Goal: Information Seeking & Learning: Learn about a topic

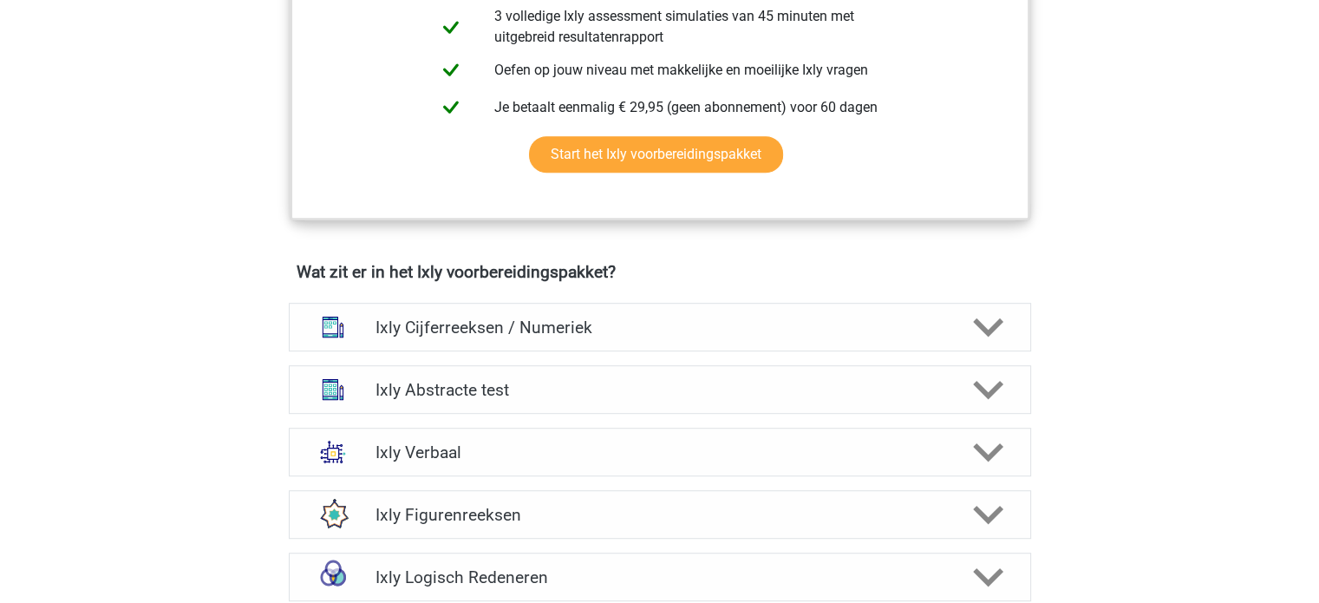
scroll to position [888, 0]
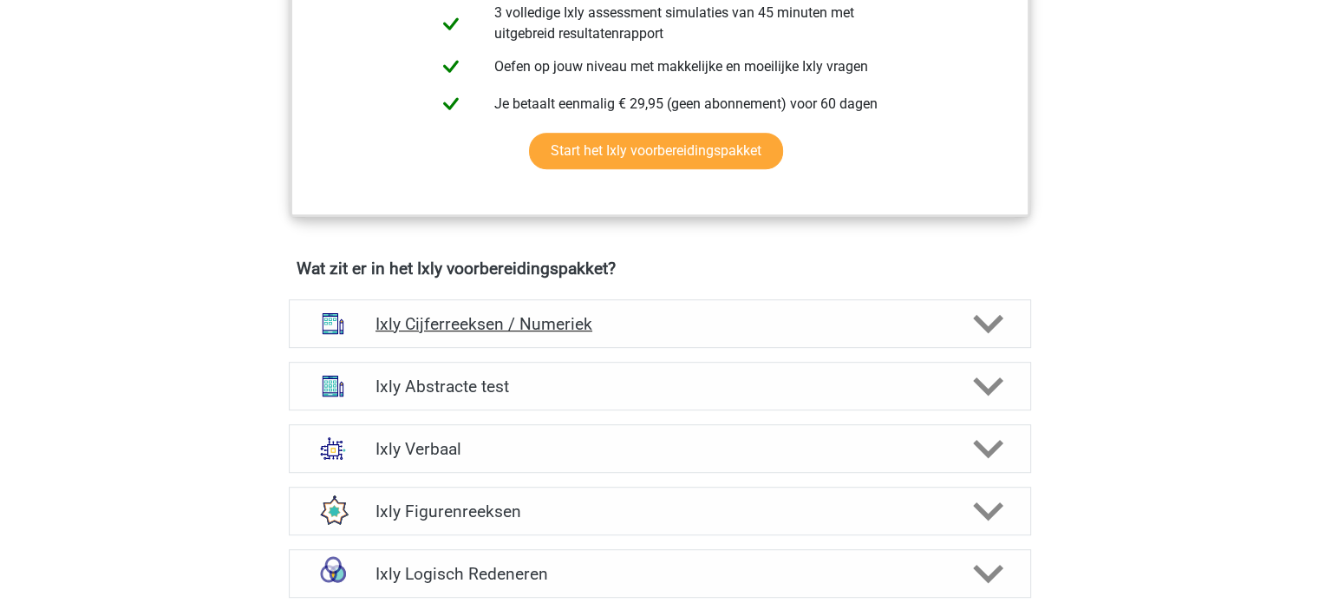
click at [964, 317] on div at bounding box center [986, 324] width 59 height 30
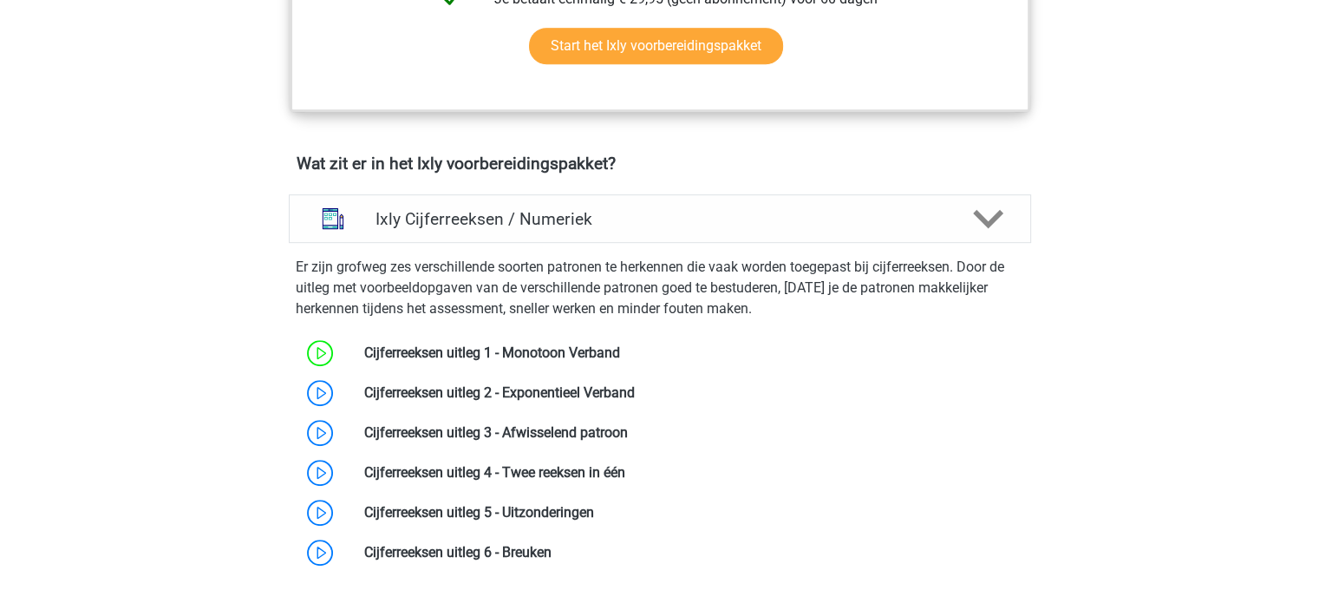
scroll to position [1007, 0]
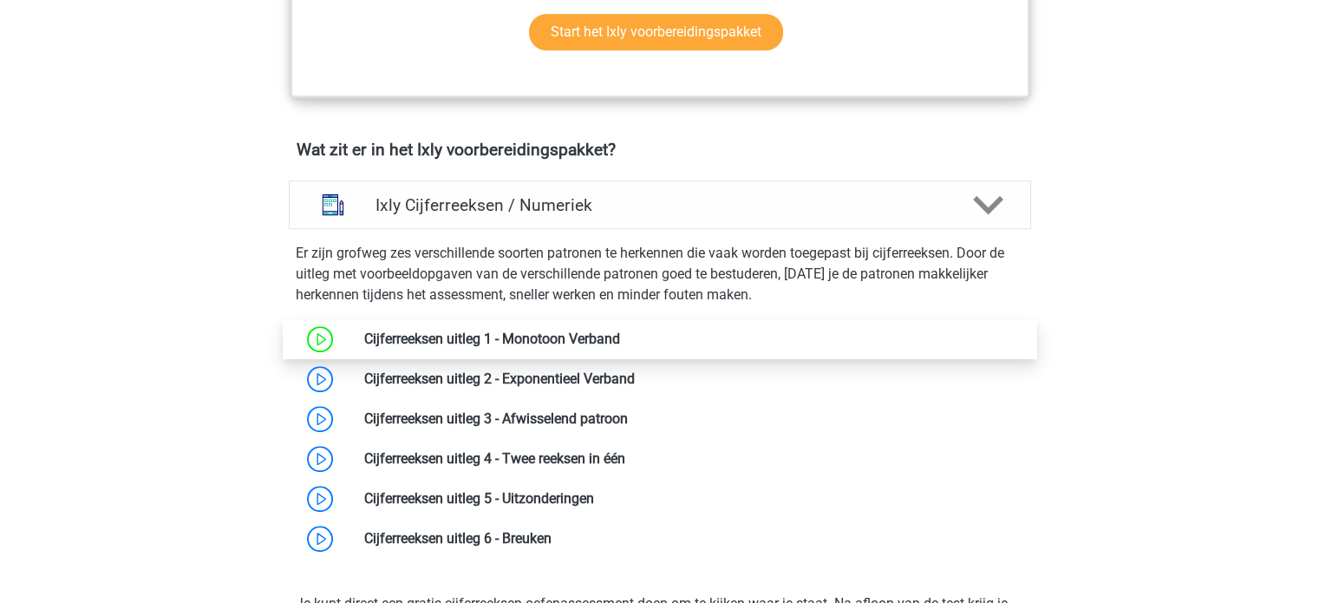
click at [620, 333] on link at bounding box center [620, 338] width 0 height 16
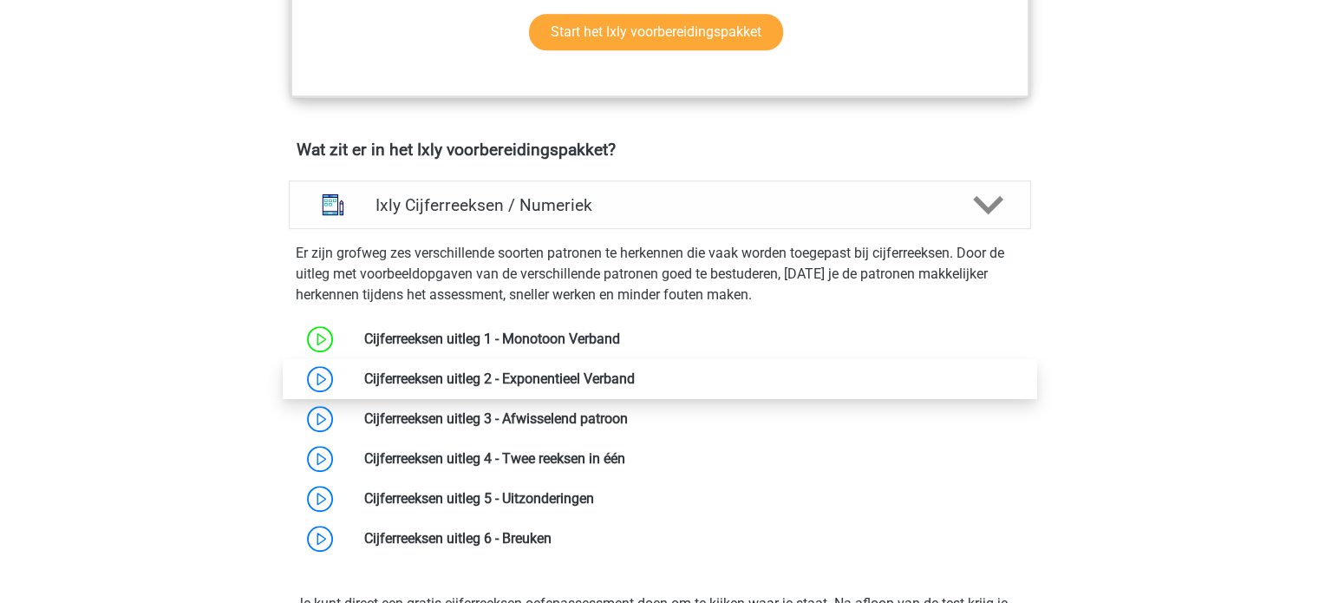
click at [635, 372] on link at bounding box center [635, 378] width 0 height 16
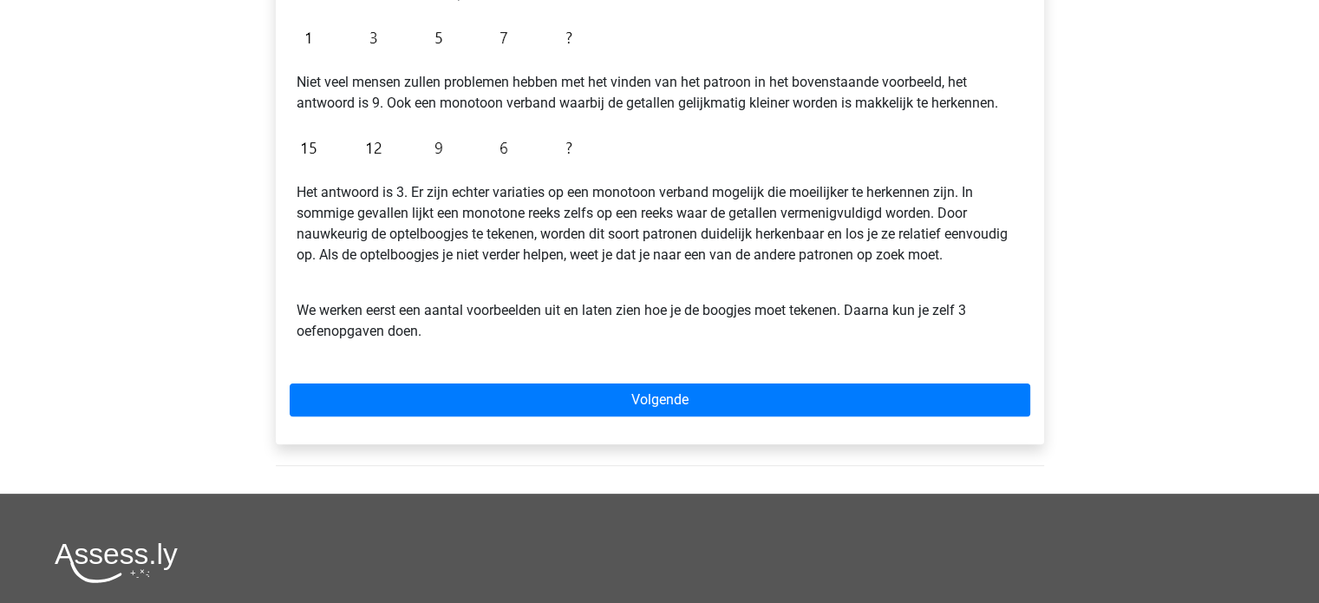
scroll to position [422, 0]
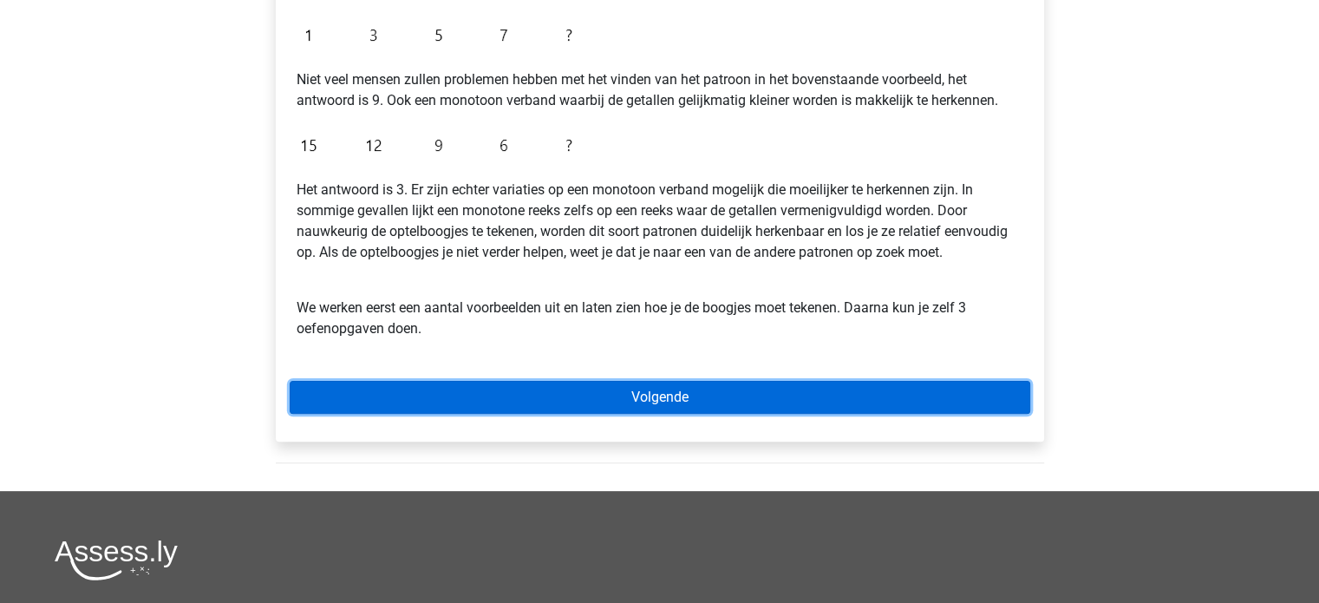
click at [652, 403] on link "Volgende" at bounding box center [660, 397] width 741 height 33
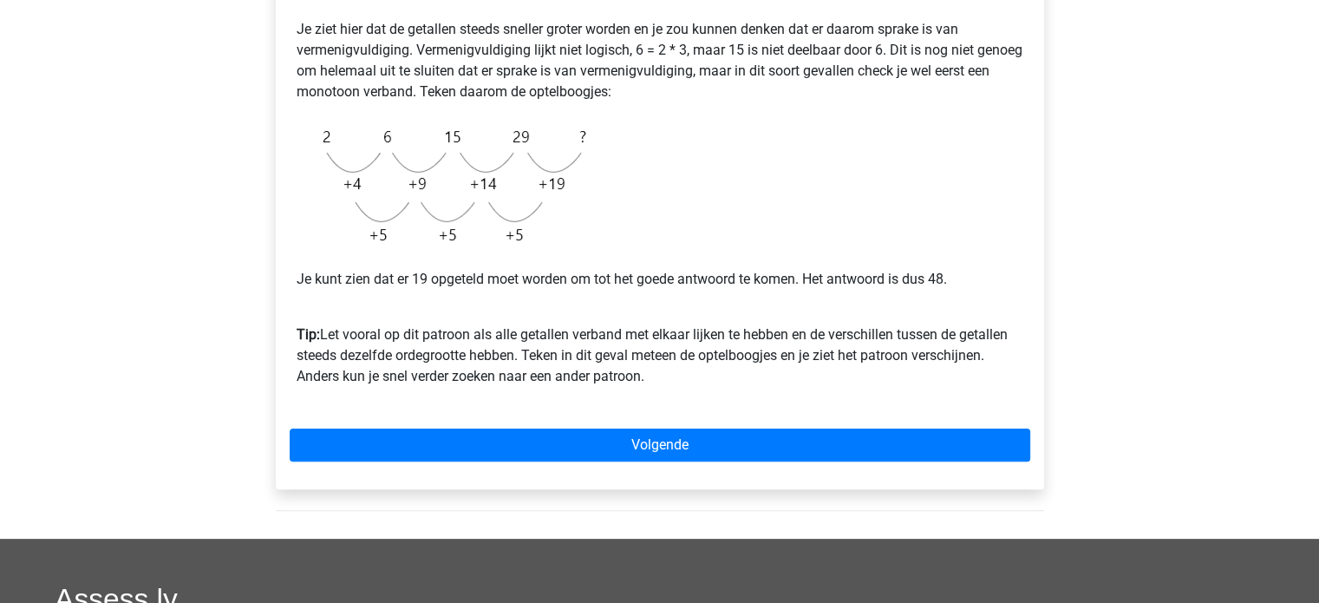
scroll to position [401, 0]
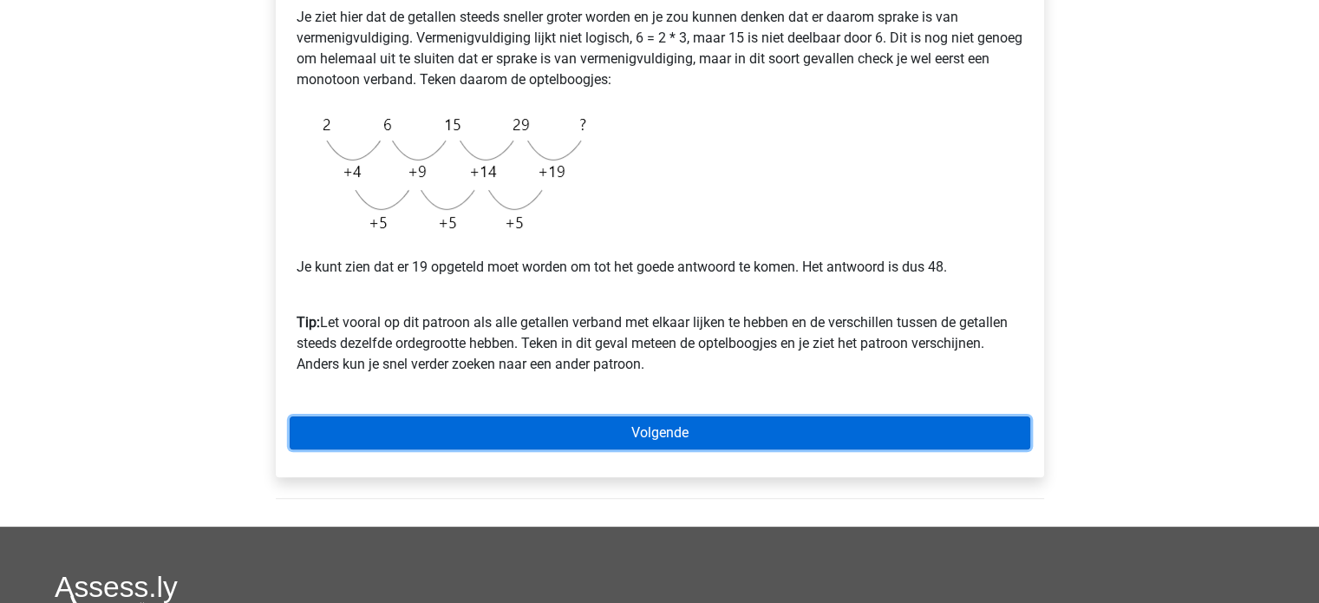
click at [853, 436] on link "Volgende" at bounding box center [660, 432] width 741 height 33
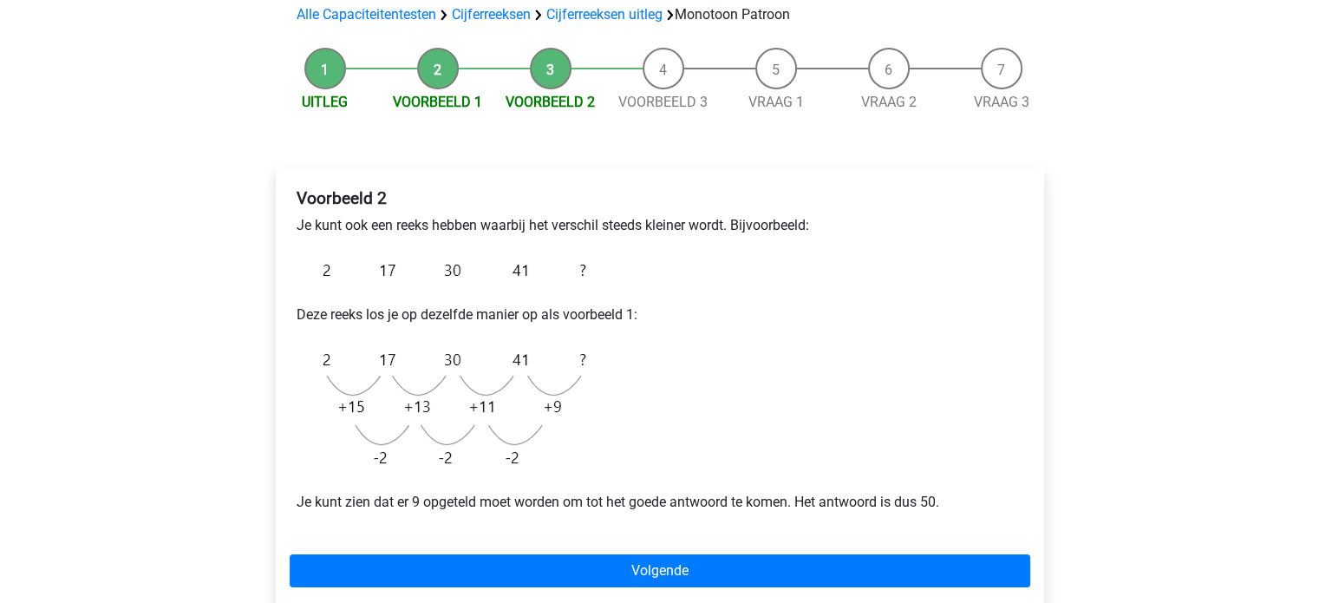
scroll to position [132, 0]
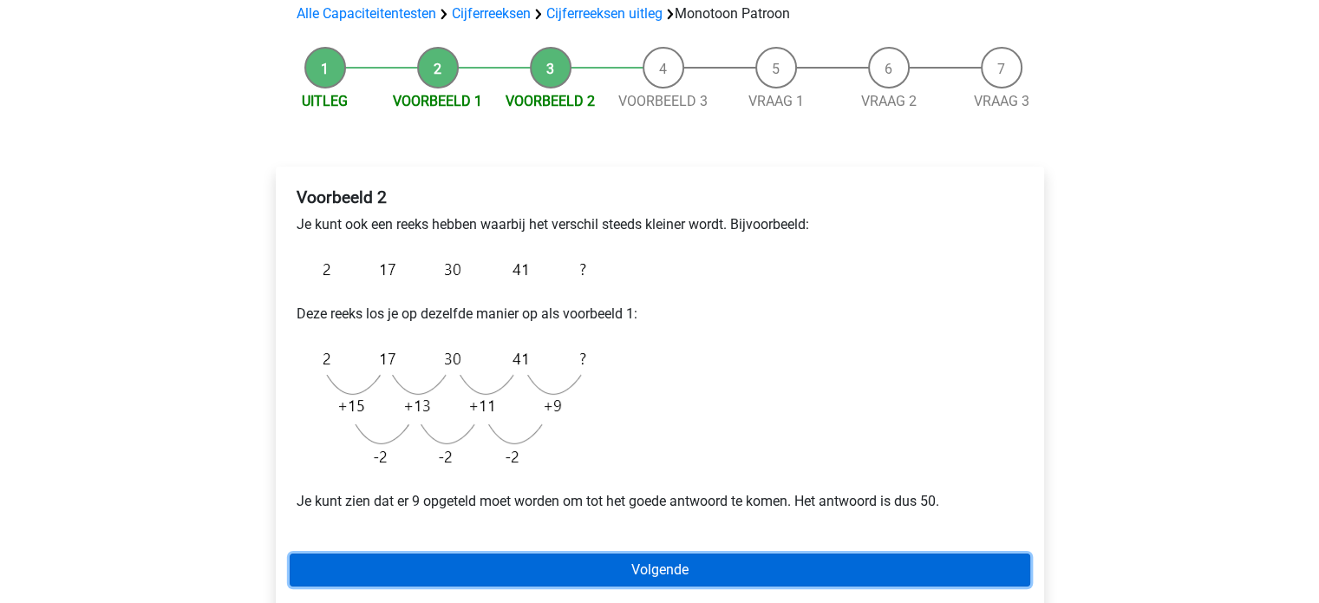
click at [905, 568] on link "Volgende" at bounding box center [660, 569] width 741 height 33
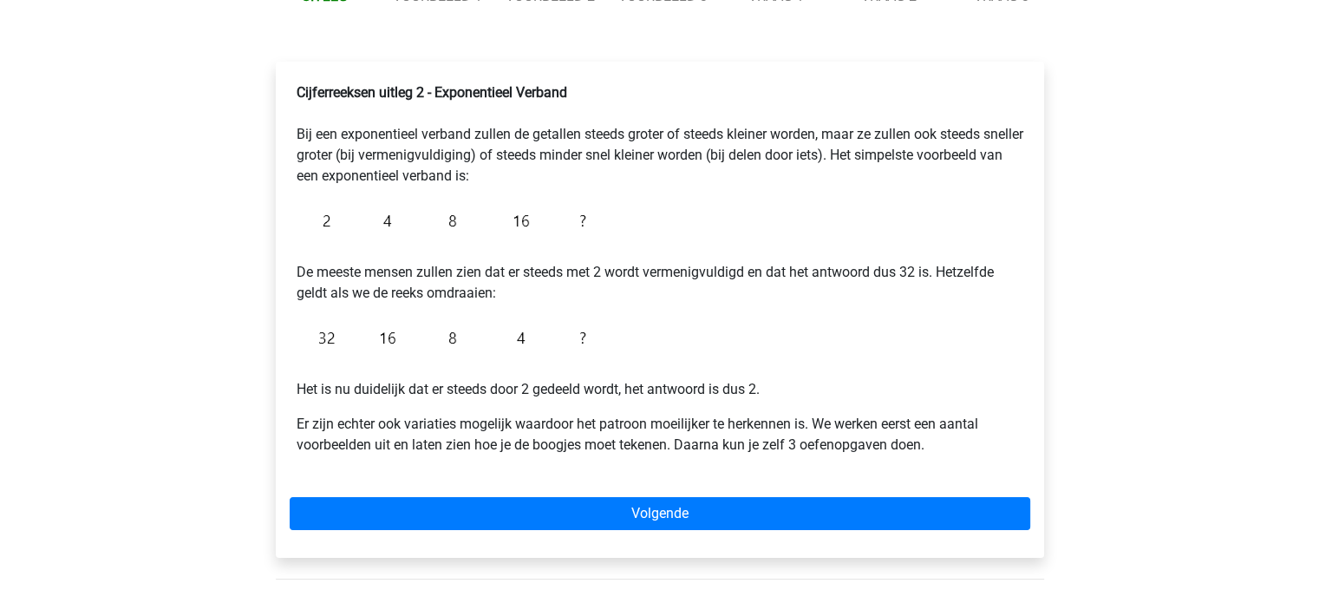
scroll to position [278, 0]
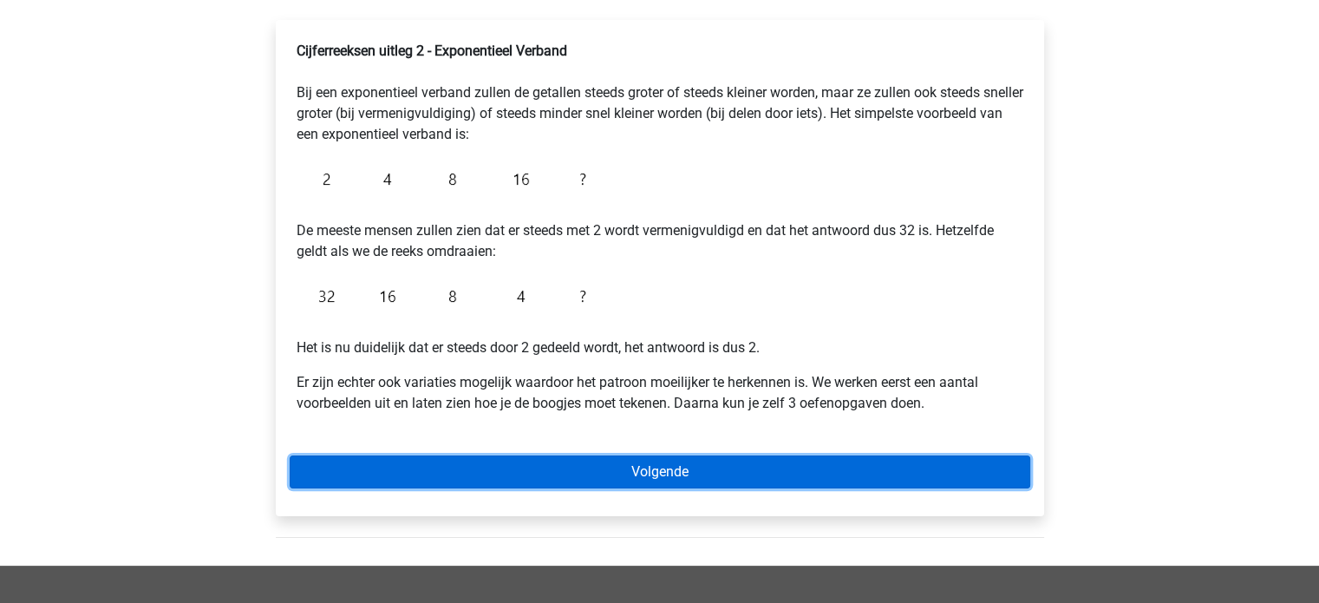
click at [780, 467] on link "Volgende" at bounding box center [660, 471] width 741 height 33
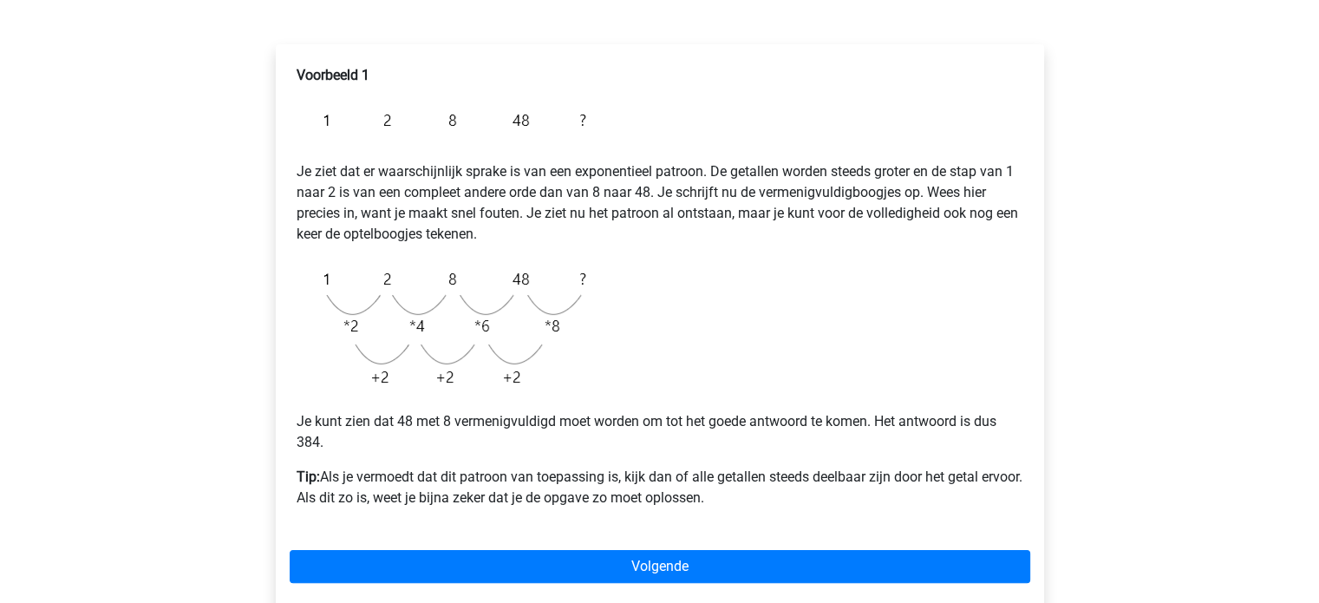
scroll to position [263, 0]
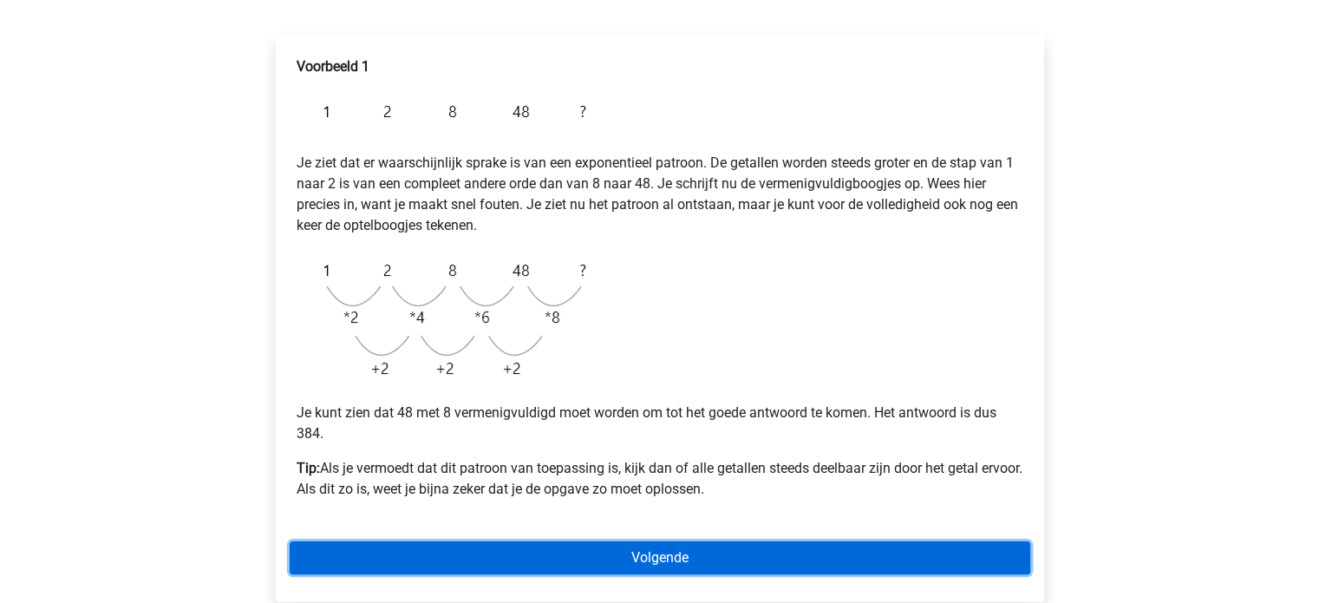
click at [853, 556] on link "Volgende" at bounding box center [660, 557] width 741 height 33
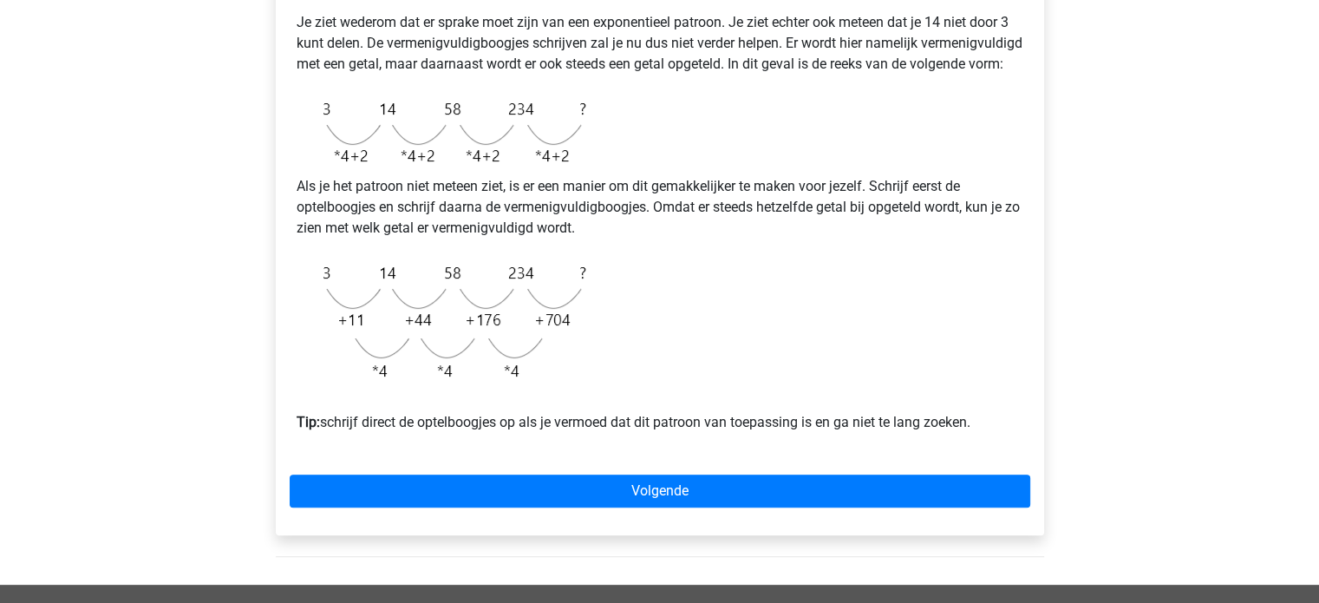
scroll to position [405, 0]
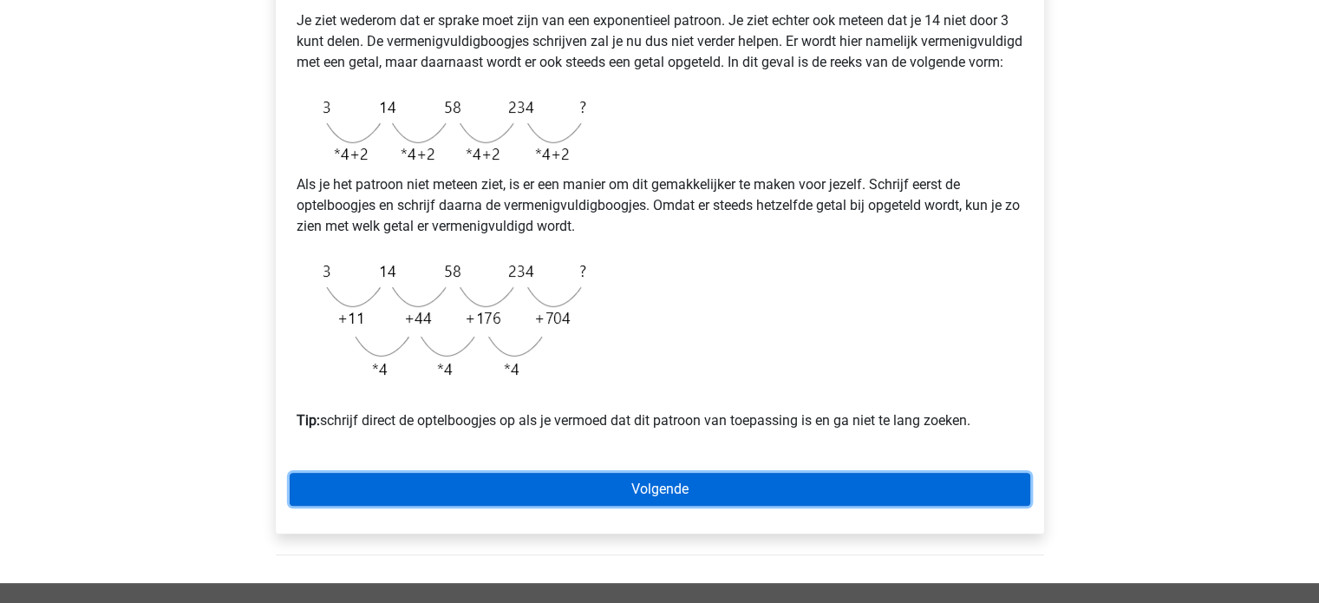
click at [708, 506] on link "Volgende" at bounding box center [660, 489] width 741 height 33
click at [672, 506] on link "Volgende" at bounding box center [660, 489] width 741 height 33
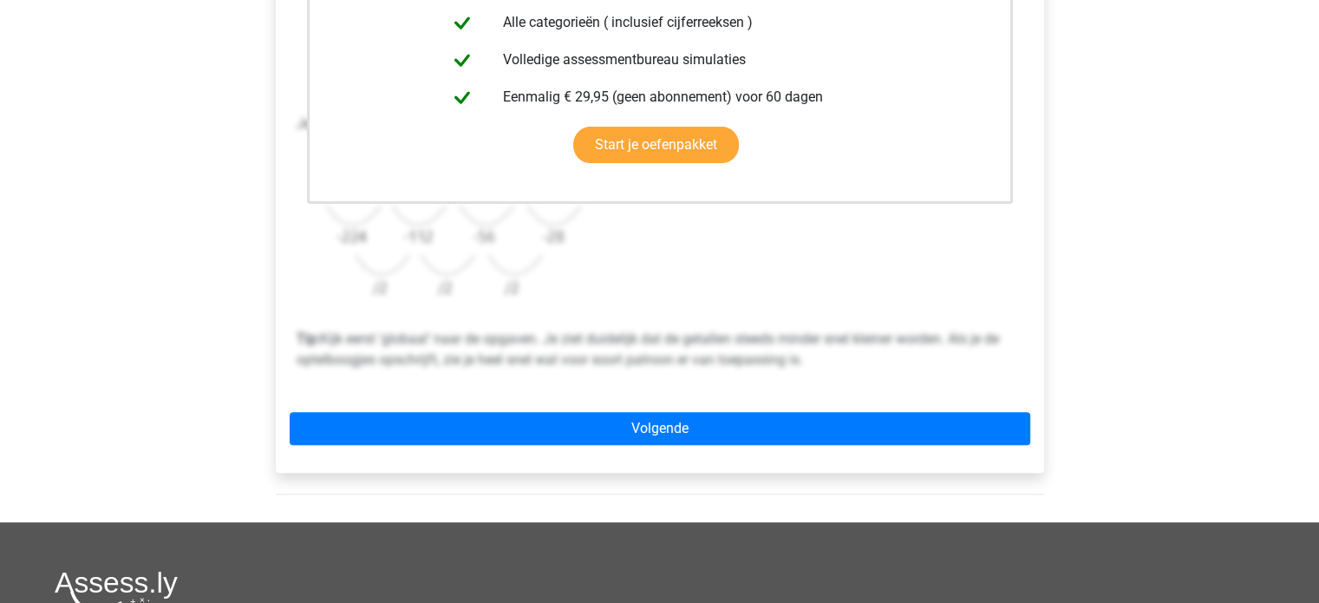
scroll to position [490, 0]
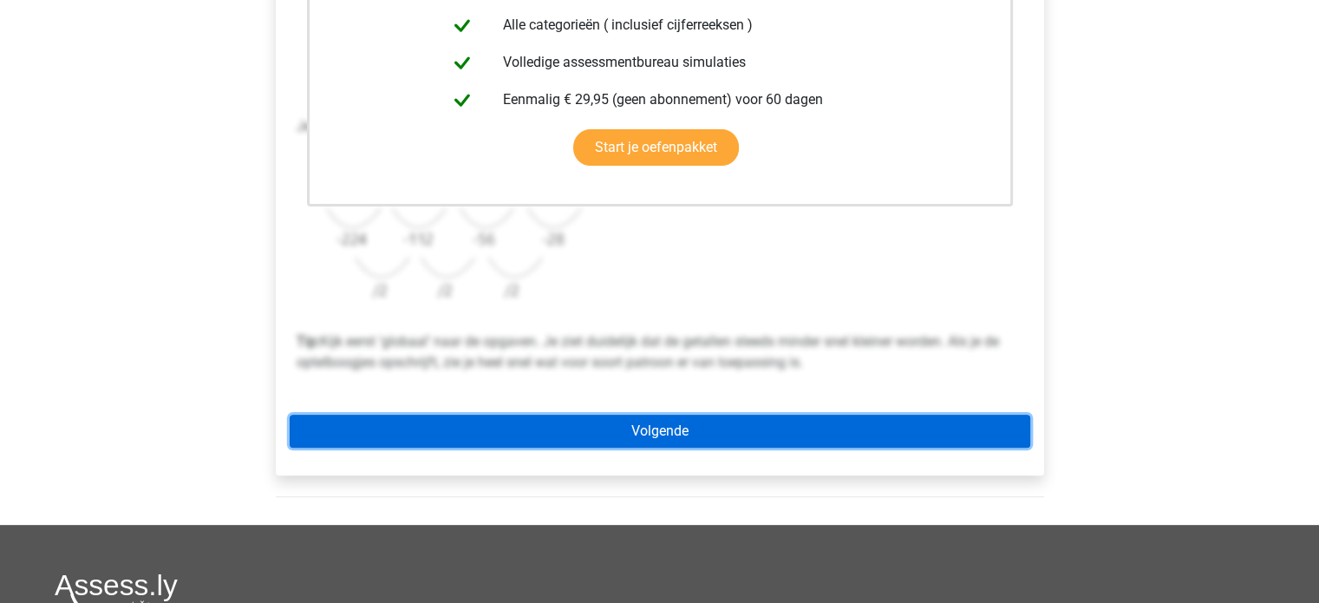
click at [667, 433] on link "Volgende" at bounding box center [660, 431] width 741 height 33
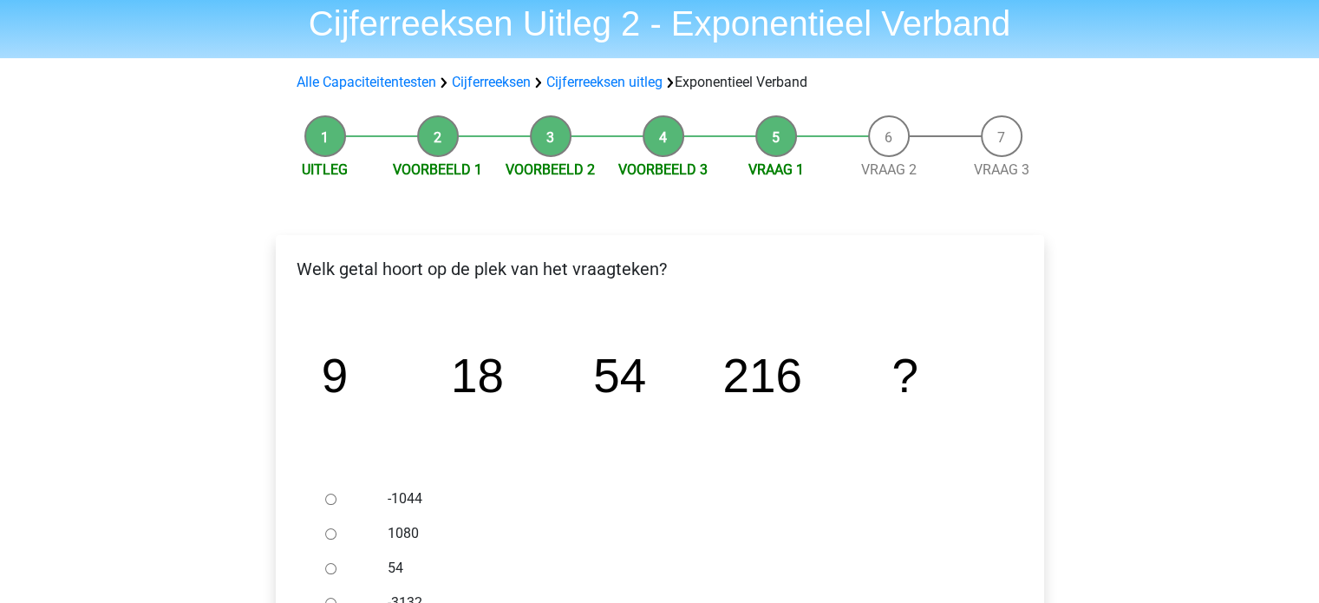
scroll to position [67, 0]
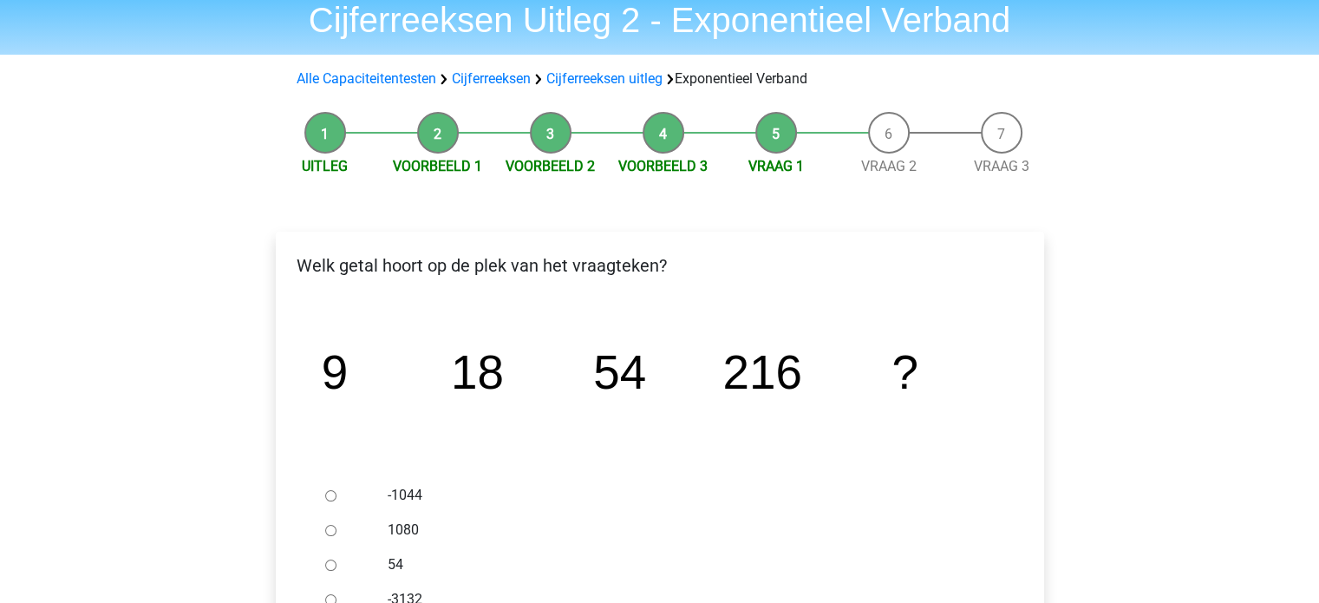
click at [330, 526] on input "1080" at bounding box center [330, 530] width 11 height 11
radio input "true"
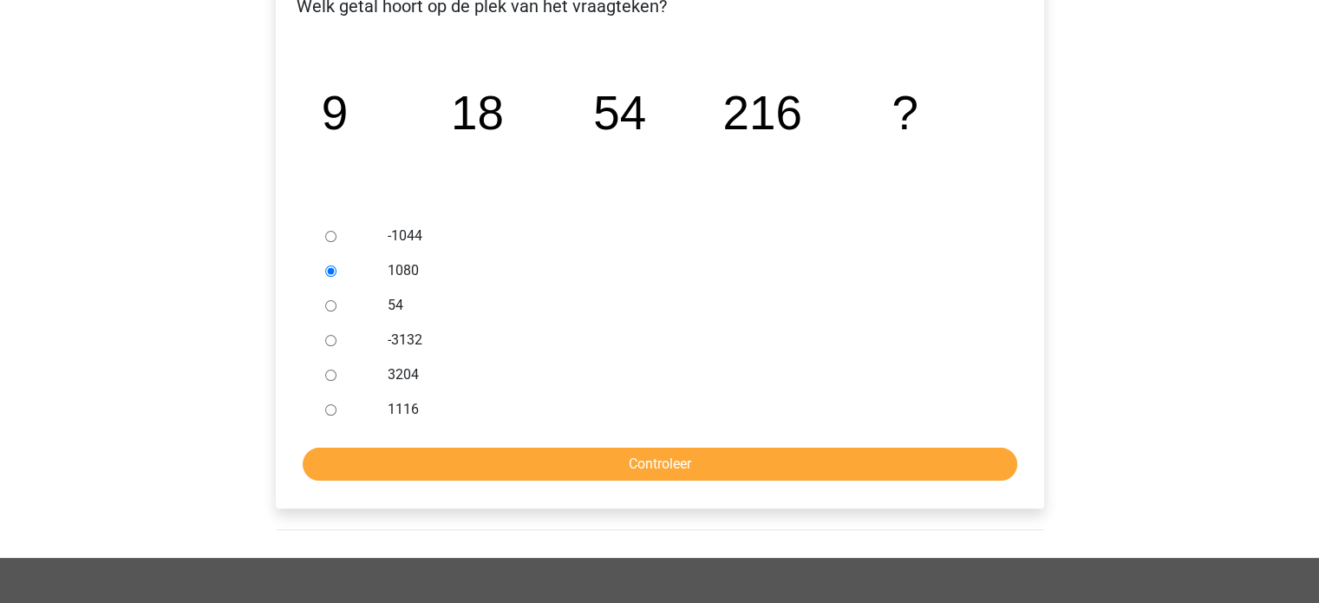
scroll to position [331, 0]
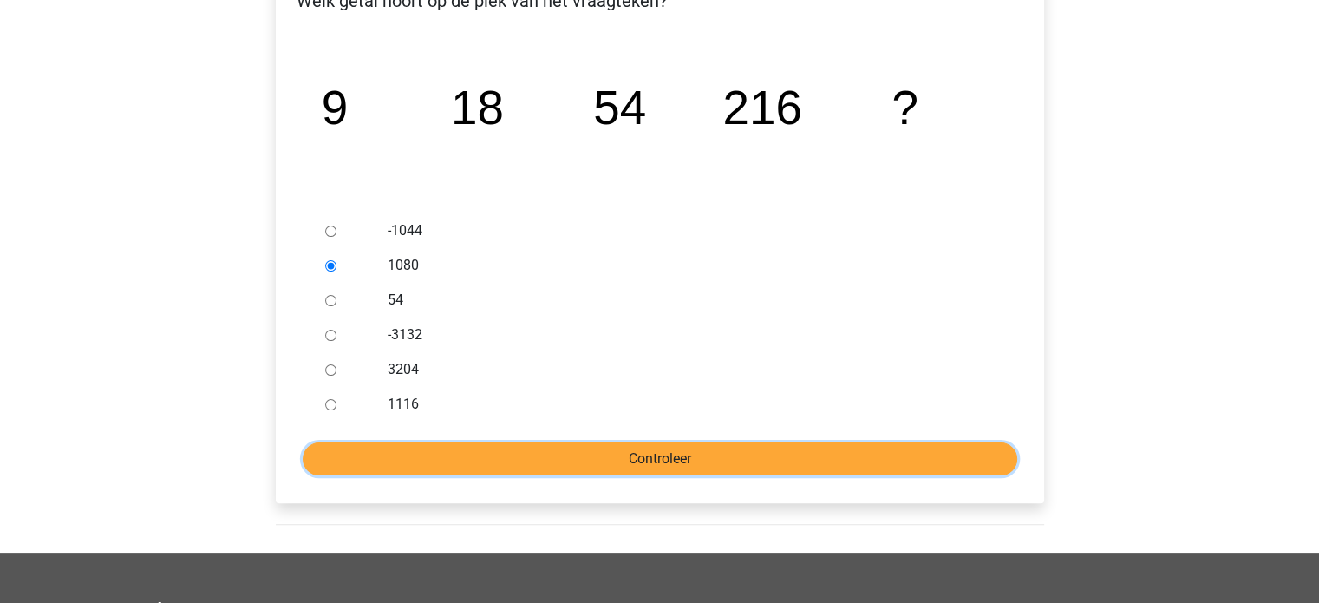
click at [680, 461] on input "Controleer" at bounding box center [660, 458] width 715 height 33
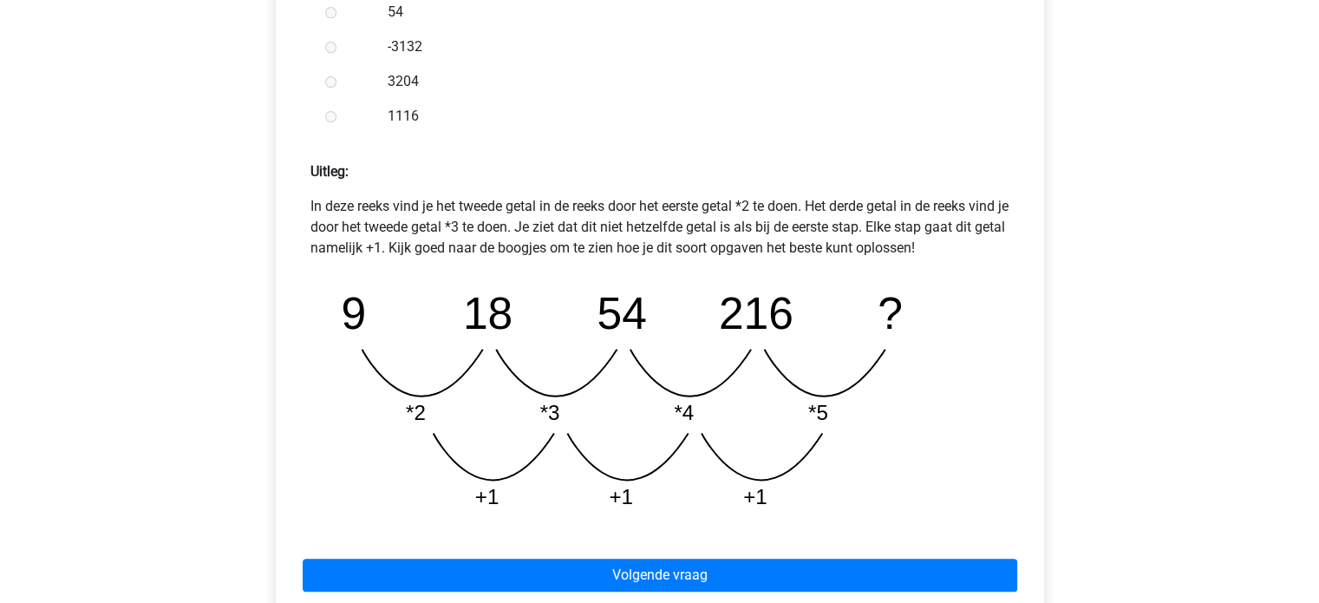
scroll to position [652, 0]
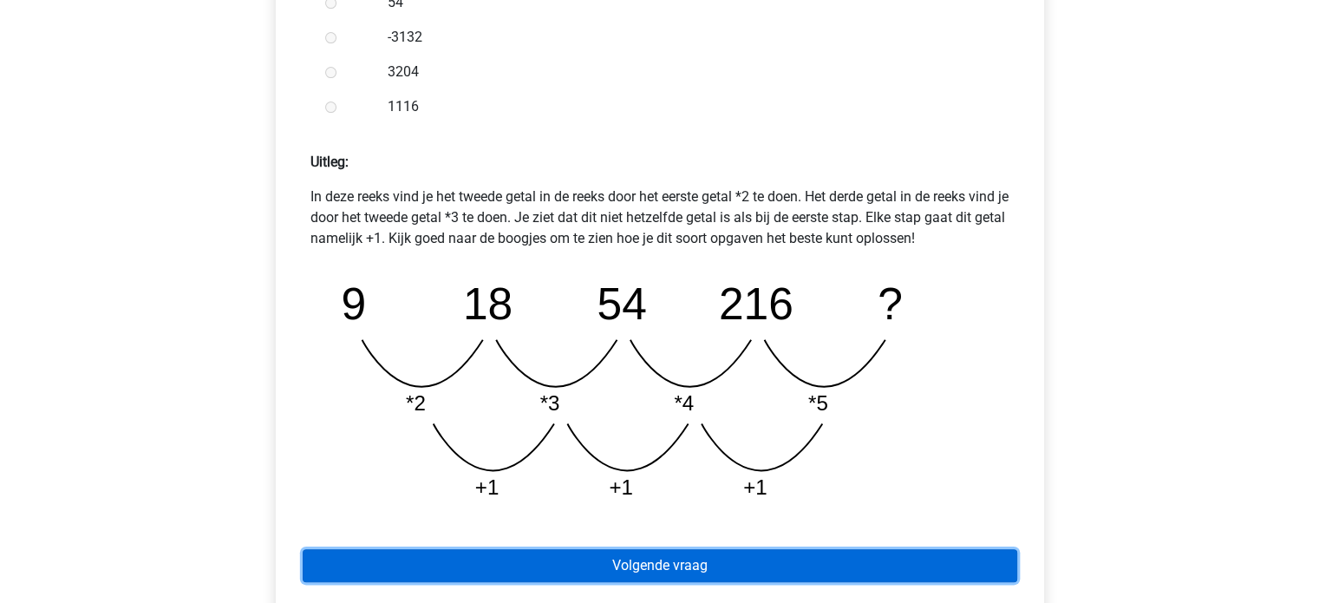
click at [803, 557] on link "Volgende vraag" at bounding box center [660, 565] width 715 height 33
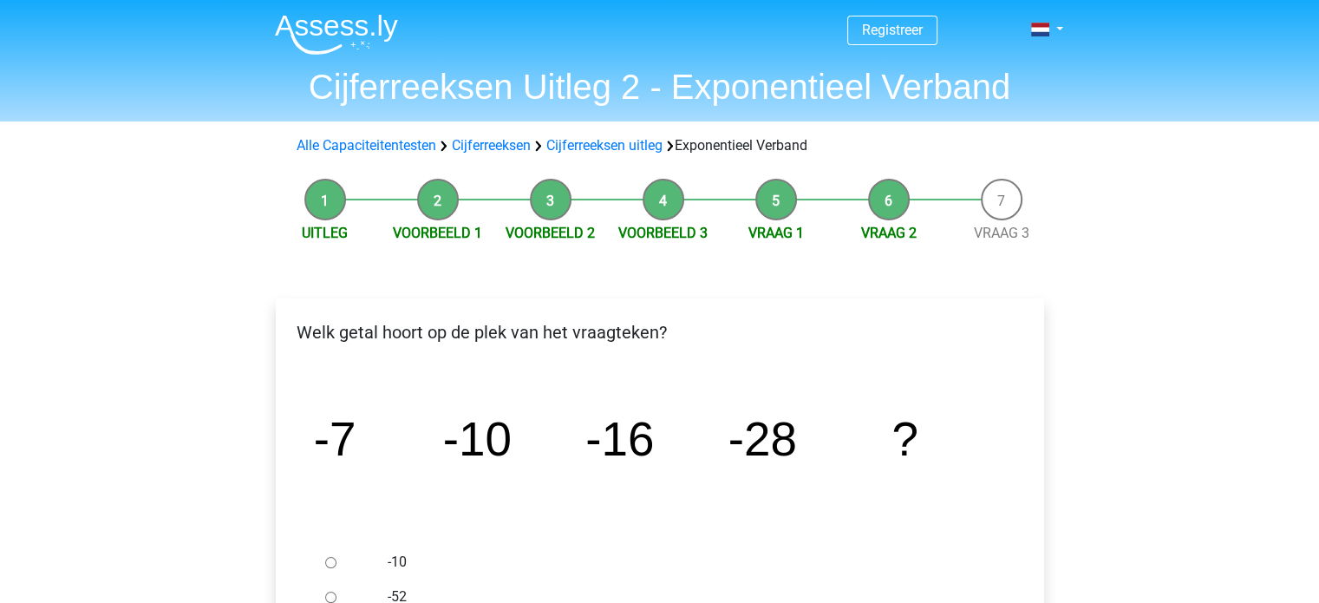
click at [326, 591] on input "-52" at bounding box center [330, 596] width 11 height 11
radio input "true"
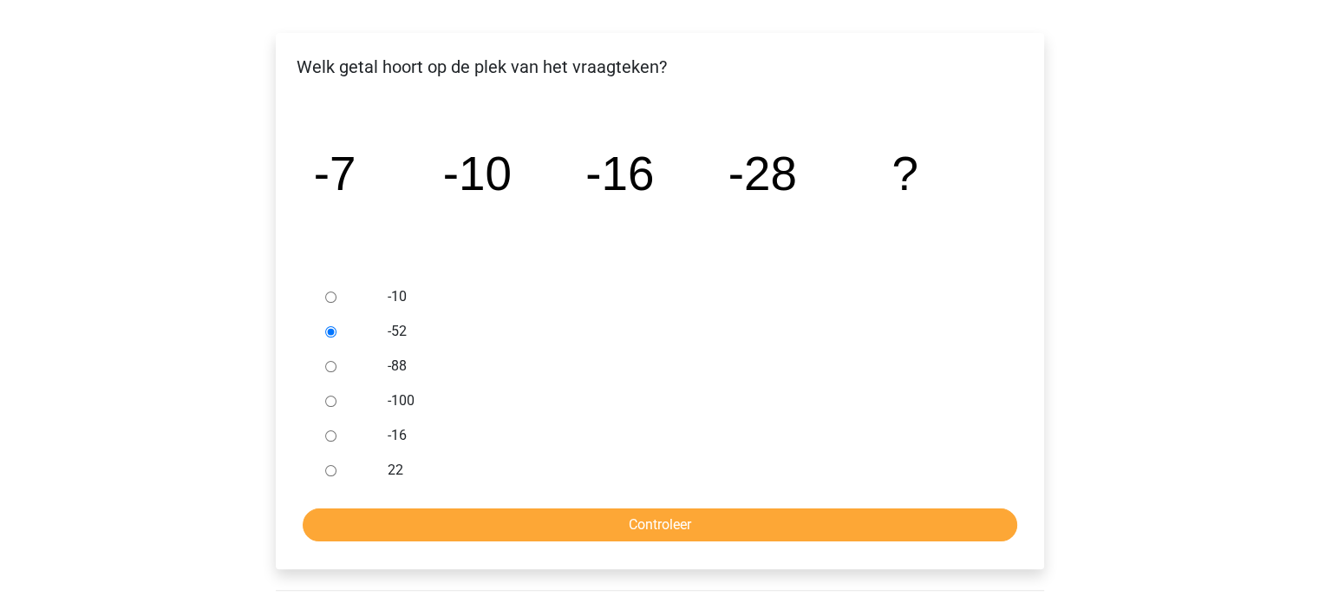
scroll to position [297, 0]
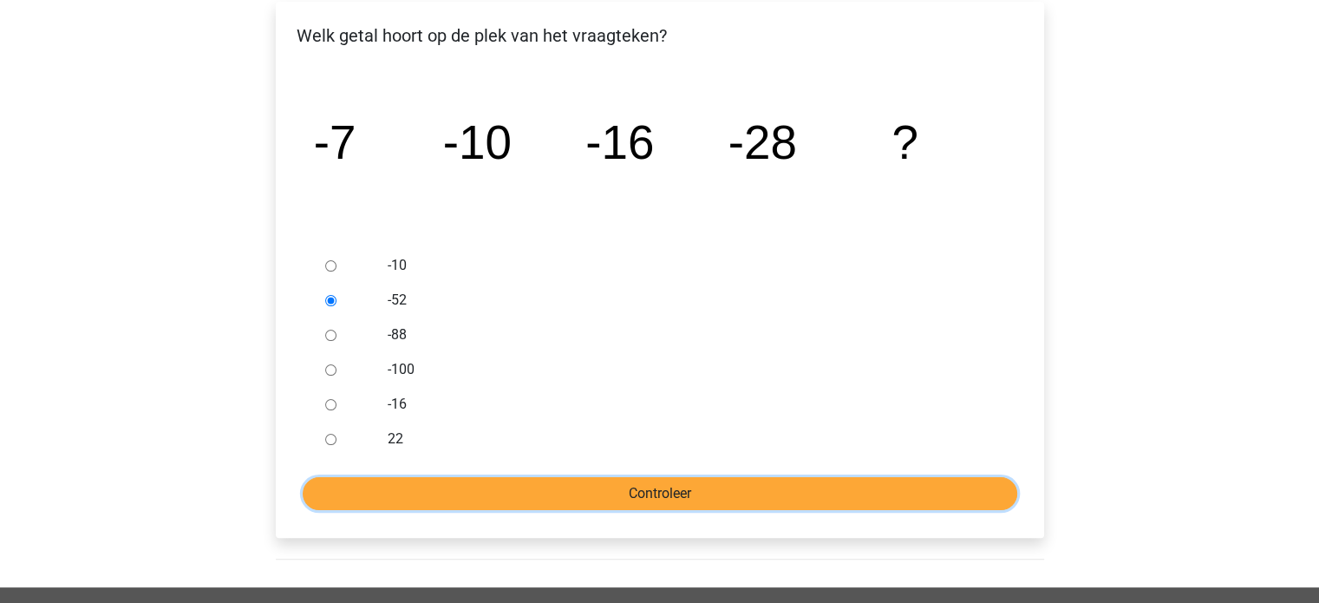
click at [817, 481] on input "Controleer" at bounding box center [660, 493] width 715 height 33
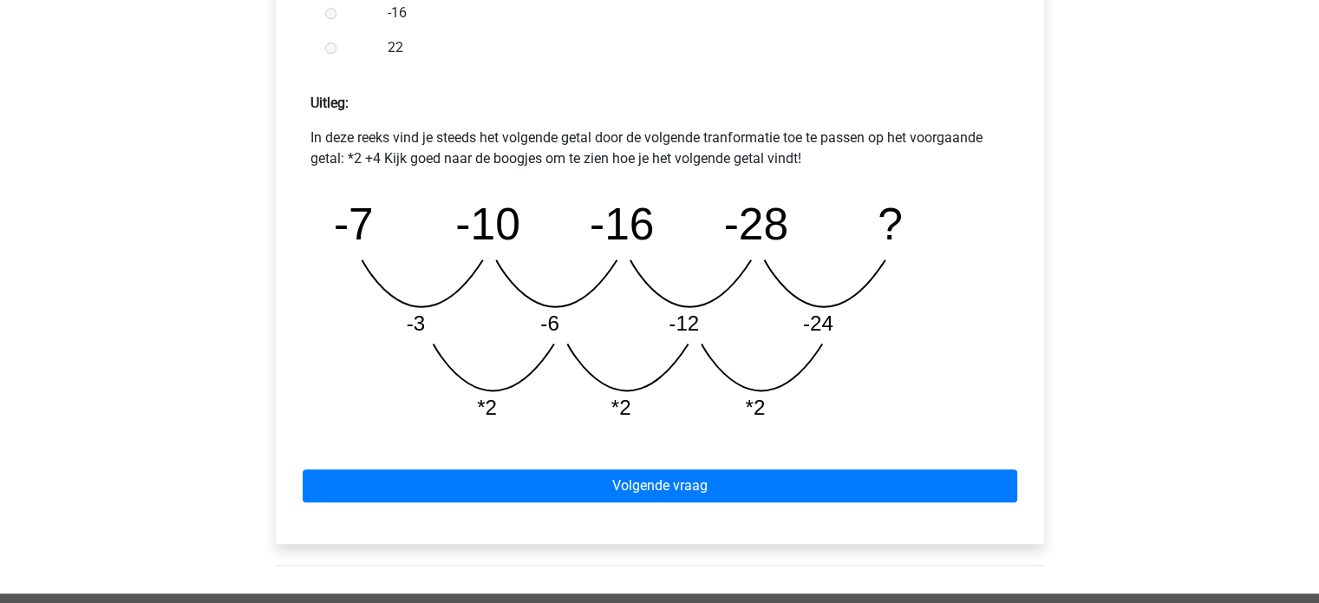
scroll to position [735, 0]
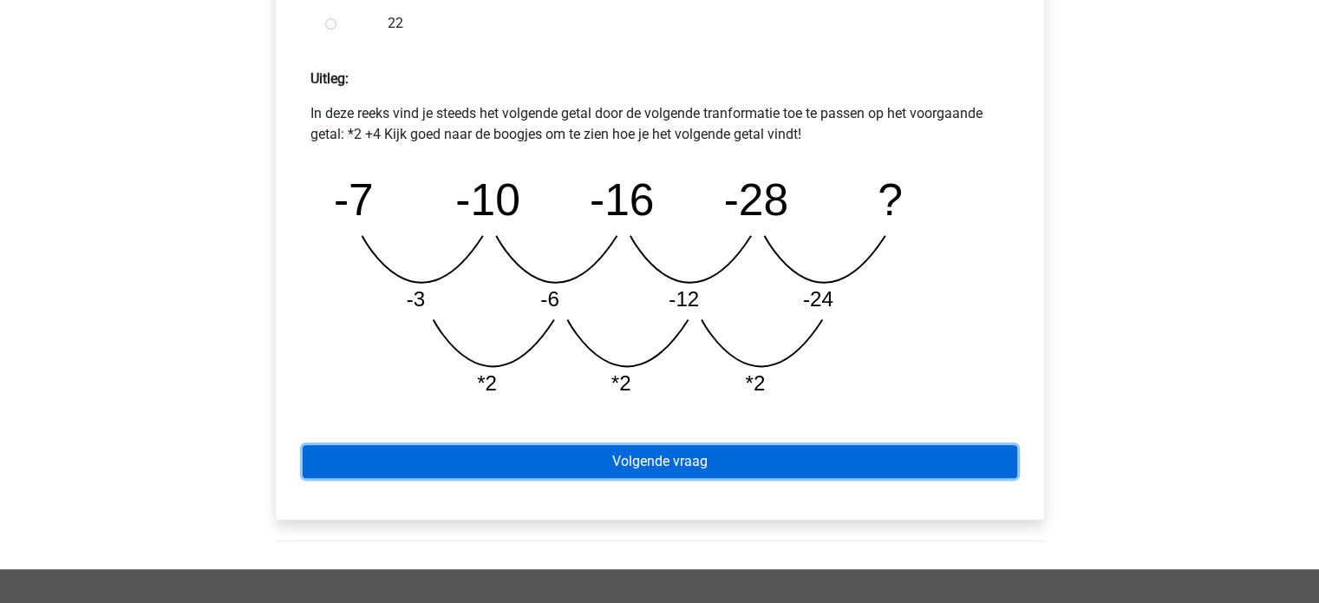
click at [868, 447] on link "Volgende vraag" at bounding box center [660, 461] width 715 height 33
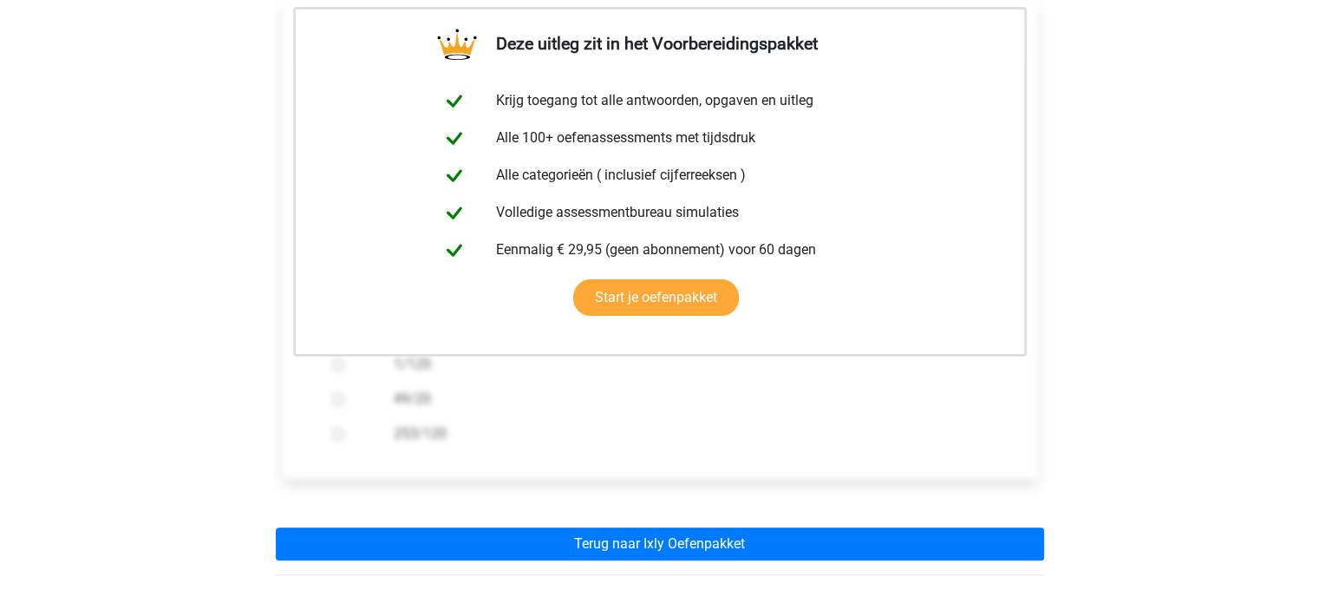
scroll to position [350, 0]
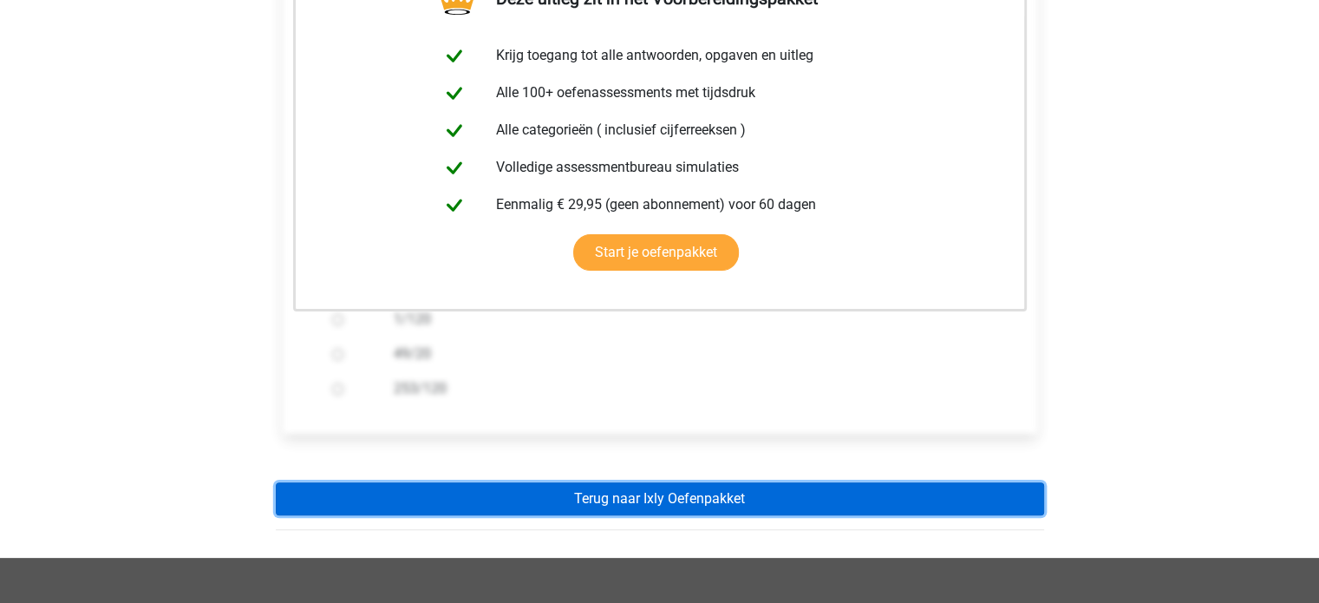
click at [853, 496] on link "Terug naar Ixly Oefenpakket" at bounding box center [660, 498] width 768 height 33
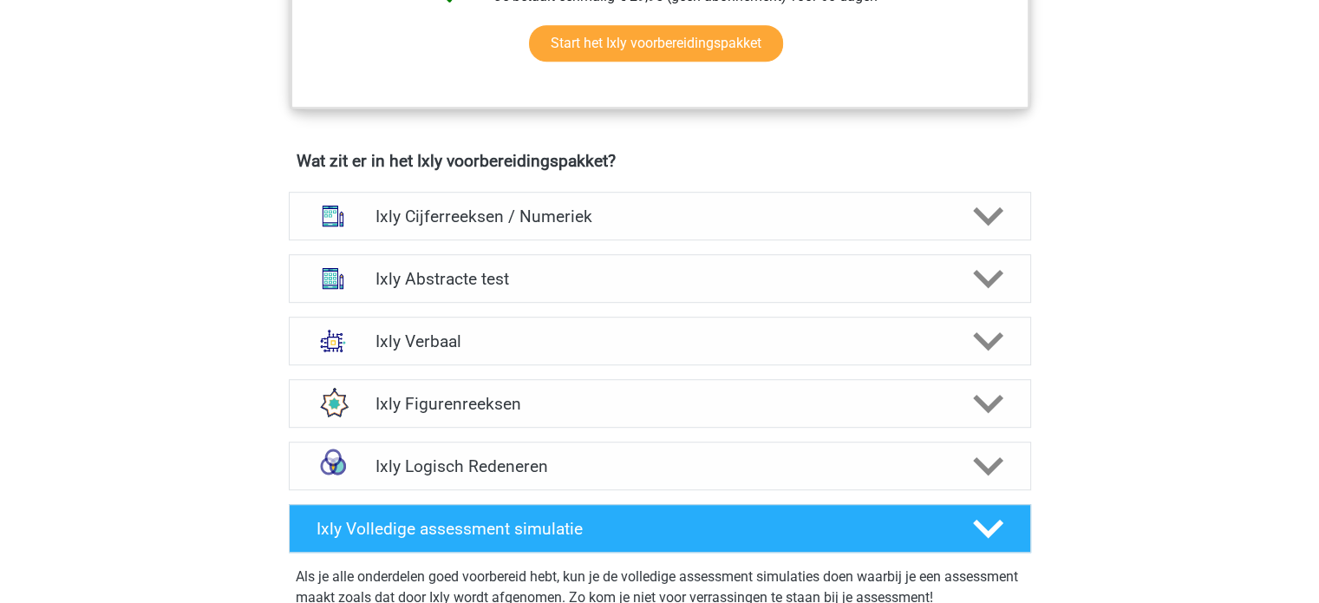
scroll to position [999, 0]
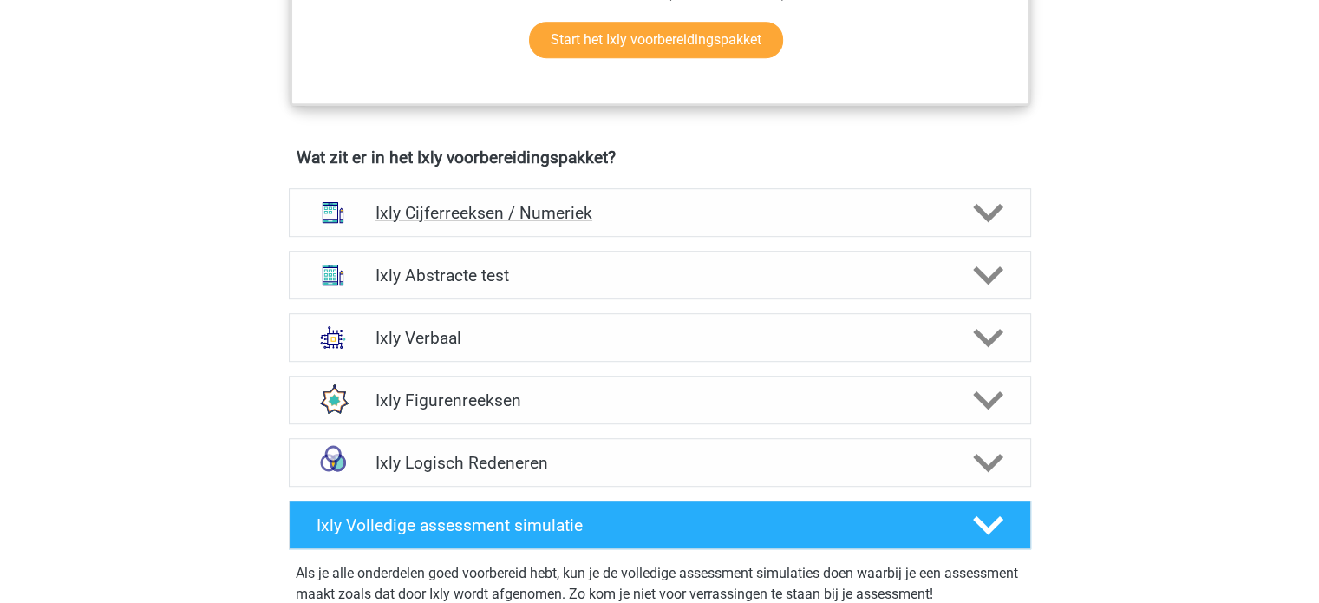
click at [971, 205] on div at bounding box center [986, 213] width 59 height 30
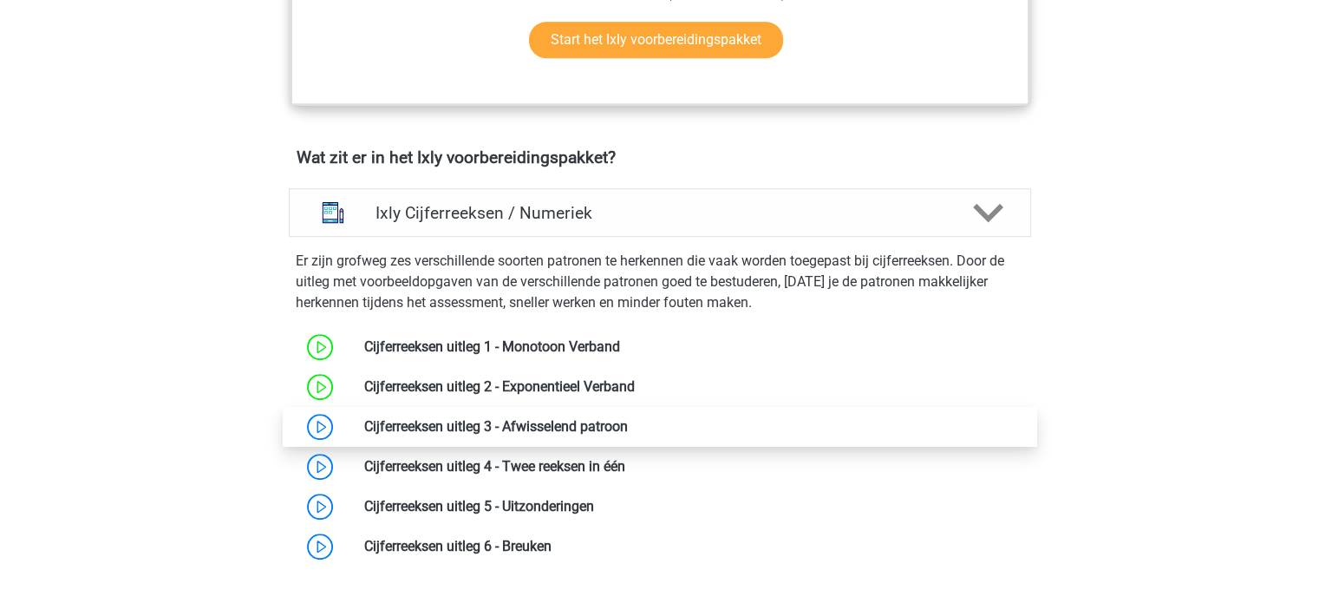
click at [628, 424] on link at bounding box center [628, 426] width 0 height 16
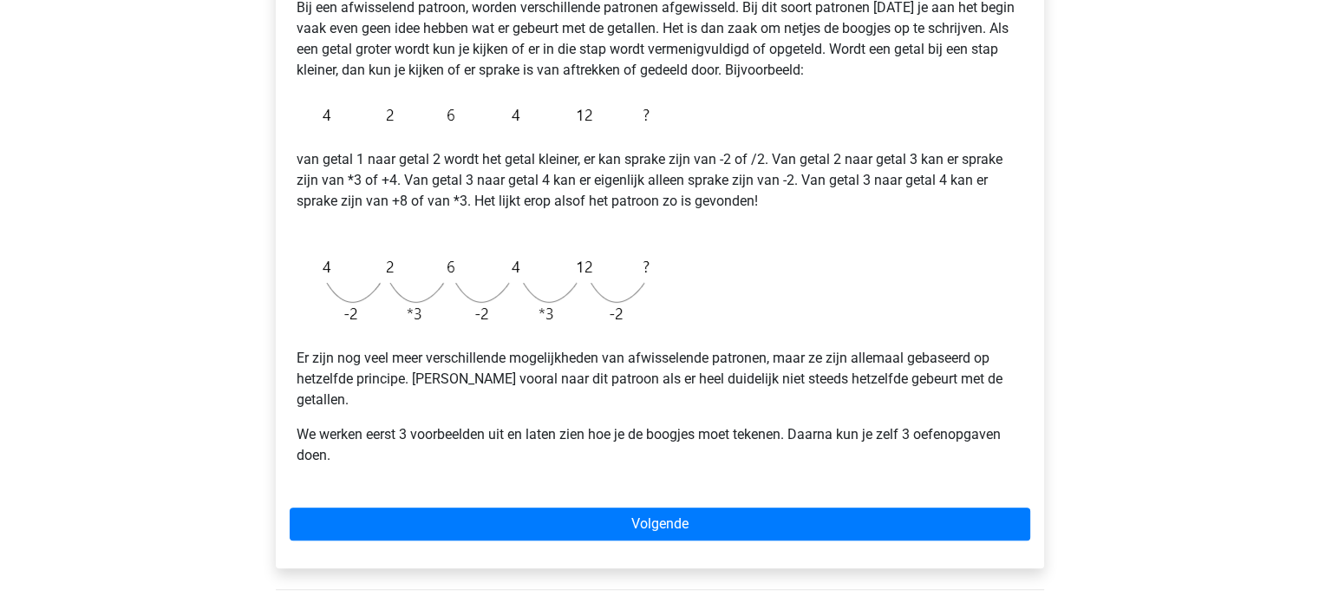
scroll to position [329, 0]
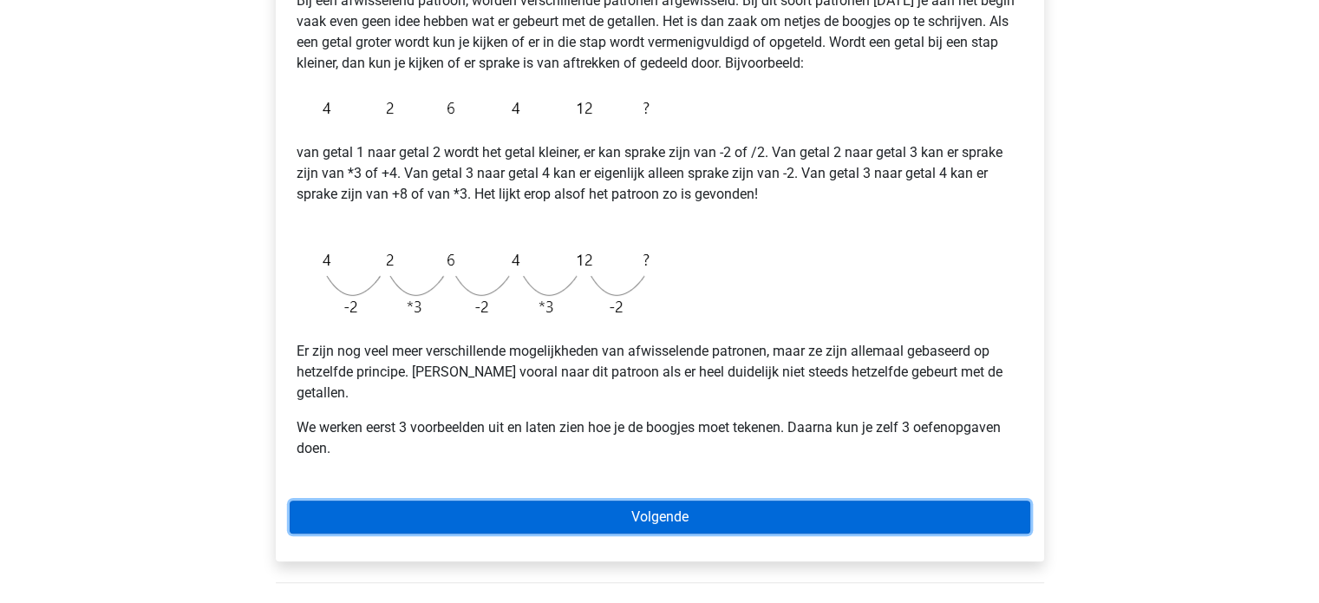
click at [676, 502] on link "Volgende" at bounding box center [660, 516] width 741 height 33
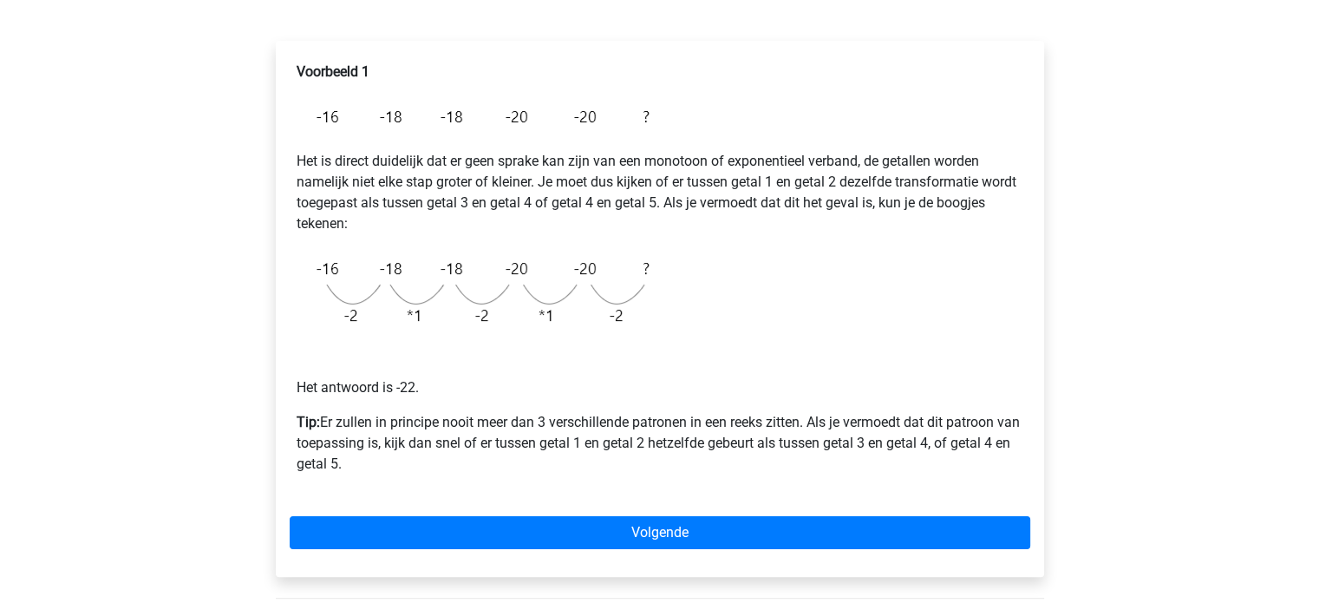
scroll to position [263, 0]
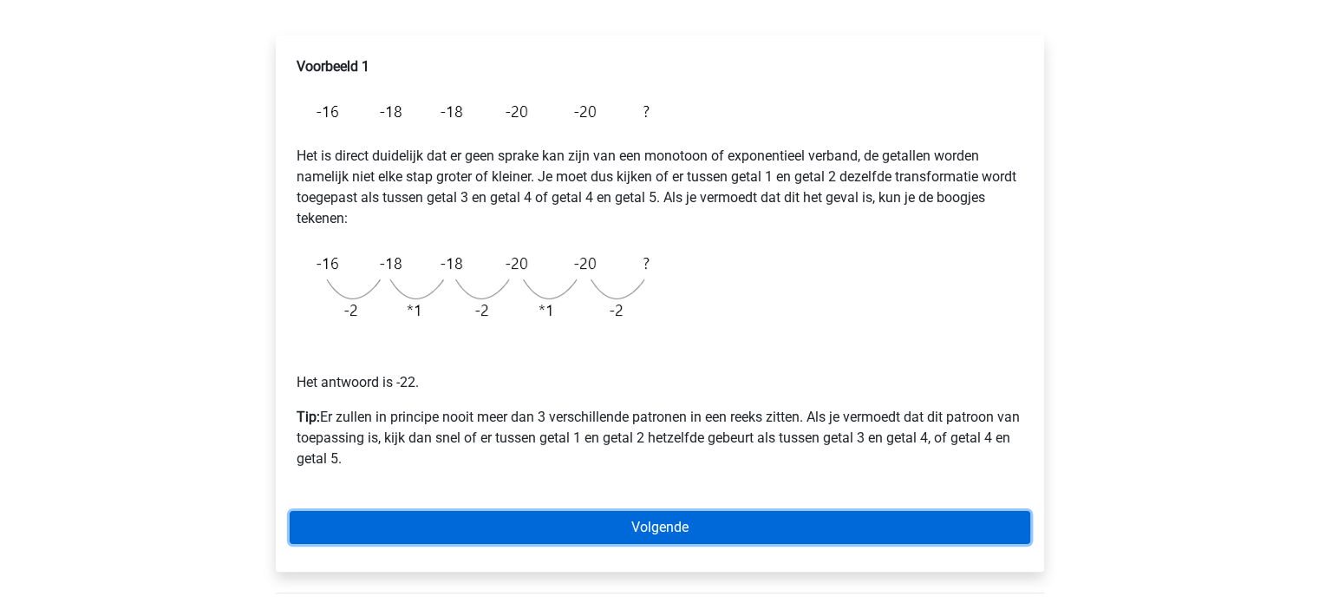
click at [826, 519] on link "Volgende" at bounding box center [660, 527] width 741 height 33
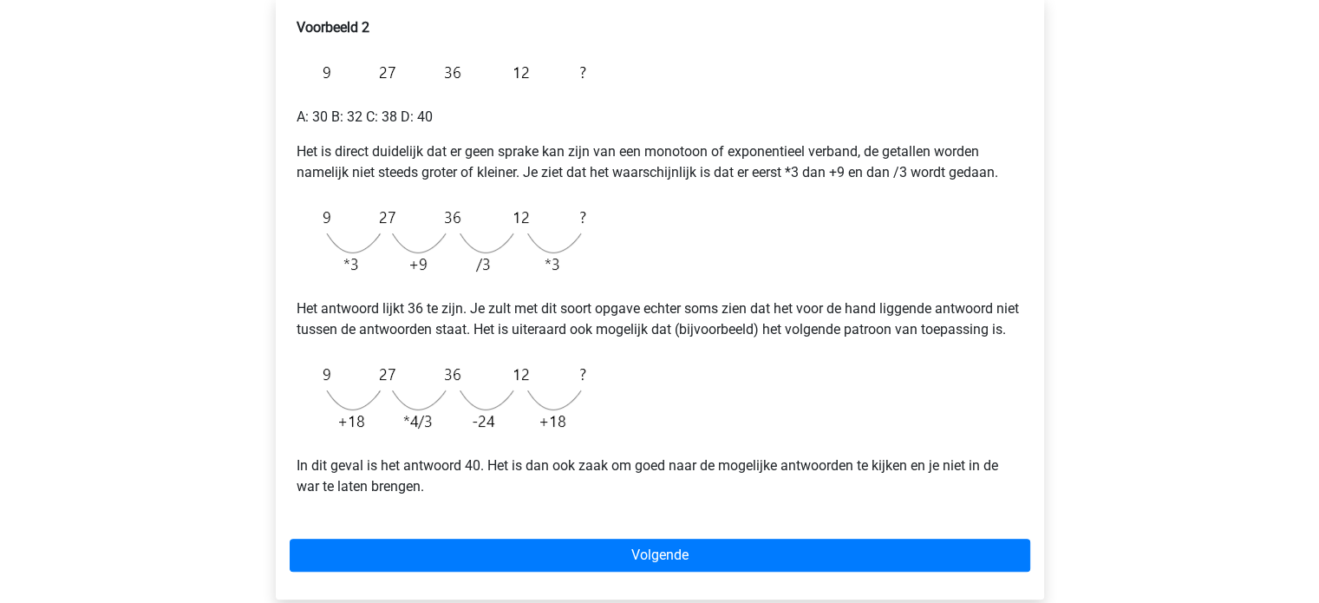
scroll to position [304, 0]
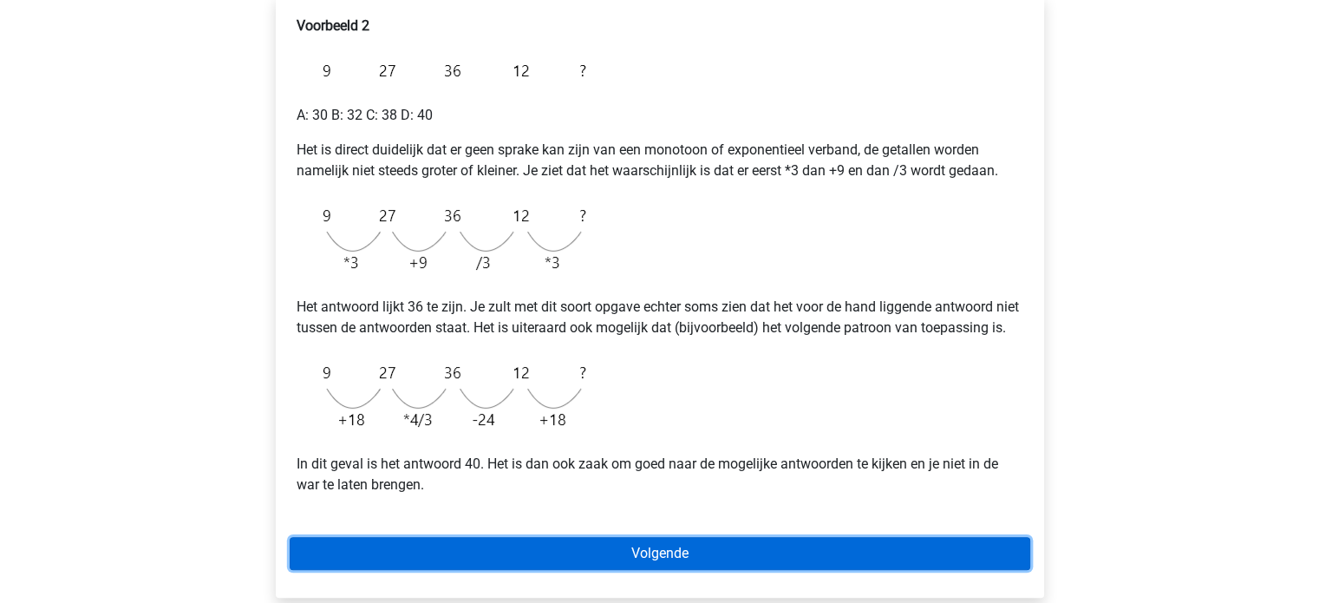
click at [769, 570] on link "Volgende" at bounding box center [660, 553] width 741 height 33
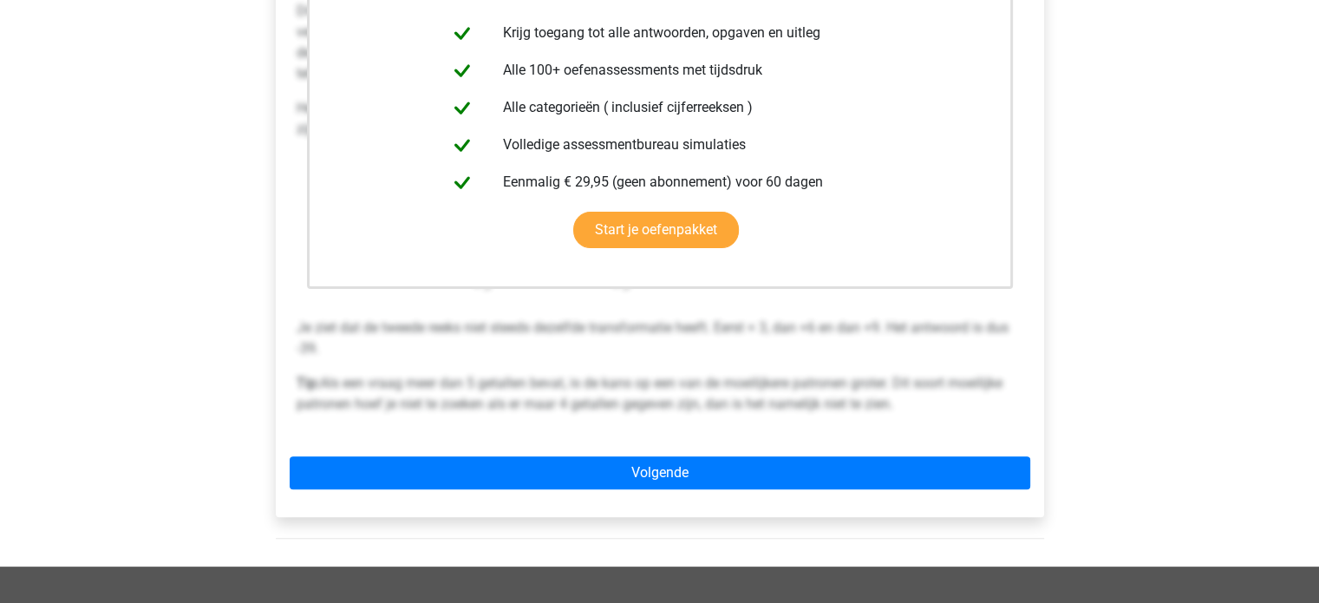
scroll to position [409, 0]
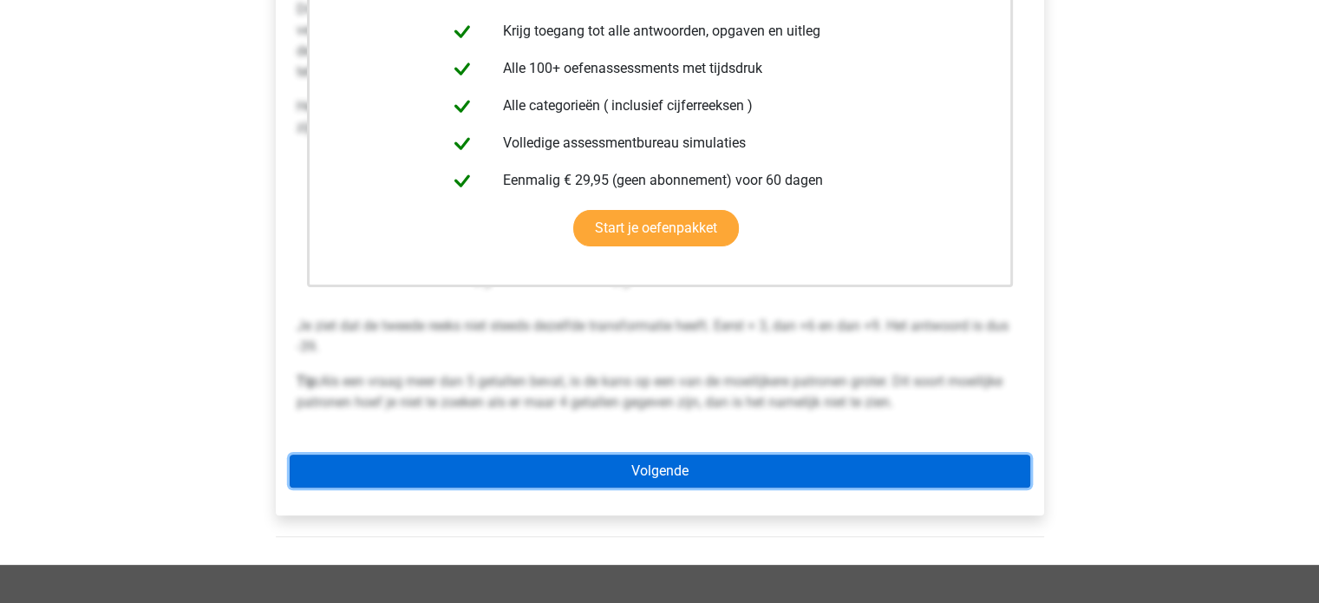
click at [872, 472] on link "Volgende" at bounding box center [660, 470] width 741 height 33
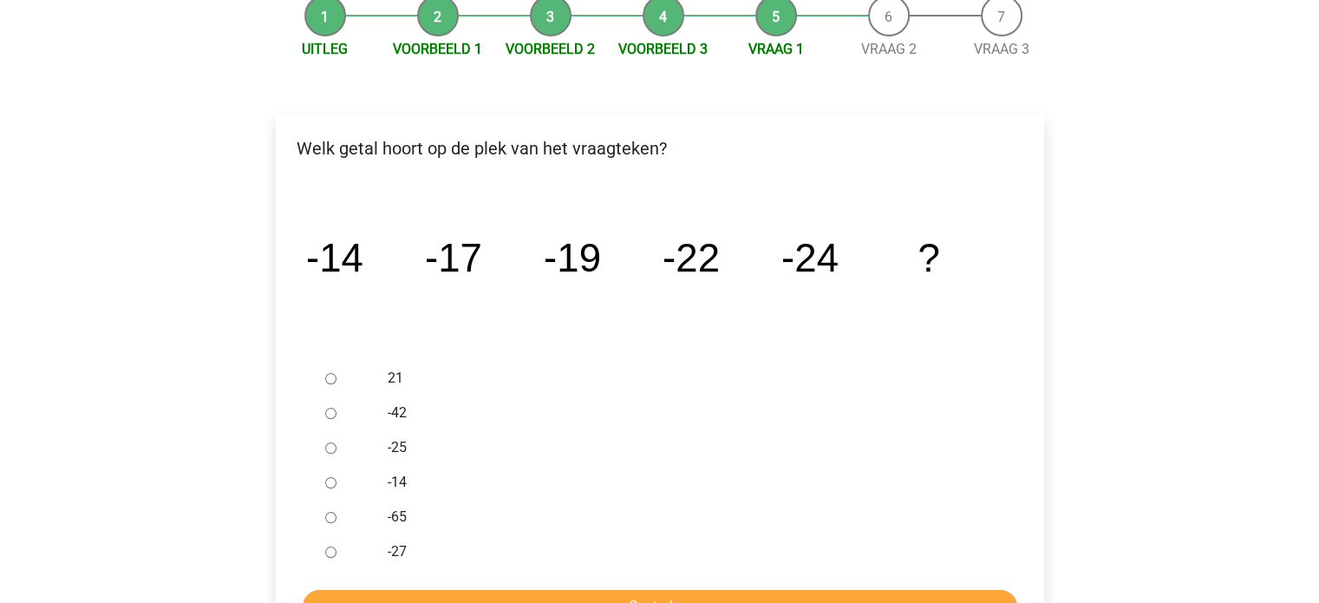
scroll to position [191, 0]
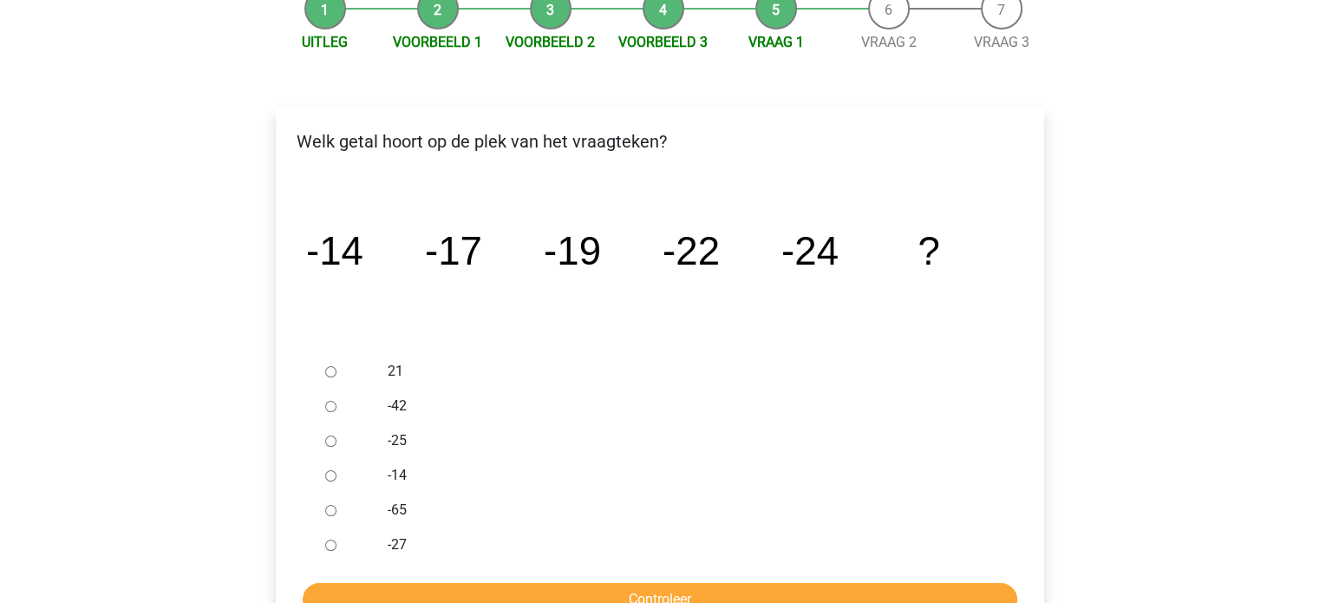
click at [333, 541] on input "-27" at bounding box center [330, 544] width 11 height 11
radio input "true"
click at [596, 585] on input "Controleer" at bounding box center [660, 599] width 715 height 33
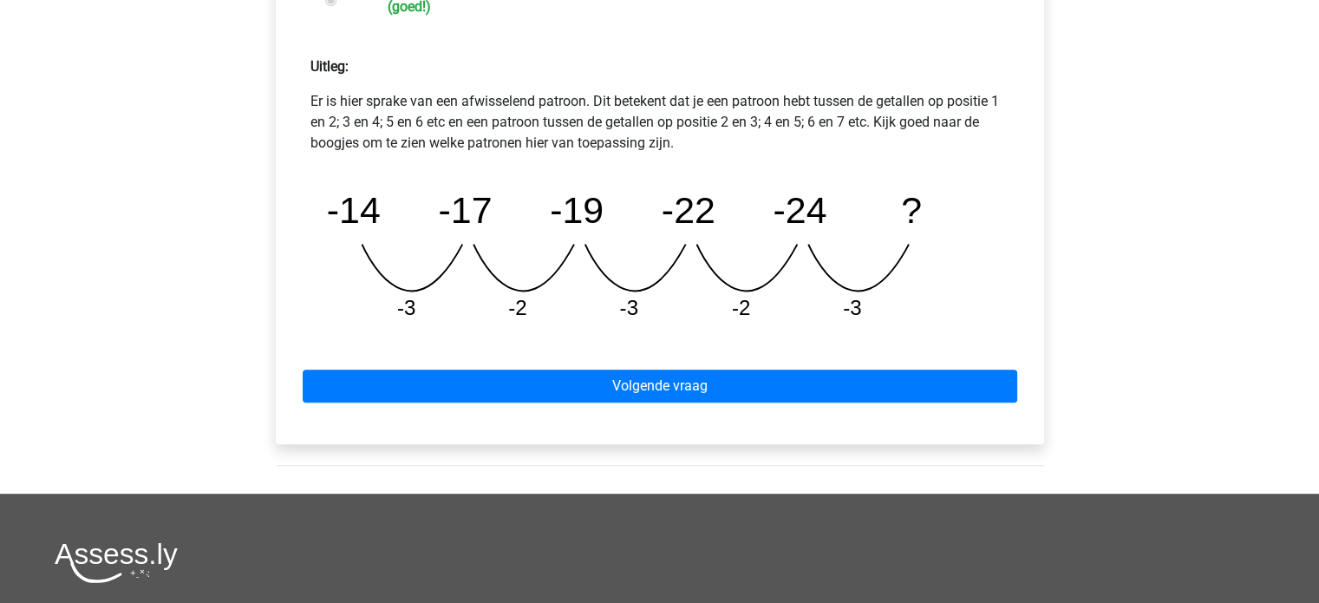
scroll to position [767, 0]
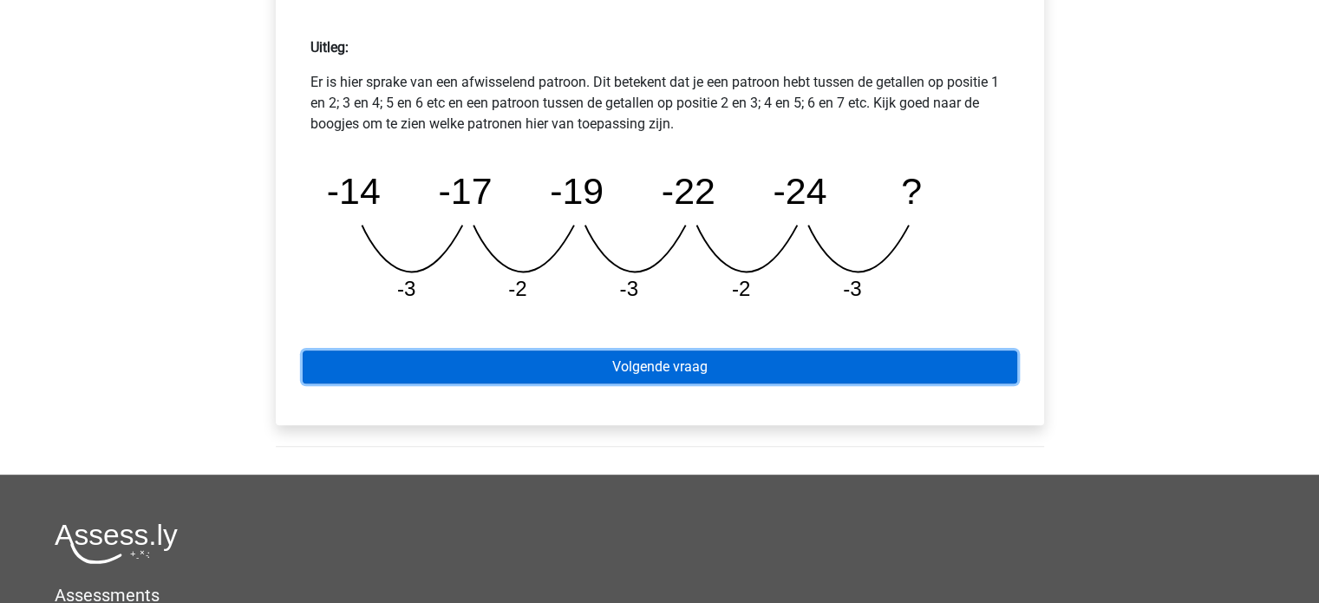
click at [716, 367] on link "Volgende vraag" at bounding box center [660, 366] width 715 height 33
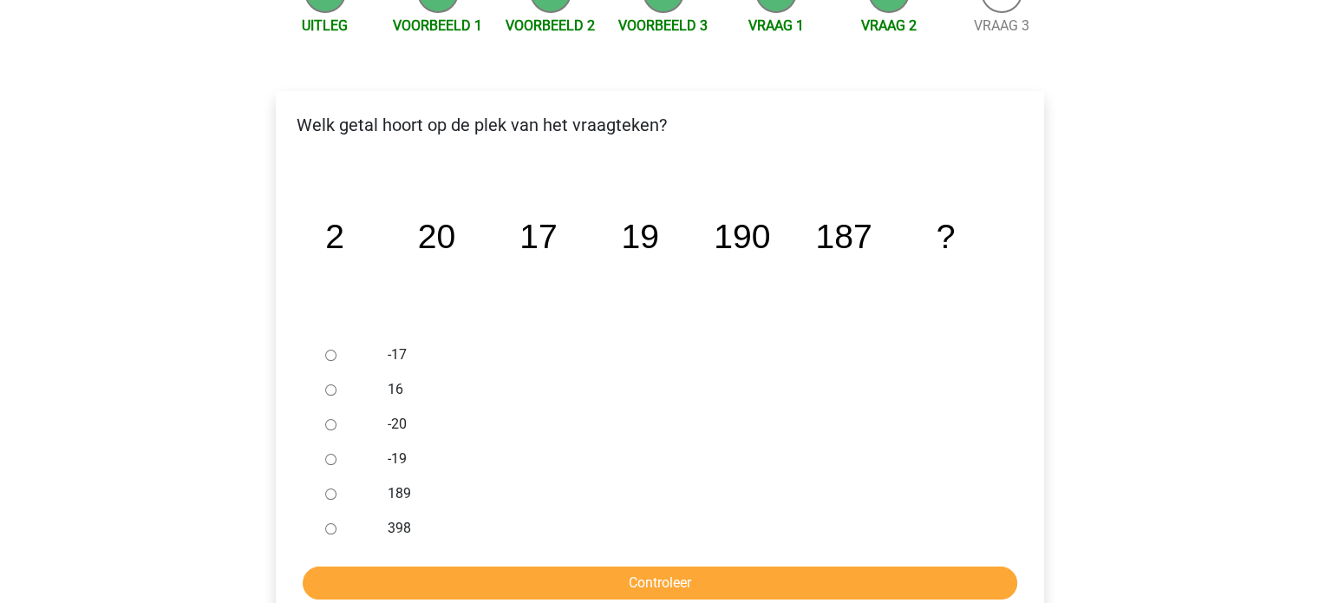
scroll to position [208, 0]
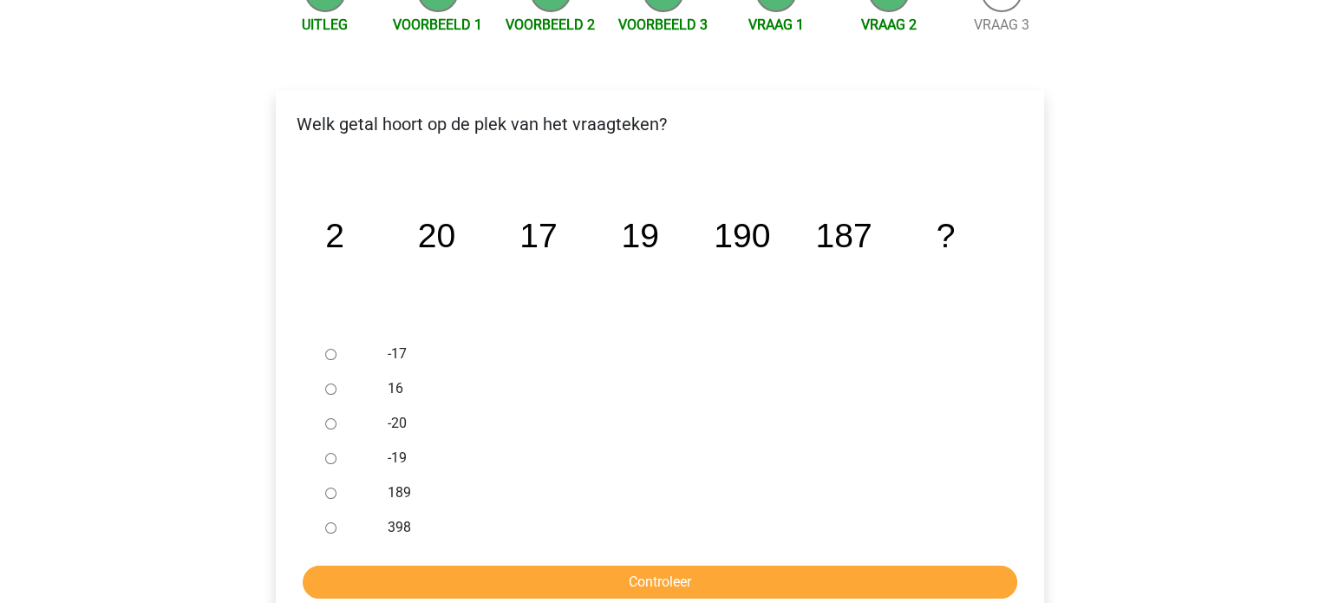
click at [330, 485] on div at bounding box center [346, 492] width 57 height 35
click at [330, 491] on input "189" at bounding box center [330, 492] width 11 height 11
radio input "true"
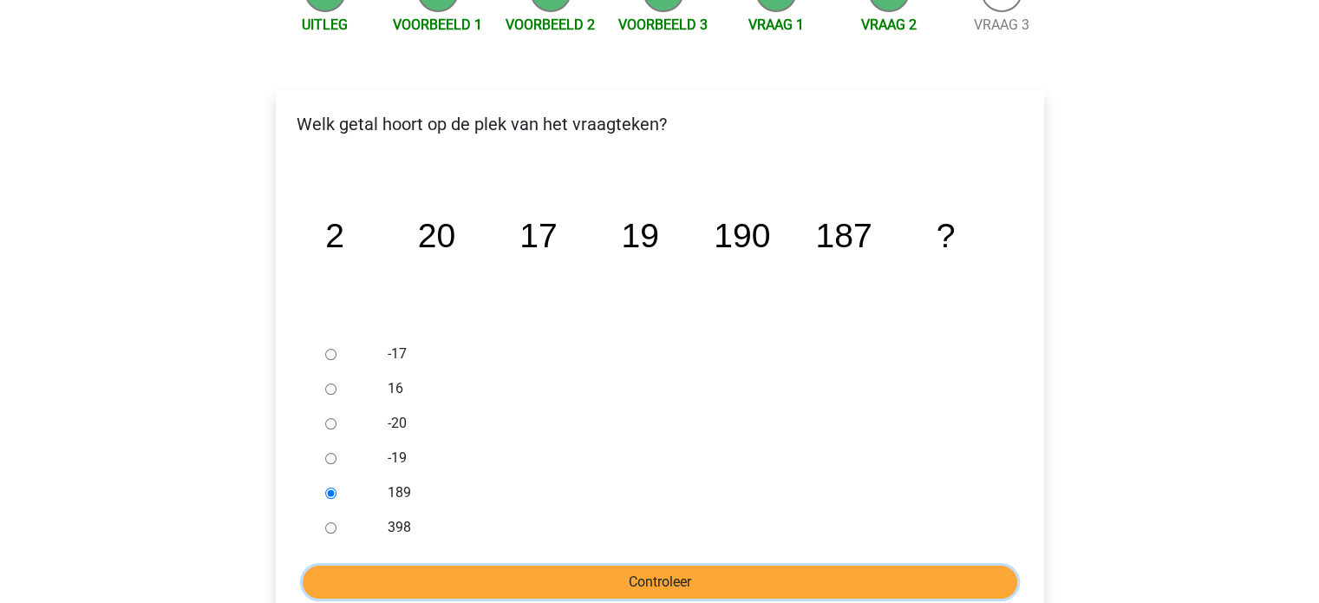
click at [598, 579] on input "Controleer" at bounding box center [660, 581] width 715 height 33
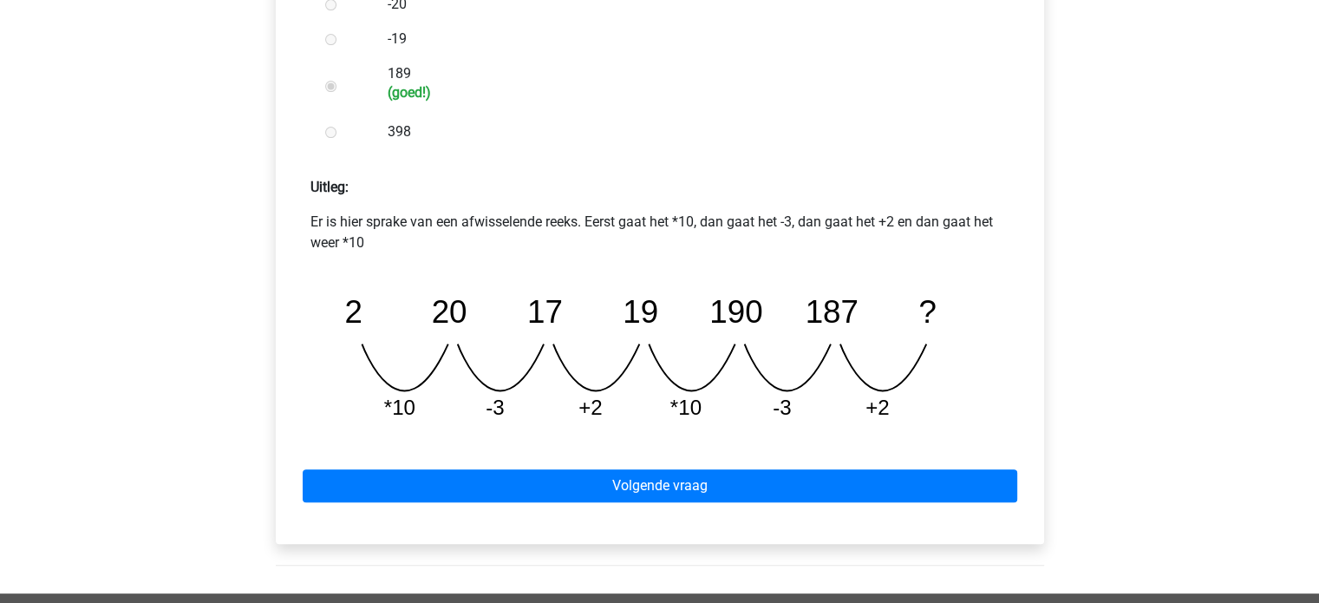
scroll to position [635, 0]
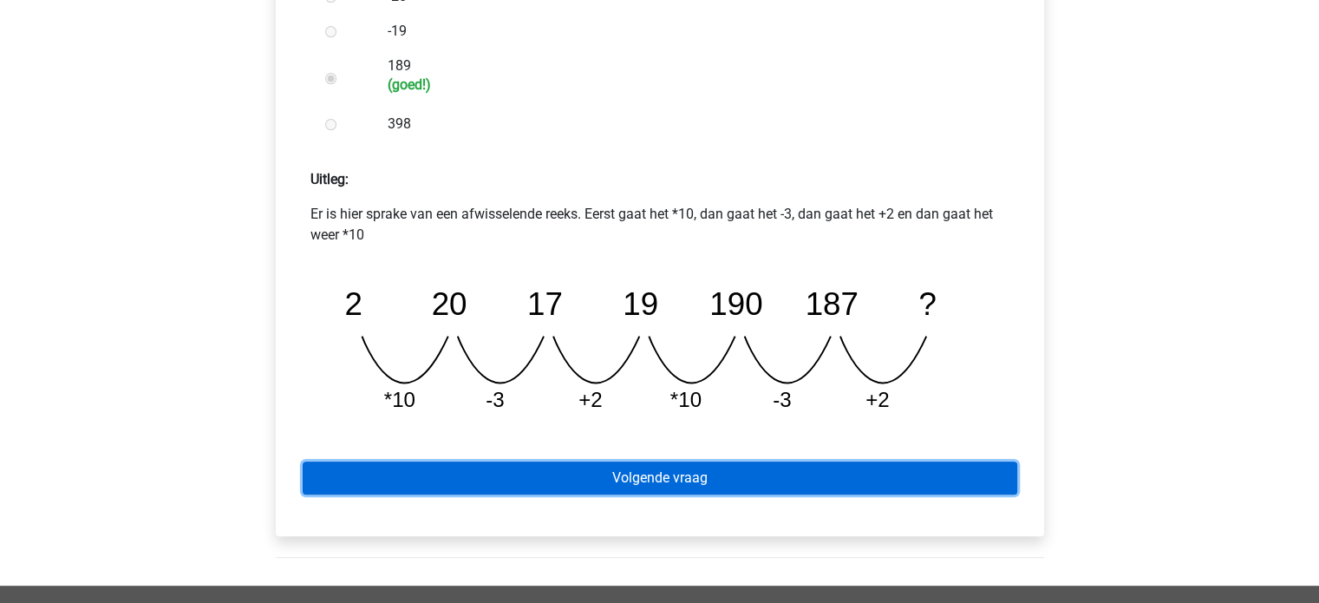
click at [881, 484] on link "Volgende vraag" at bounding box center [660, 477] width 715 height 33
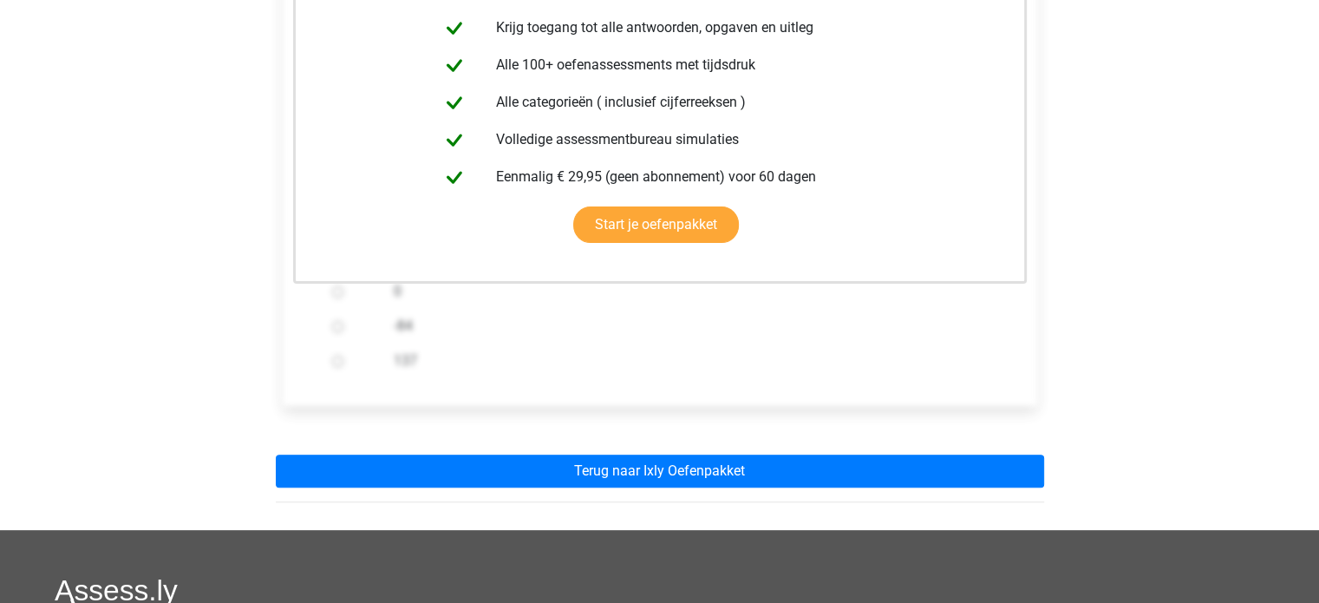
scroll to position [380, 0]
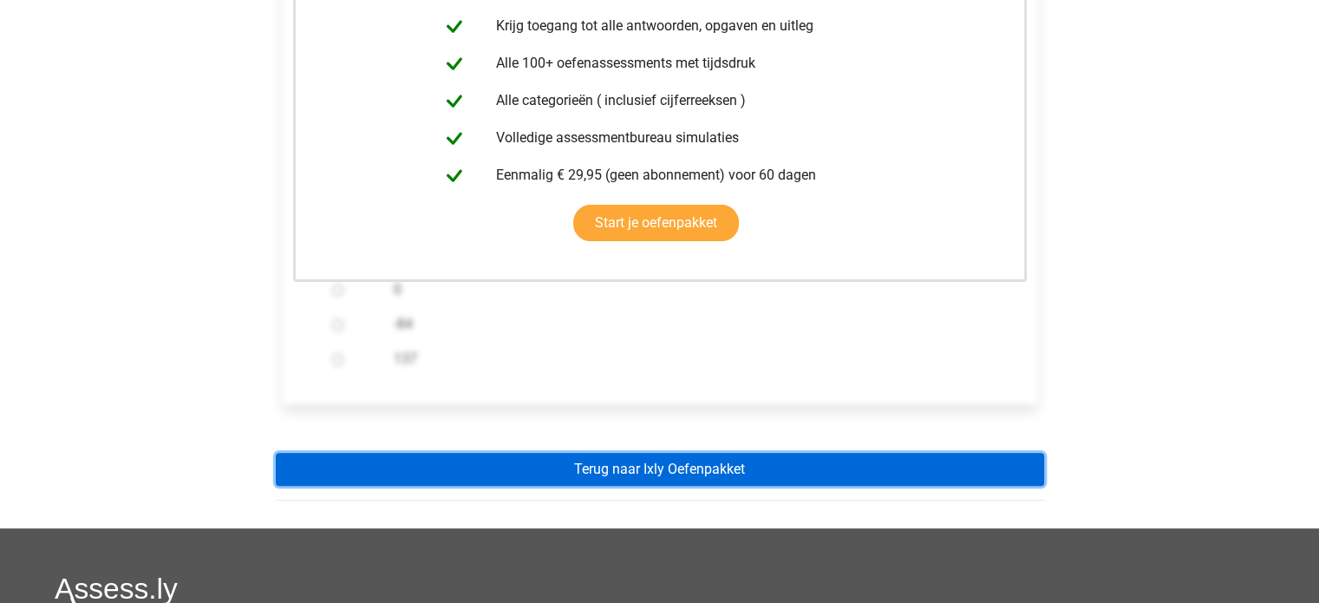
click at [943, 474] on link "Terug naar Ixly Oefenpakket" at bounding box center [660, 469] width 768 height 33
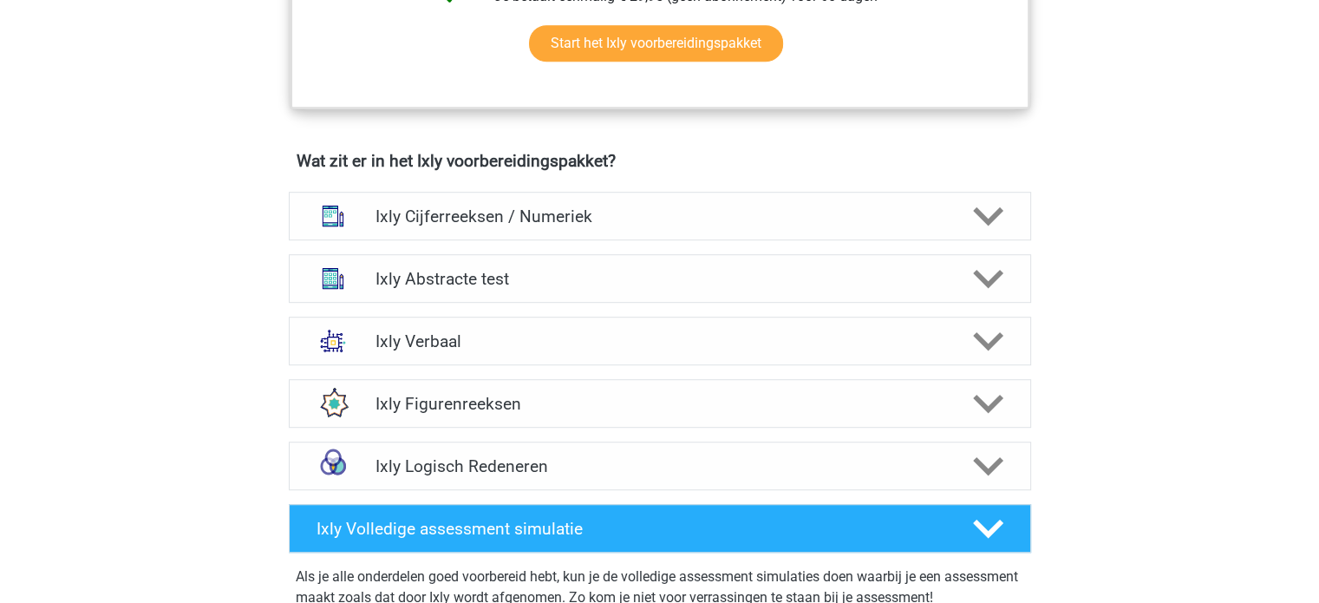
scroll to position [999, 0]
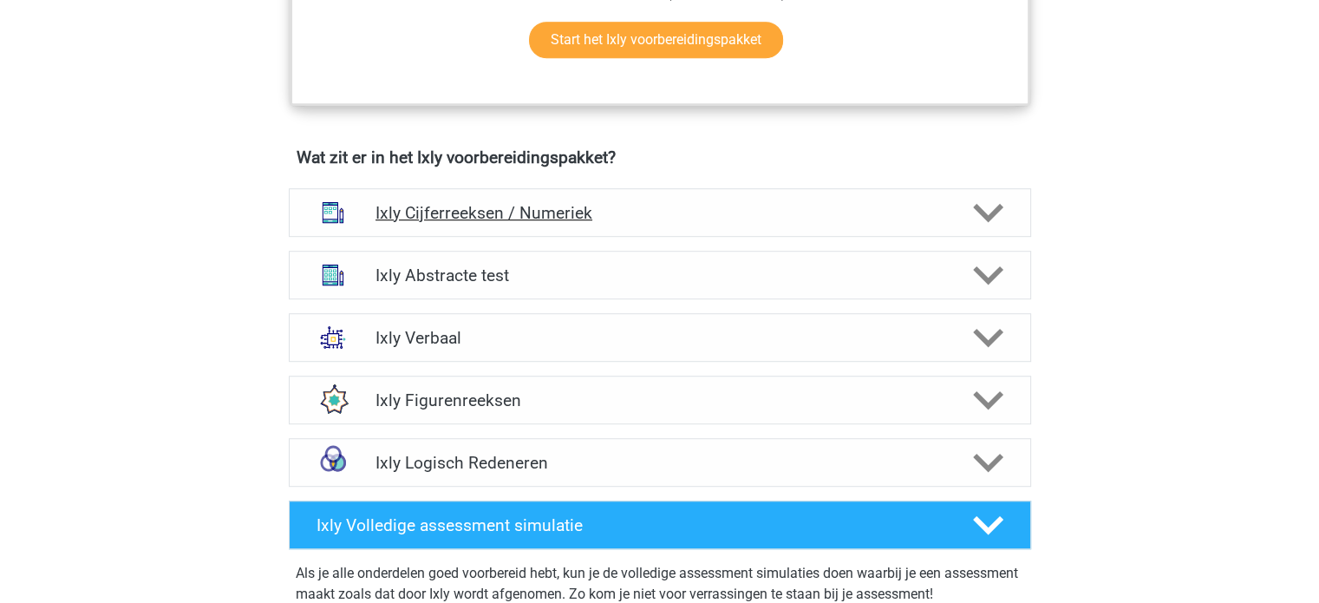
click at [986, 219] on icon at bounding box center [988, 213] width 30 height 30
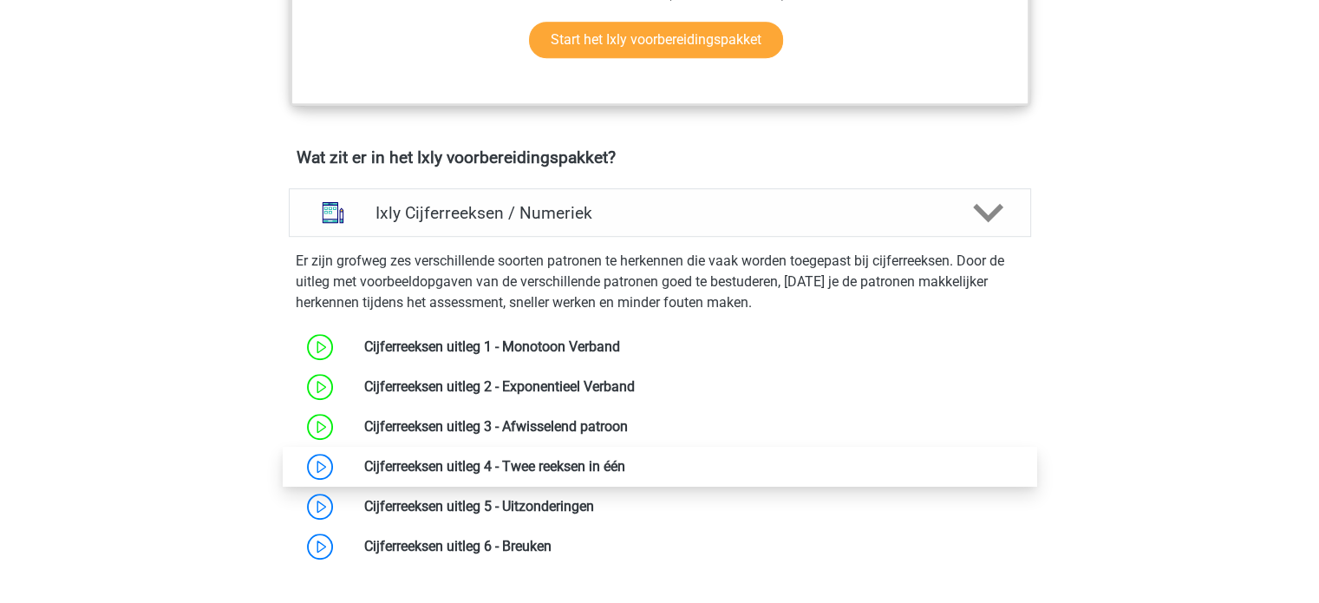
click at [625, 467] on link at bounding box center [625, 466] width 0 height 16
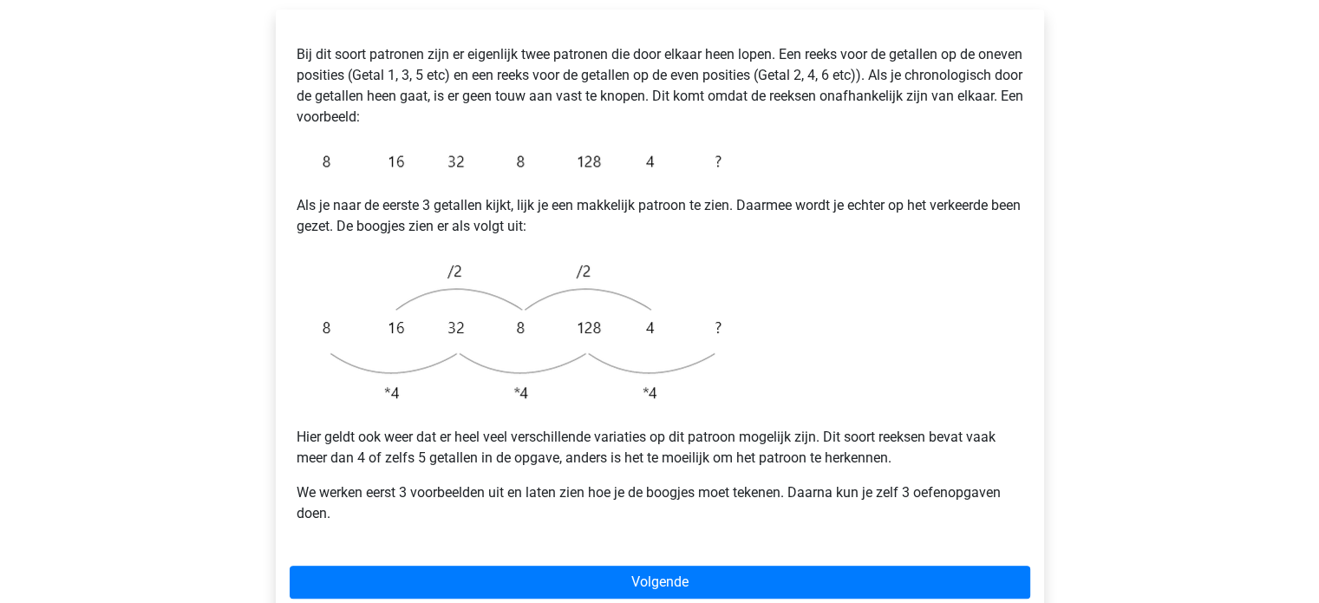
scroll to position [323, 0]
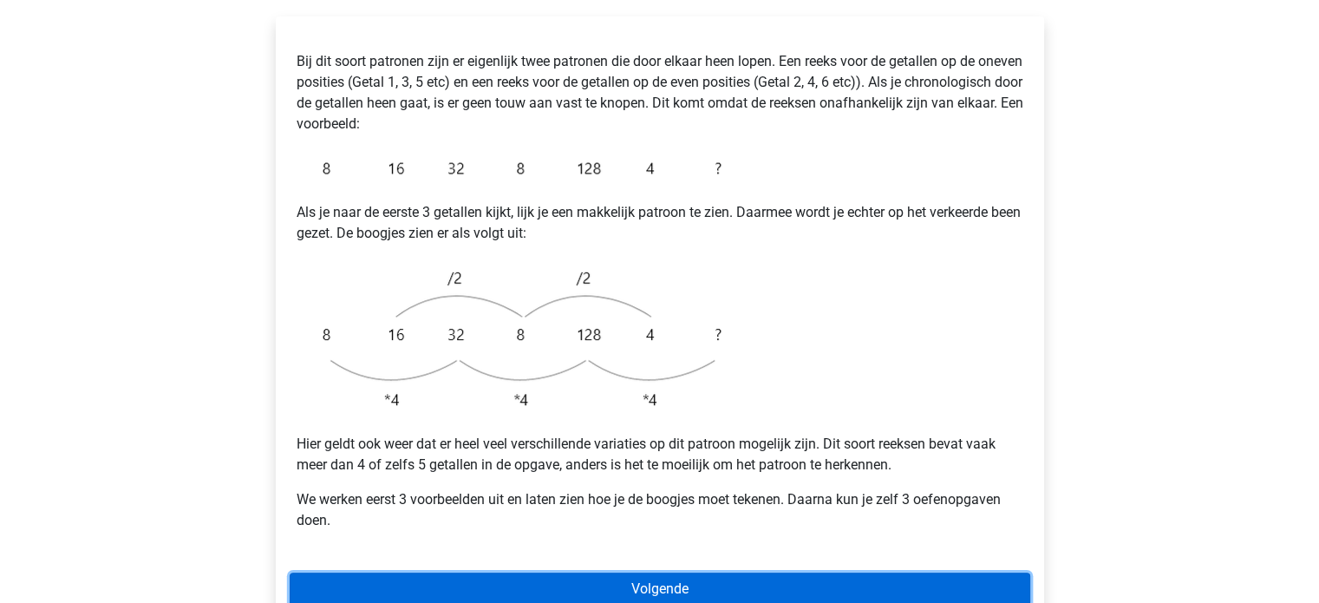
click at [843, 572] on link "Volgende" at bounding box center [660, 588] width 741 height 33
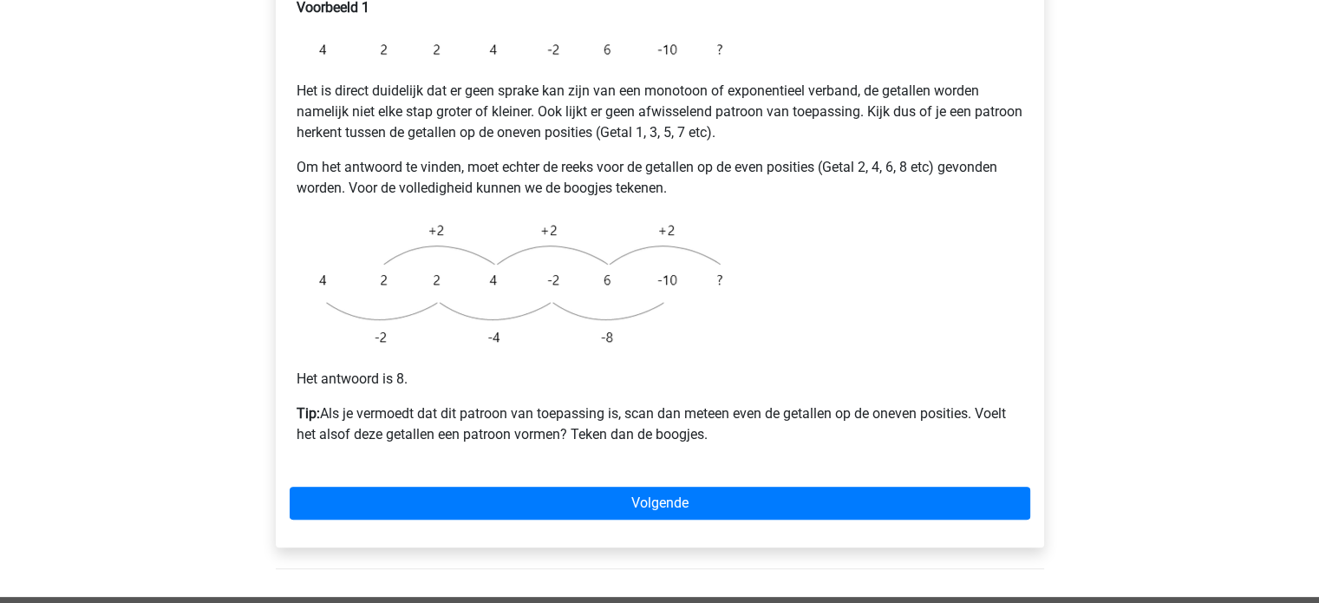
scroll to position [387, 0]
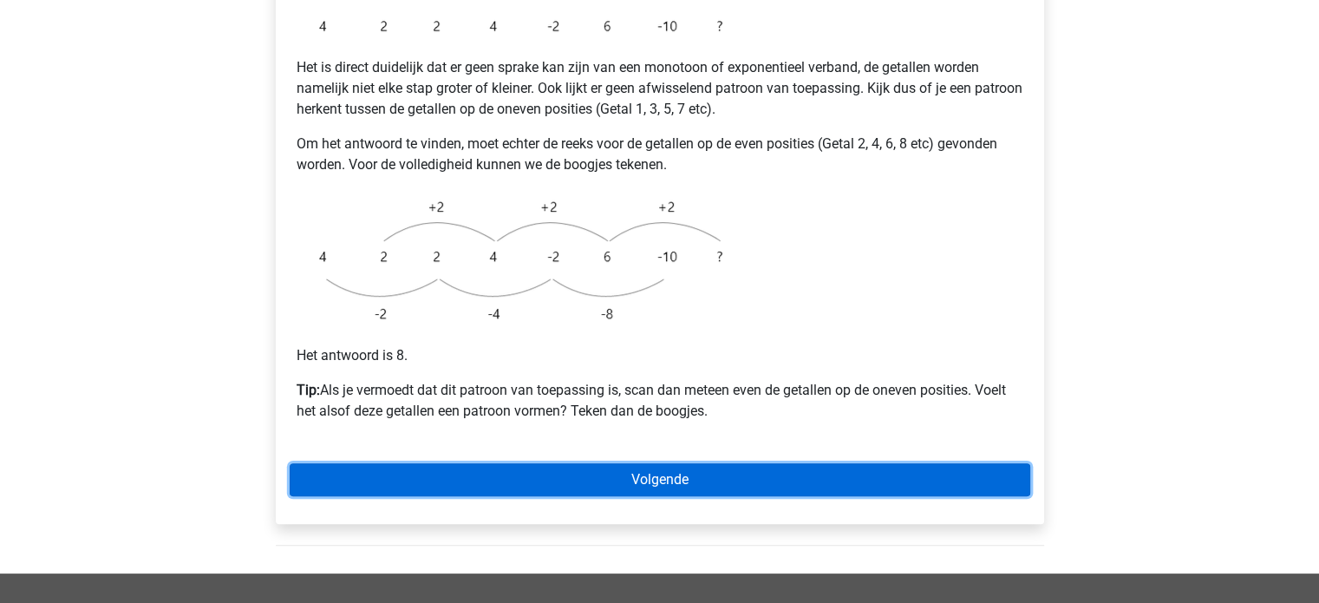
click at [908, 463] on link "Volgende" at bounding box center [660, 479] width 741 height 33
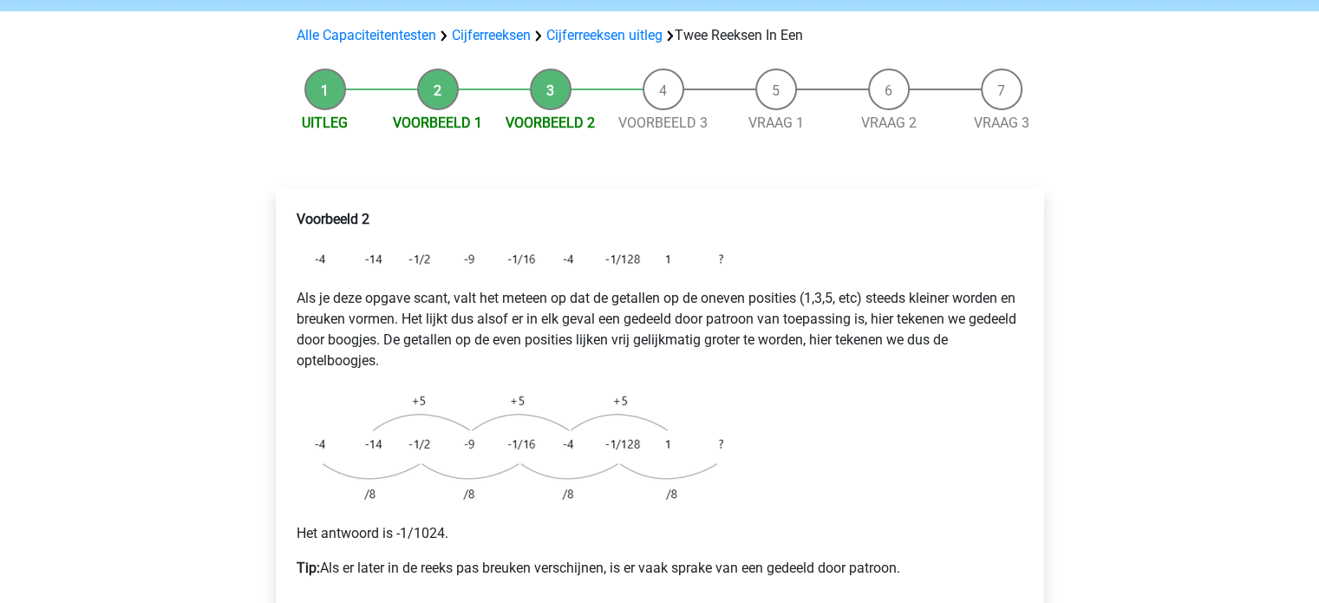
scroll to position [181, 0]
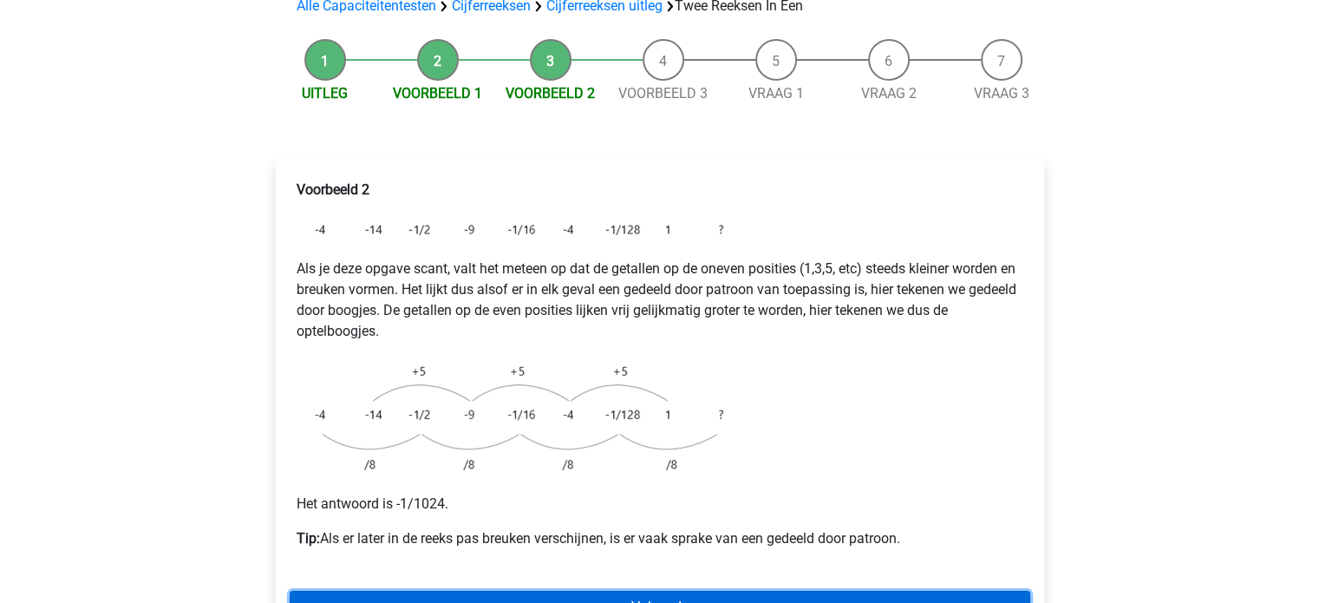
click at [759, 591] on link "Volgende" at bounding box center [660, 607] width 741 height 33
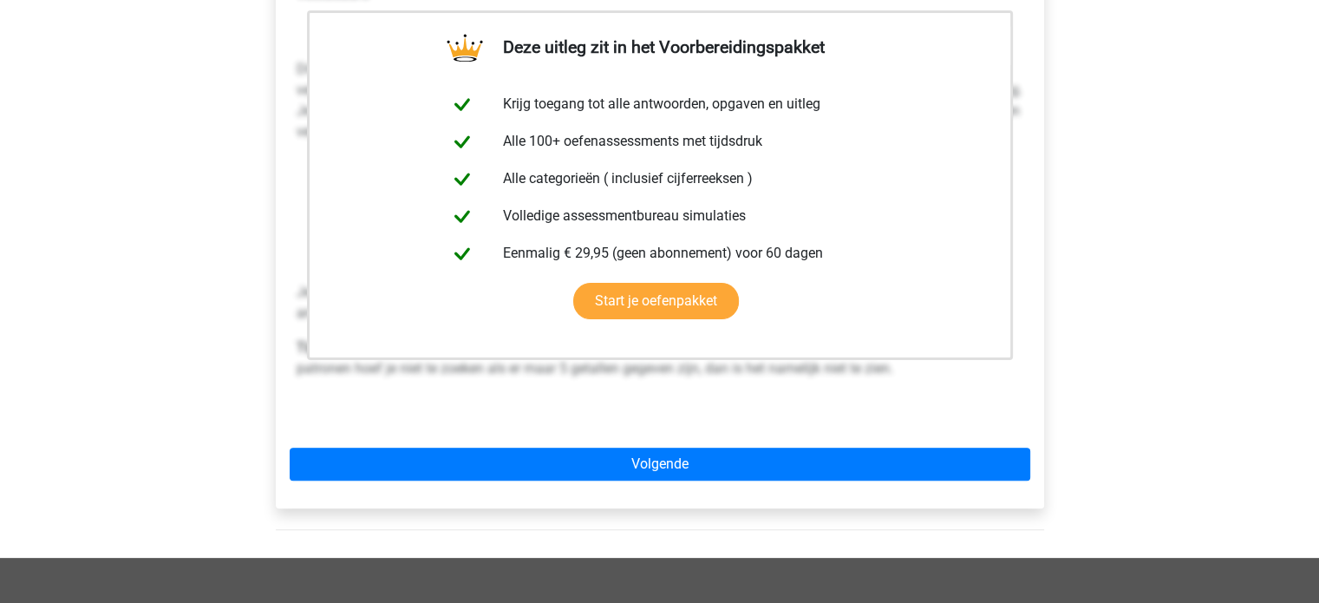
scroll to position [388, 0]
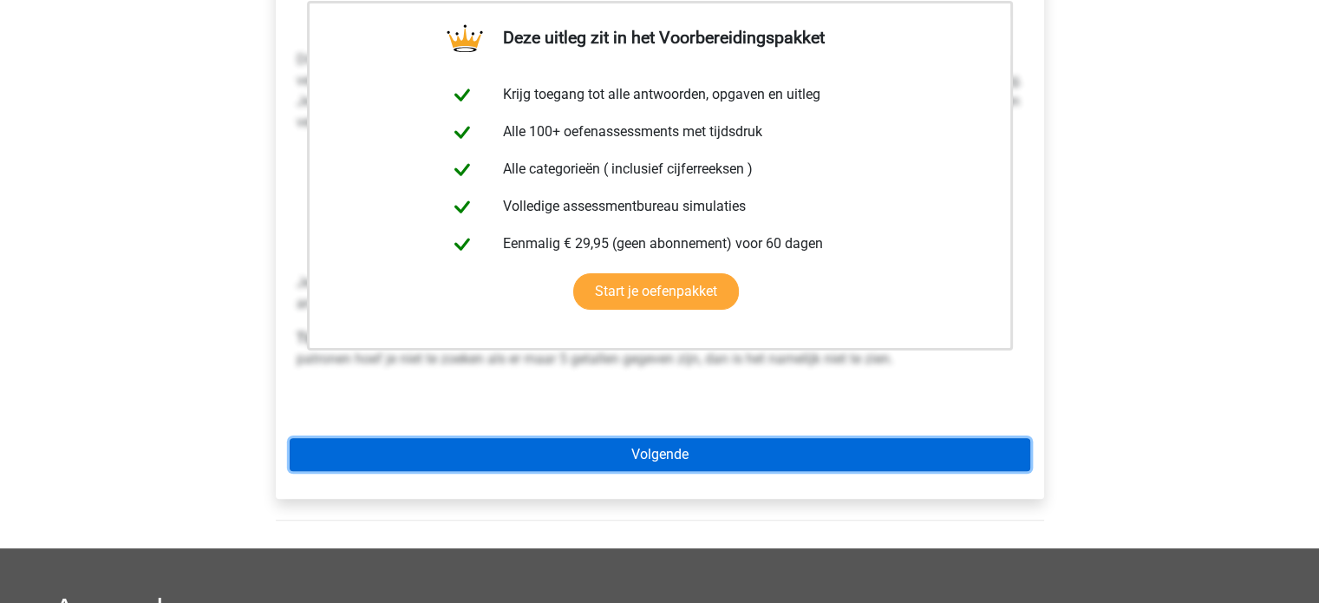
click at [839, 438] on link "Volgende" at bounding box center [660, 454] width 741 height 33
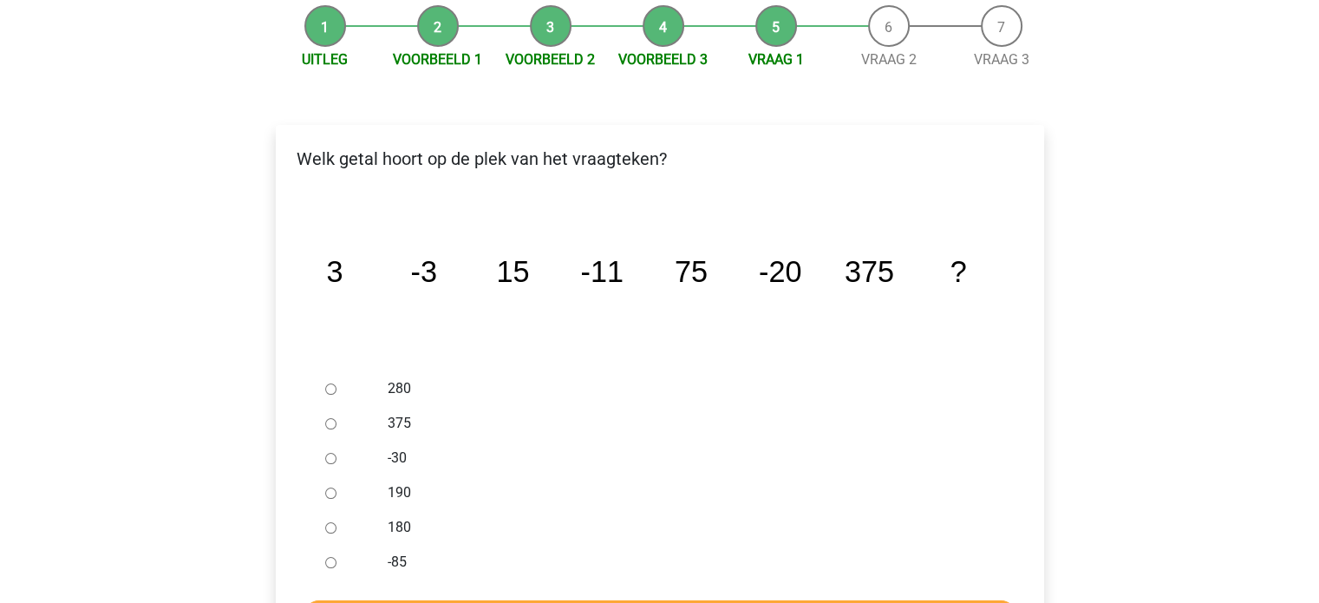
scroll to position [219, 0]
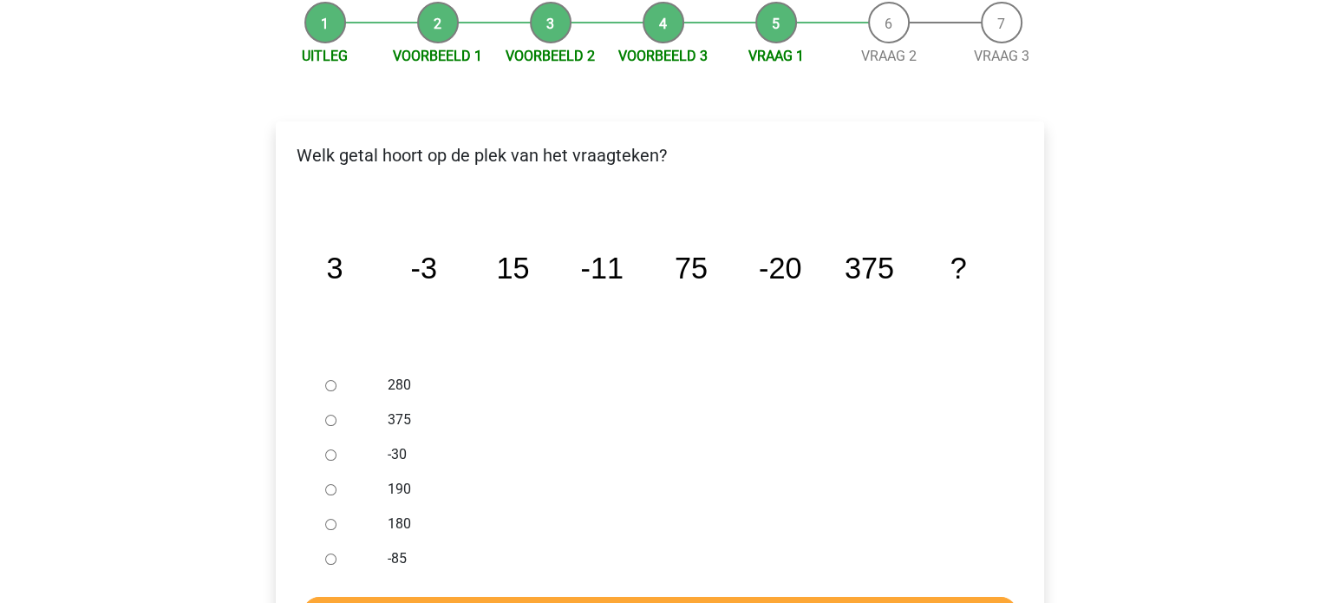
click at [328, 449] on input "-30" at bounding box center [330, 454] width 11 height 11
radio input "true"
click at [470, 597] on input "Controleer" at bounding box center [660, 613] width 715 height 33
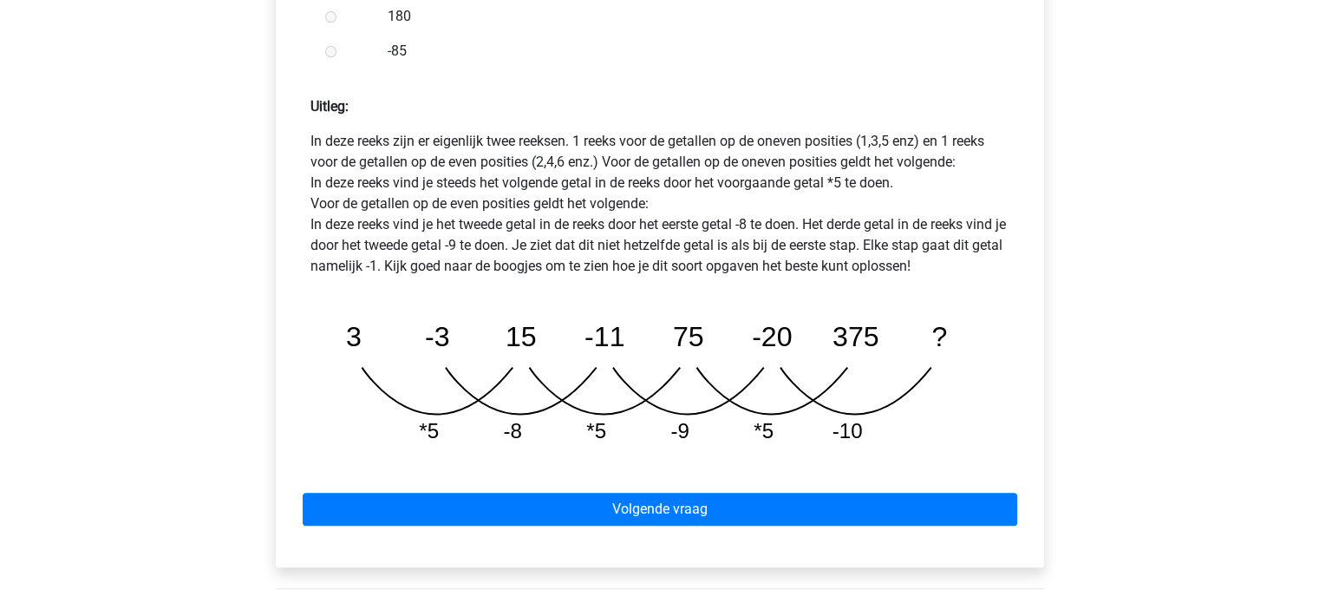
scroll to position [767, 0]
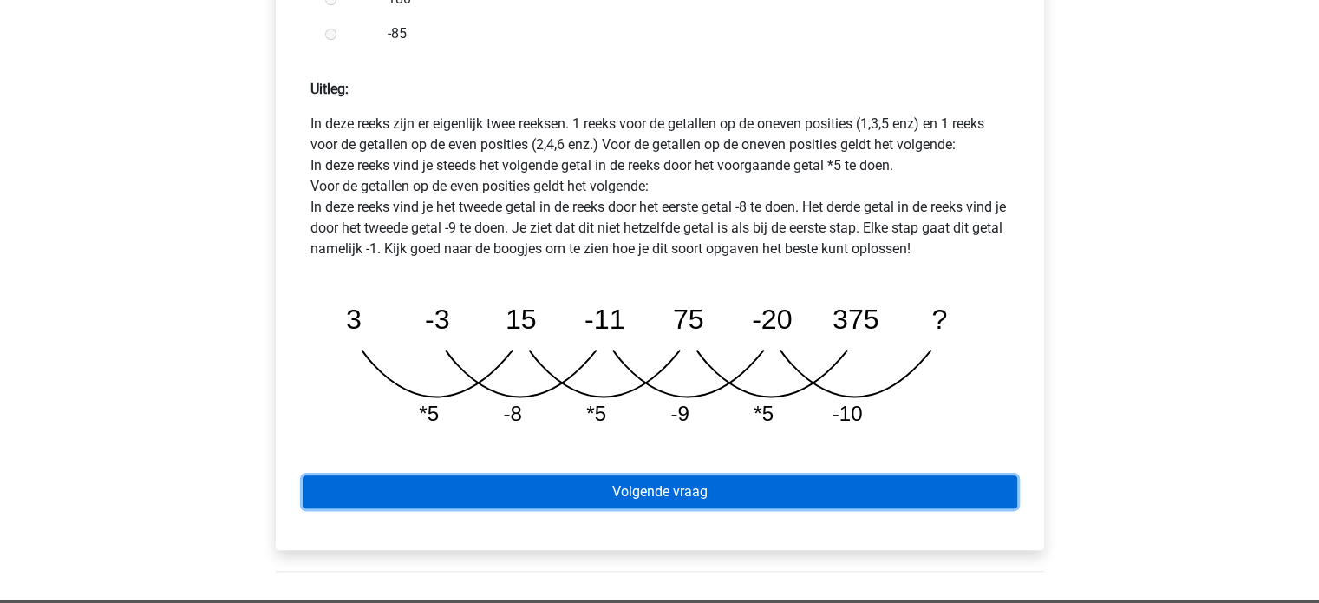
click at [760, 475] on link "Volgende vraag" at bounding box center [660, 491] width 715 height 33
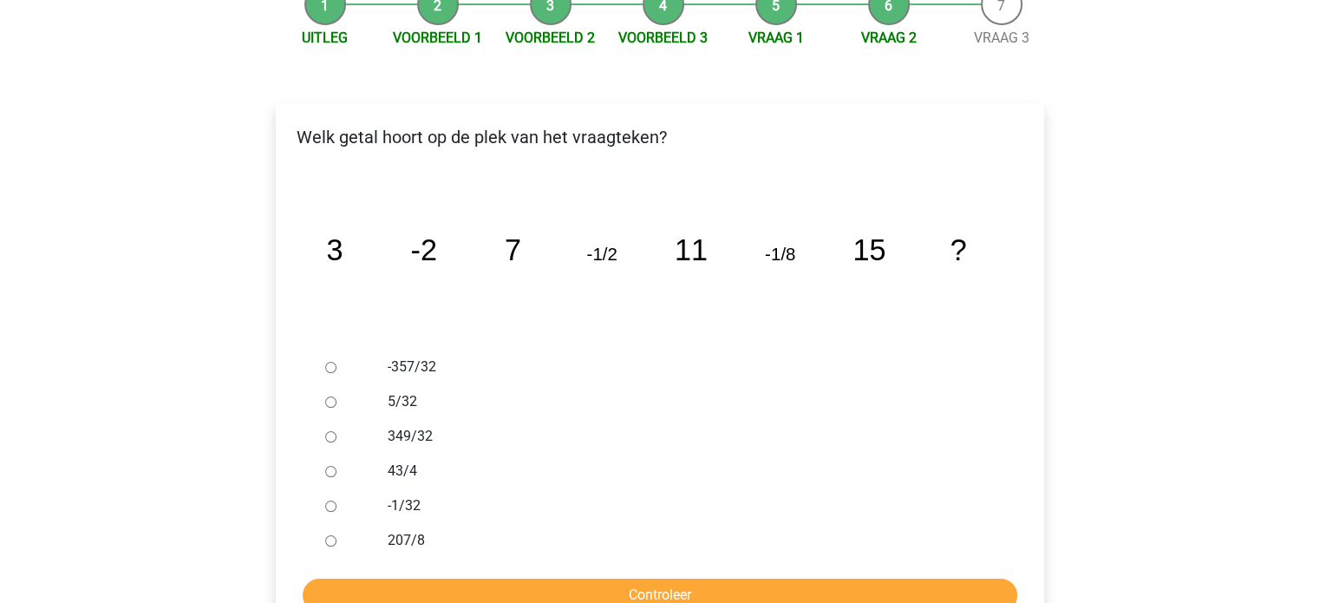
scroll to position [238, 0]
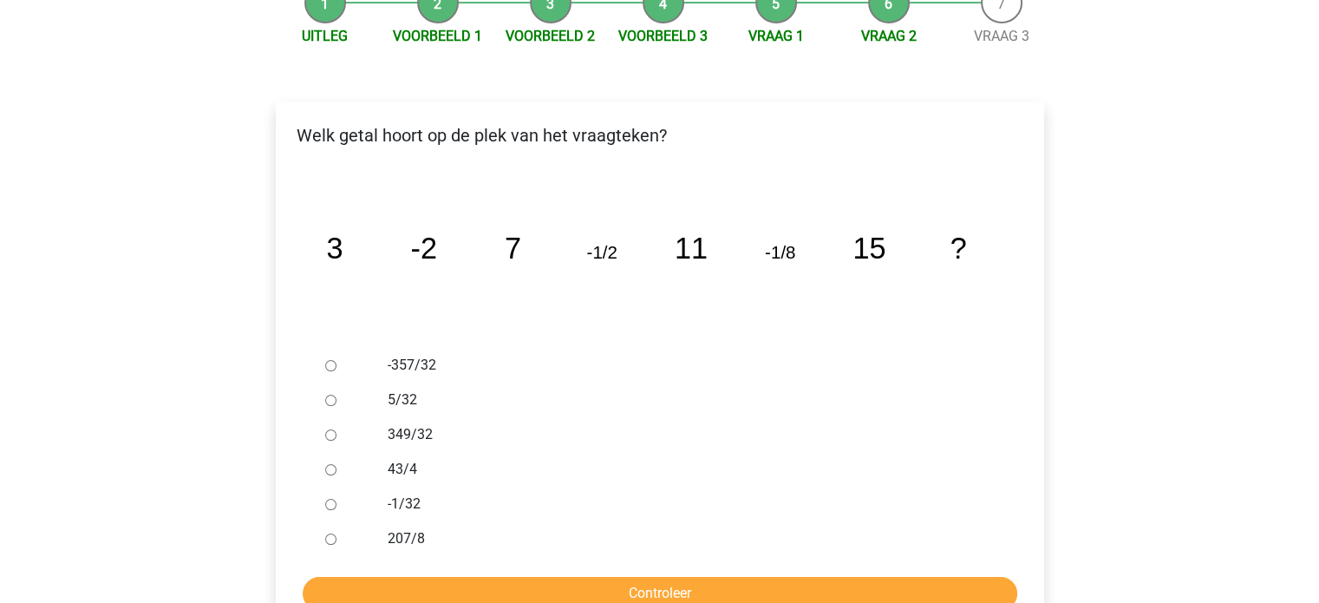
click at [330, 487] on div at bounding box center [346, 504] width 57 height 35
click at [331, 499] on input "-1/32" at bounding box center [330, 504] width 11 height 11
radio input "true"
click at [473, 577] on input "Controleer" at bounding box center [660, 593] width 715 height 33
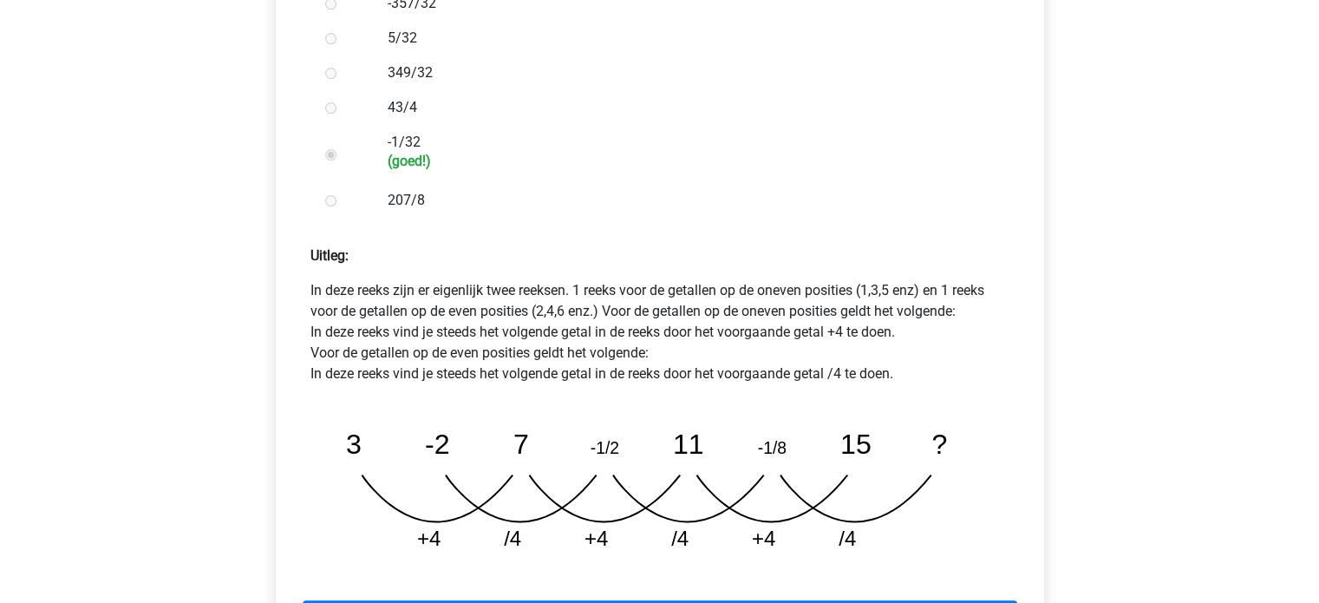
scroll to position [594, 0]
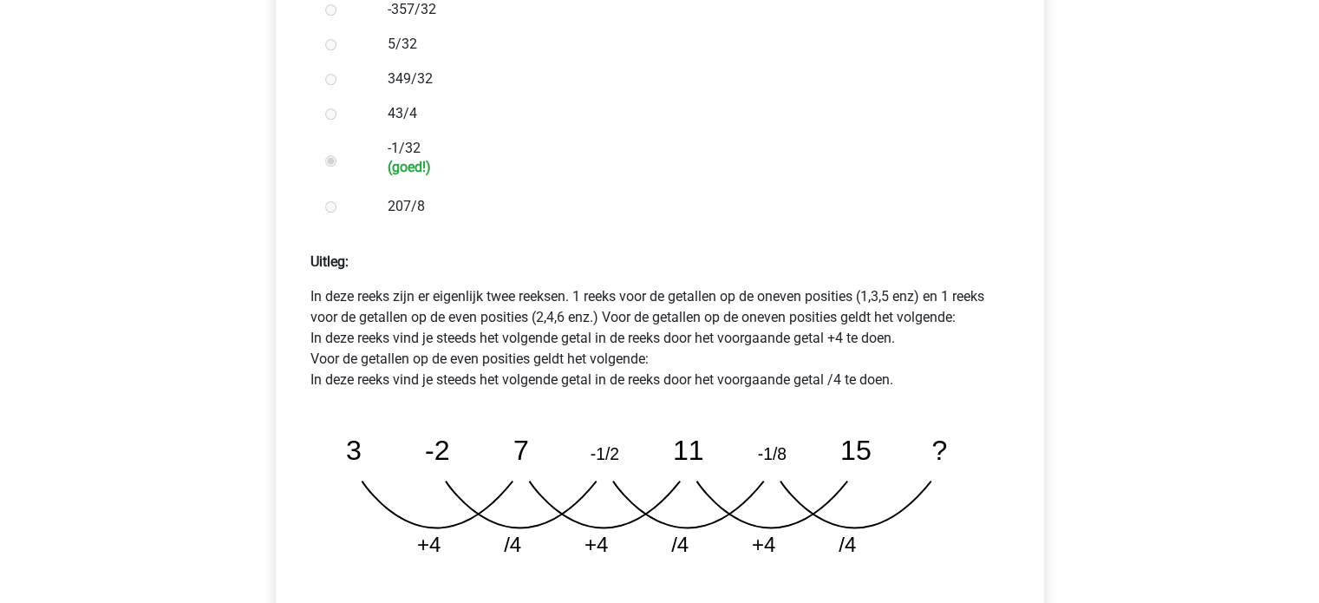
drag, startPoint x: 1304, startPoint y: 247, endPoint x: 1303, endPoint y: 285, distance: 38.2
click at [1303, 285] on div "Registreer Nederlands English" at bounding box center [659, 297] width 1319 height 1782
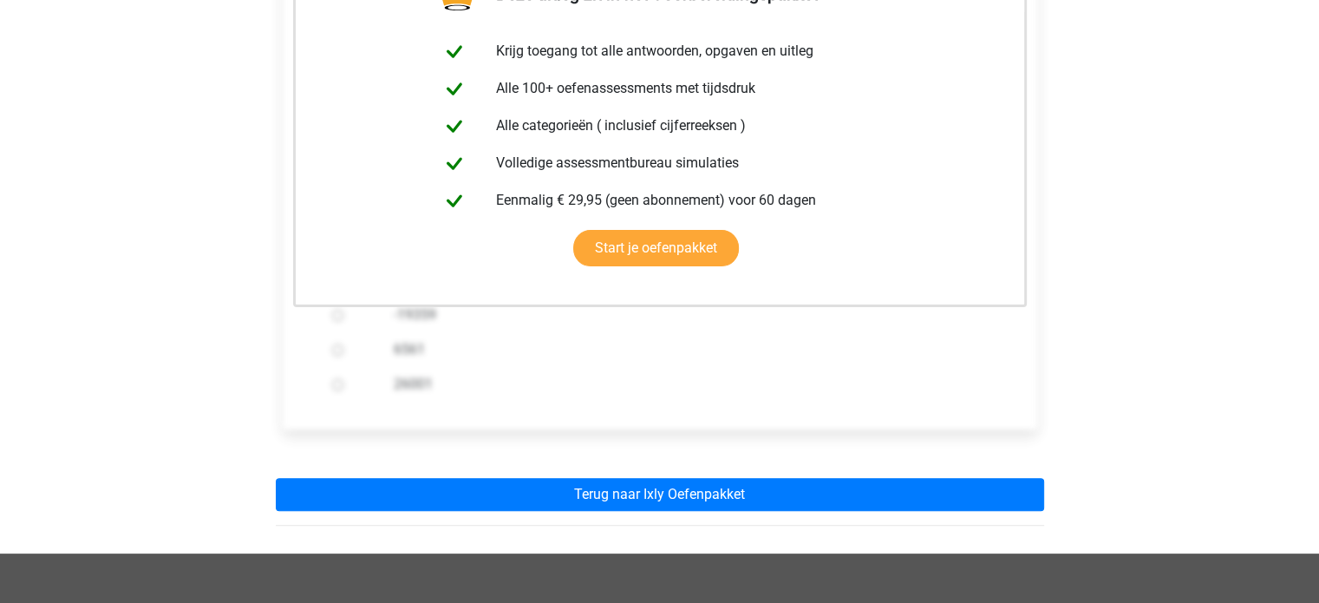
scroll to position [409, 0]
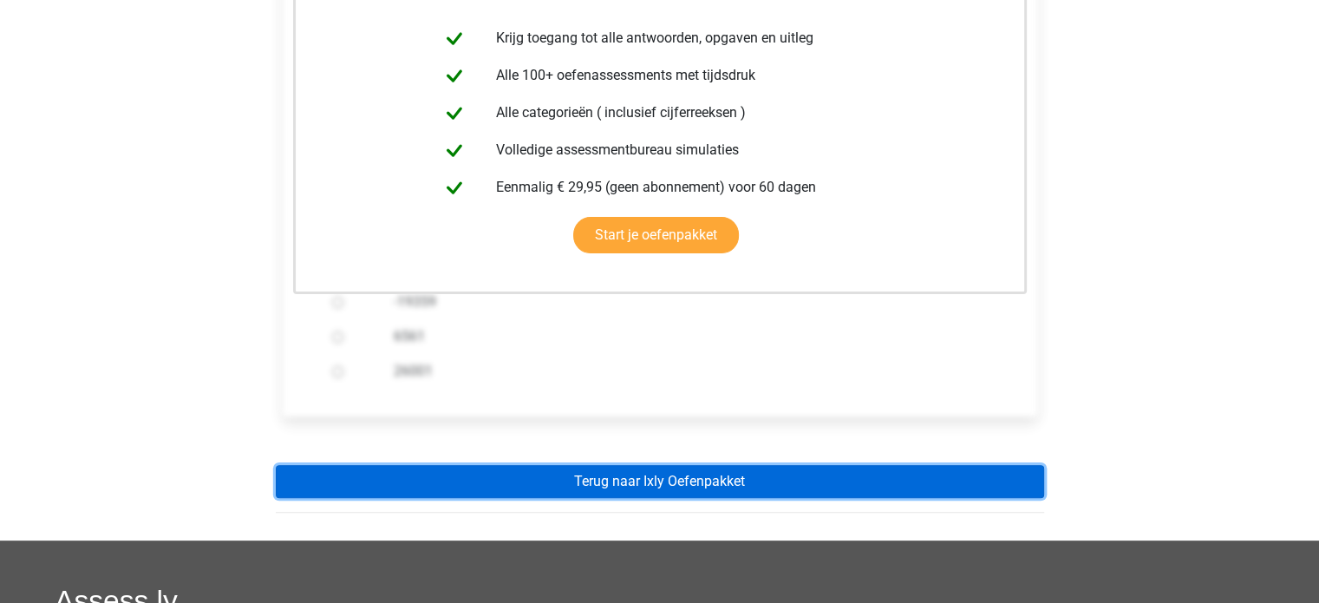
click at [849, 465] on link "Terug naar Ixly Oefenpakket" at bounding box center [660, 481] width 768 height 33
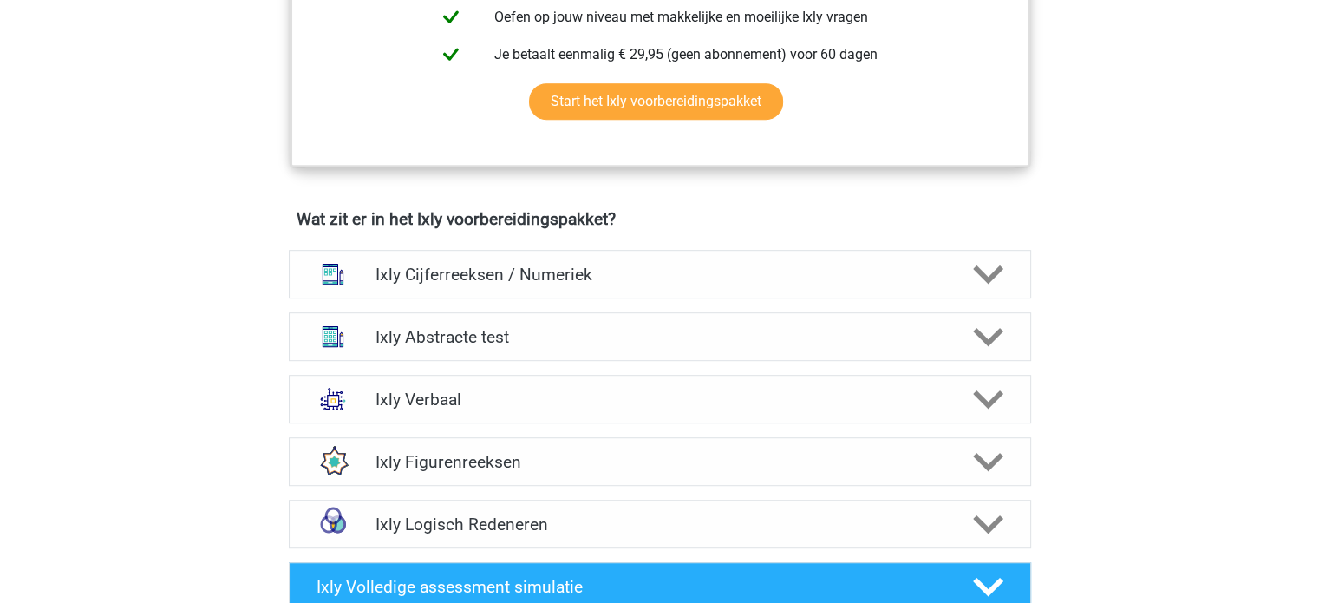
scroll to position [948, 0]
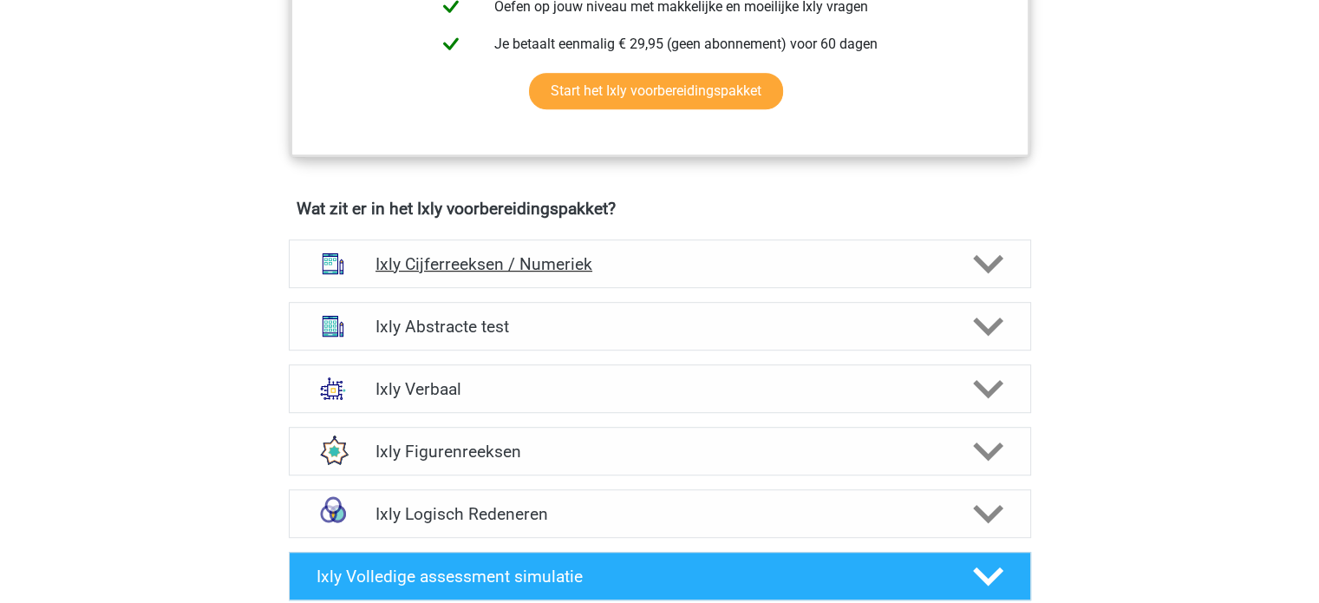
click at [996, 262] on polygon at bounding box center [988, 263] width 30 height 19
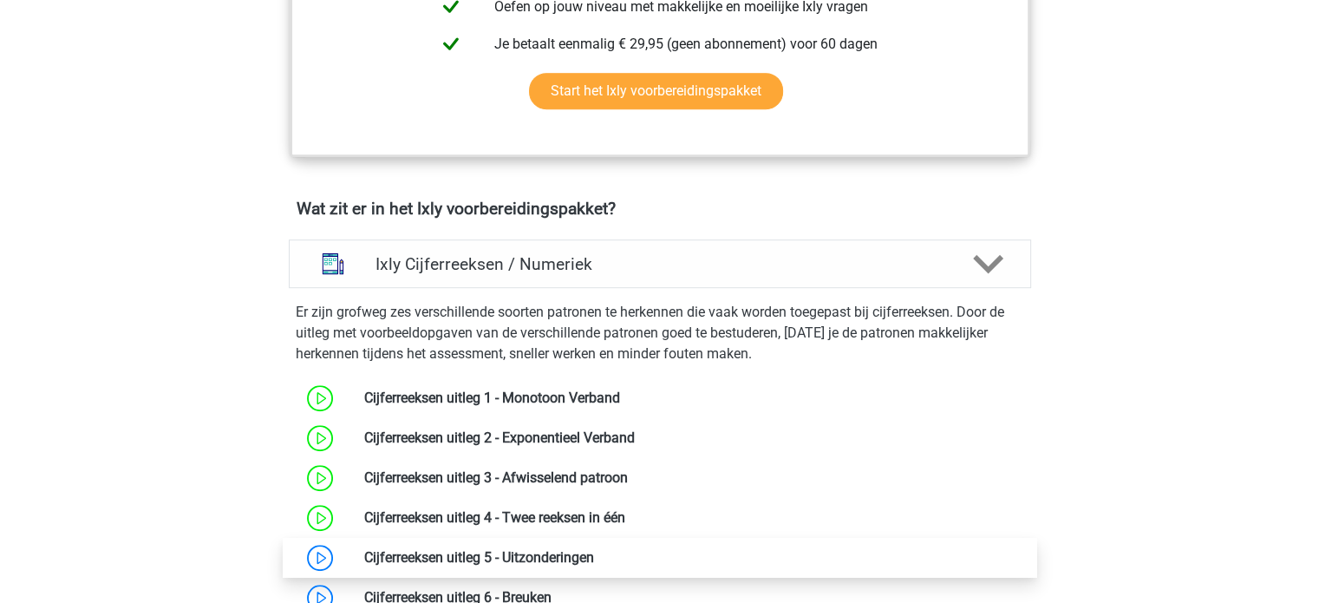
click at [594, 558] on link at bounding box center [594, 557] width 0 height 16
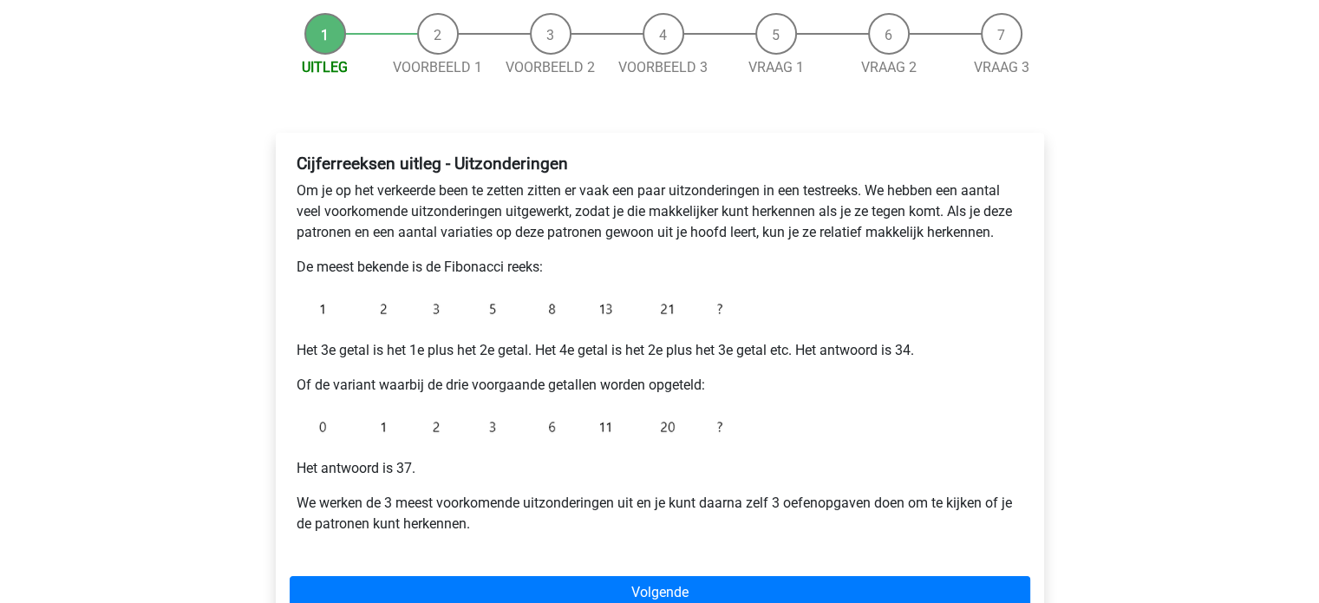
scroll to position [169, 0]
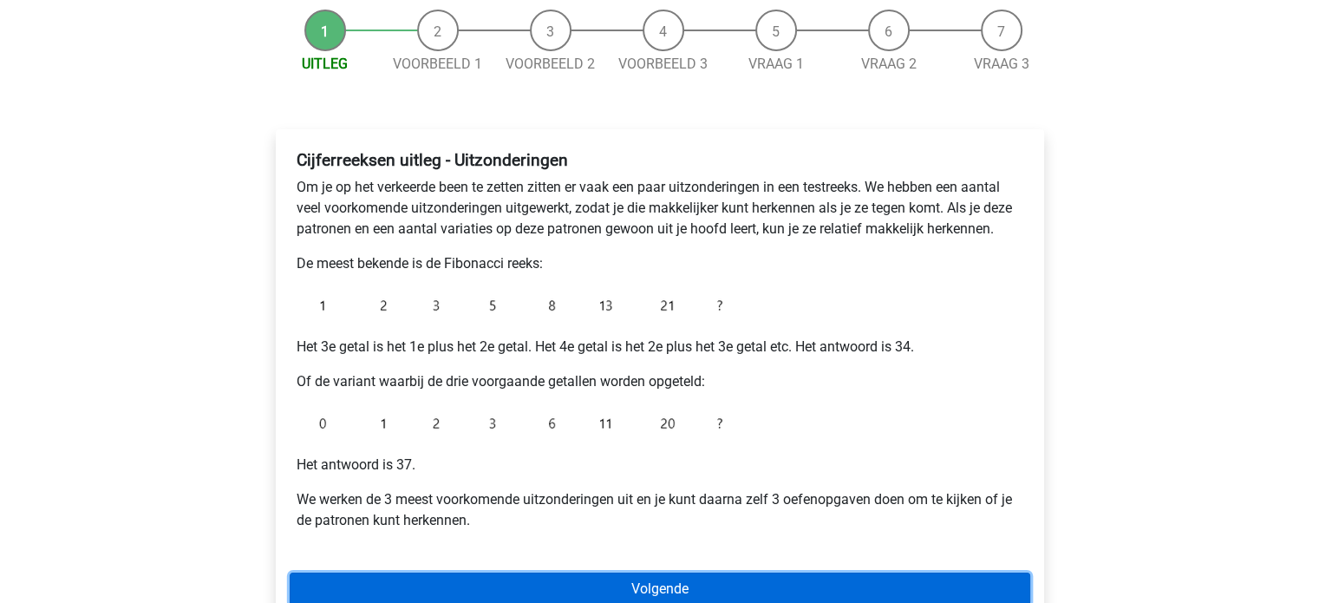
click at [770, 583] on link "Volgende" at bounding box center [660, 588] width 741 height 33
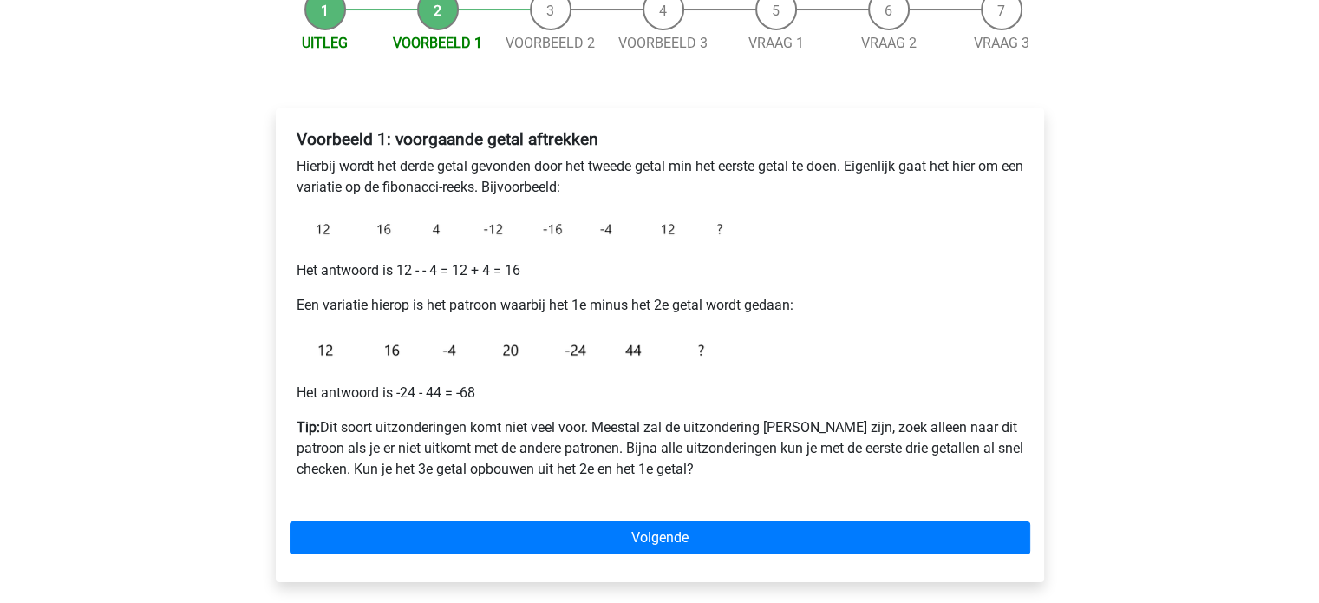
scroll to position [206, 0]
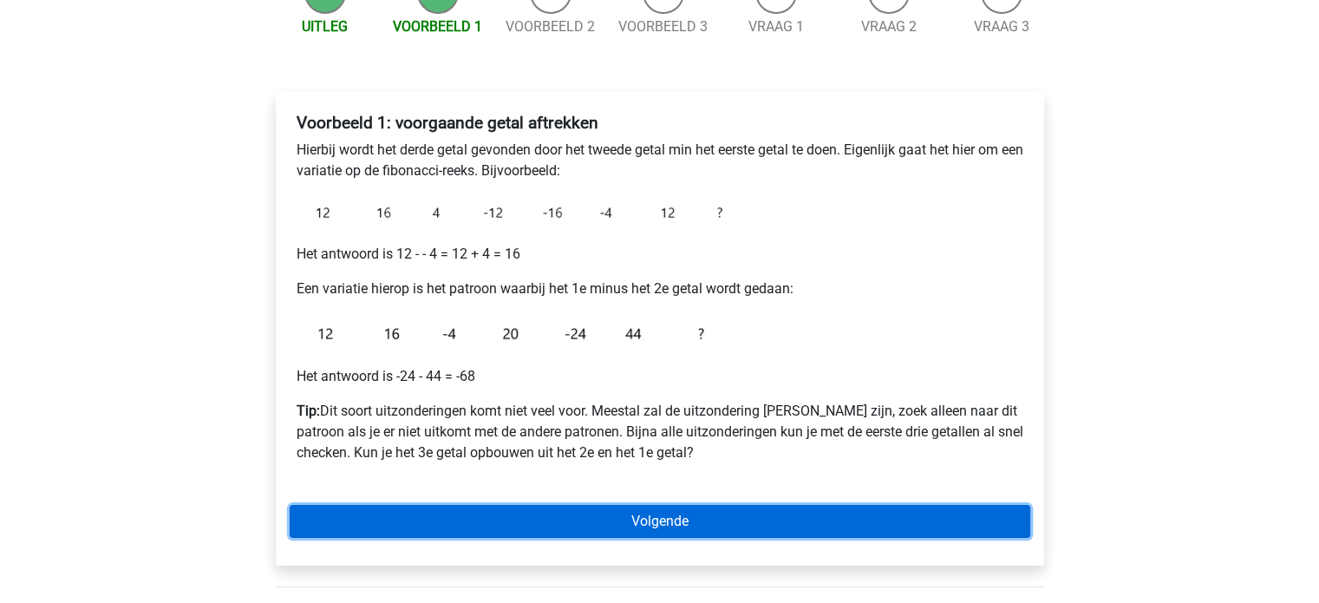
click at [706, 526] on link "Volgende" at bounding box center [660, 521] width 741 height 33
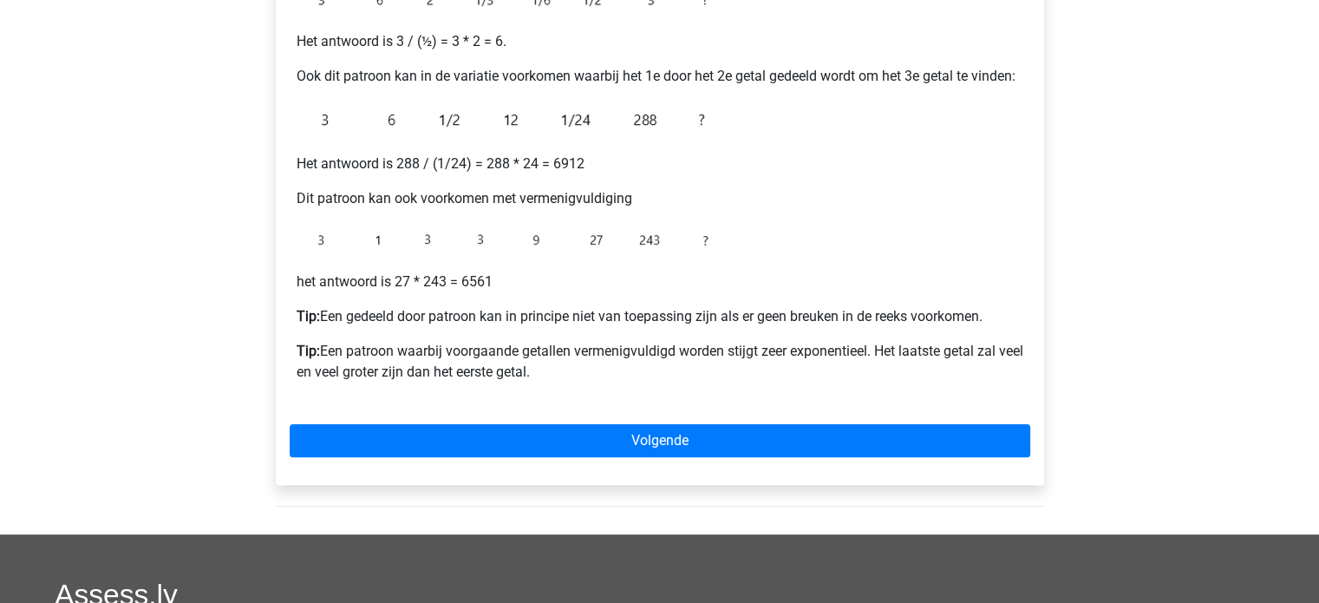
scroll to position [407, 0]
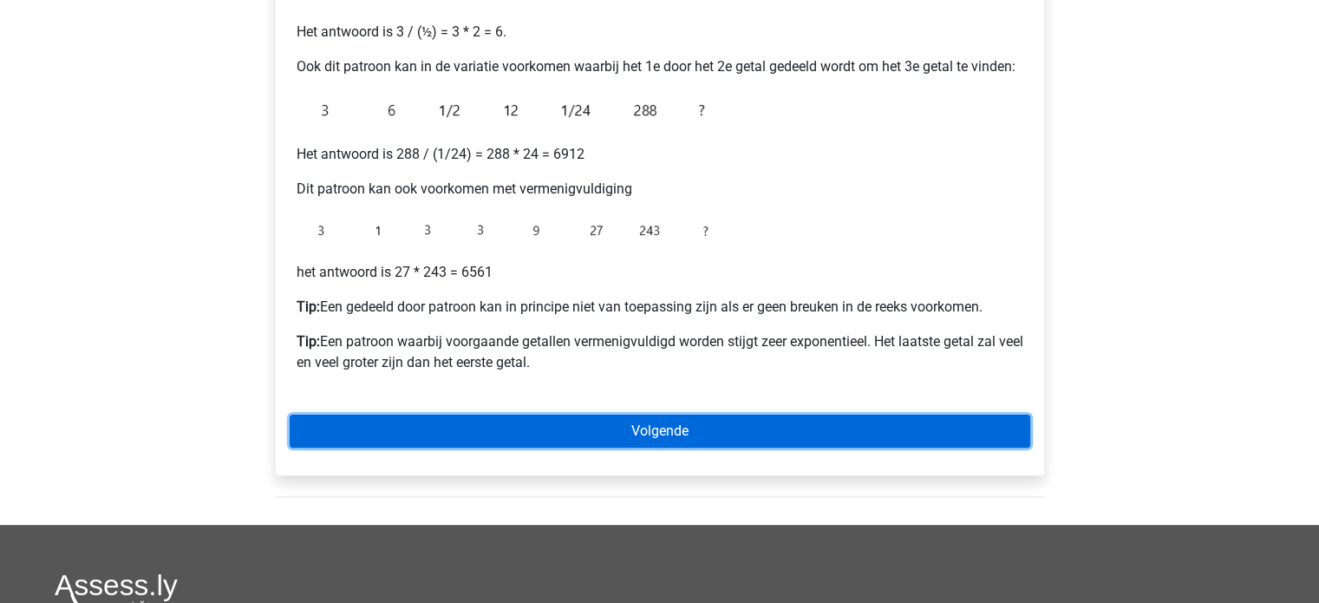
click at [748, 421] on link "Volgende" at bounding box center [660, 431] width 741 height 33
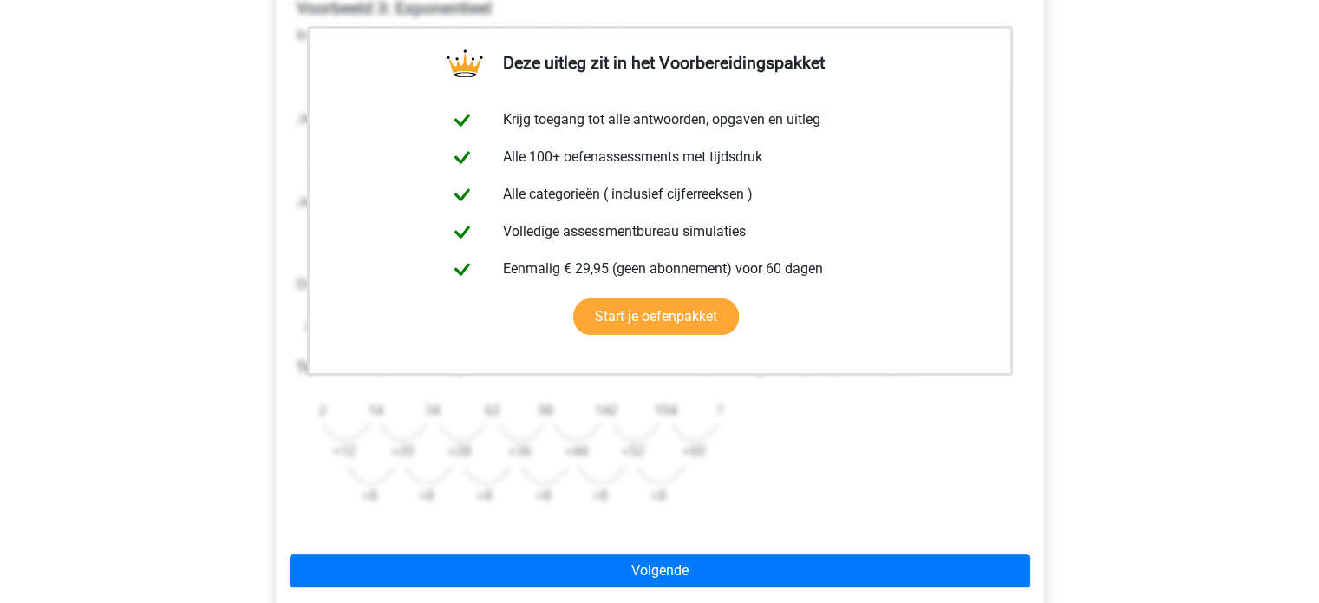
scroll to position [333, 0]
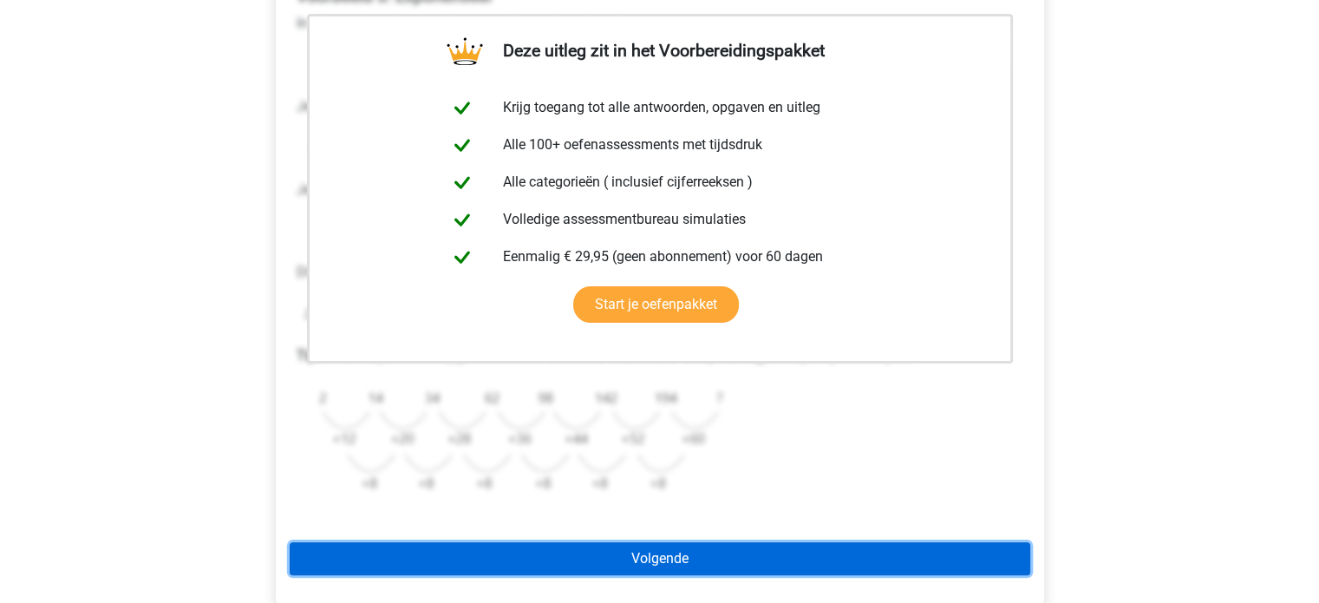
click at [644, 564] on link "Volgende" at bounding box center [660, 558] width 741 height 33
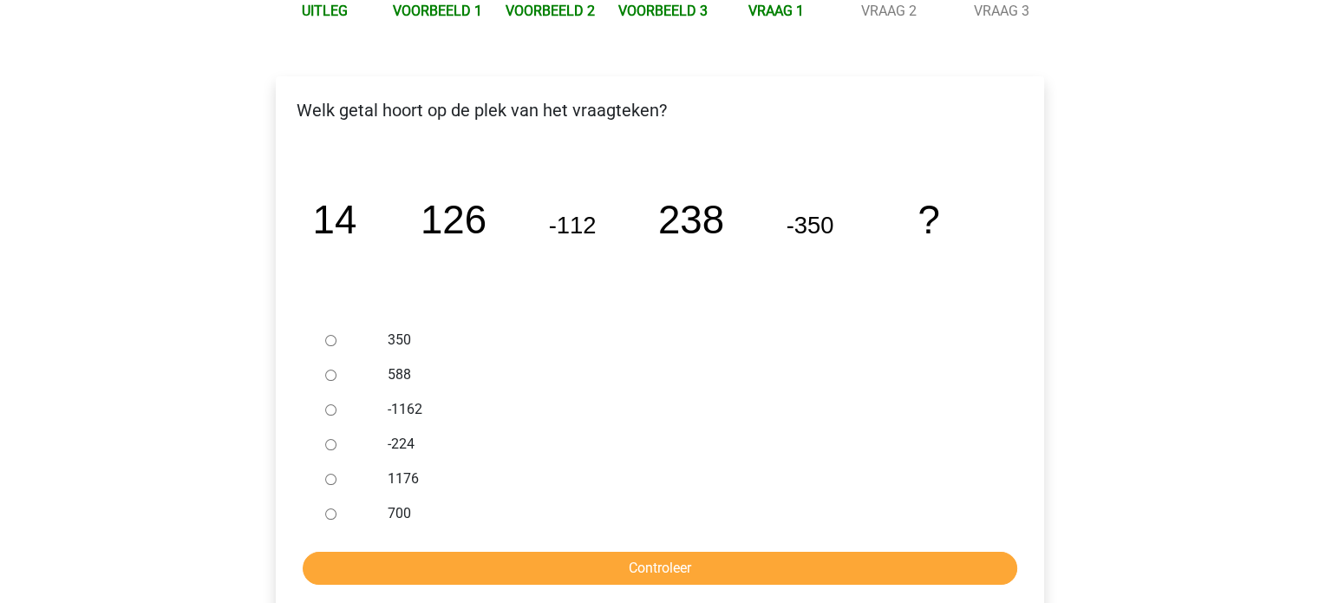
scroll to position [232, 0]
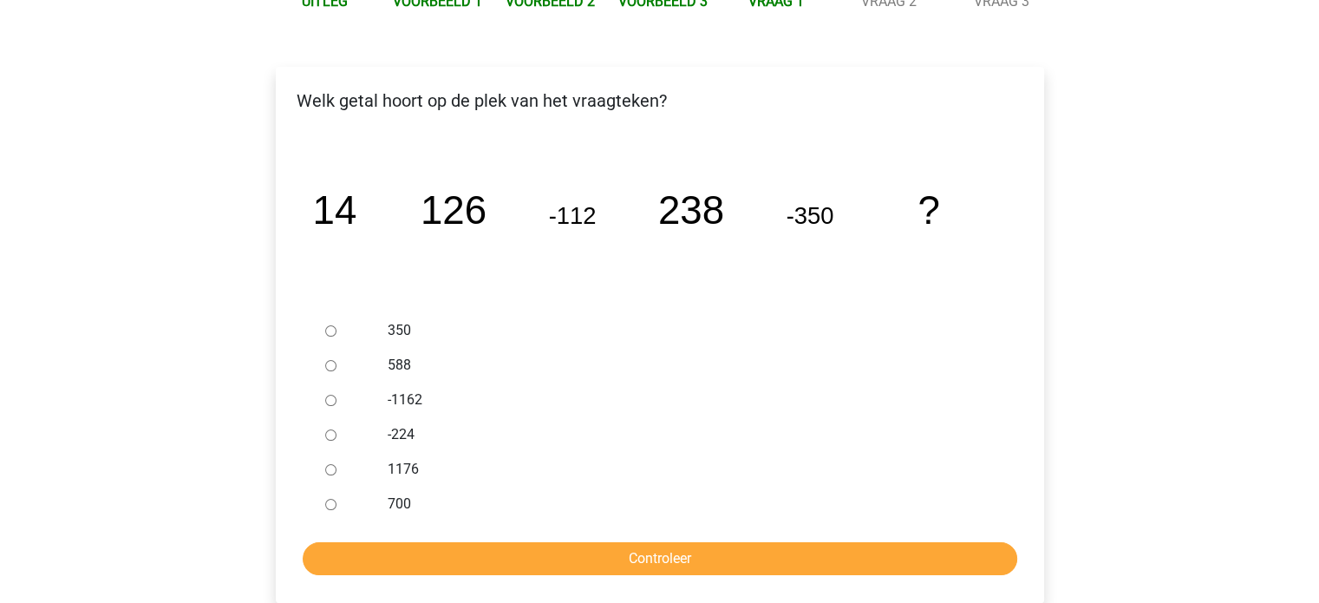
click at [330, 366] on input "588" at bounding box center [330, 365] width 11 height 11
radio input "true"
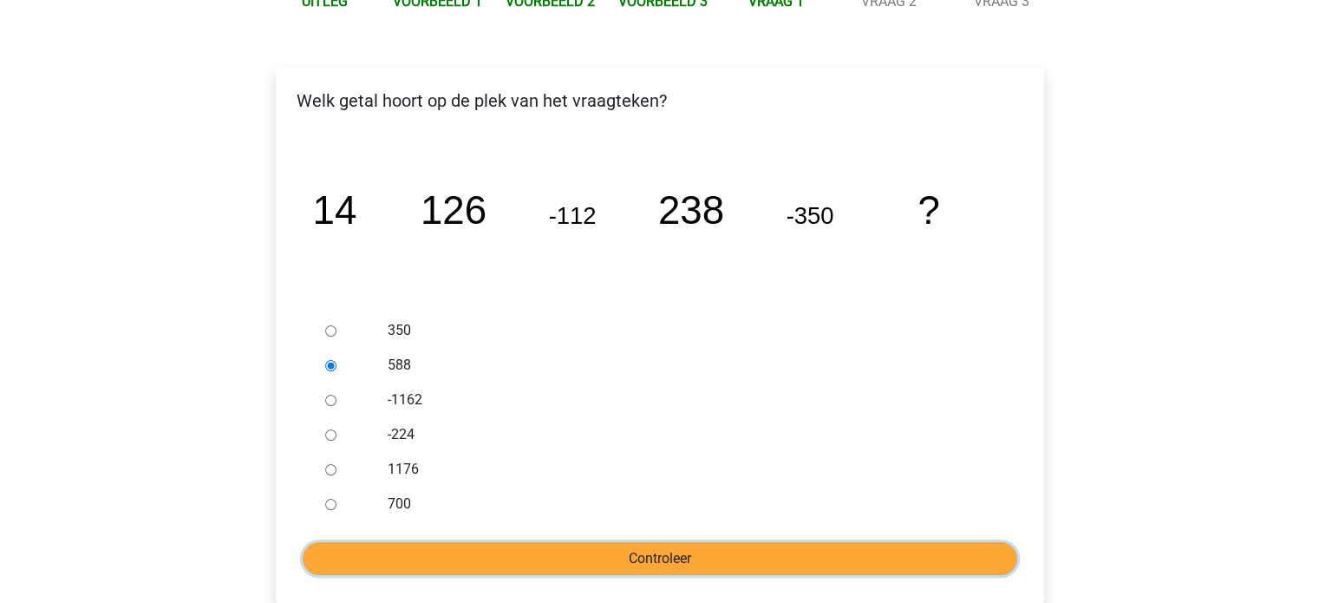
click at [482, 566] on input "Controleer" at bounding box center [660, 558] width 715 height 33
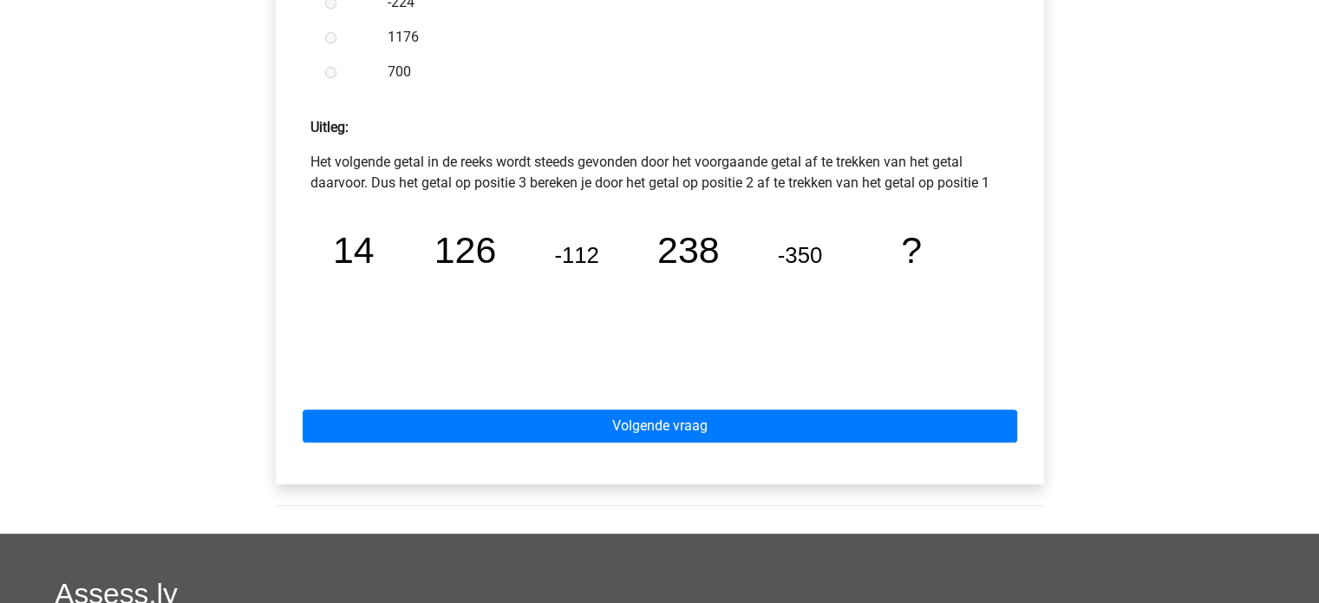
scroll to position [689, 0]
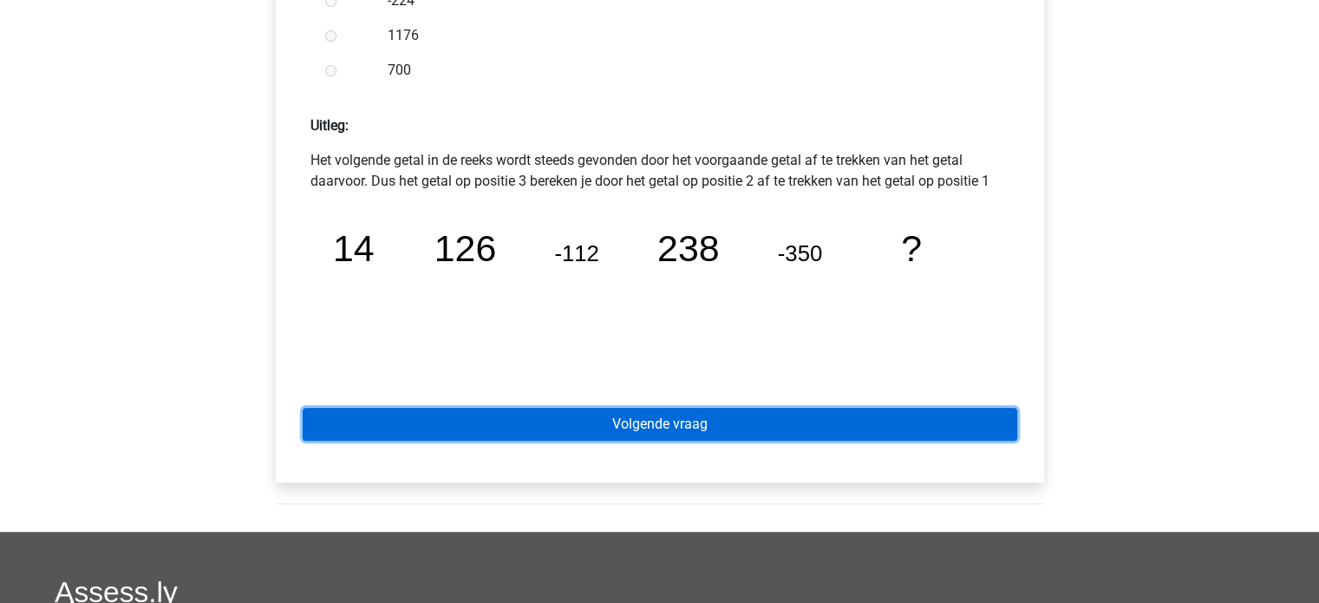
click at [879, 427] on link "Volgende vraag" at bounding box center [660, 424] width 715 height 33
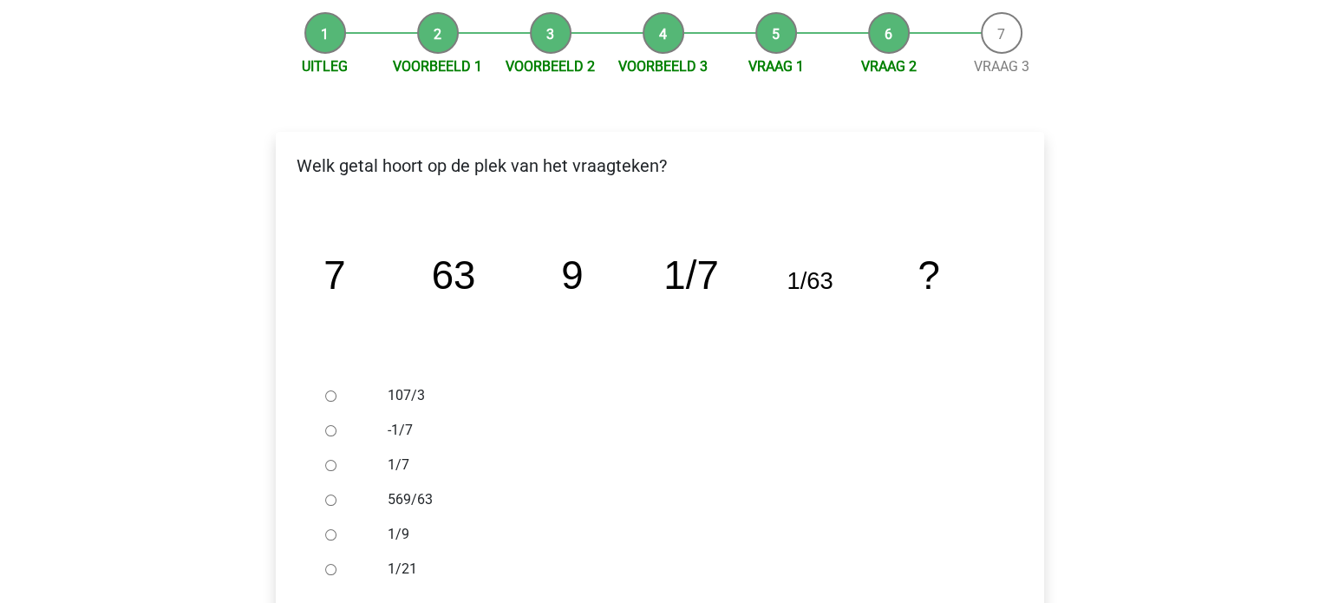
scroll to position [187, 0]
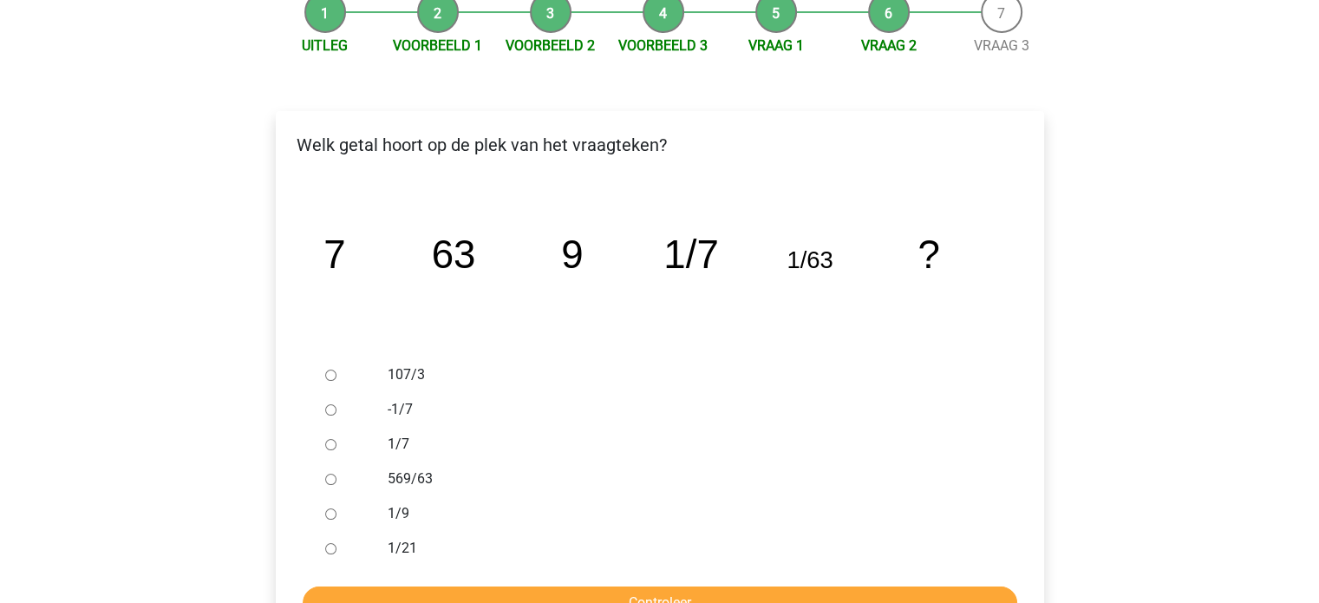
click at [330, 515] on input "1/9" at bounding box center [330, 513] width 11 height 11
radio input "true"
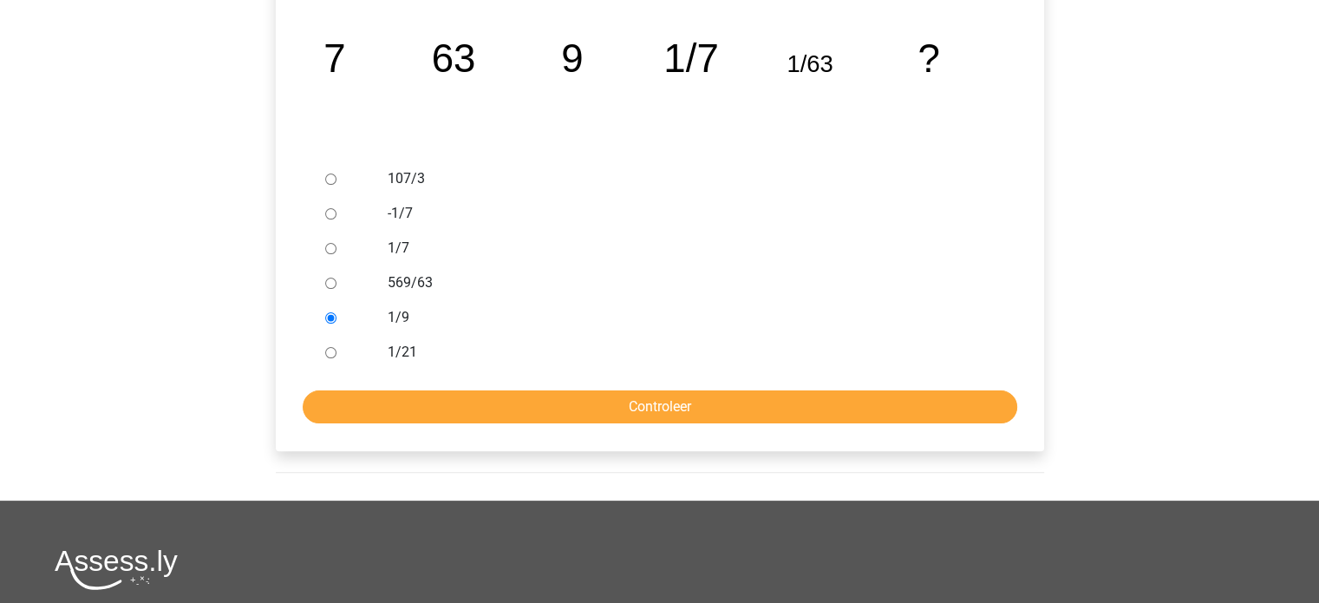
scroll to position [390, 0]
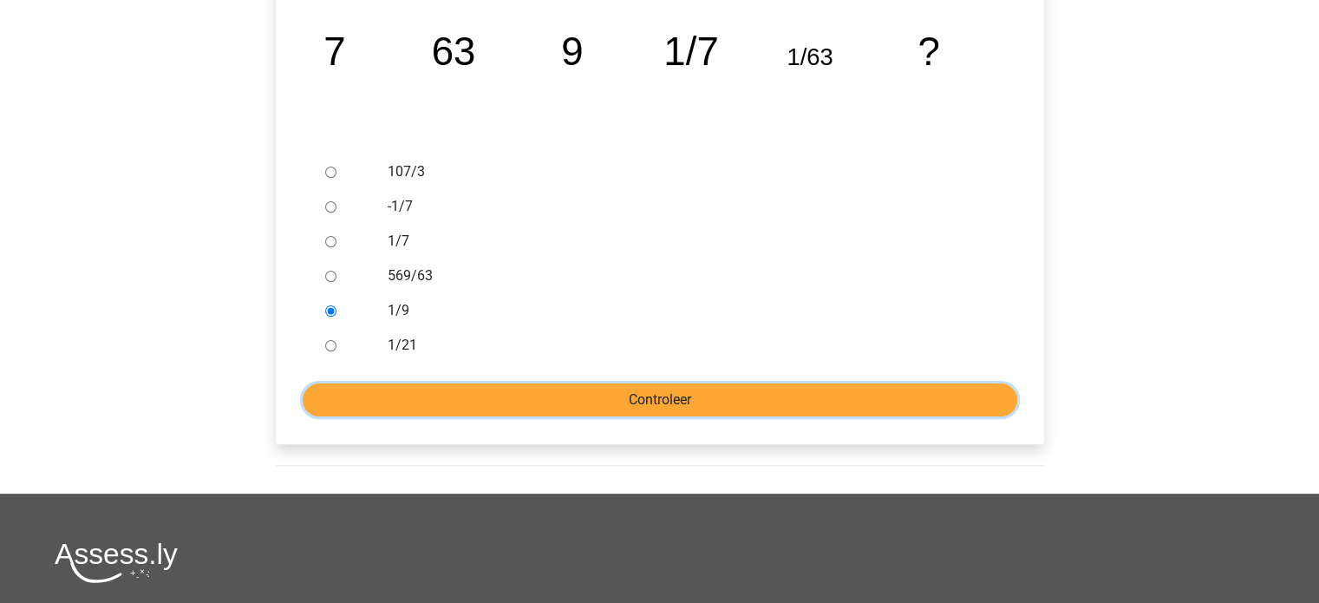
click at [954, 410] on input "Controleer" at bounding box center [660, 399] width 715 height 33
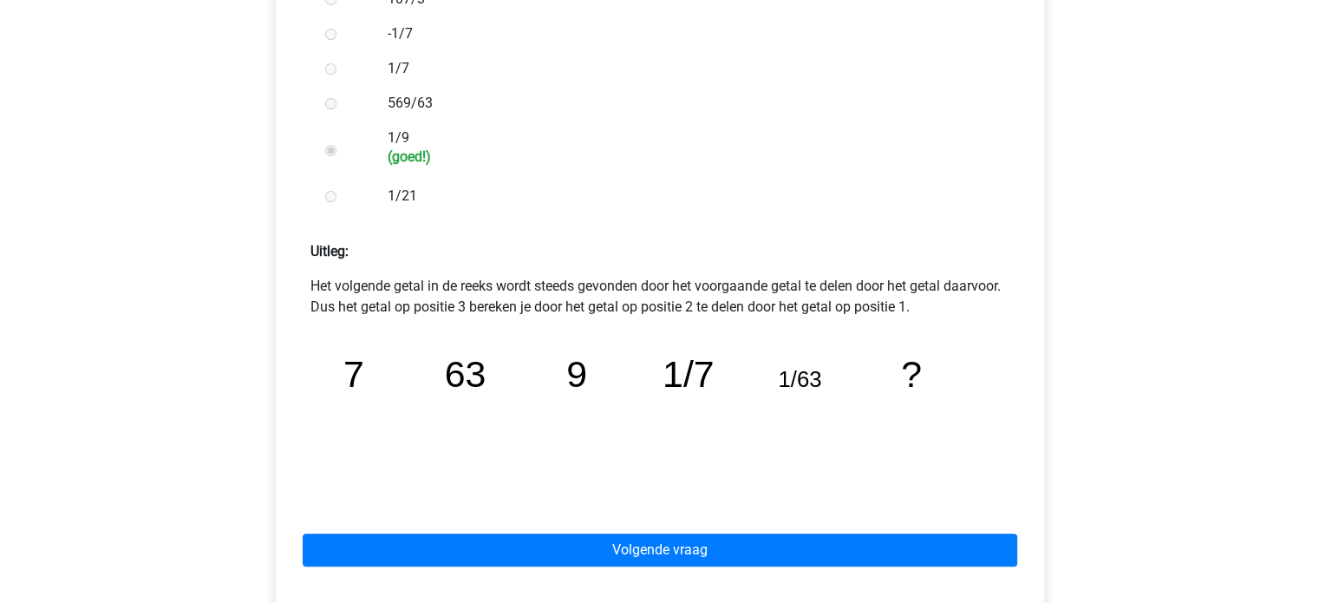
scroll to position [565, 0]
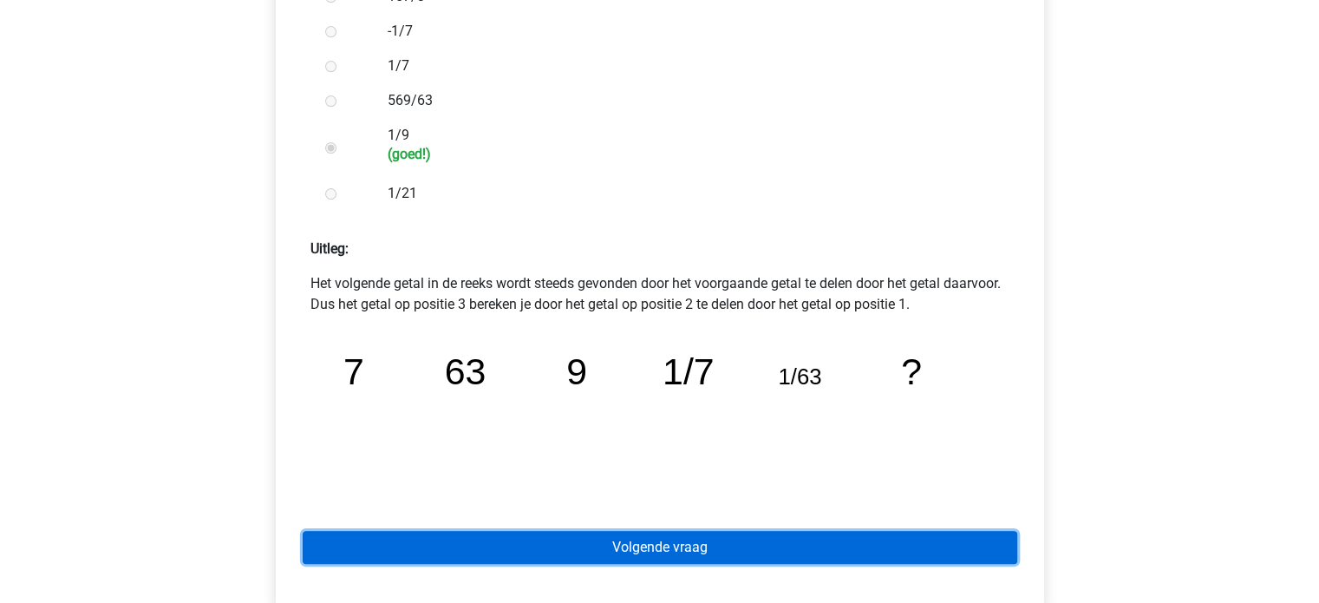
click at [940, 546] on link "Volgende vraag" at bounding box center [660, 547] width 715 height 33
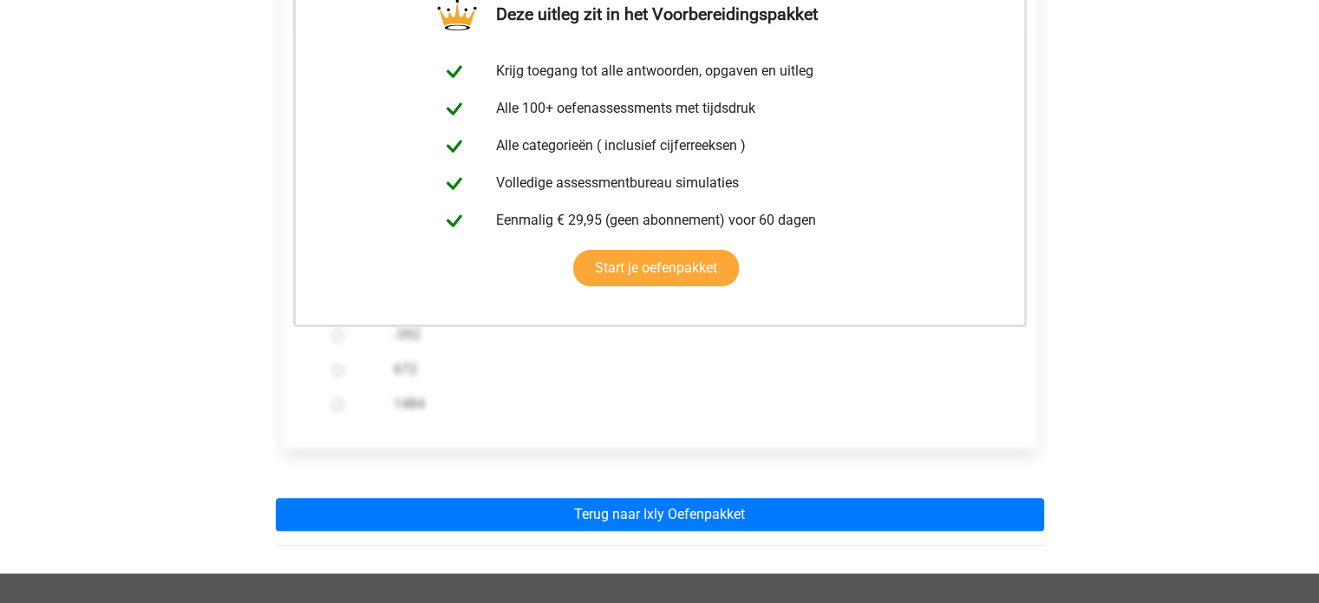
scroll to position [375, 0]
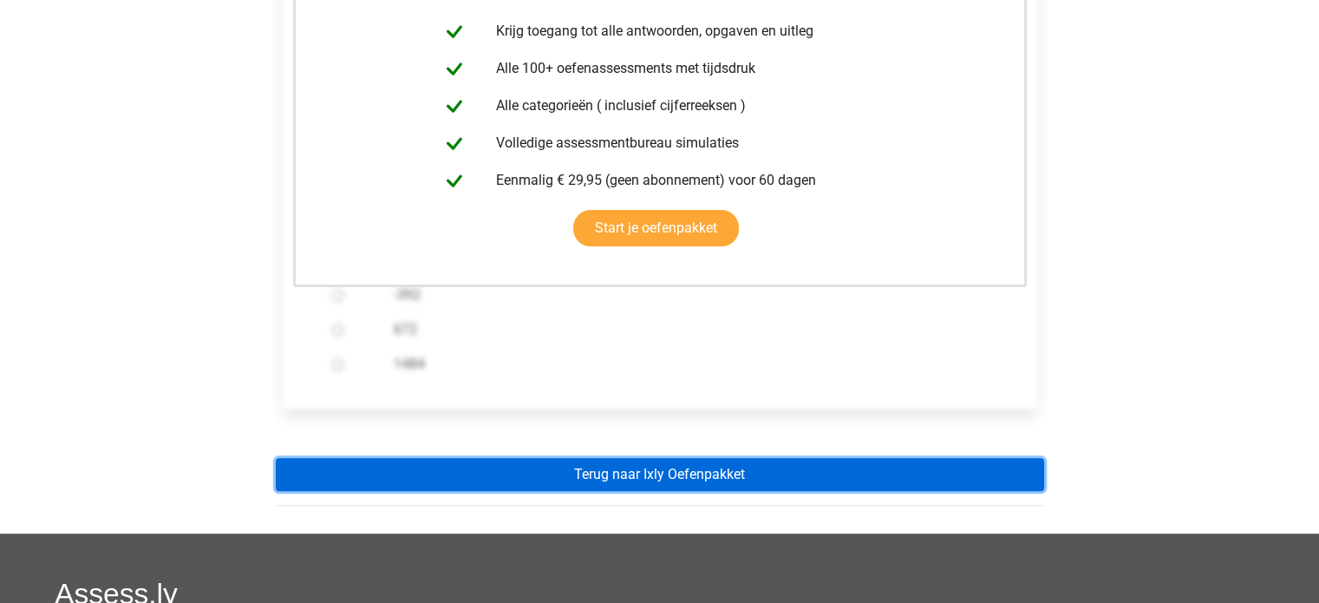
click at [833, 469] on link "Terug naar Ixly Oefenpakket" at bounding box center [660, 474] width 768 height 33
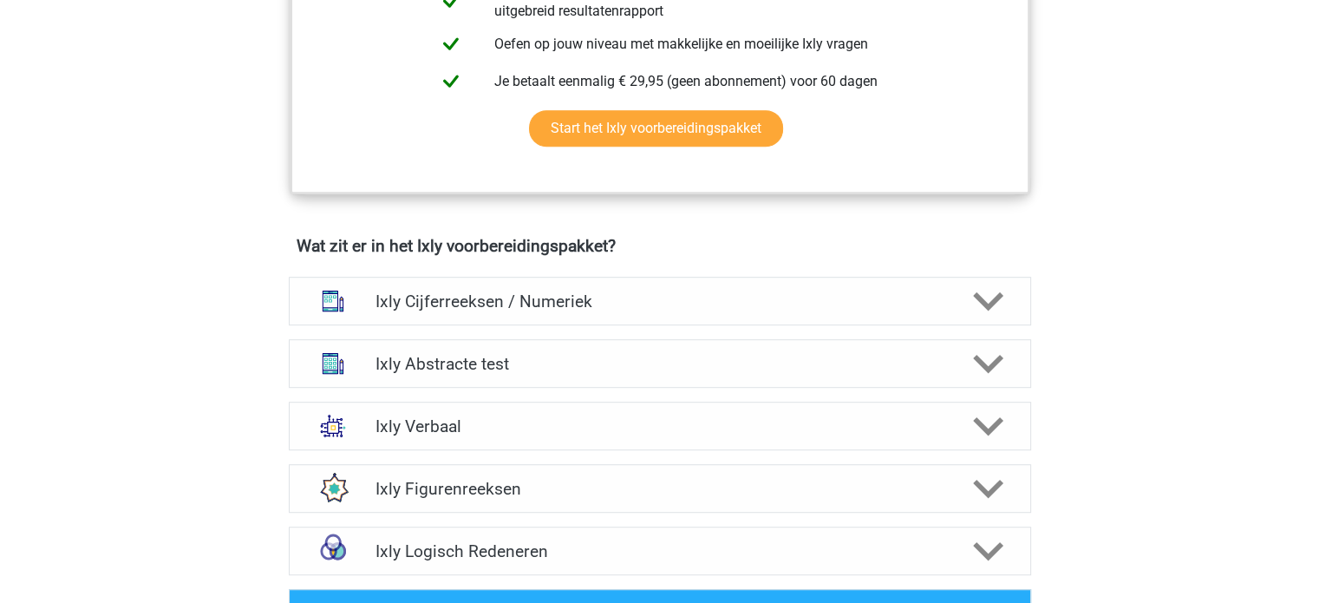
scroll to position [958, 0]
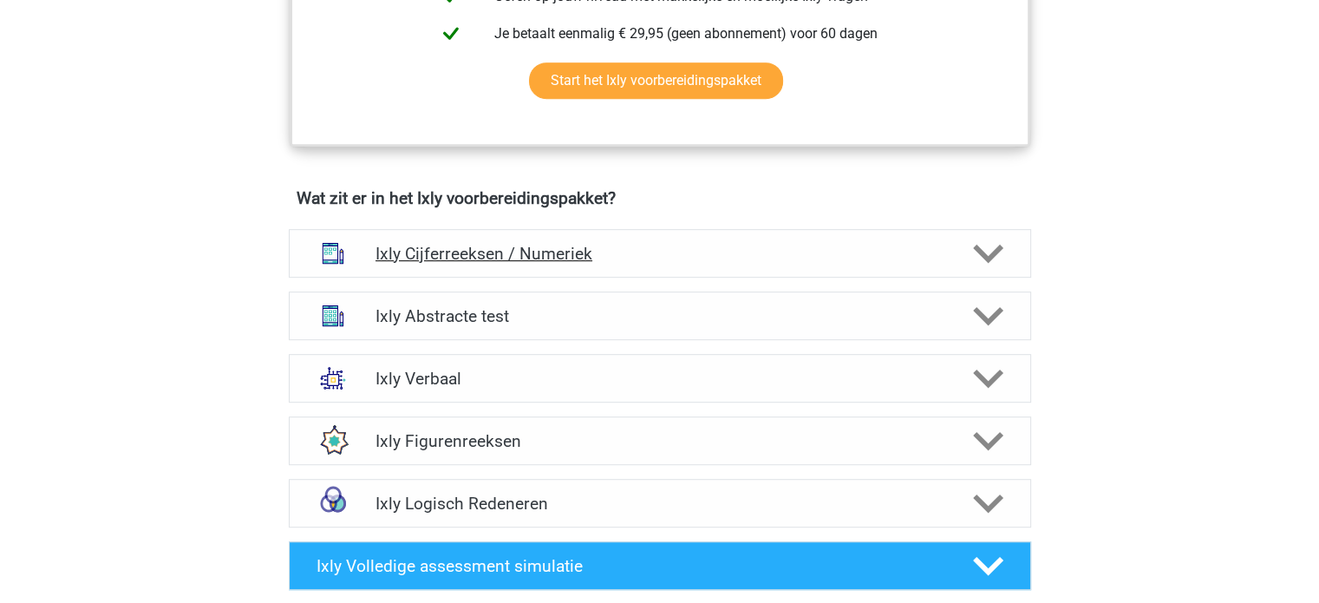
click at [1011, 252] on div at bounding box center [986, 253] width 59 height 30
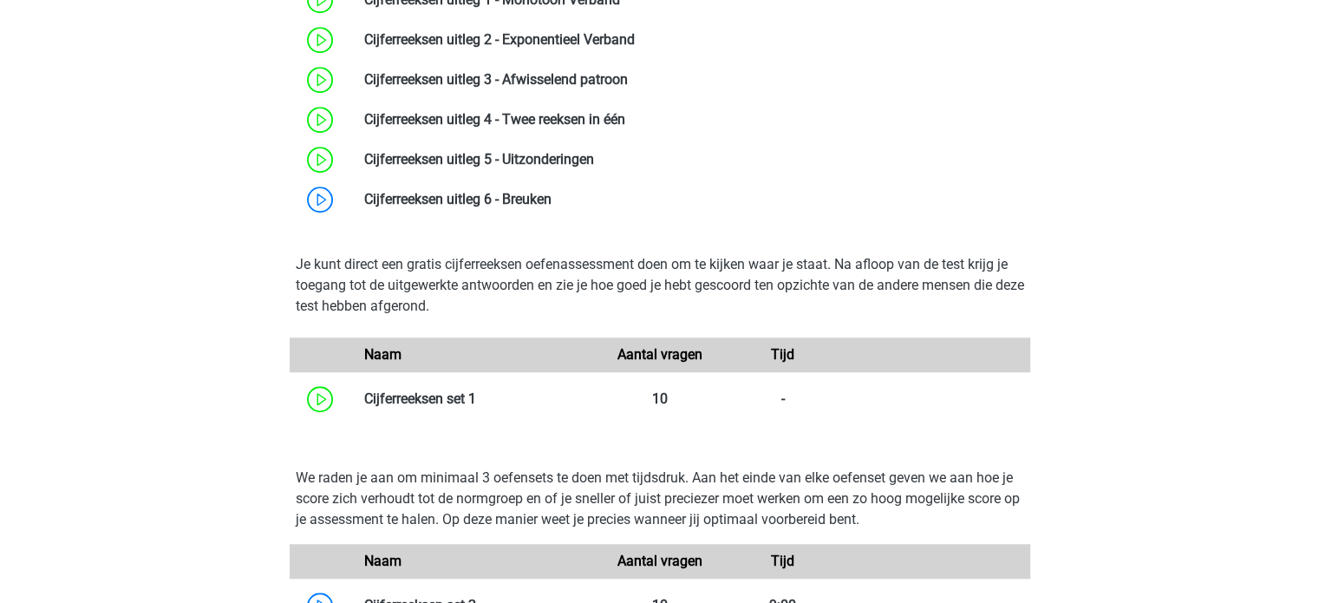
scroll to position [1356, 0]
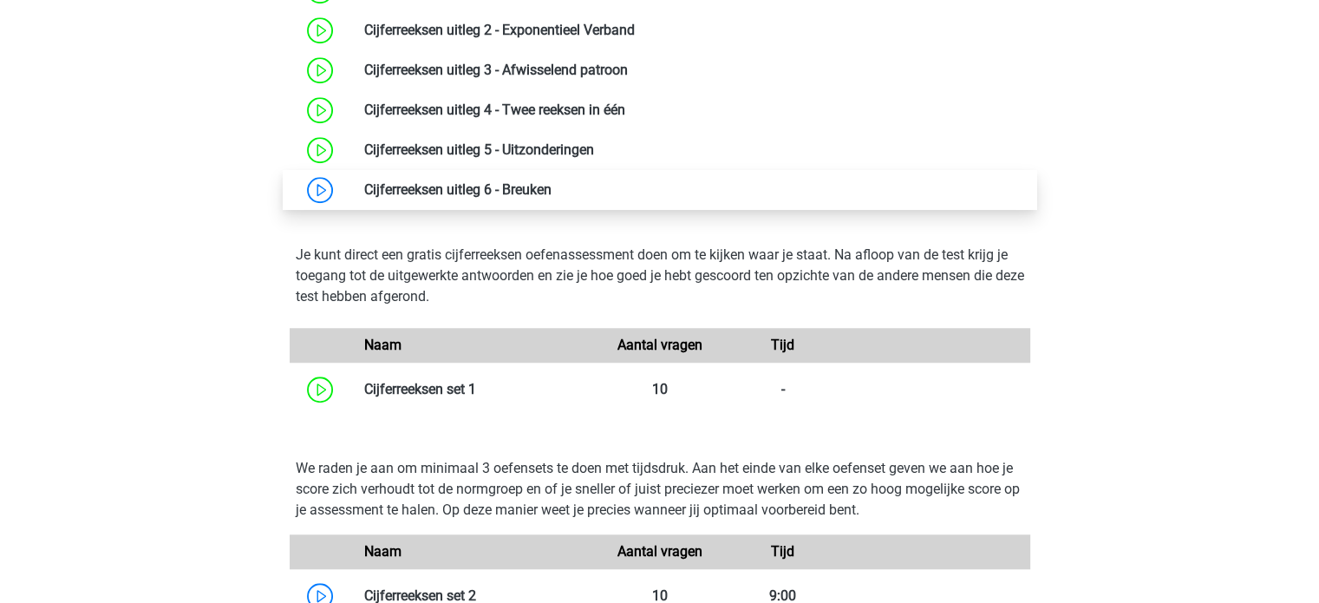
click at [552, 182] on link at bounding box center [552, 189] width 0 height 16
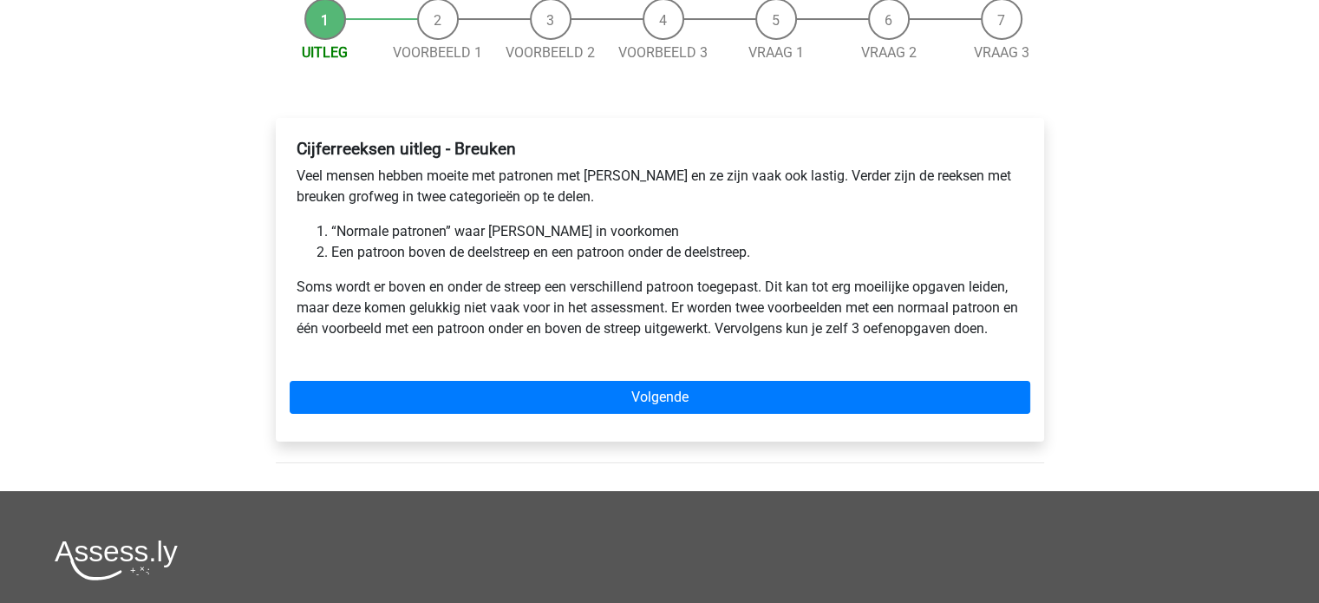
scroll to position [186, 0]
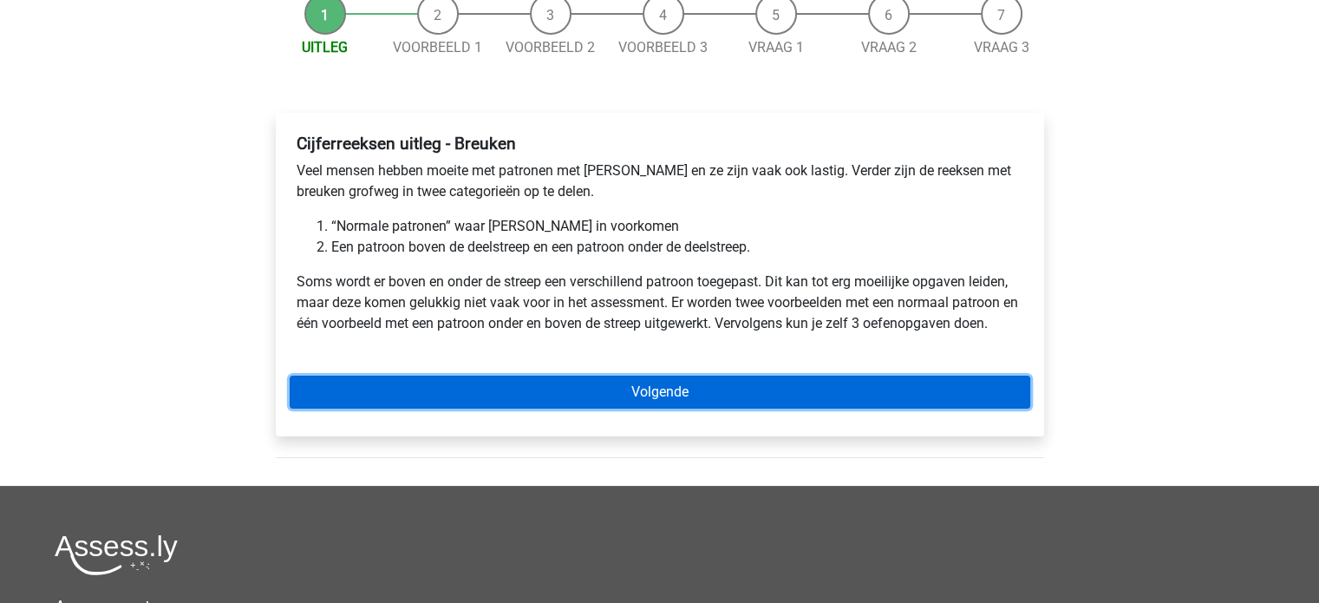
click at [645, 400] on link "Volgende" at bounding box center [660, 392] width 741 height 33
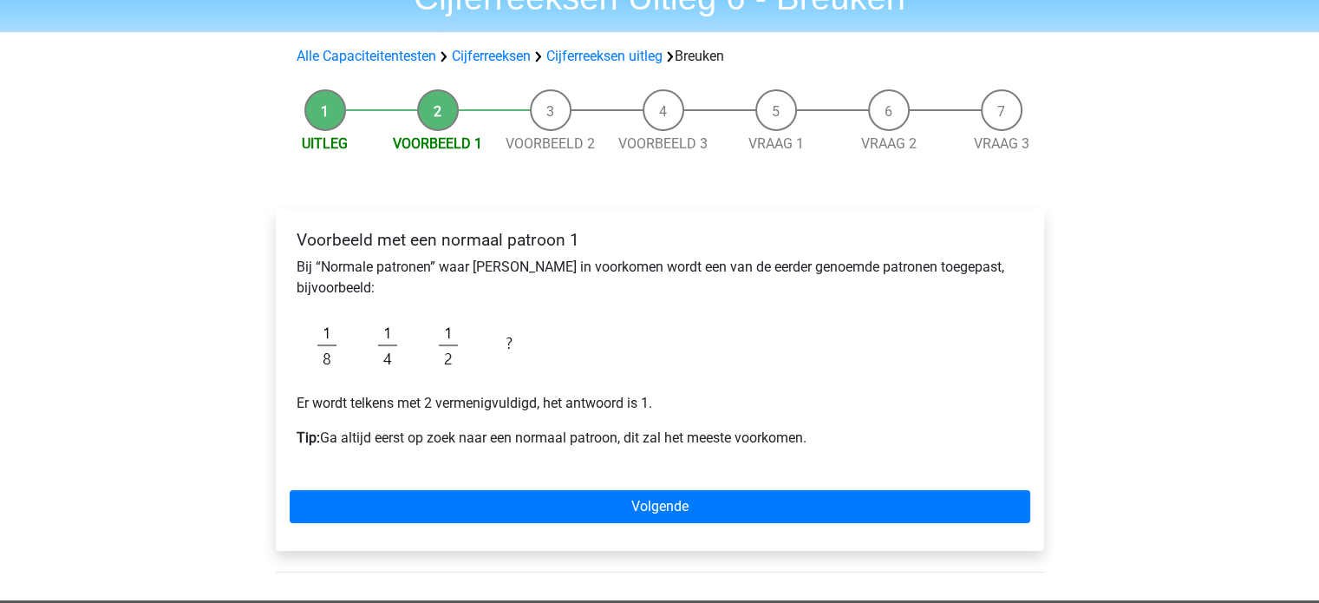
scroll to position [92, 0]
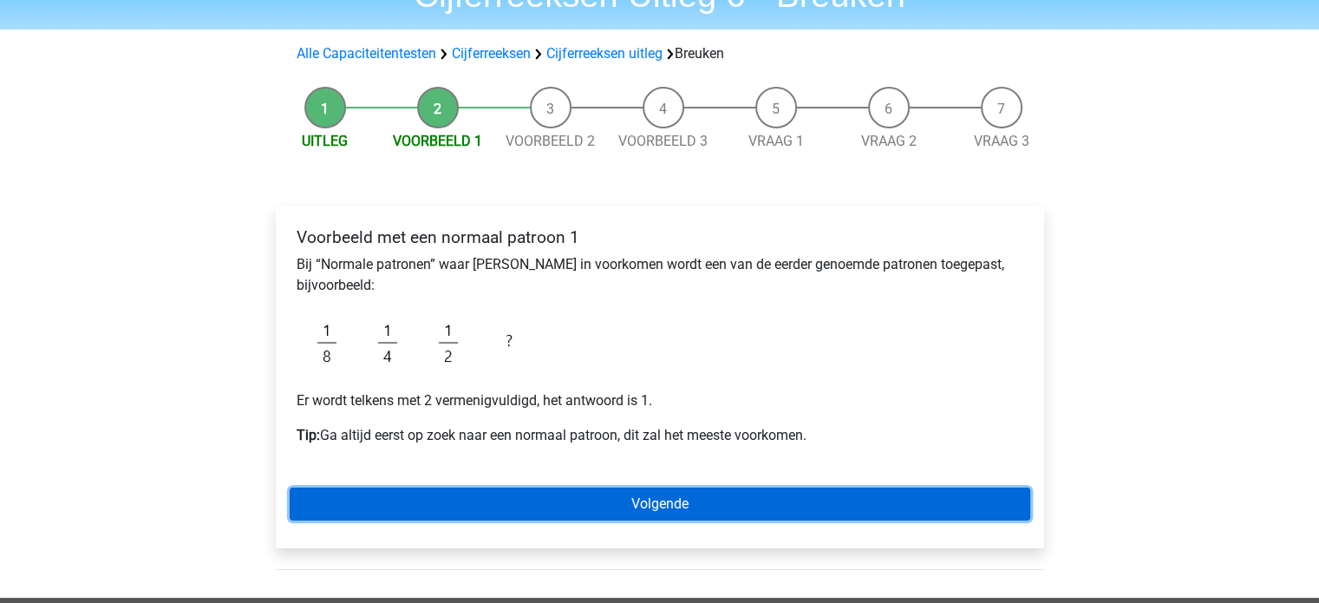
click at [807, 506] on link "Volgende" at bounding box center [660, 503] width 741 height 33
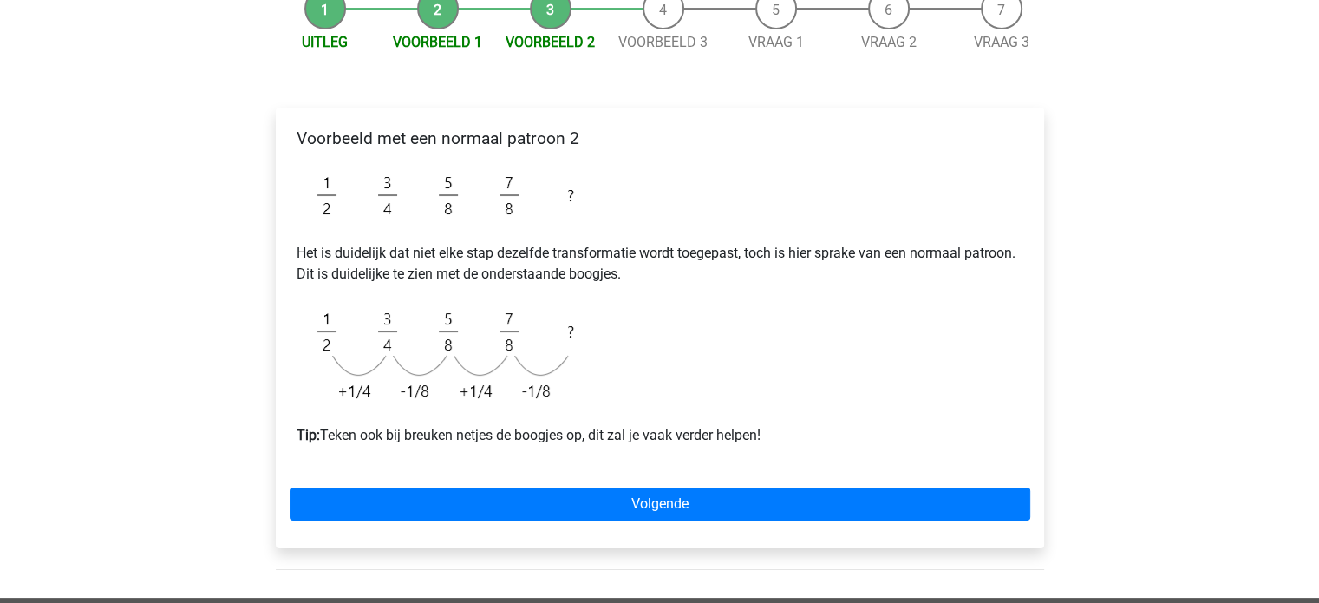
scroll to position [222, 0]
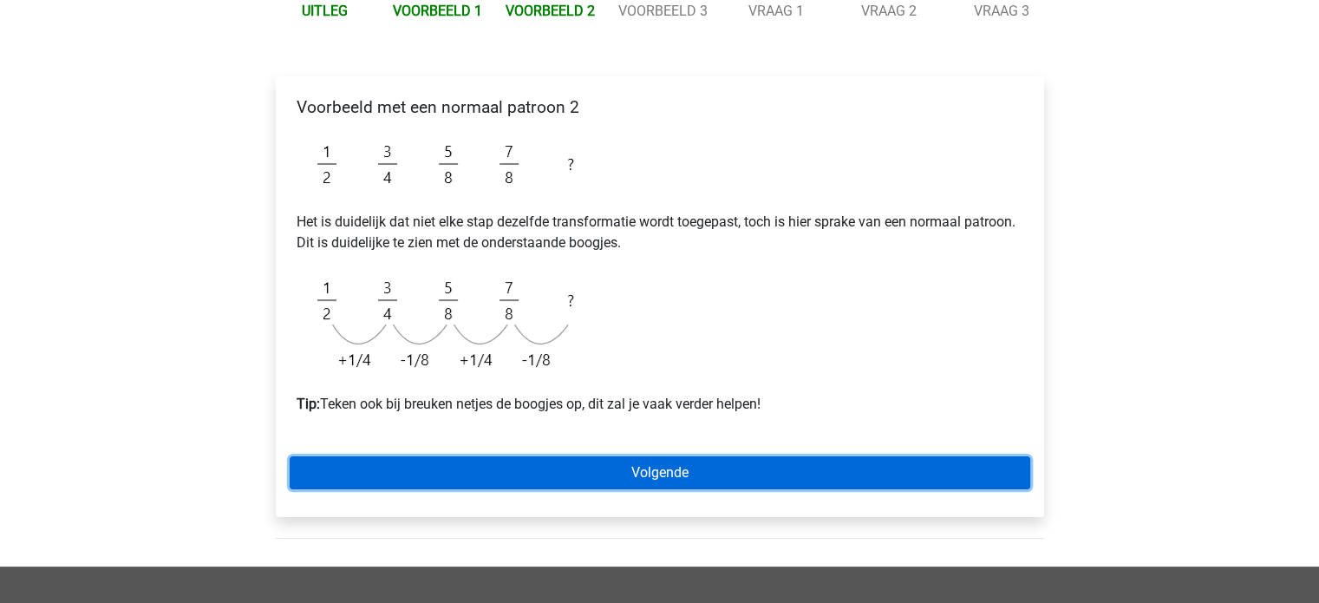
click at [866, 467] on link "Volgende" at bounding box center [660, 472] width 741 height 33
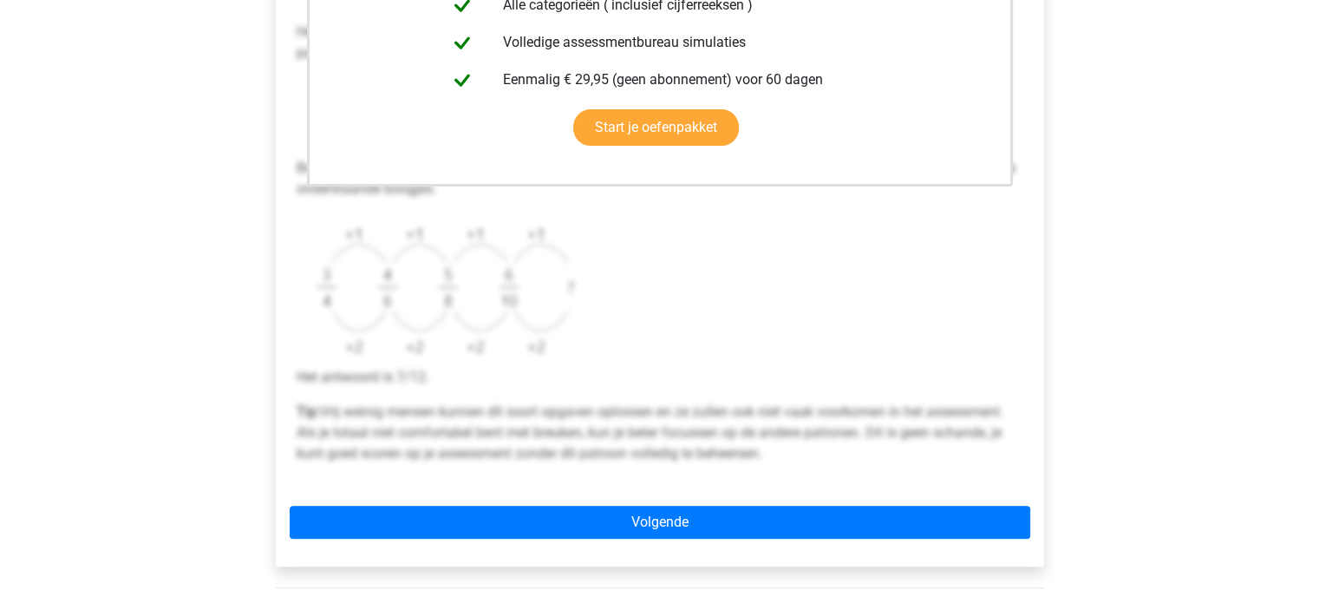
scroll to position [512, 0]
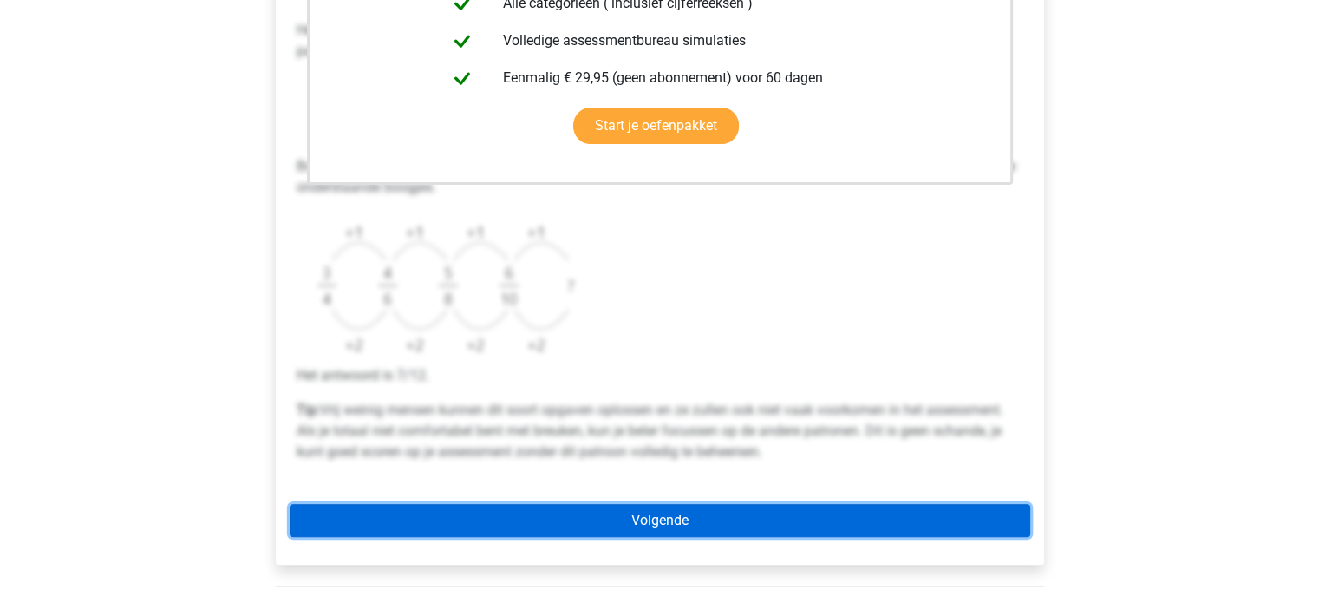
click at [882, 506] on link "Volgende" at bounding box center [660, 520] width 741 height 33
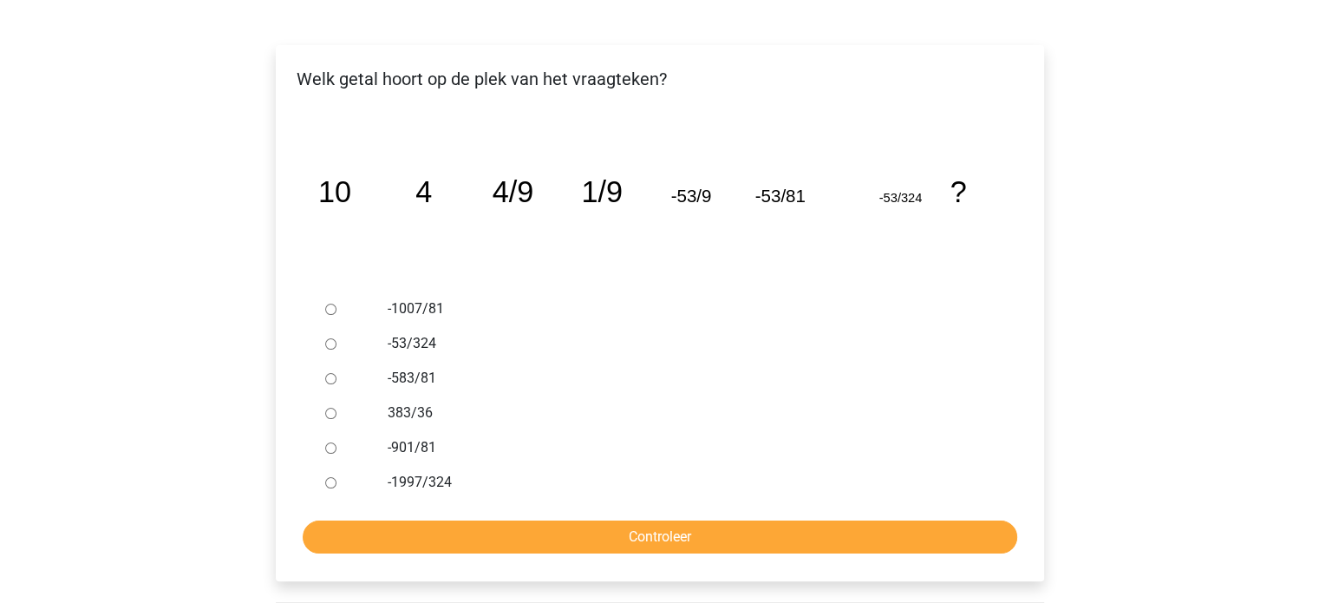
scroll to position [256, 0]
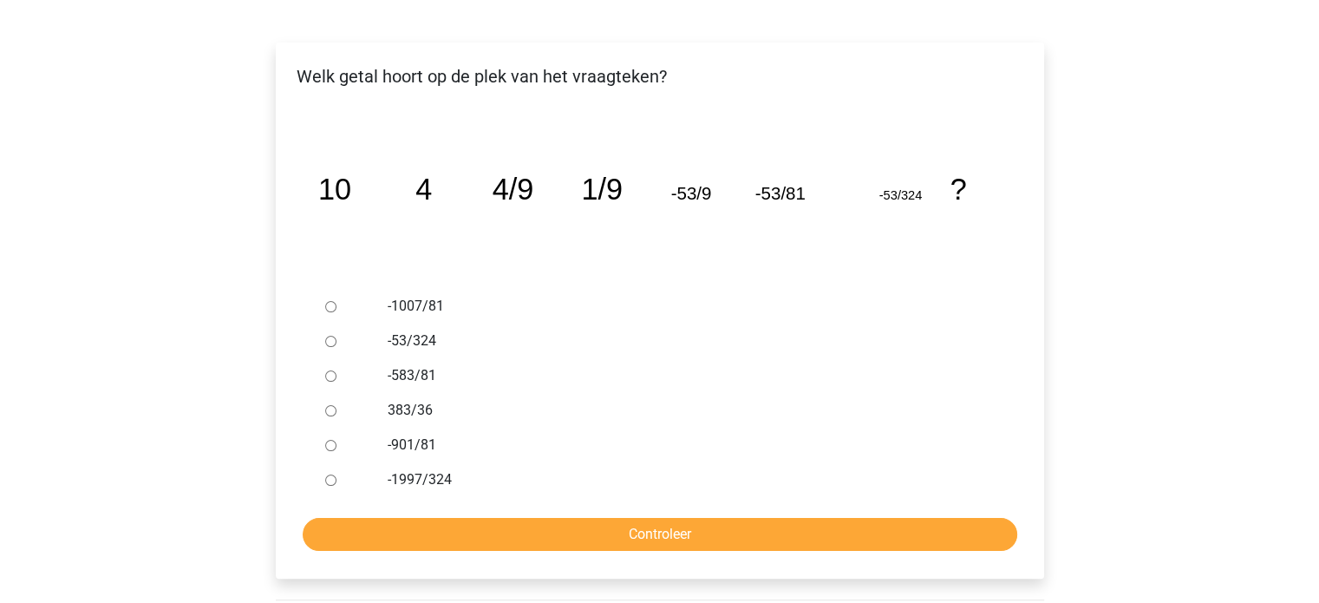
click at [330, 474] on input "-1997/324" at bounding box center [330, 479] width 11 height 11
radio input "true"
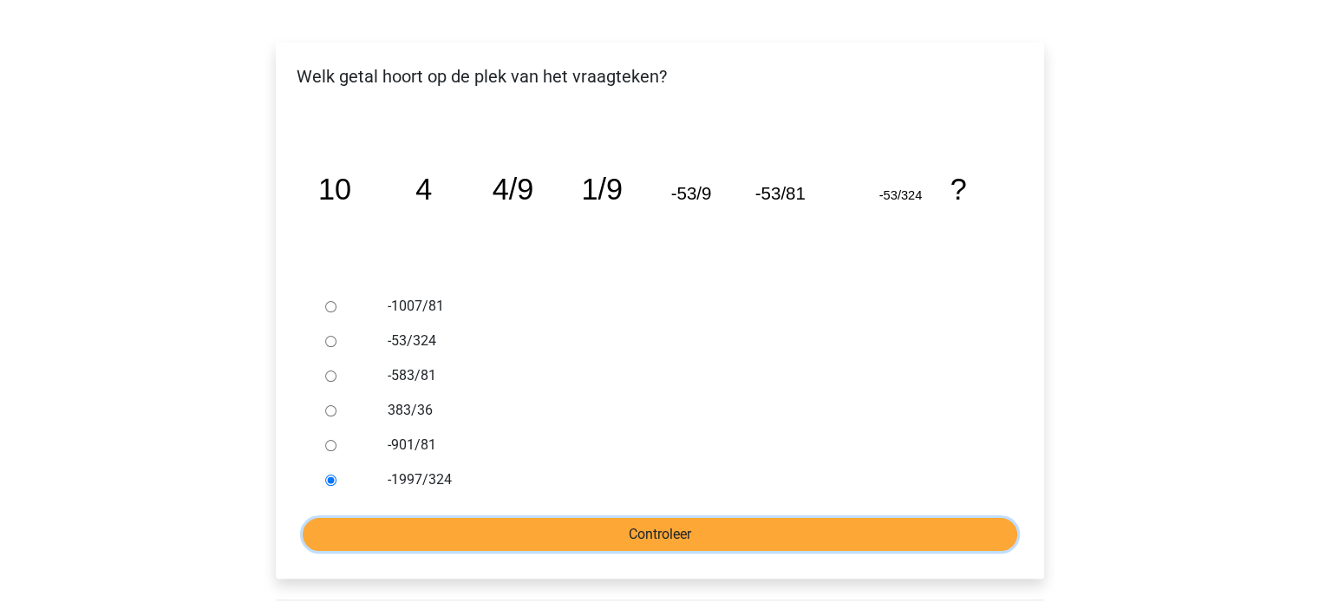
click at [578, 537] on input "Controleer" at bounding box center [660, 534] width 715 height 33
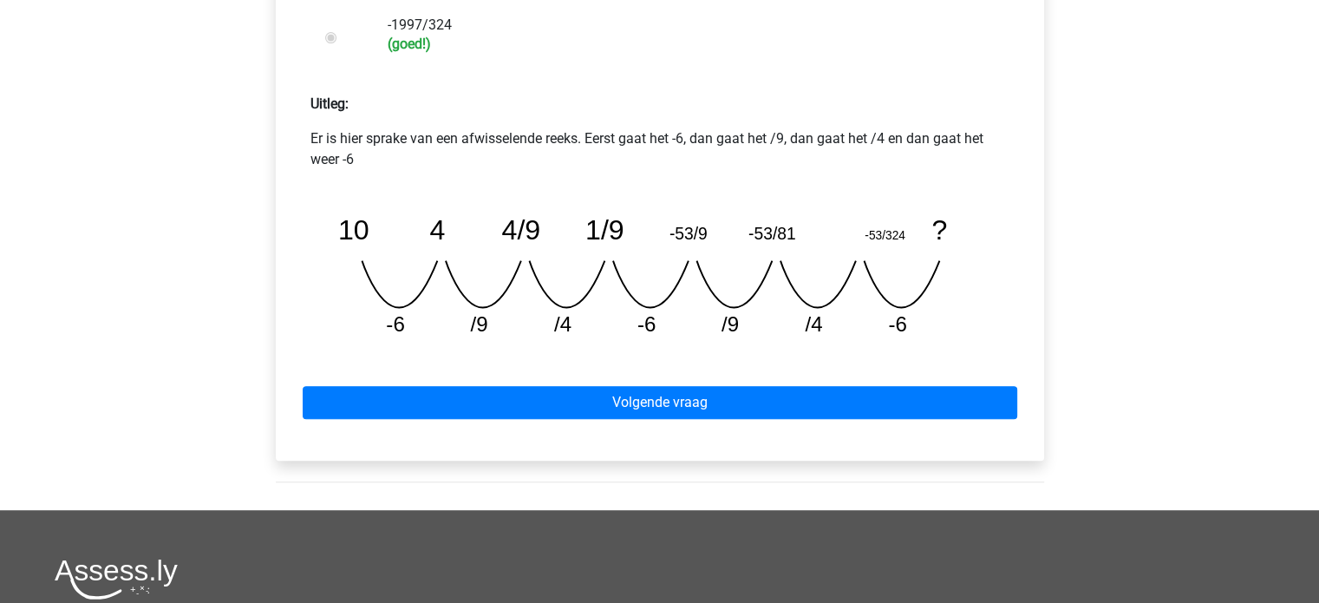
scroll to position [772, 0]
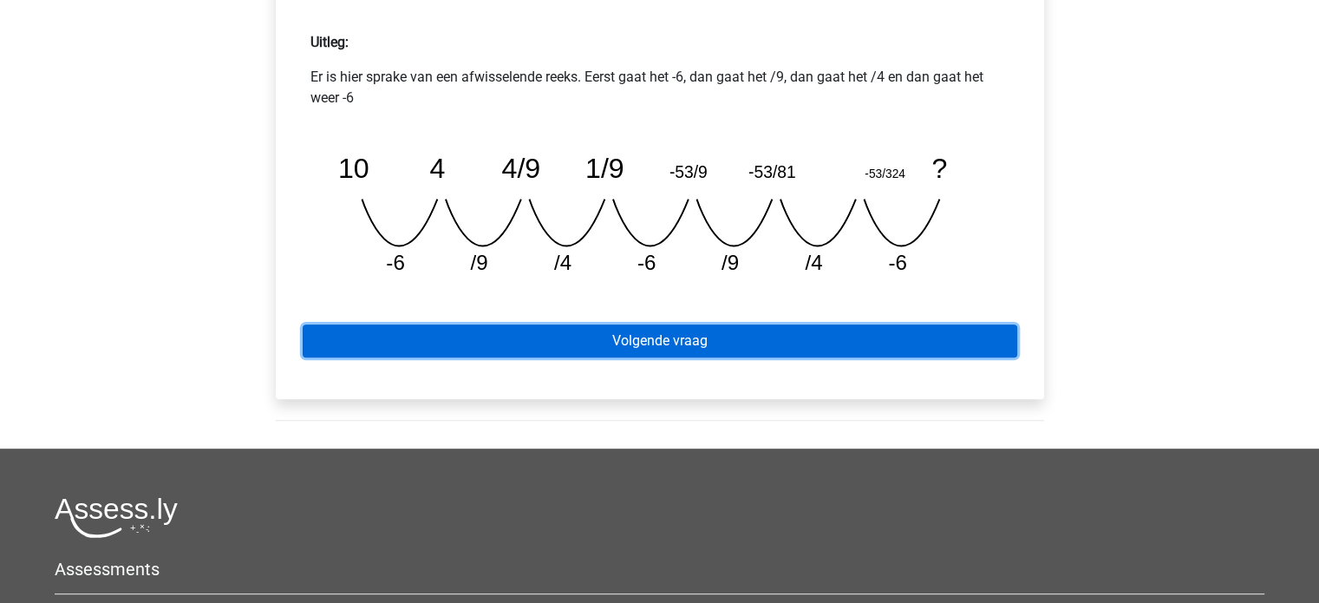
click at [808, 349] on link "Volgende vraag" at bounding box center [660, 340] width 715 height 33
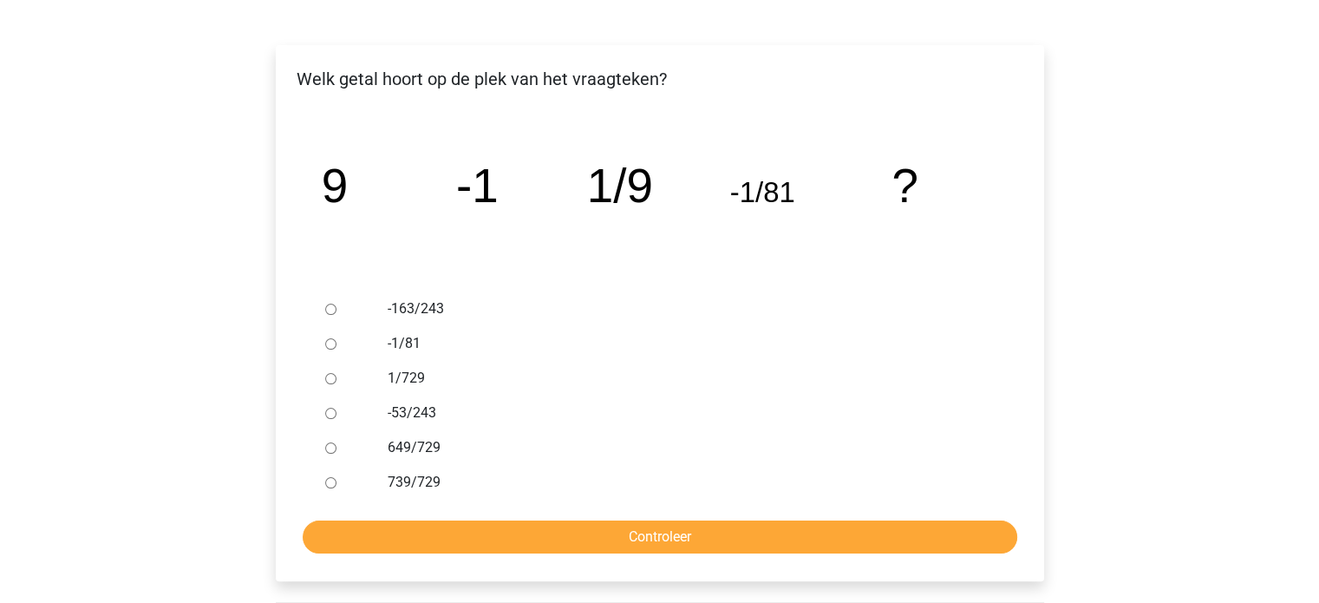
scroll to position [256, 0]
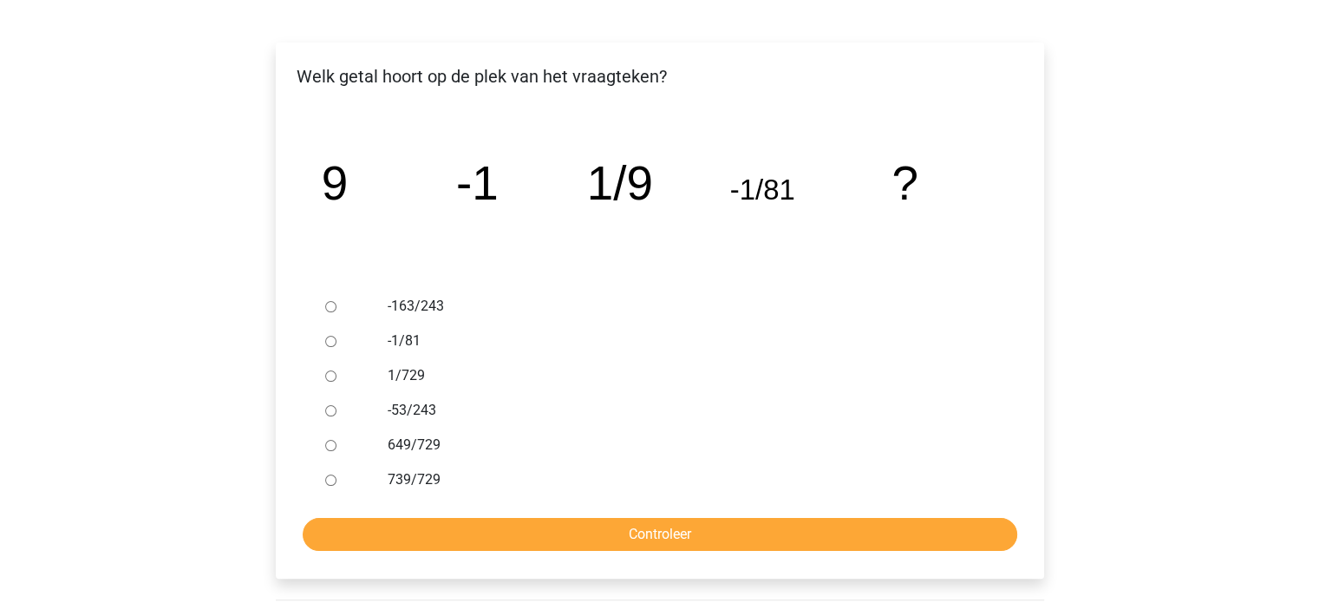
click at [327, 376] on input "1/729" at bounding box center [330, 375] width 11 height 11
radio input "true"
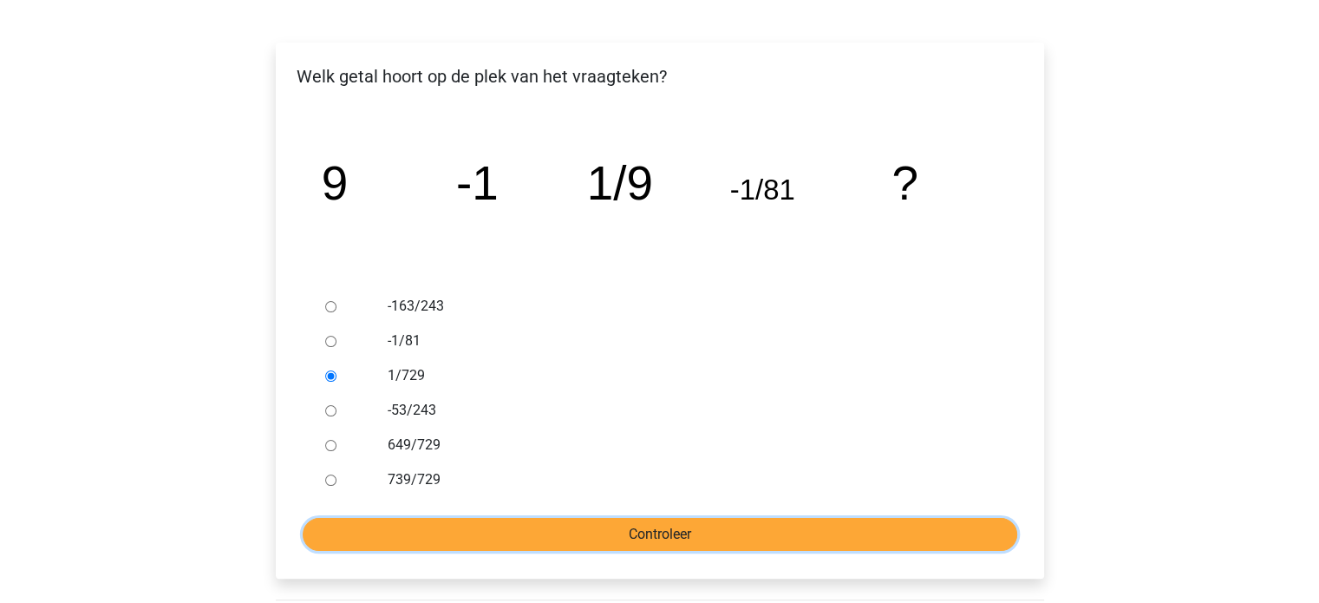
click at [559, 540] on input "Controleer" at bounding box center [660, 534] width 715 height 33
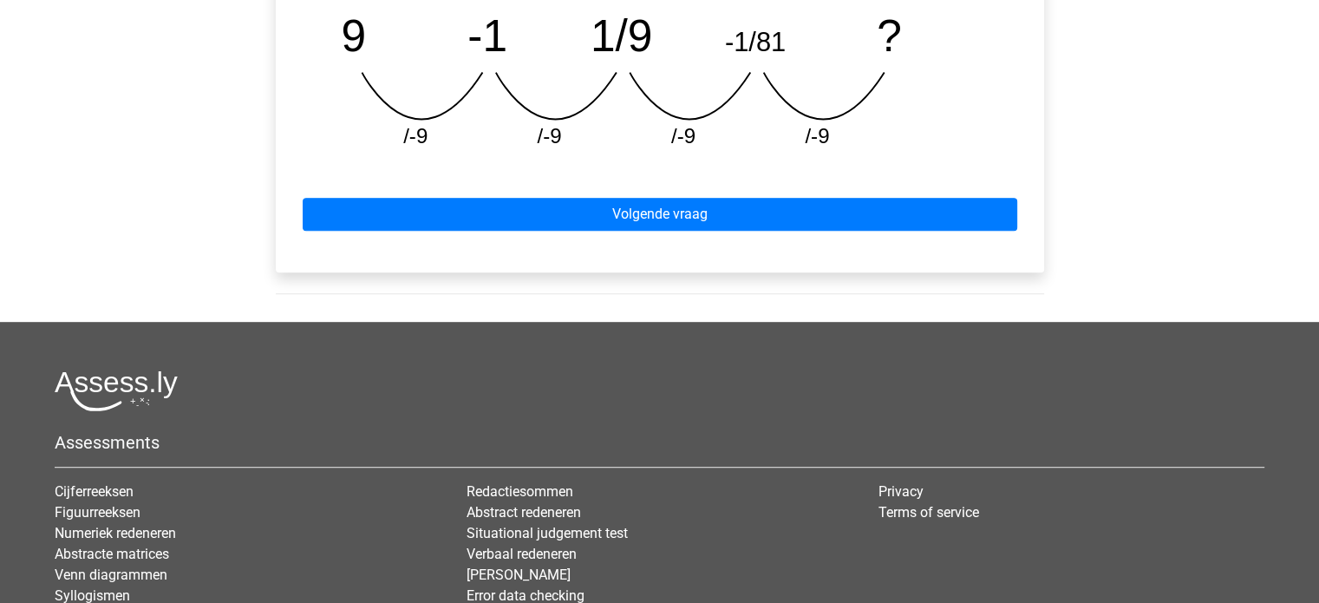
scroll to position [904, 0]
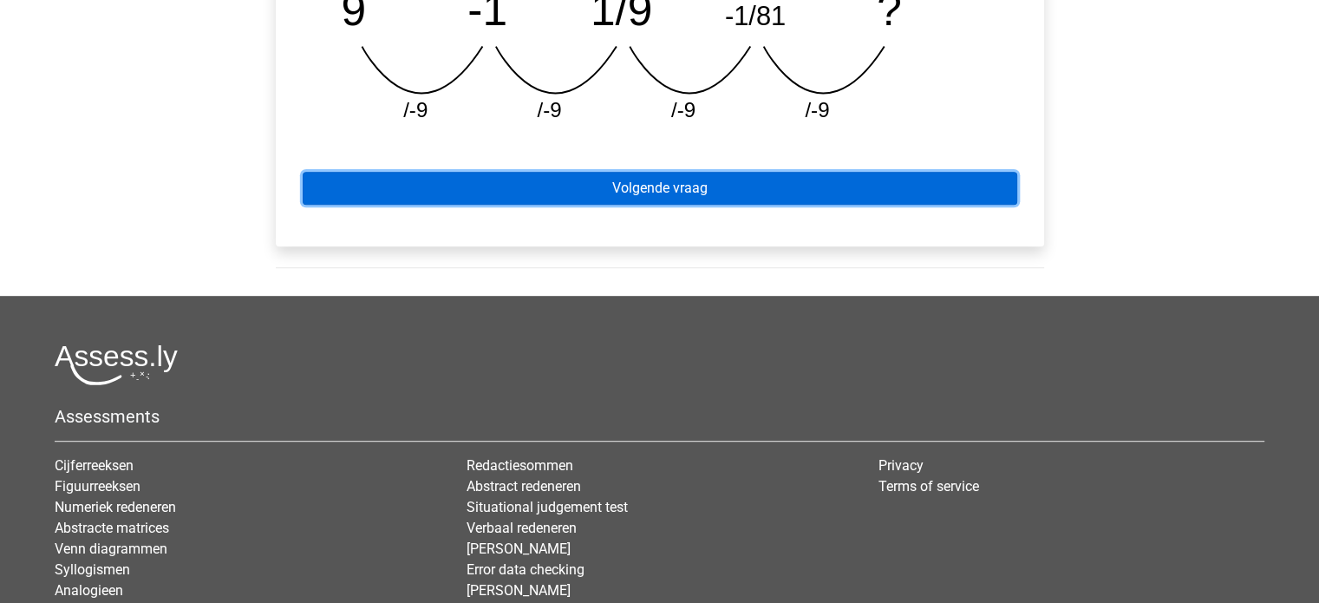
click at [716, 190] on link "Volgende vraag" at bounding box center [660, 188] width 715 height 33
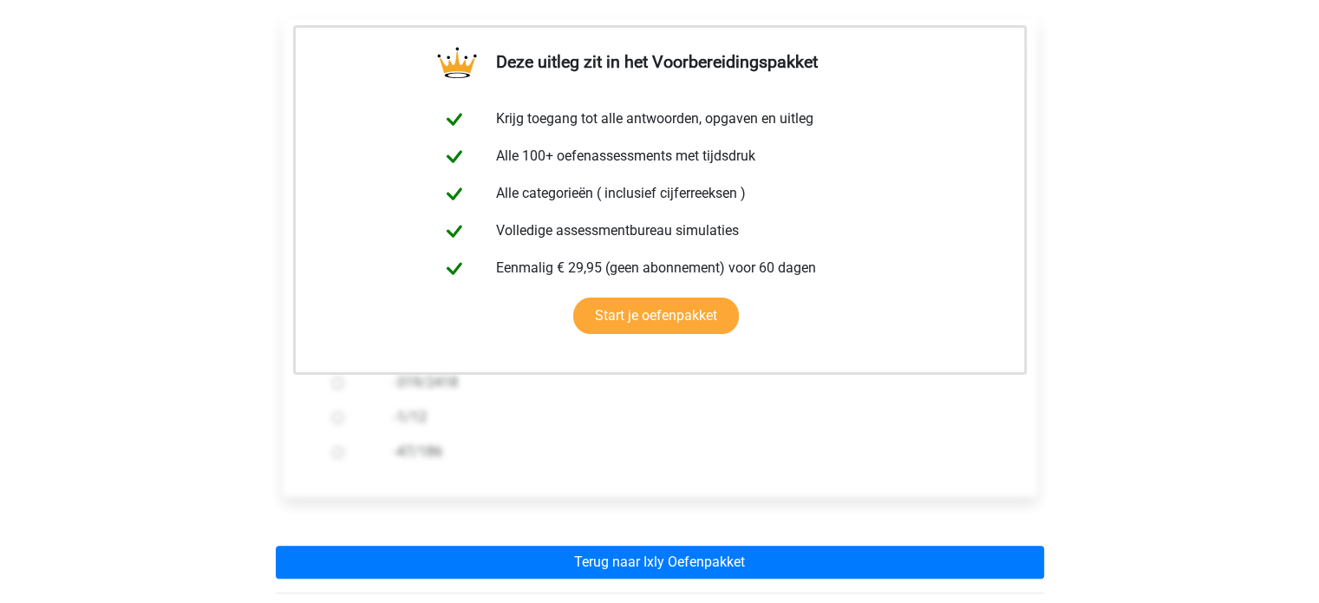
scroll to position [411, 0]
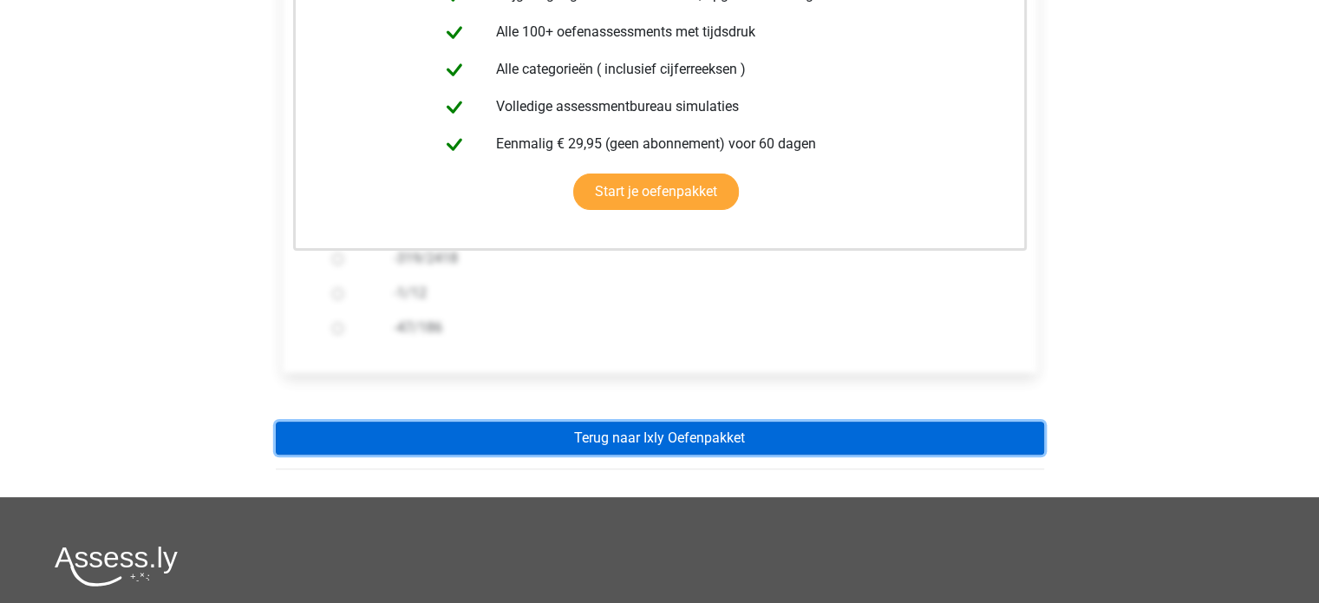
click at [856, 426] on link "Terug naar Ixly Oefenpakket" at bounding box center [660, 437] width 768 height 33
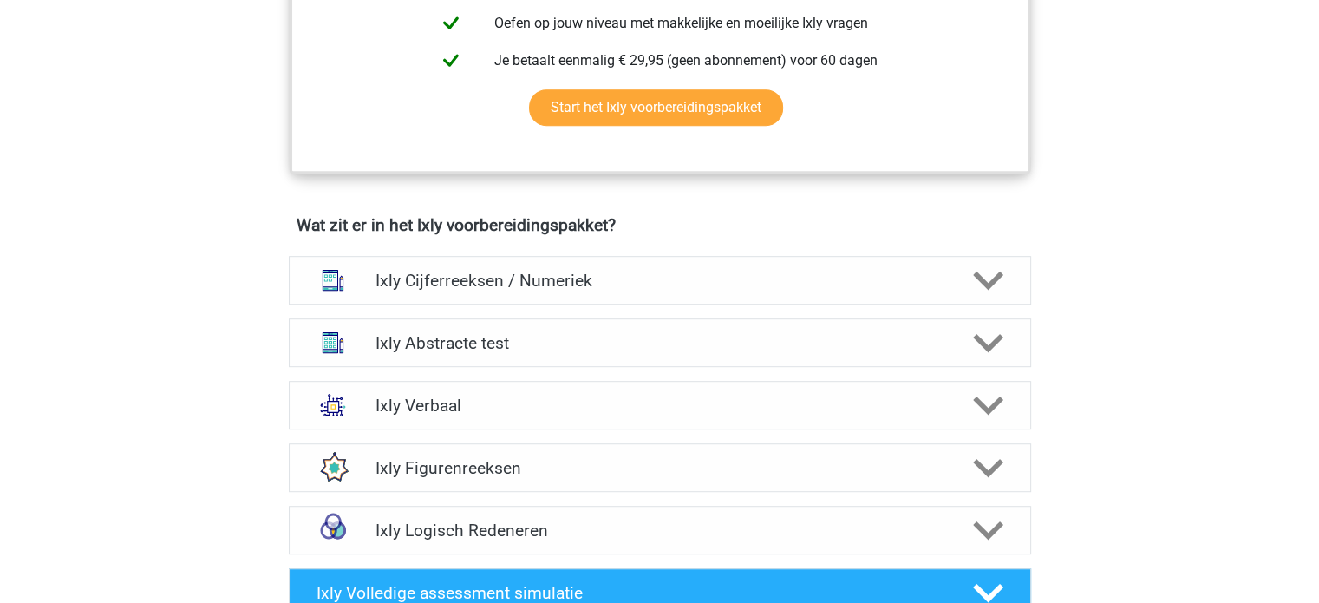
scroll to position [937, 0]
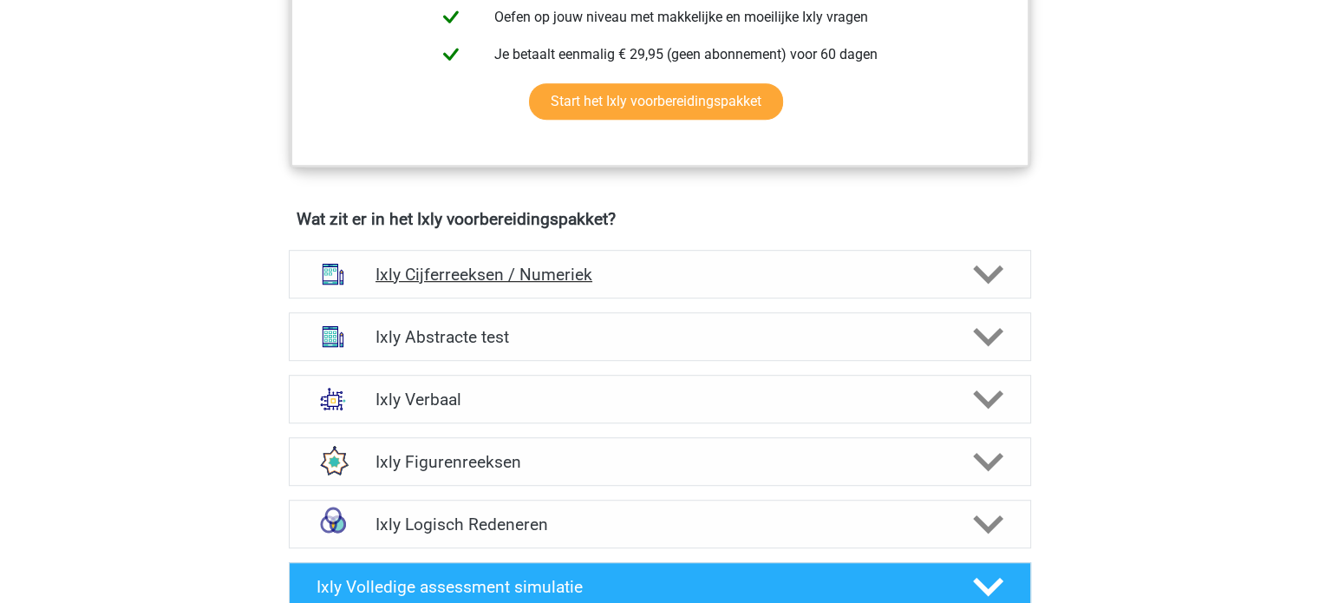
click at [997, 271] on icon at bounding box center [988, 274] width 30 height 30
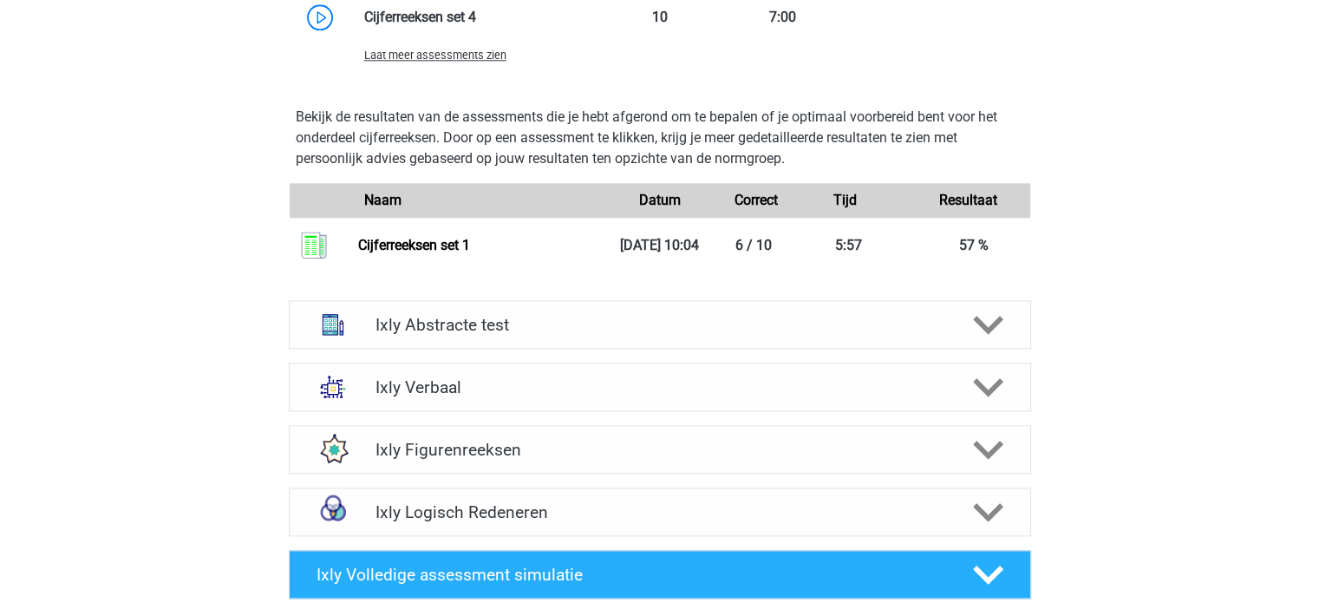
scroll to position [2022, 0]
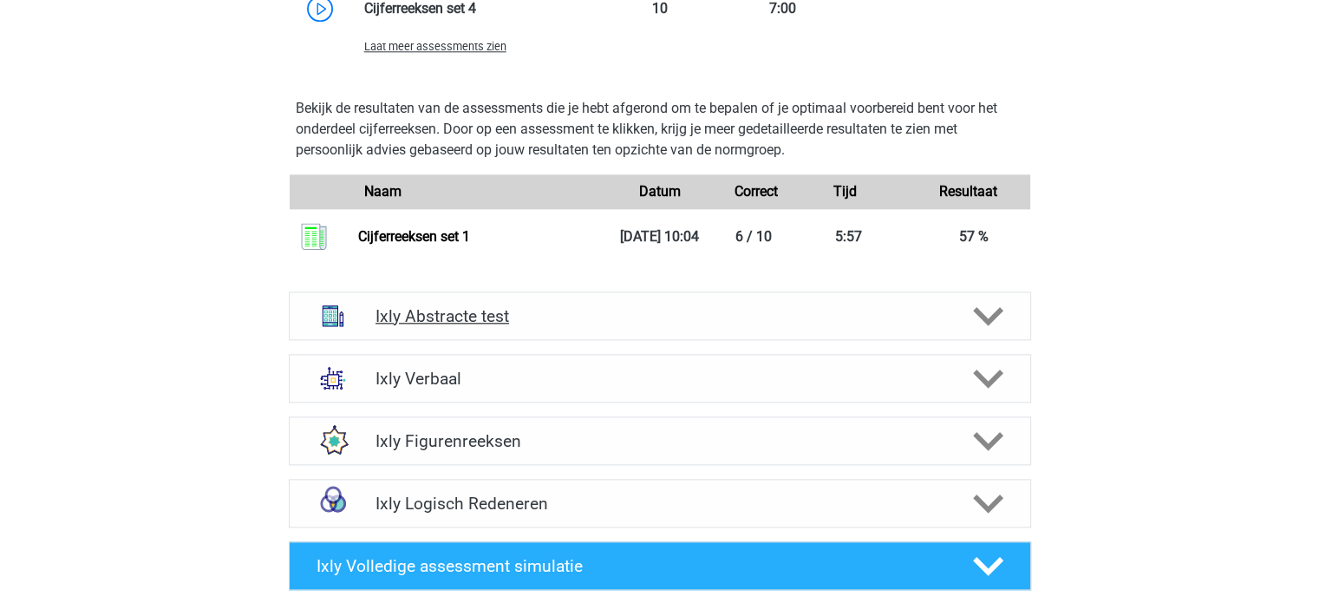
click at [1003, 311] on div at bounding box center [986, 316] width 59 height 30
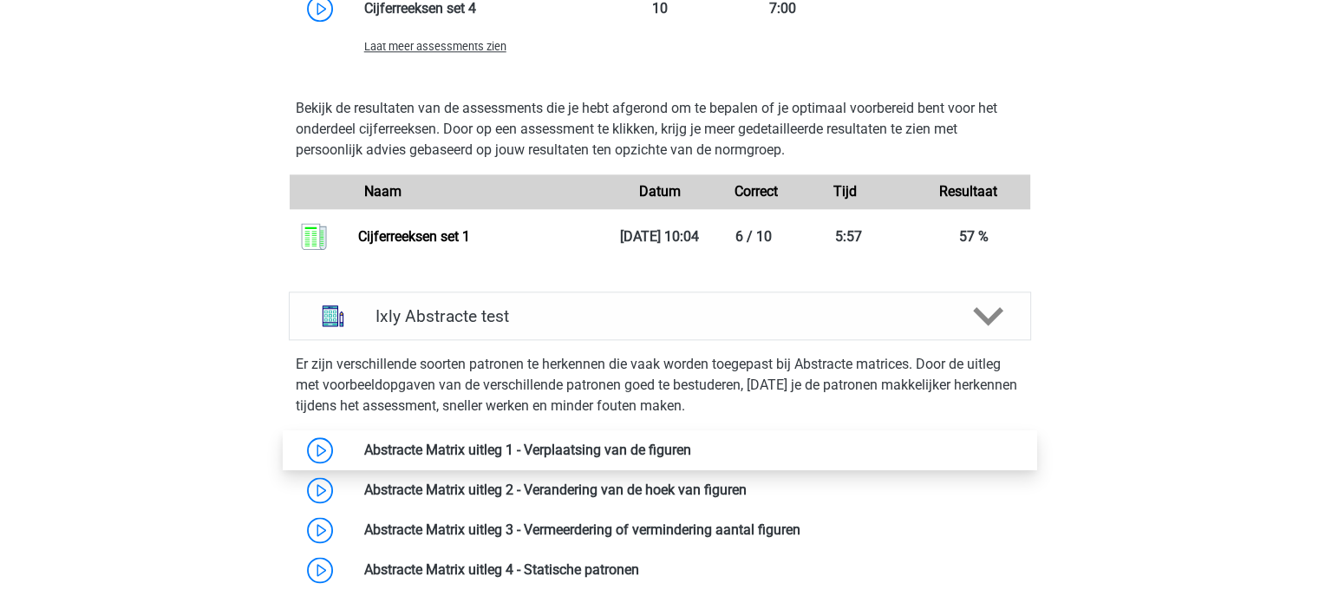
click at [691, 450] on link at bounding box center [691, 449] width 0 height 16
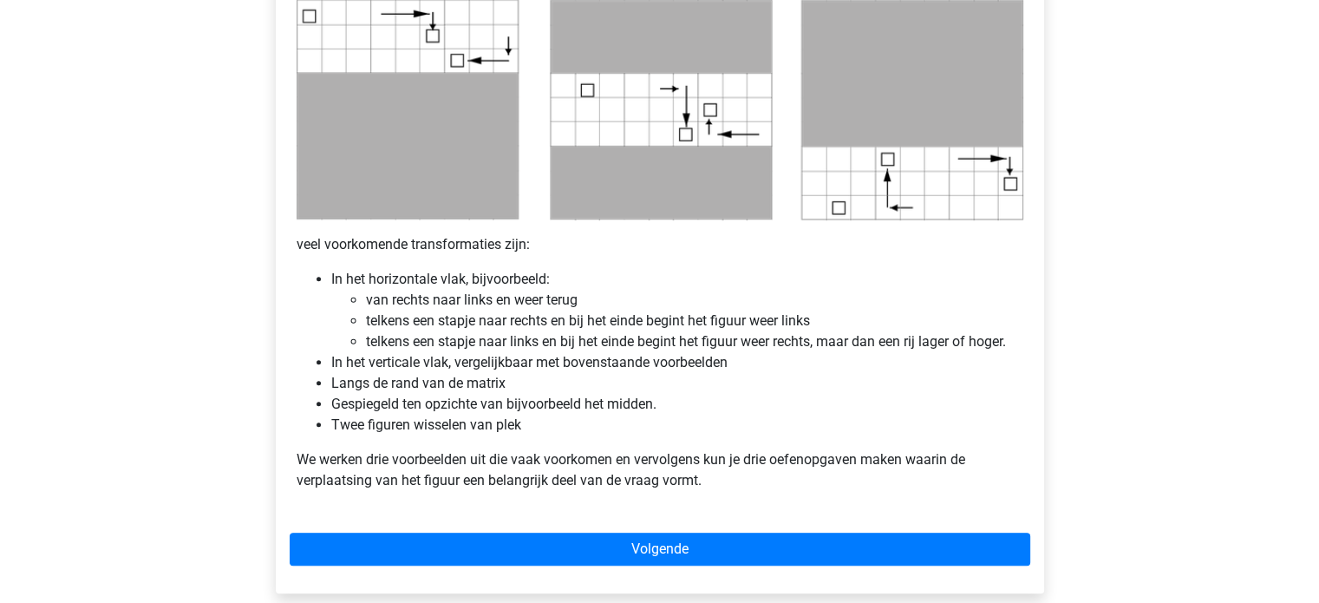
scroll to position [916, 0]
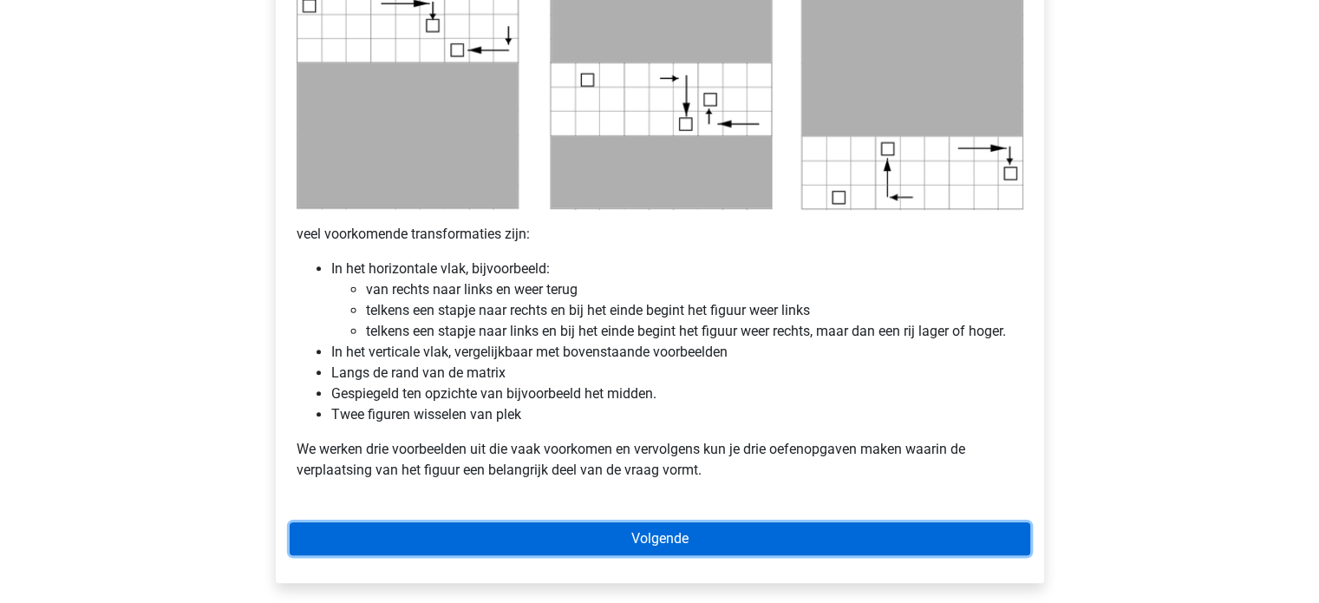
click at [614, 543] on link "Volgende" at bounding box center [660, 538] width 741 height 33
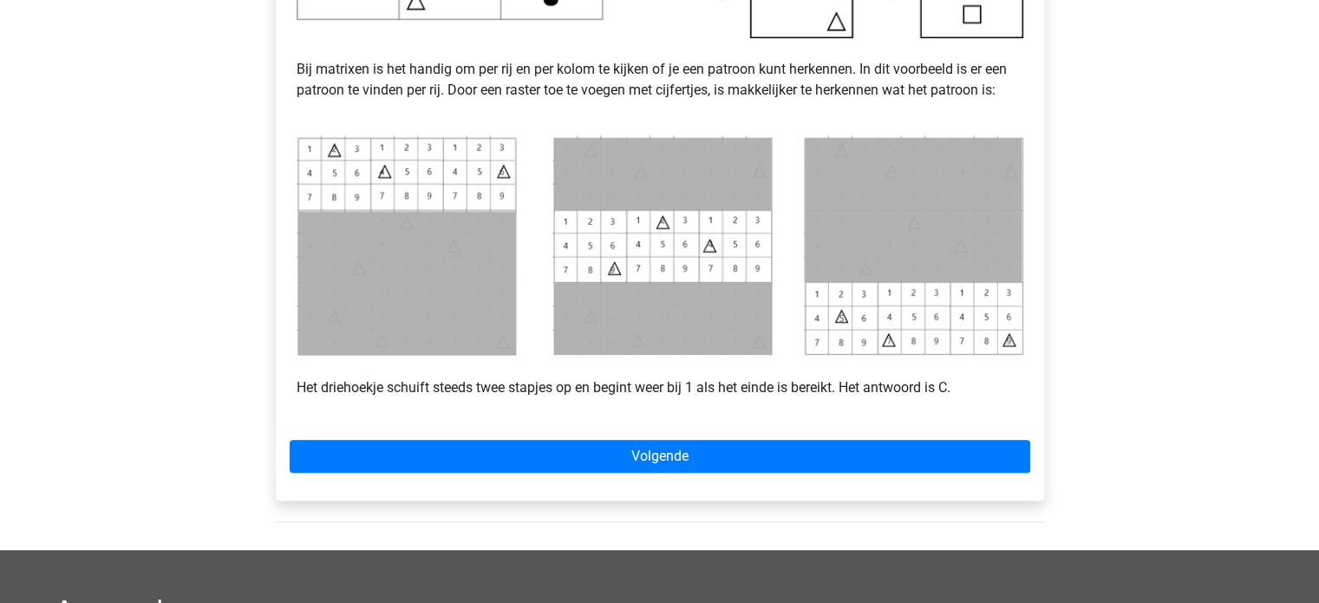
scroll to position [711, 0]
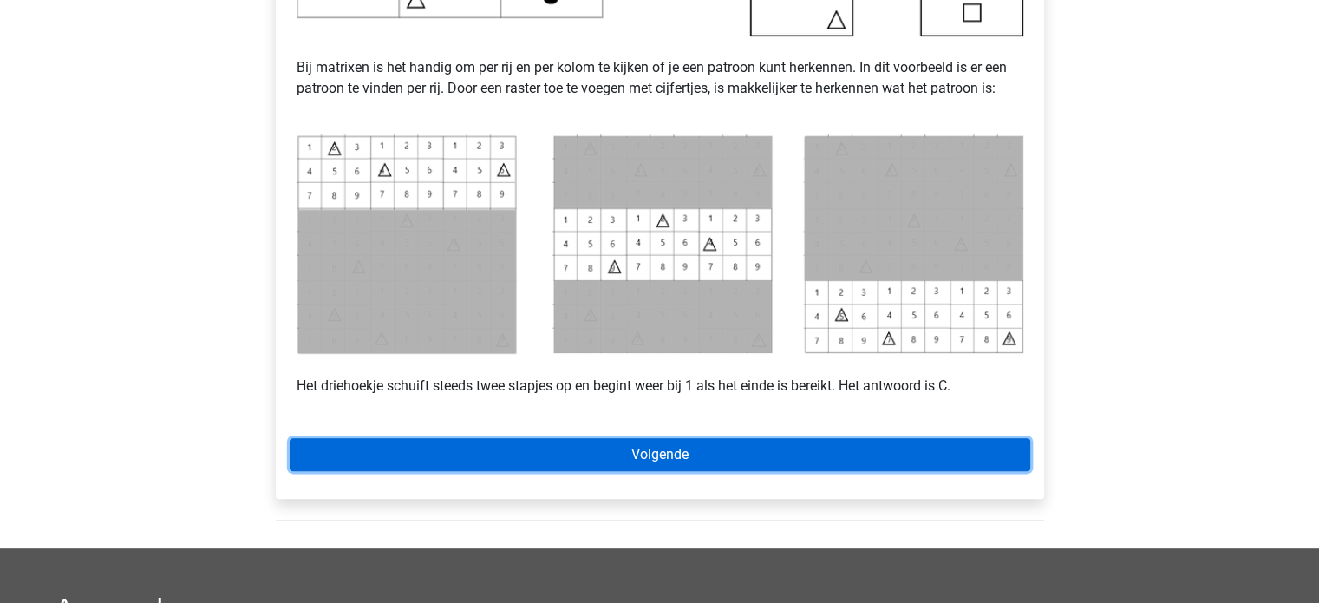
click at [798, 461] on link "Volgende" at bounding box center [660, 454] width 741 height 33
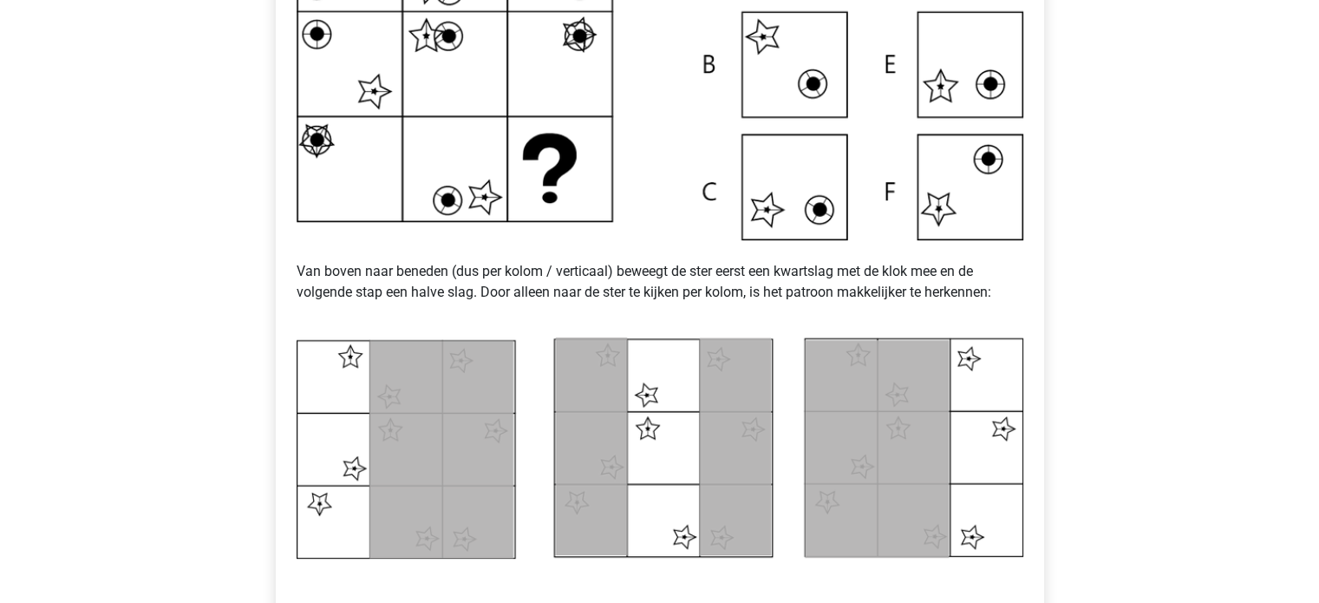
scroll to position [748, 0]
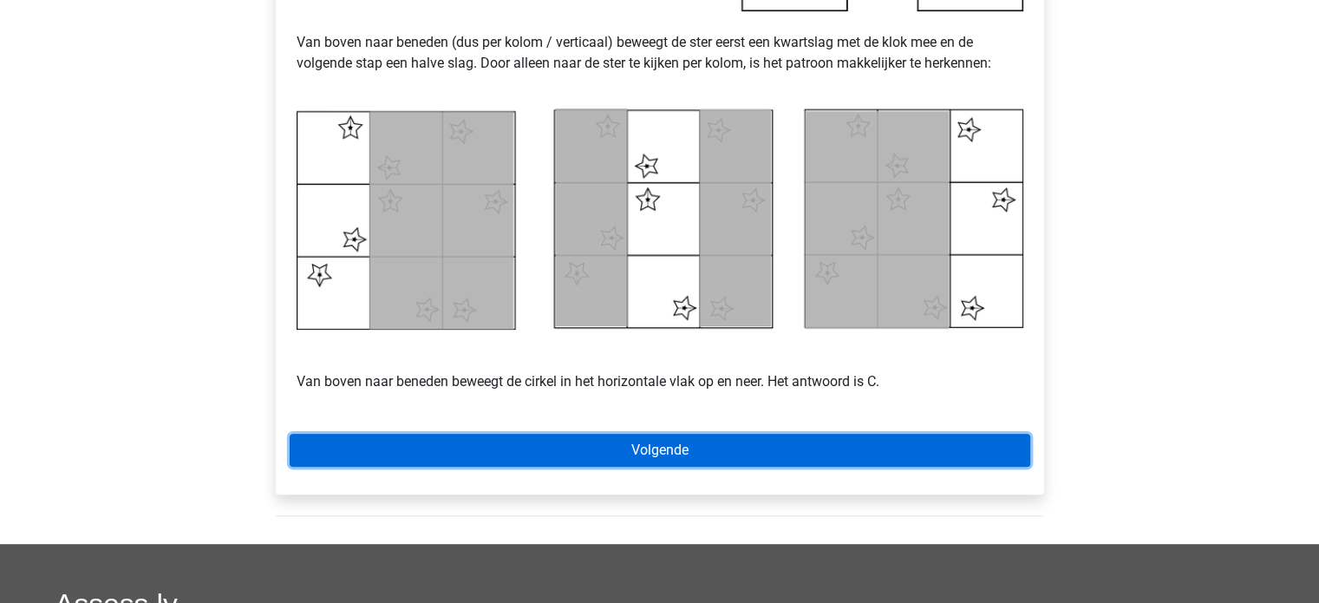
click at [872, 461] on link "Volgende" at bounding box center [660, 450] width 741 height 33
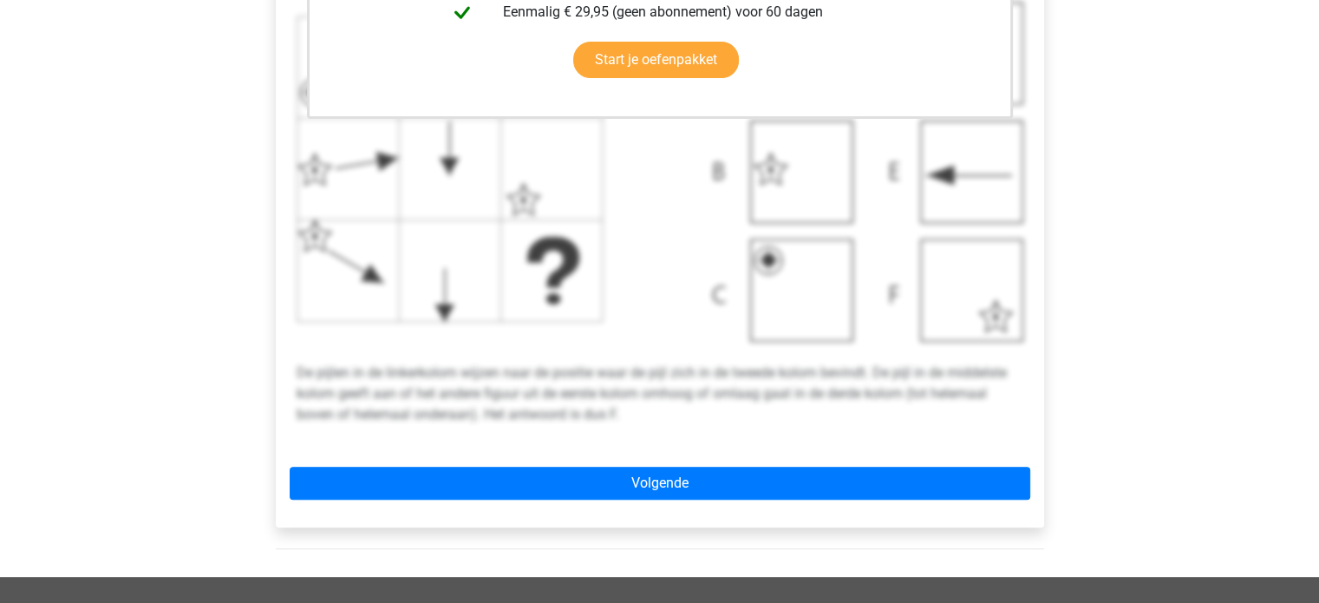
scroll to position [702, 0]
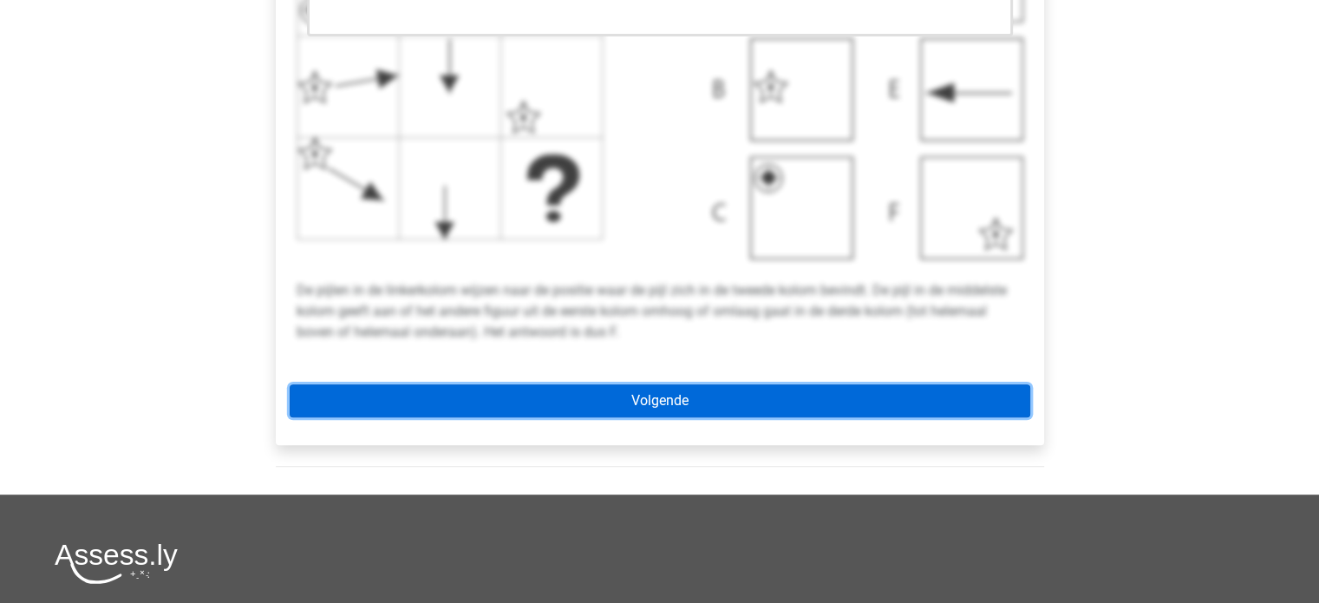
click at [807, 386] on link "Volgende" at bounding box center [660, 400] width 741 height 33
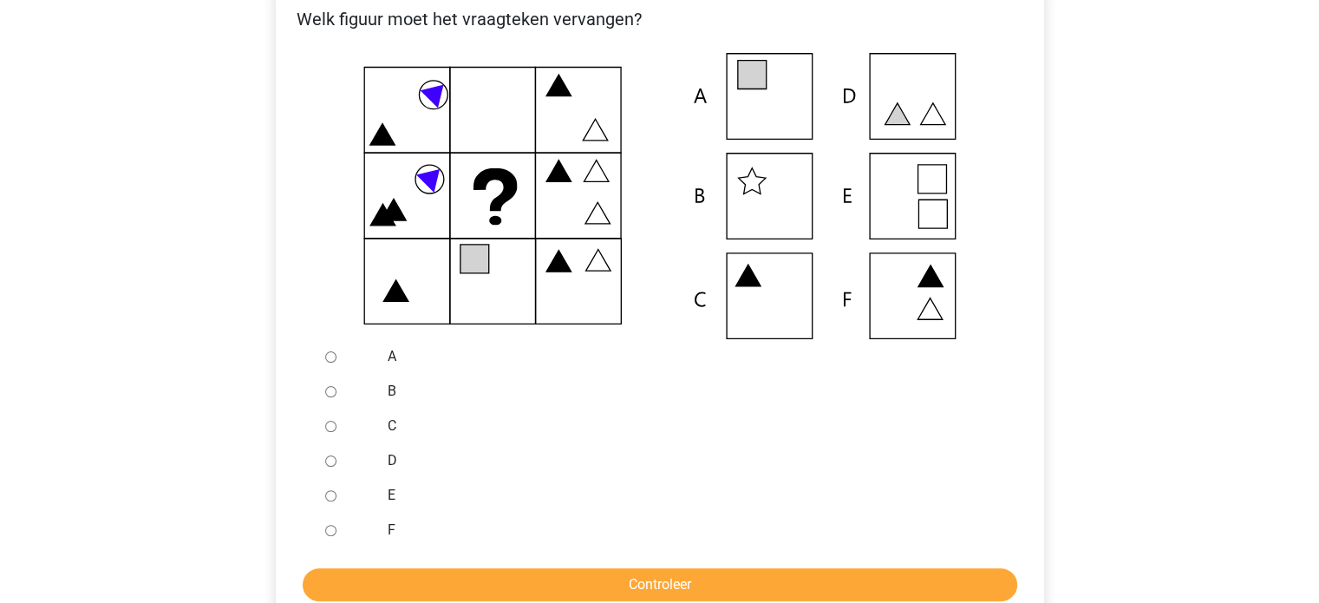
scroll to position [357, 0]
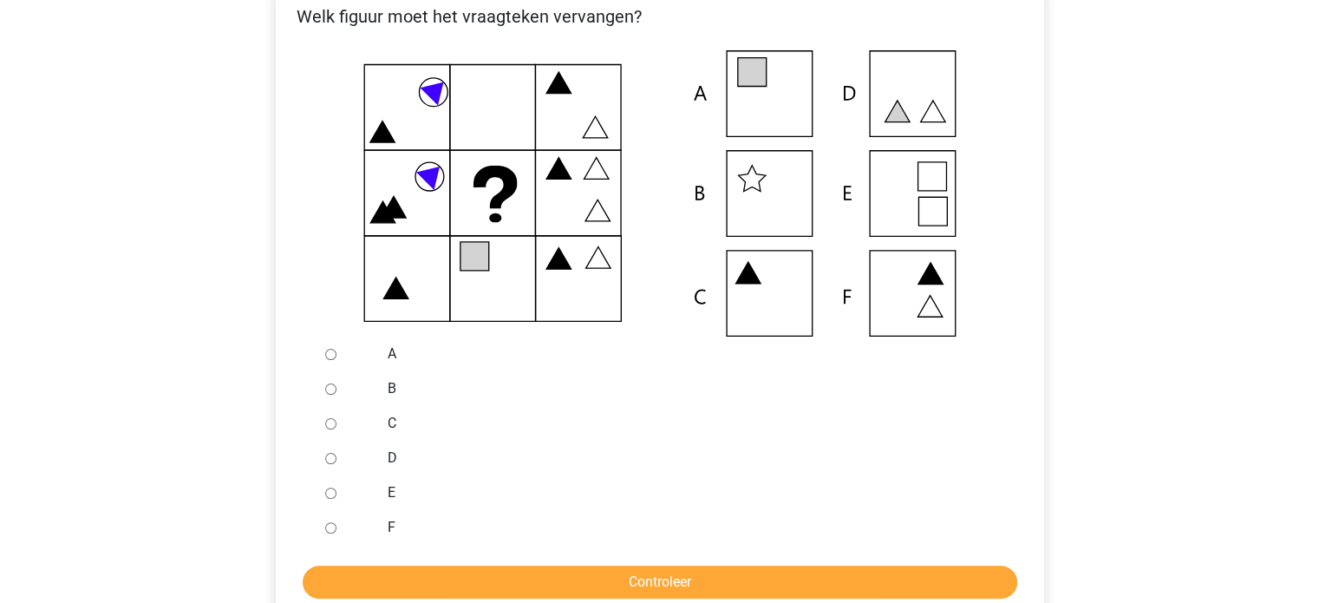
click at [770, 289] on icon at bounding box center [660, 193] width 713 height 286
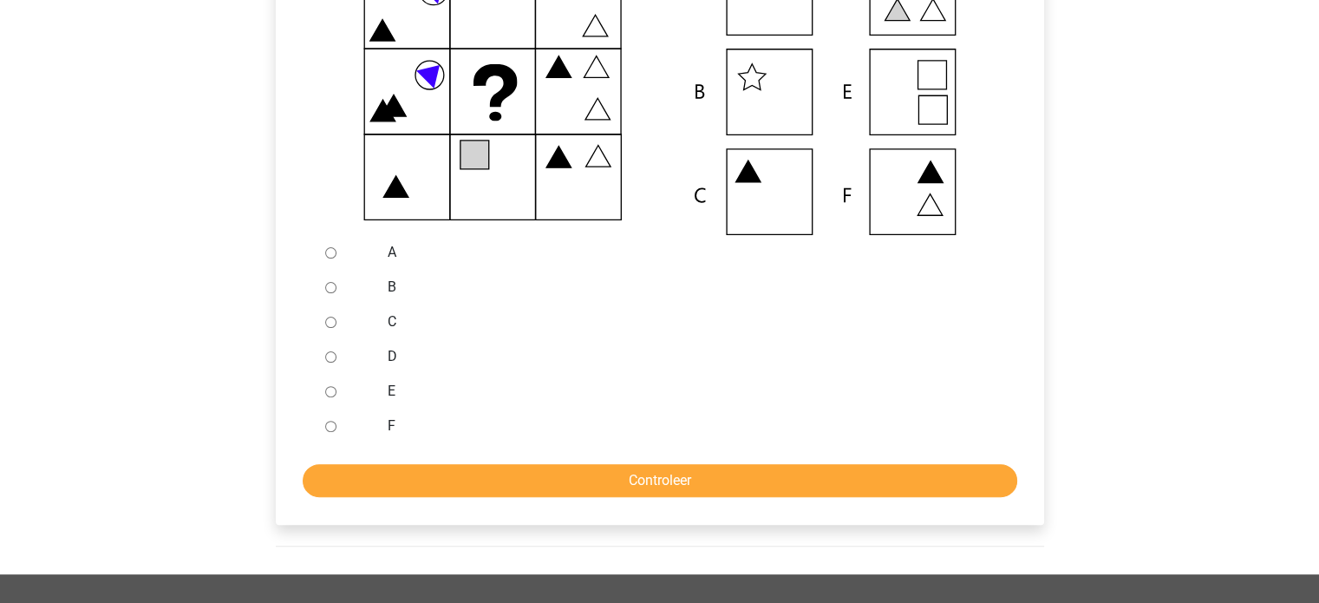
scroll to position [474, 0]
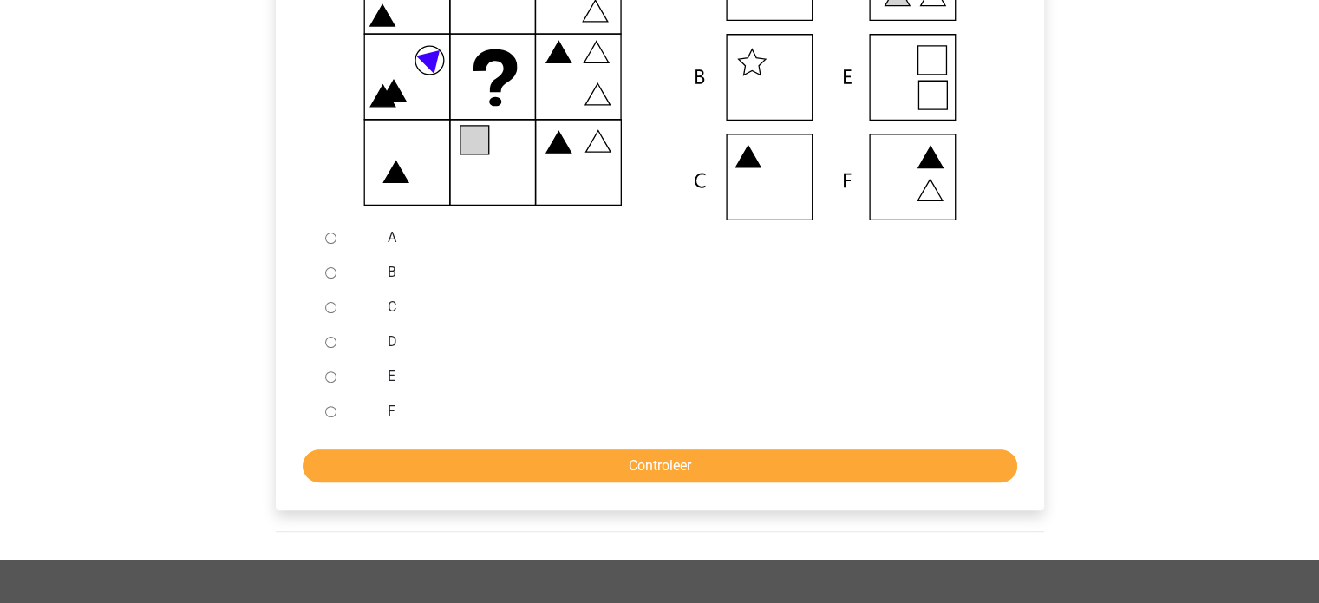
click at [763, 173] on icon at bounding box center [660, 77] width 713 height 286
click at [326, 308] on input "C" at bounding box center [330, 307] width 11 height 11
radio input "true"
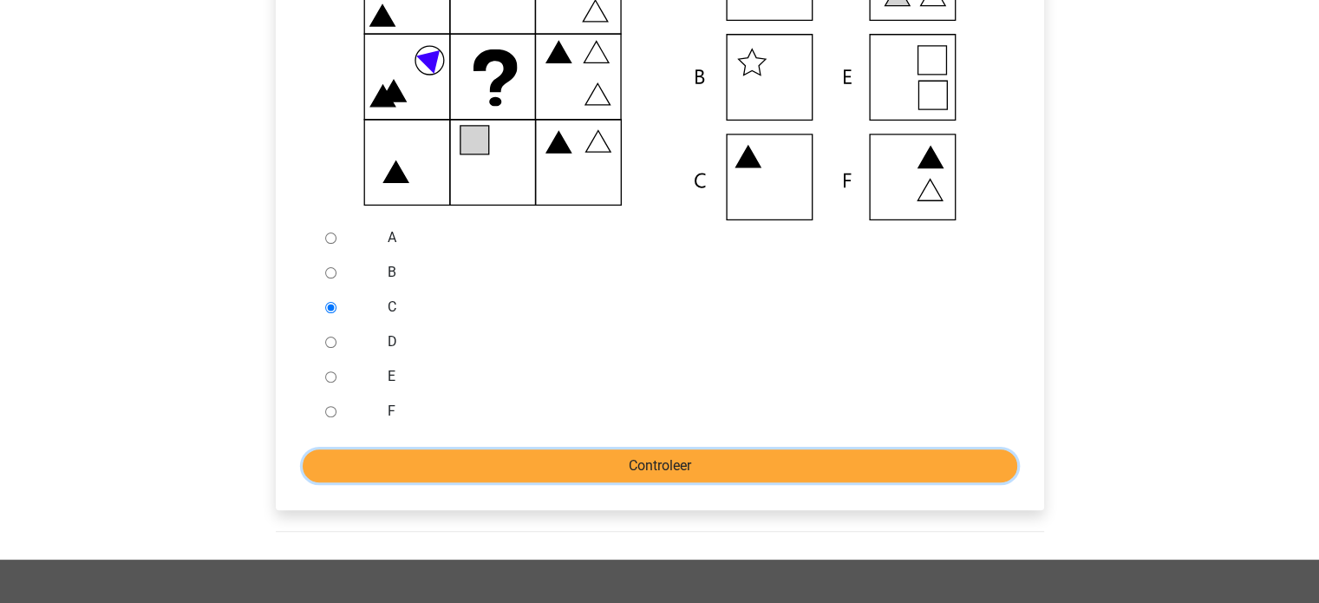
click at [454, 467] on input "Controleer" at bounding box center [660, 465] width 715 height 33
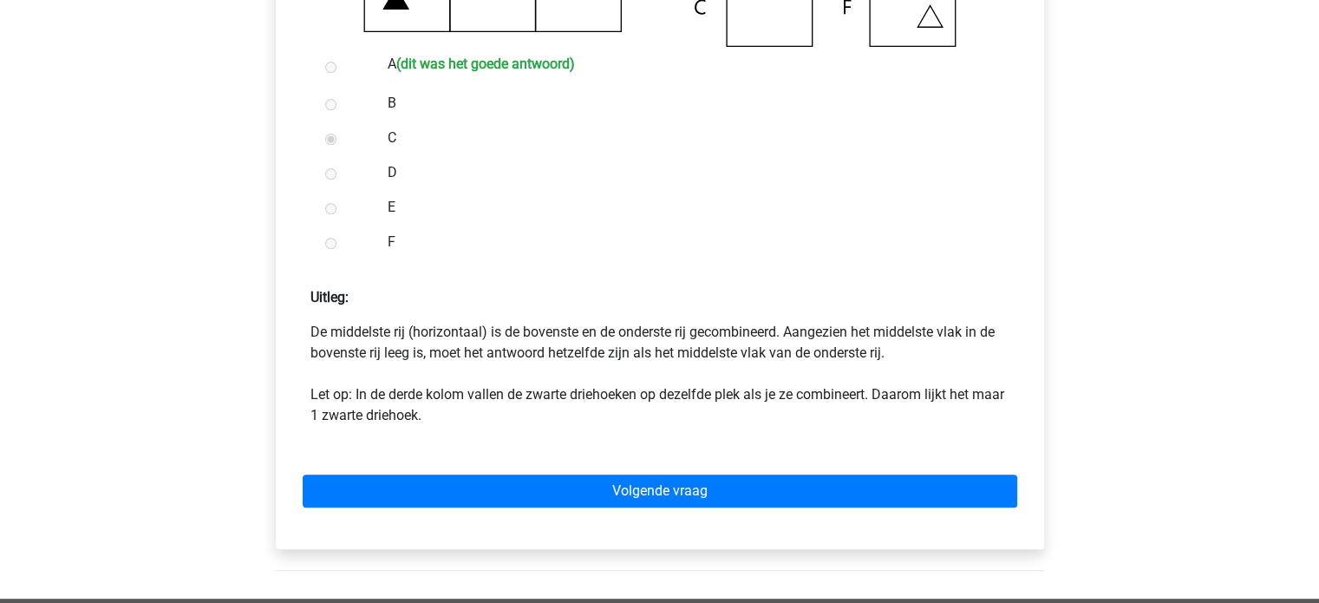
scroll to position [649, 0]
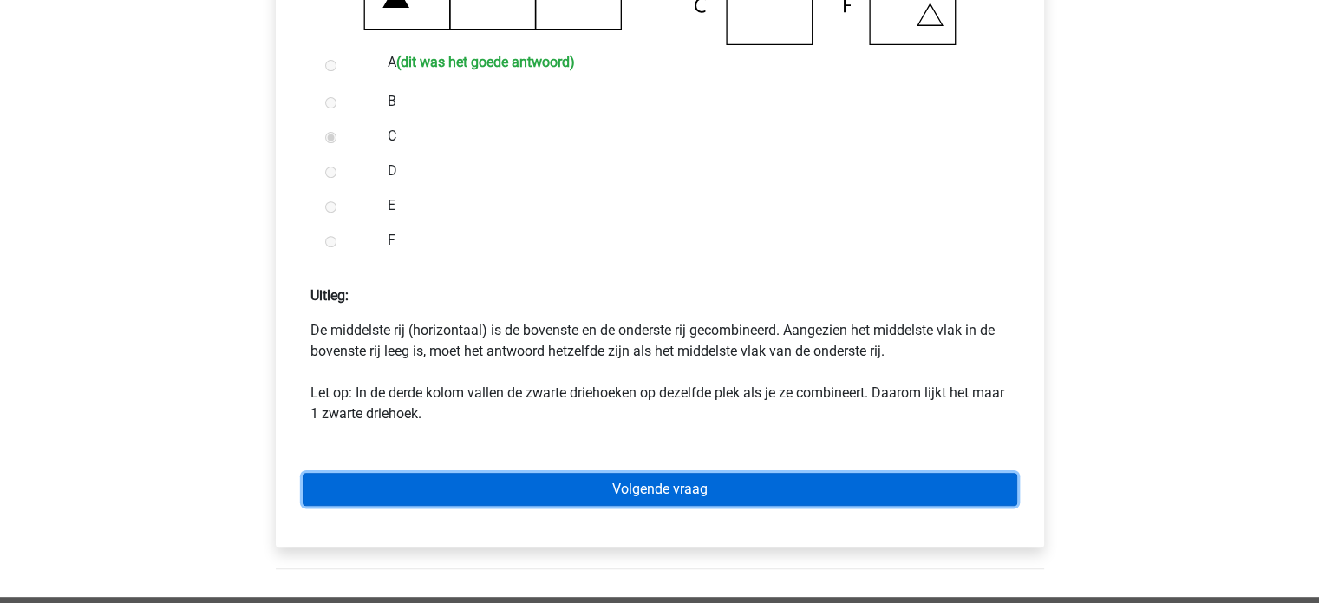
click at [776, 483] on link "Volgende vraag" at bounding box center [660, 489] width 715 height 33
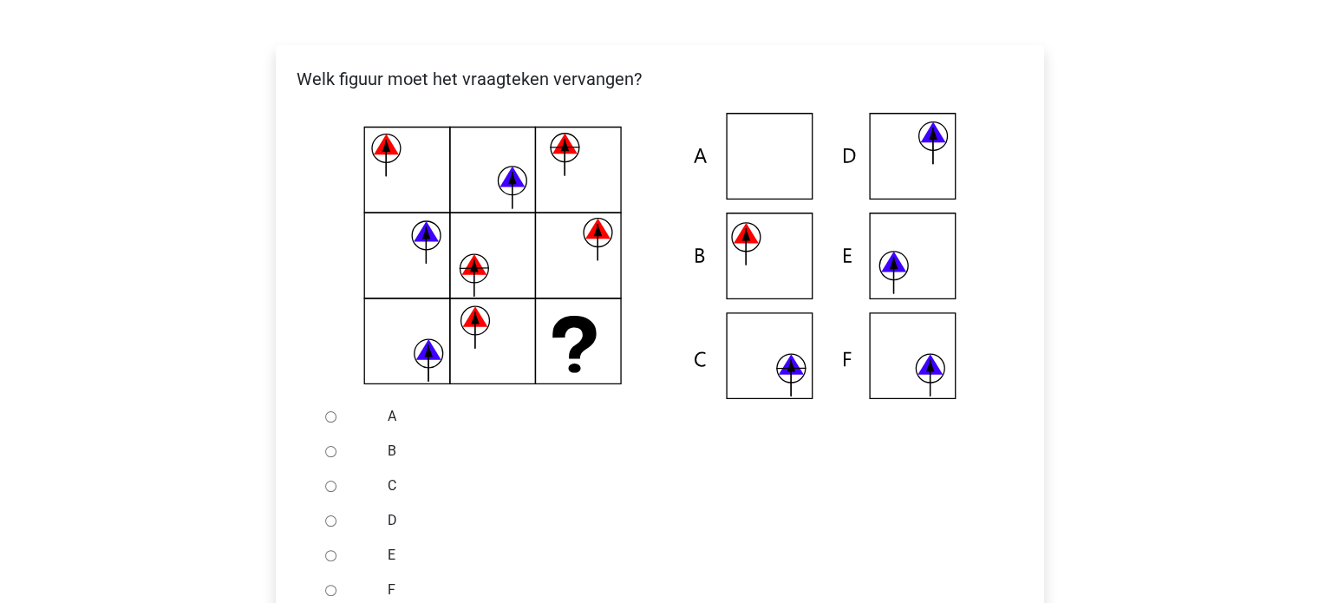
scroll to position [306, 0]
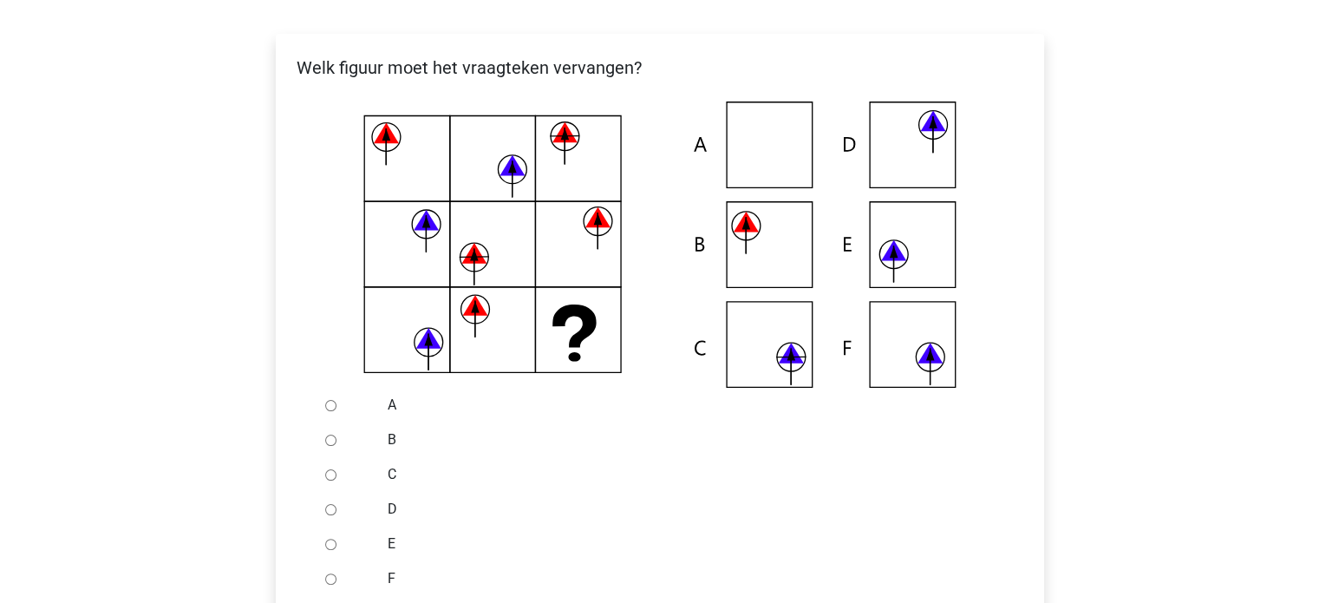
click at [329, 434] on div at bounding box center [346, 439] width 57 height 35
click at [329, 437] on input "B" at bounding box center [330, 439] width 11 height 11
radio input "true"
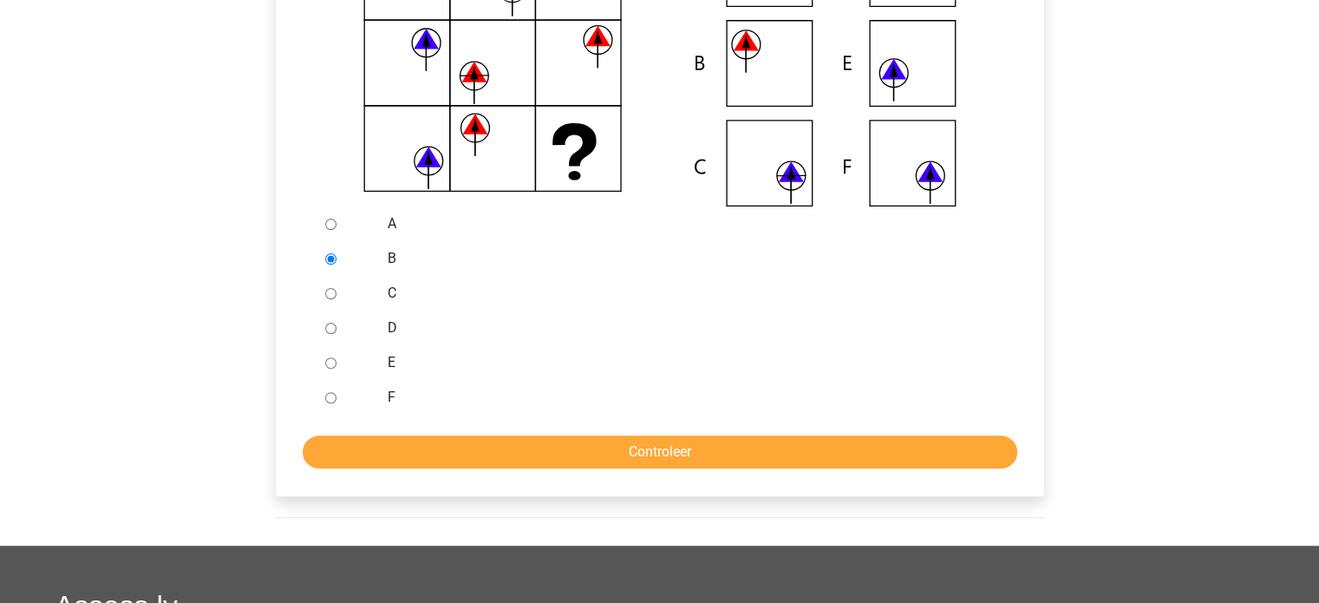
scroll to position [493, 0]
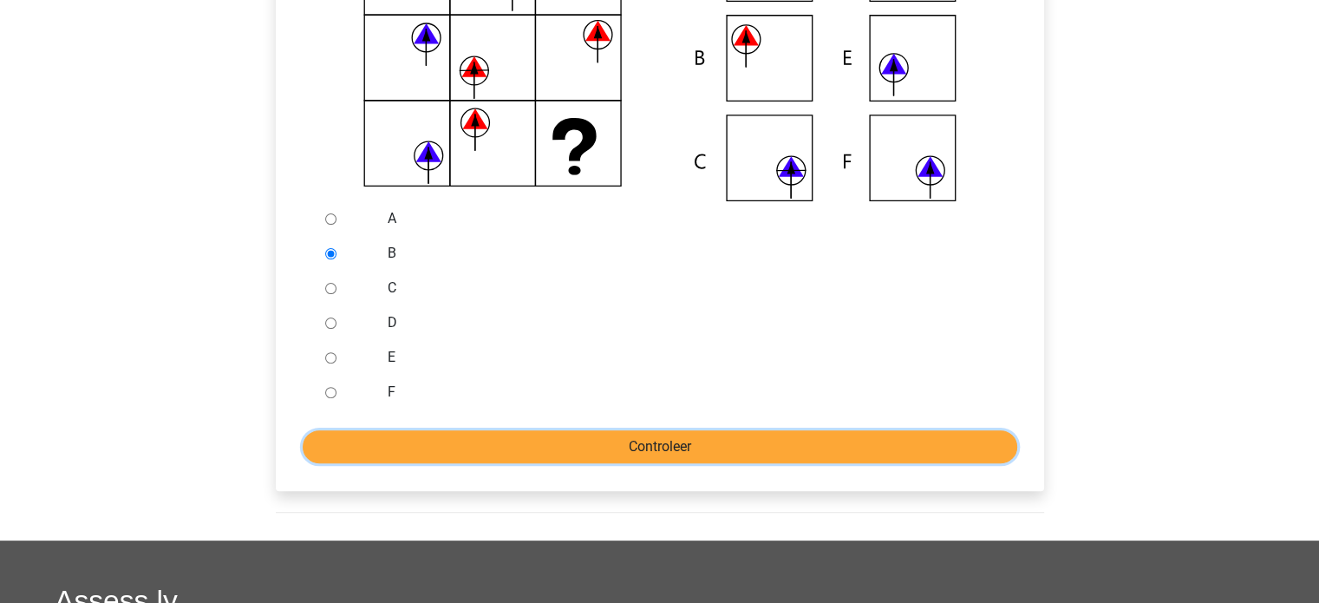
click at [813, 456] on input "Controleer" at bounding box center [660, 446] width 715 height 33
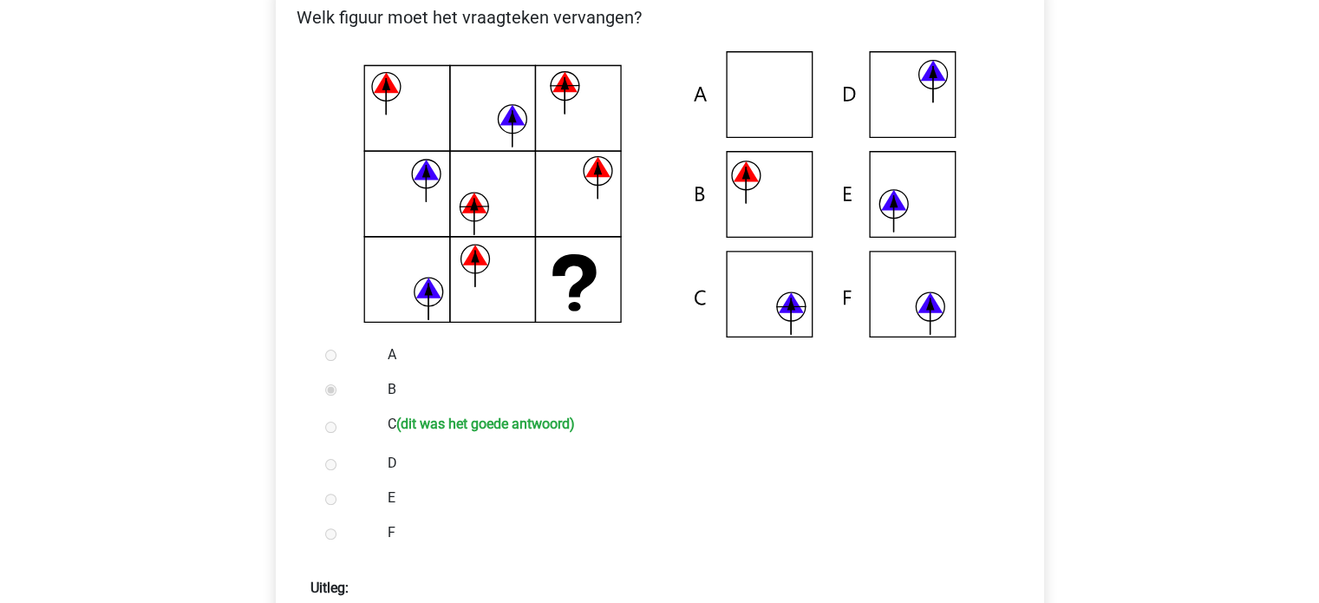
scroll to position [358, 0]
drag, startPoint x: 1315, startPoint y: 225, endPoint x: 1321, endPoint y: 325, distance: 100.8
click at [1318, 325] on html "Registreer Nederlands English" at bounding box center [659, 493] width 1319 height 1703
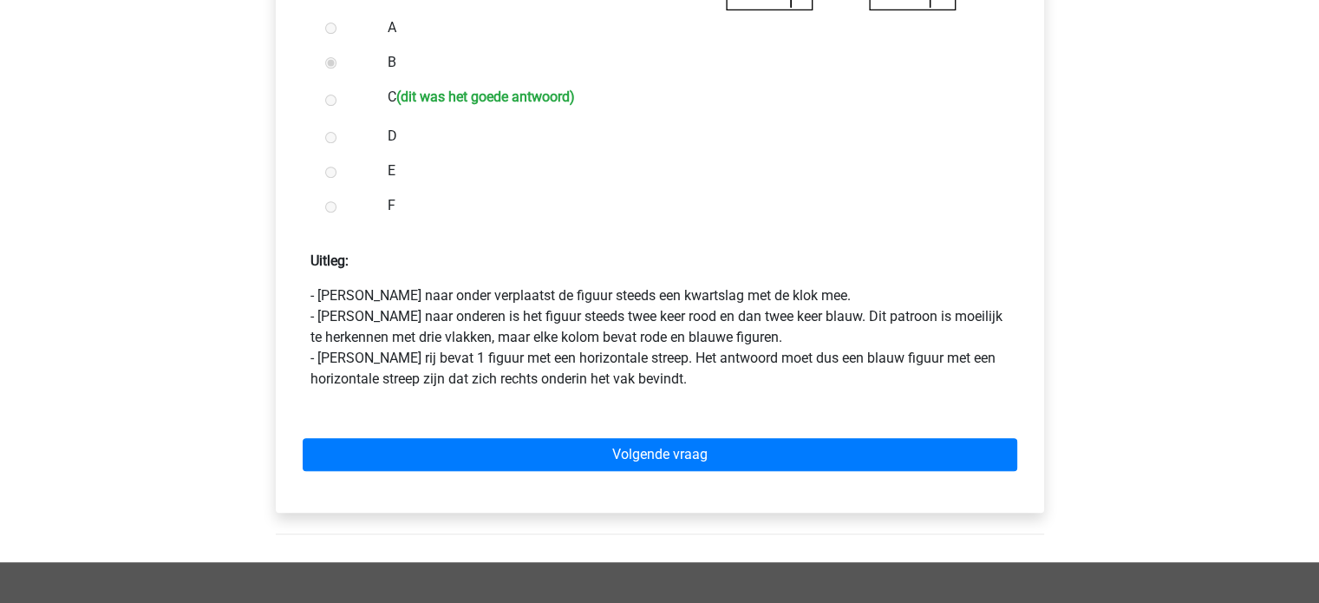
scroll to position [686, 0]
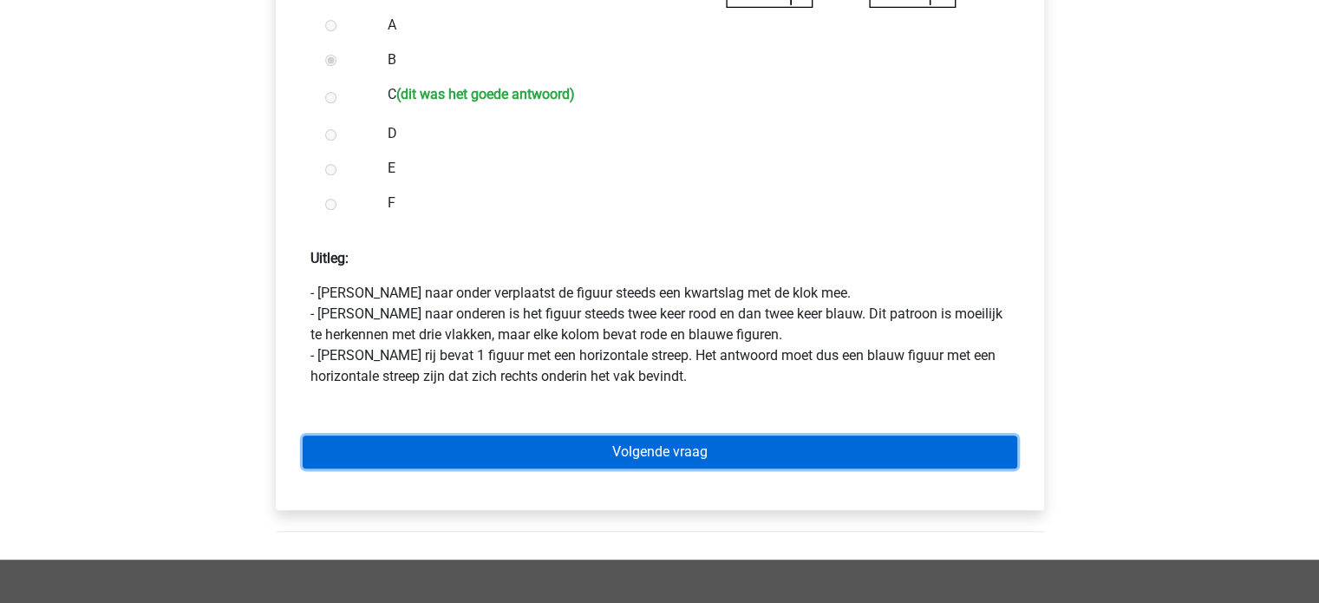
click at [885, 455] on link "Volgende vraag" at bounding box center [660, 451] width 715 height 33
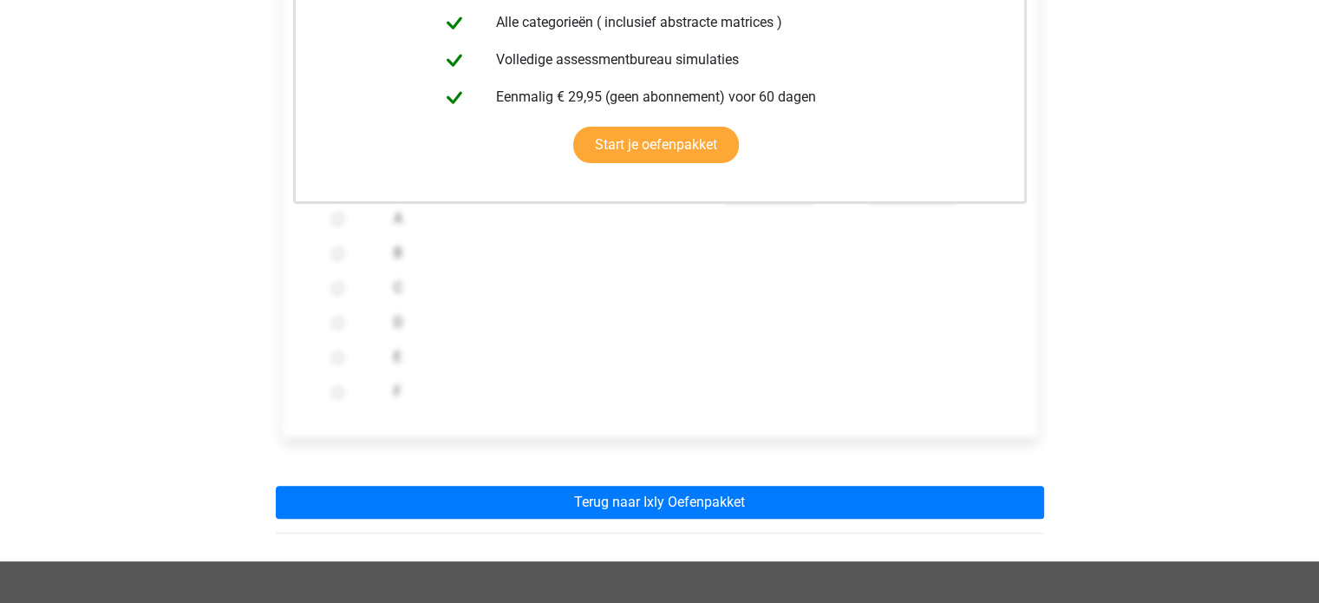
scroll to position [506, 0]
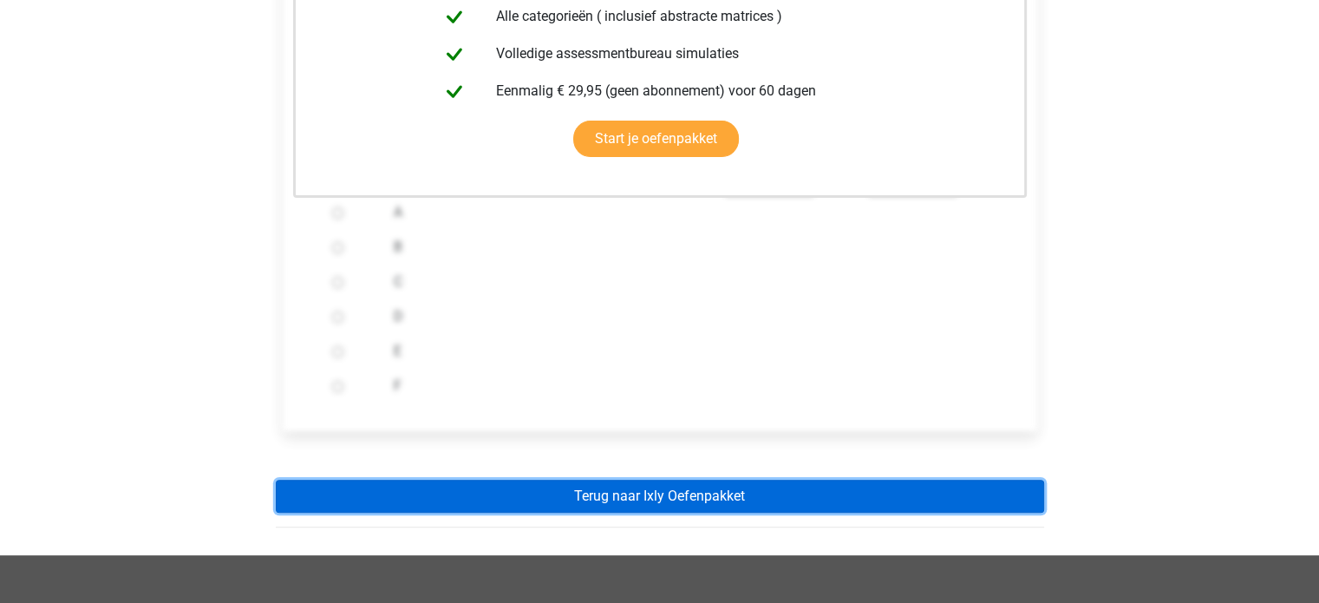
click at [934, 486] on link "Terug naar Ixly Oefenpakket" at bounding box center [660, 496] width 768 height 33
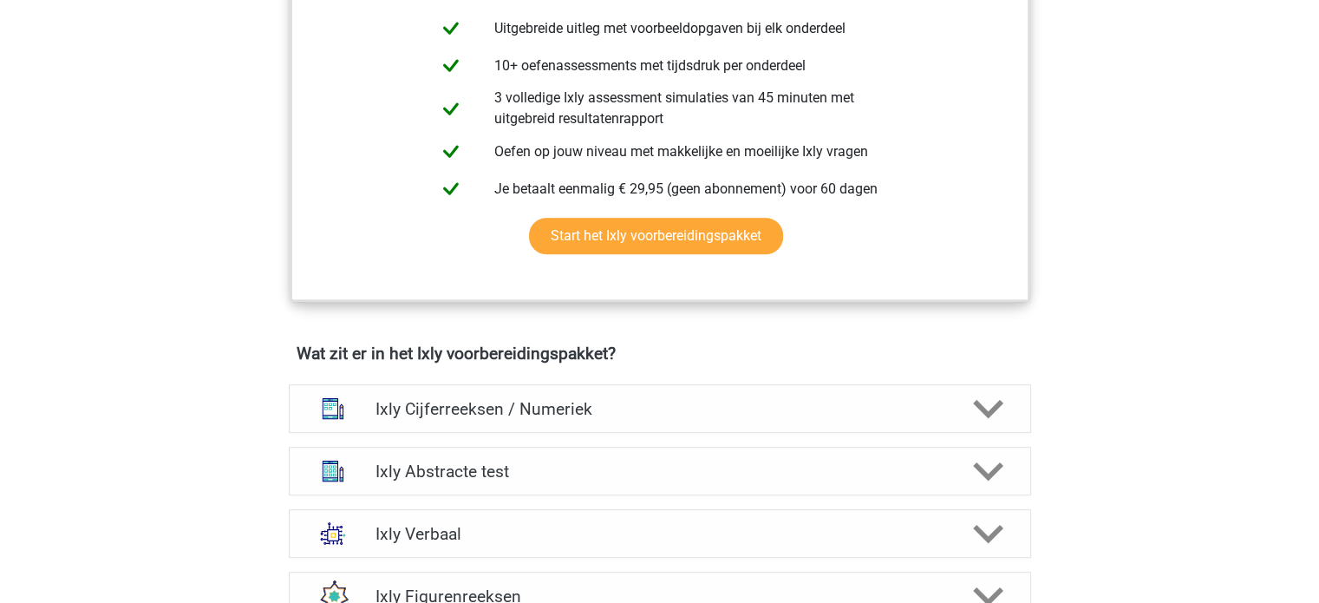
scroll to position [826, 0]
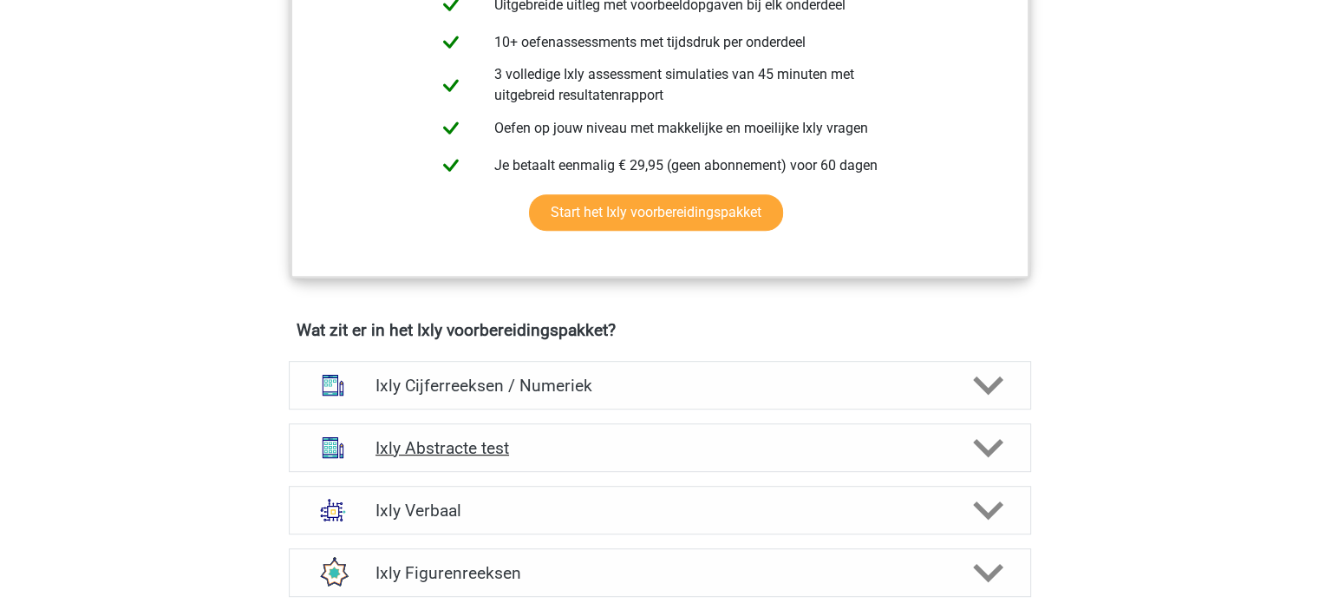
click at [980, 443] on polygon at bounding box center [988, 447] width 30 height 19
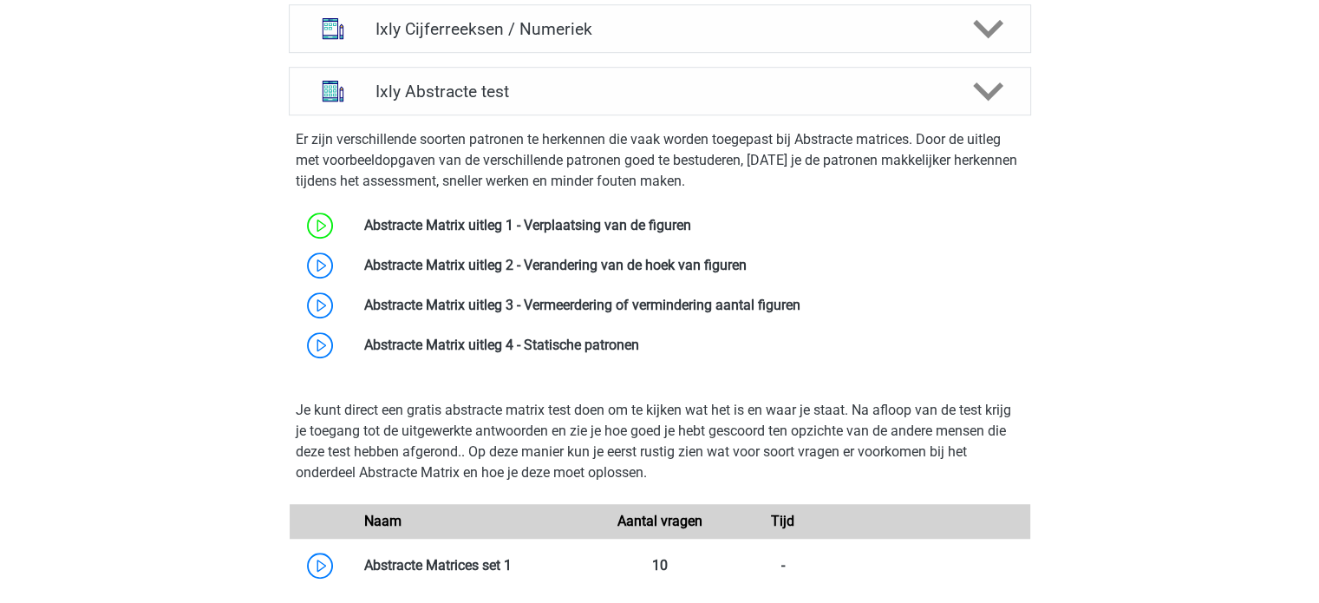
scroll to position [1205, 0]
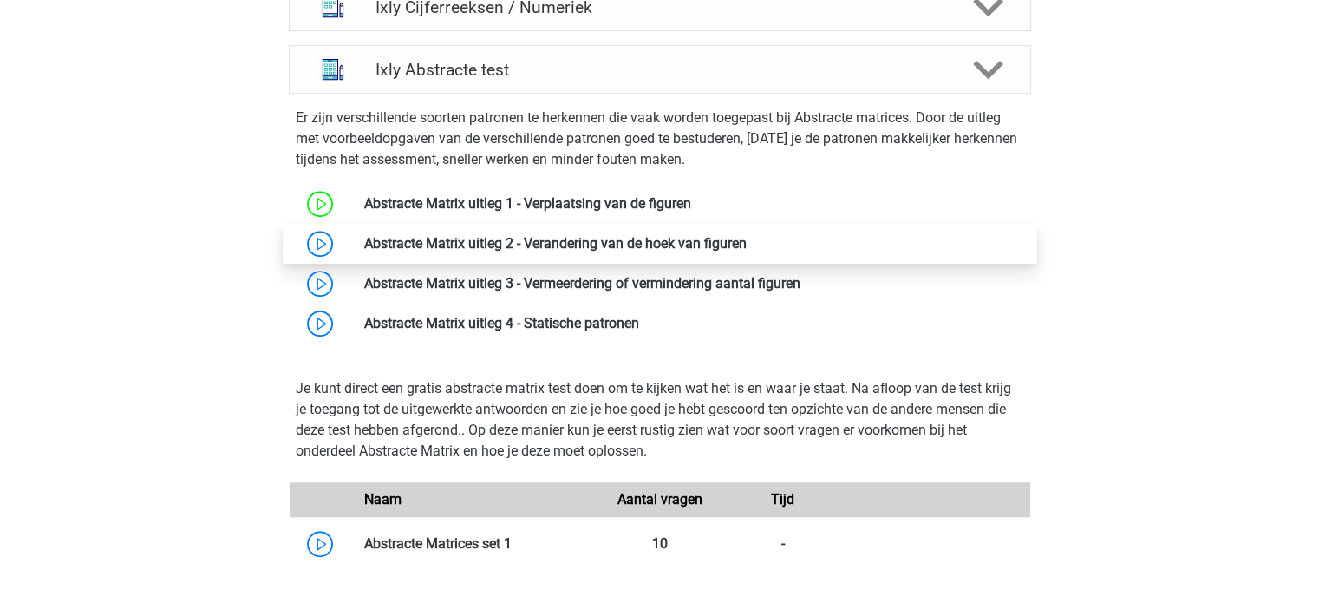
click at [747, 244] on link at bounding box center [747, 243] width 0 height 16
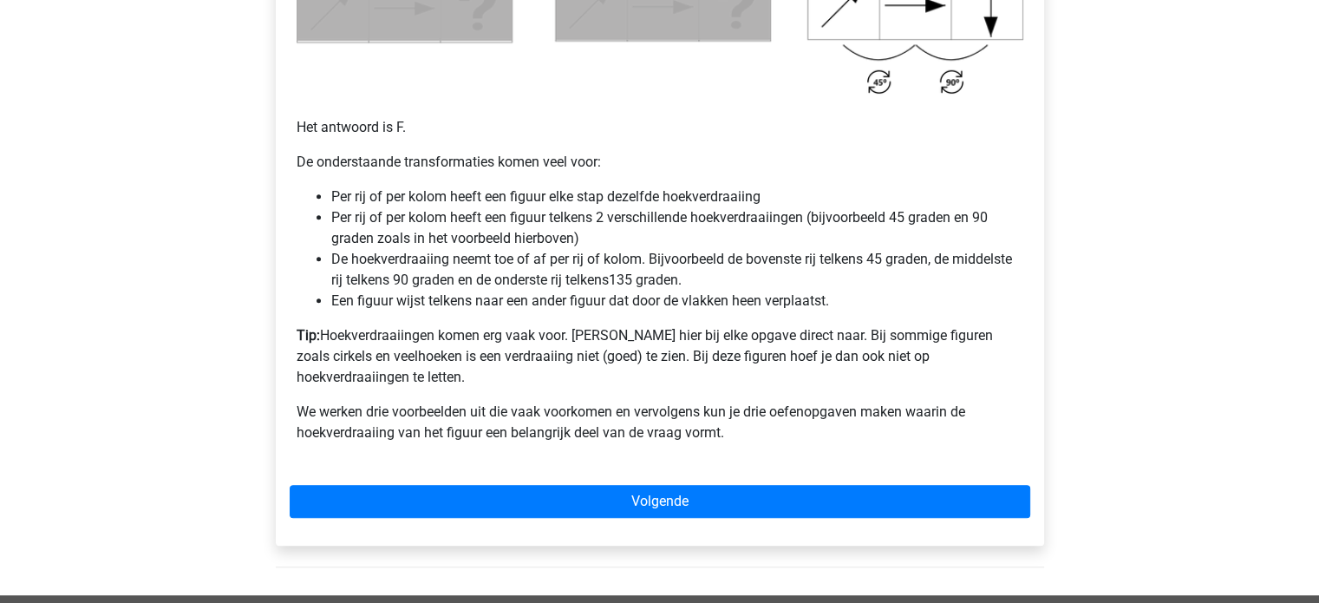
scroll to position [1225, 0]
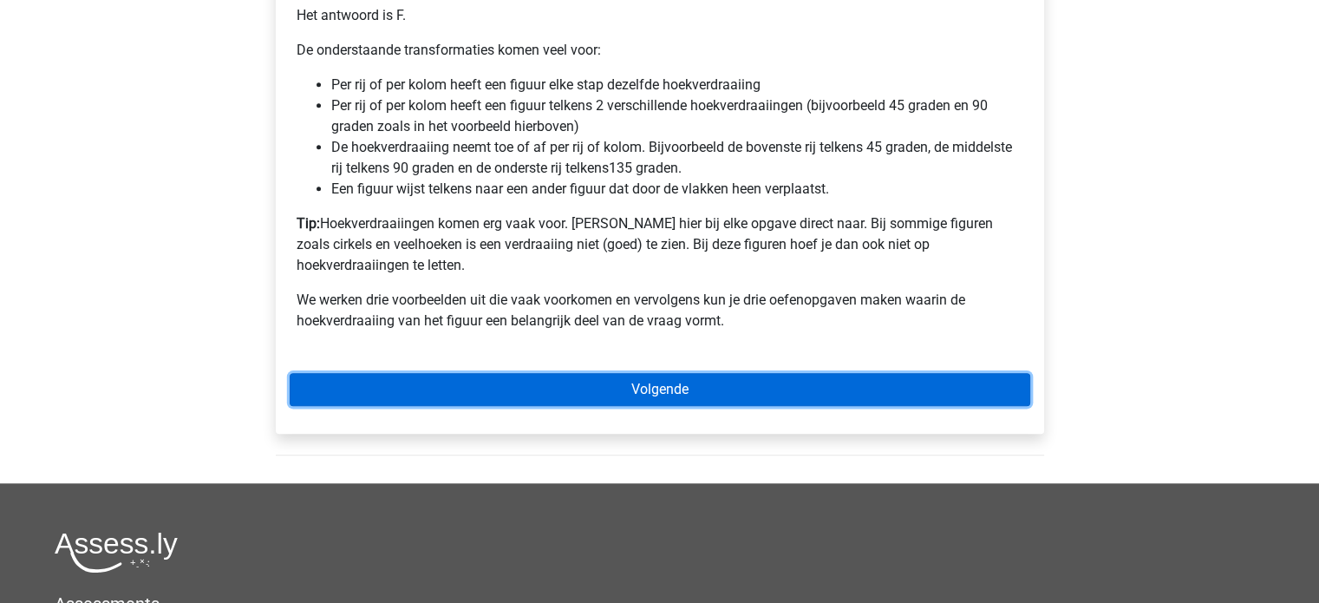
click at [845, 373] on link "Volgende" at bounding box center [660, 389] width 741 height 33
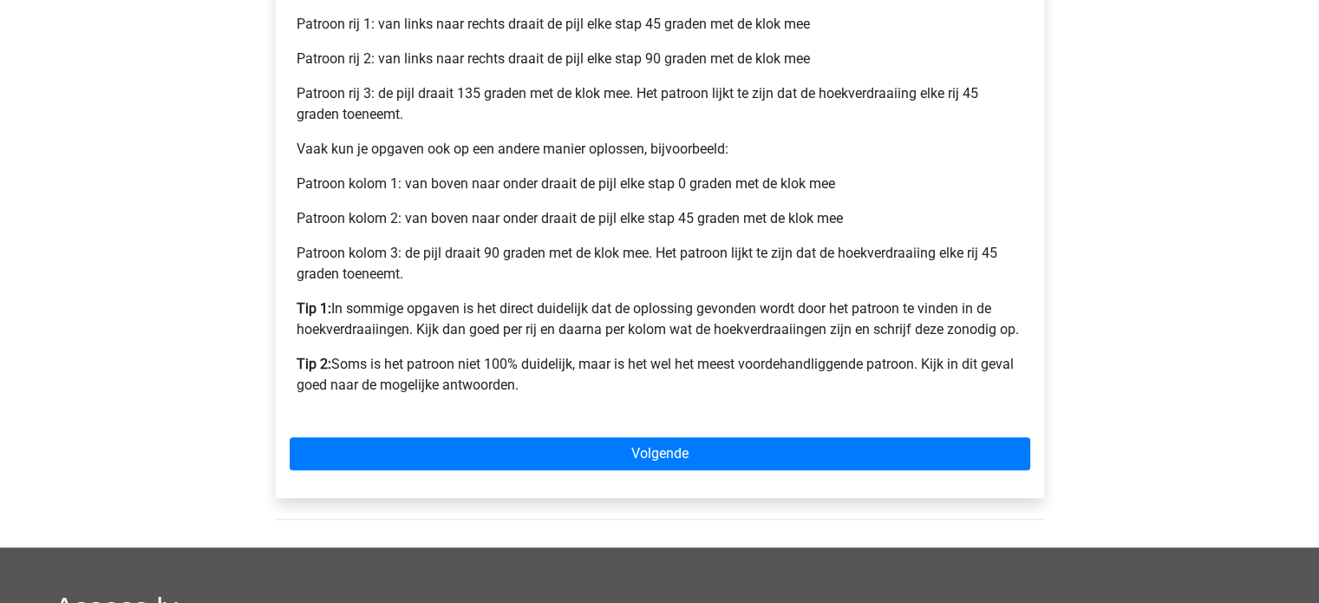
scroll to position [785, 0]
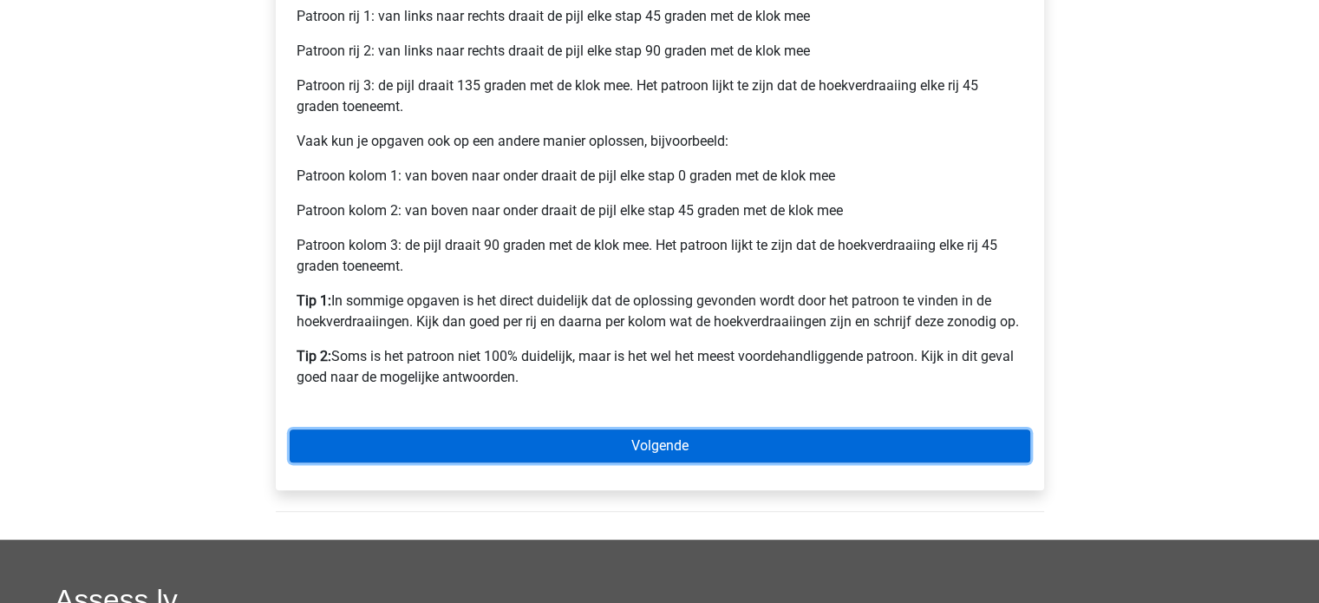
click at [823, 448] on link "Volgende" at bounding box center [660, 445] width 741 height 33
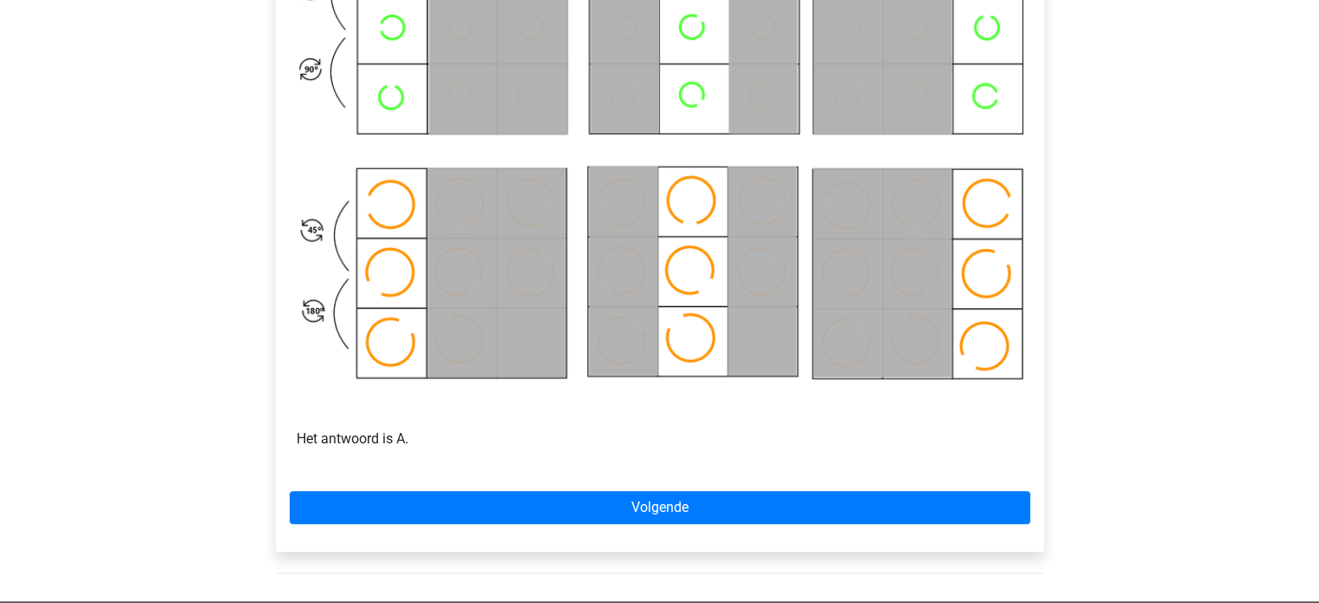
scroll to position [940, 0]
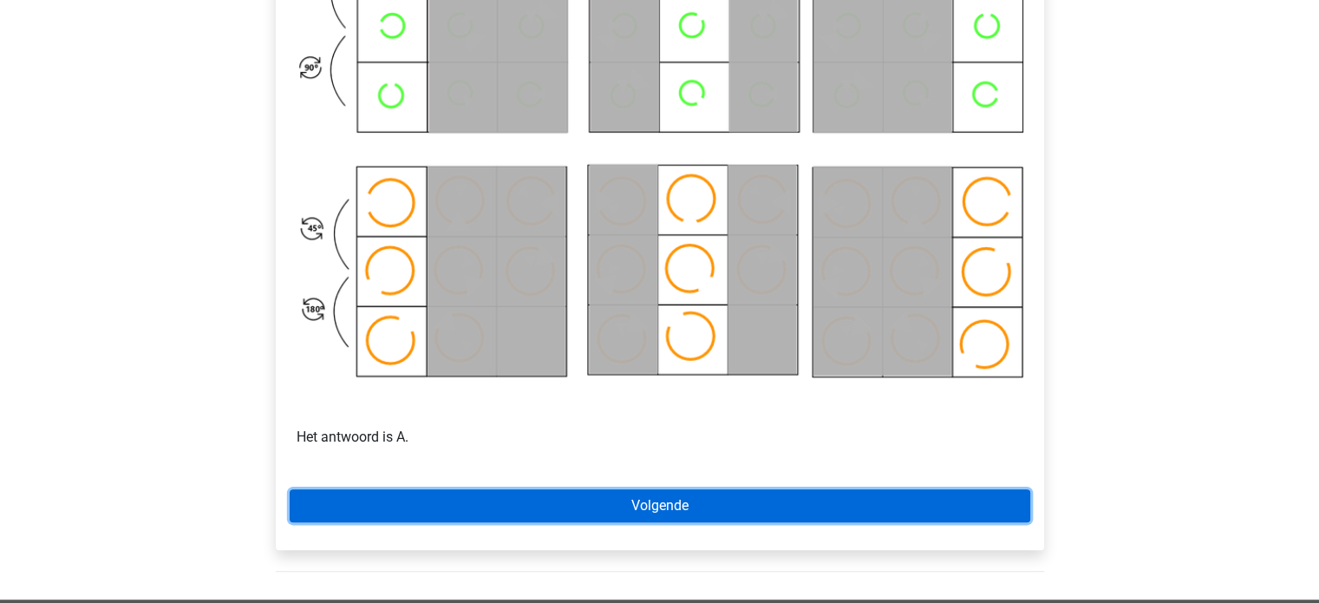
click at [787, 519] on link "Volgende" at bounding box center [660, 505] width 741 height 33
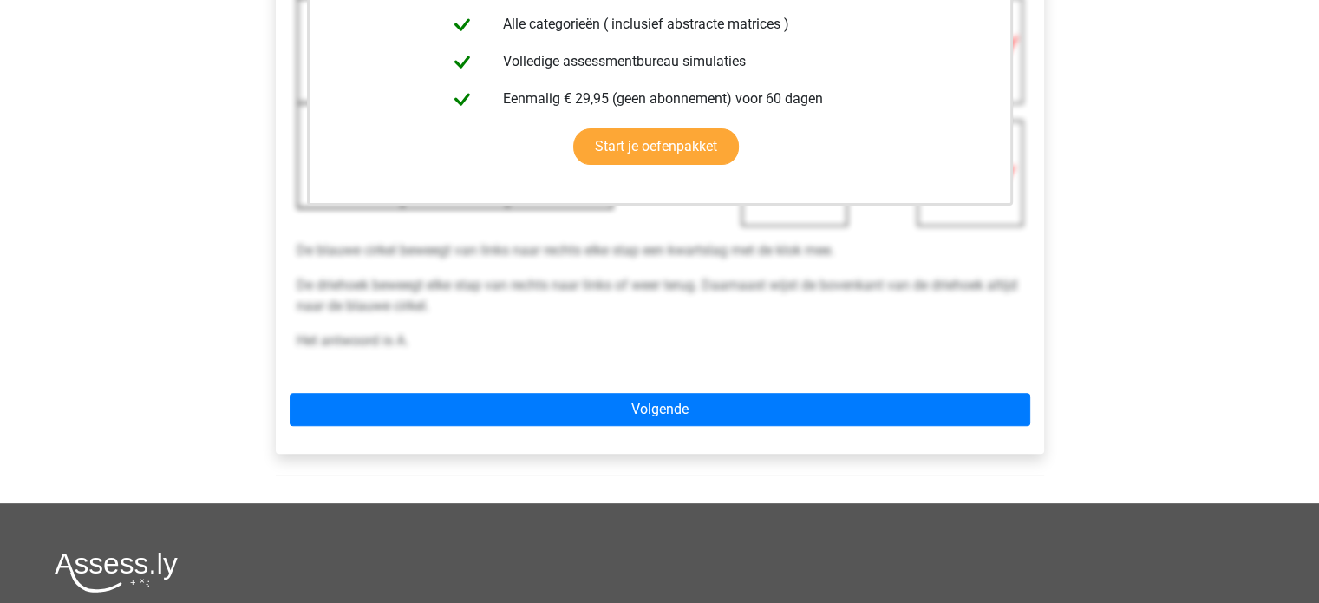
scroll to position [609, 0]
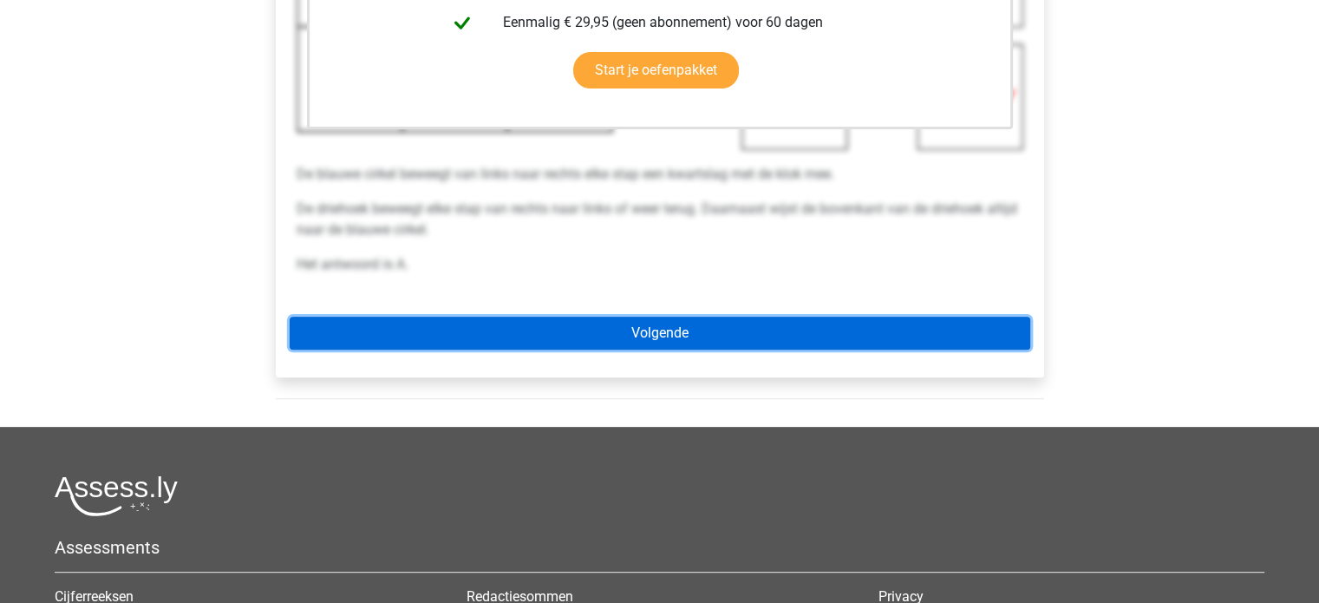
click at [840, 333] on link "Volgende" at bounding box center [660, 333] width 741 height 33
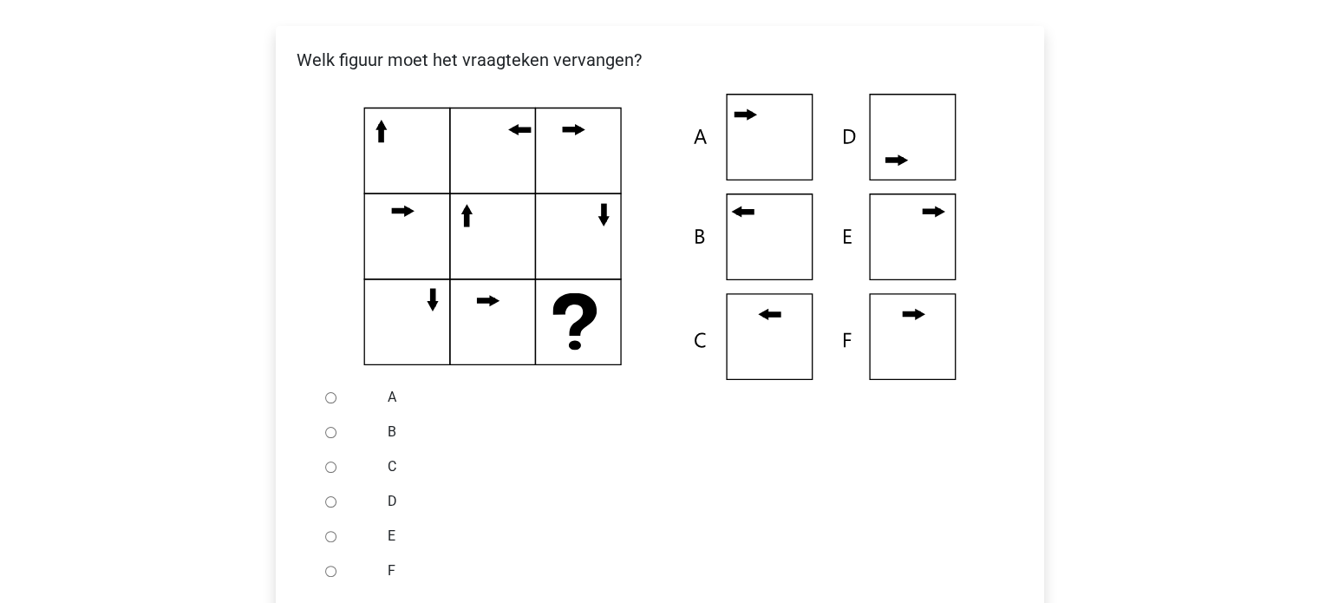
scroll to position [339, 0]
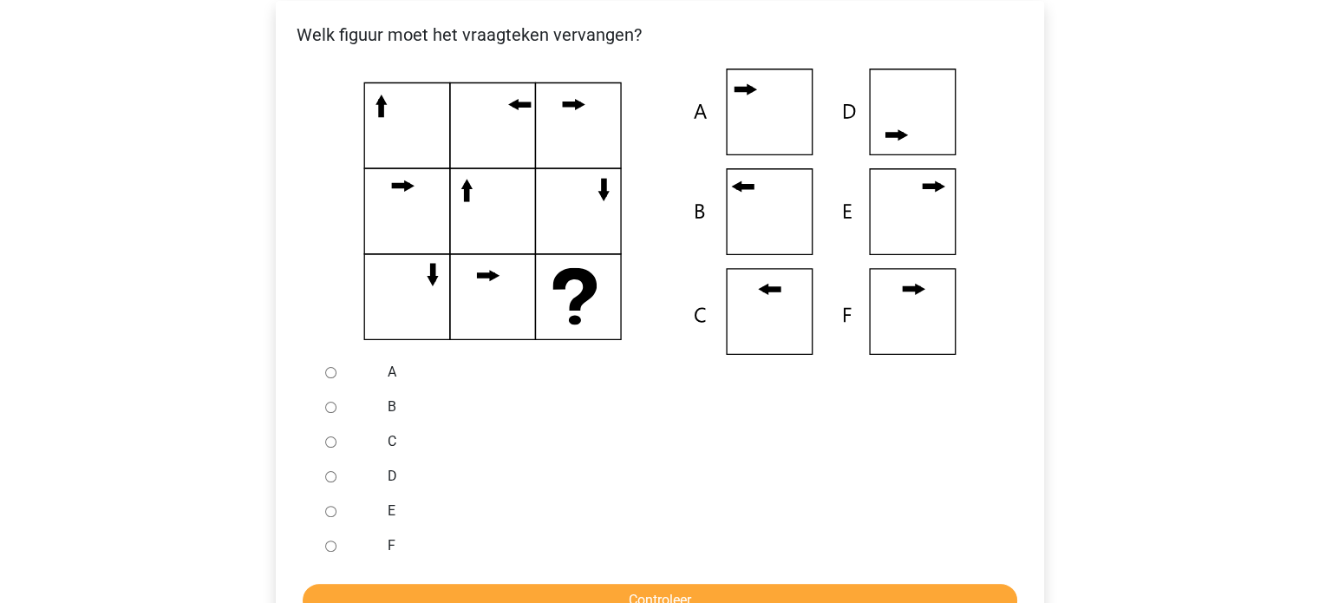
click at [330, 405] on input "B" at bounding box center [330, 407] width 11 height 11
radio input "true"
click at [723, 590] on input "Controleer" at bounding box center [660, 600] width 715 height 33
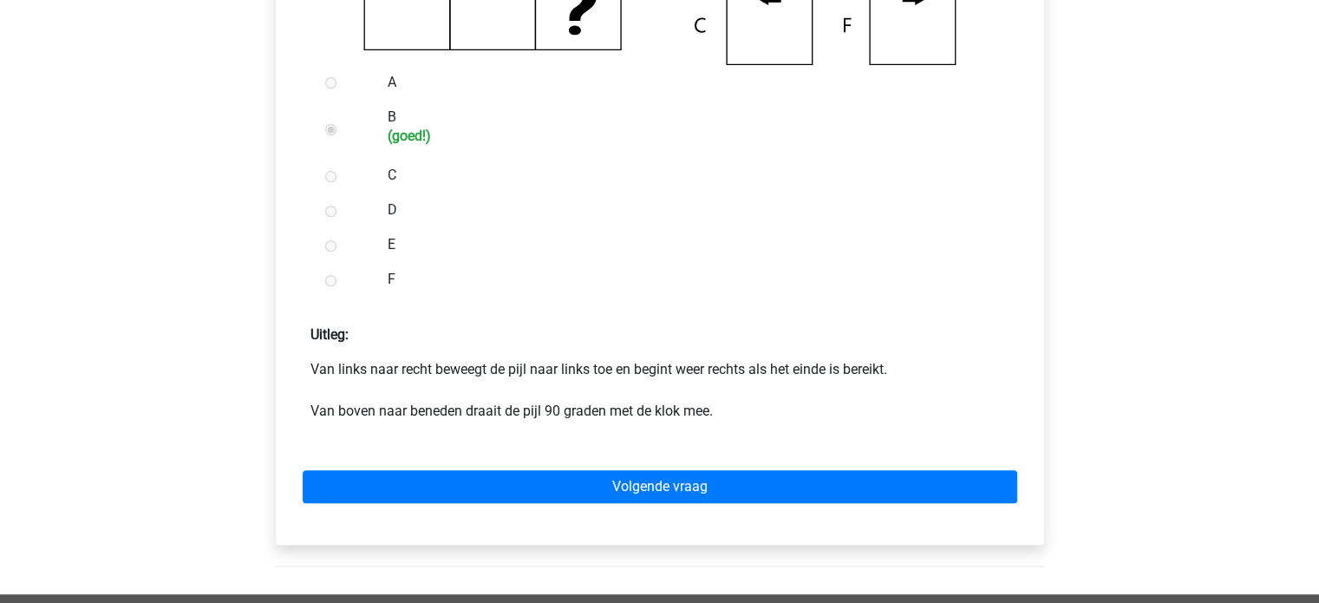
scroll to position [623, 0]
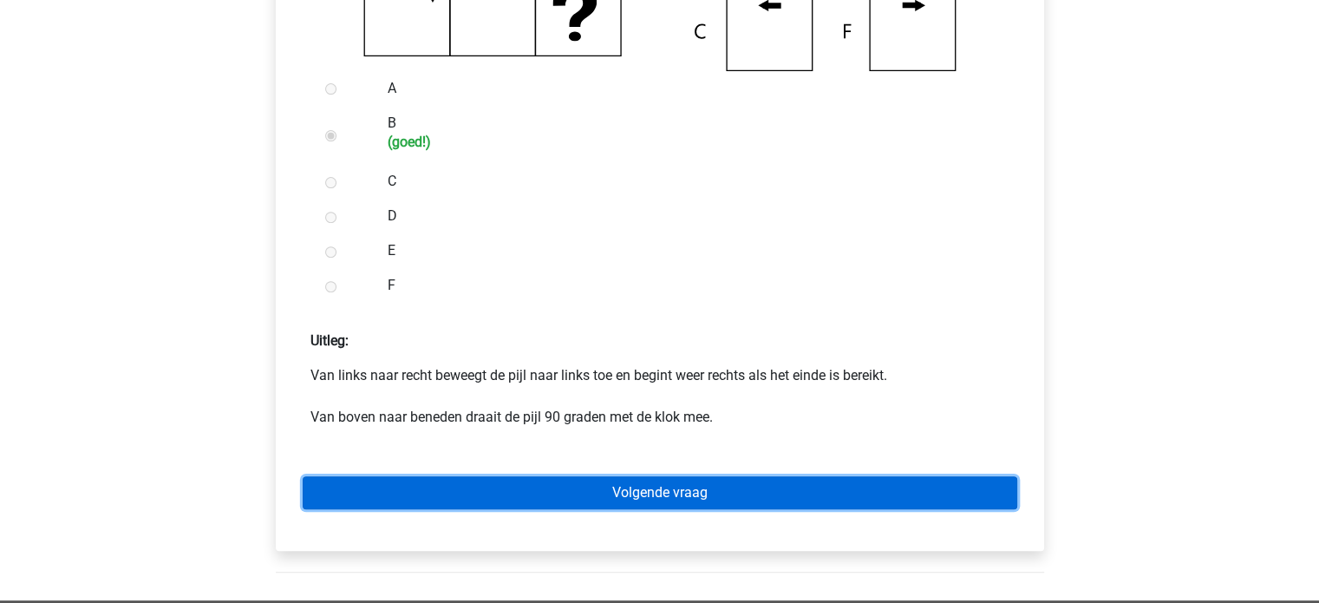
click at [666, 494] on link "Volgende vraag" at bounding box center [660, 492] width 715 height 33
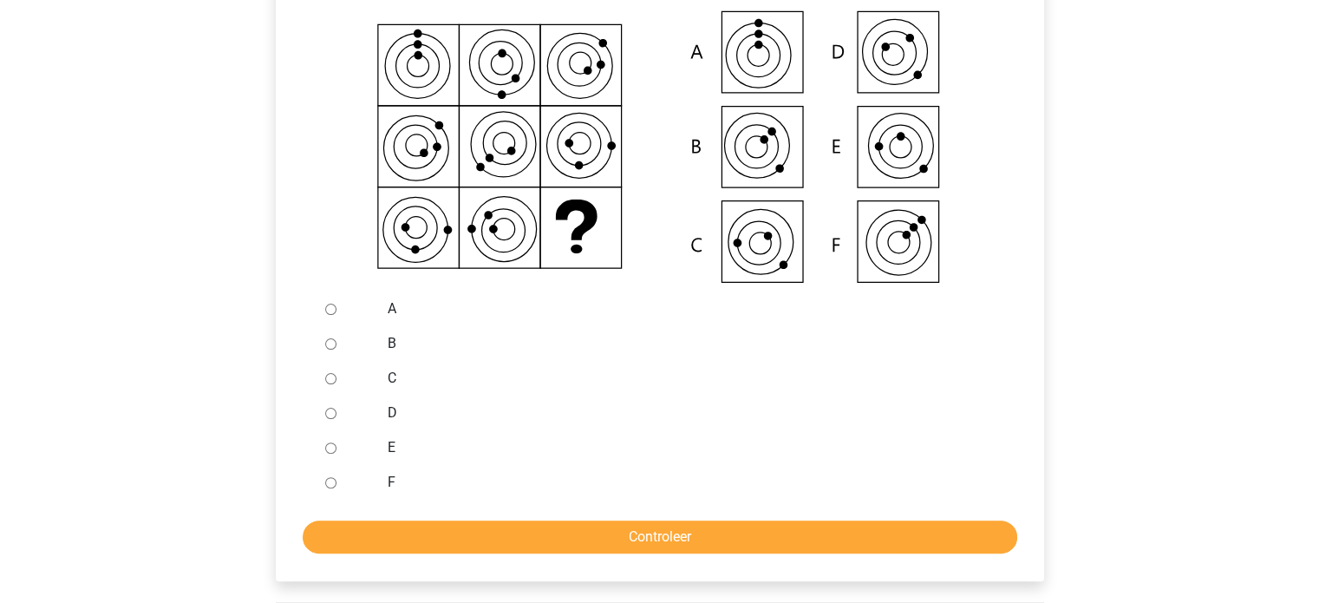
scroll to position [399, 0]
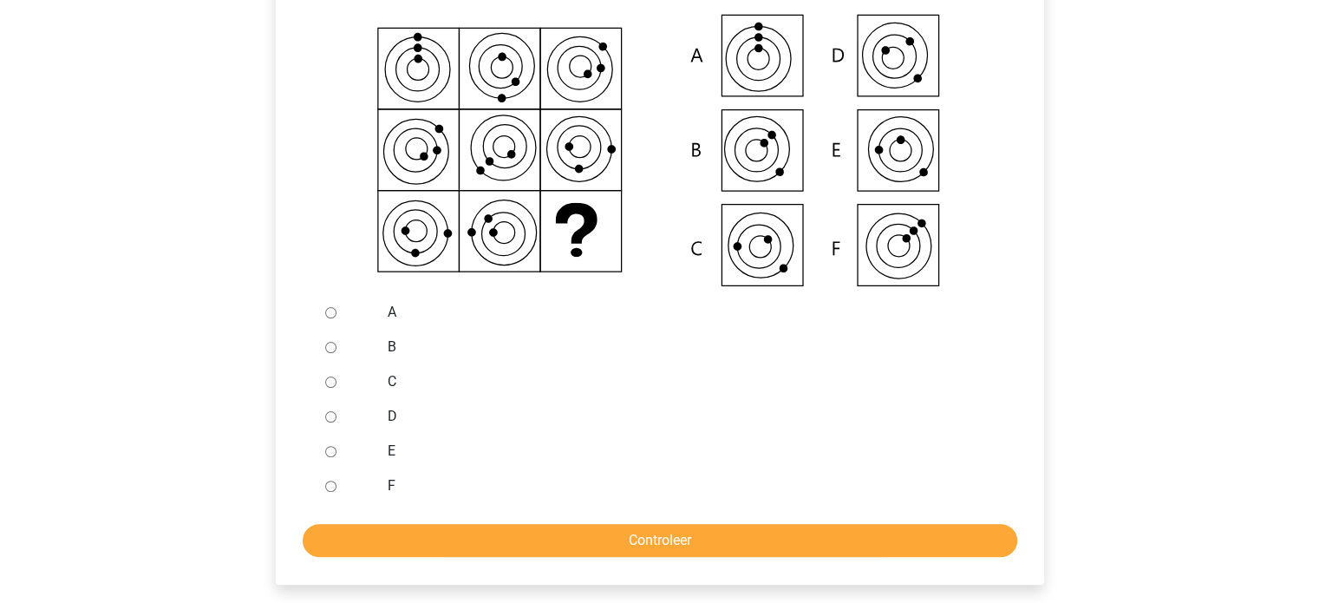
click at [326, 416] on input "D" at bounding box center [330, 416] width 11 height 11
radio input "true"
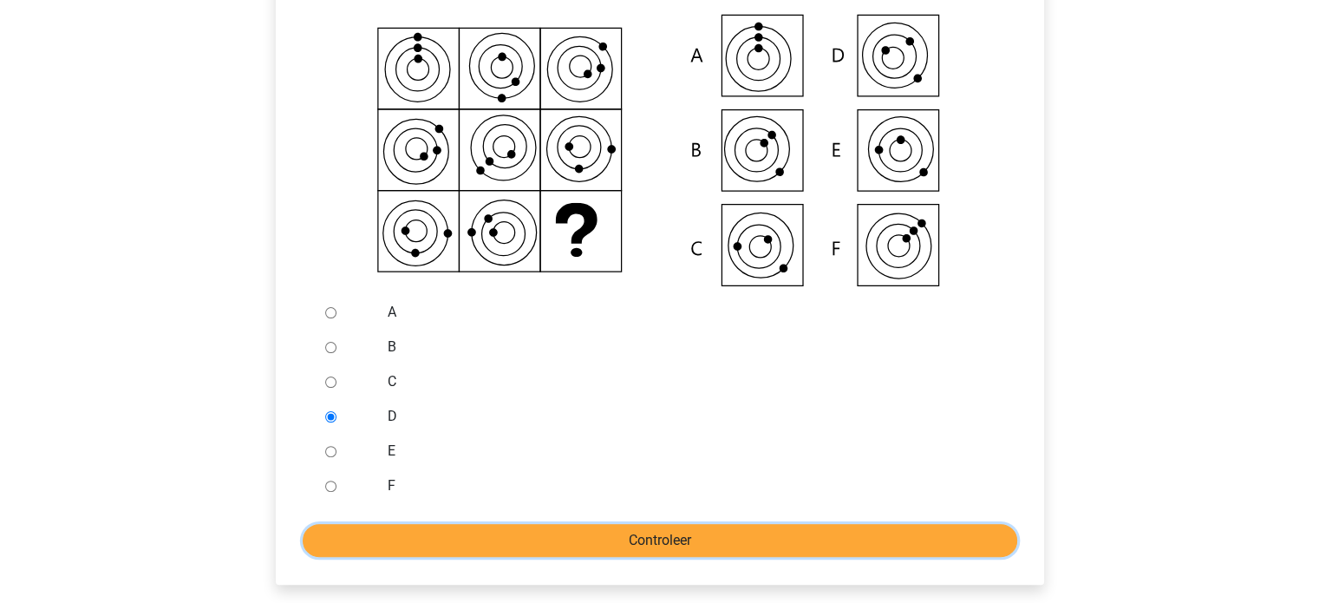
click at [603, 541] on input "Controleer" at bounding box center [660, 540] width 715 height 33
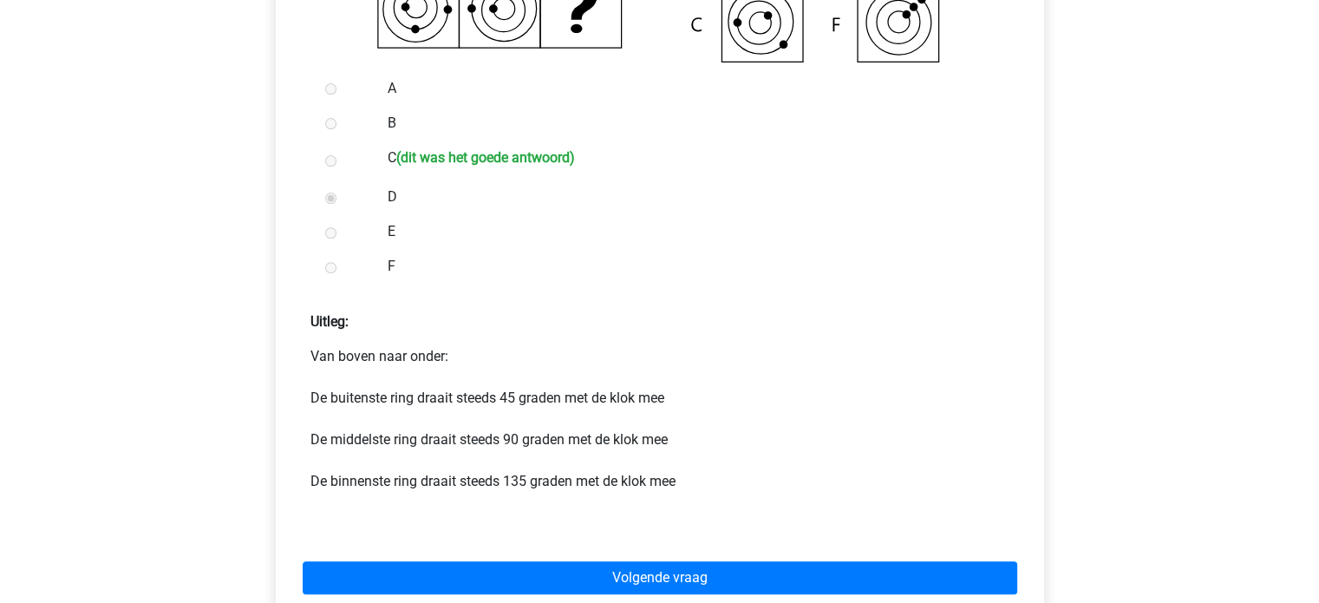
scroll to position [618, 0]
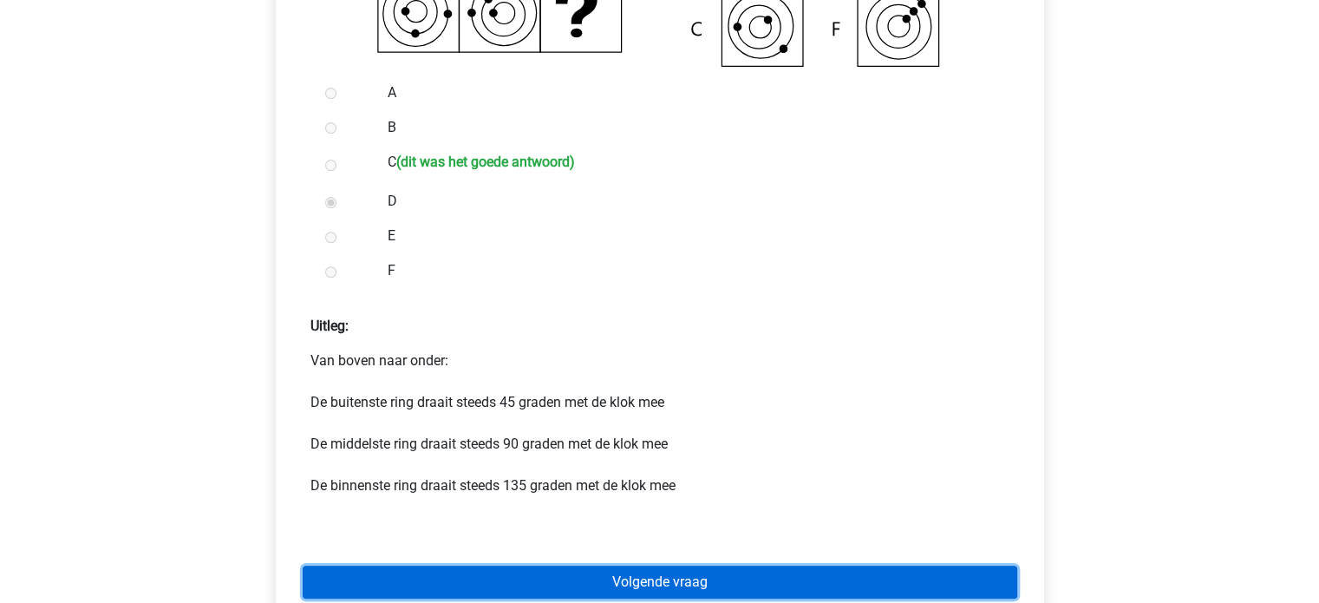
click at [975, 582] on link "Volgende vraag" at bounding box center [660, 581] width 715 height 33
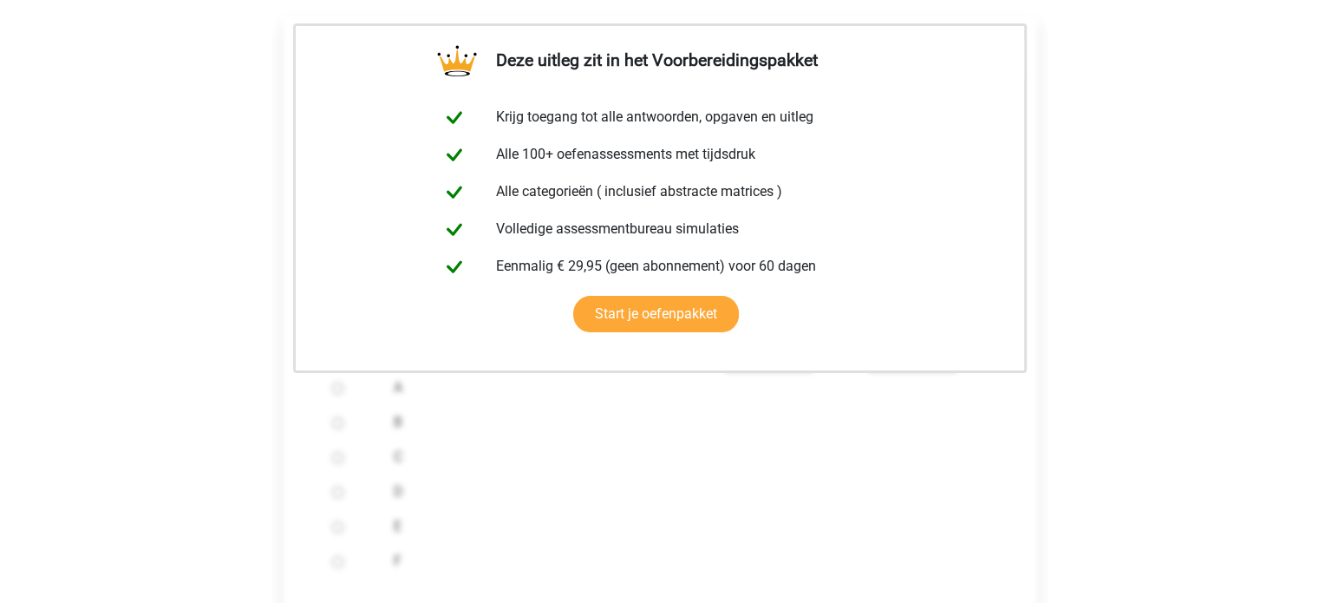
scroll to position [332, 0]
drag, startPoint x: 1315, startPoint y: 297, endPoint x: 1319, endPoint y: 382, distance: 84.2
click at [1318, 382] on html "Registreer Nederlands English" at bounding box center [659, 427] width 1319 height 1519
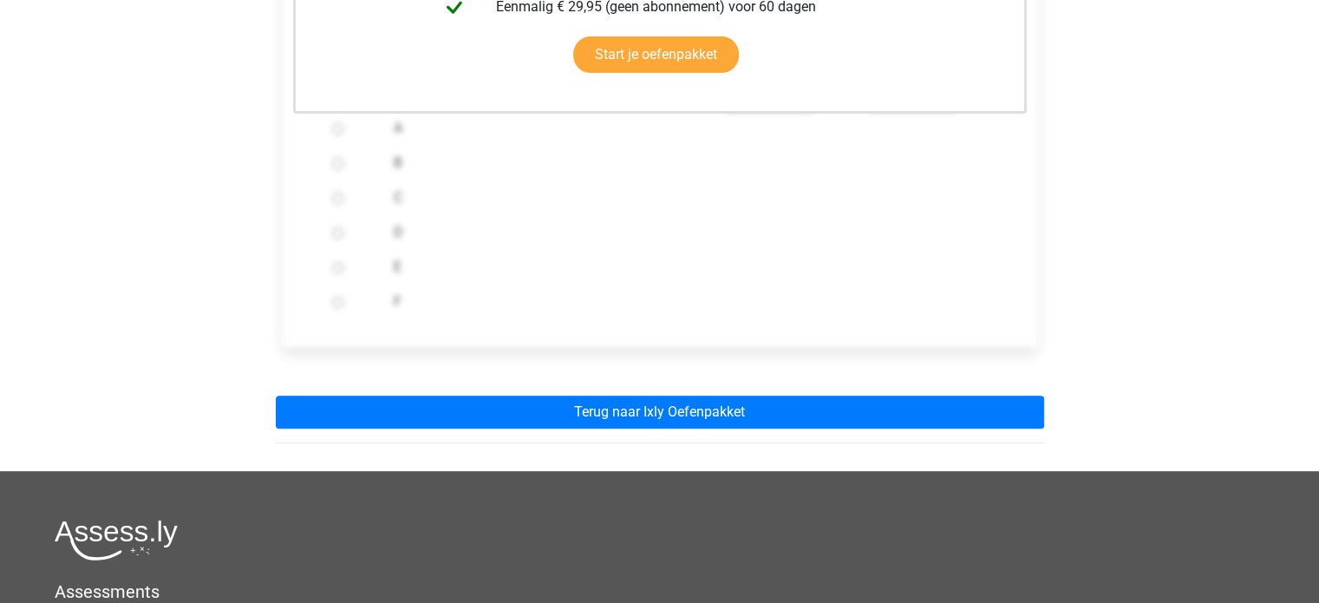
scroll to position [595, 0]
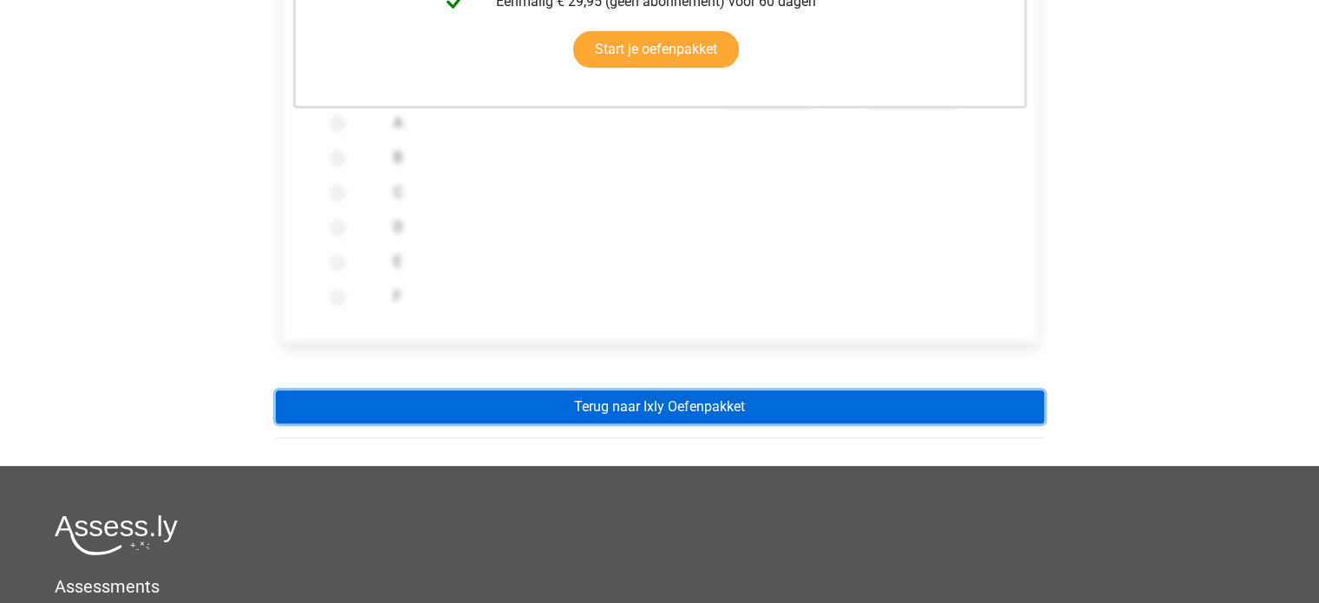
click at [773, 398] on link "Terug naar Ixly Oefenpakket" at bounding box center [660, 406] width 768 height 33
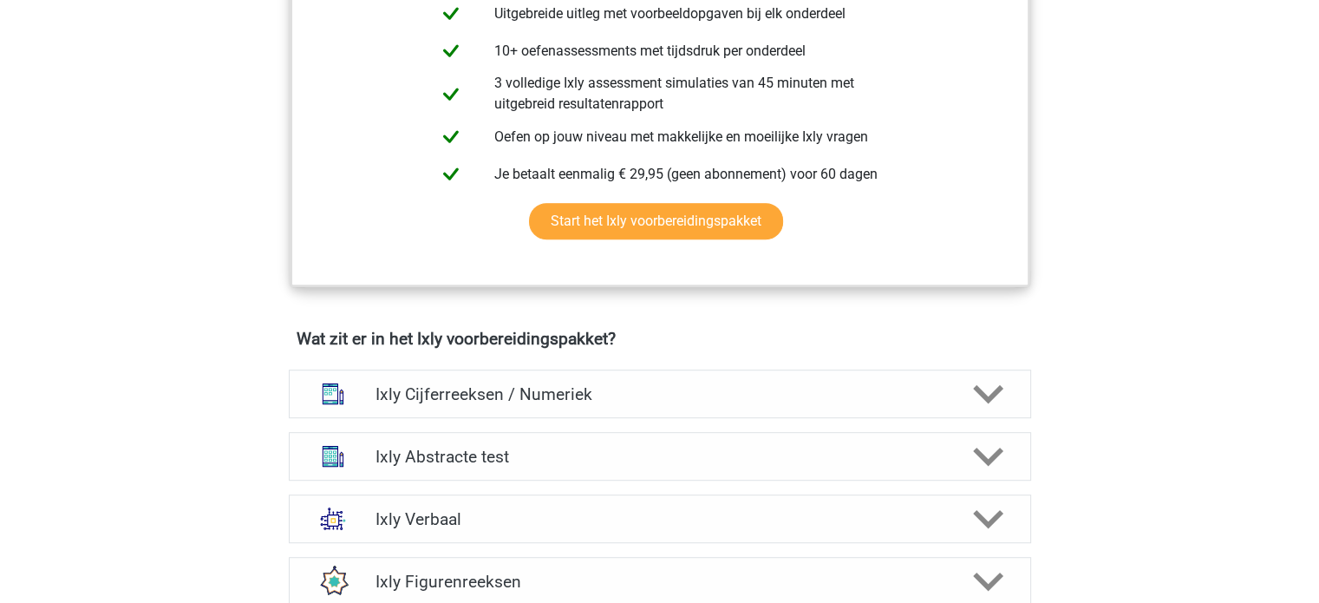
scroll to position [804, 0]
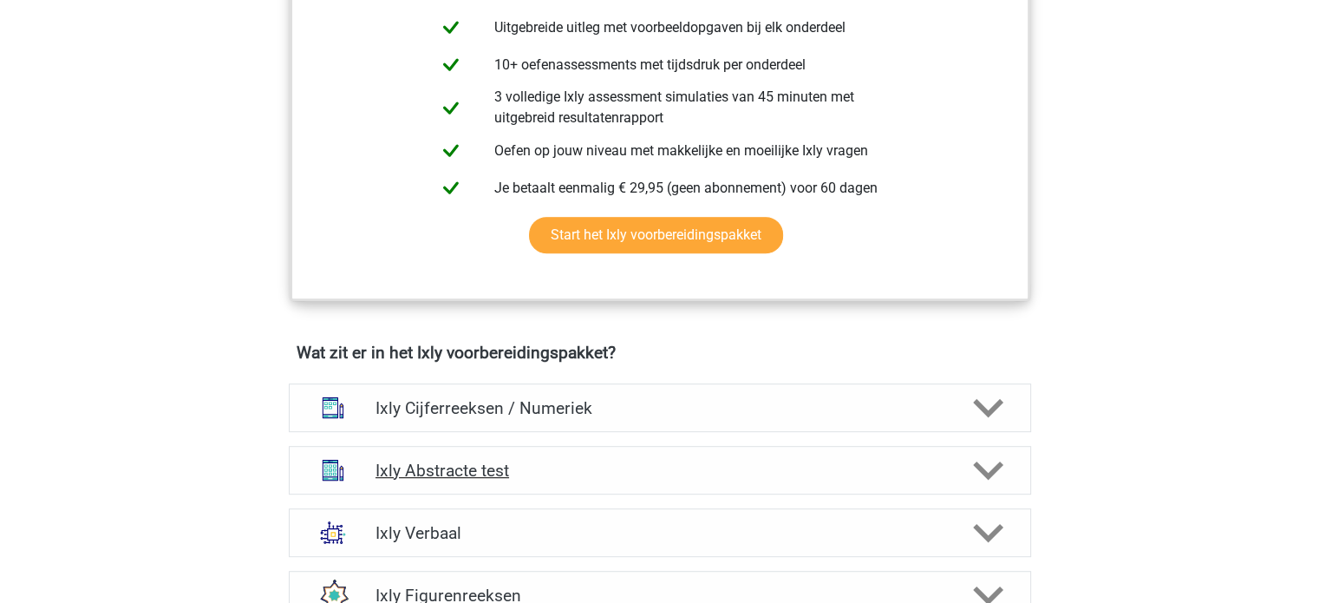
click at [983, 455] on icon at bounding box center [988, 470] width 30 height 30
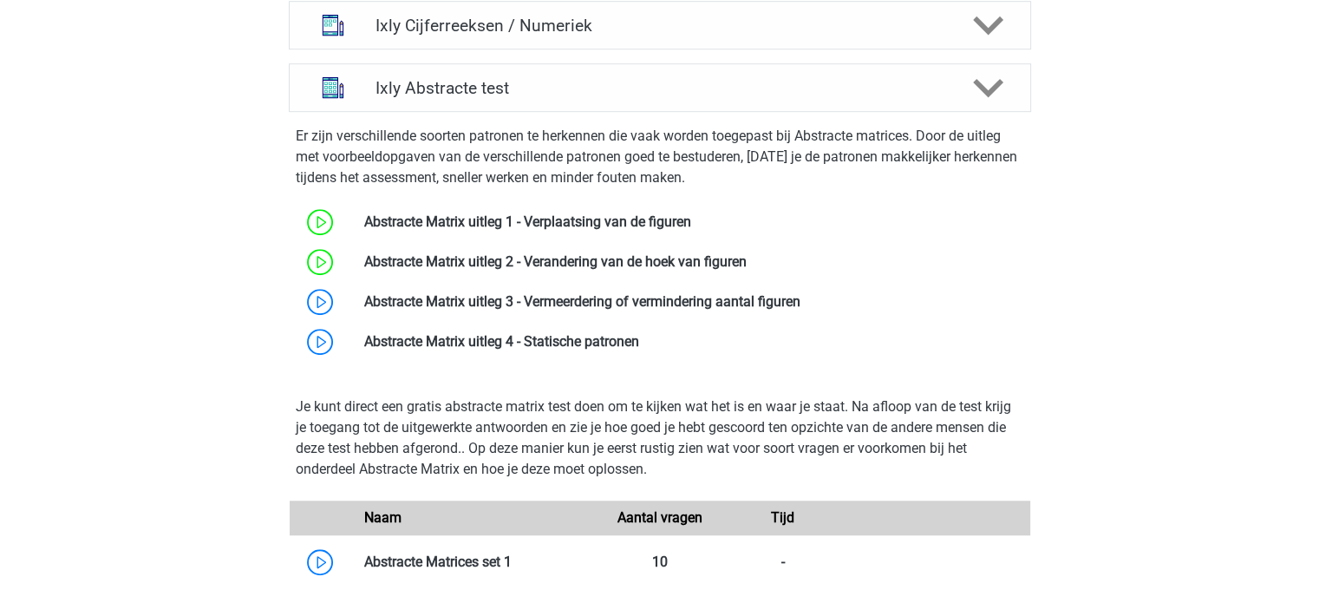
scroll to position [1191, 0]
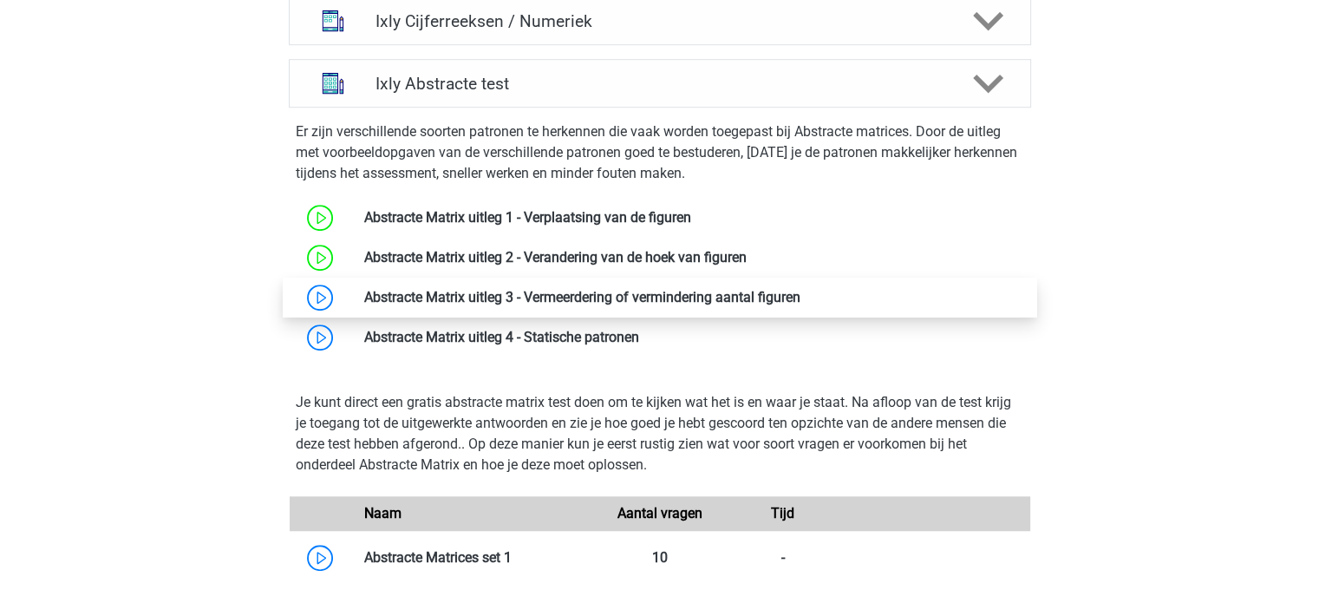
click at [800, 294] on link at bounding box center [800, 297] width 0 height 16
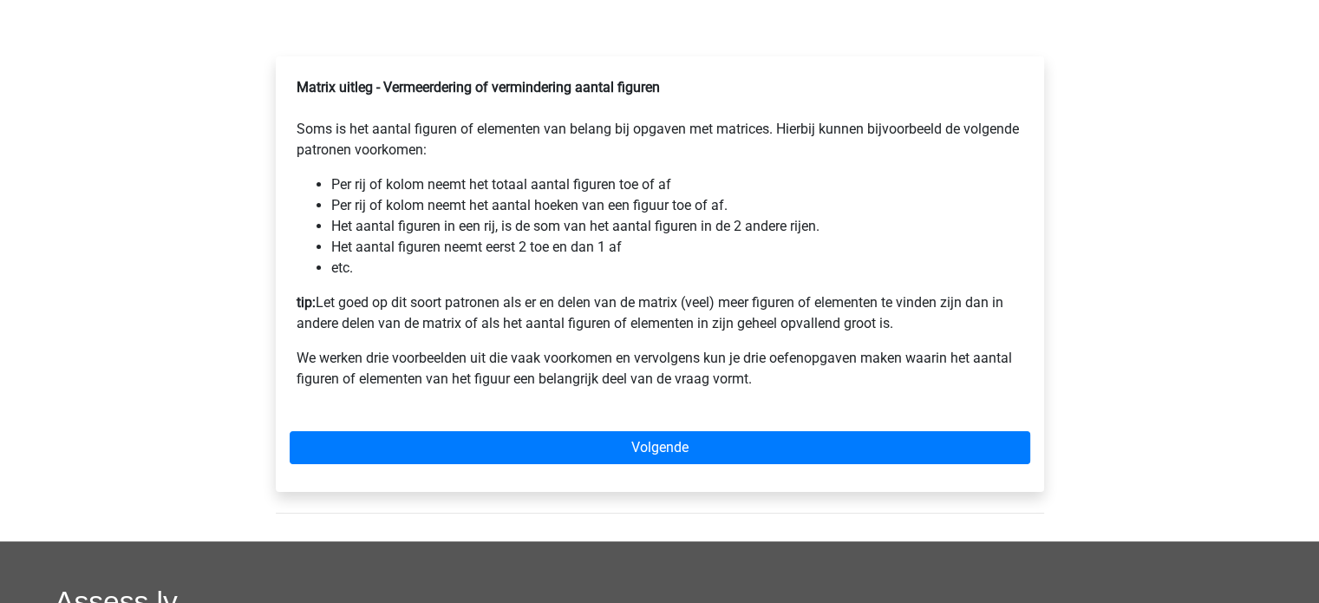
scroll to position [288, 0]
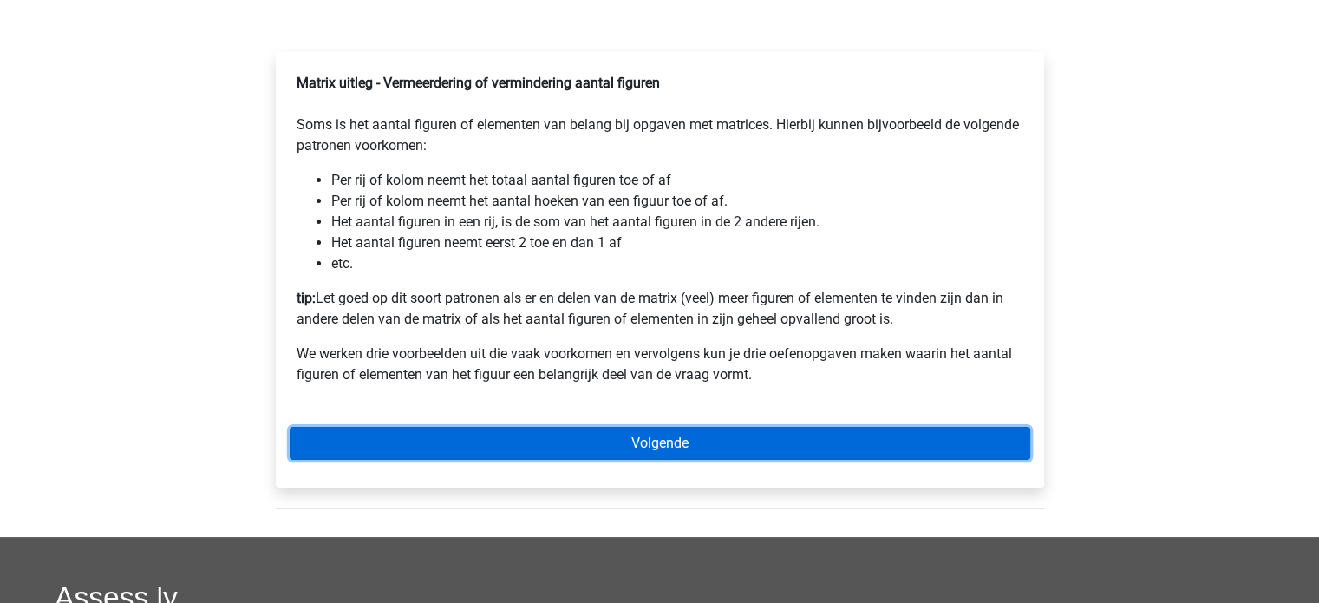
click at [902, 460] on link "Volgende" at bounding box center [660, 443] width 741 height 33
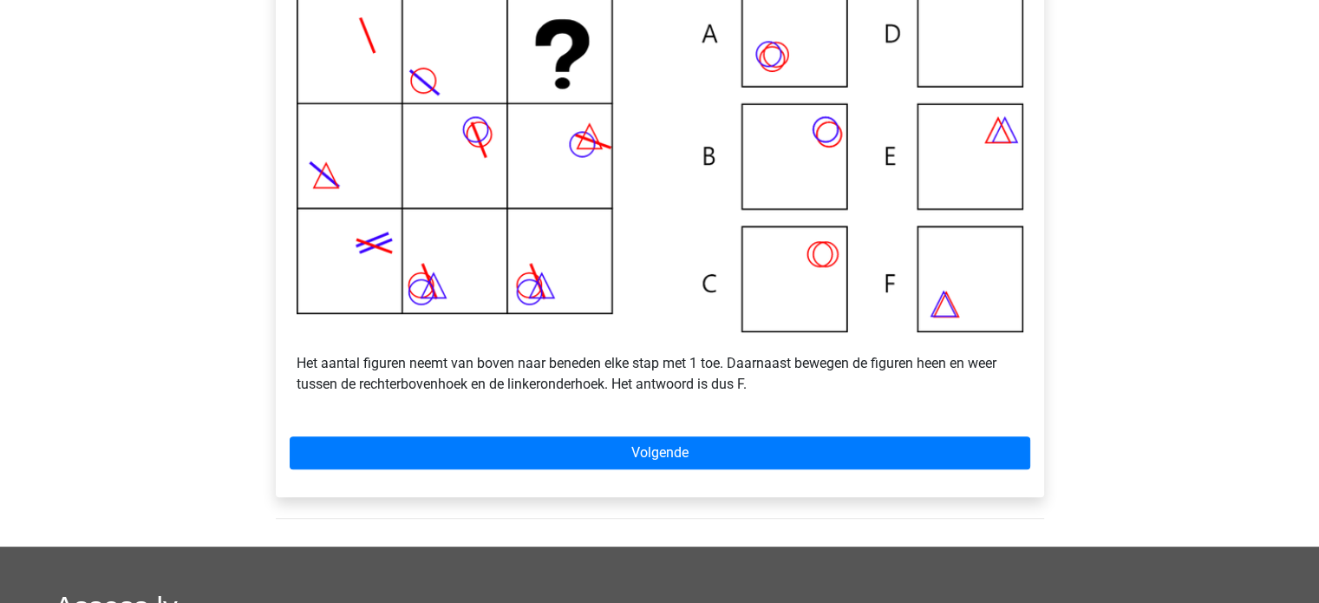
scroll to position [392, 0]
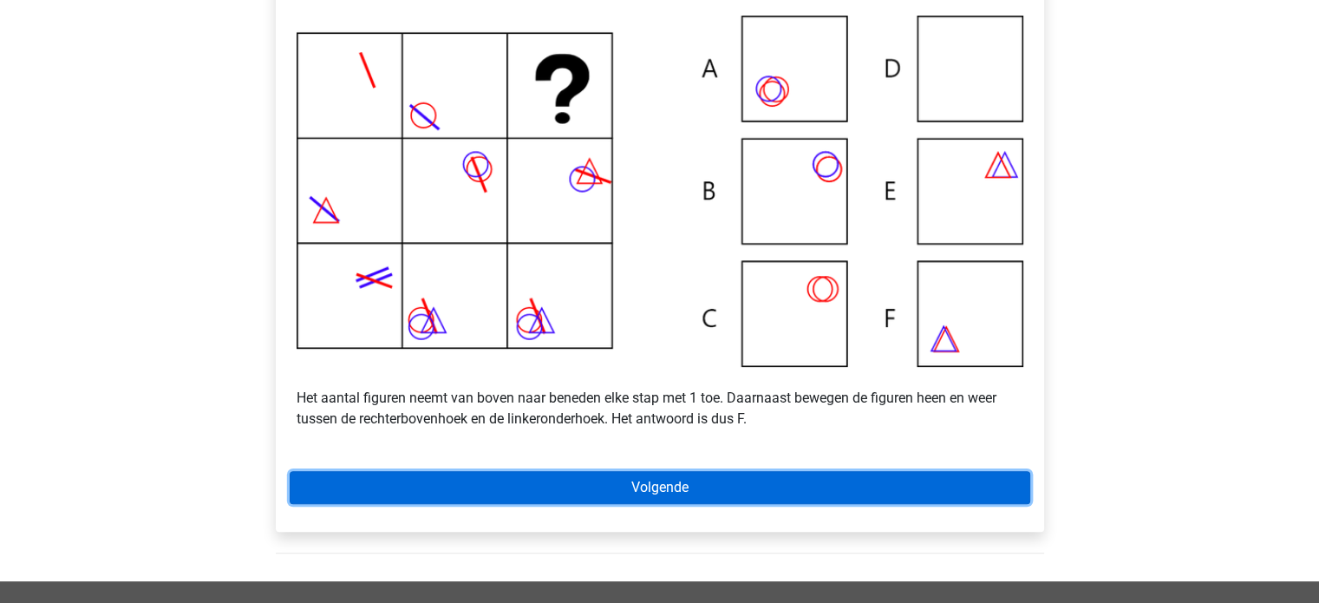
click at [914, 504] on link "Volgende" at bounding box center [660, 487] width 741 height 33
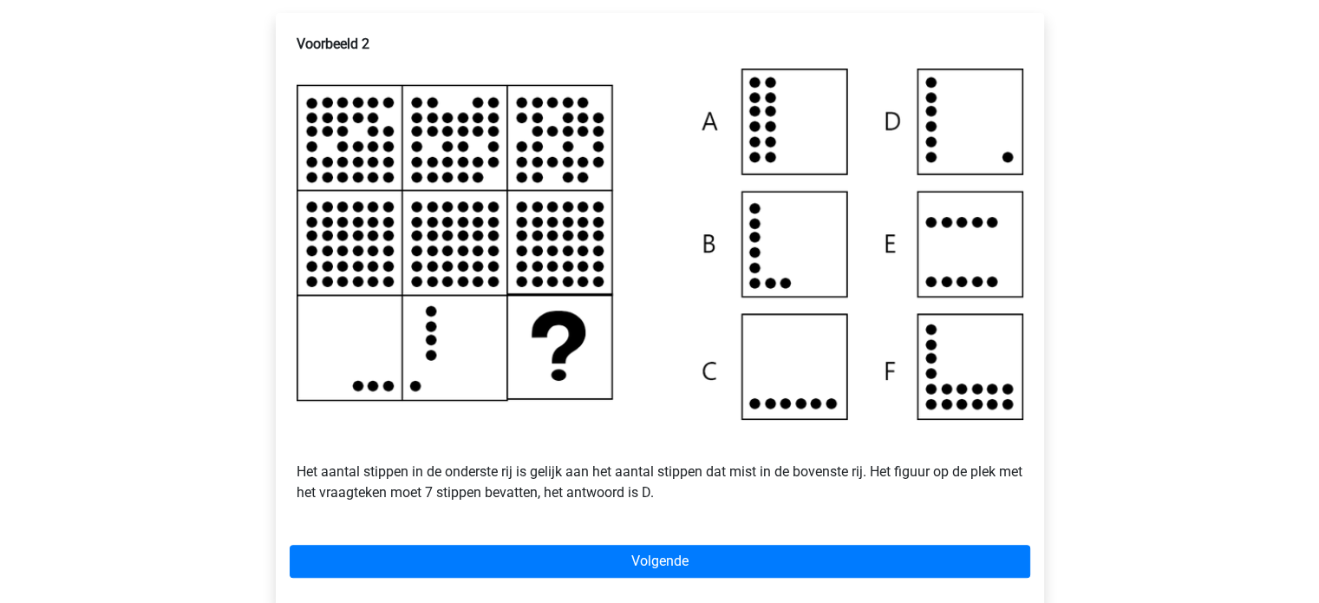
scroll to position [323, 0]
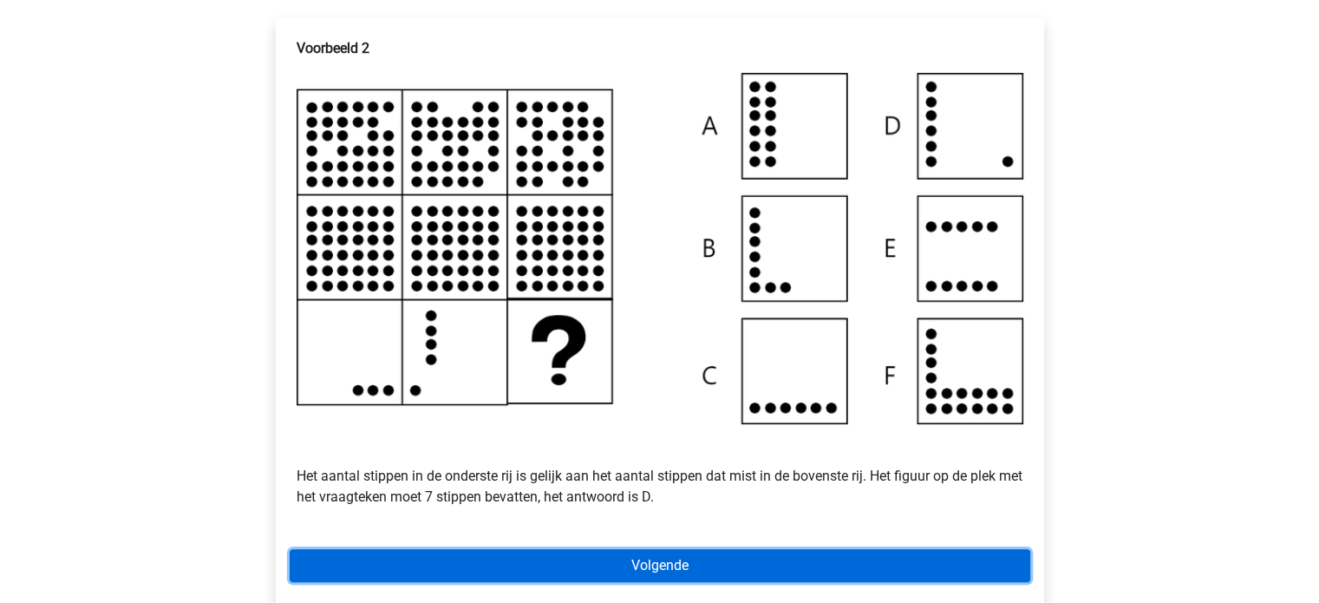
click at [951, 582] on link "Volgende" at bounding box center [660, 565] width 741 height 33
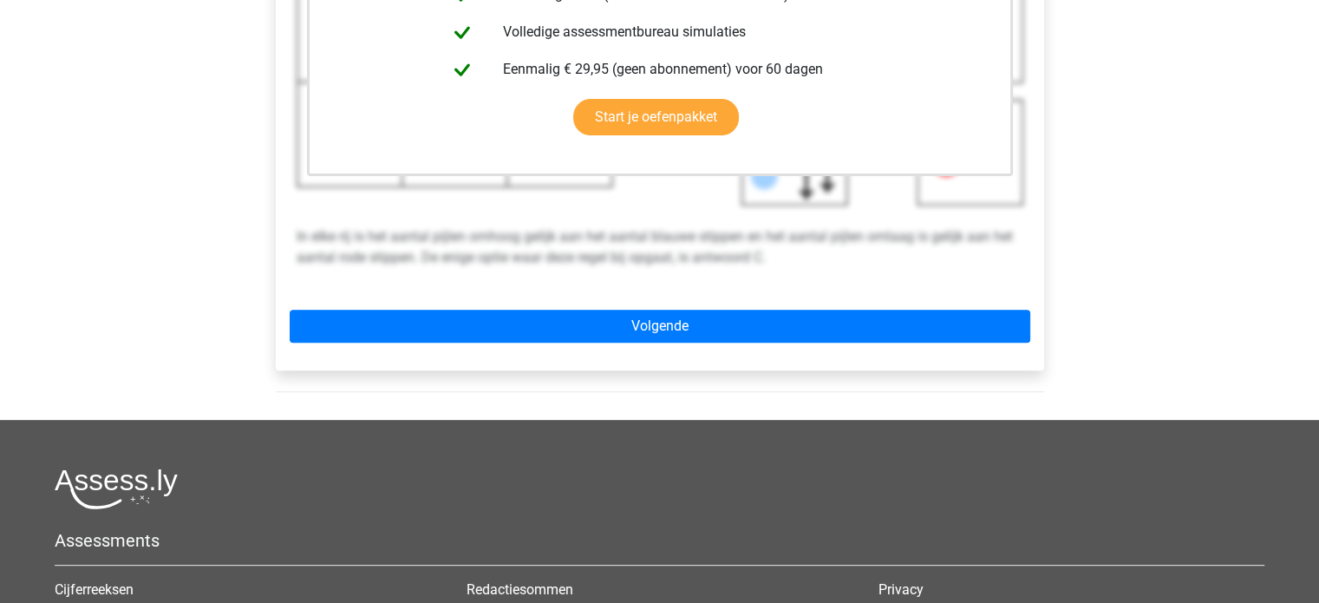
scroll to position [565, 0]
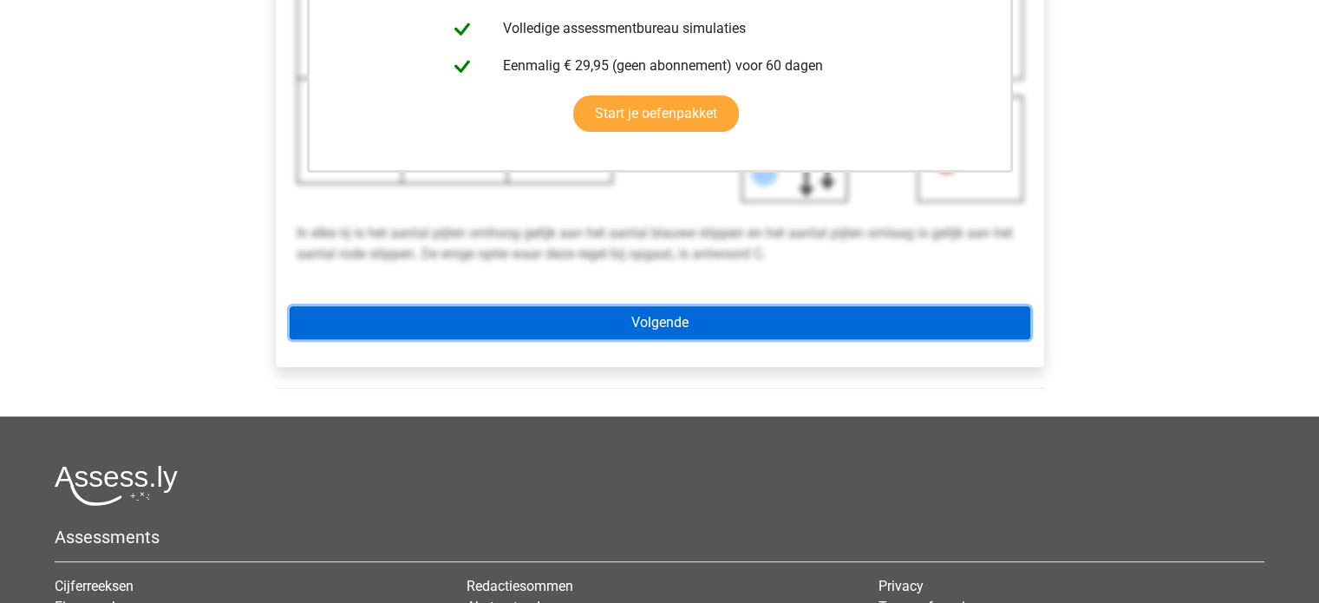
click at [902, 335] on link "Volgende" at bounding box center [660, 322] width 741 height 33
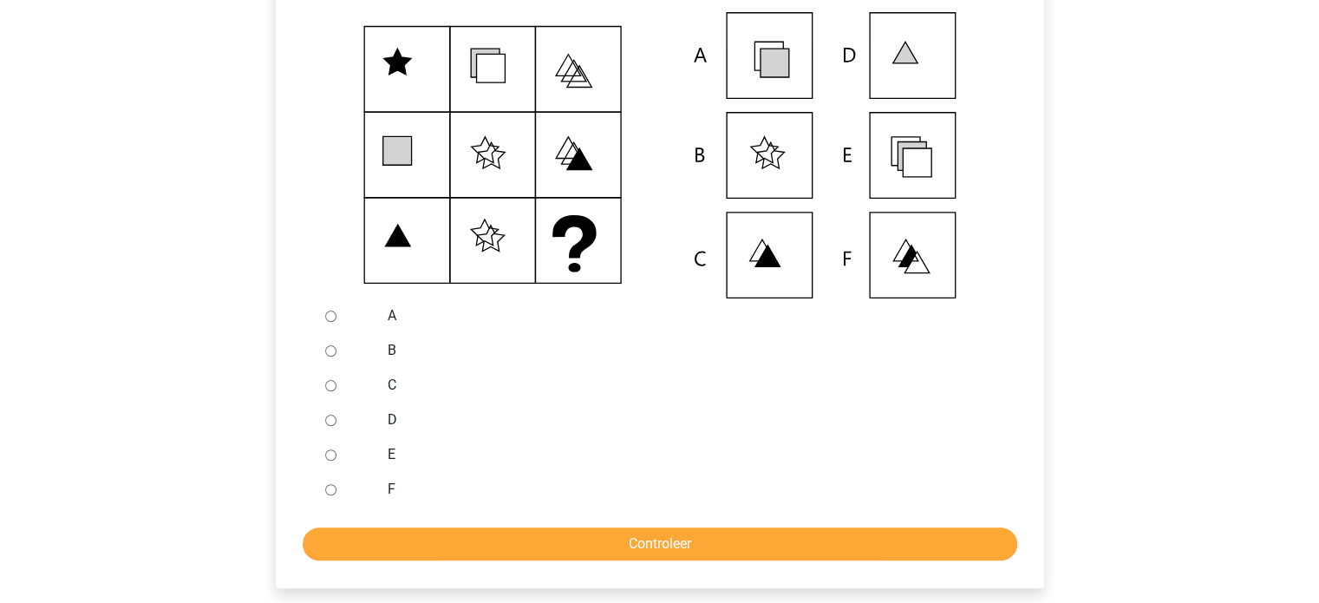
scroll to position [408, 0]
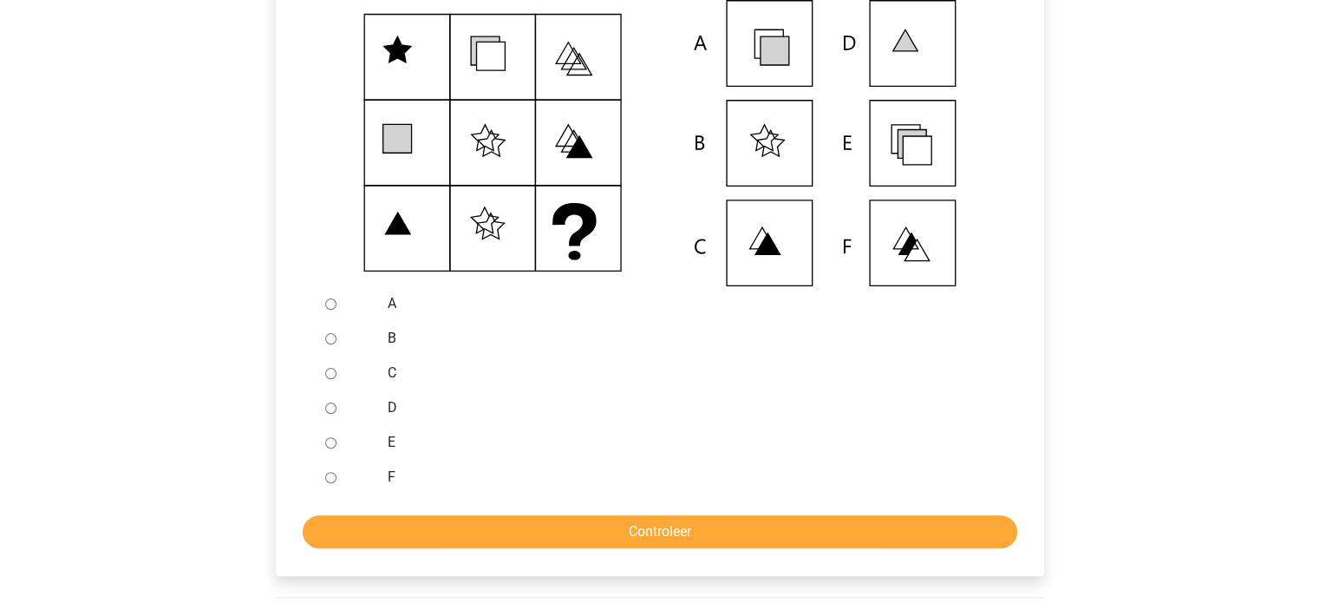
click at [328, 448] on input "E" at bounding box center [330, 442] width 11 height 11
radio input "true"
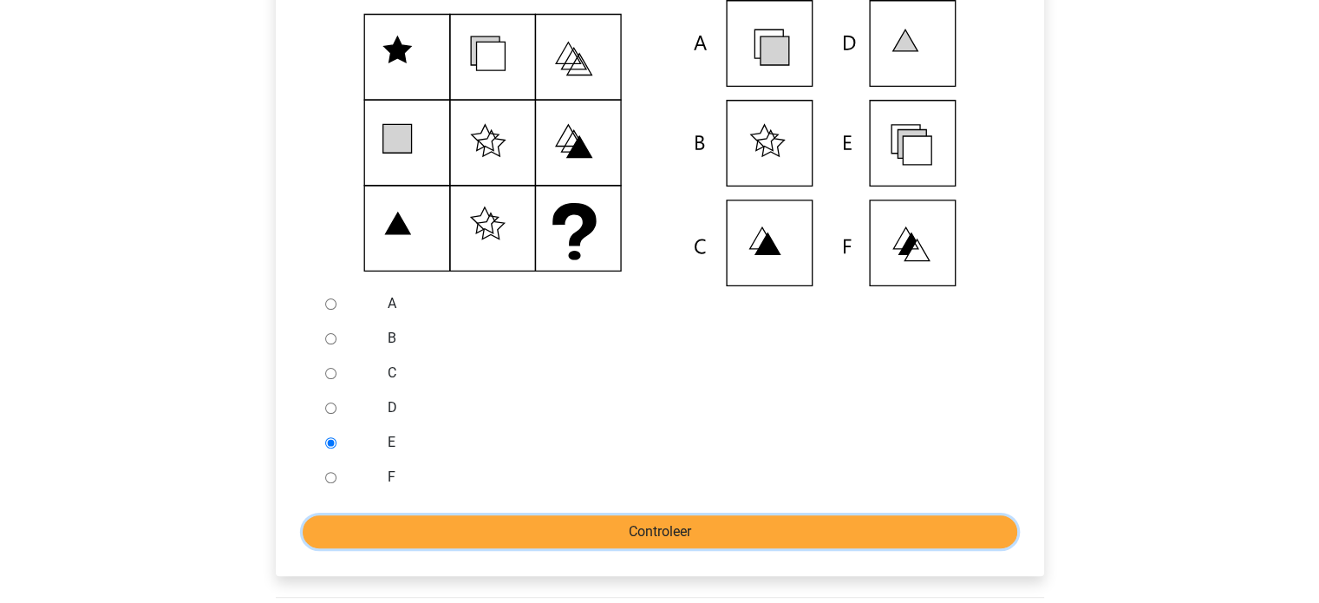
click at [559, 548] on input "Controleer" at bounding box center [660, 531] width 715 height 33
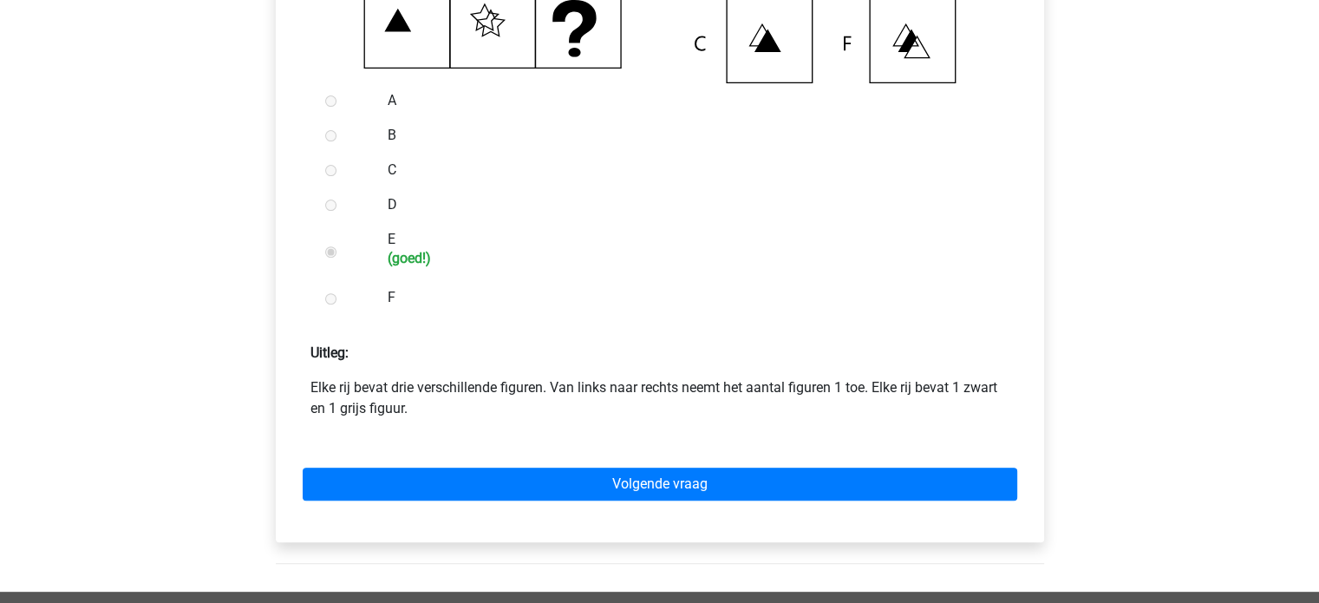
scroll to position [612, 0]
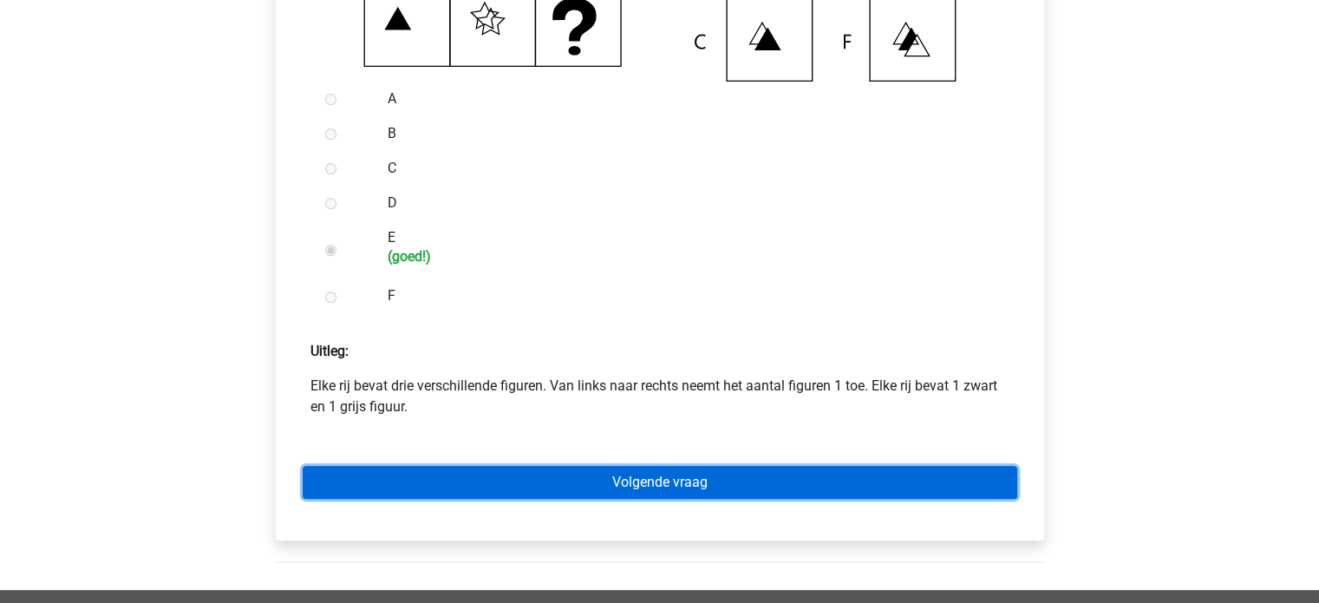
click at [713, 499] on link "Volgende vraag" at bounding box center [660, 482] width 715 height 33
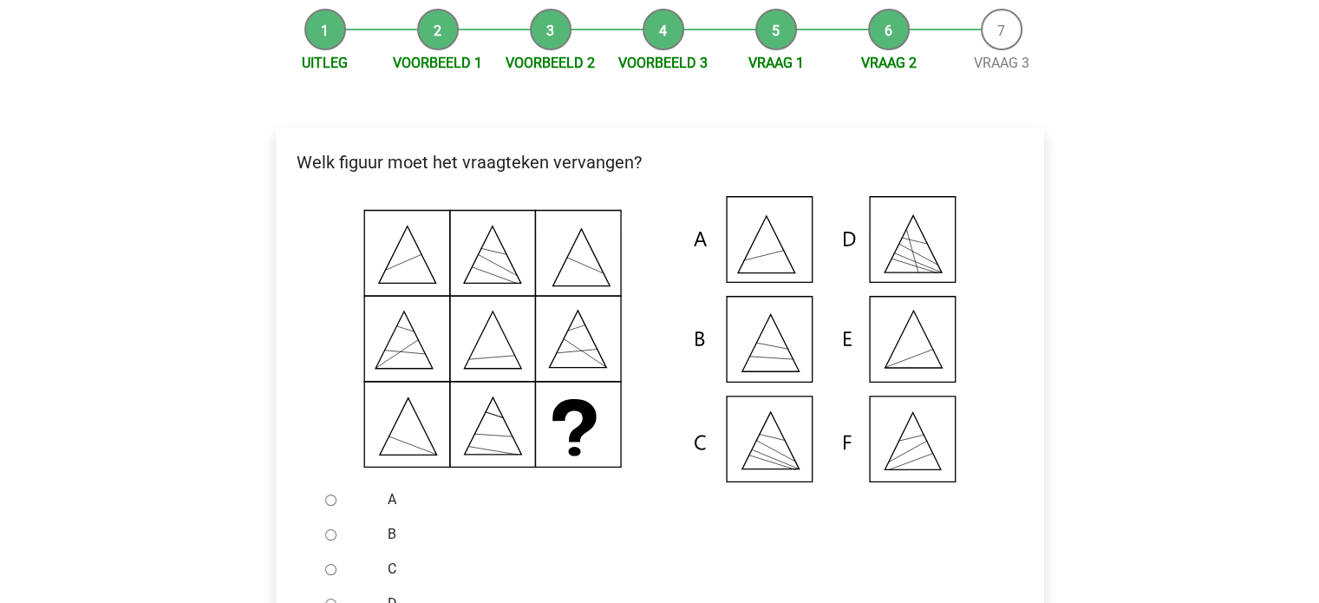
scroll to position [207, 0]
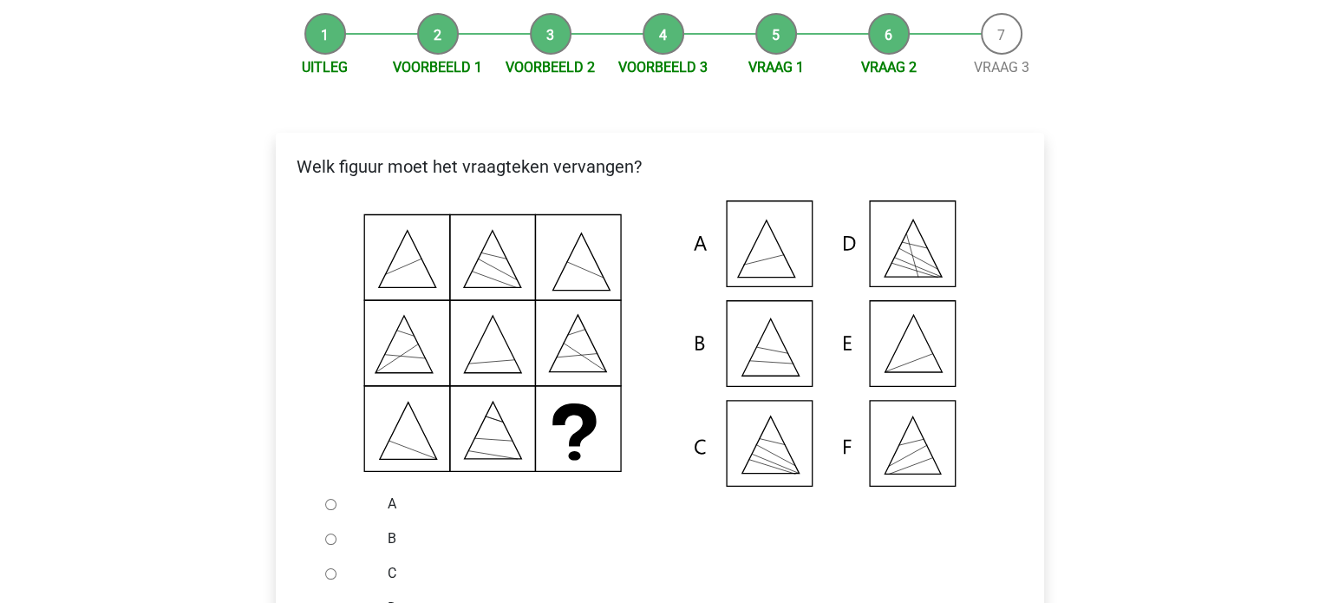
click at [328, 510] on input "A" at bounding box center [330, 504] width 11 height 11
radio input "true"
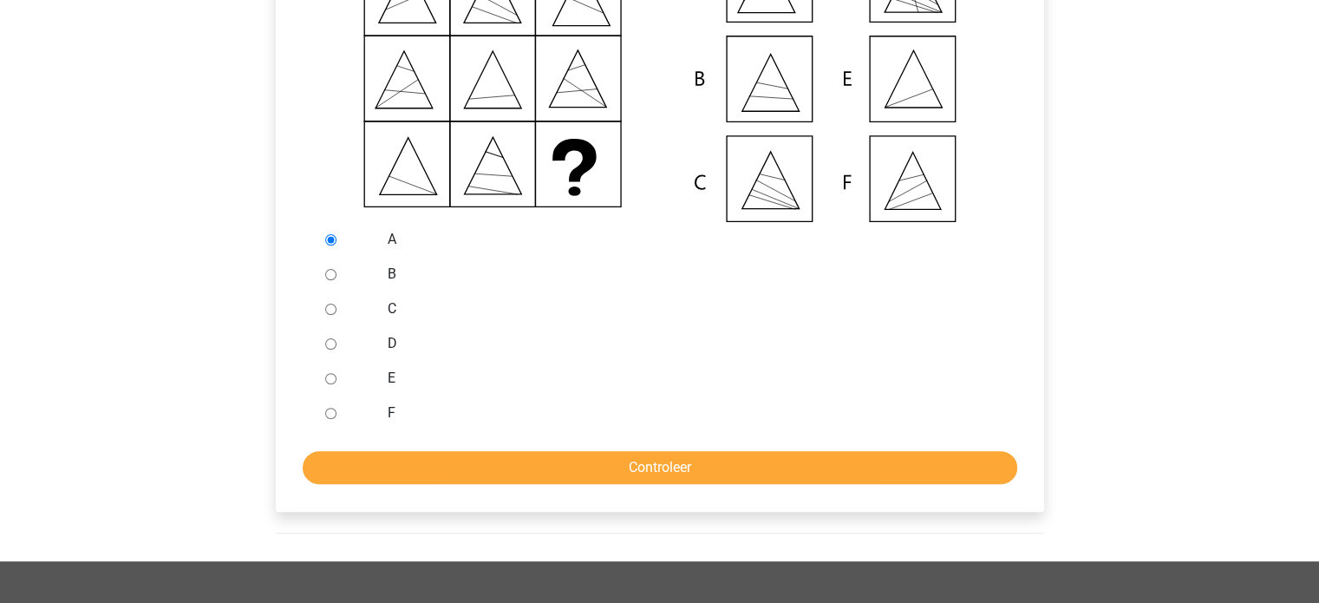
scroll to position [480, 0]
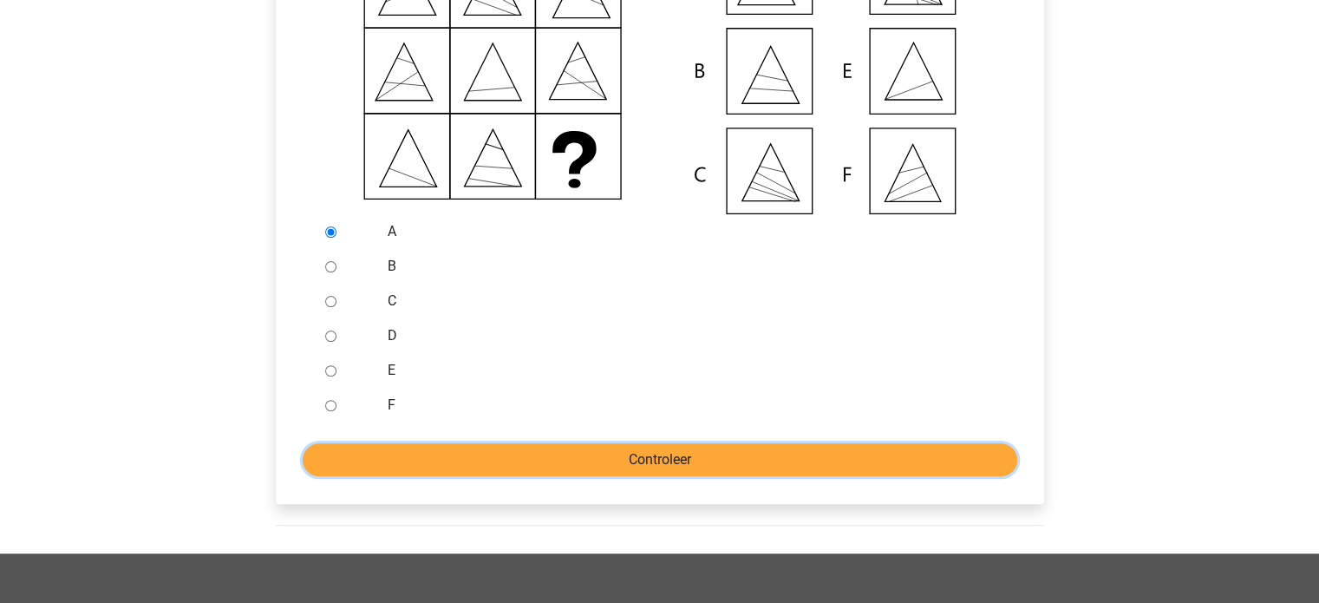
click at [895, 471] on input "Controleer" at bounding box center [660, 459] width 715 height 33
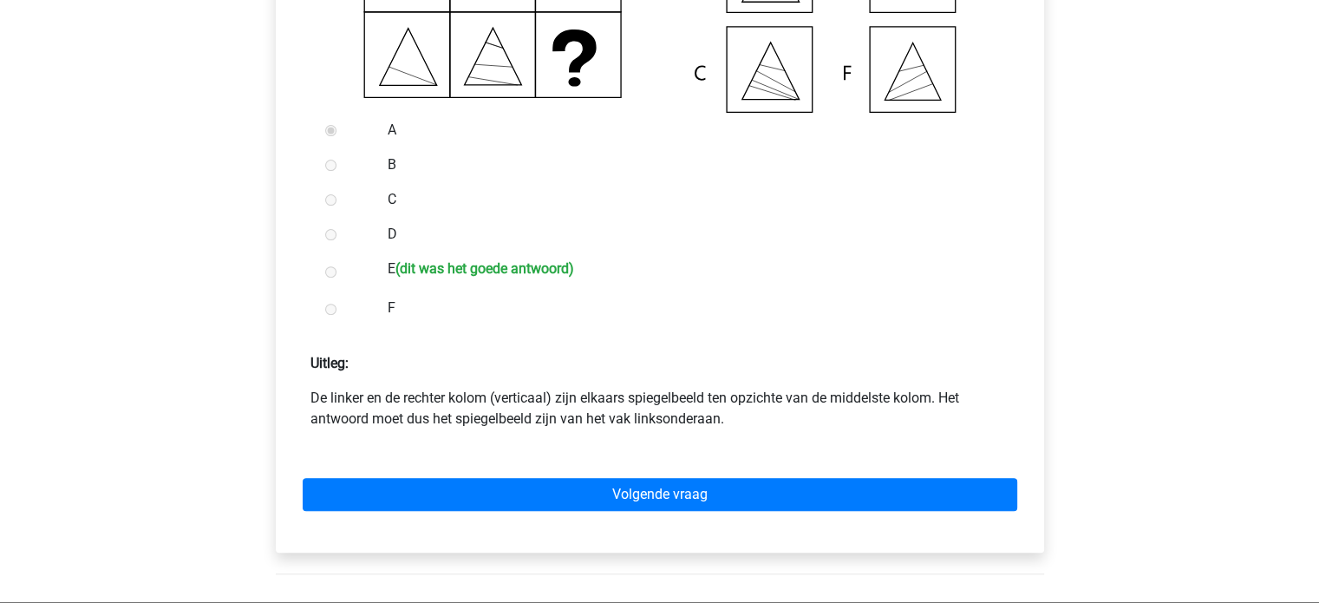
scroll to position [591, 0]
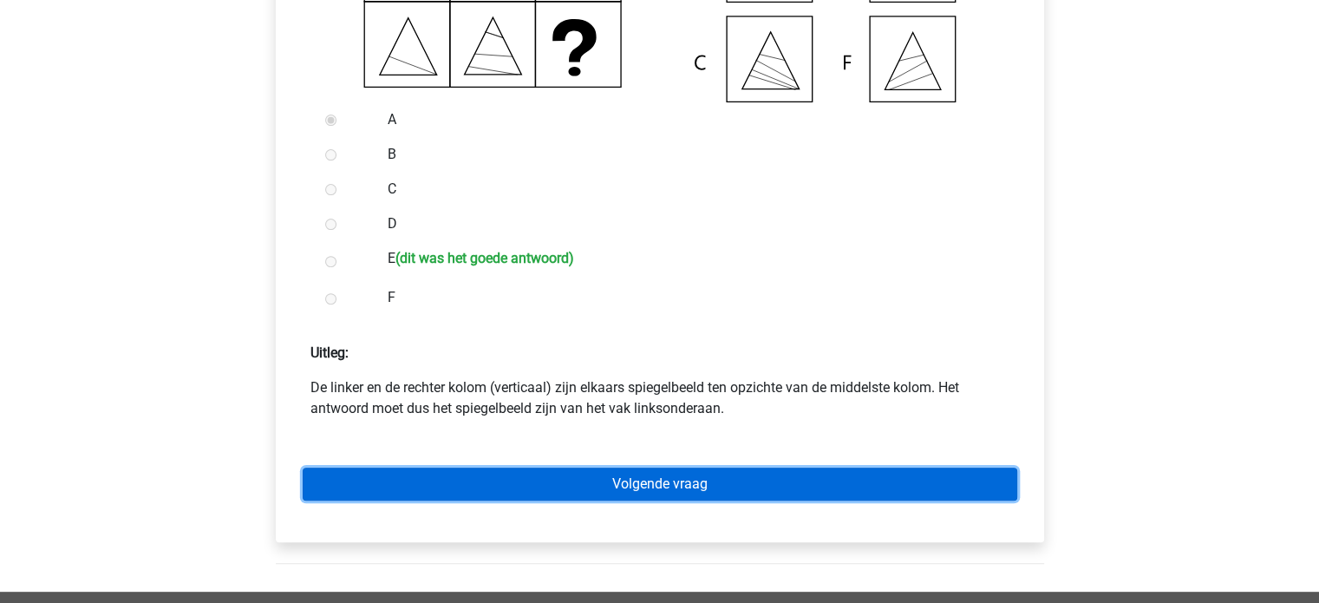
click at [911, 500] on link "Volgende vraag" at bounding box center [660, 483] width 715 height 33
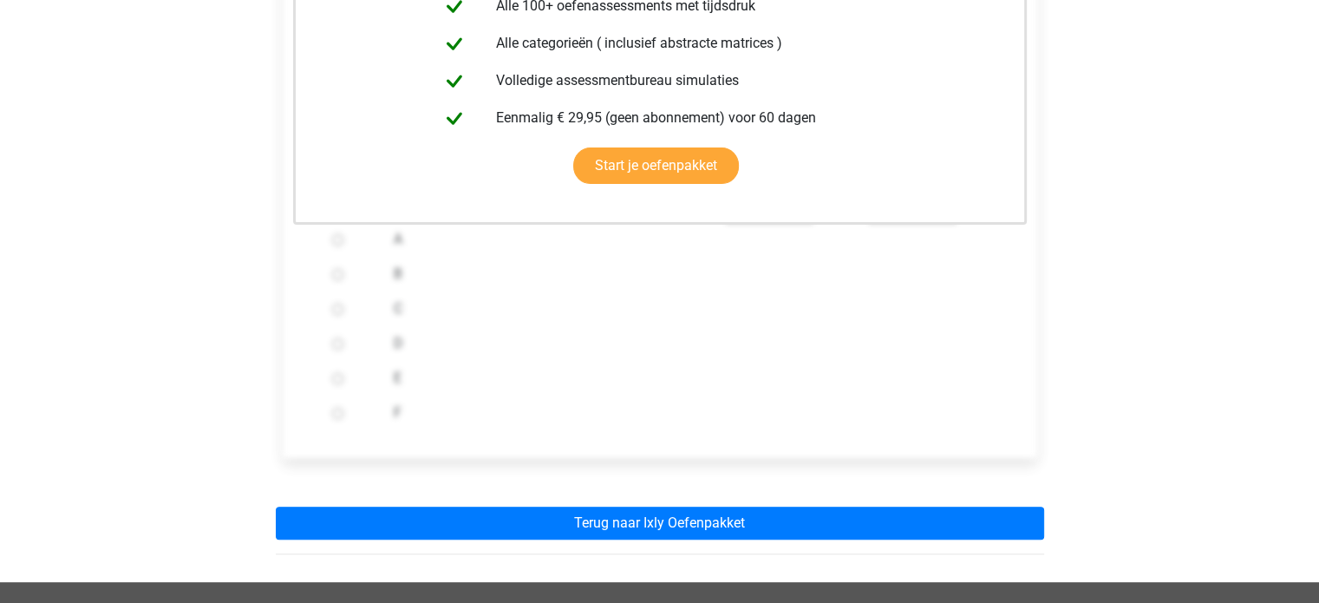
scroll to position [566, 0]
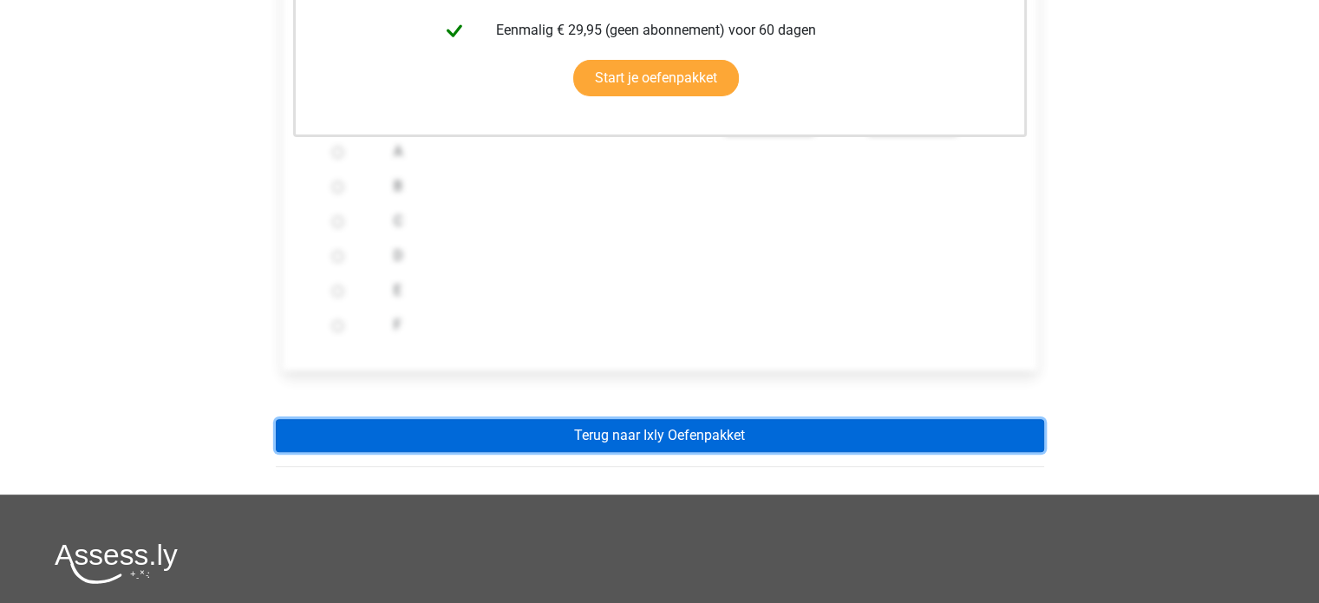
click at [944, 452] on link "Terug naar Ixly Oefenpakket" at bounding box center [660, 435] width 768 height 33
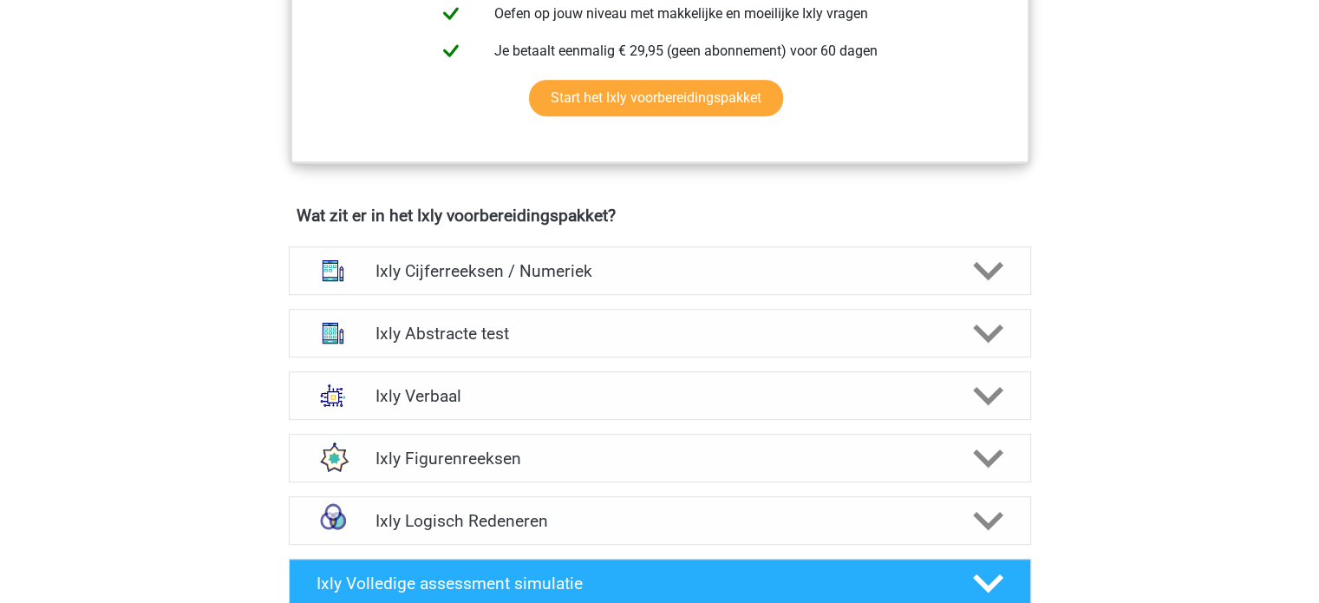
scroll to position [944, 0]
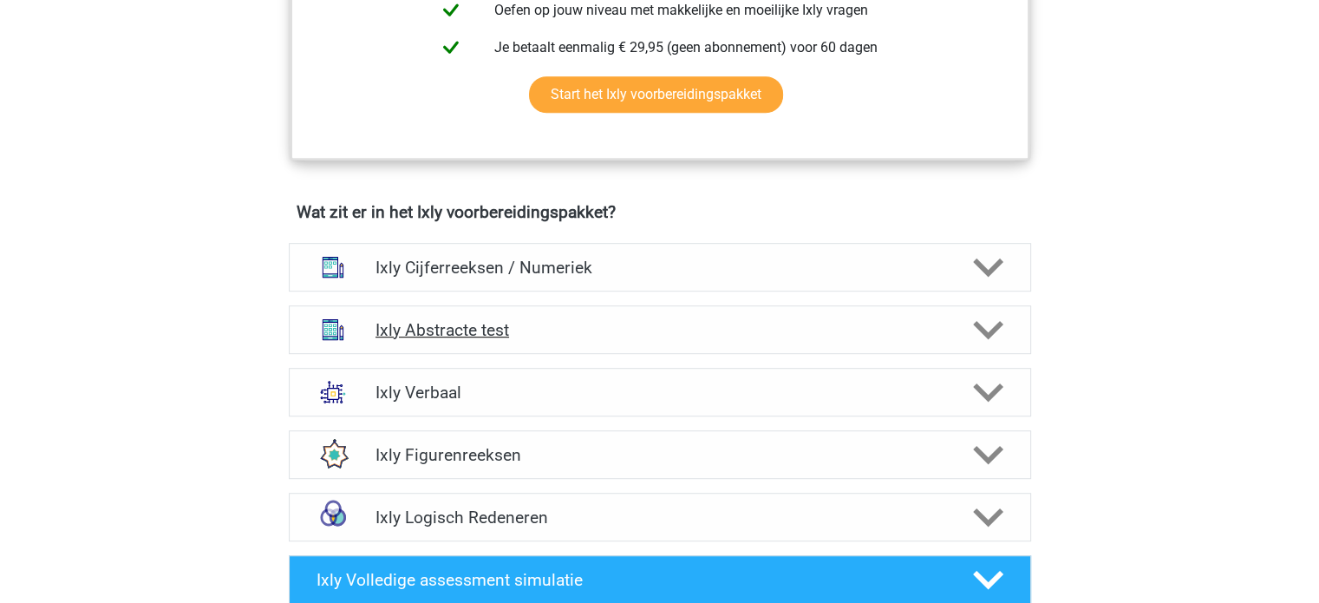
click at [985, 320] on icon at bounding box center [988, 330] width 30 height 30
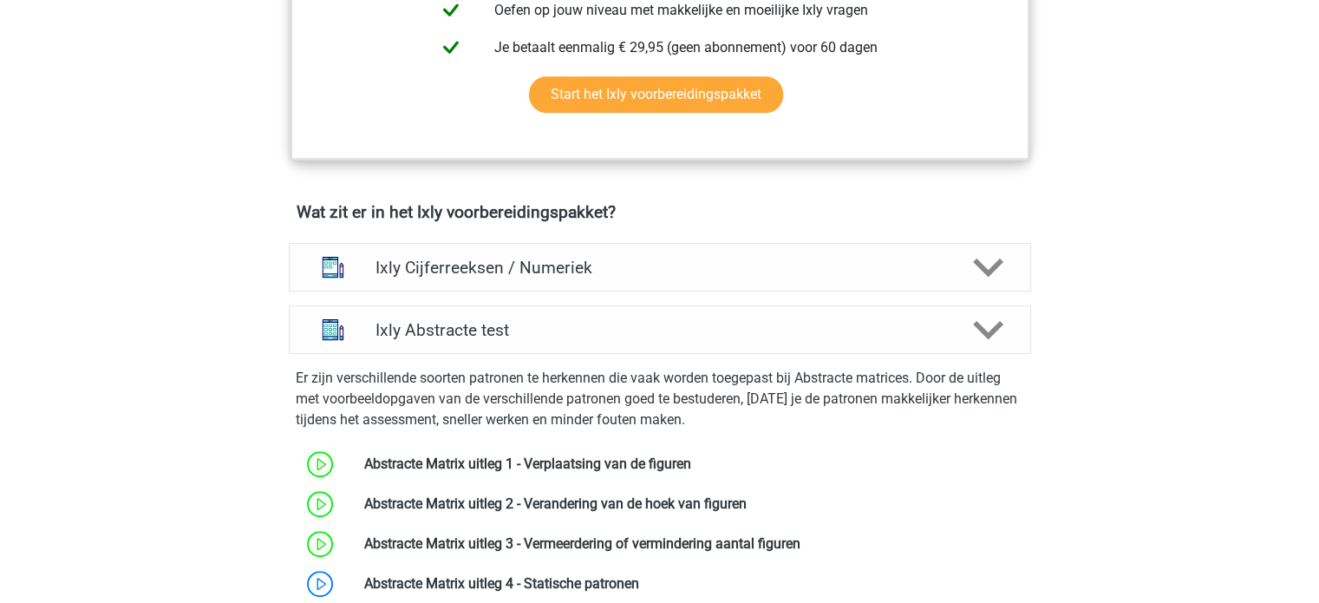
scroll to position [1246, 0]
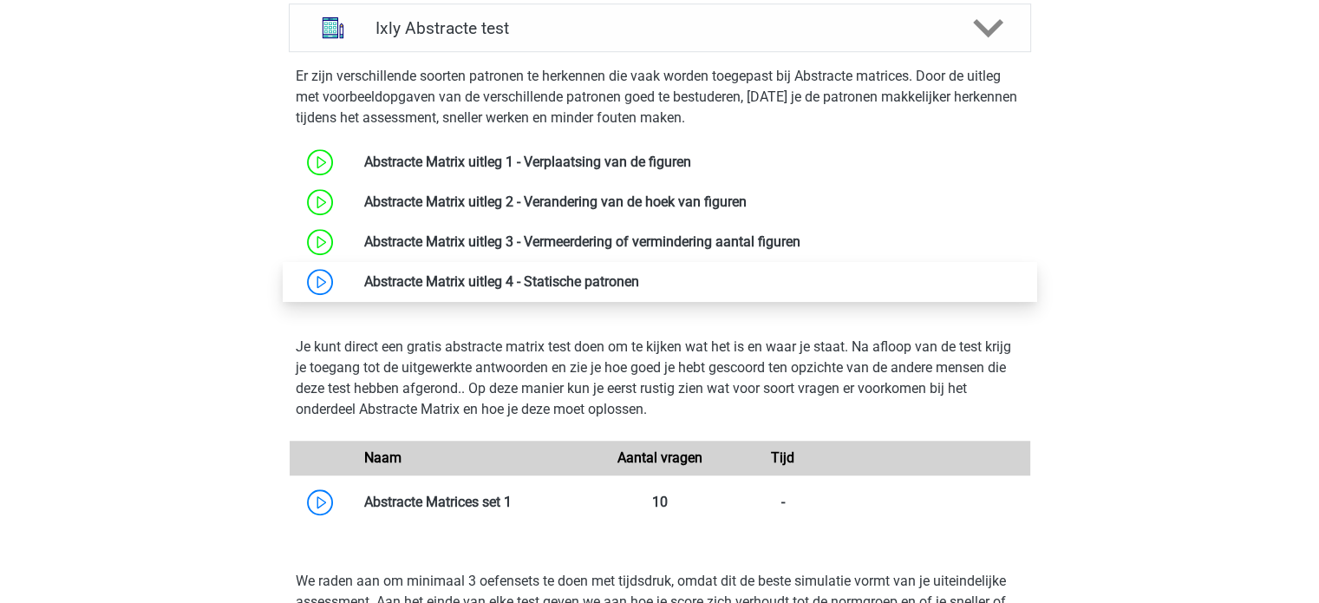
click at [639, 290] on link at bounding box center [639, 281] width 0 height 16
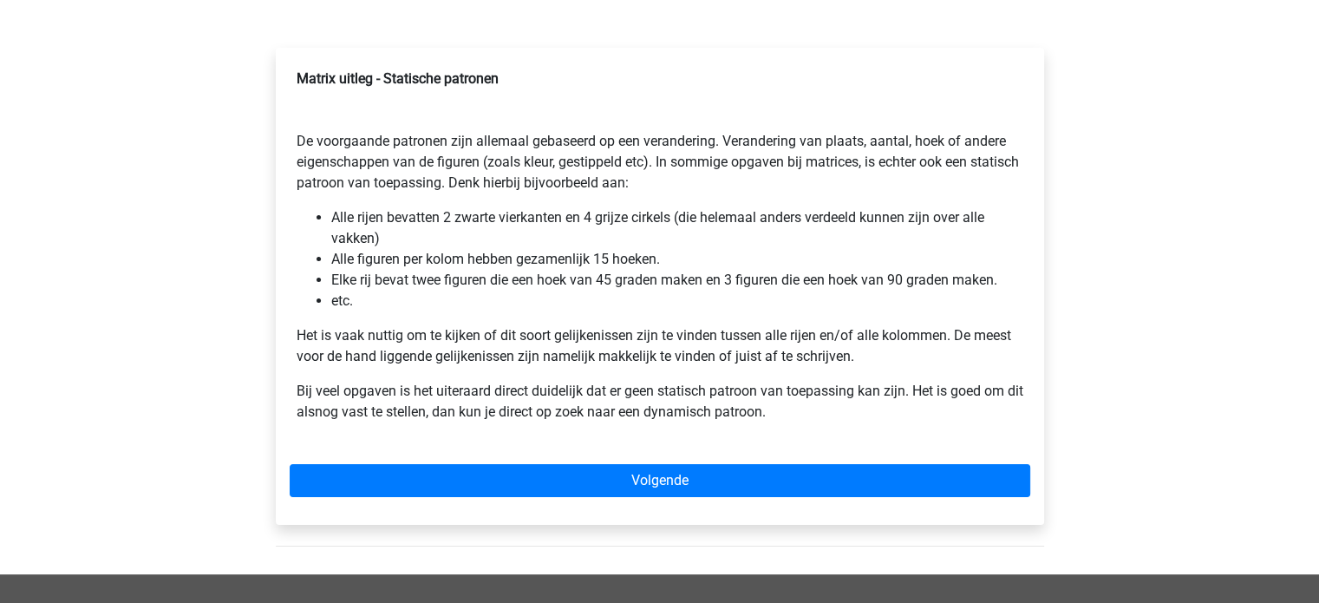
scroll to position [252, 0]
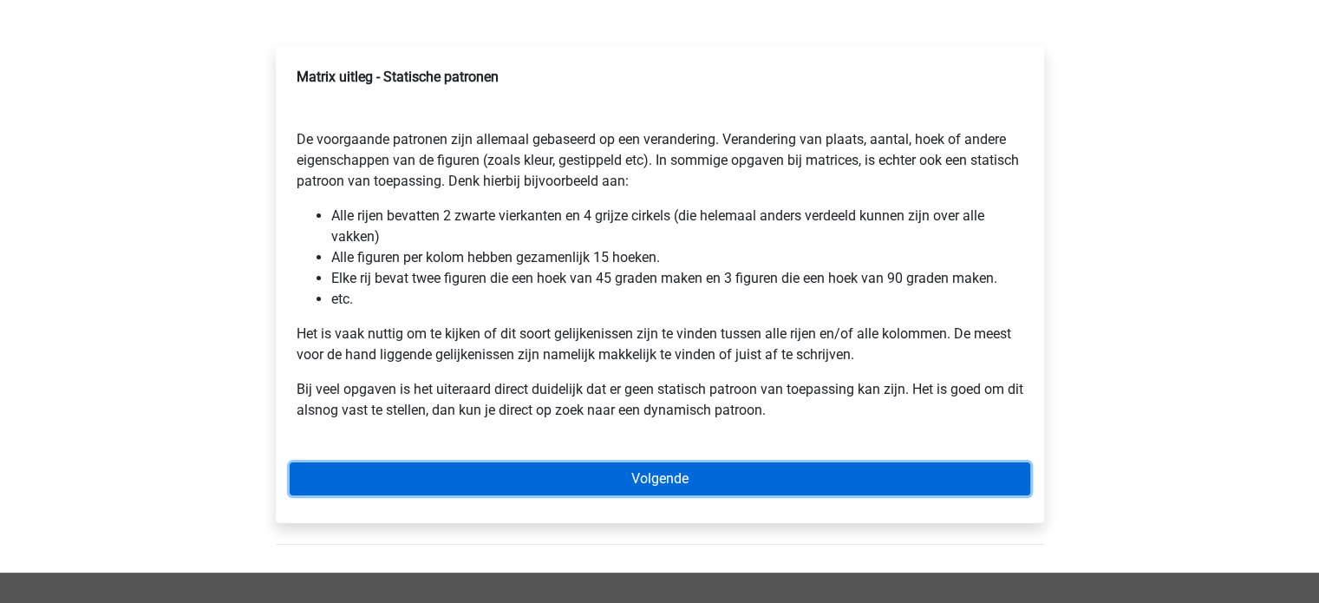
click at [787, 472] on link "Volgende" at bounding box center [660, 478] width 741 height 33
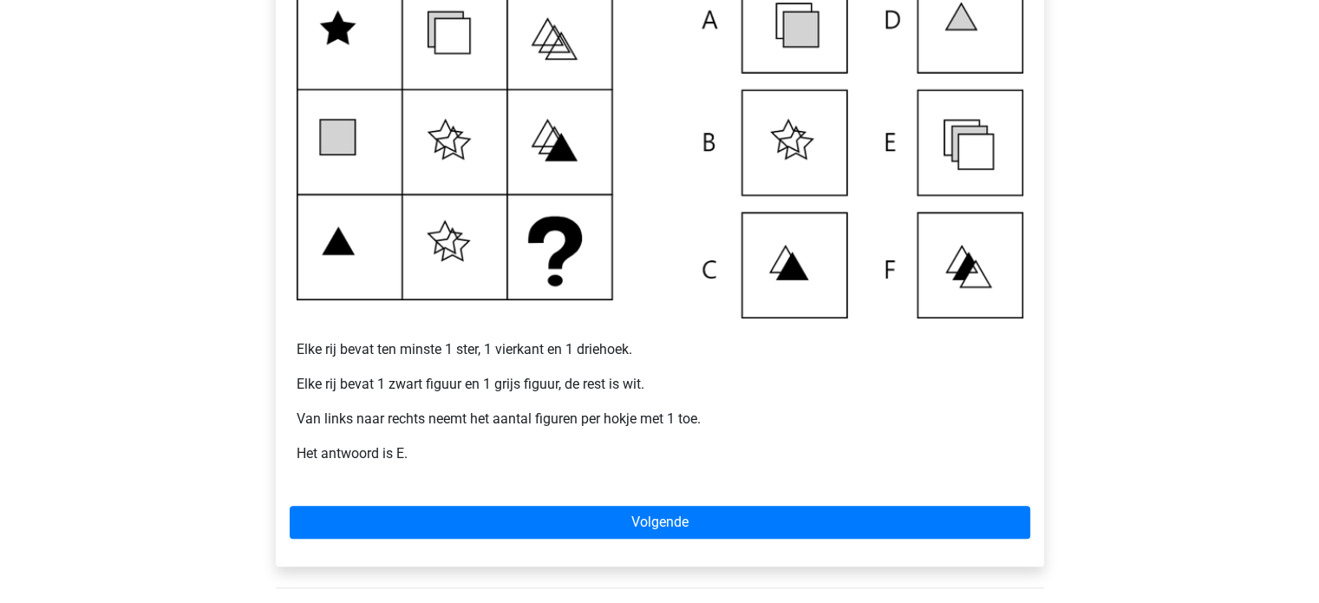
scroll to position [447, 0]
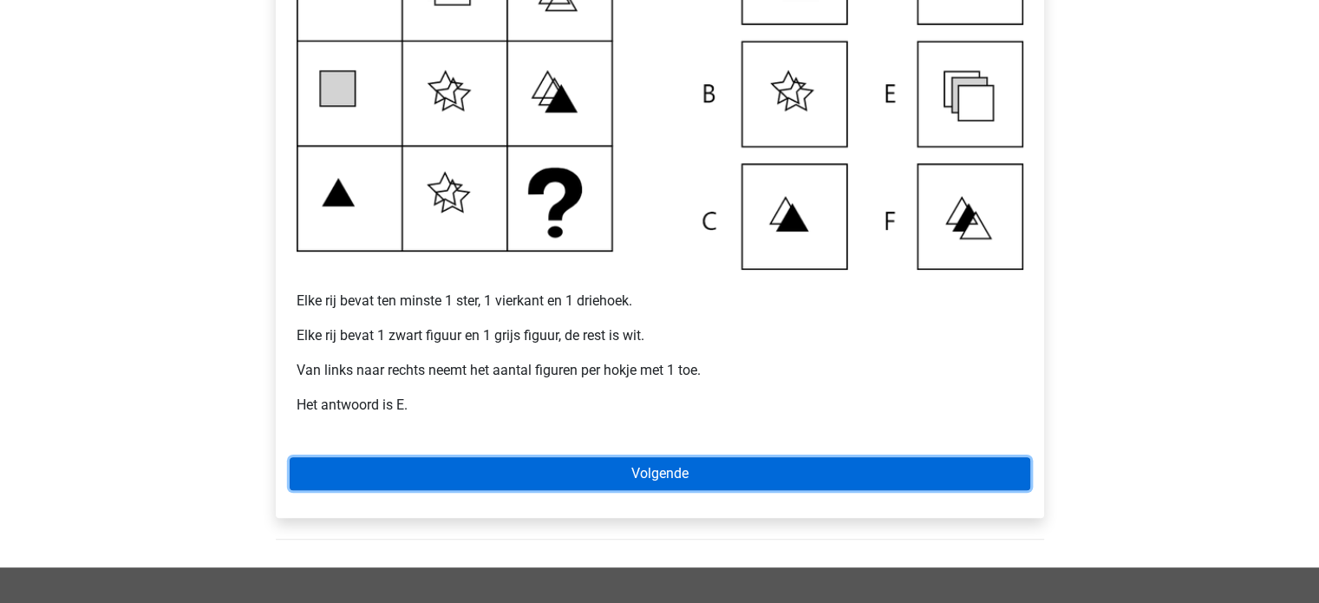
click at [712, 471] on link "Volgende" at bounding box center [660, 473] width 741 height 33
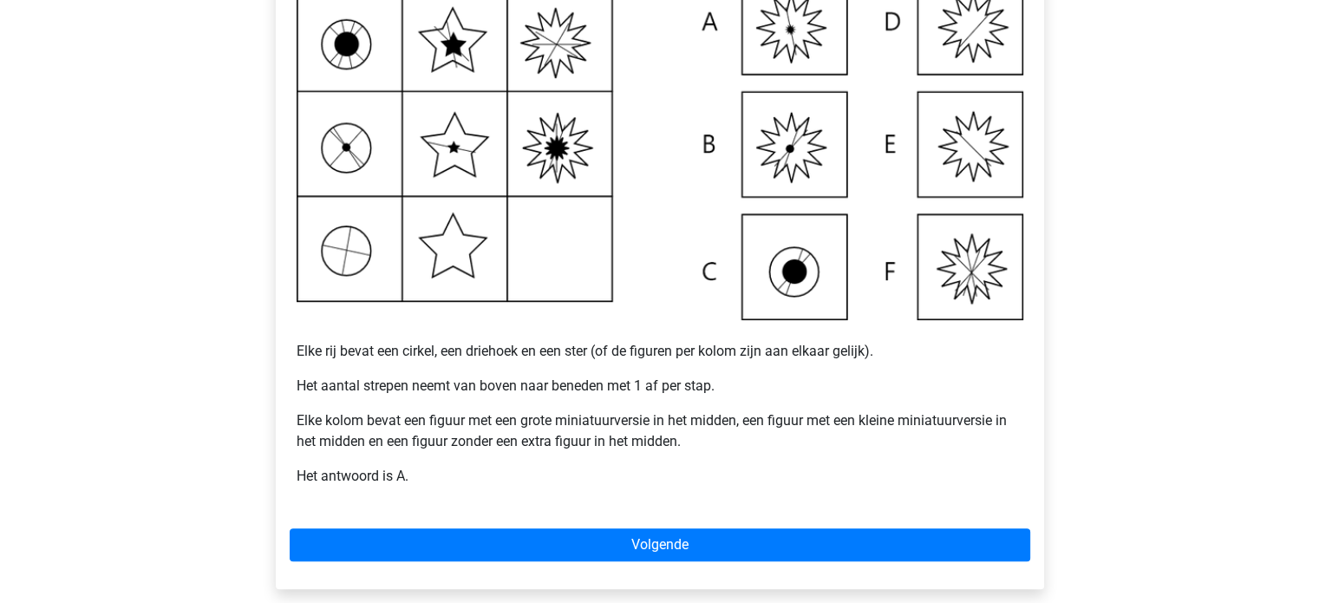
scroll to position [399, 0]
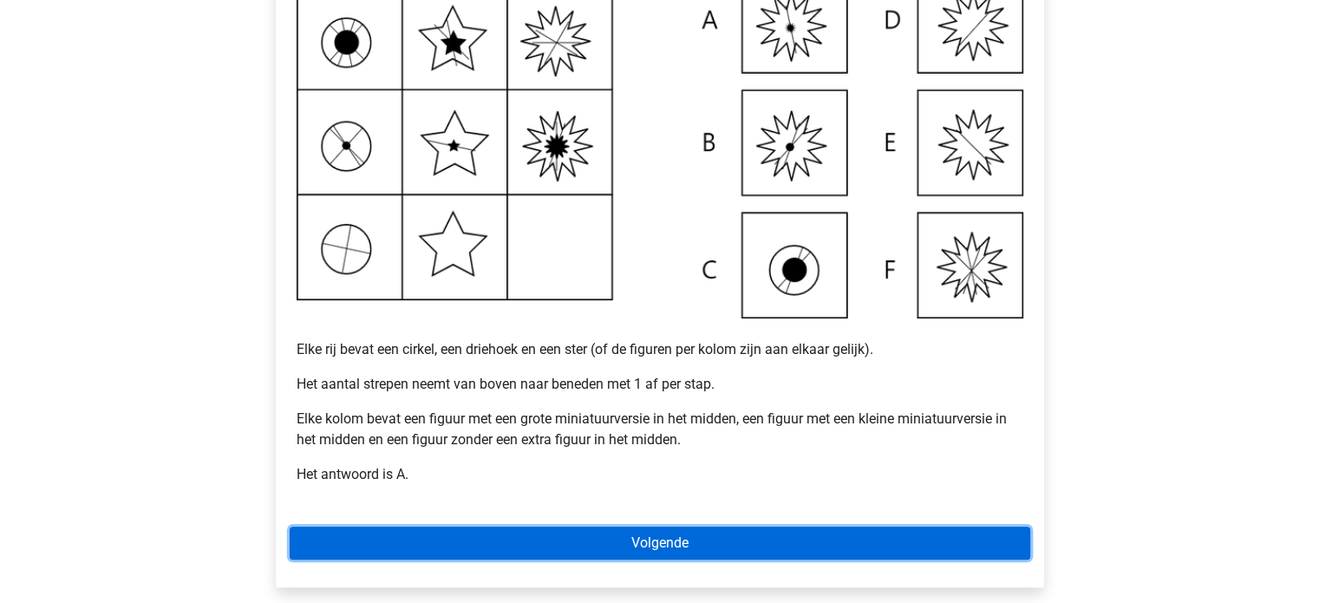
click at [722, 550] on link "Volgende" at bounding box center [660, 542] width 741 height 33
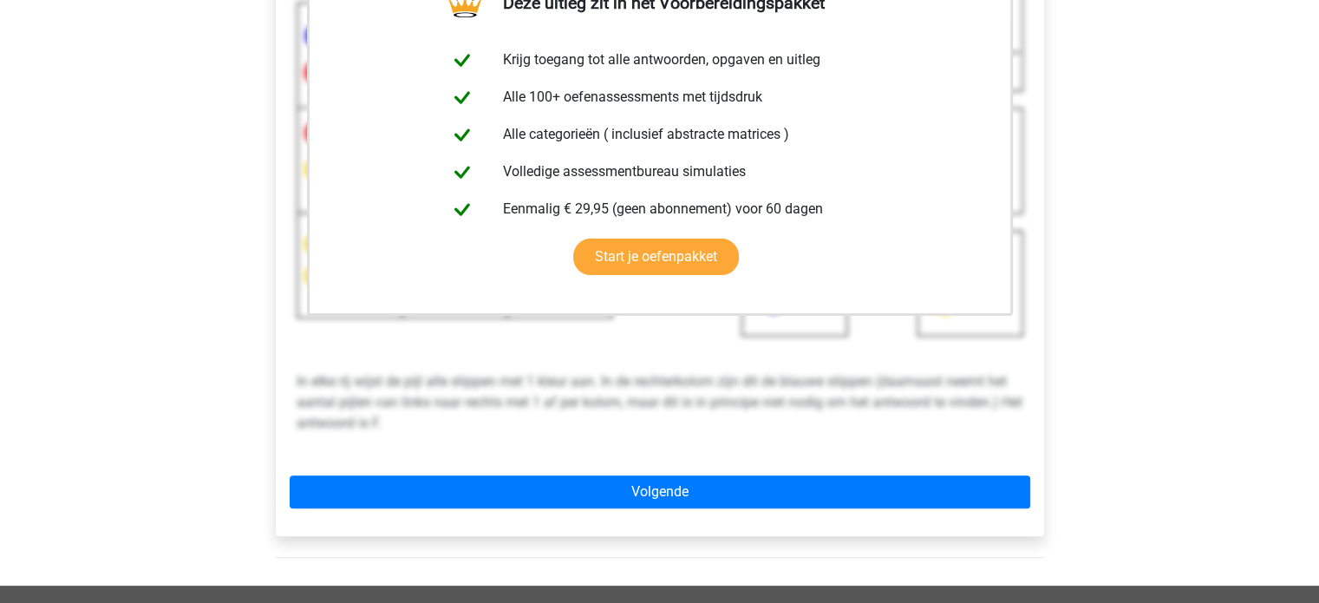
scroll to position [419, 0]
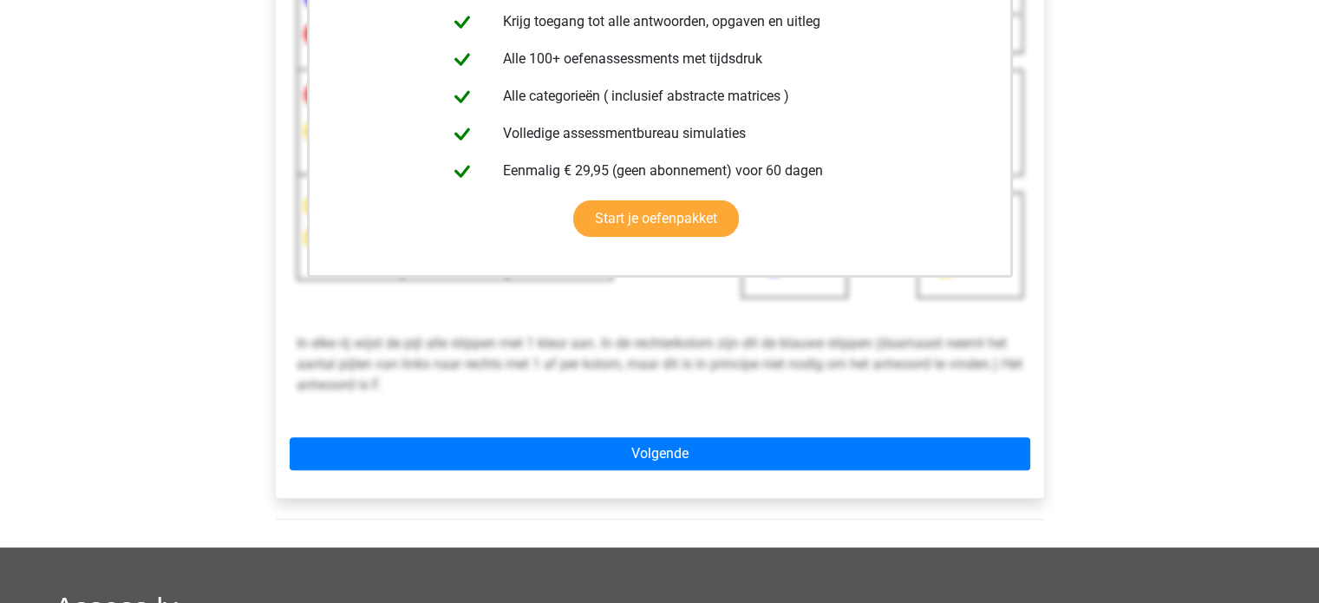
click at [899, 469] on div "Deze uitleg zit in het Voorbereidingspakket Krijg toegang tot alle antwoorden, …" at bounding box center [660, 187] width 768 height 617
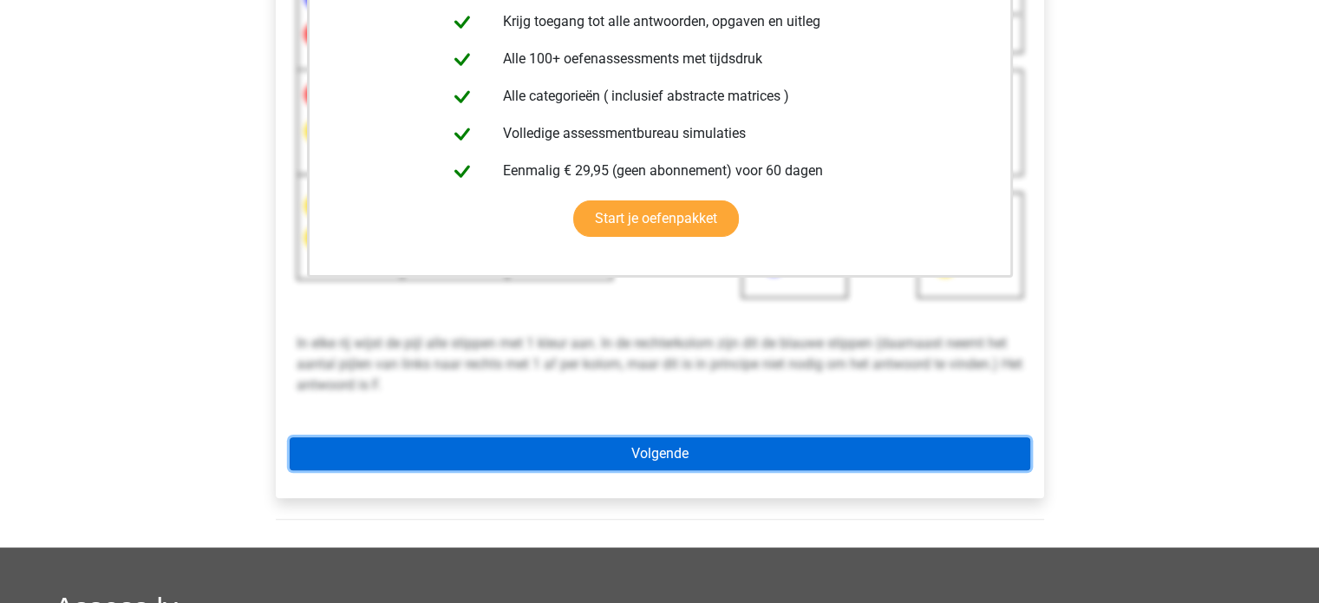
click at [897, 456] on link "Volgende" at bounding box center [660, 453] width 741 height 33
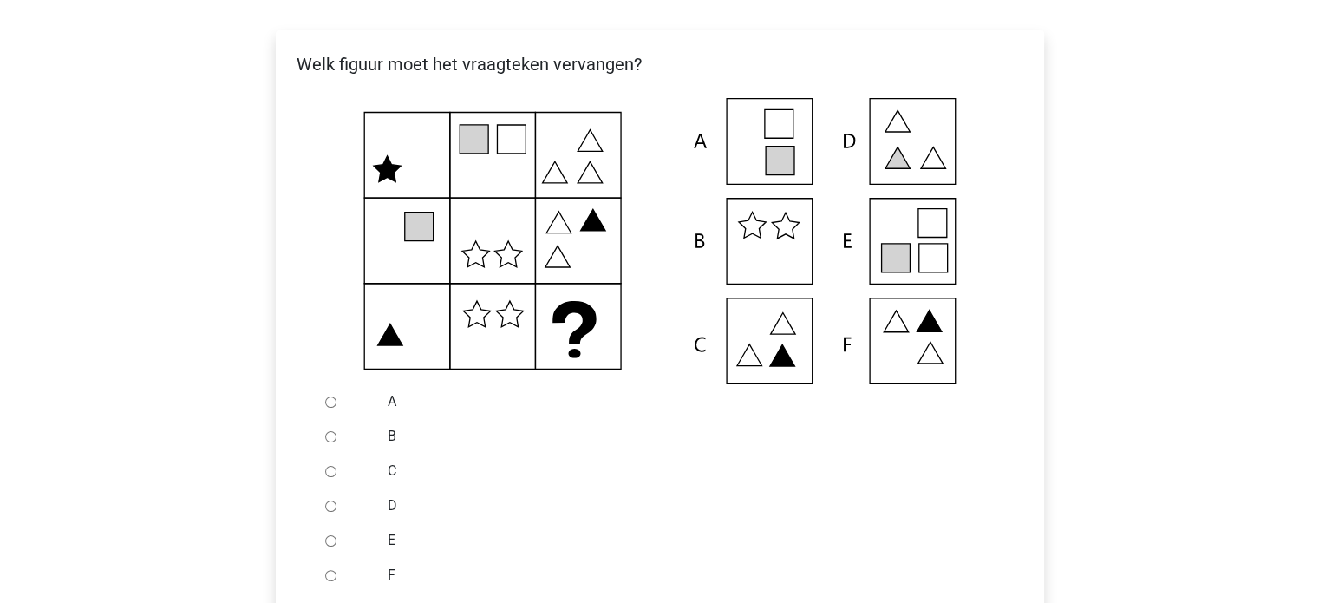
scroll to position [271, 0]
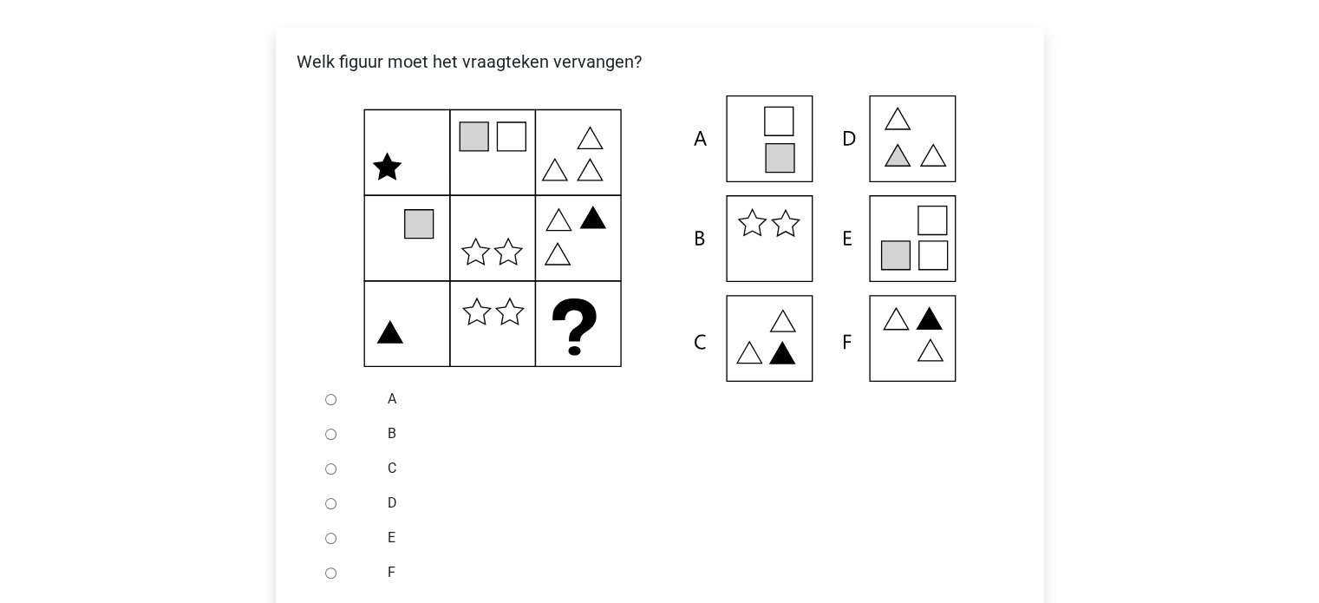
click at [326, 534] on input "E" at bounding box center [330, 537] width 11 height 11
radio input "true"
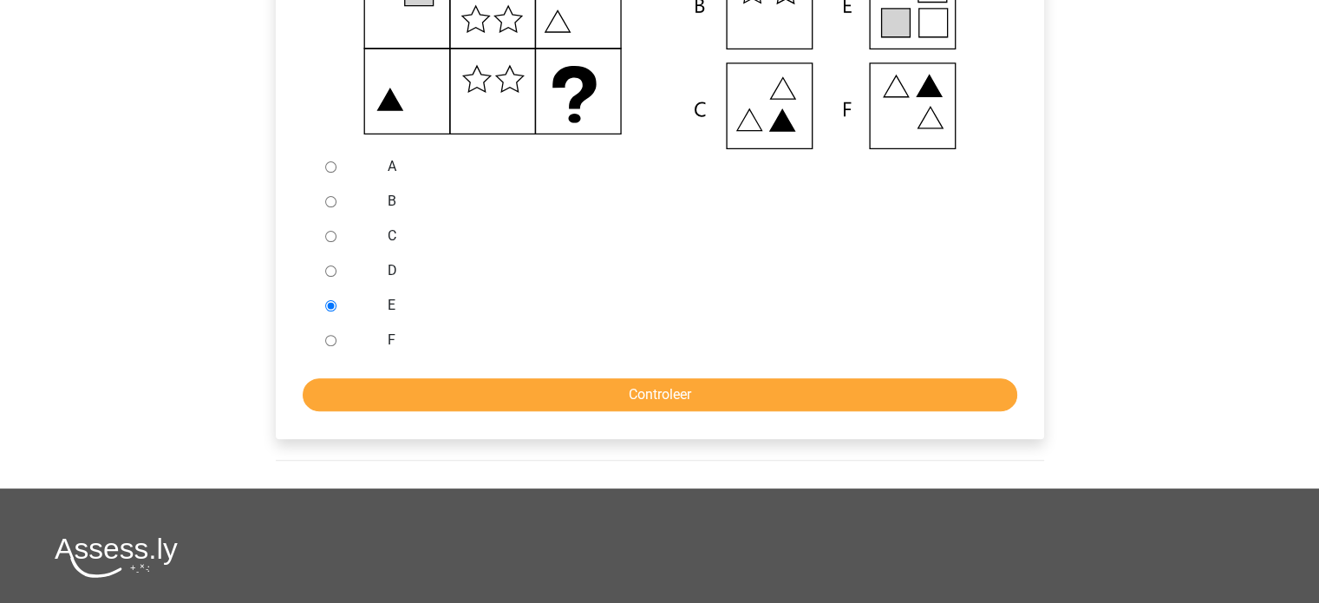
scroll to position [513, 0]
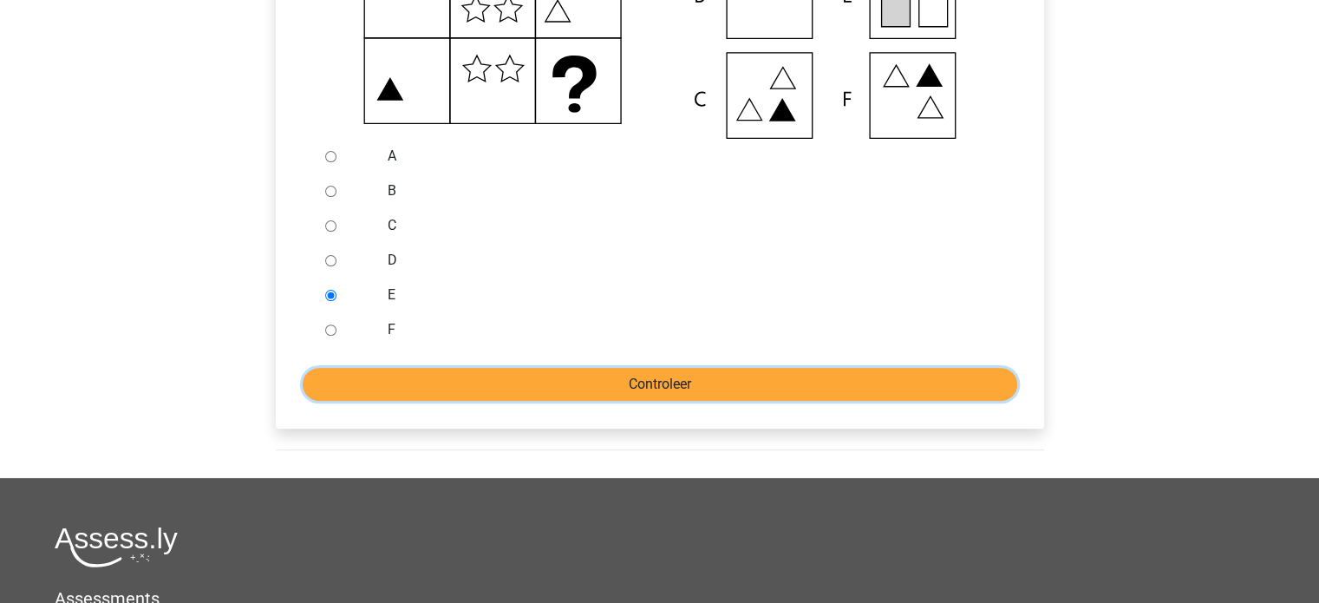
click at [881, 382] on input "Controleer" at bounding box center [660, 384] width 715 height 33
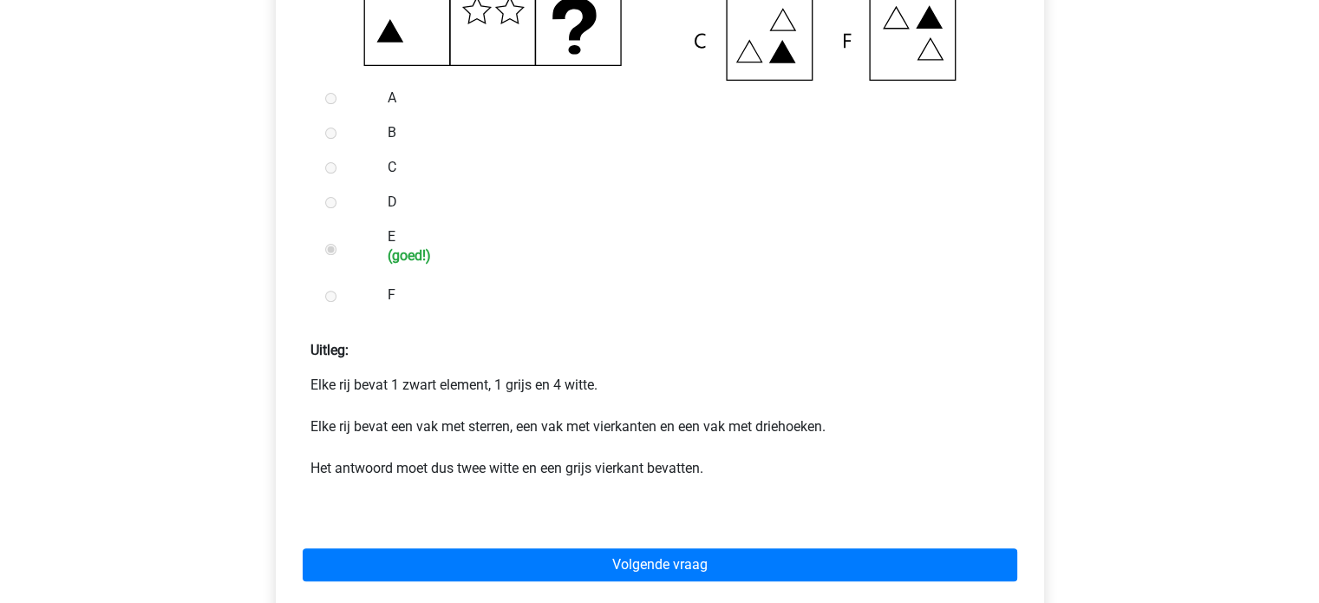
scroll to position [576, 0]
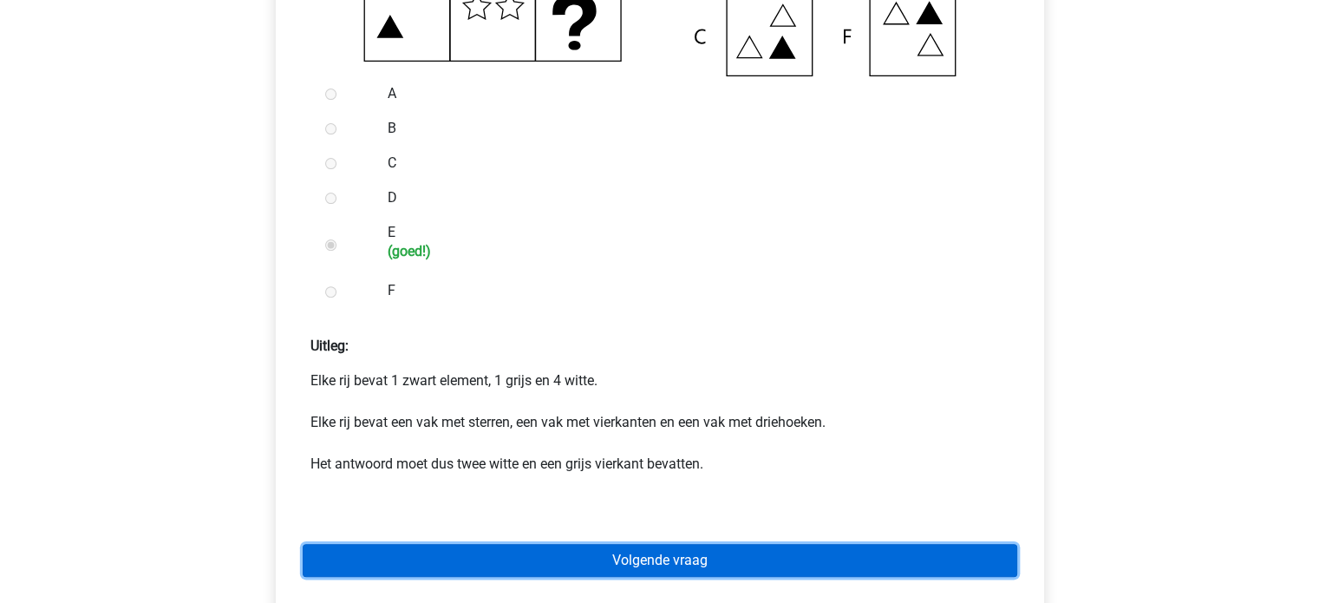
click at [884, 554] on link "Volgende vraag" at bounding box center [660, 560] width 715 height 33
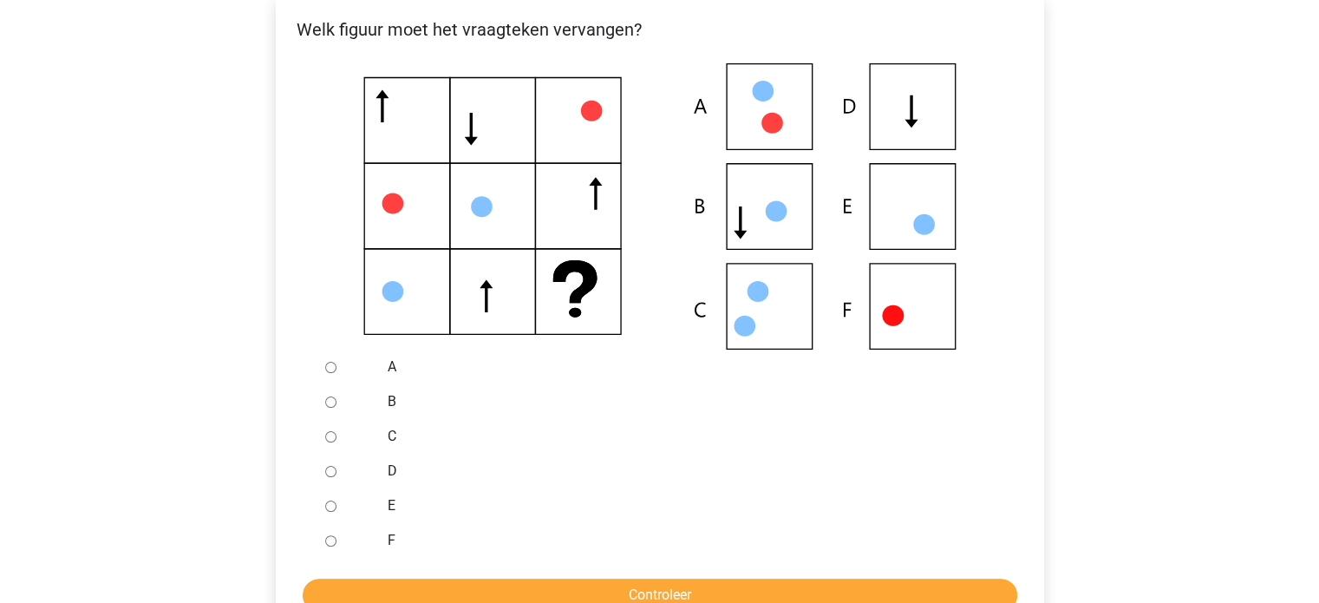
scroll to position [310, 0]
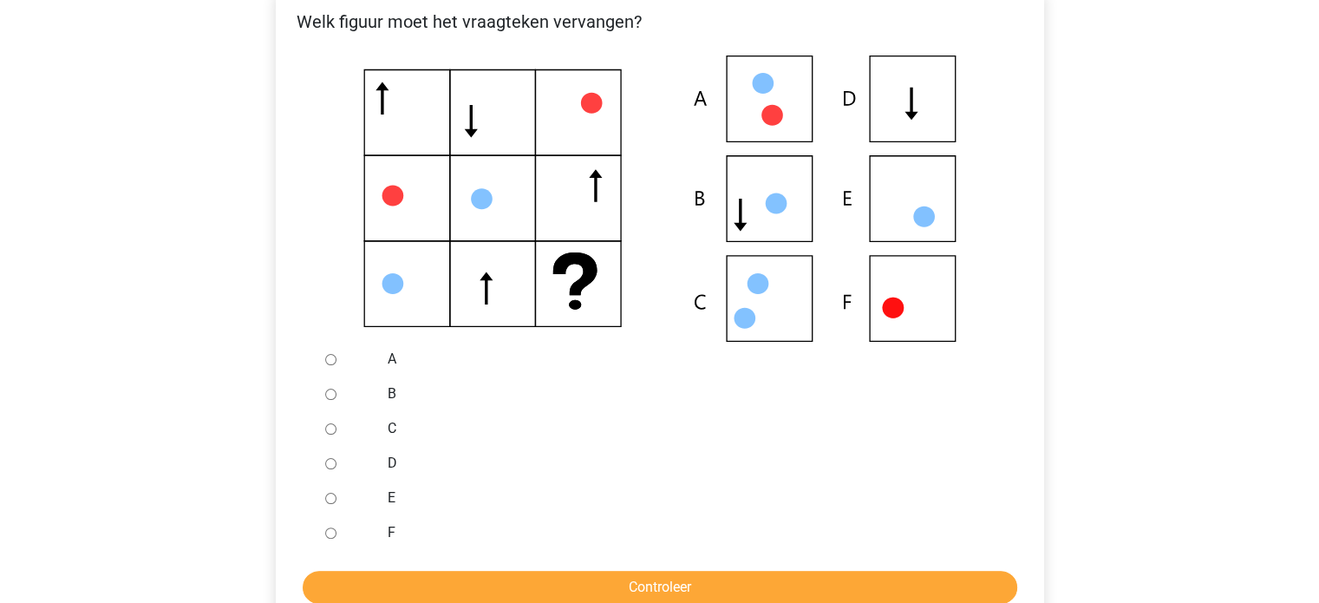
click at [330, 464] on input "D" at bounding box center [330, 463] width 11 height 11
radio input "true"
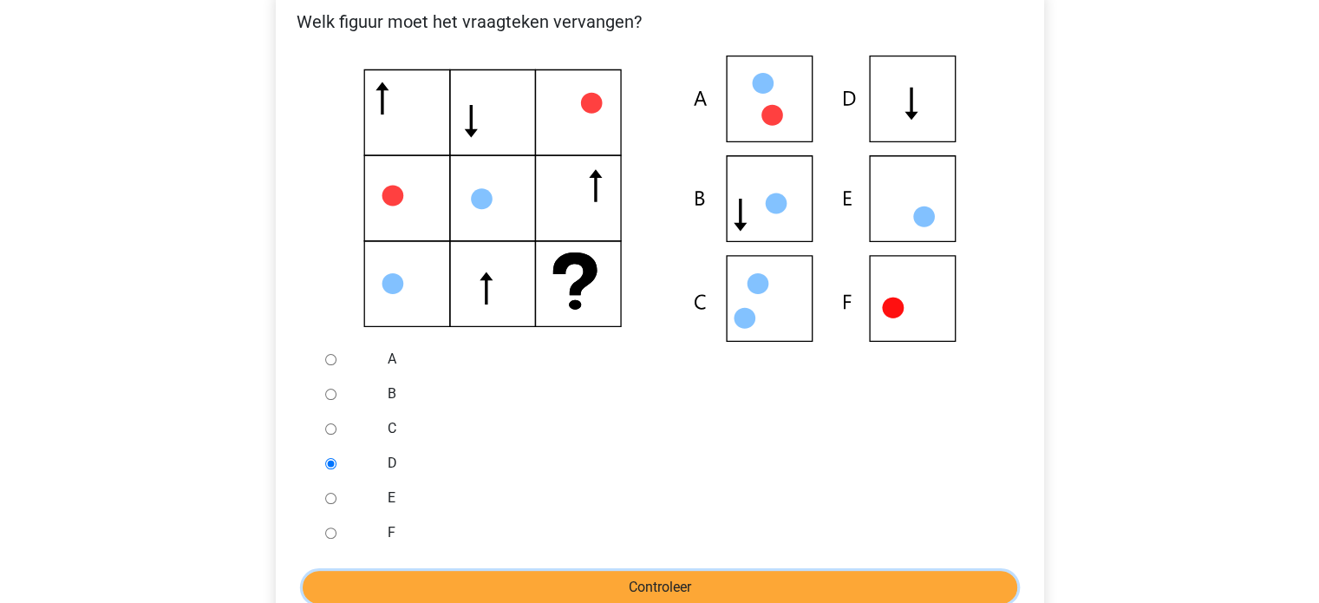
click at [583, 588] on input "Controleer" at bounding box center [660, 587] width 715 height 33
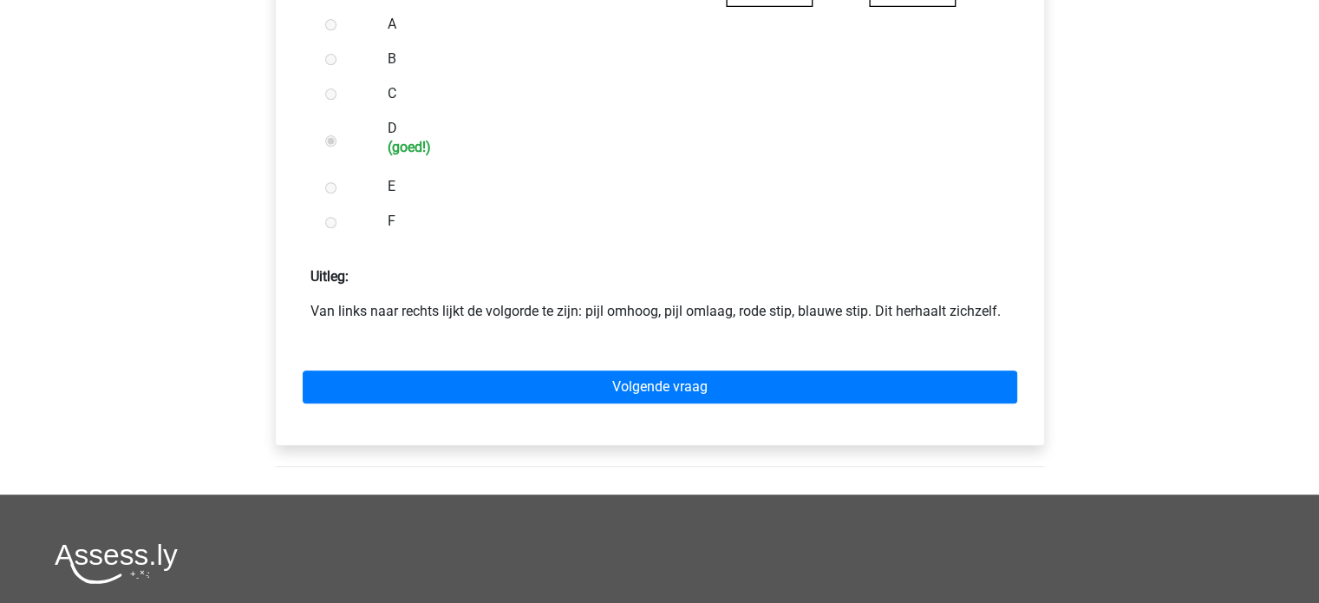
scroll to position [647, 0]
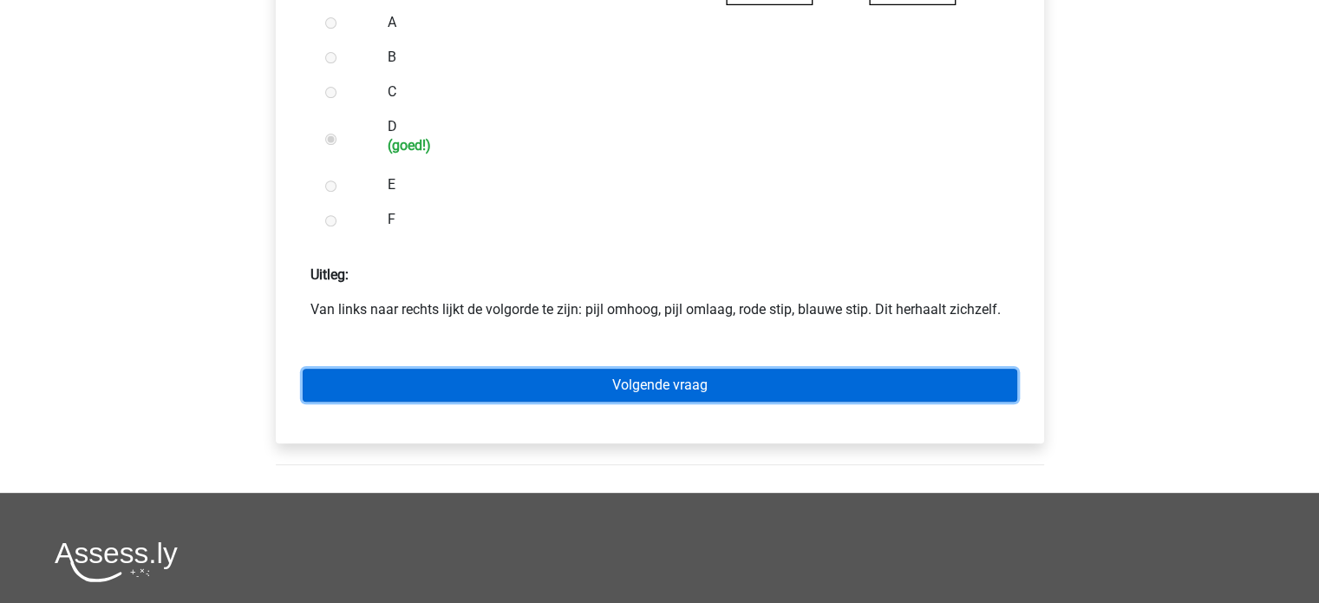
click at [853, 385] on link "Volgende vraag" at bounding box center [660, 385] width 715 height 33
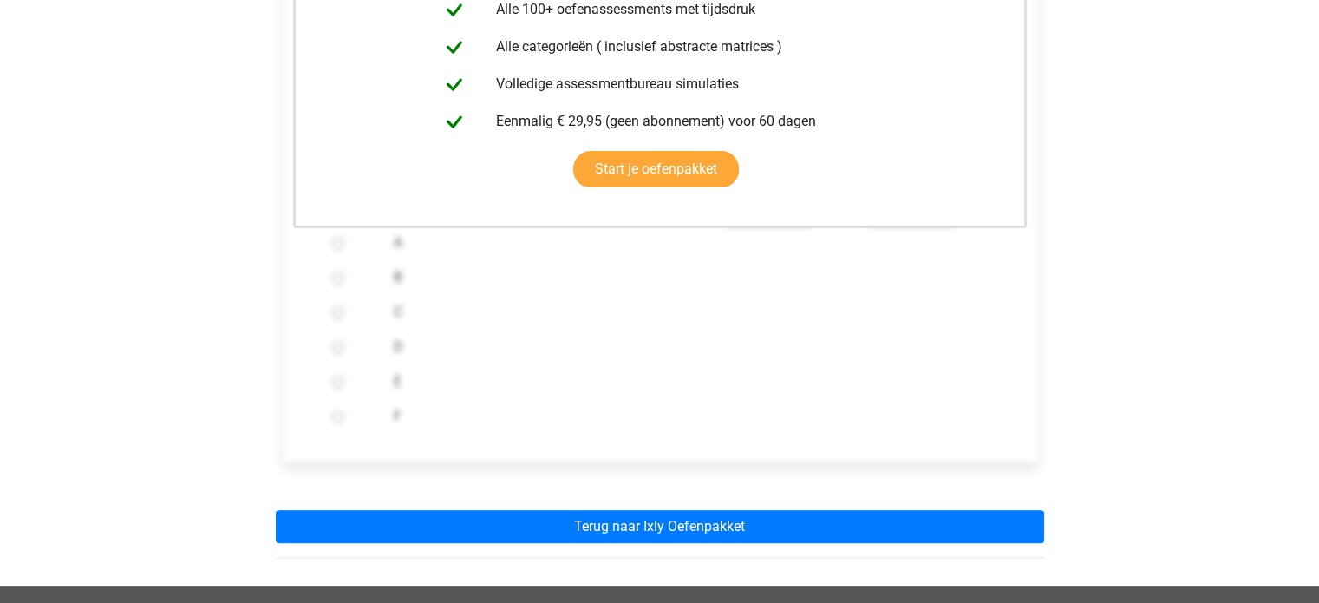
scroll to position [486, 0]
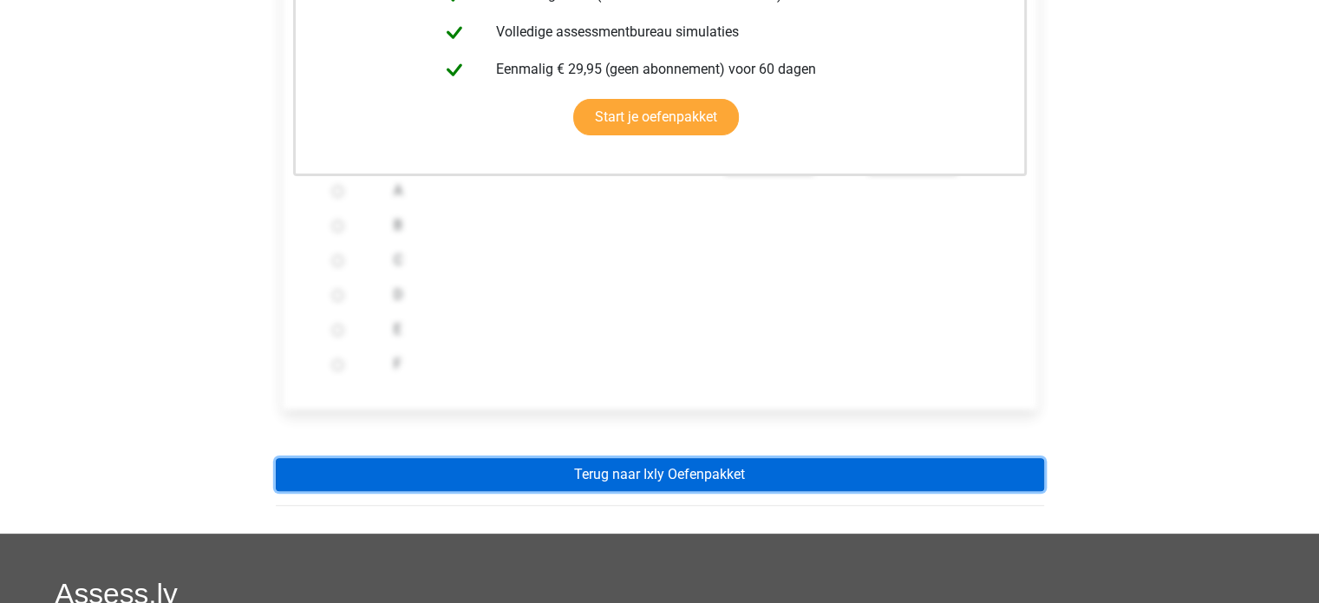
click at [925, 473] on link "Terug naar Ixly Oefenpakket" at bounding box center [660, 474] width 768 height 33
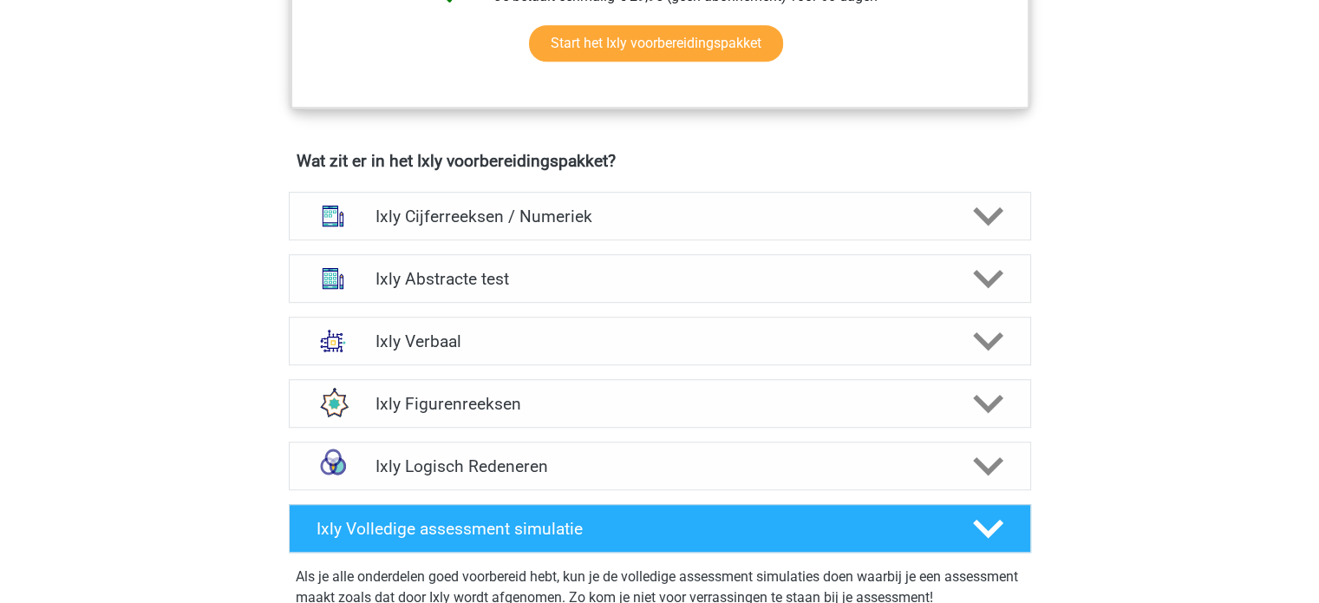
scroll to position [1022, 0]
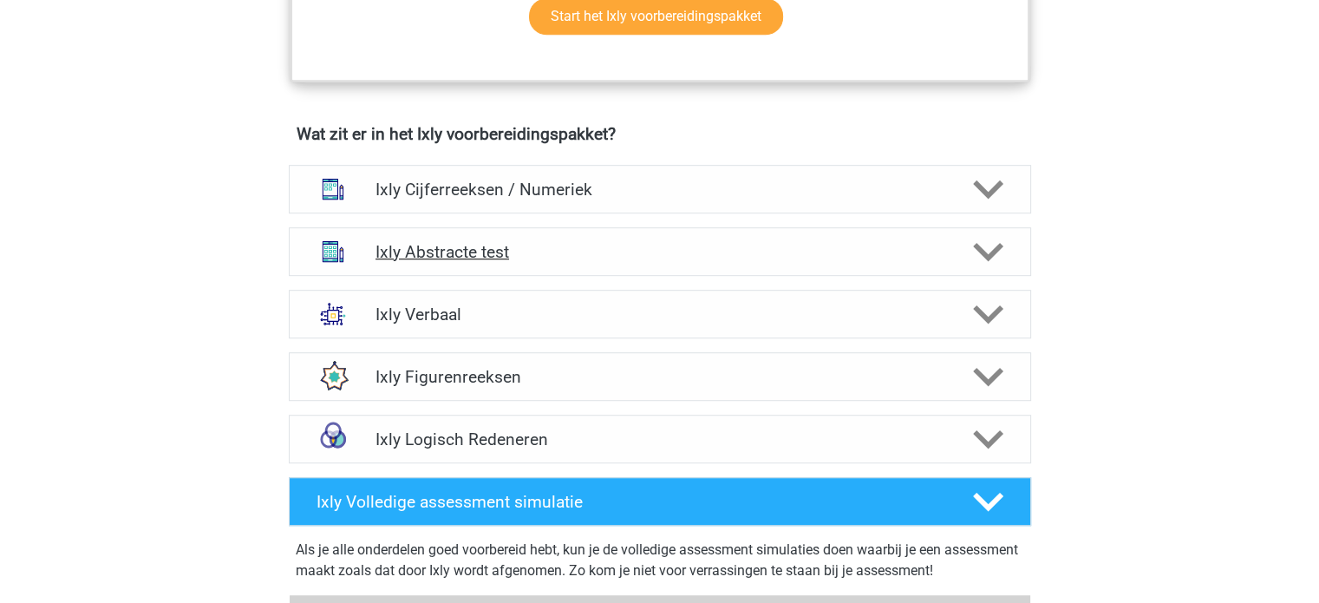
click at [993, 258] on icon at bounding box center [988, 252] width 30 height 30
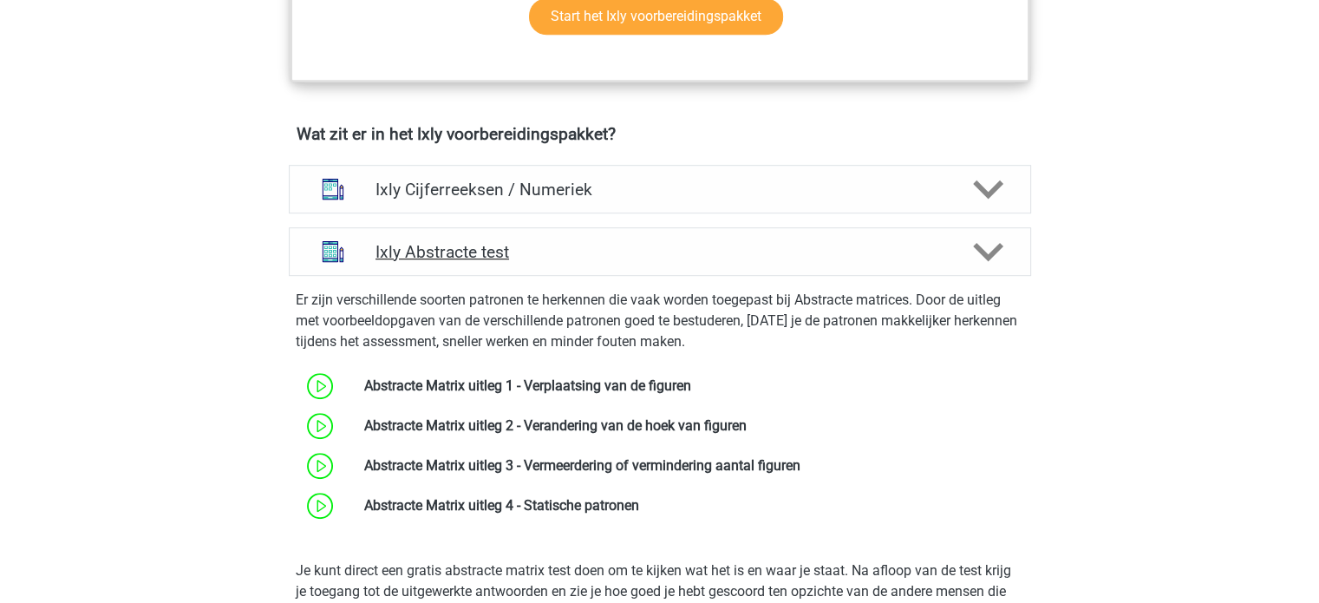
click at [993, 258] on icon at bounding box center [988, 252] width 30 height 30
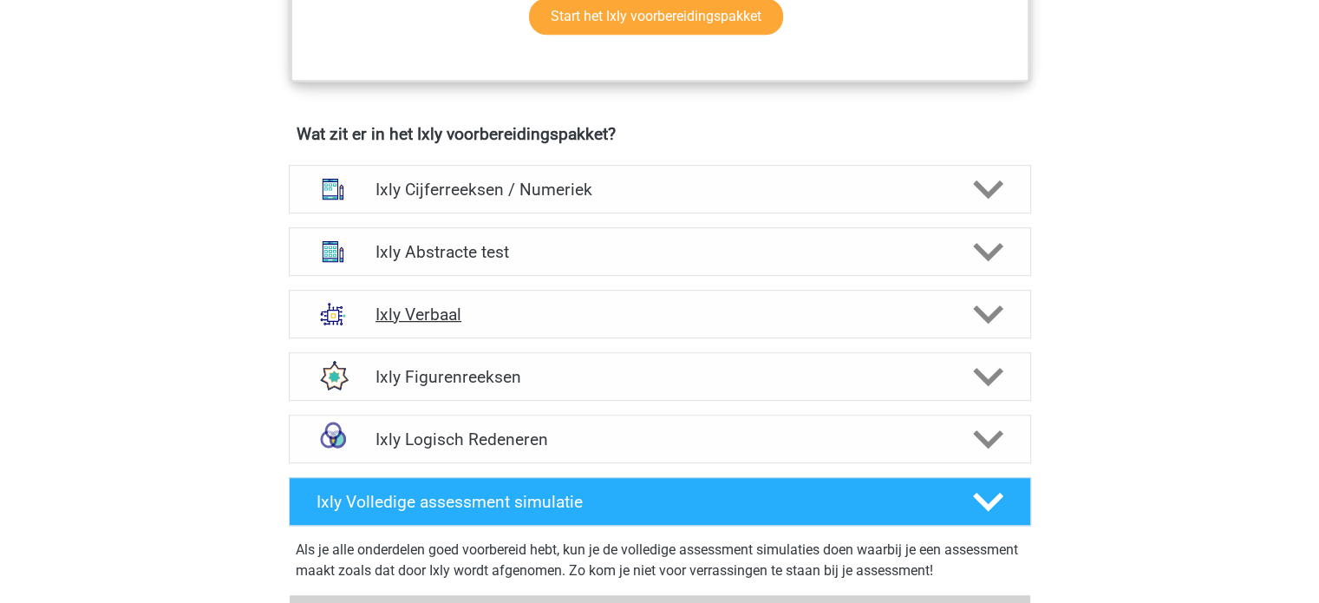
click at [985, 308] on icon at bounding box center [988, 314] width 30 height 30
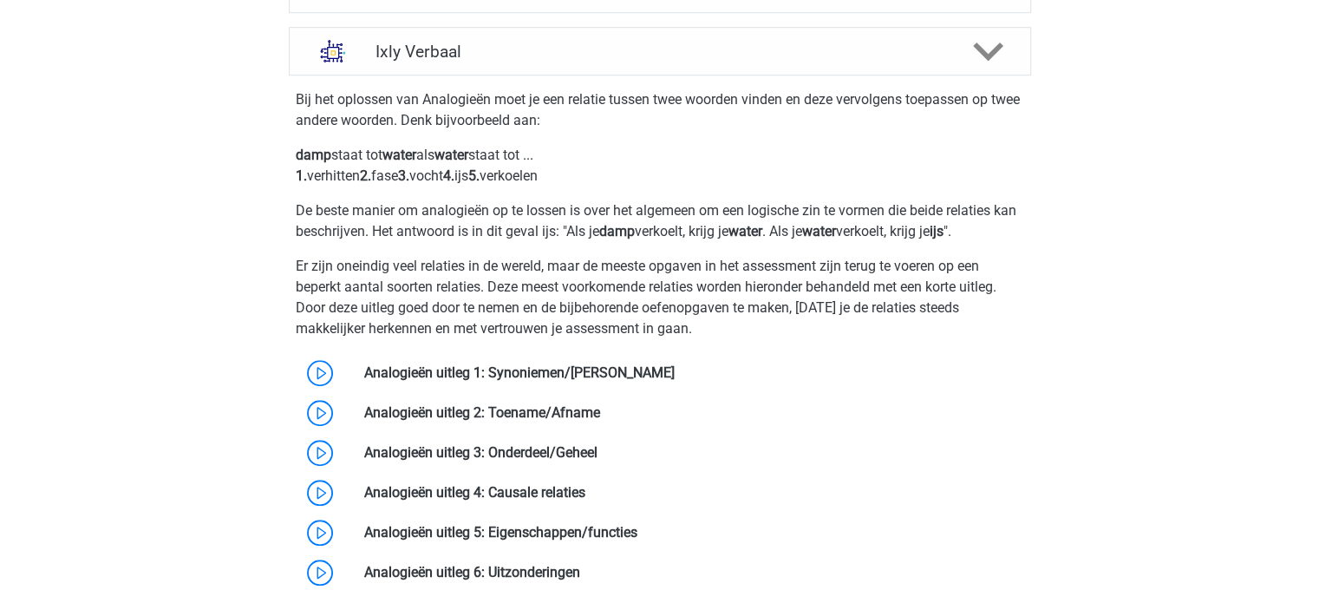
scroll to position [1419, 0]
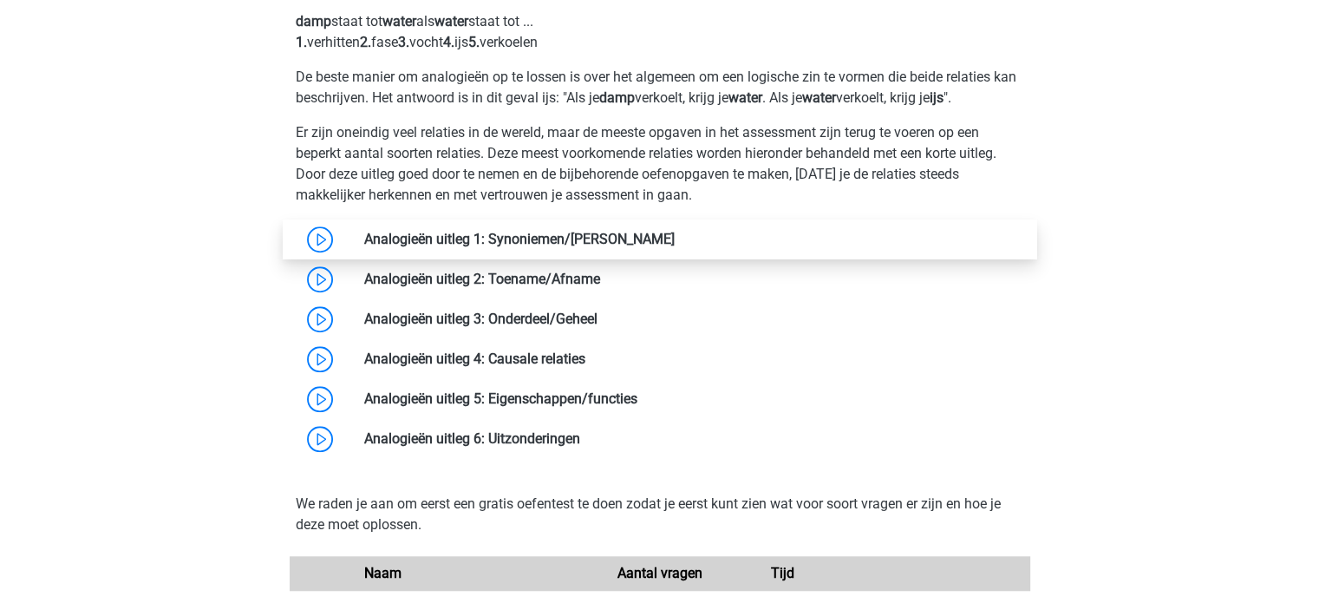
click at [675, 234] on link at bounding box center [675, 239] width 0 height 16
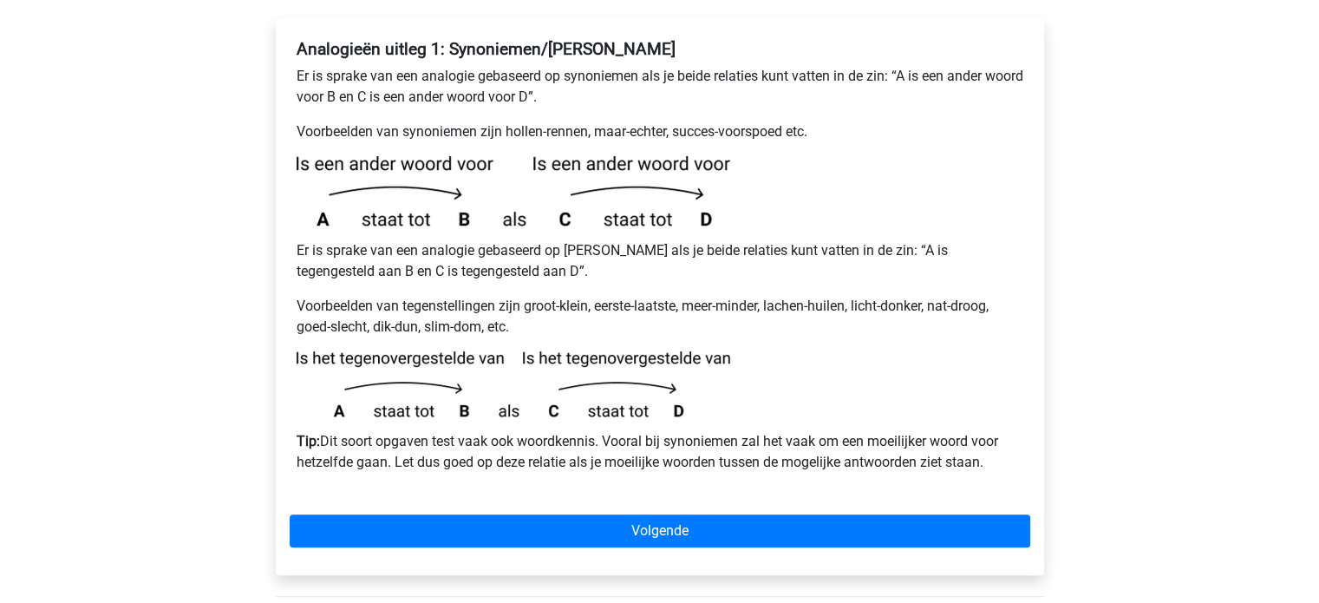
scroll to position [326, 0]
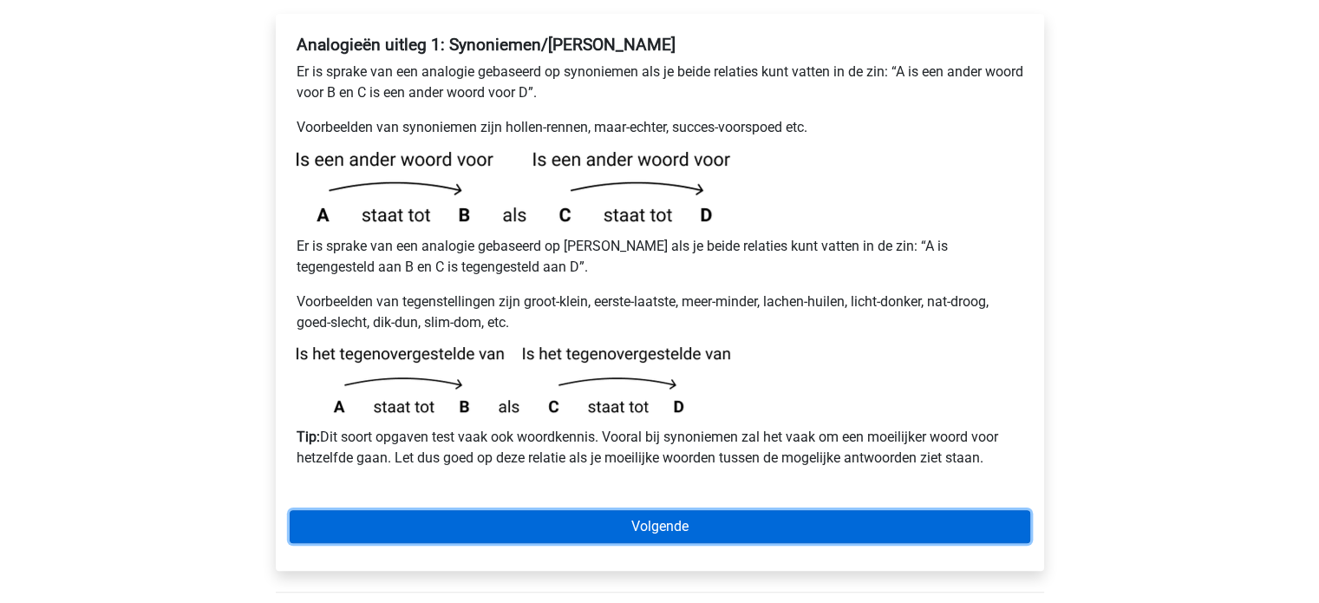
click at [847, 510] on link "Volgende" at bounding box center [660, 526] width 741 height 33
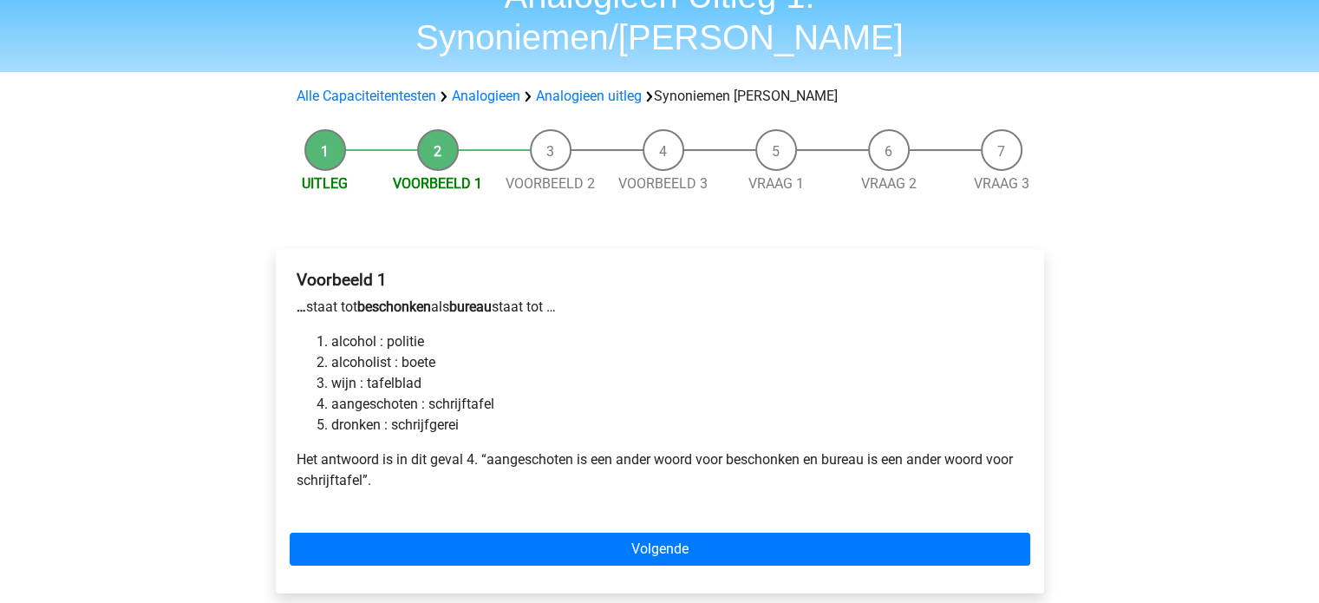
scroll to position [107, 0]
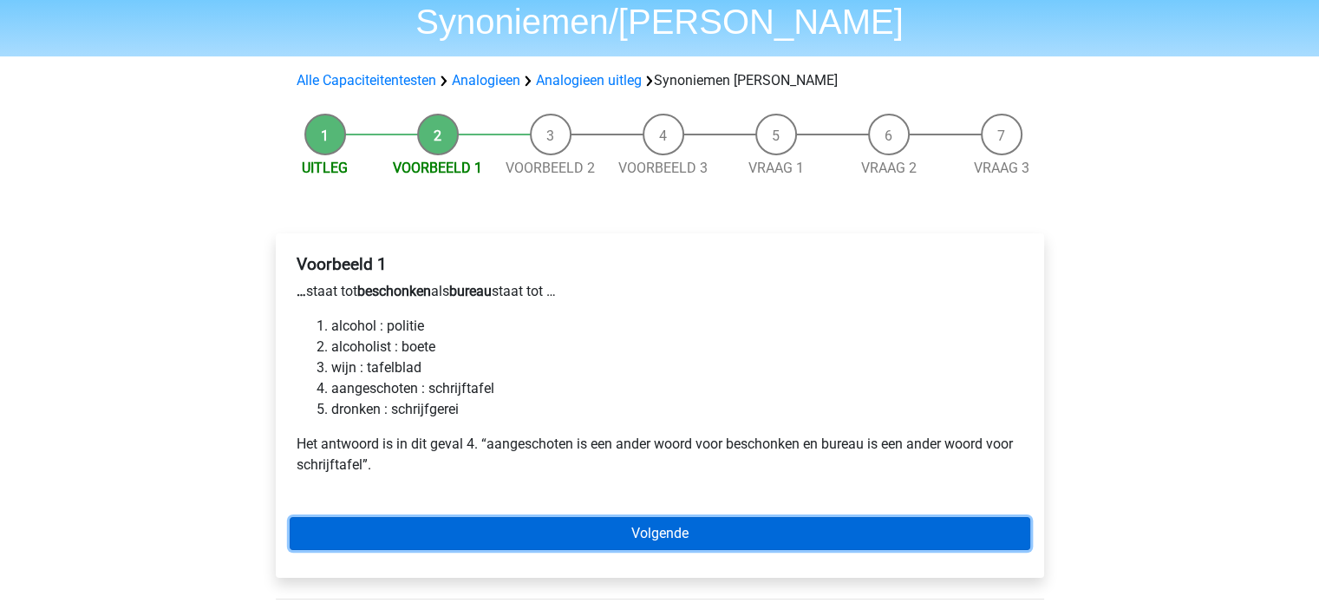
click at [749, 517] on link "Volgende" at bounding box center [660, 533] width 741 height 33
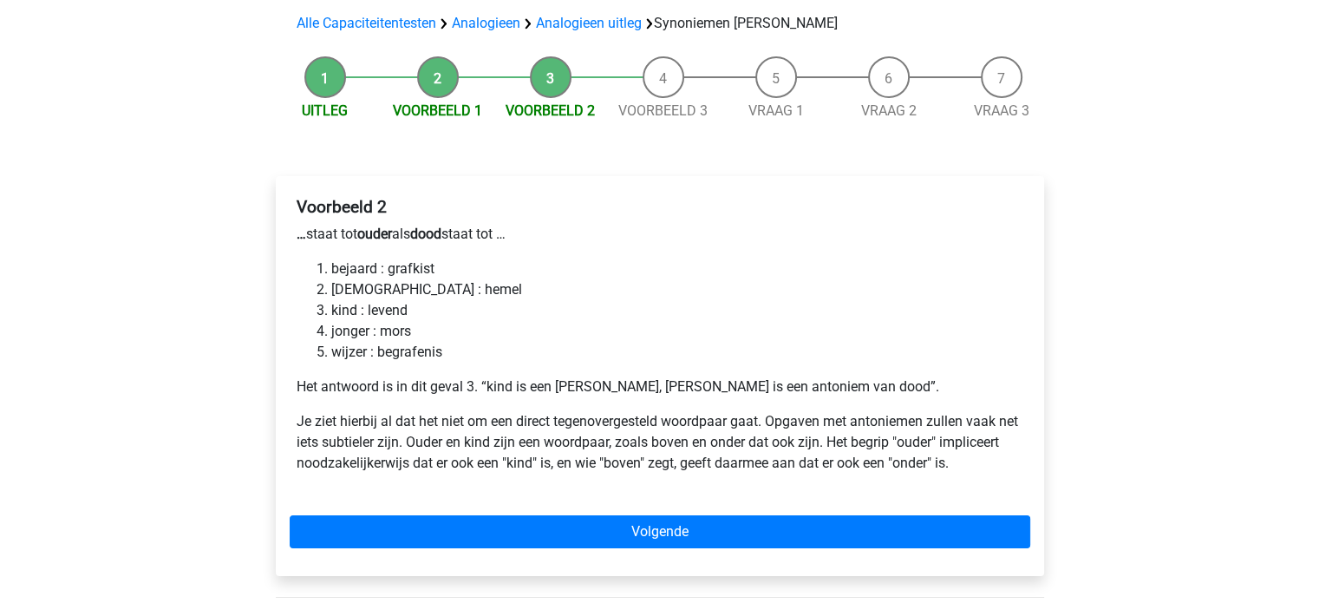
scroll to position [184, 0]
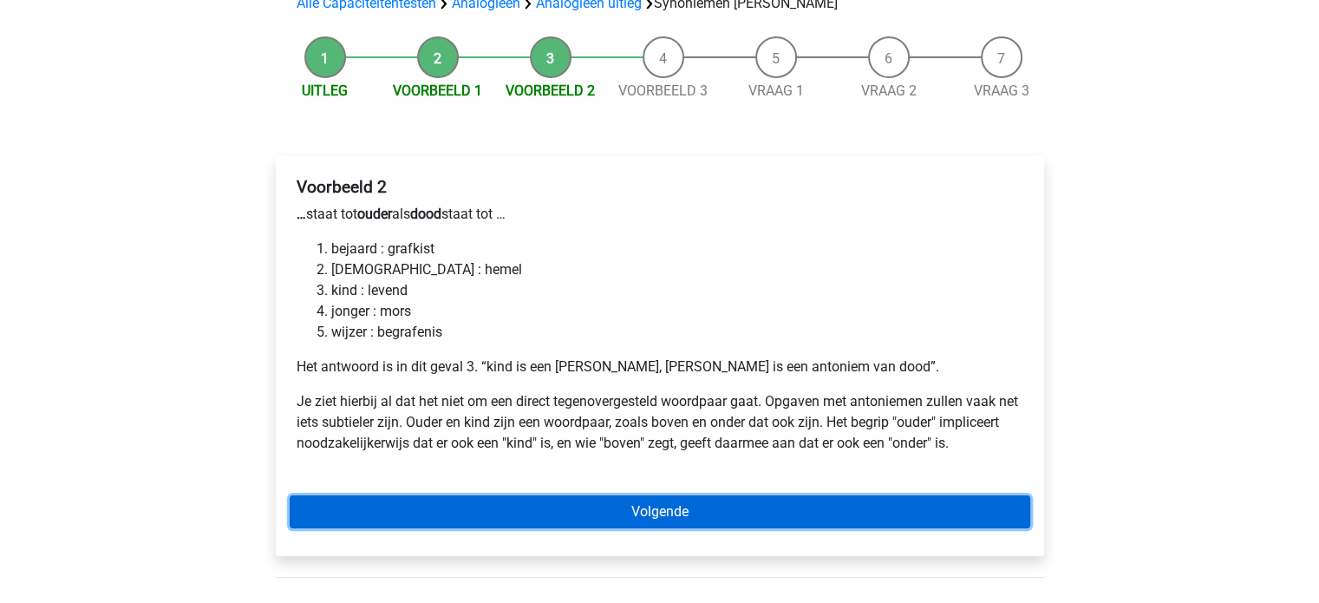
click at [853, 495] on link "Volgende" at bounding box center [660, 511] width 741 height 33
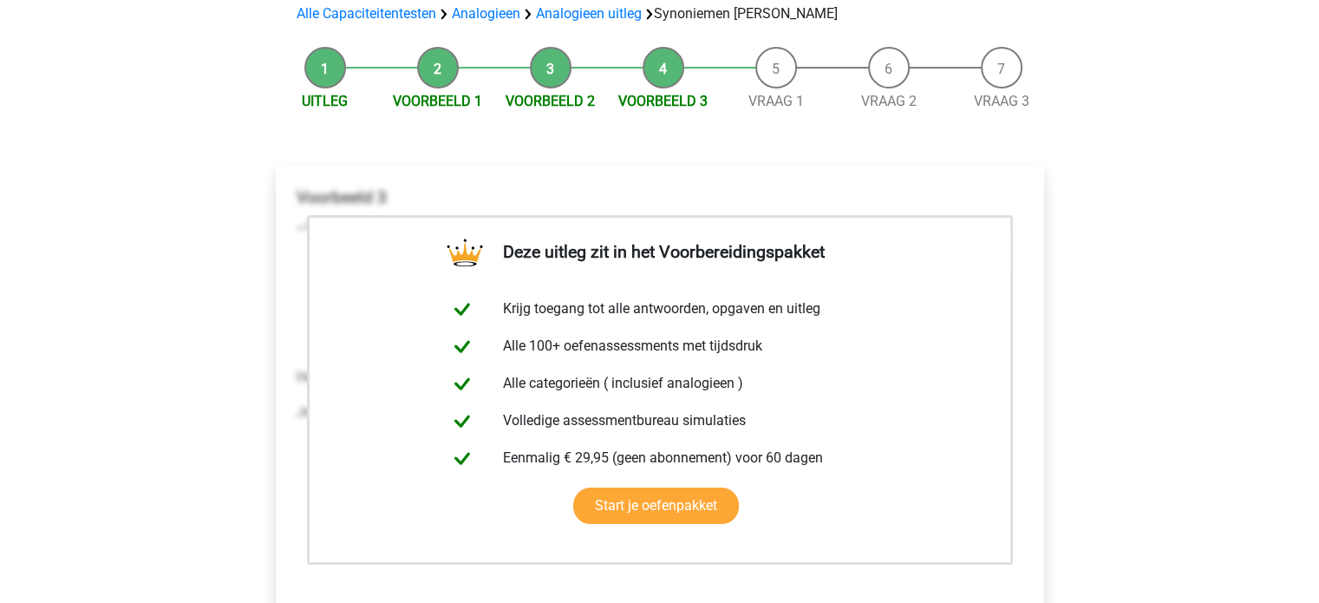
scroll to position [213, 0]
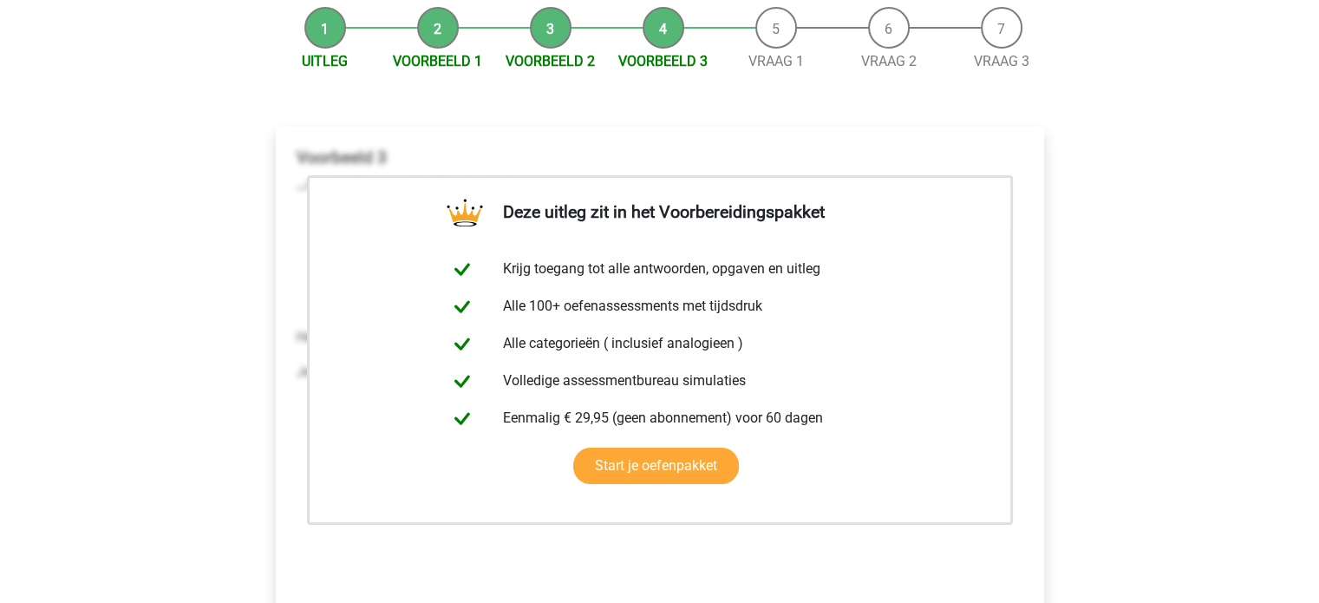
click at [1315, 287] on div "Registreer Nederlands English" at bounding box center [659, 484] width 1319 height 1394
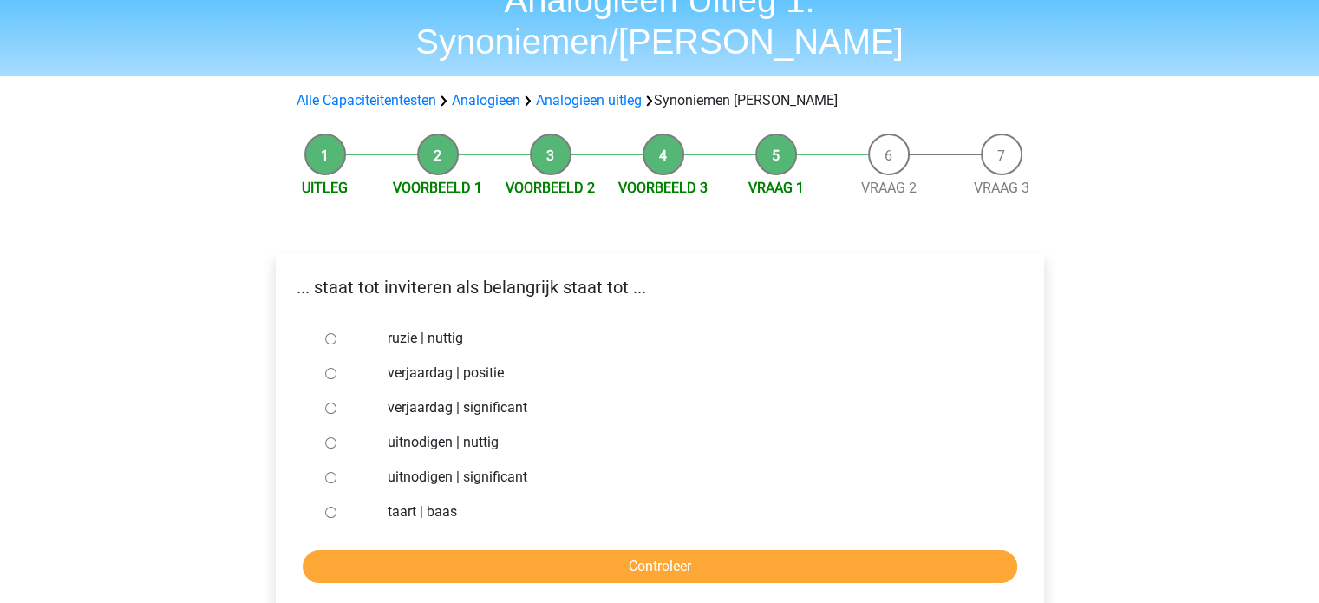
scroll to position [89, 0]
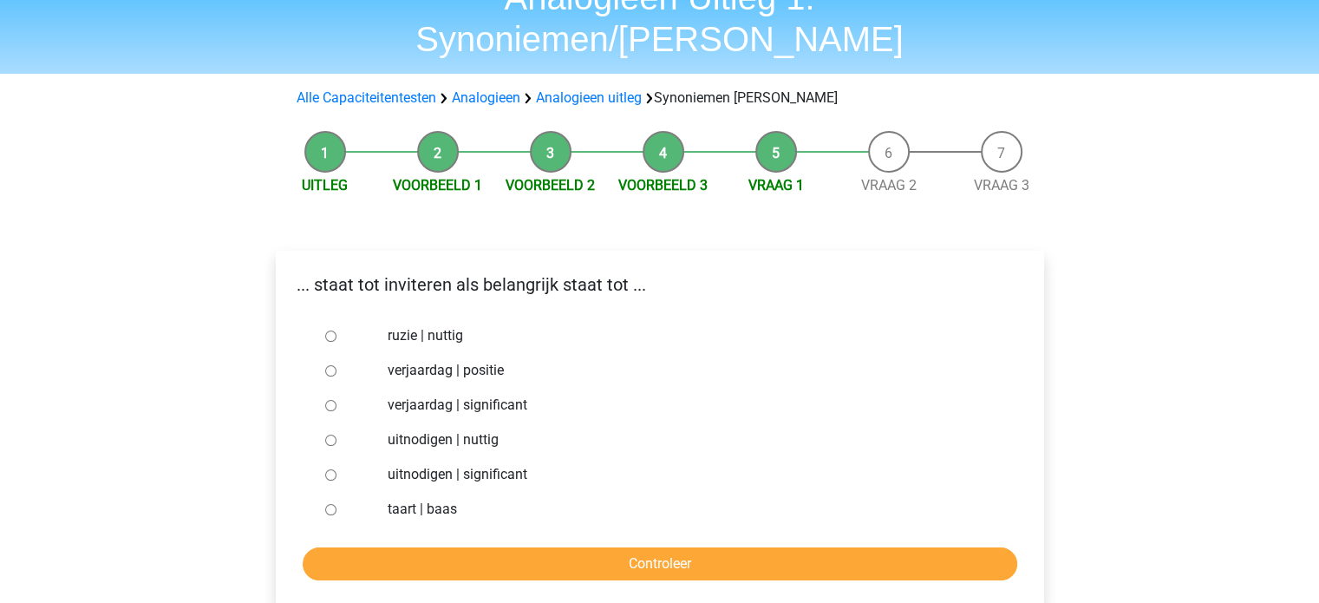
click at [329, 469] on input "uitnodigen | significant" at bounding box center [330, 474] width 11 height 11
radio input "true"
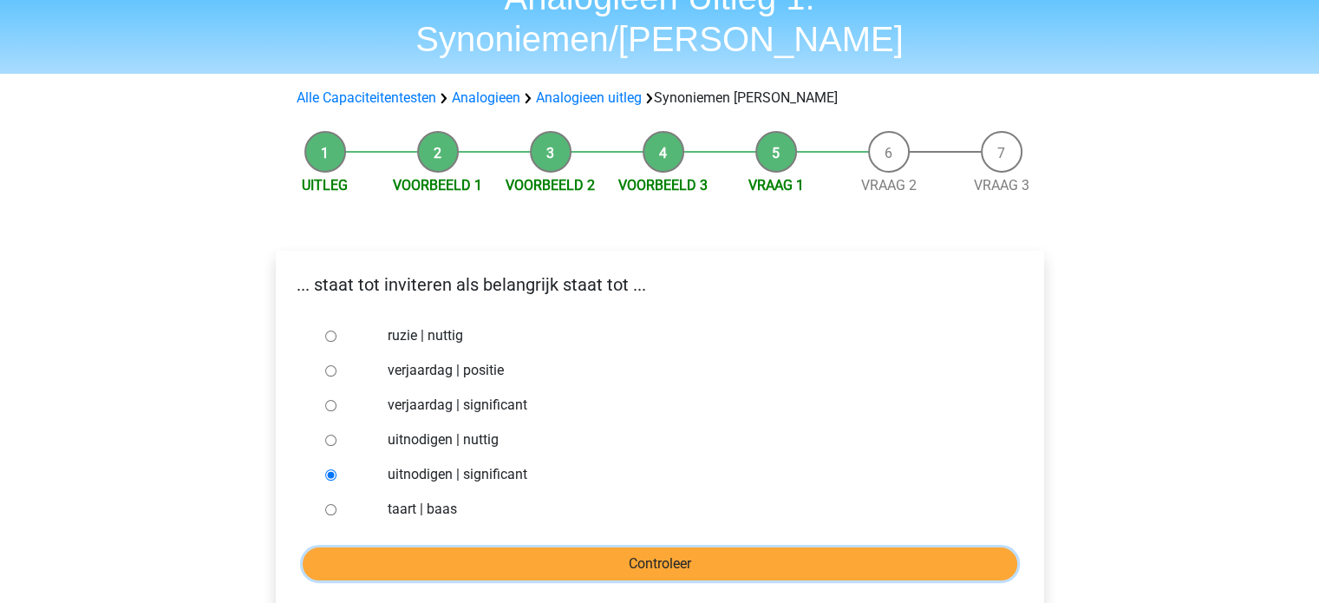
click at [545, 547] on input "Controleer" at bounding box center [660, 563] width 715 height 33
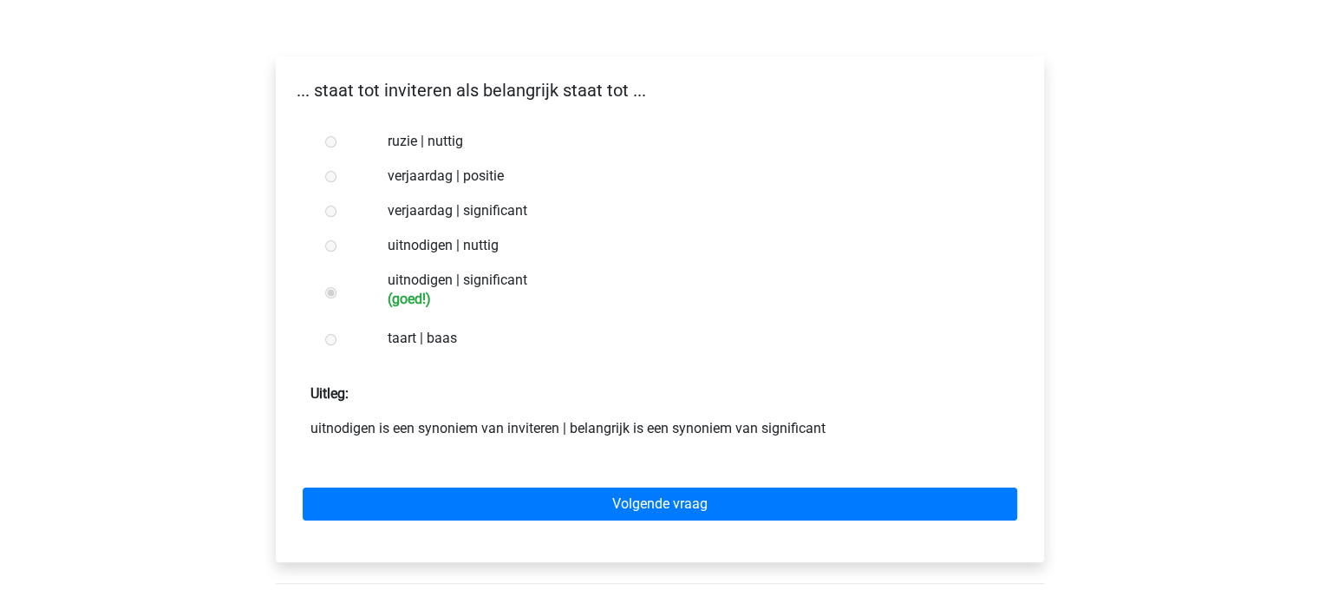
scroll to position [284, 0]
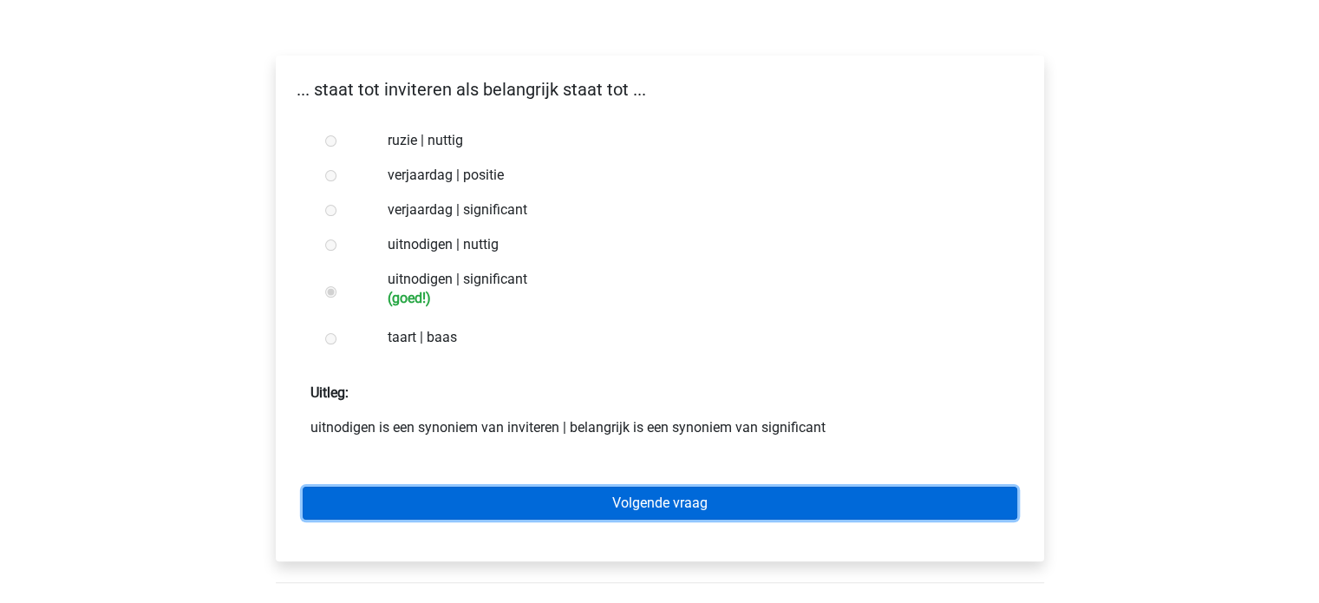
click at [895, 487] on link "Volgende vraag" at bounding box center [660, 503] width 715 height 33
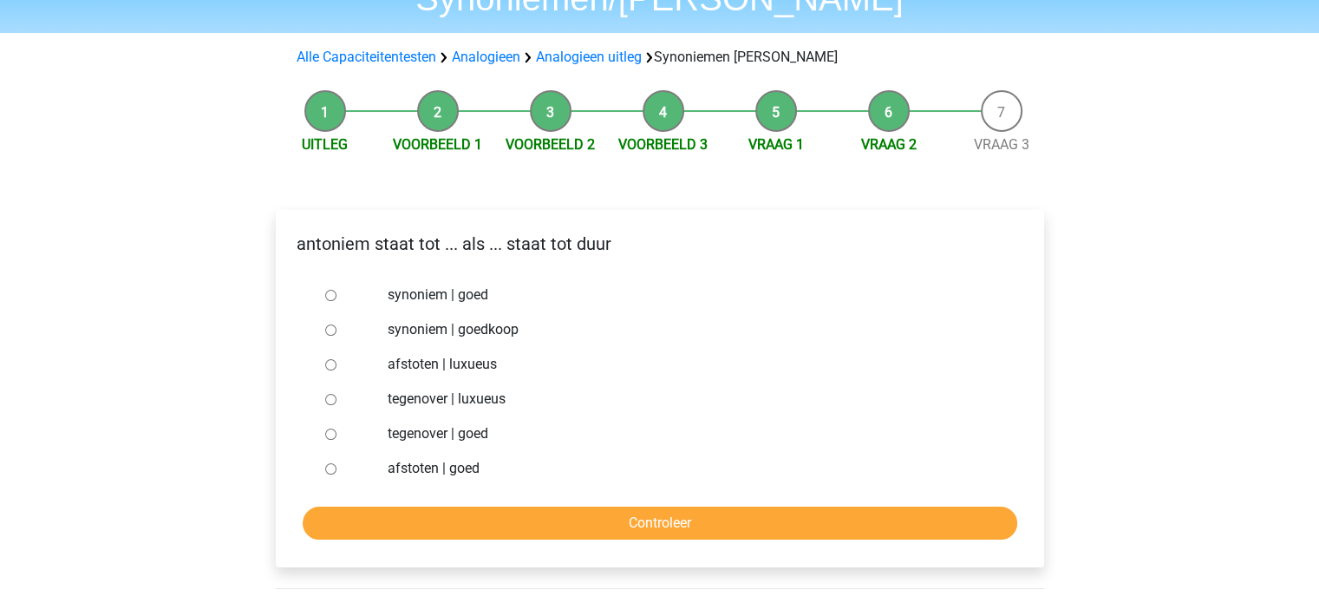
scroll to position [133, 0]
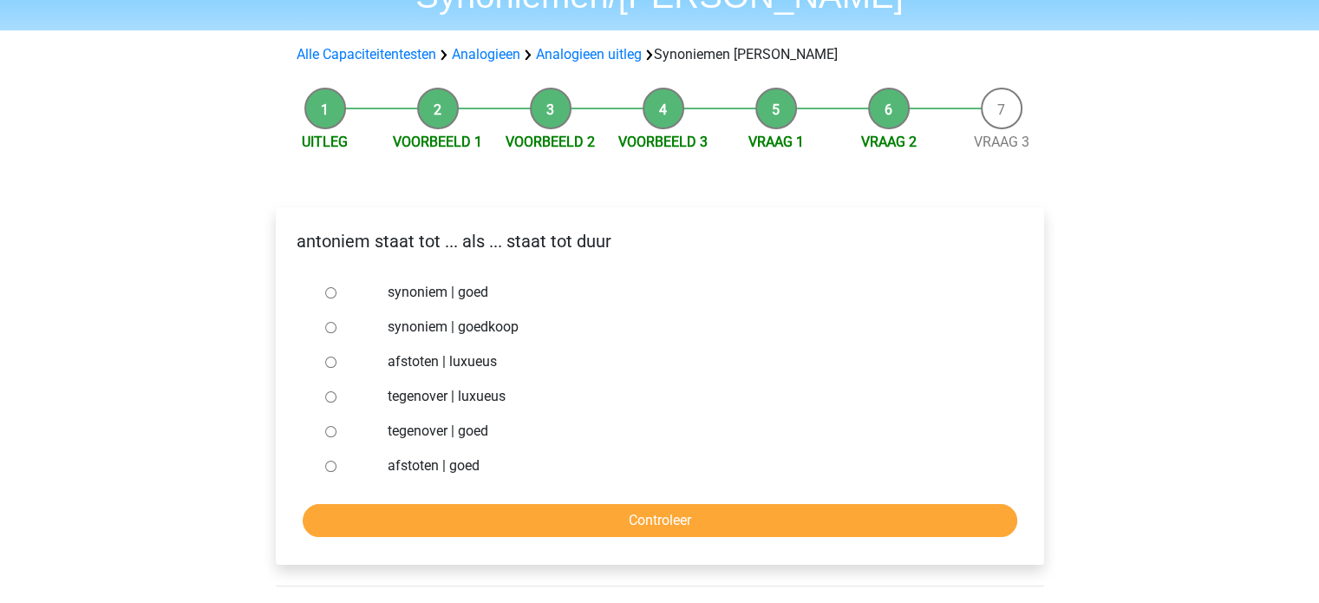
click at [328, 322] on input "synoniem | goedkoop" at bounding box center [330, 327] width 11 height 11
radio input "true"
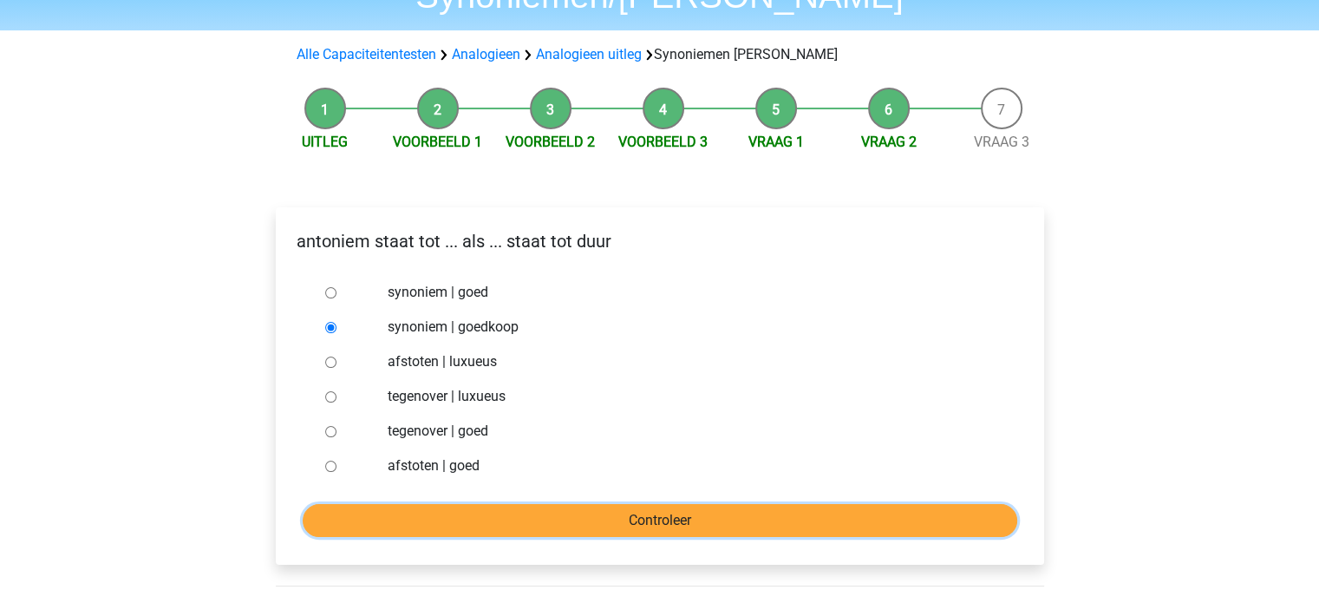
click at [552, 504] on input "Controleer" at bounding box center [660, 520] width 715 height 33
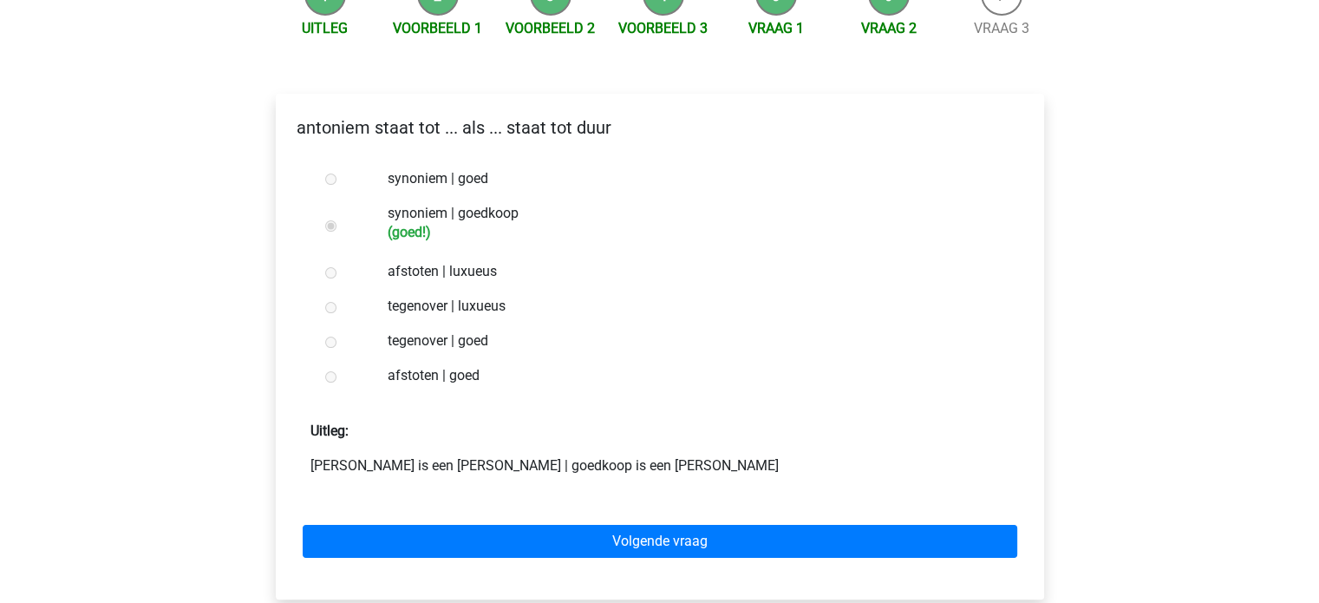
scroll to position [250, 0]
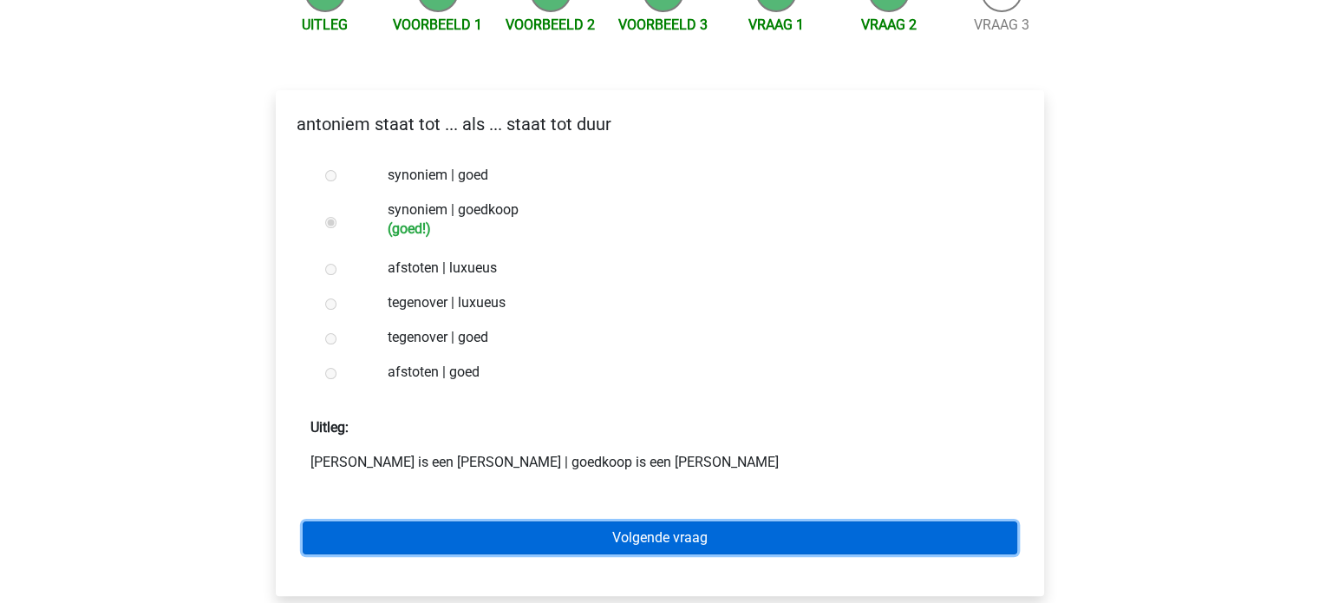
click at [814, 521] on link "Volgende vraag" at bounding box center [660, 537] width 715 height 33
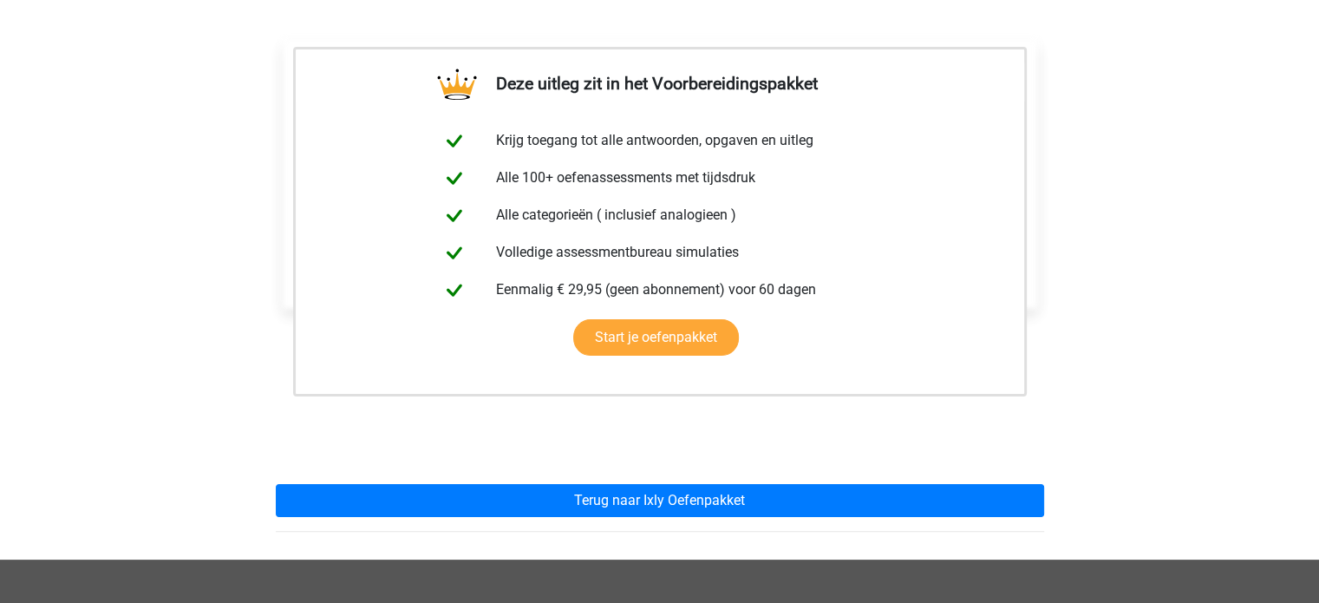
scroll to position [323, 0]
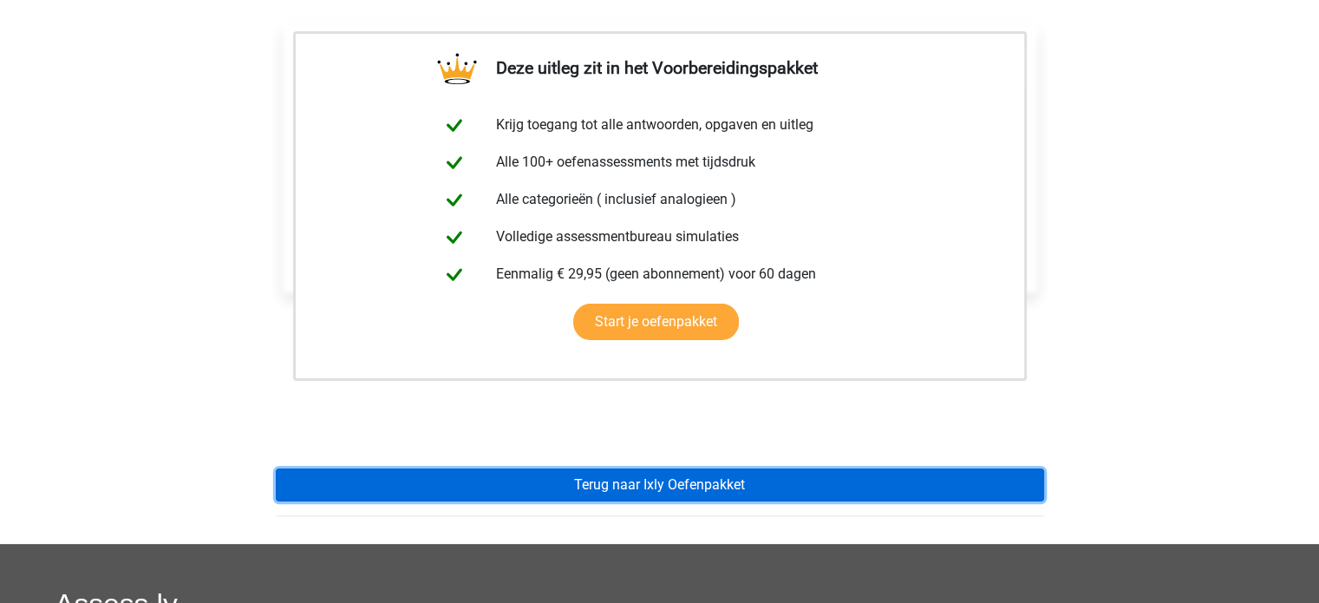
click at [957, 468] on link "Terug naar Ixly Oefenpakket" at bounding box center [660, 484] width 768 height 33
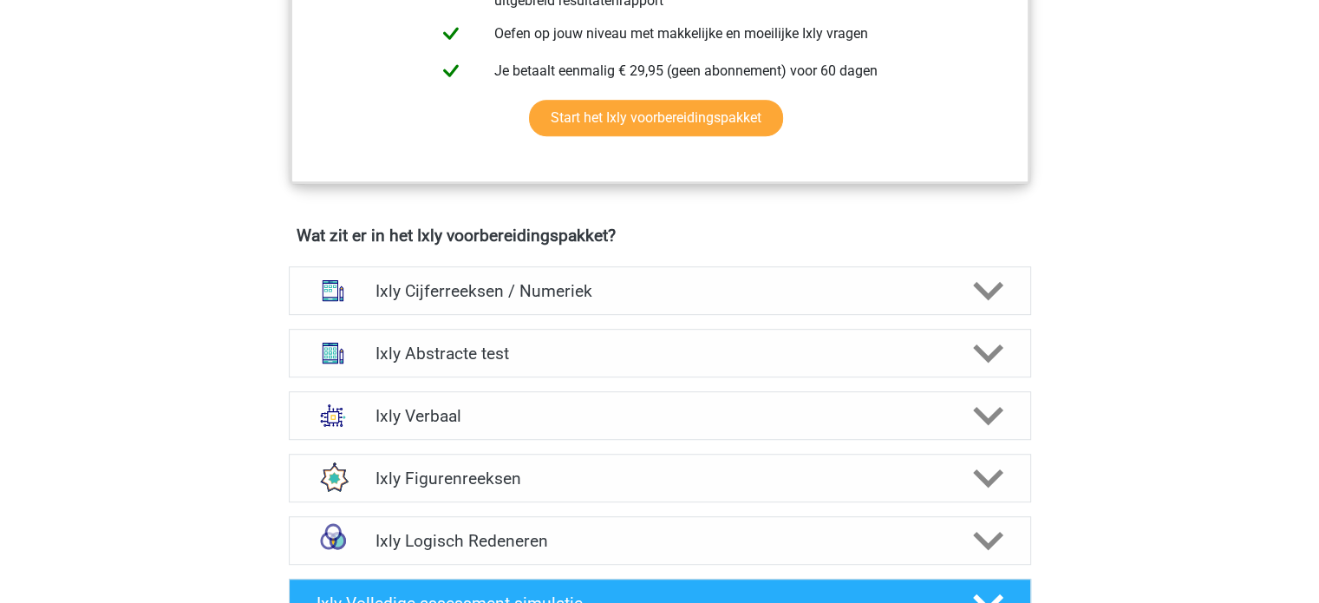
scroll to position [924, 0]
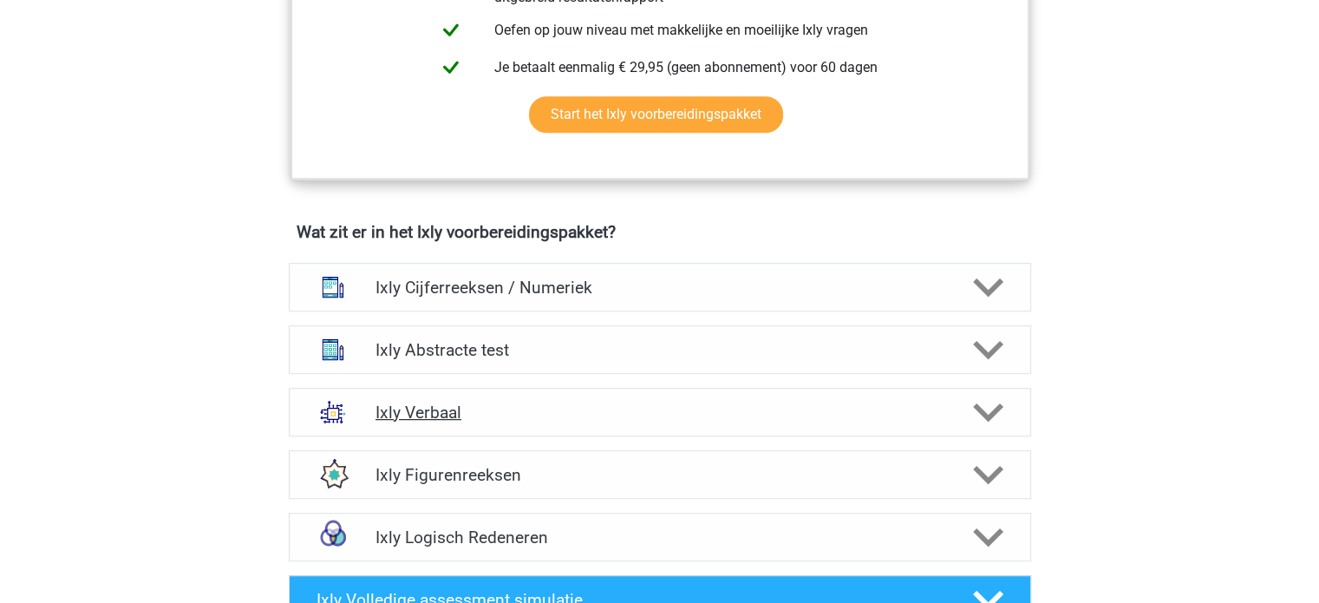
click at [992, 412] on polygon at bounding box center [988, 411] width 30 height 19
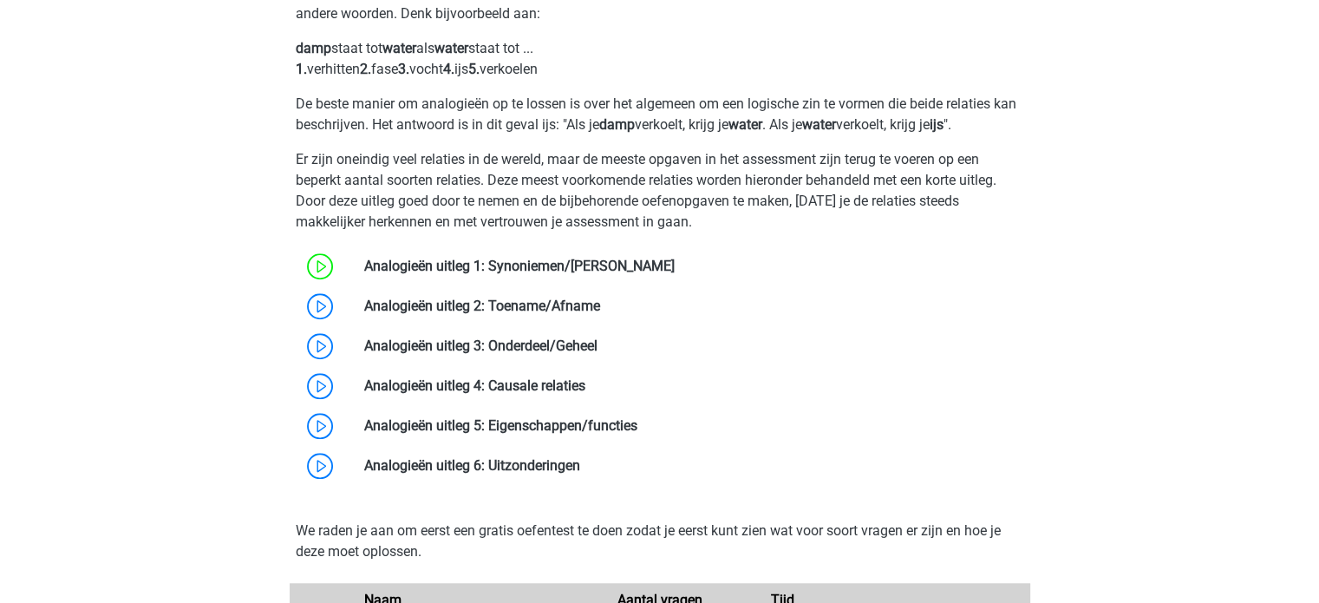
scroll to position [1412, 0]
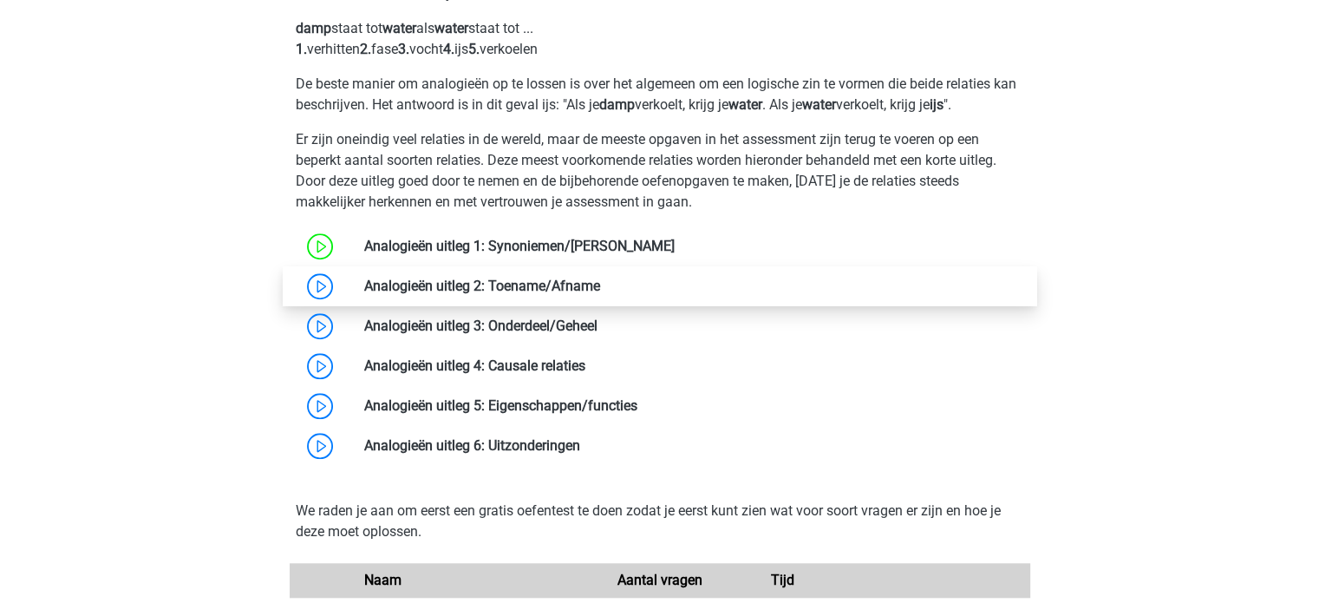
click at [600, 291] on link at bounding box center [600, 286] width 0 height 16
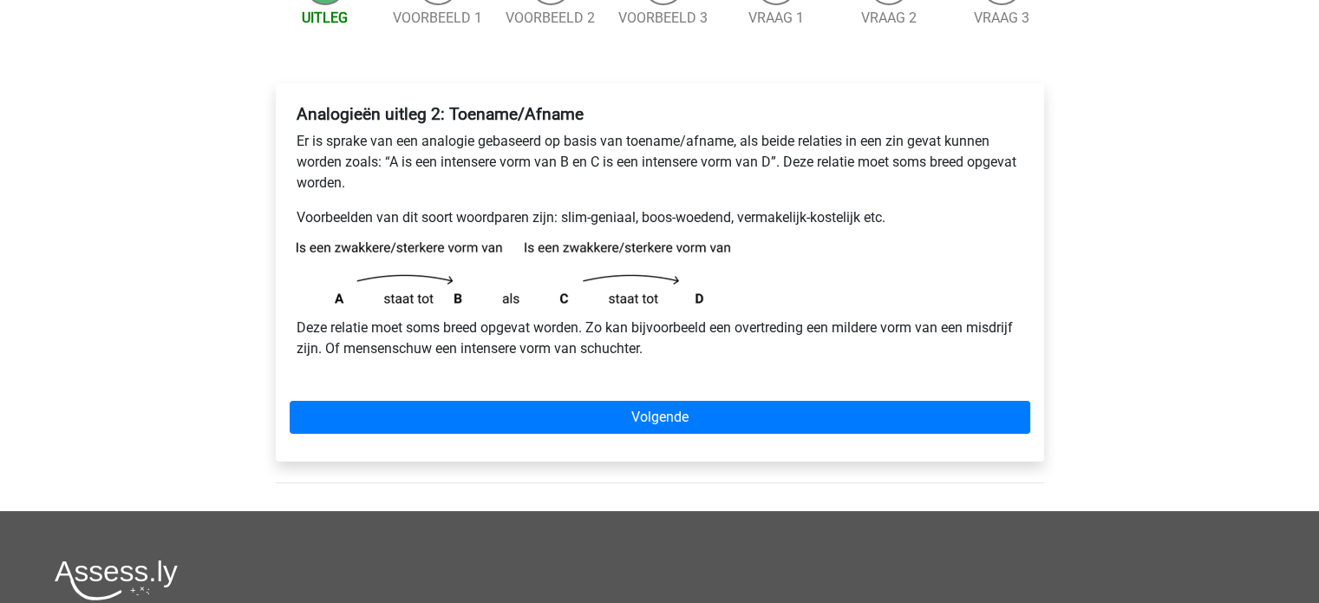
scroll to position [222, 0]
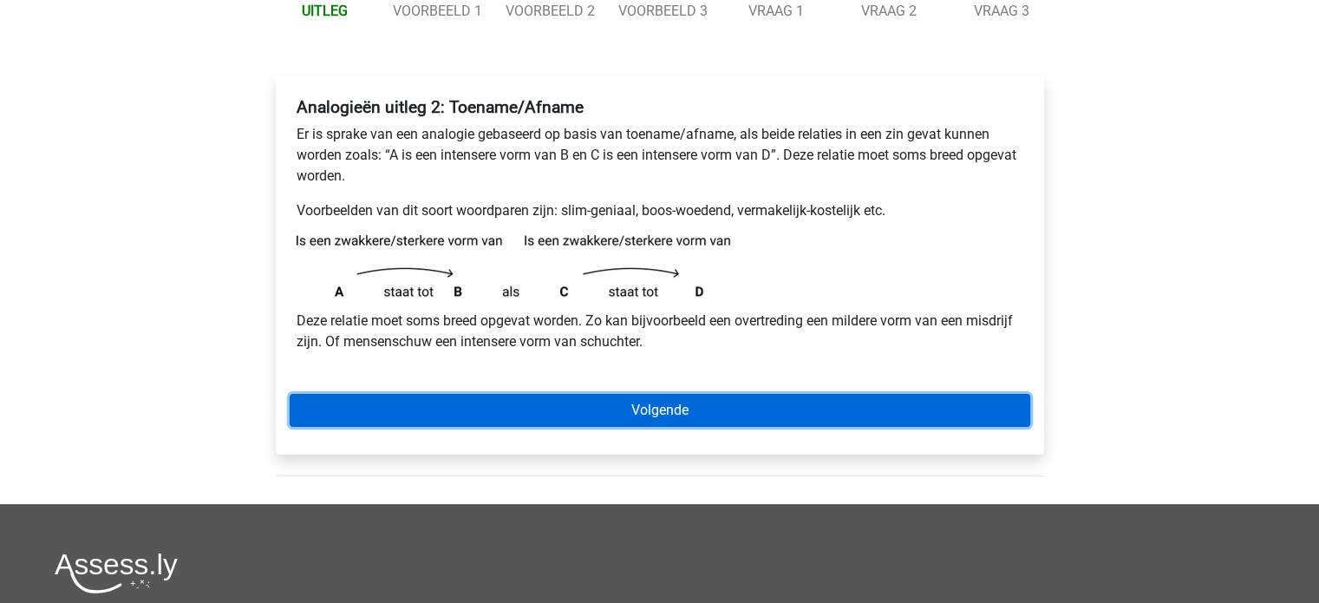
click at [758, 408] on link "Volgende" at bounding box center [660, 410] width 741 height 33
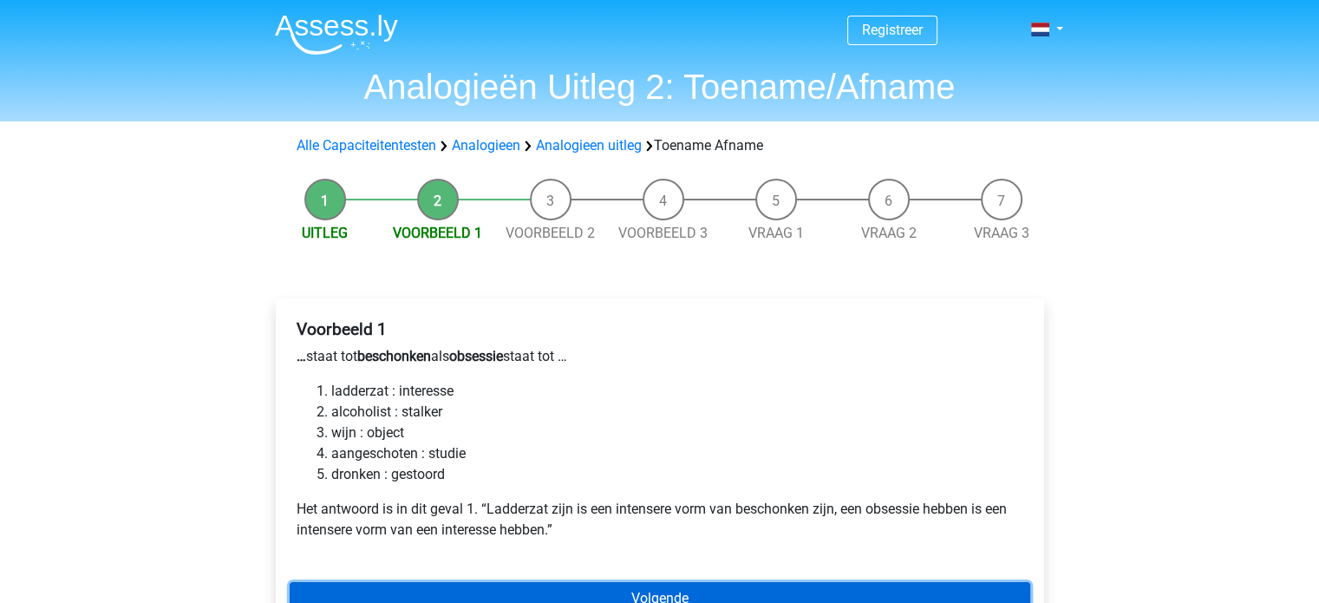
click at [921, 585] on link "Volgende" at bounding box center [660, 598] width 741 height 33
click at [782, 592] on link "Volgende" at bounding box center [660, 598] width 741 height 33
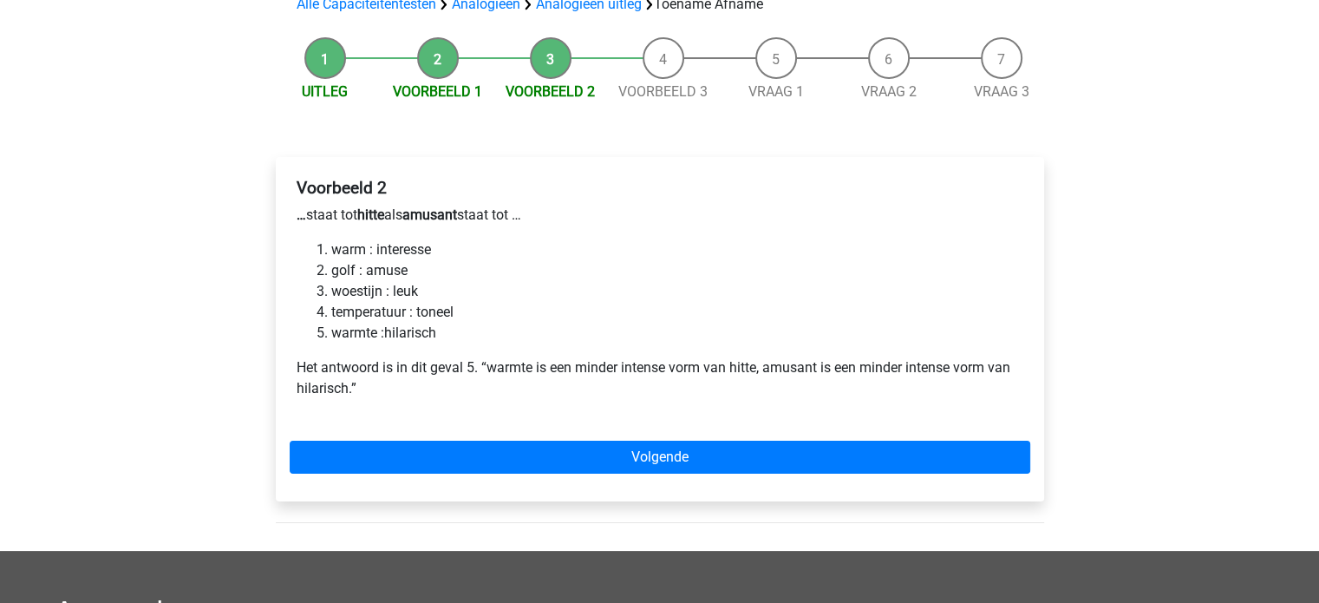
scroll to position [144, 0]
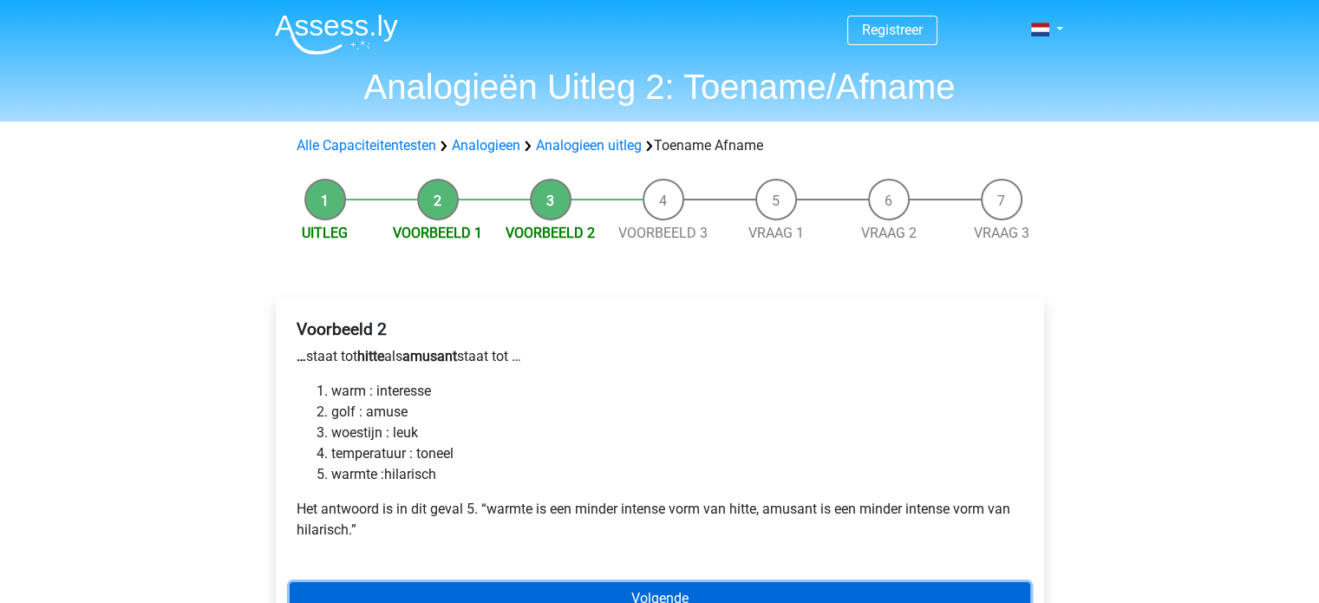
click at [782, 592] on link "Volgende" at bounding box center [660, 598] width 741 height 33
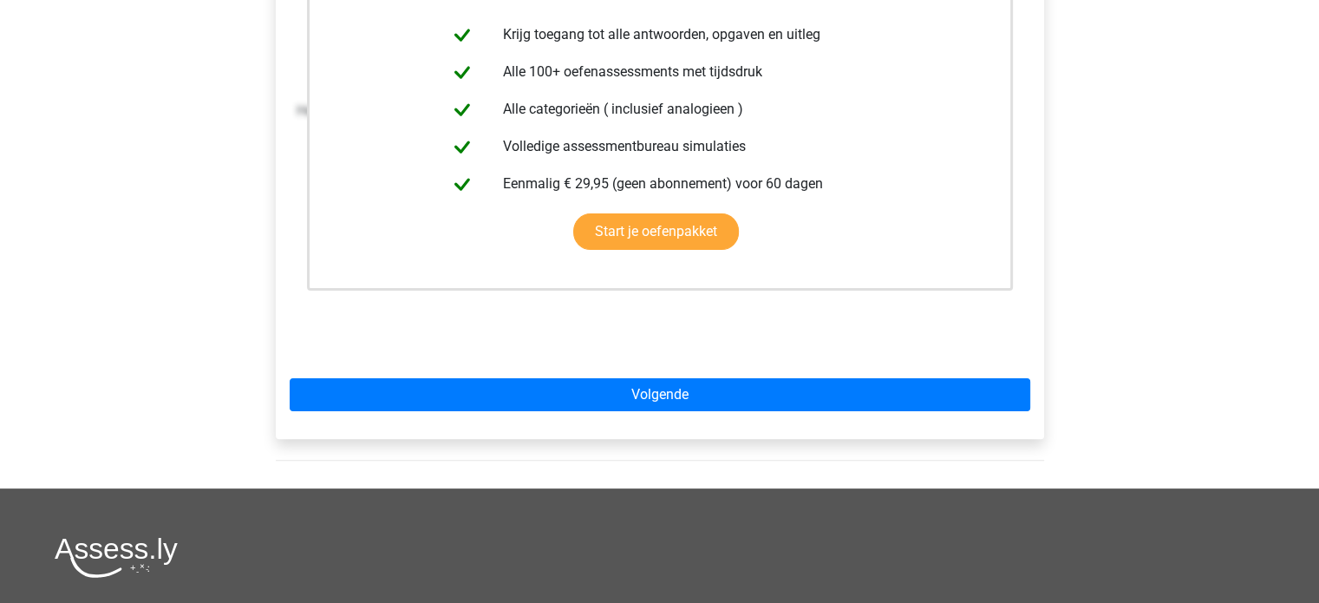
scroll to position [410, 0]
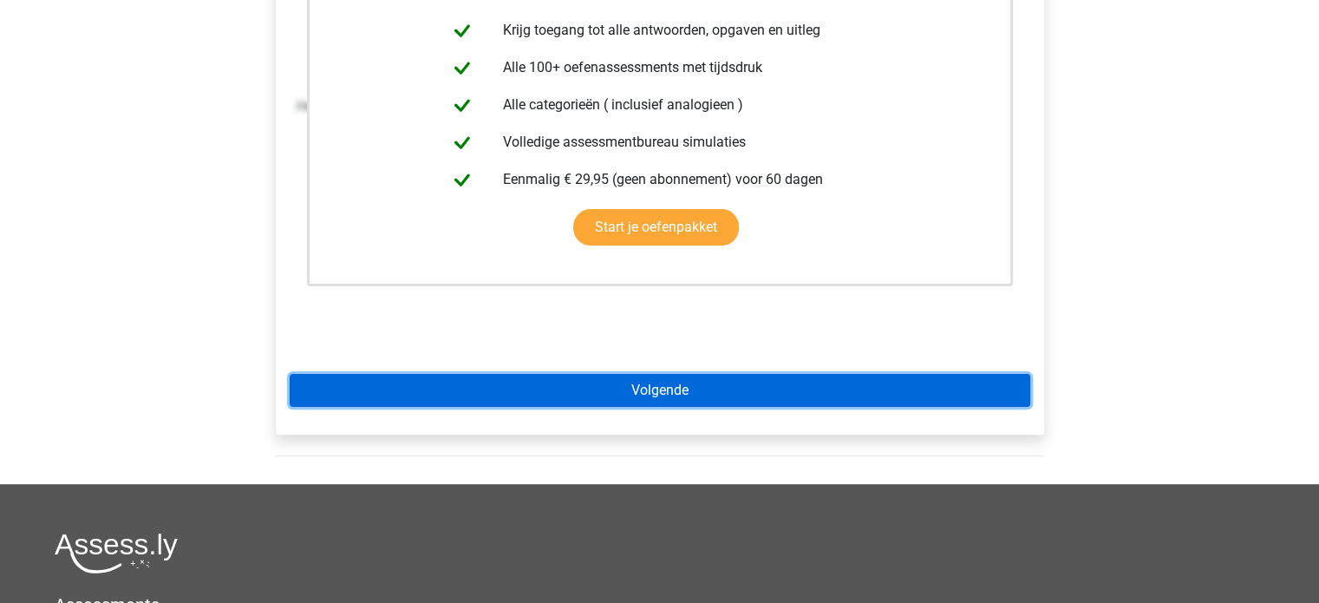
click at [866, 392] on link "Volgende" at bounding box center [660, 390] width 741 height 33
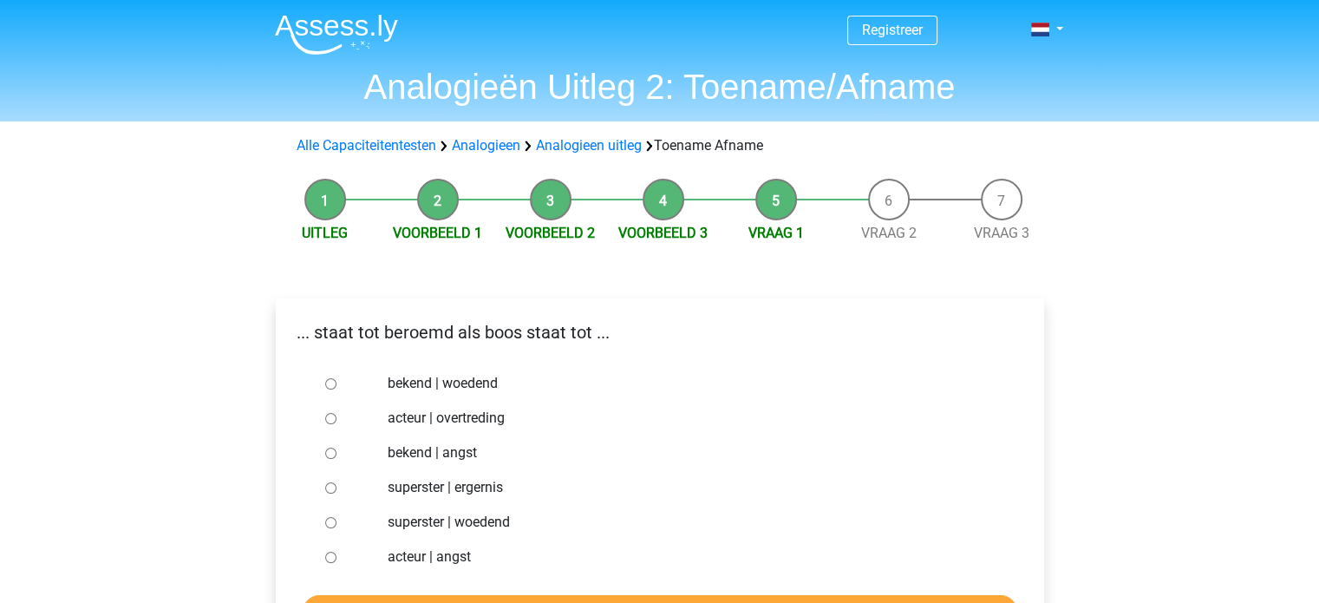
click at [327, 379] on input "bekend | woedend" at bounding box center [330, 383] width 11 height 11
radio input "true"
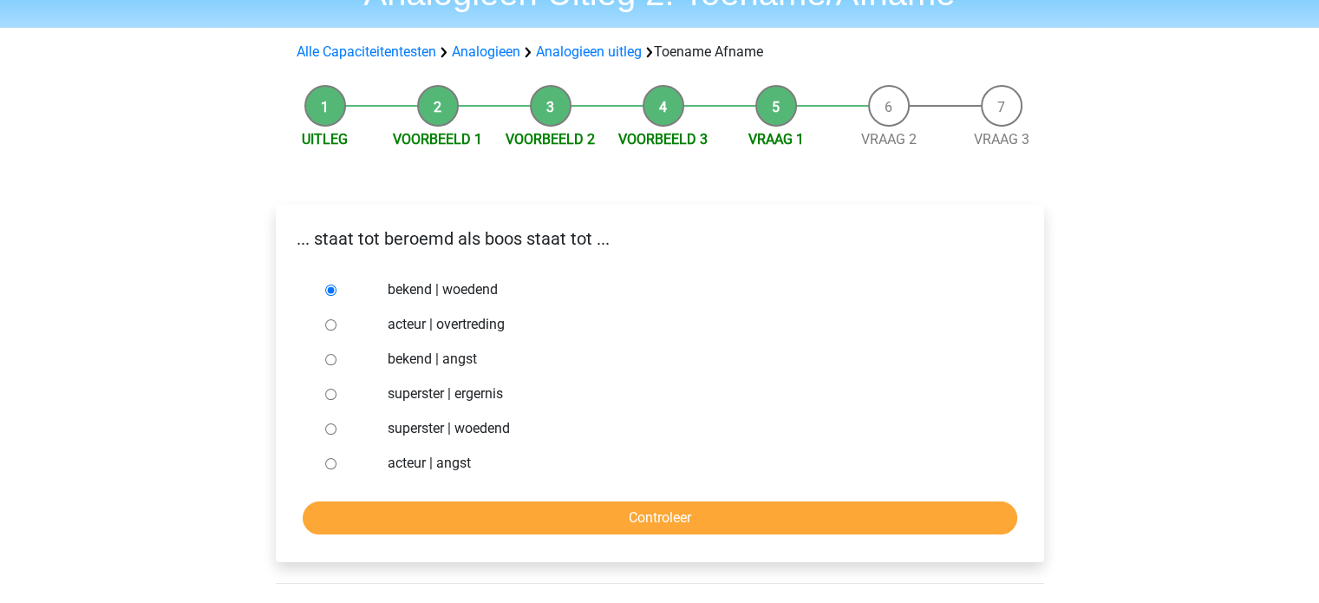
scroll to position [101, 0]
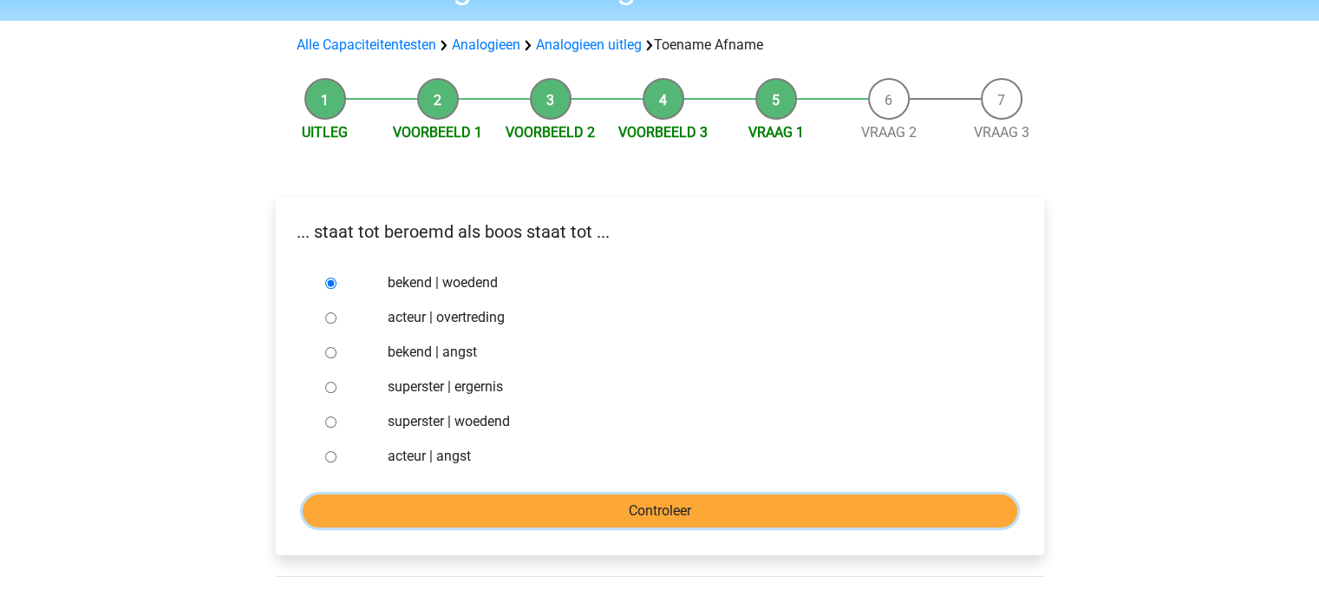
click at [989, 510] on input "Controleer" at bounding box center [660, 510] width 715 height 33
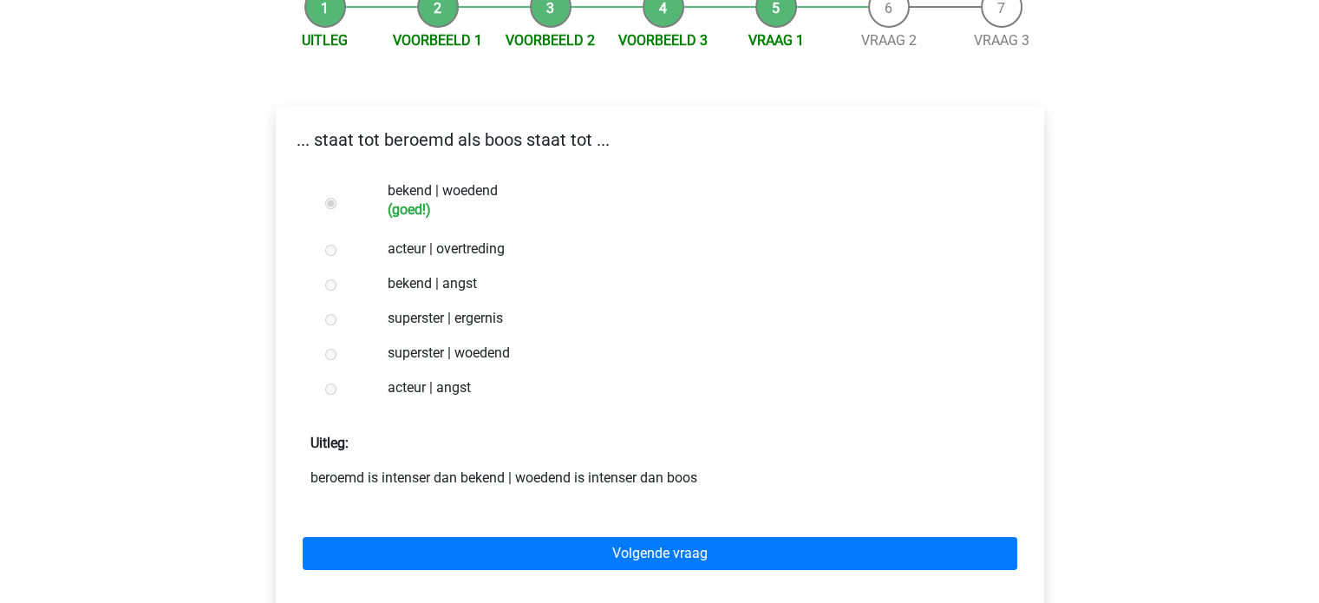
scroll to position [199, 0]
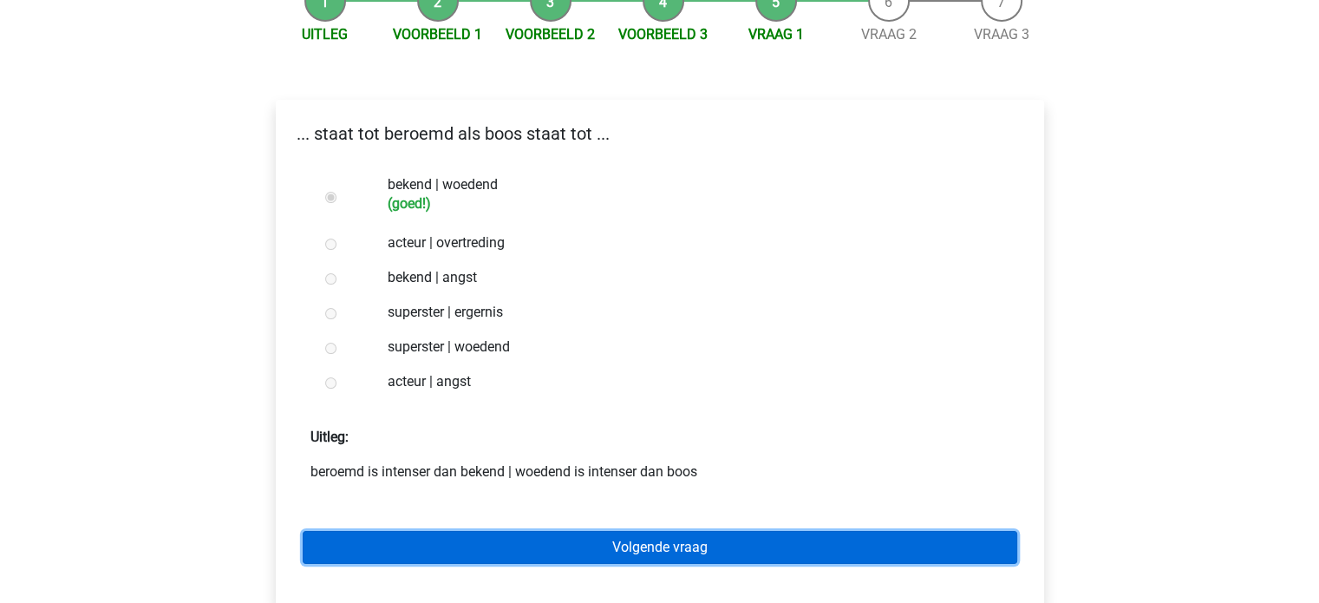
click at [774, 551] on link "Volgende vraag" at bounding box center [660, 547] width 715 height 33
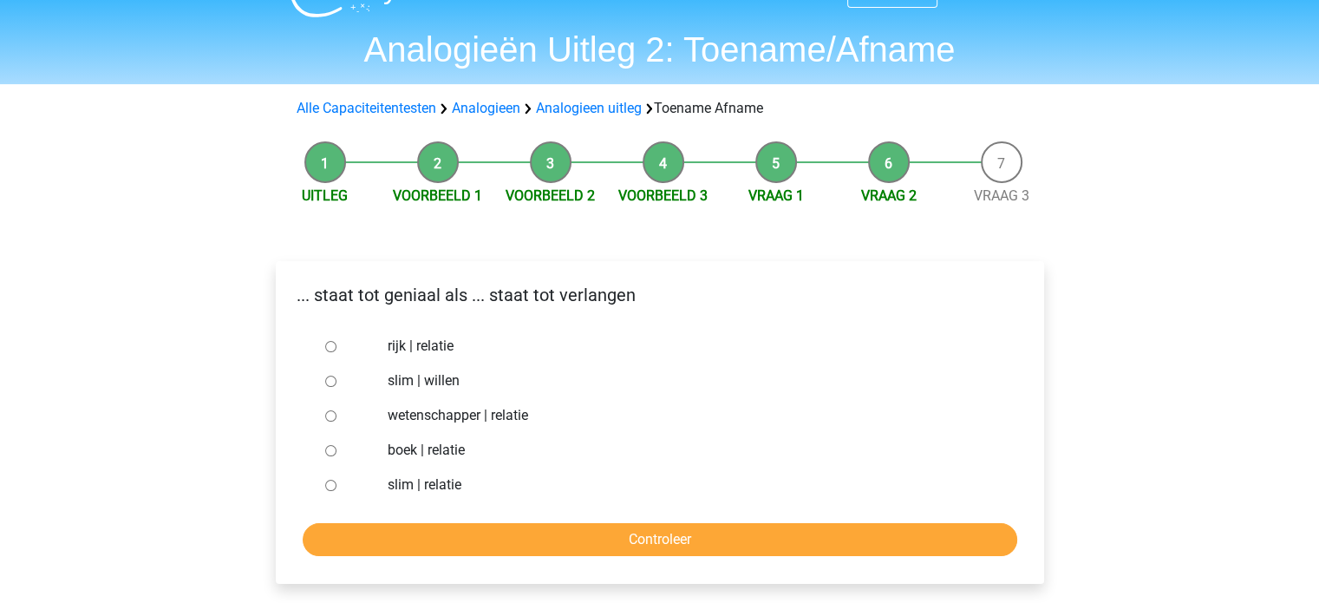
scroll to position [40, 0]
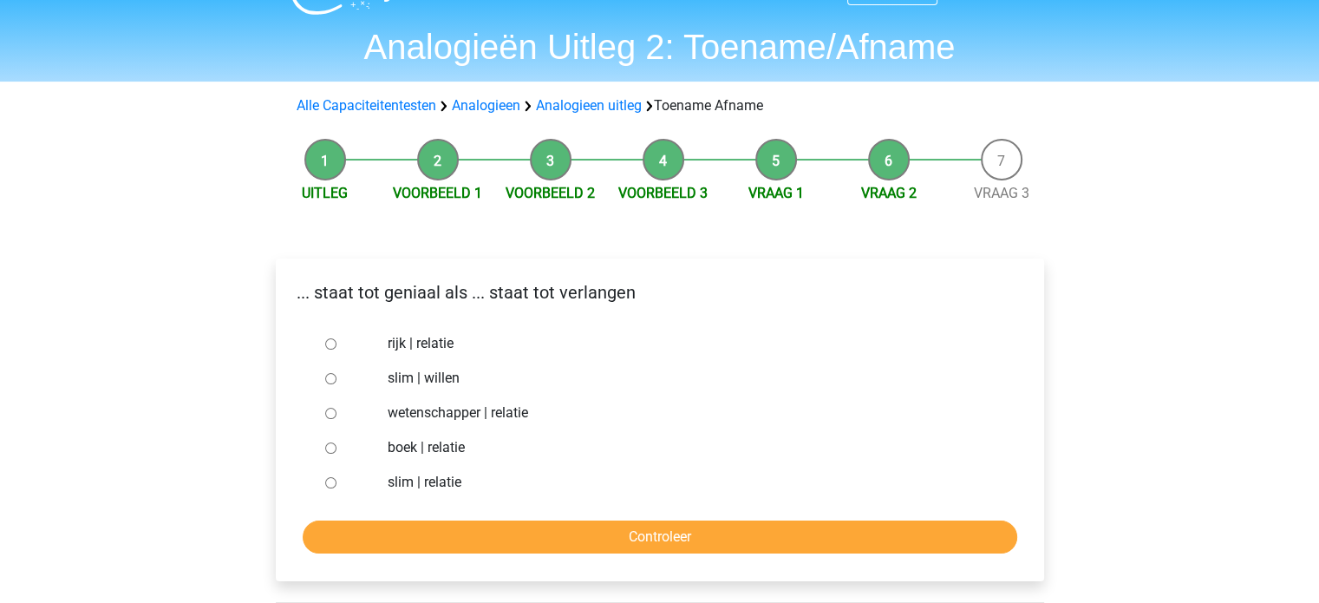
click at [334, 378] on input "slim | willen" at bounding box center [330, 378] width 11 height 11
radio input "true"
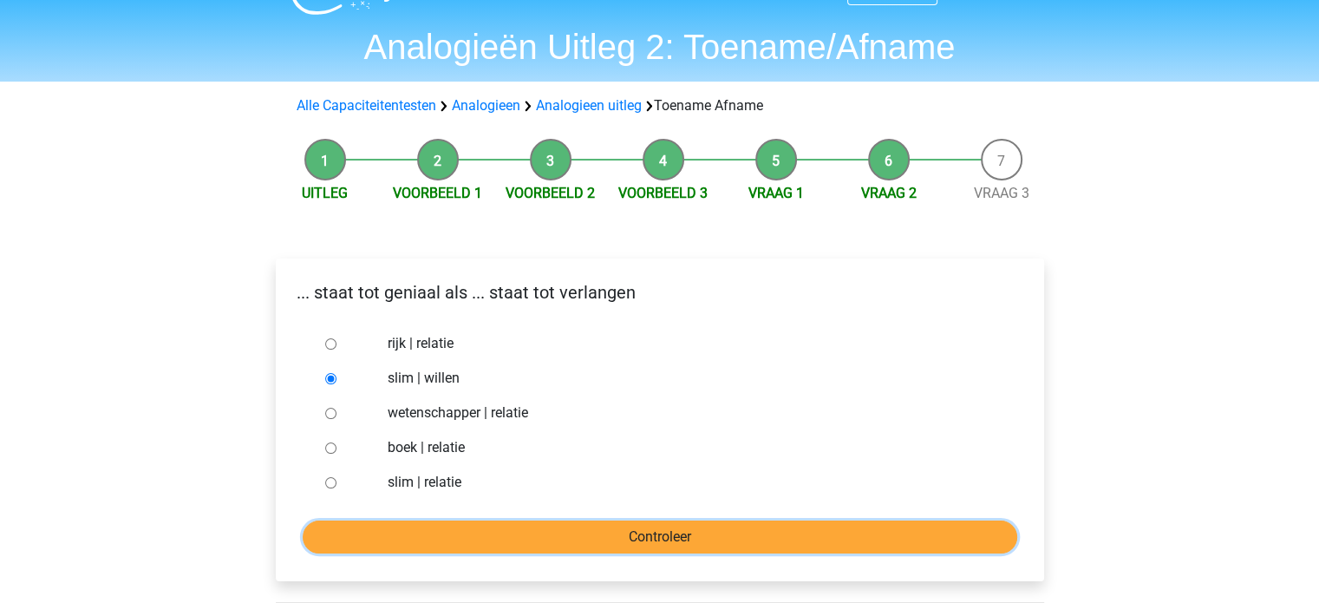
click at [516, 551] on input "Controleer" at bounding box center [660, 536] width 715 height 33
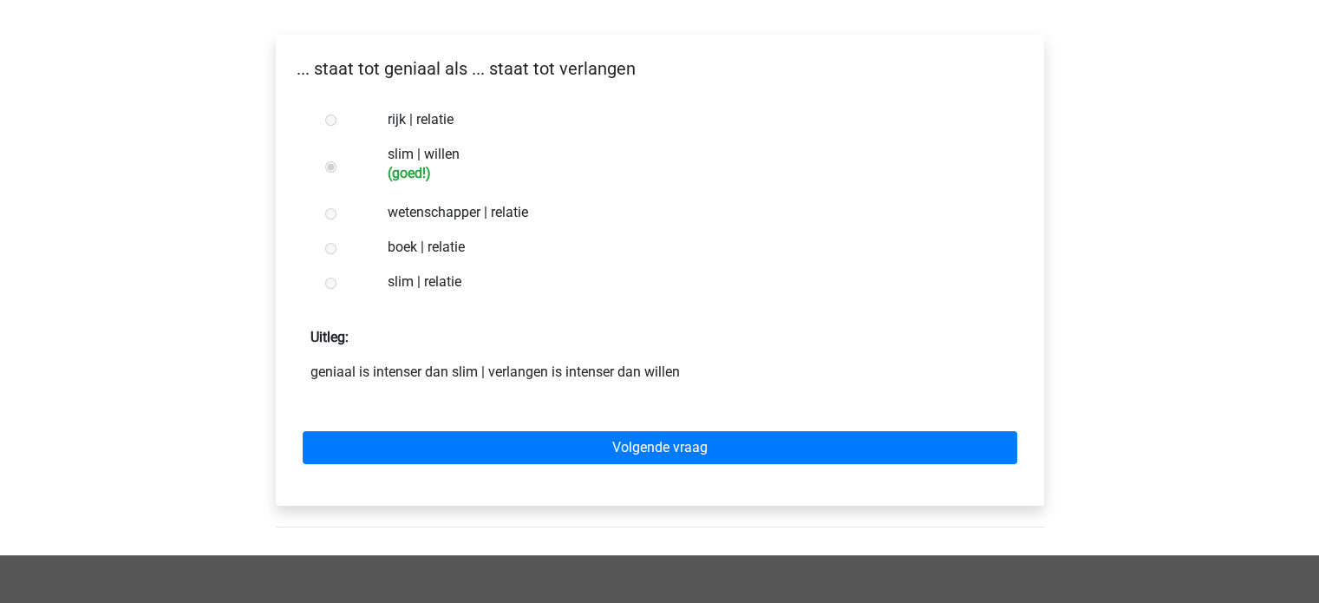
scroll to position [275, 0]
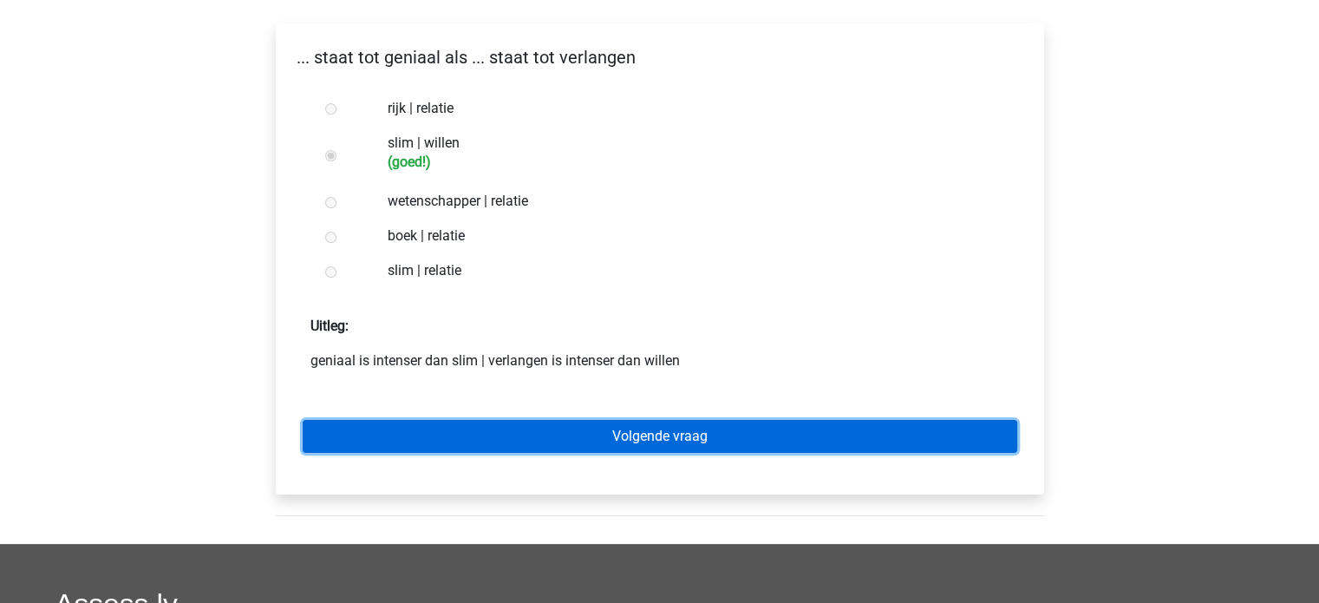
click at [865, 436] on link "Volgende vraag" at bounding box center [660, 436] width 715 height 33
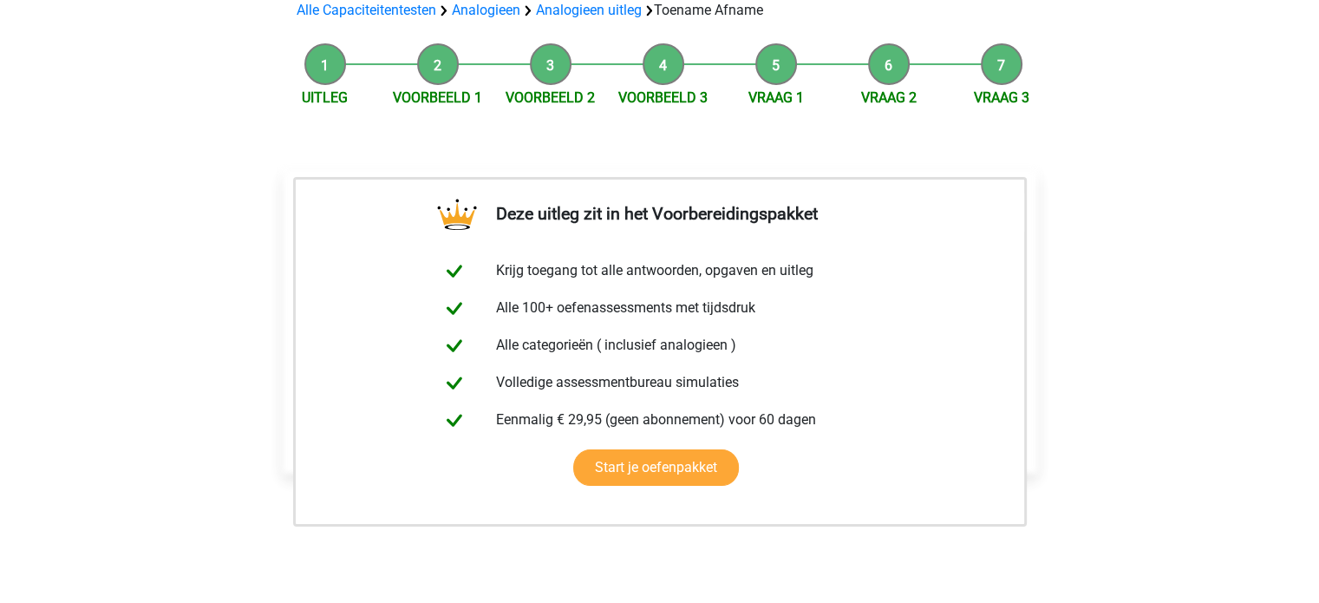
scroll to position [258, 0]
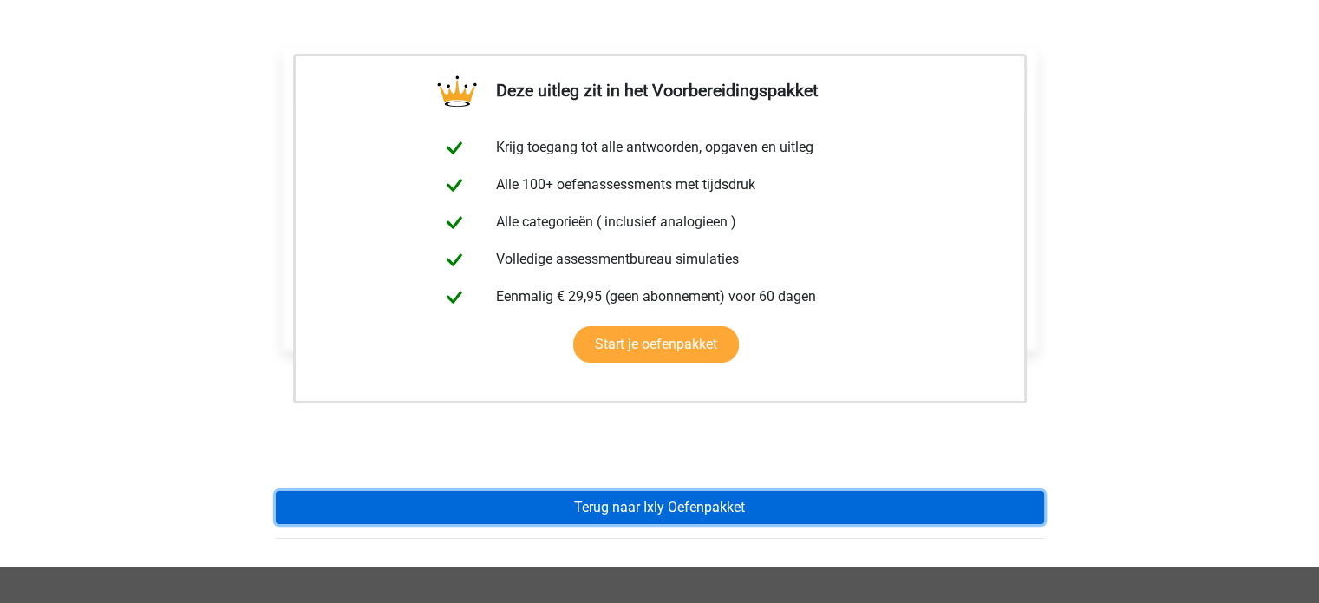
click at [795, 502] on link "Terug naar Ixly Oefenpakket" at bounding box center [660, 507] width 768 height 33
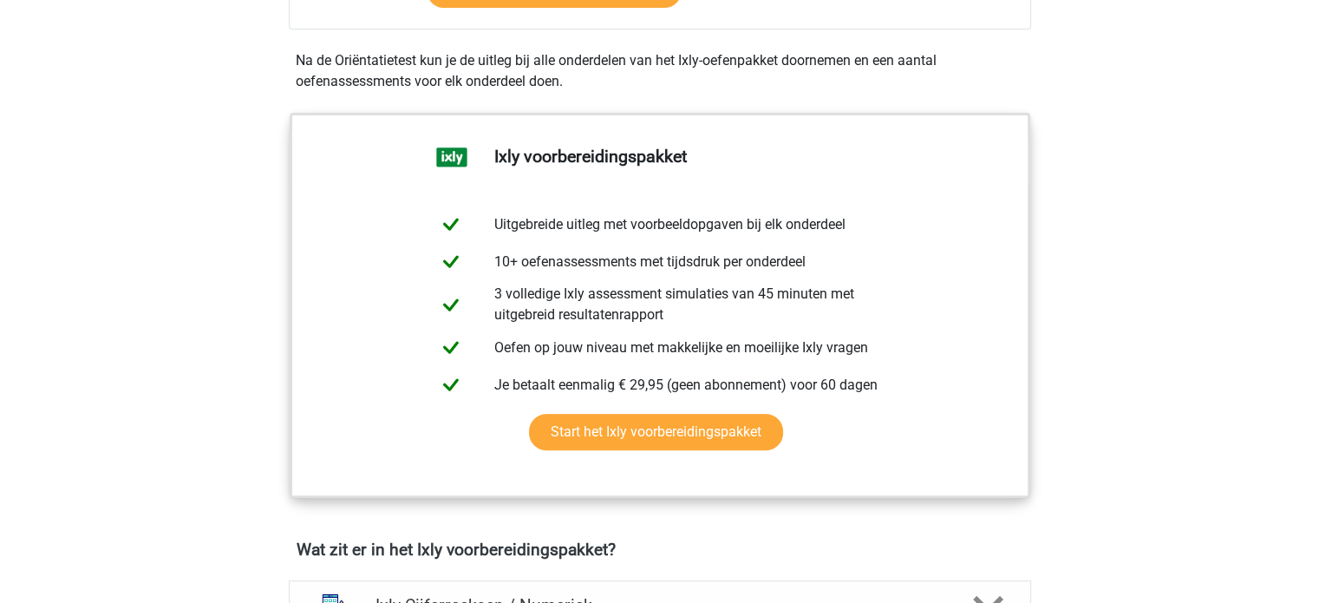
scroll to position [655, 0]
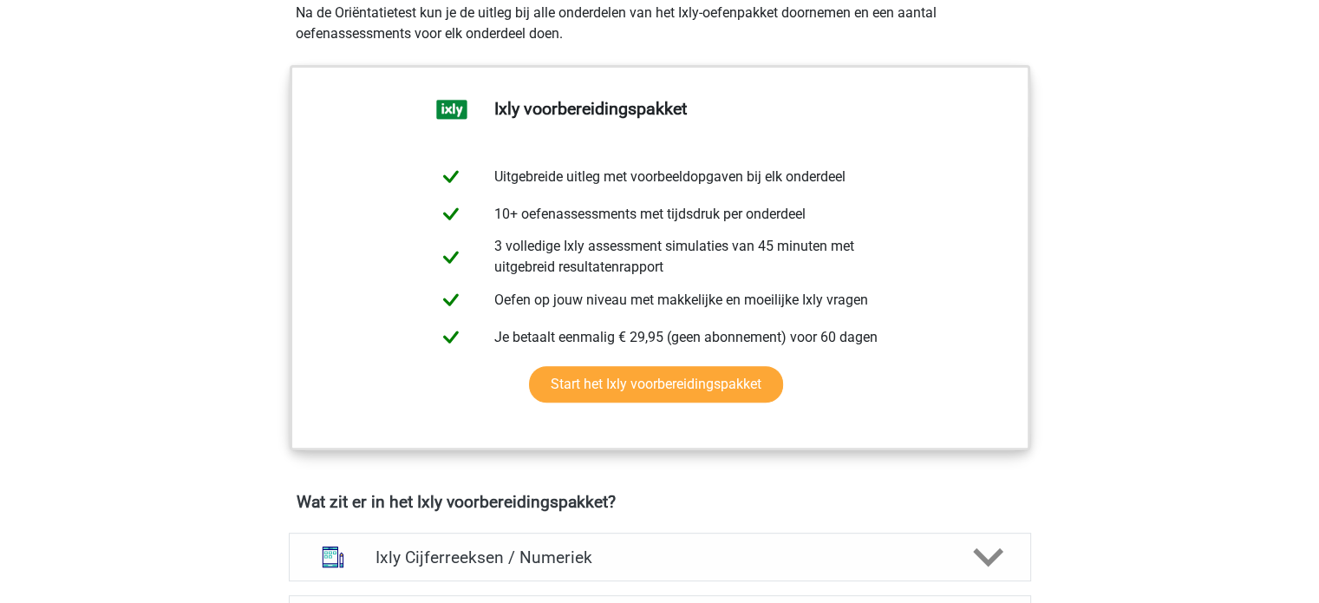
drag, startPoint x: 1306, startPoint y: 215, endPoint x: 1315, endPoint y: 265, distance: 51.0
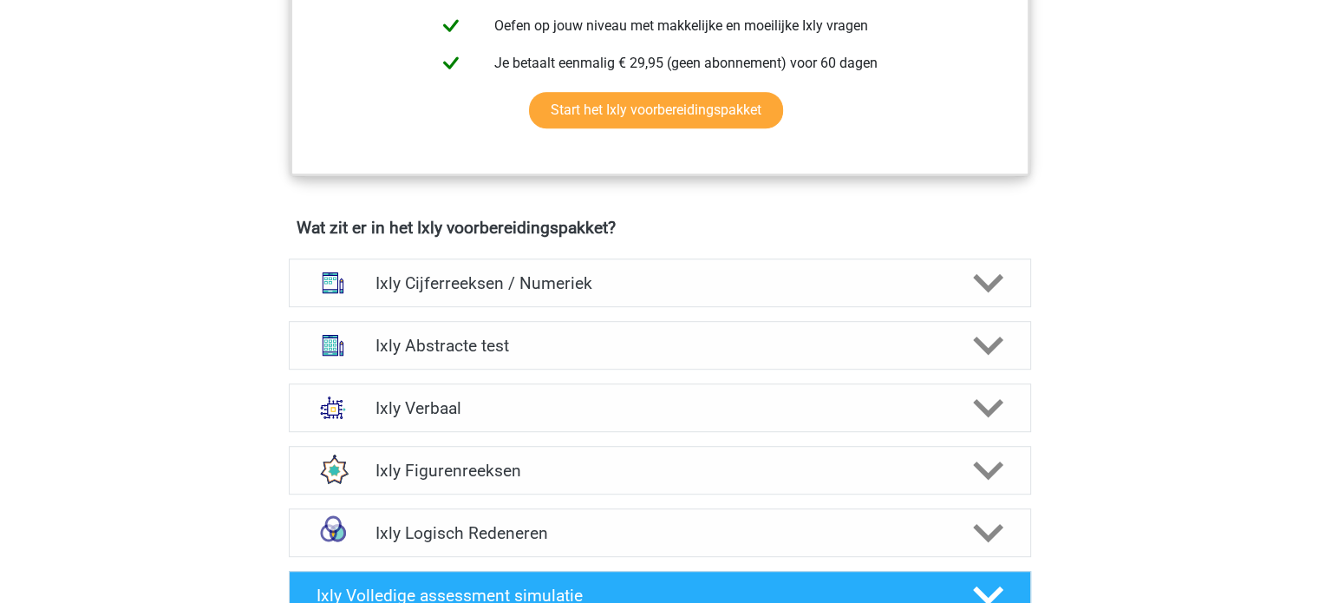
scroll to position [969, 0]
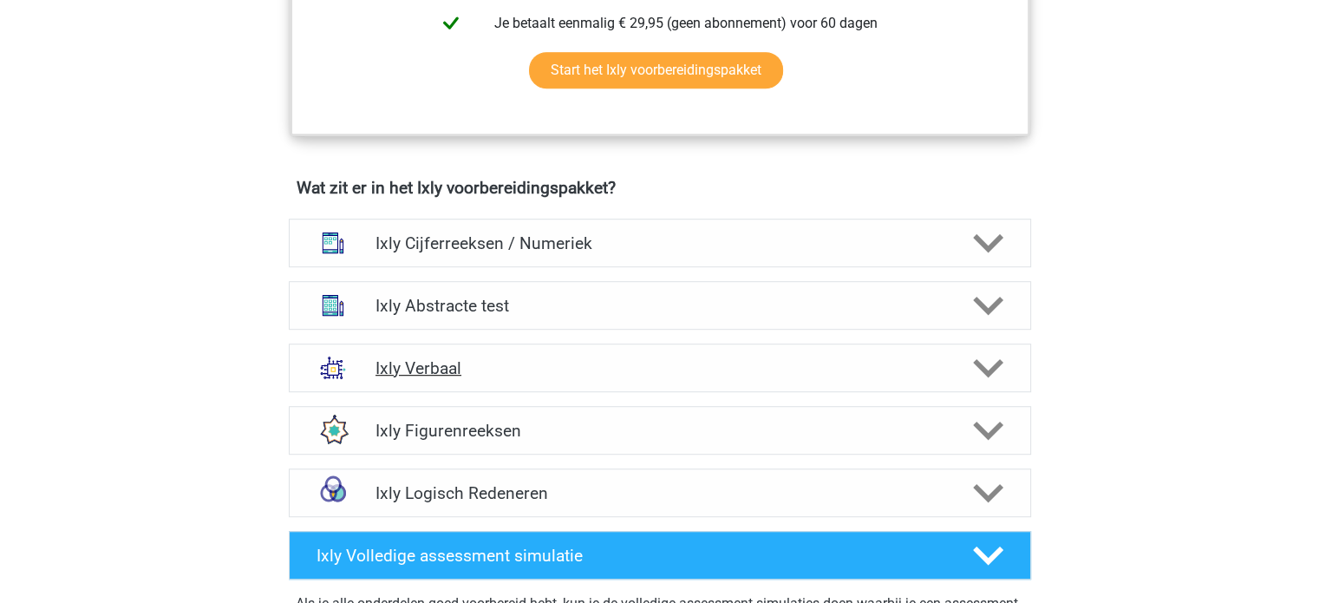
click at [1004, 369] on div at bounding box center [986, 368] width 59 height 30
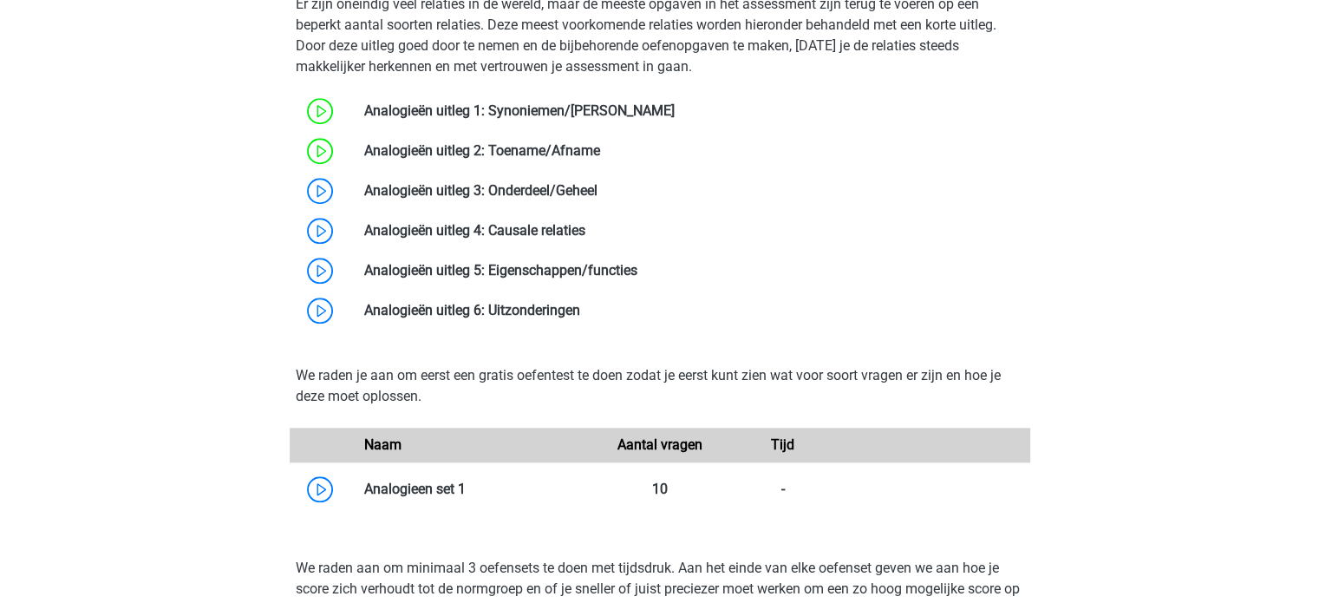
scroll to position [1552, 0]
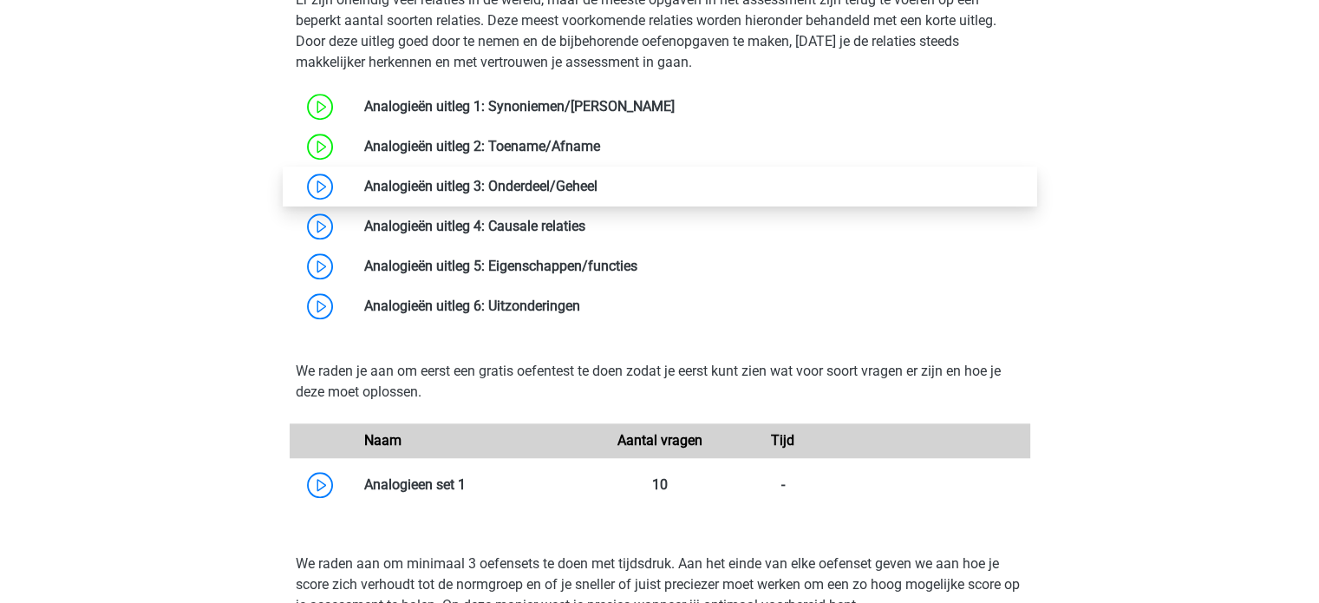
click at [598, 194] on link at bounding box center [598, 186] width 0 height 16
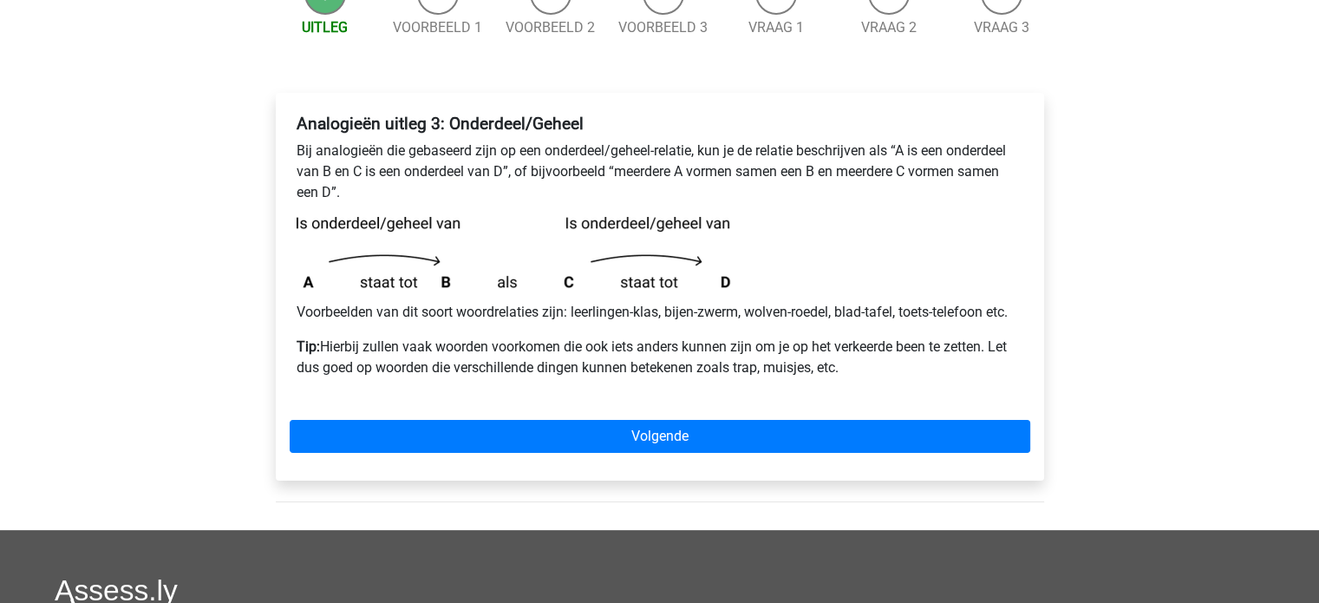
scroll to position [235, 0]
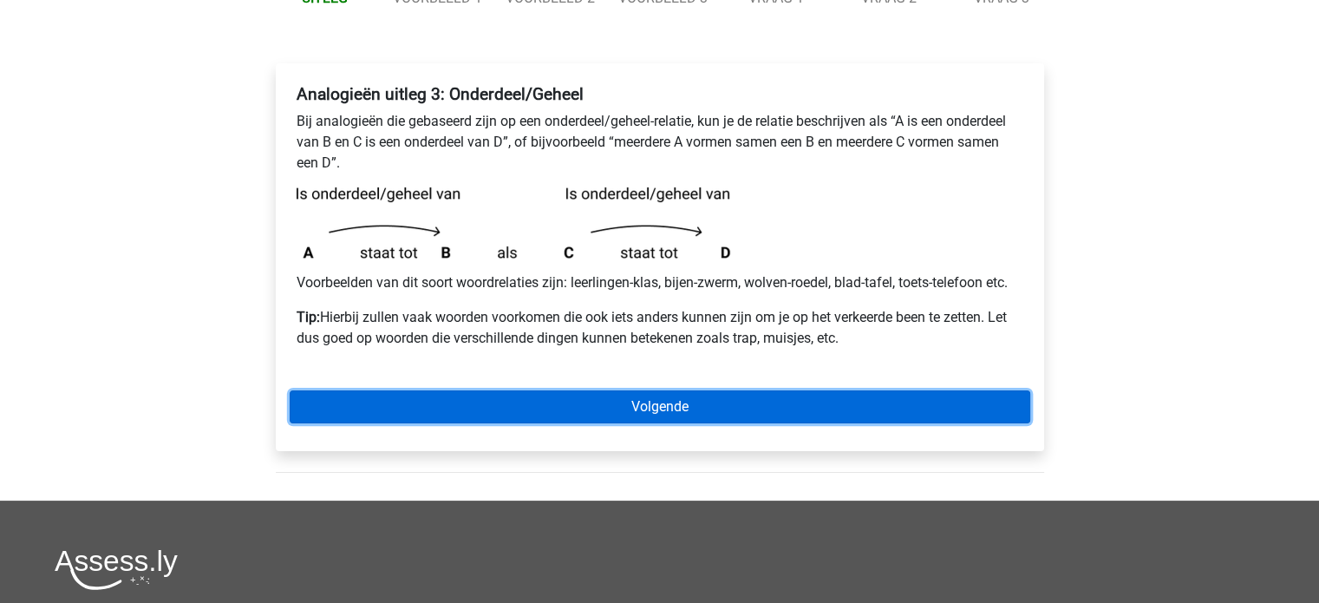
click at [763, 406] on link "Volgende" at bounding box center [660, 406] width 741 height 33
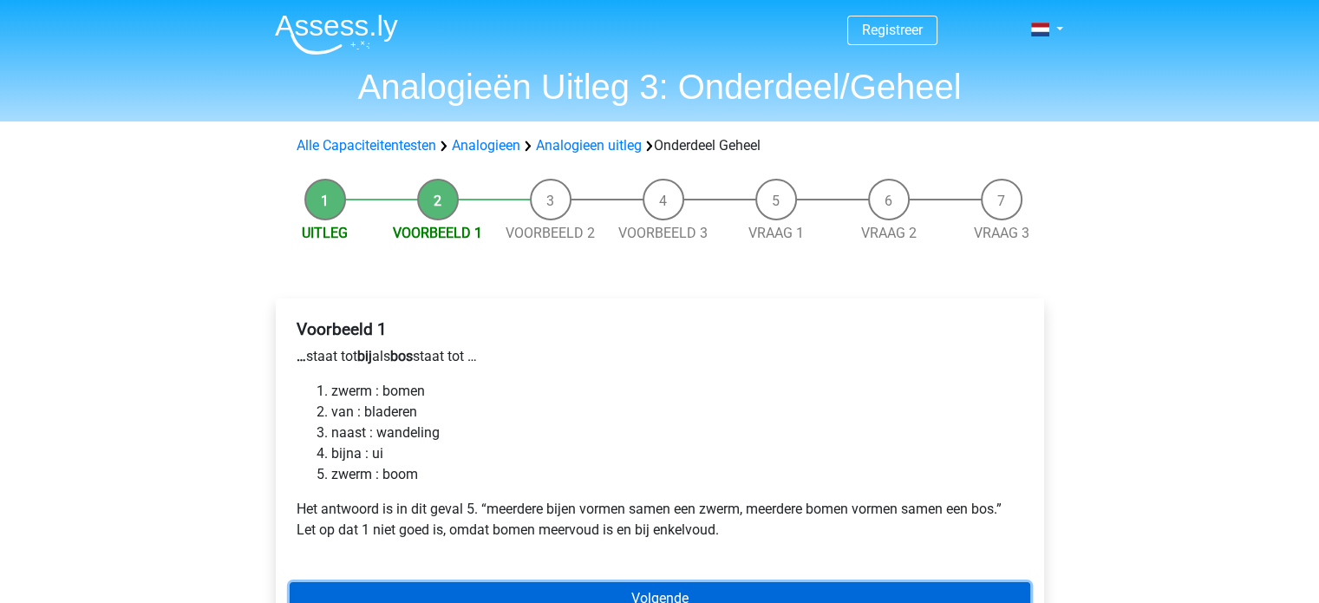
click at [650, 589] on link "Volgende" at bounding box center [660, 598] width 741 height 33
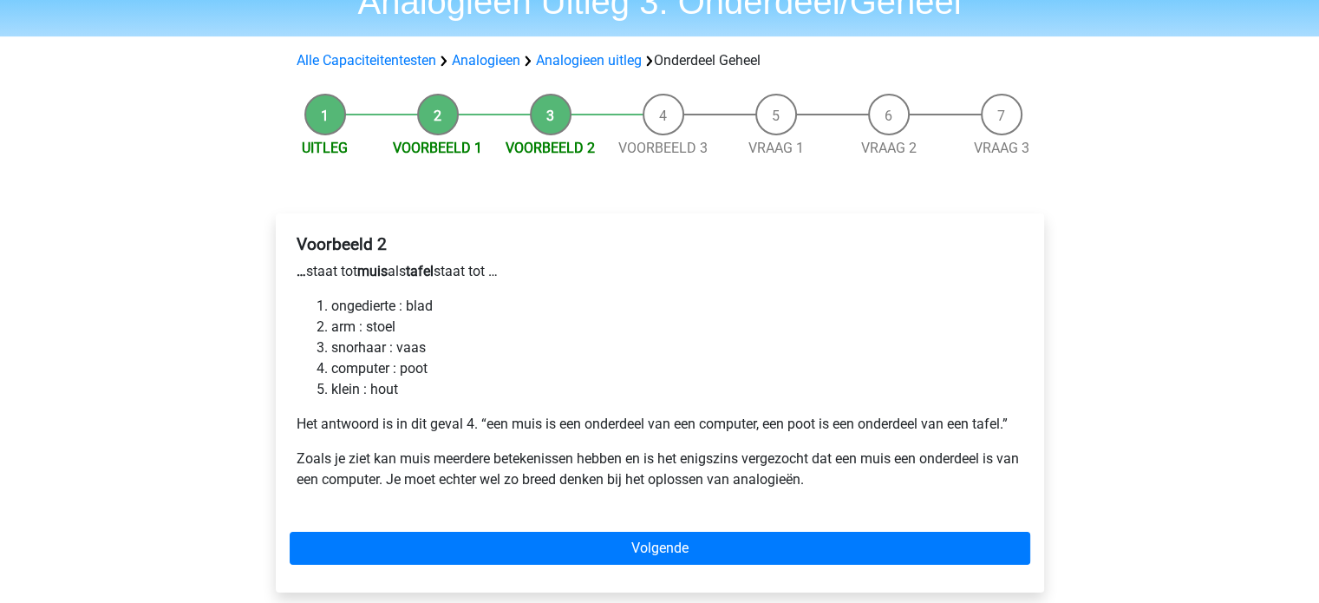
scroll to position [88, 0]
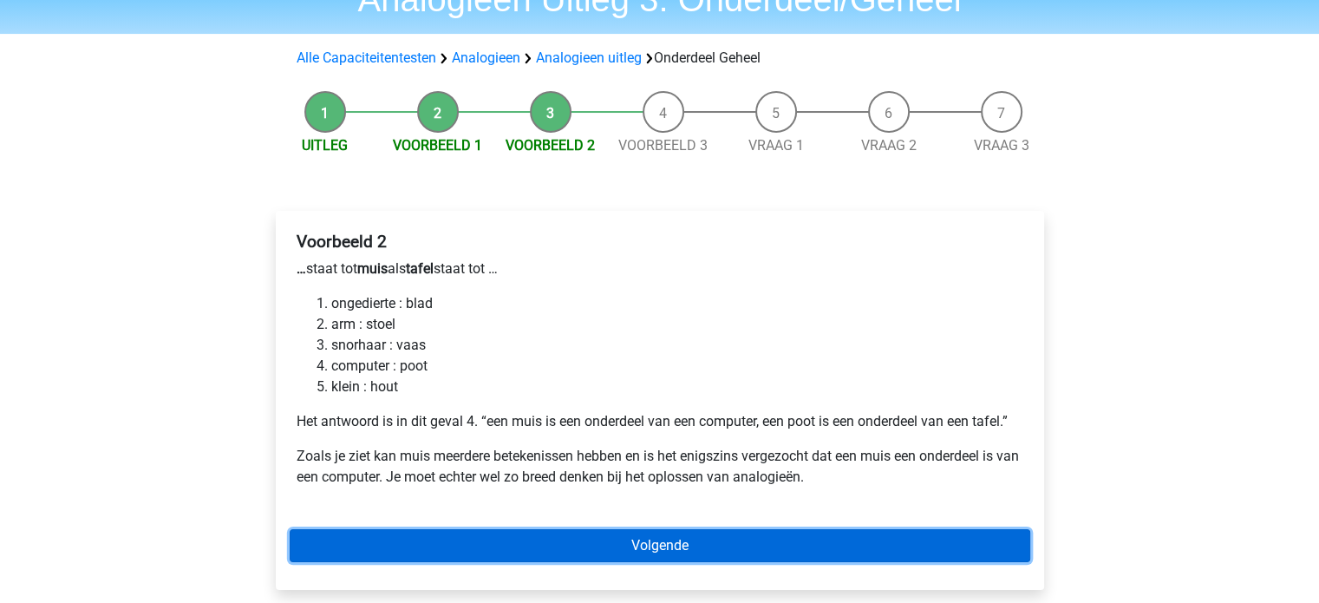
click at [820, 544] on link "Volgende" at bounding box center [660, 545] width 741 height 33
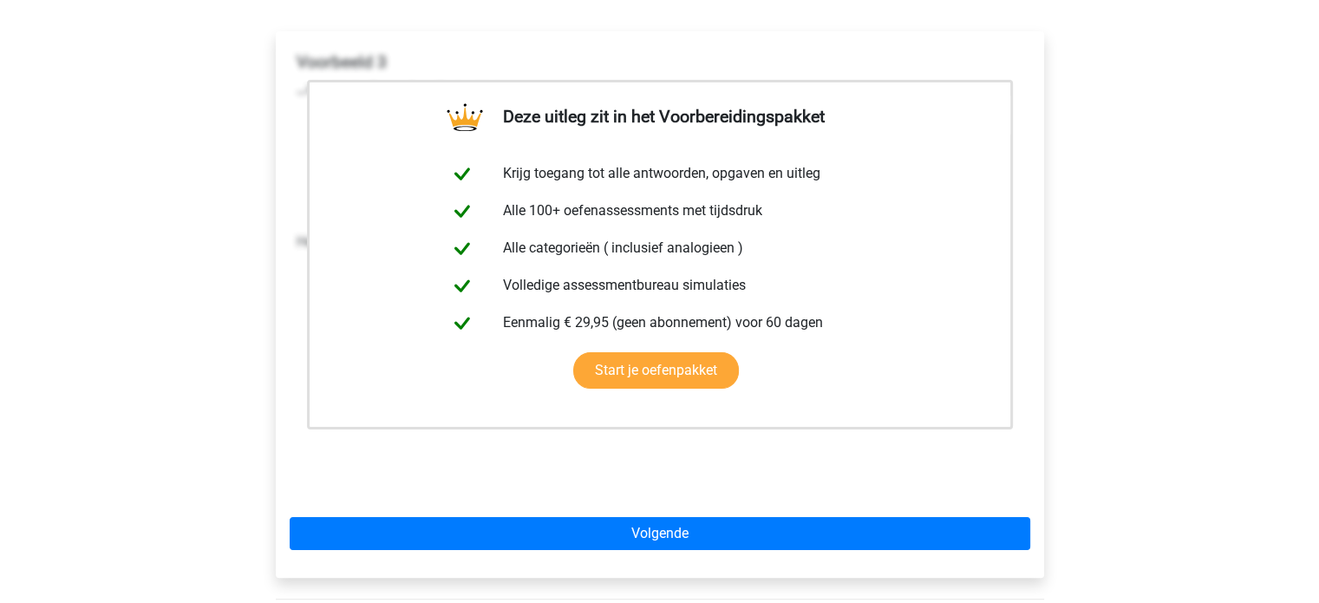
scroll to position [271, 0]
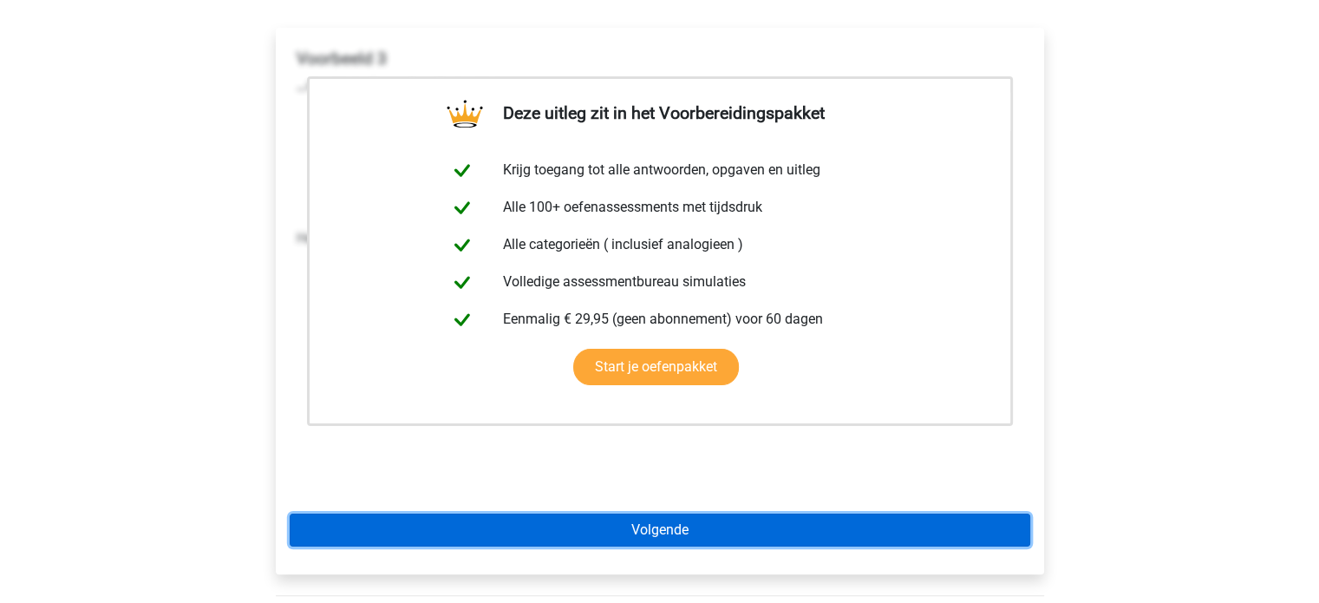
click at [961, 535] on link "Volgende" at bounding box center [660, 529] width 741 height 33
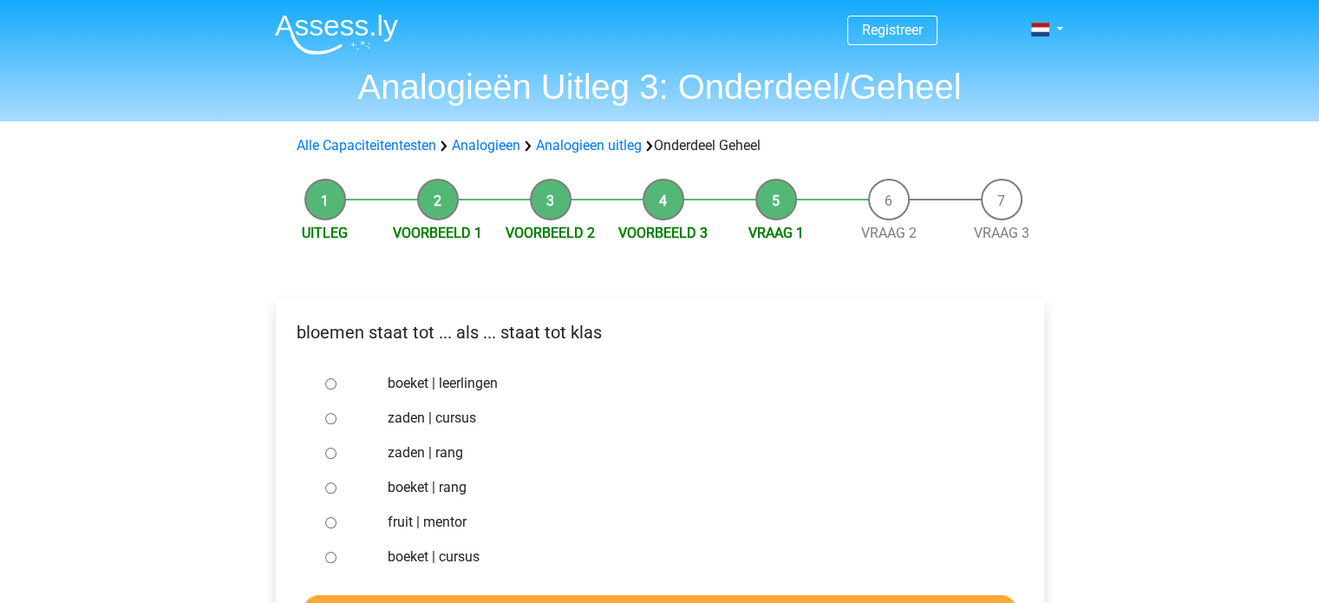
click at [328, 381] on input "boeket | leerlingen" at bounding box center [330, 383] width 11 height 11
radio input "true"
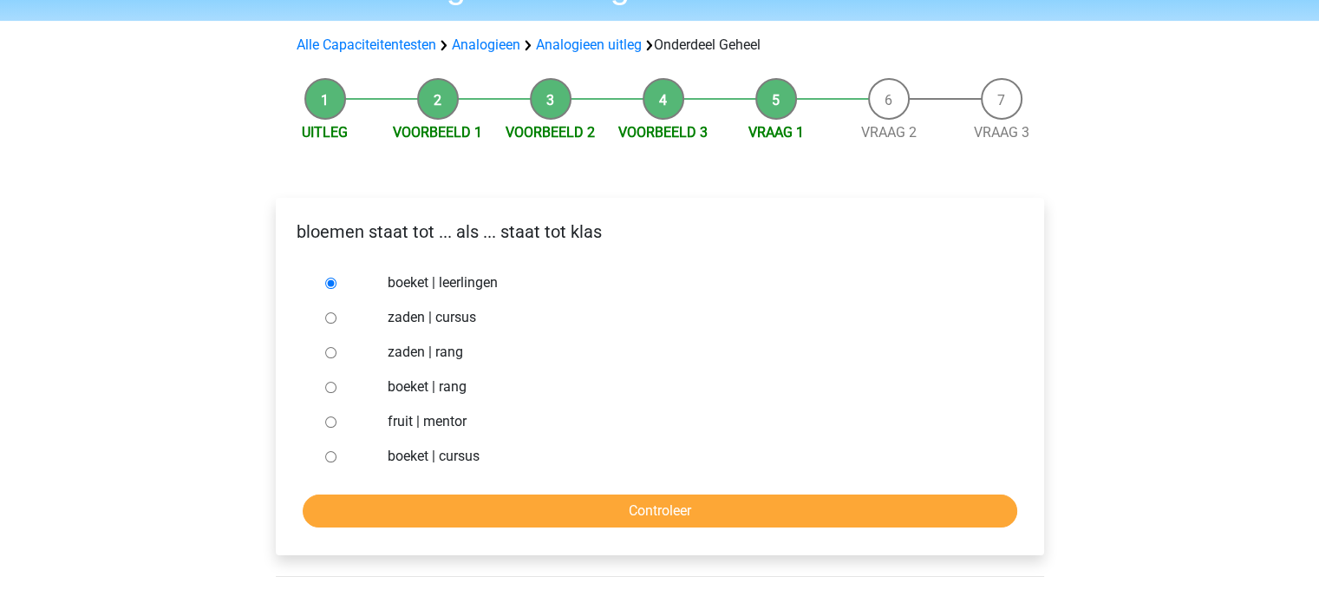
scroll to position [119, 0]
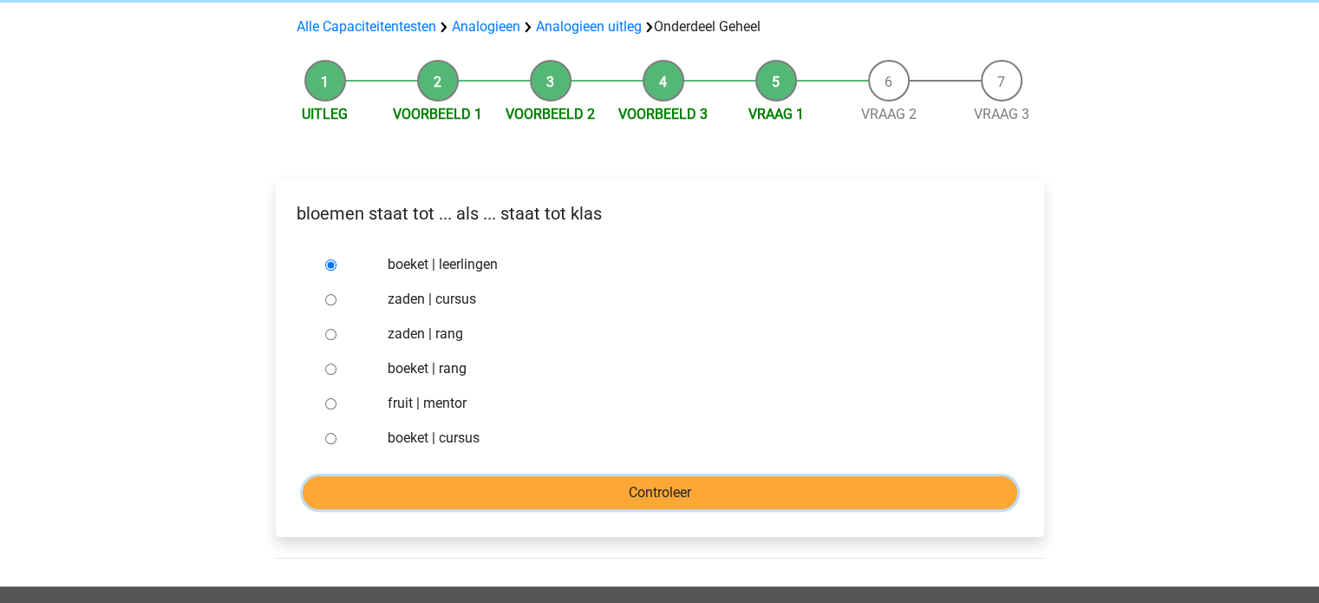
click at [859, 485] on input "Controleer" at bounding box center [660, 492] width 715 height 33
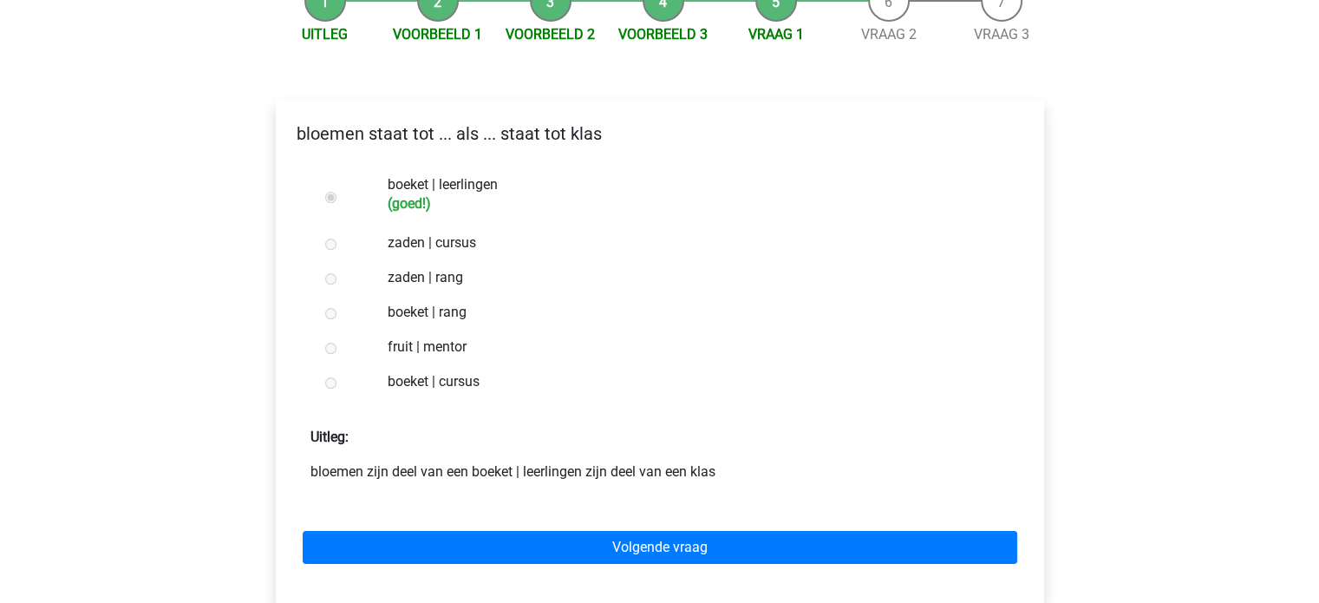
scroll to position [204, 0]
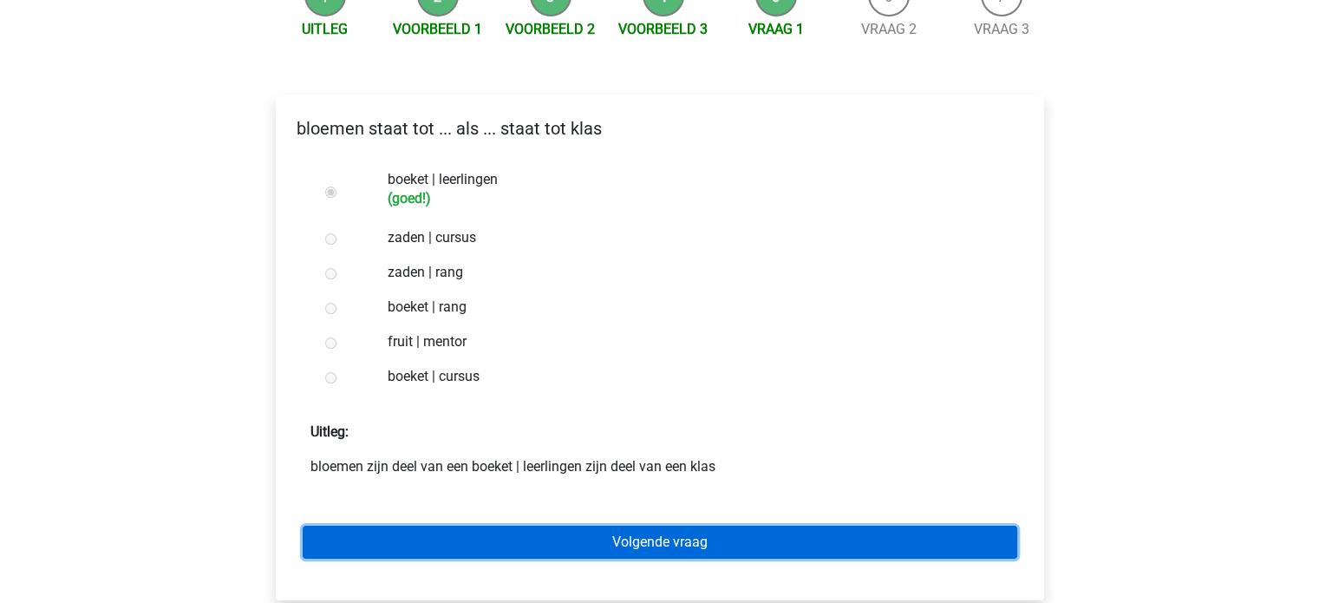
click at [826, 542] on link "Volgende vraag" at bounding box center [660, 542] width 715 height 33
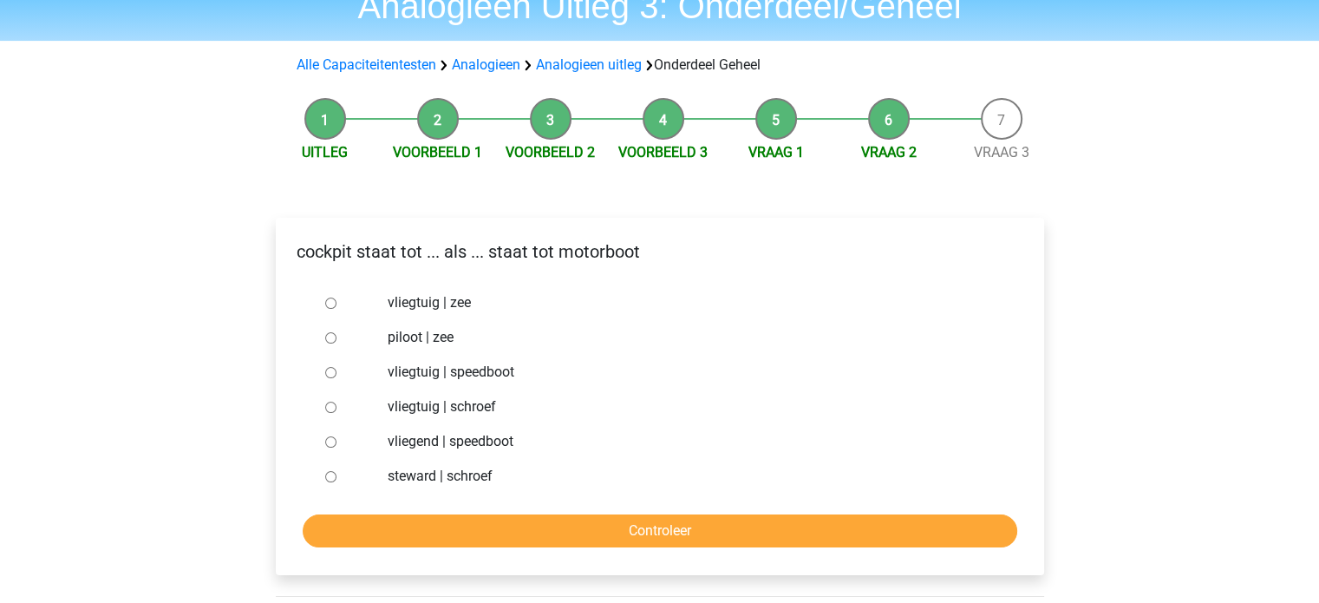
scroll to position [90, 0]
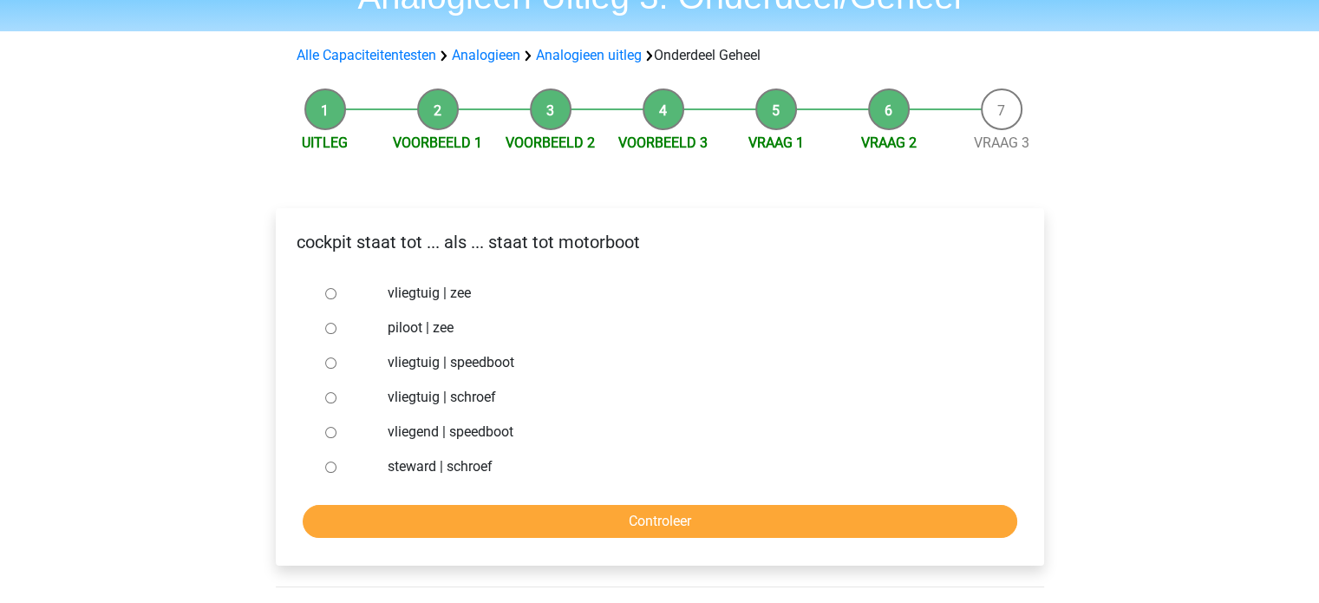
click at [323, 393] on div at bounding box center [346, 397] width 57 height 35
click at [331, 394] on input "vliegtuig | schroef" at bounding box center [330, 397] width 11 height 11
radio input "true"
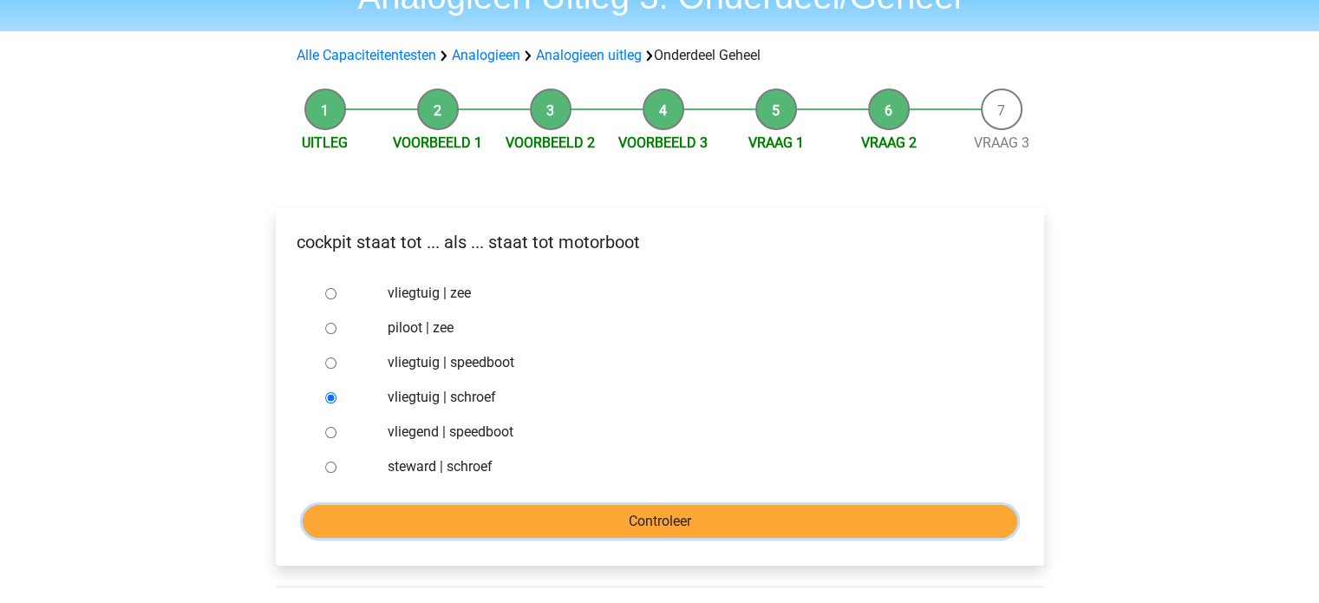
click at [471, 519] on input "Controleer" at bounding box center [660, 521] width 715 height 33
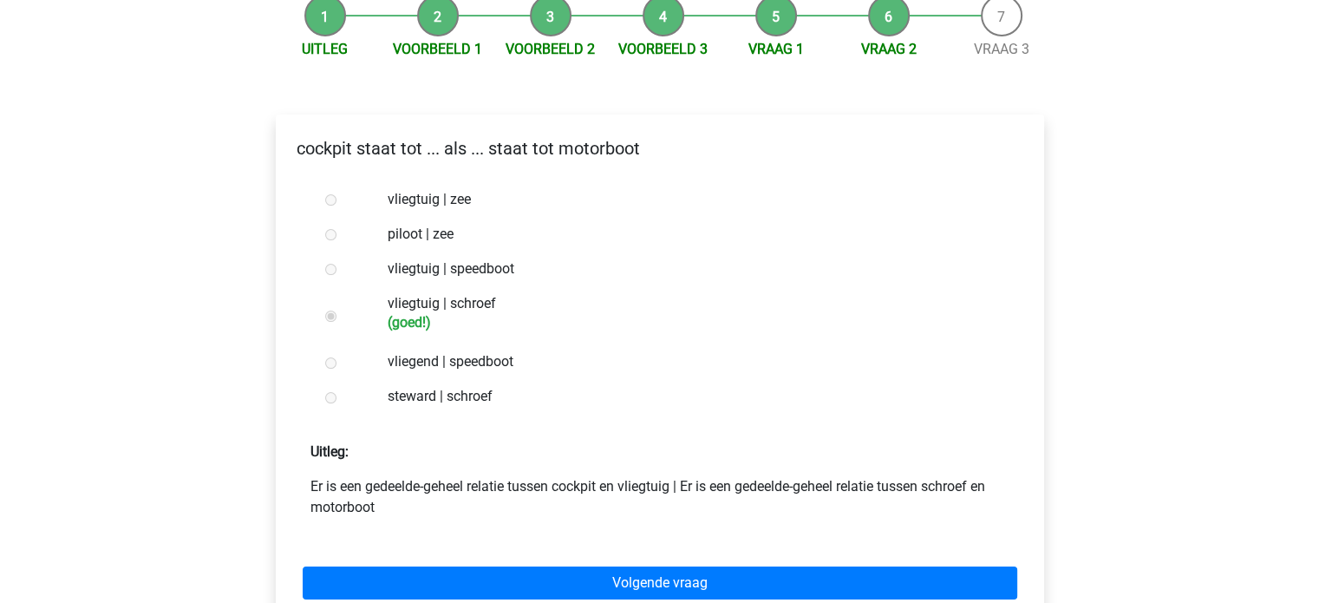
scroll to position [187, 0]
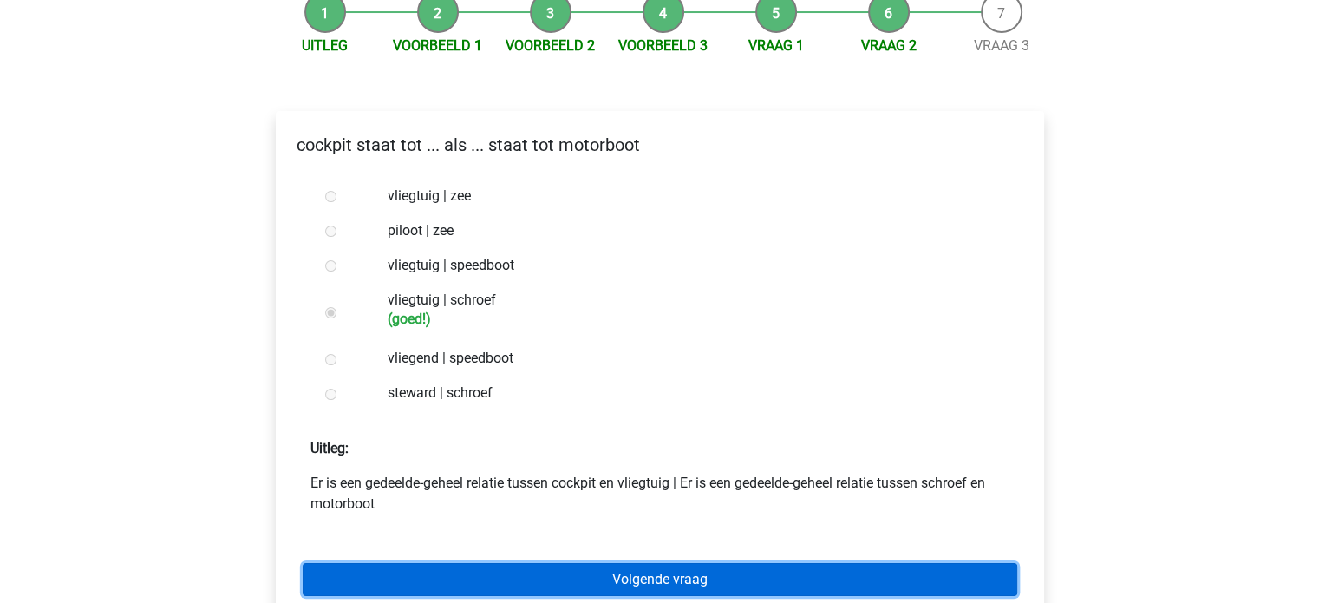
click at [794, 572] on link "Volgende vraag" at bounding box center [660, 579] width 715 height 33
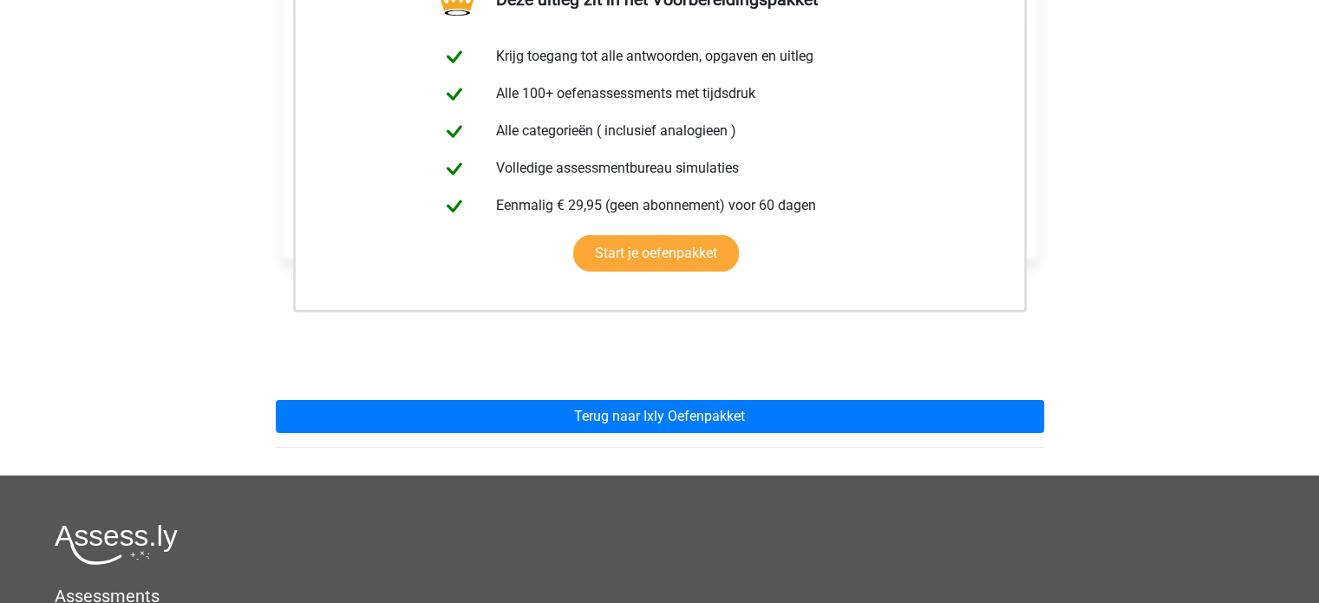
scroll to position [376, 0]
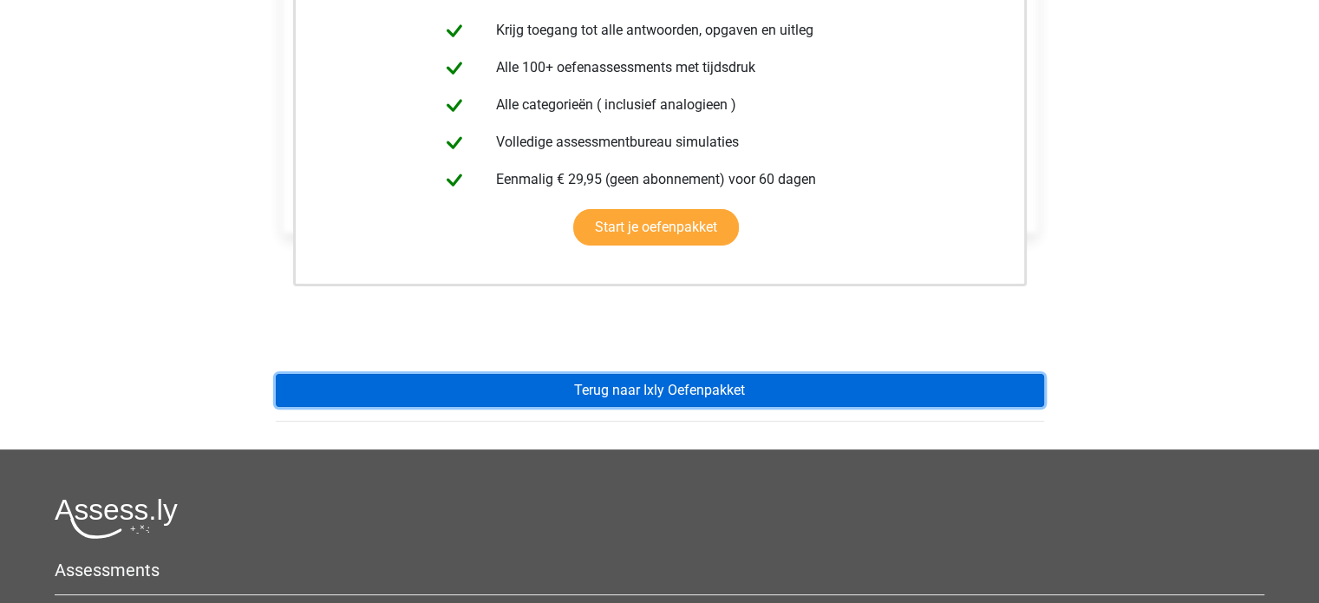
click at [843, 394] on link "Terug naar Ixly Oefenpakket" at bounding box center [660, 390] width 768 height 33
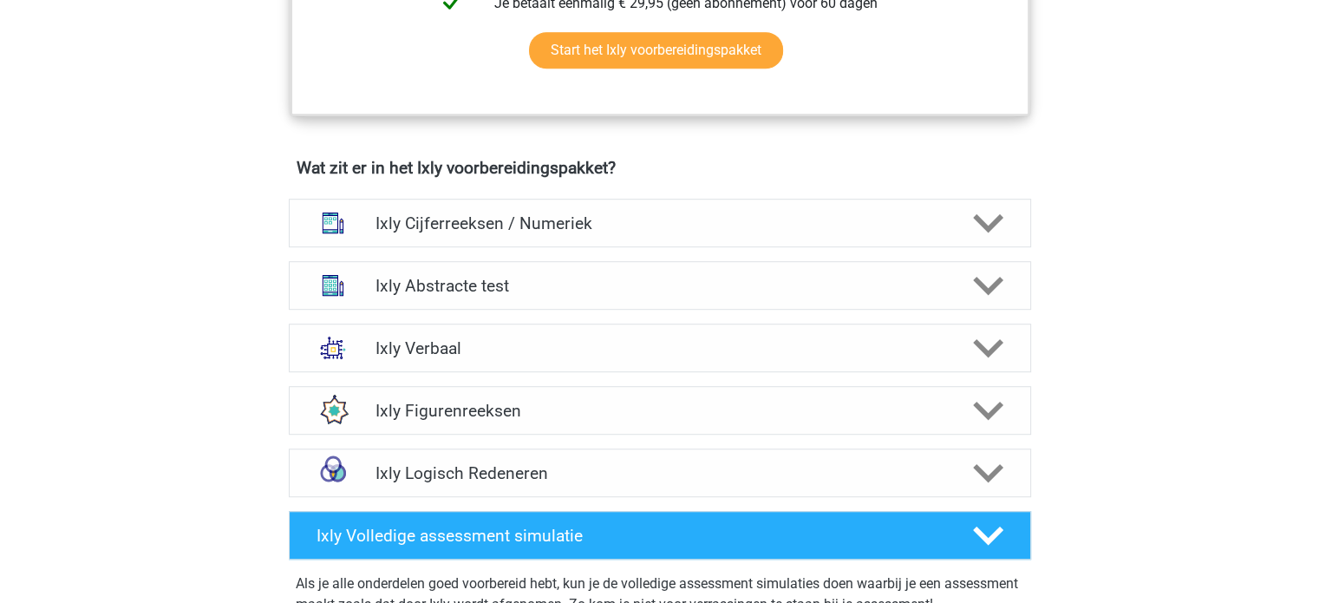
scroll to position [1022, 0]
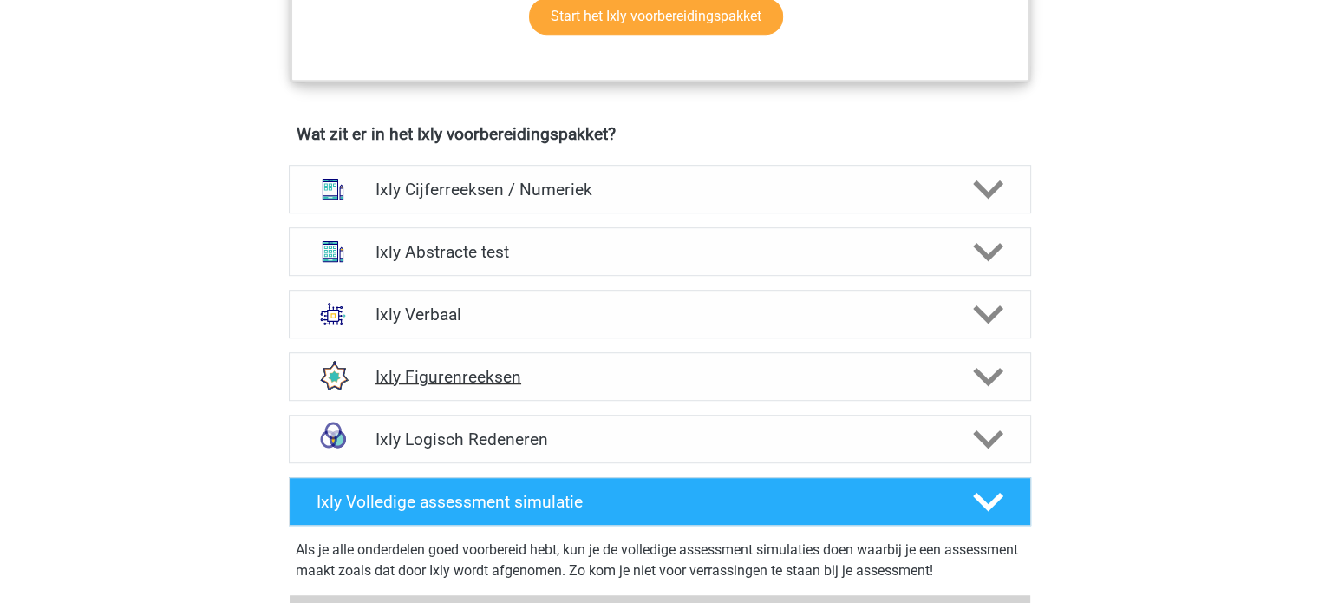
click at [975, 371] on icon at bounding box center [988, 377] width 30 height 30
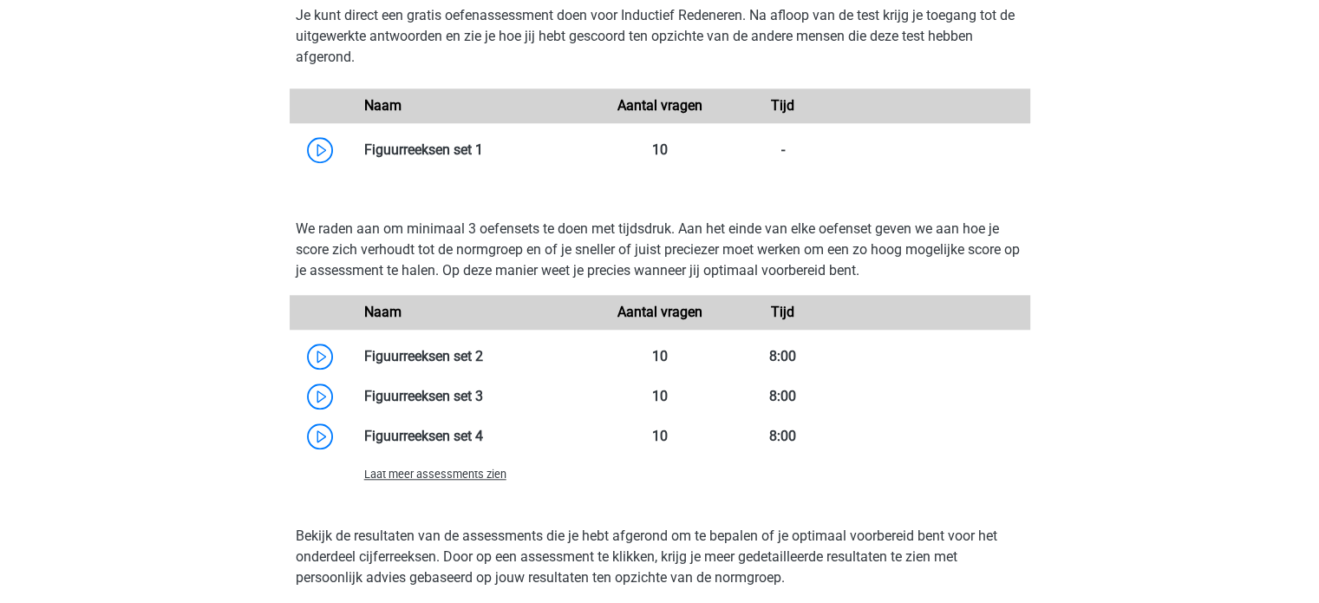
scroll to position [1553, 0]
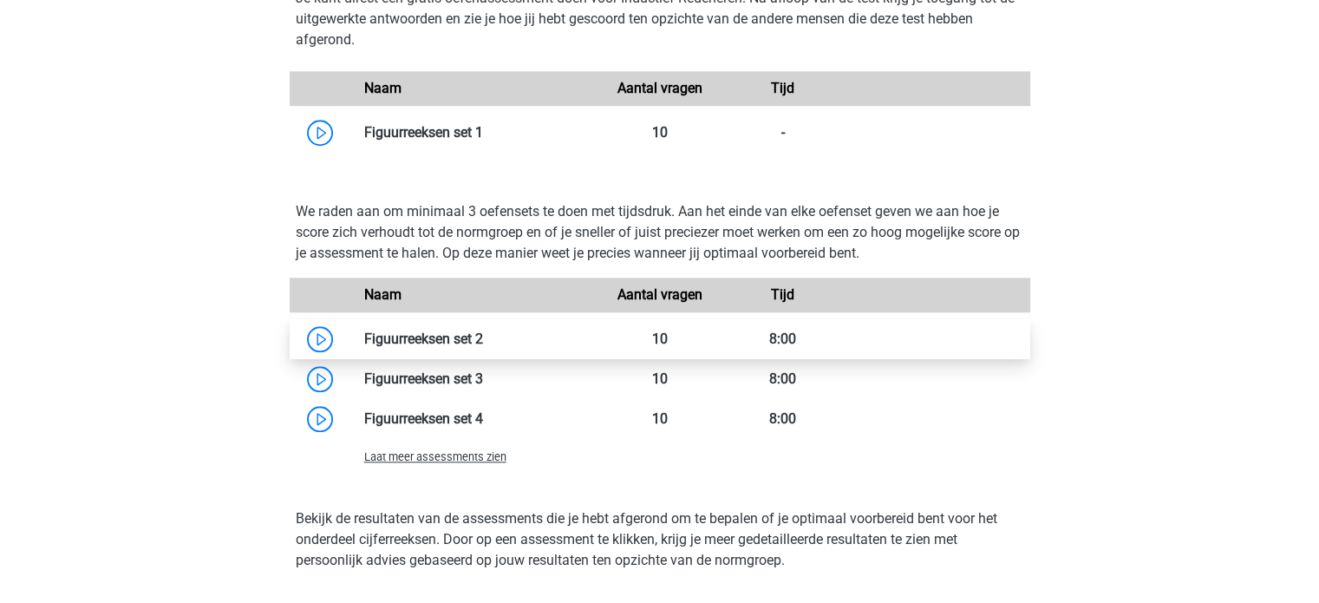
click at [483, 336] on link at bounding box center [483, 338] width 0 height 16
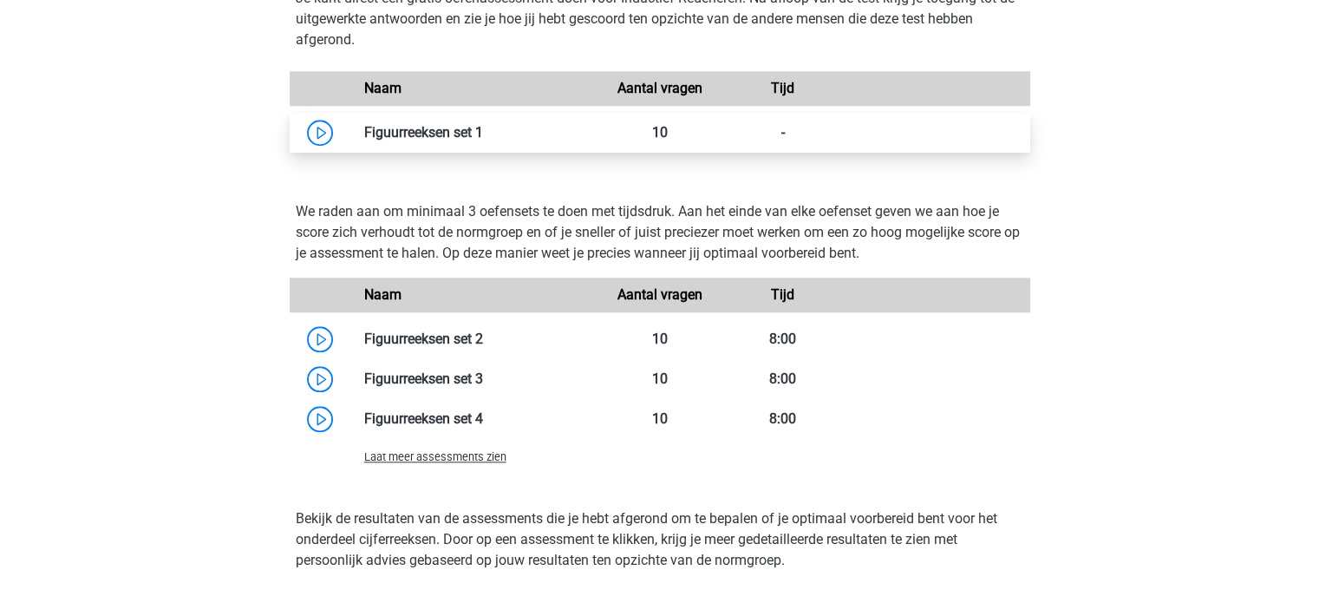
click at [483, 129] on link at bounding box center [483, 132] width 0 height 16
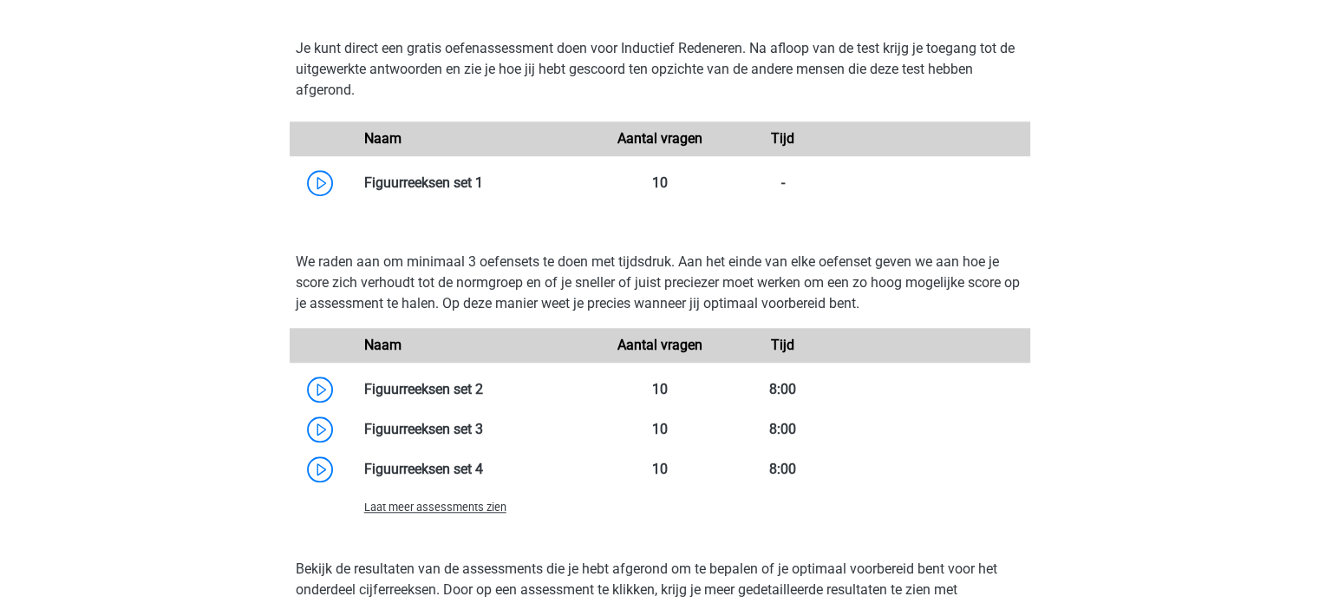
scroll to position [1507, 0]
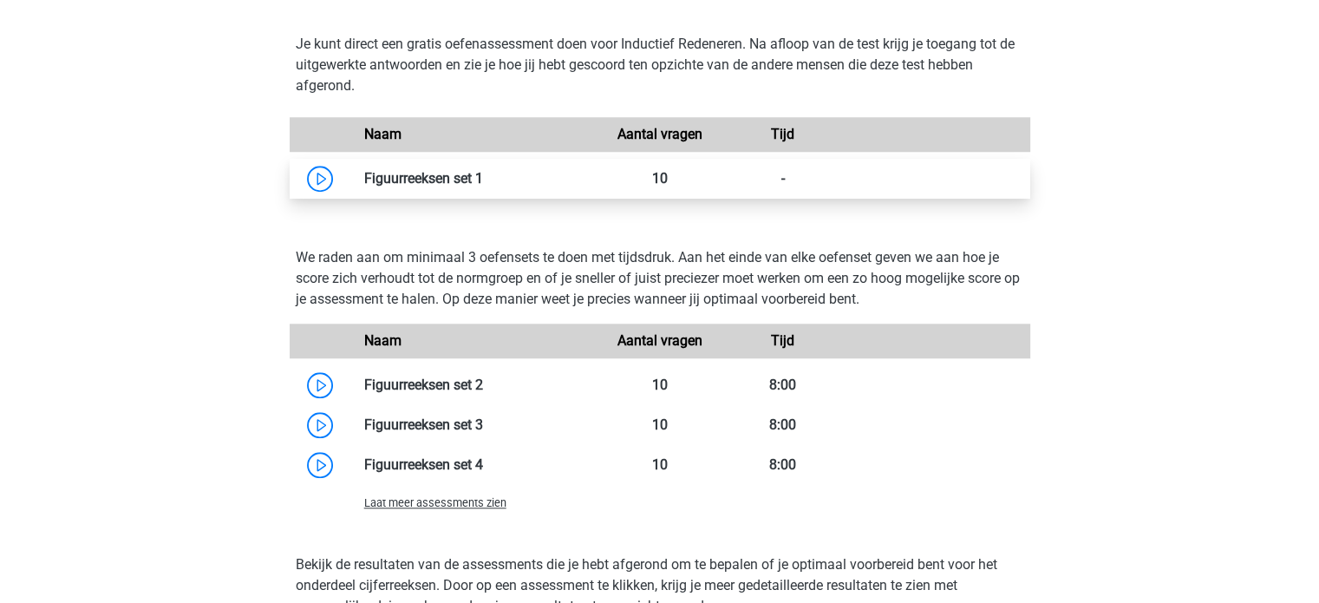
click at [483, 180] on link at bounding box center [483, 178] width 0 height 16
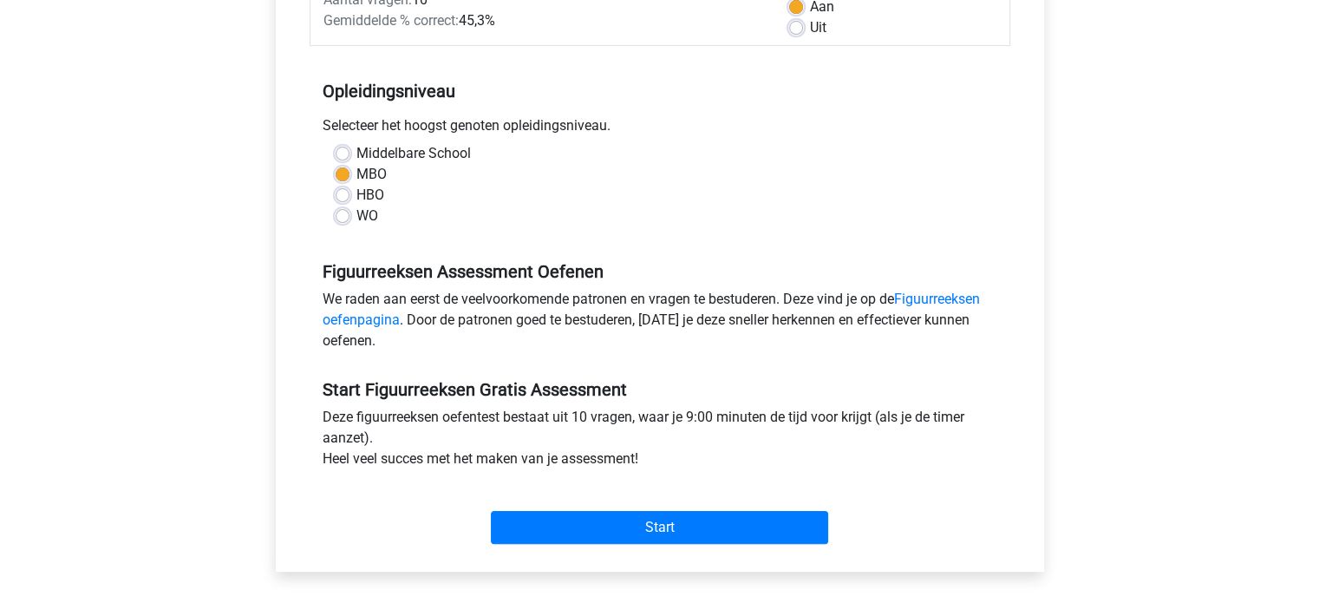
scroll to position [296, 0]
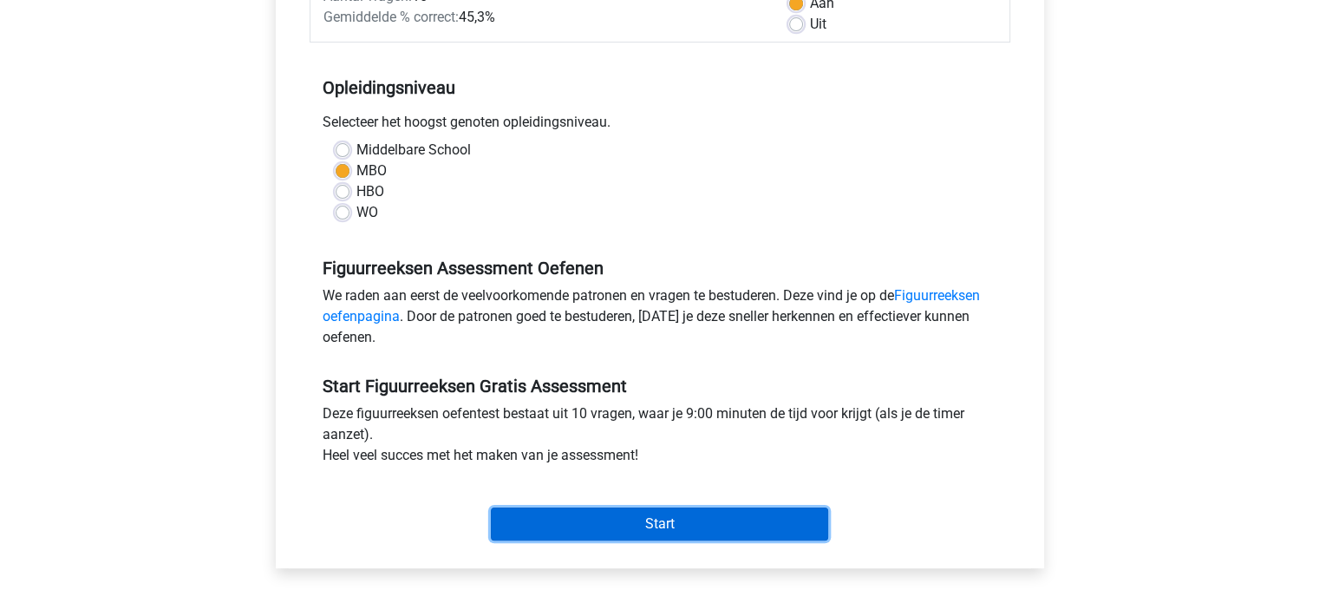
click at [776, 526] on input "Start" at bounding box center [659, 523] width 337 height 33
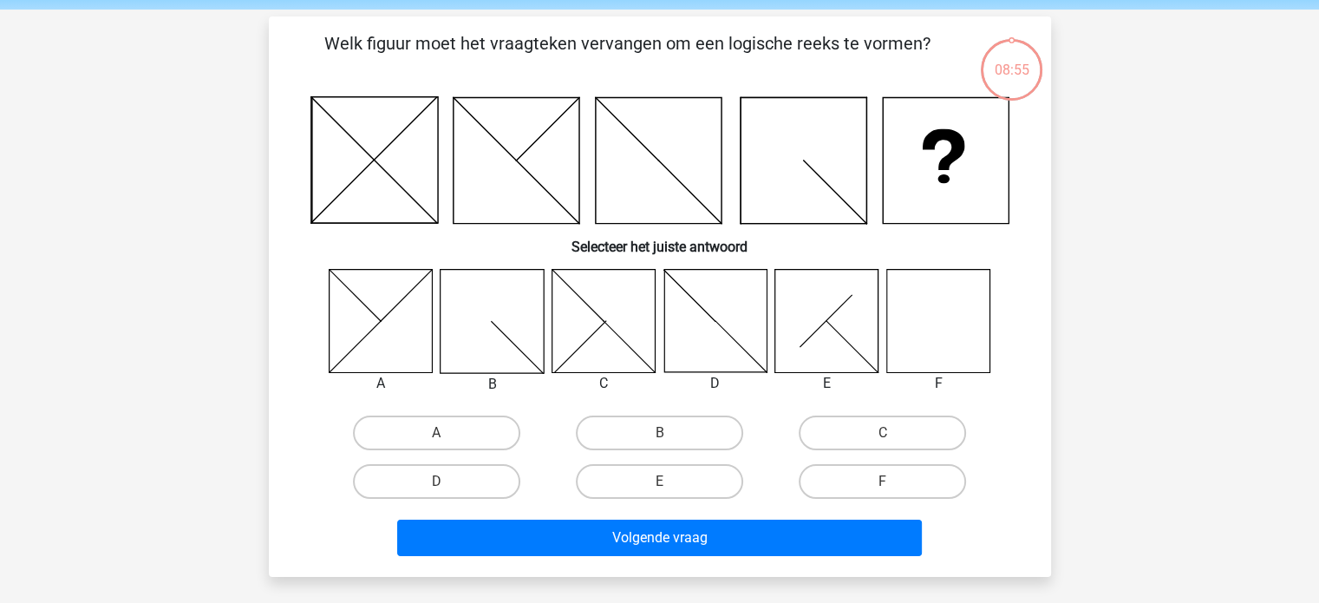
scroll to position [62, 0]
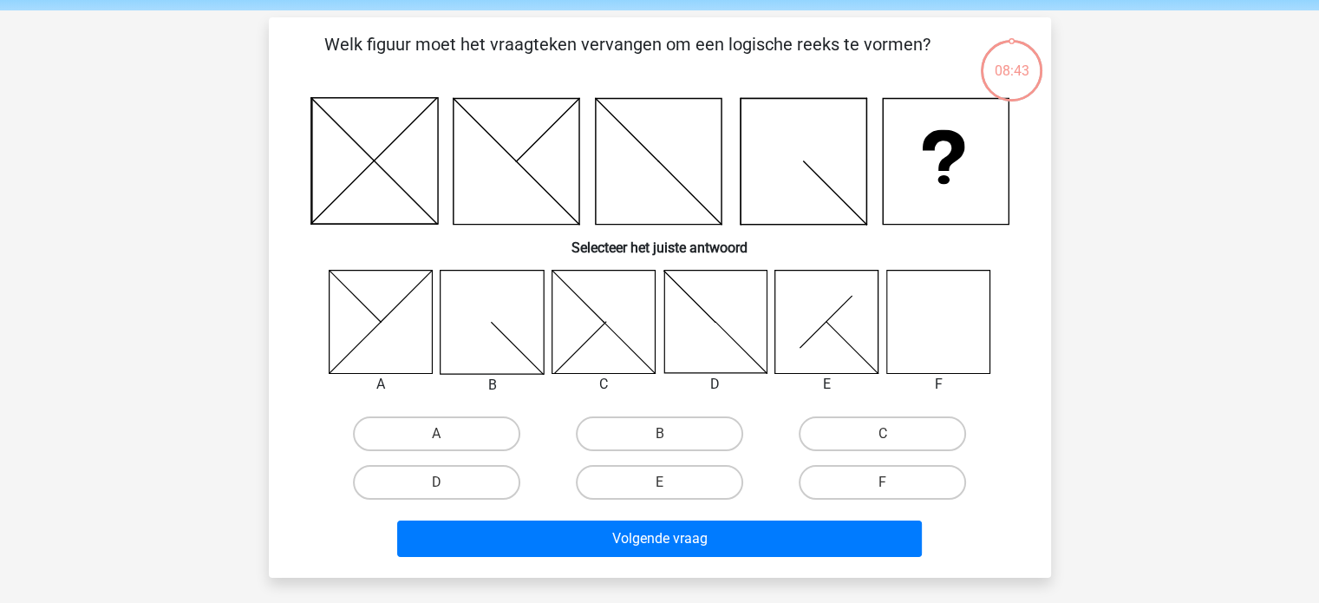
click at [943, 318] on icon at bounding box center [937, 321] width 103 height 103
click at [891, 476] on label "F" at bounding box center [882, 482] width 167 height 35
click at [891, 482] on input "F" at bounding box center [888, 487] width 11 height 11
radio input "true"
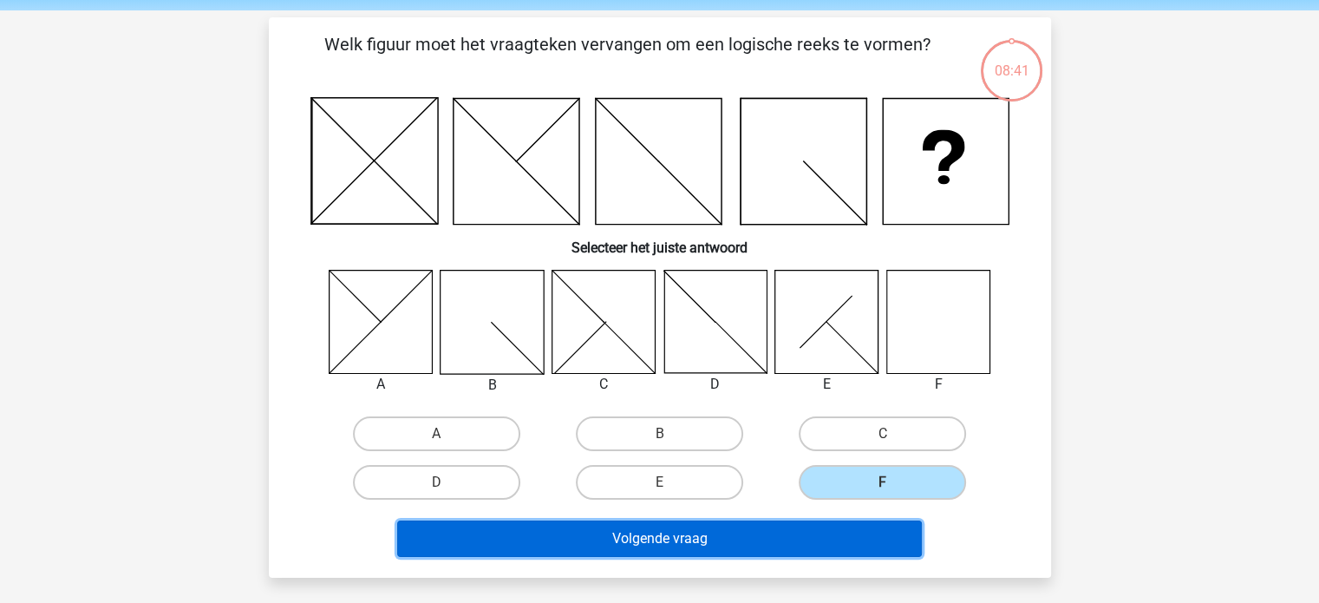
click at [833, 539] on button "Volgende vraag" at bounding box center [659, 538] width 525 height 36
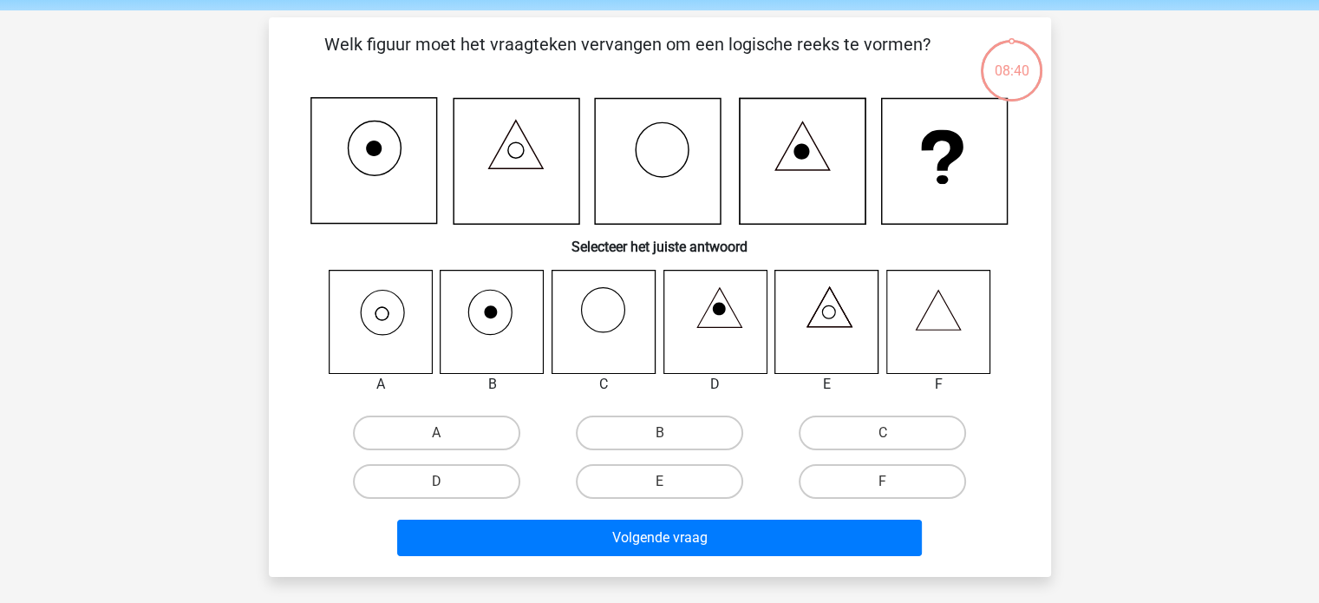
scroll to position [80, 0]
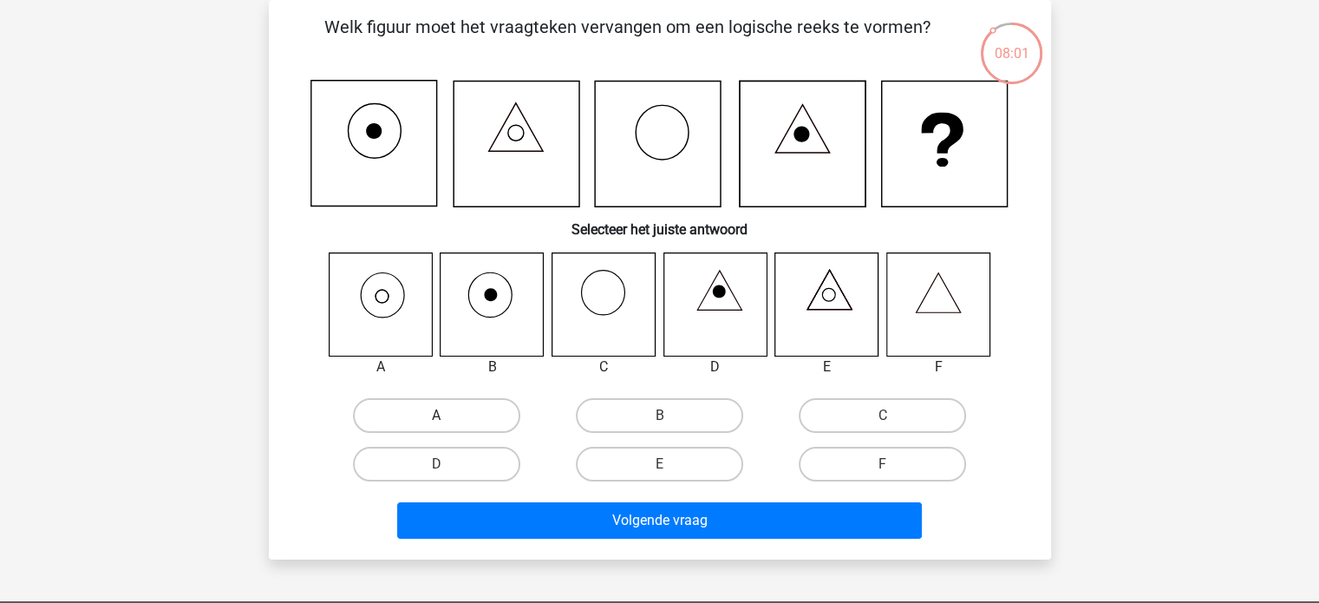
click at [434, 417] on label "A" at bounding box center [436, 415] width 167 height 35
click at [436, 417] on input "A" at bounding box center [441, 420] width 11 height 11
radio input "true"
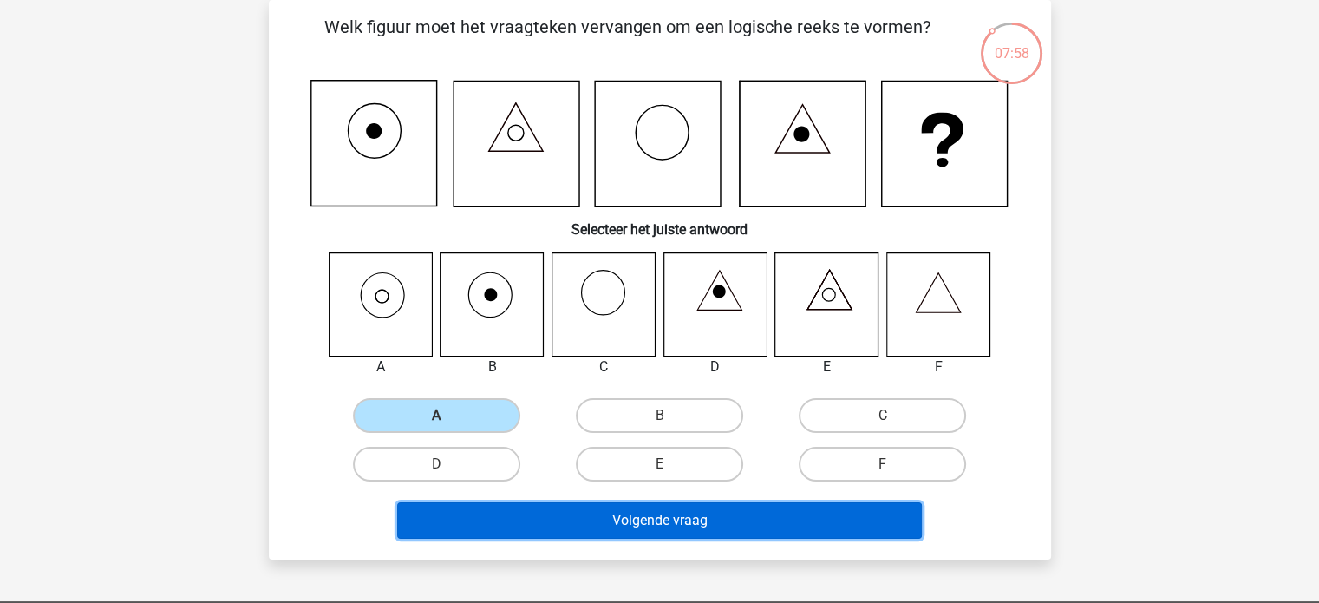
click at [572, 523] on button "Volgende vraag" at bounding box center [659, 520] width 525 height 36
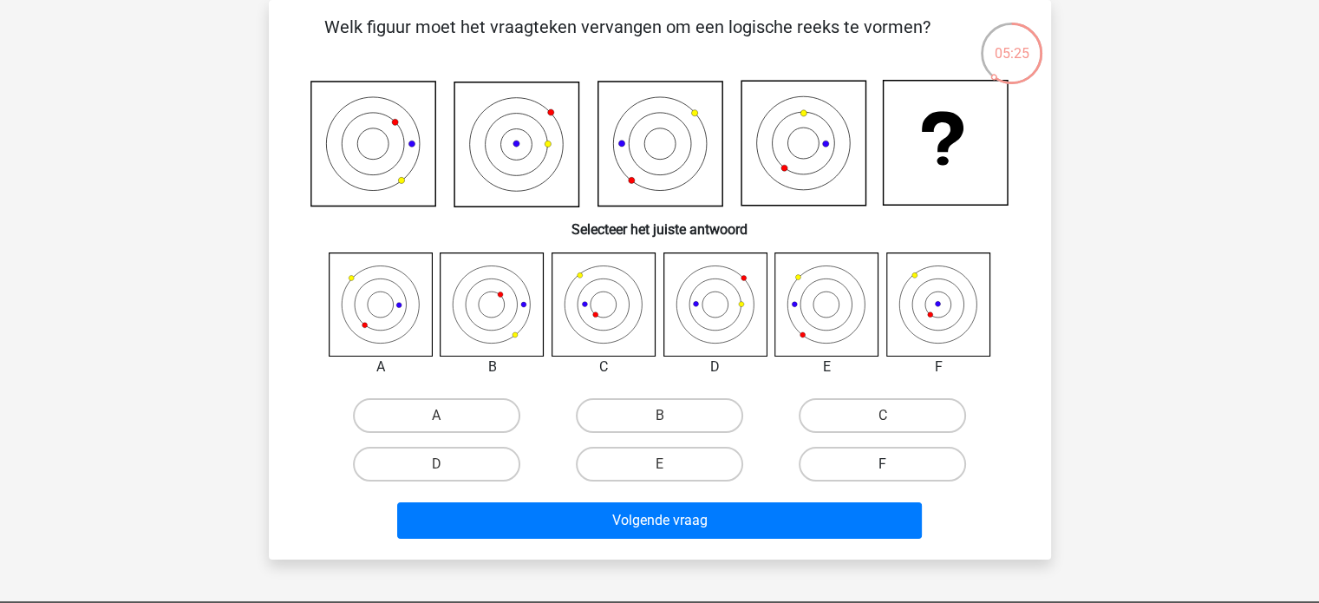
click at [922, 467] on label "F" at bounding box center [882, 464] width 167 height 35
click at [894, 467] on input "F" at bounding box center [888, 469] width 11 height 11
radio input "true"
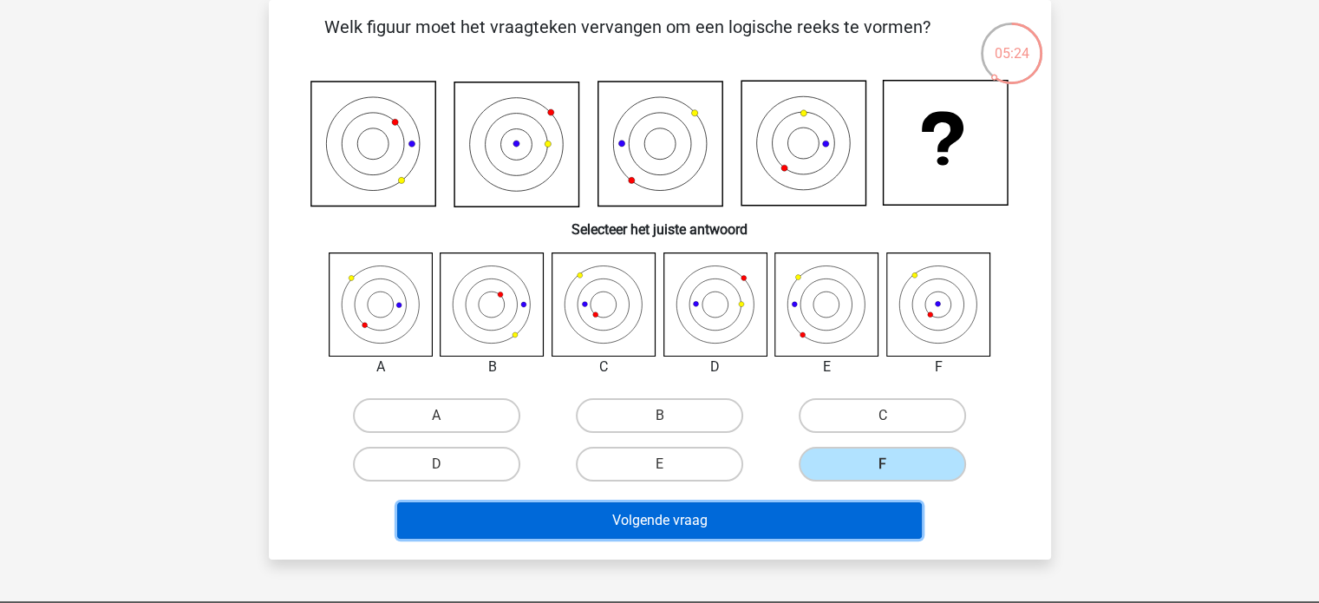
click at [846, 526] on button "Volgende vraag" at bounding box center [659, 520] width 525 height 36
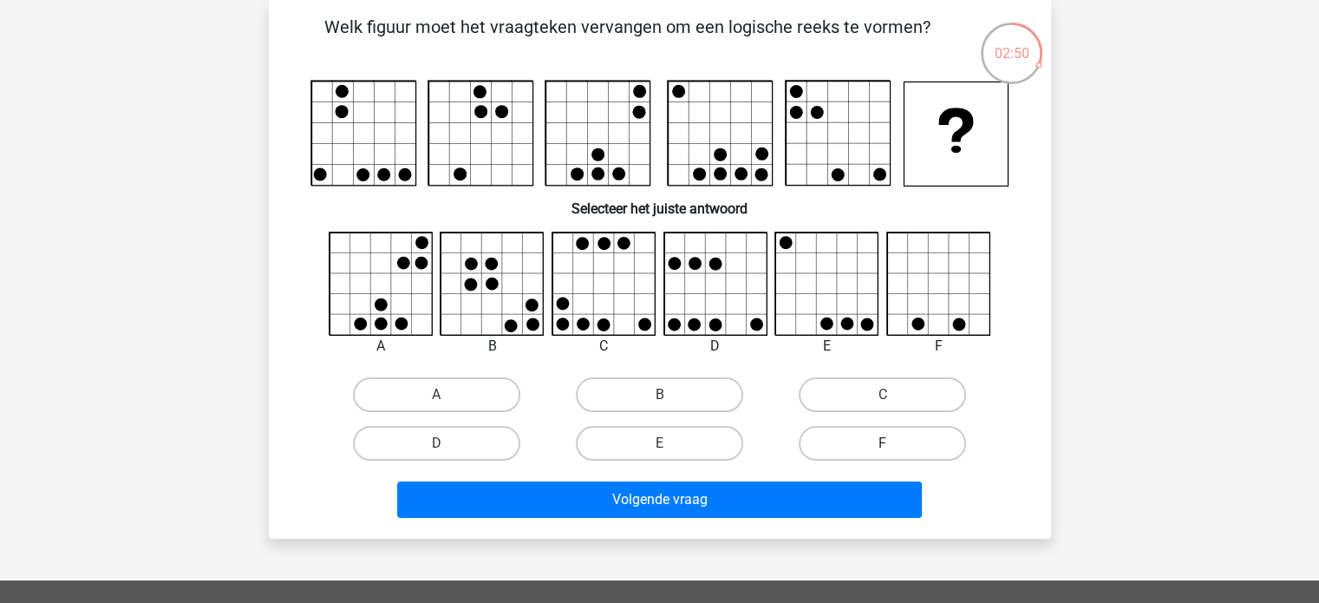
click at [912, 443] on label "F" at bounding box center [882, 443] width 167 height 35
click at [894, 443] on input "F" at bounding box center [888, 448] width 11 height 11
radio input "true"
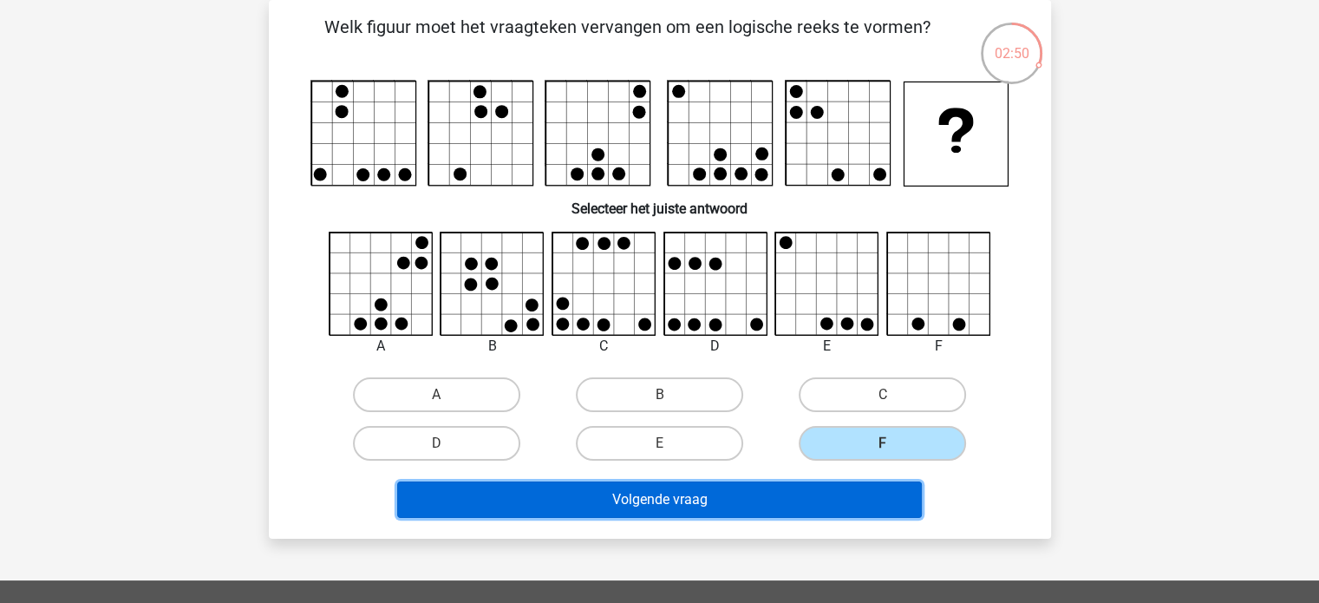
click at [860, 502] on button "Volgende vraag" at bounding box center [659, 499] width 525 height 36
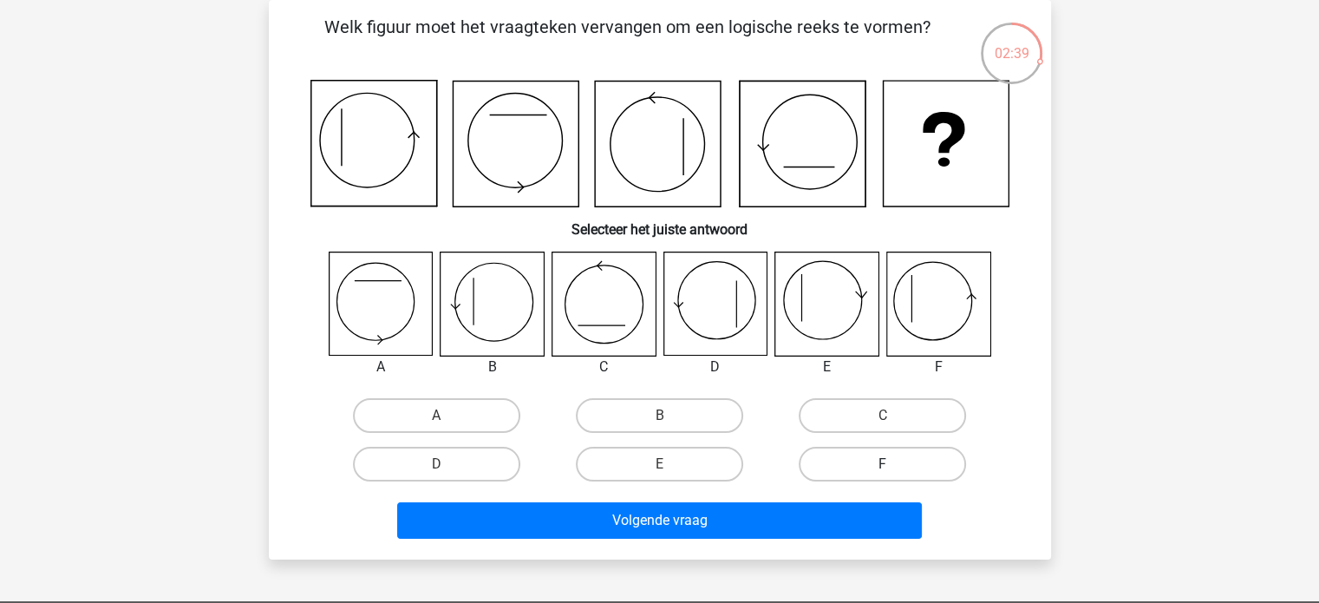
click at [878, 458] on label "F" at bounding box center [882, 464] width 167 height 35
click at [883, 464] on input "F" at bounding box center [888, 469] width 11 height 11
radio input "true"
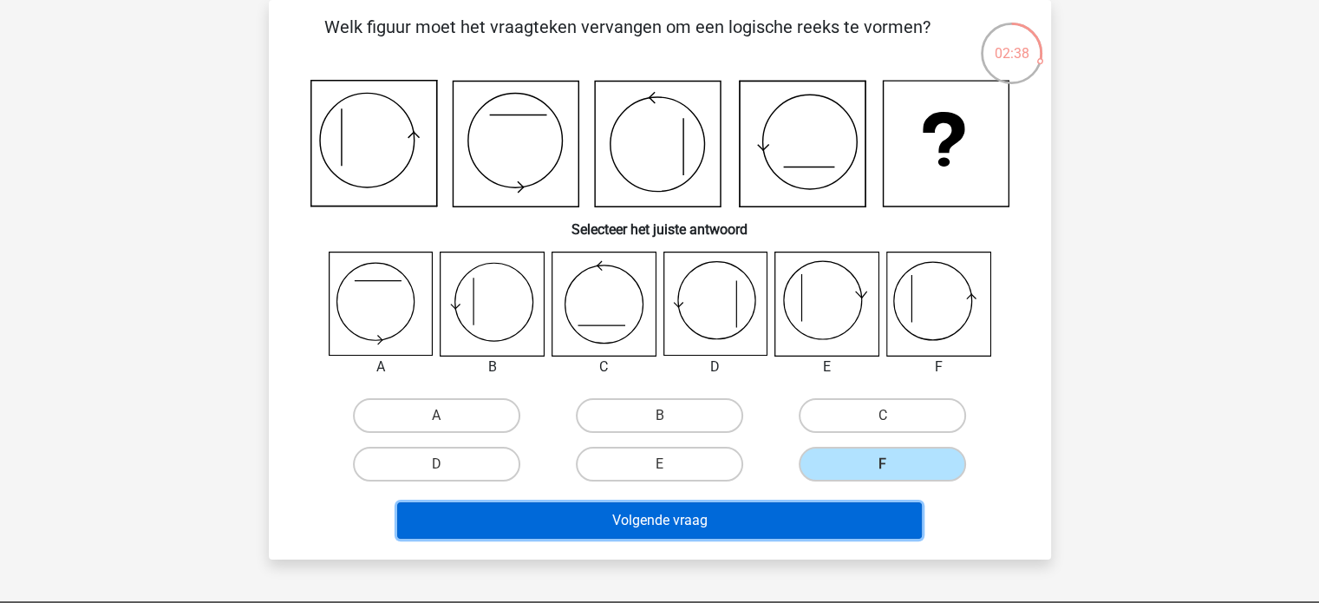
click at [836, 528] on button "Volgende vraag" at bounding box center [659, 520] width 525 height 36
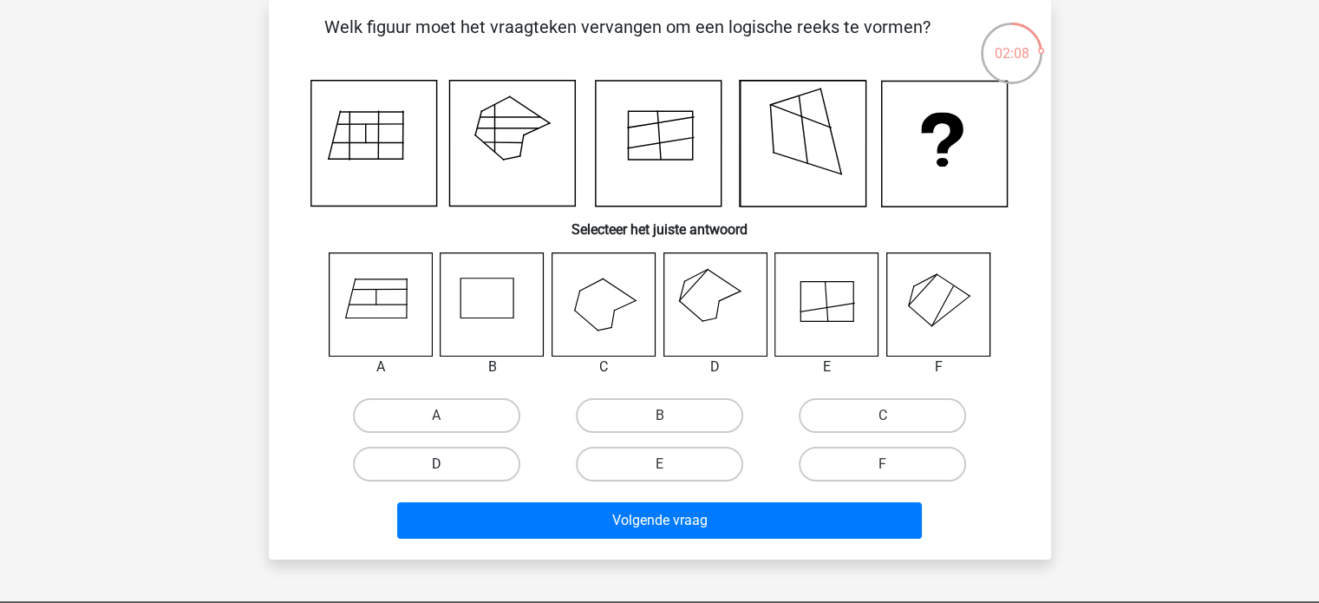
click at [403, 464] on label "D" at bounding box center [436, 464] width 167 height 35
click at [436, 464] on input "D" at bounding box center [441, 469] width 11 height 11
radio input "true"
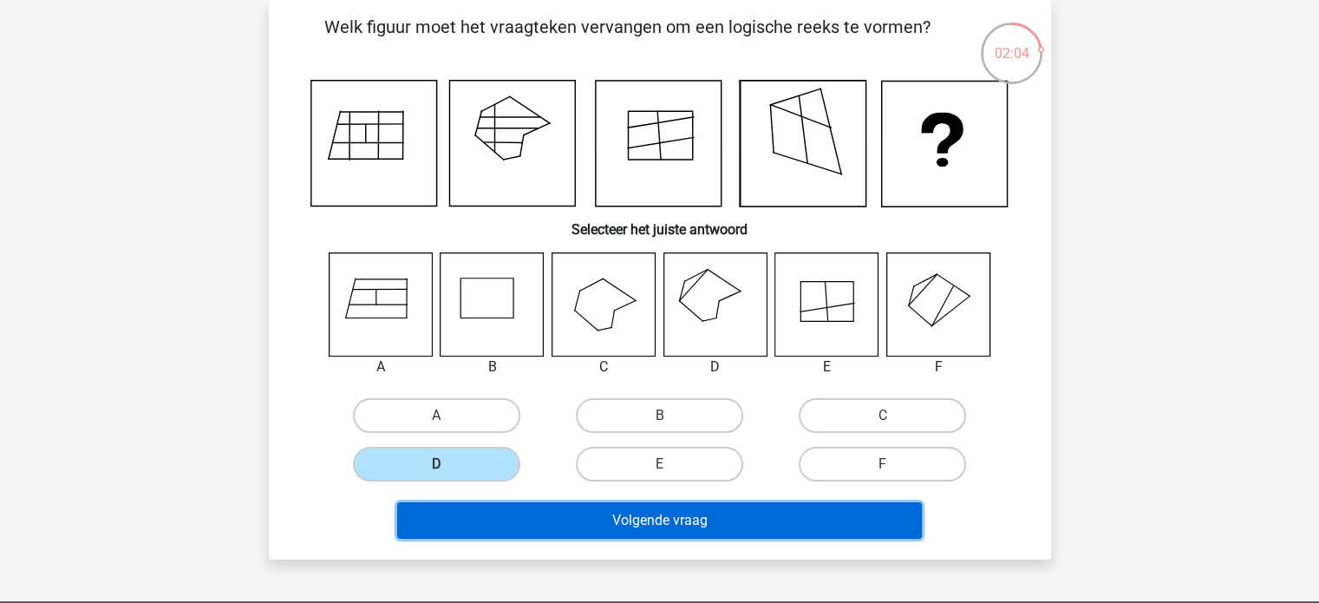
click at [687, 513] on button "Volgende vraag" at bounding box center [659, 520] width 525 height 36
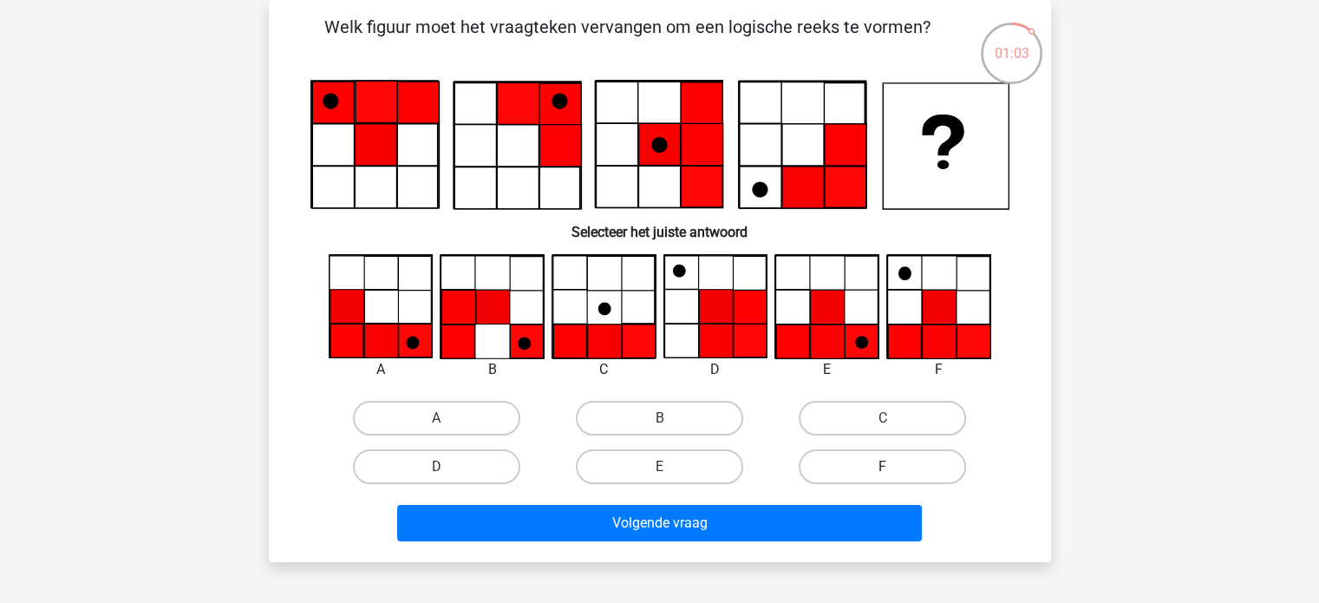
click at [880, 467] on label "F" at bounding box center [882, 466] width 167 height 35
click at [883, 467] on input "F" at bounding box center [888, 472] width 11 height 11
radio input "true"
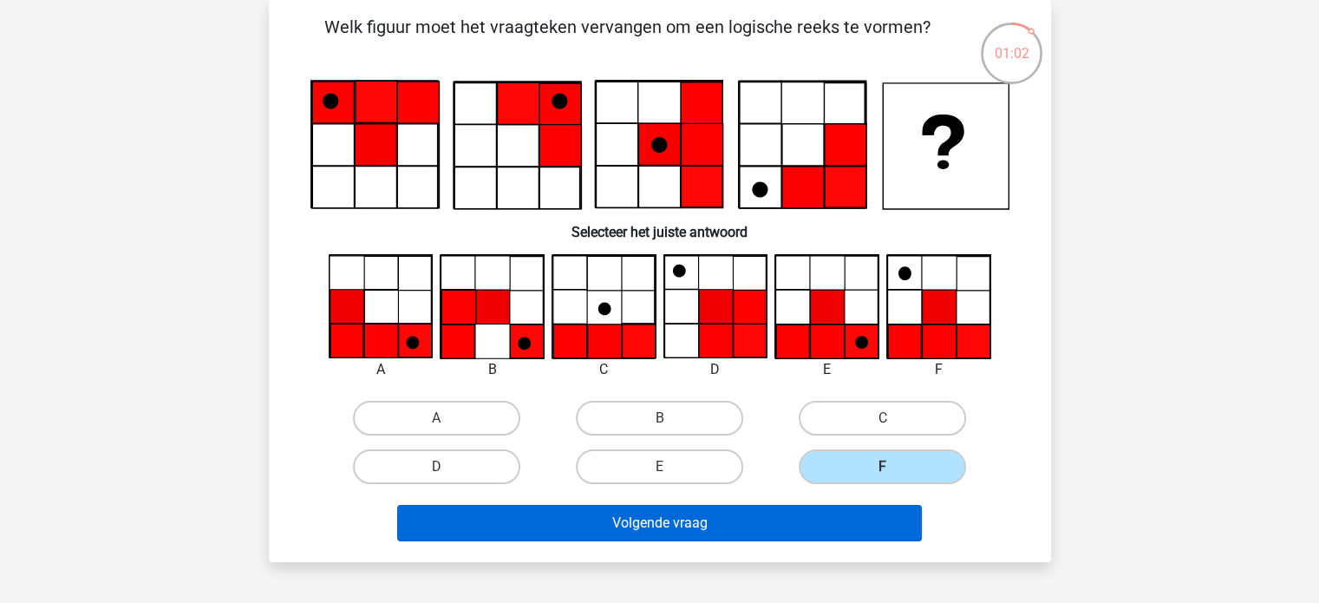
drag, startPoint x: 818, startPoint y: 540, endPoint x: 806, endPoint y: 530, distance: 16.0
click at [806, 530] on div "Volgende vraag" at bounding box center [660, 526] width 670 height 43
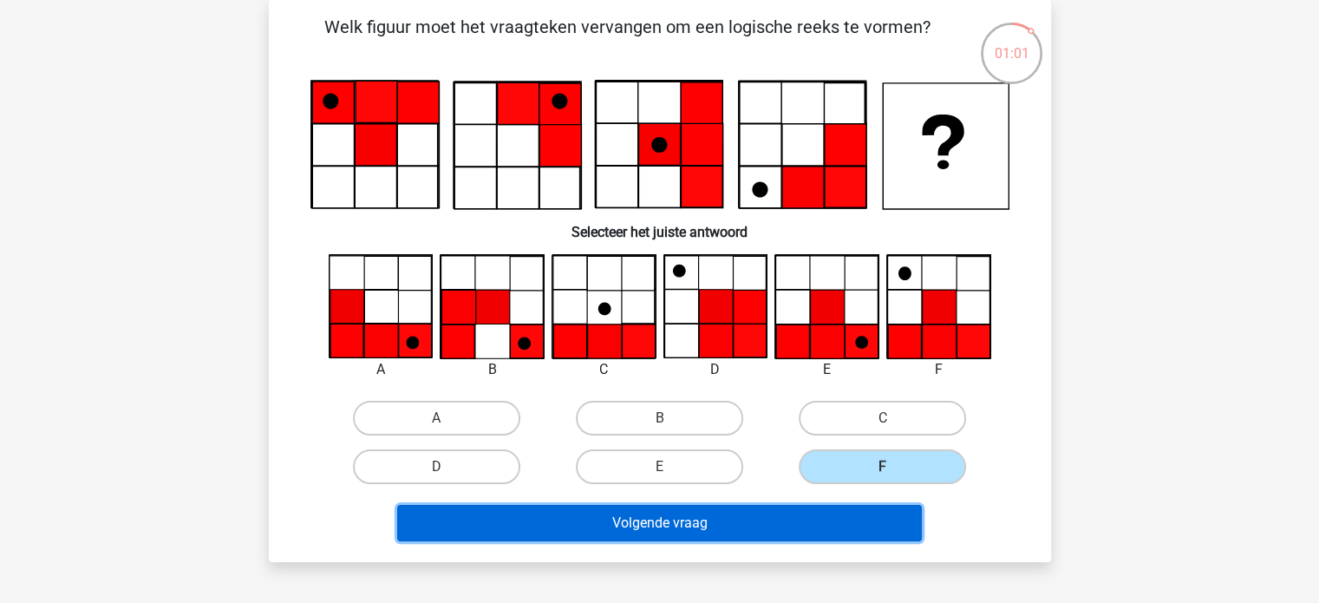
click at [806, 530] on button "Volgende vraag" at bounding box center [659, 523] width 525 height 36
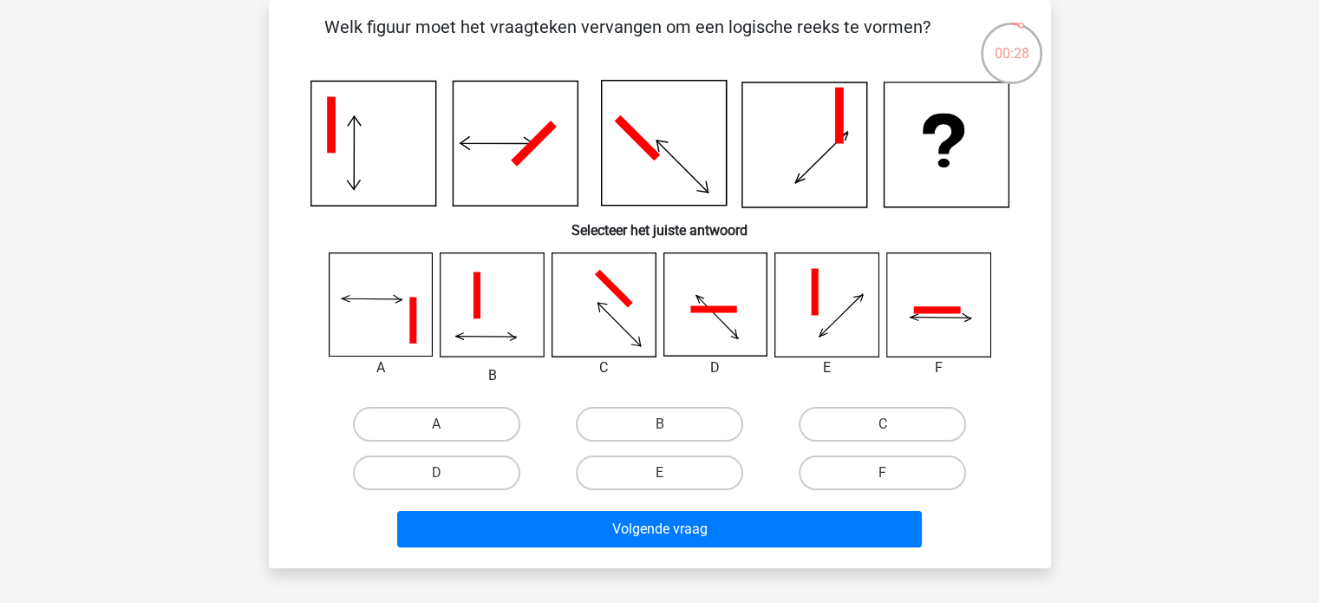
click at [461, 343] on icon at bounding box center [492, 304] width 103 height 103
click at [667, 427] on input "B" at bounding box center [664, 429] width 11 height 11
radio input "true"
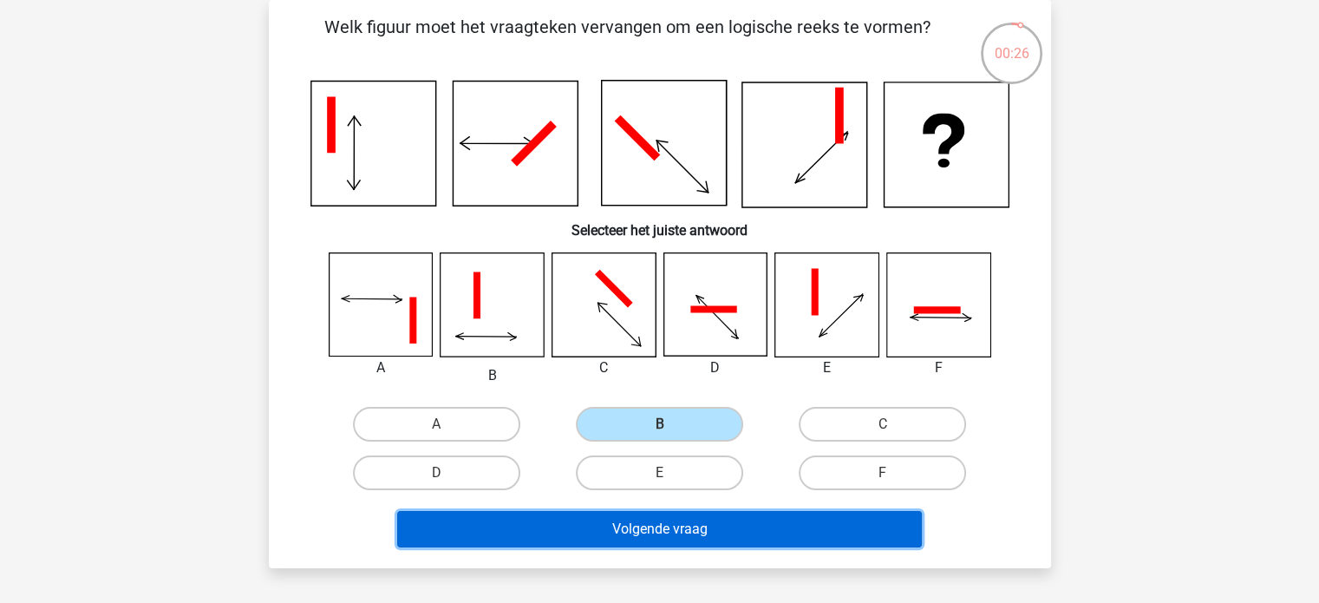
click at [671, 519] on button "Volgende vraag" at bounding box center [659, 529] width 525 height 36
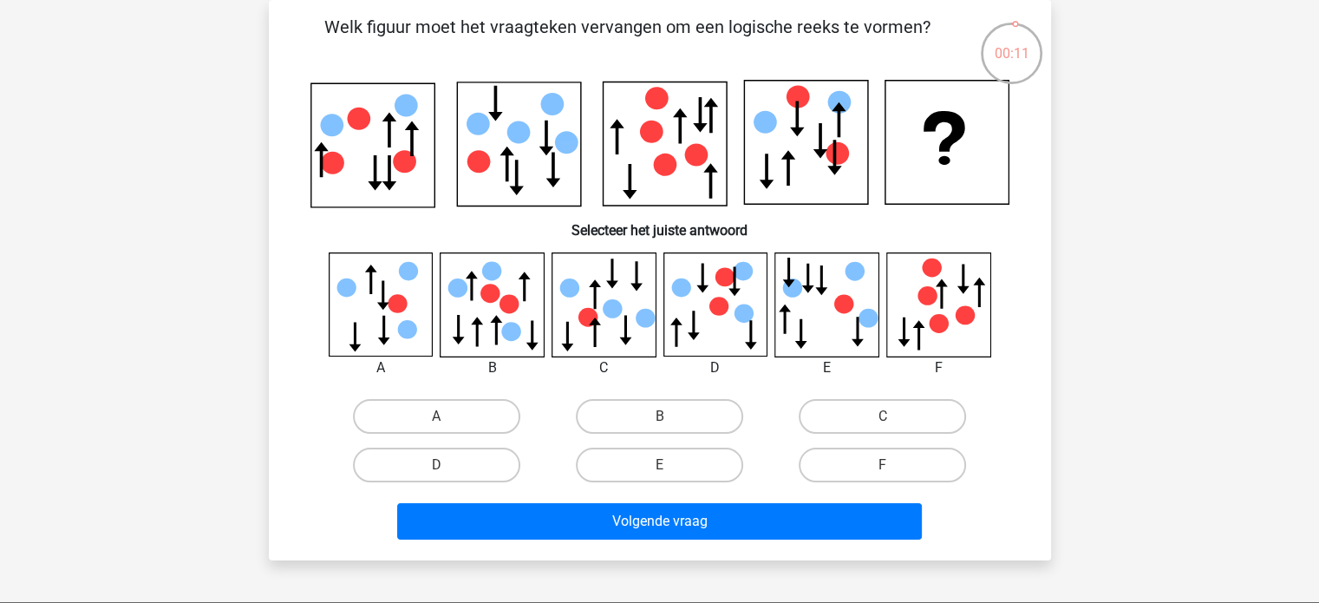
click at [663, 421] on input "B" at bounding box center [664, 421] width 11 height 11
radio input "true"
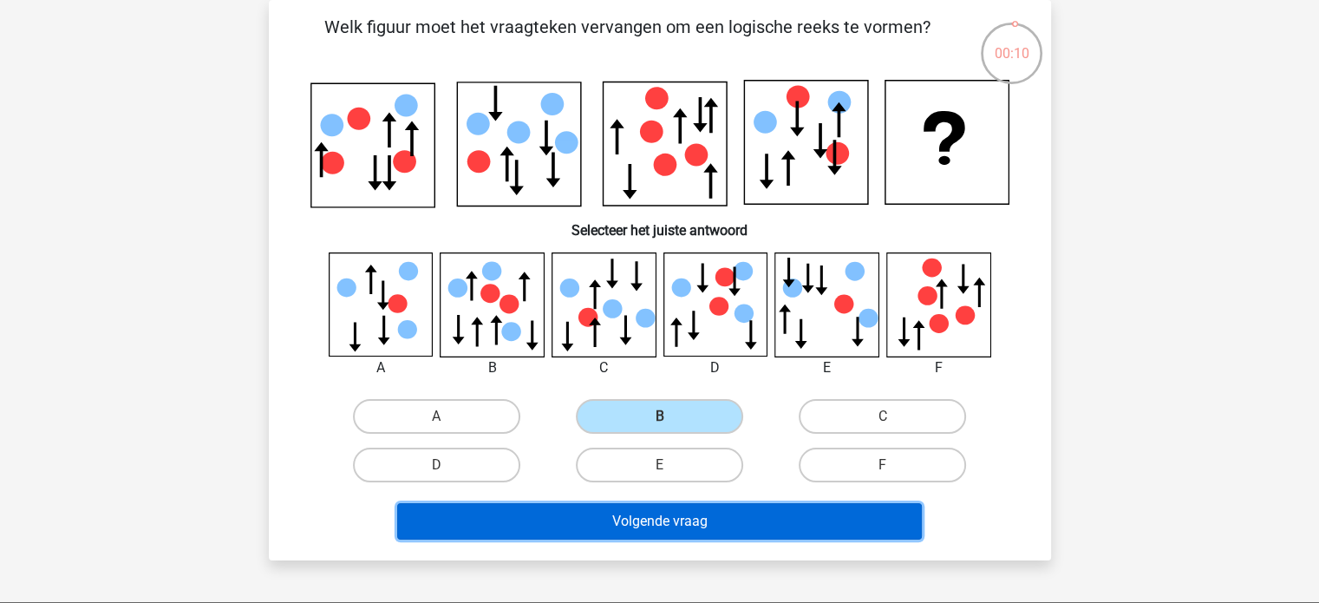
click at [655, 521] on button "Volgende vraag" at bounding box center [659, 521] width 525 height 36
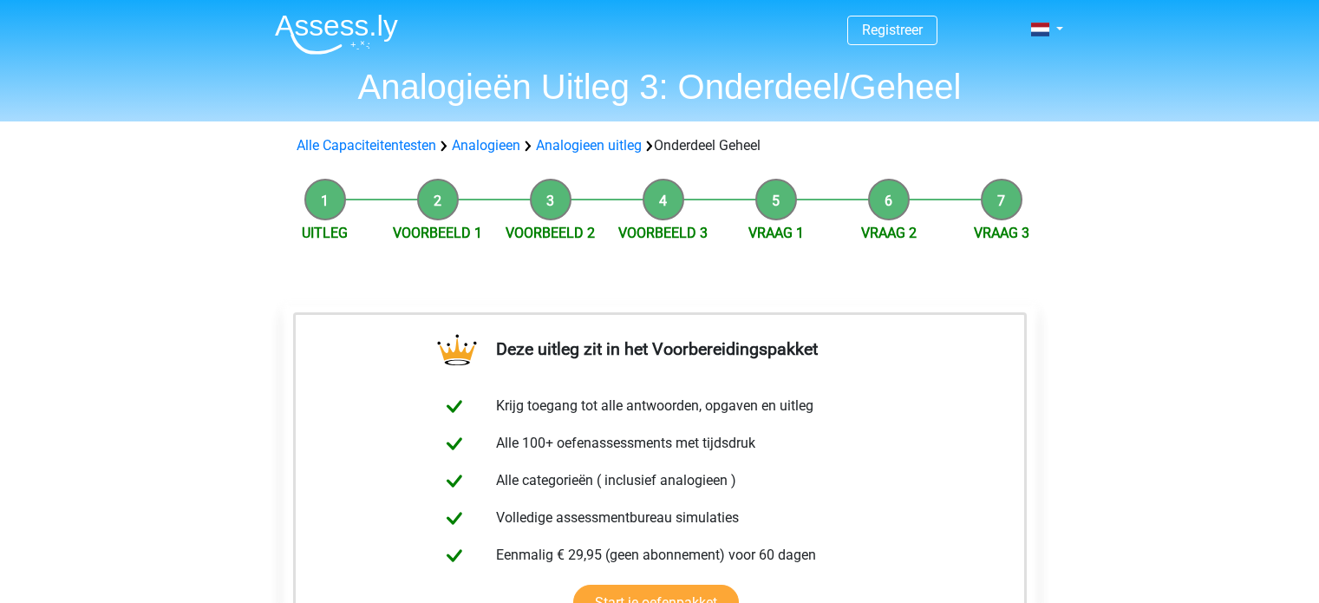
scroll to position [376, 0]
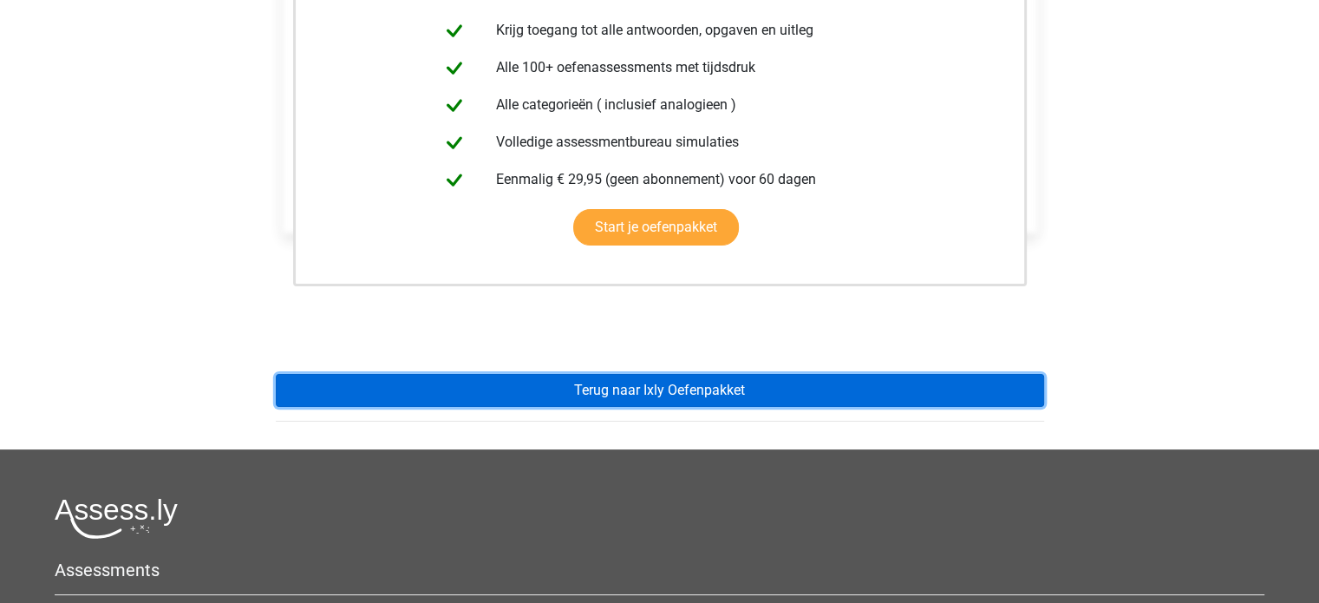
click at [671, 384] on link "Terug naar Ixly Oefenpakket" at bounding box center [660, 390] width 768 height 33
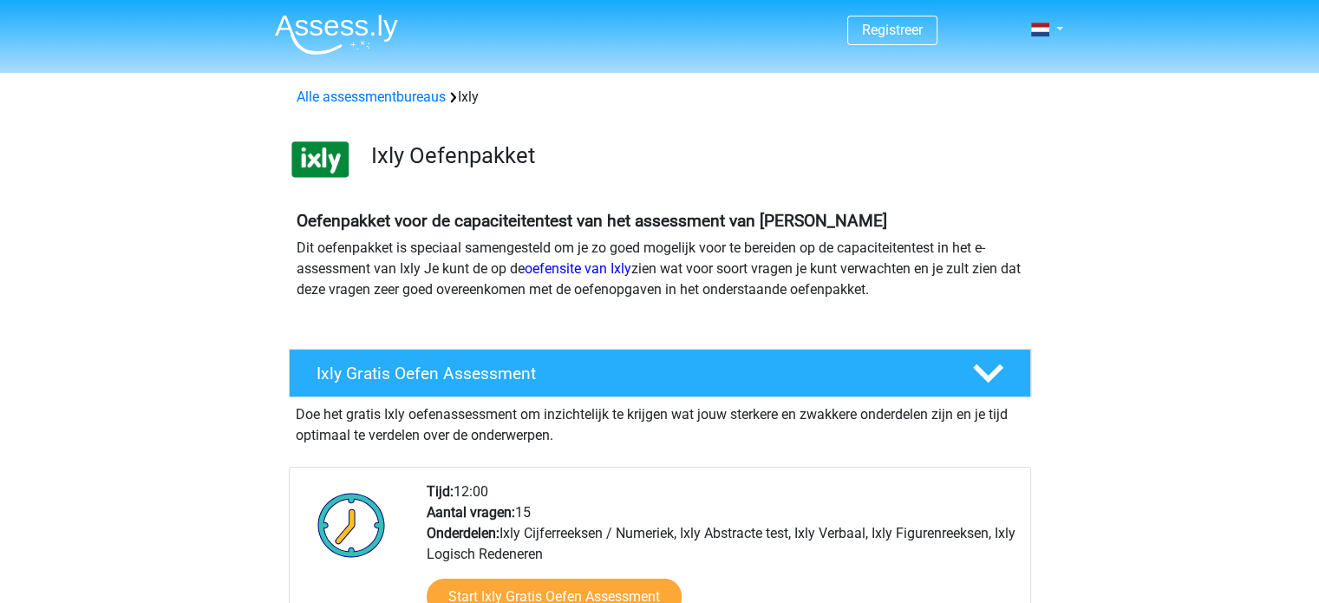
drag, startPoint x: 1315, startPoint y: 101, endPoint x: 1315, endPoint y: 124, distance: 23.4
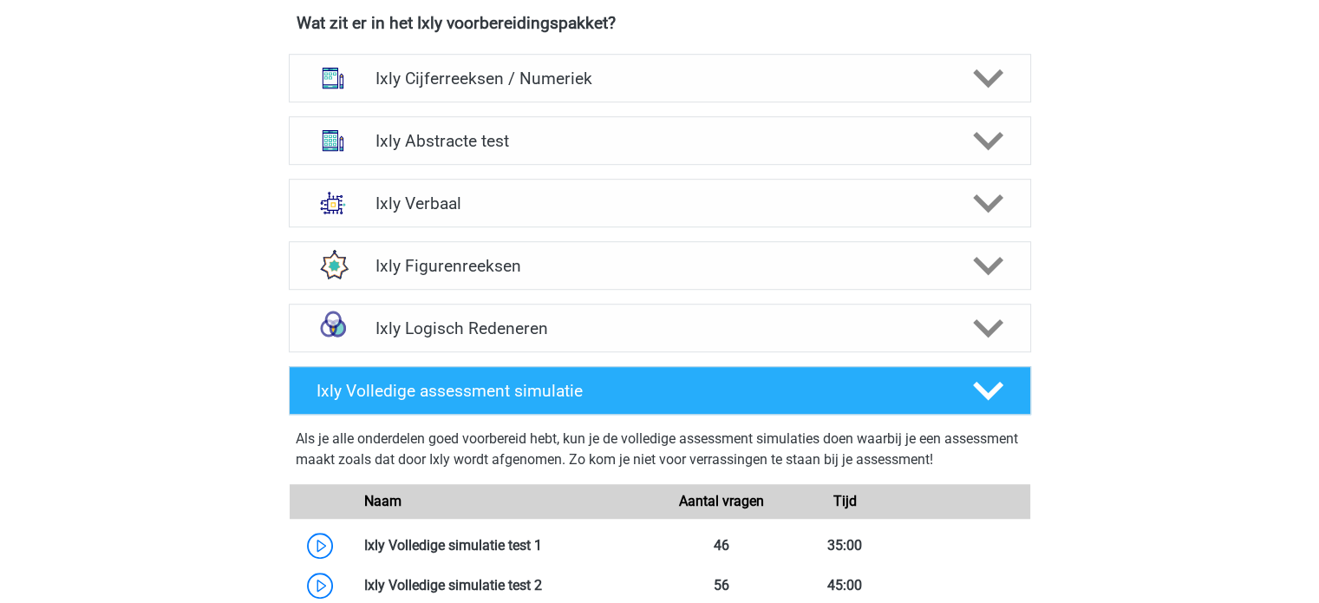
scroll to position [1144, 0]
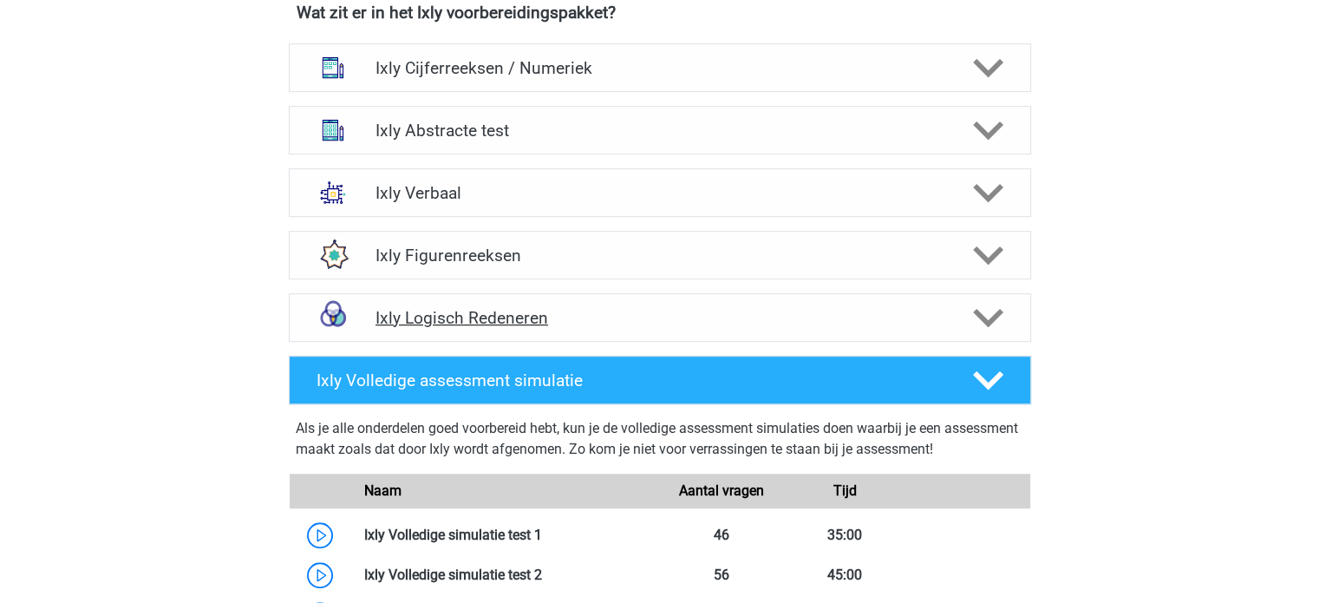
click at [997, 304] on icon at bounding box center [988, 318] width 30 height 30
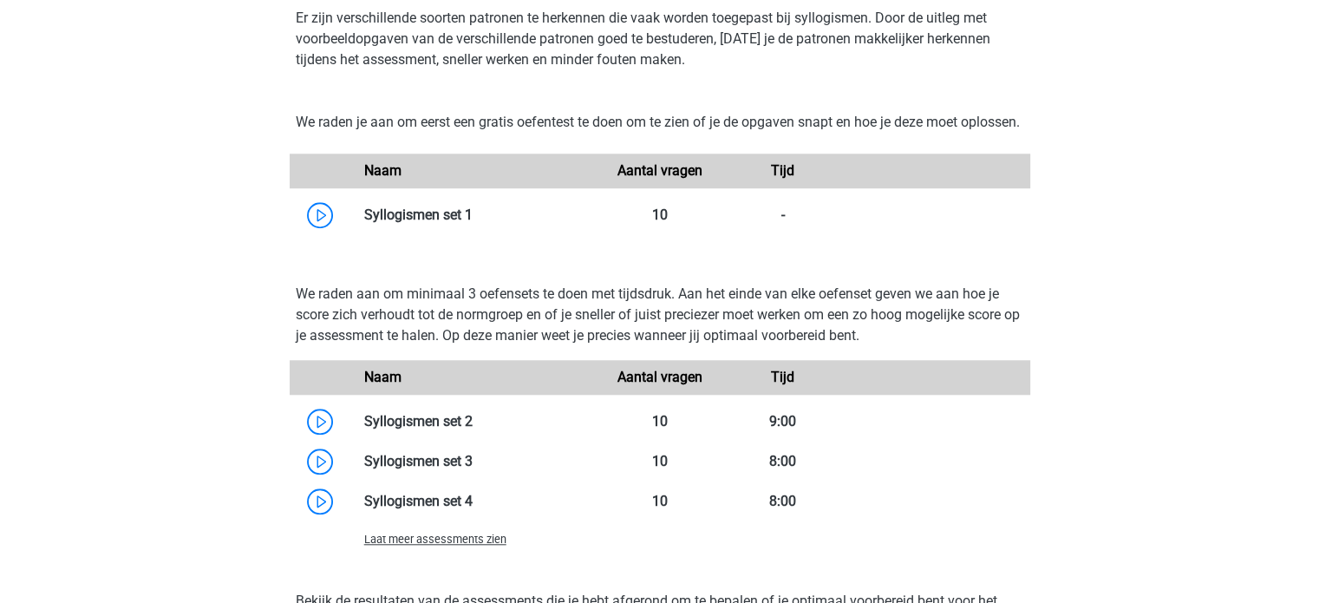
scroll to position [1522, 0]
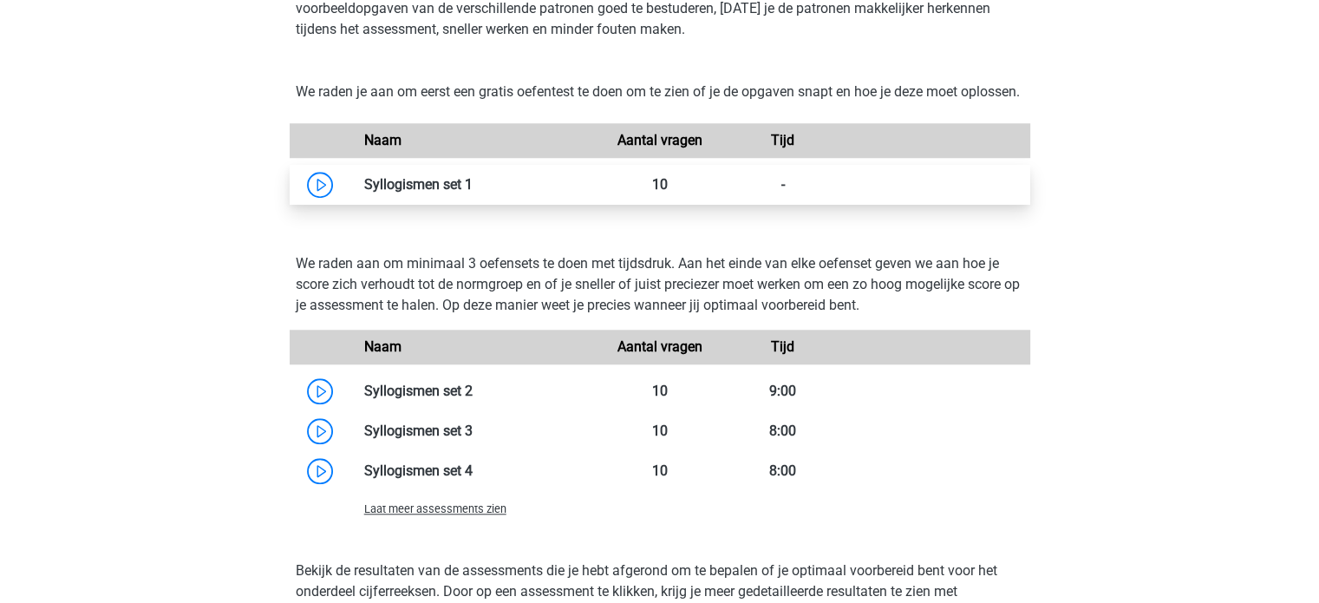
click at [473, 193] on link at bounding box center [473, 184] width 0 height 16
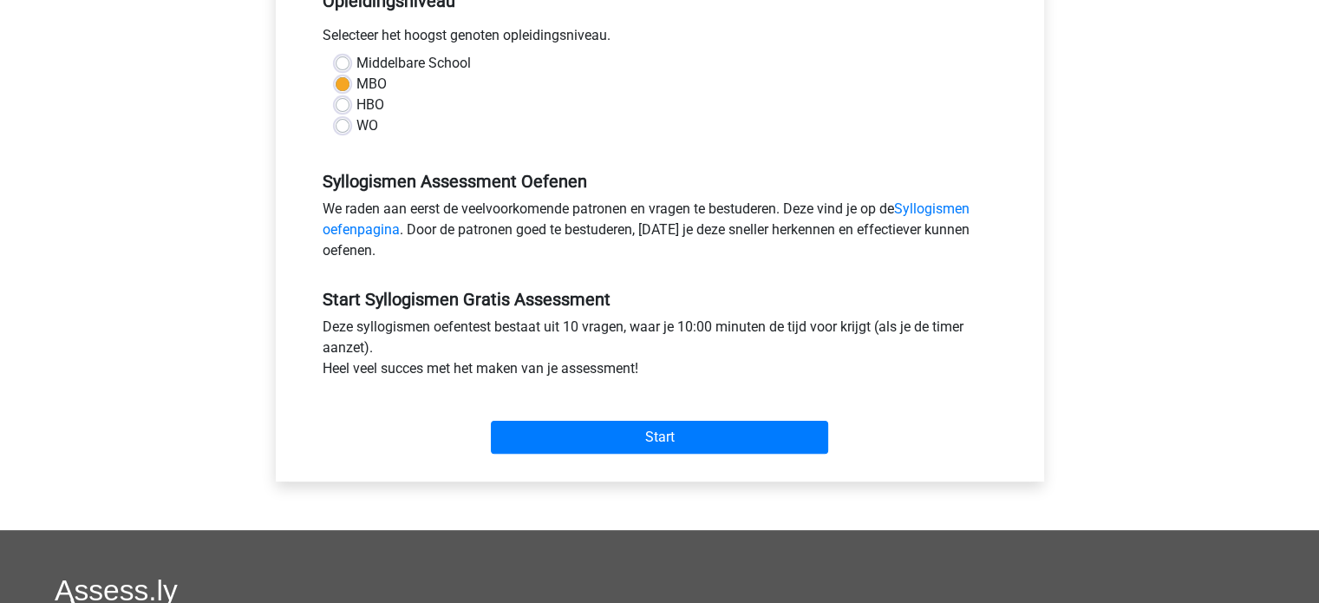
scroll to position [454, 0]
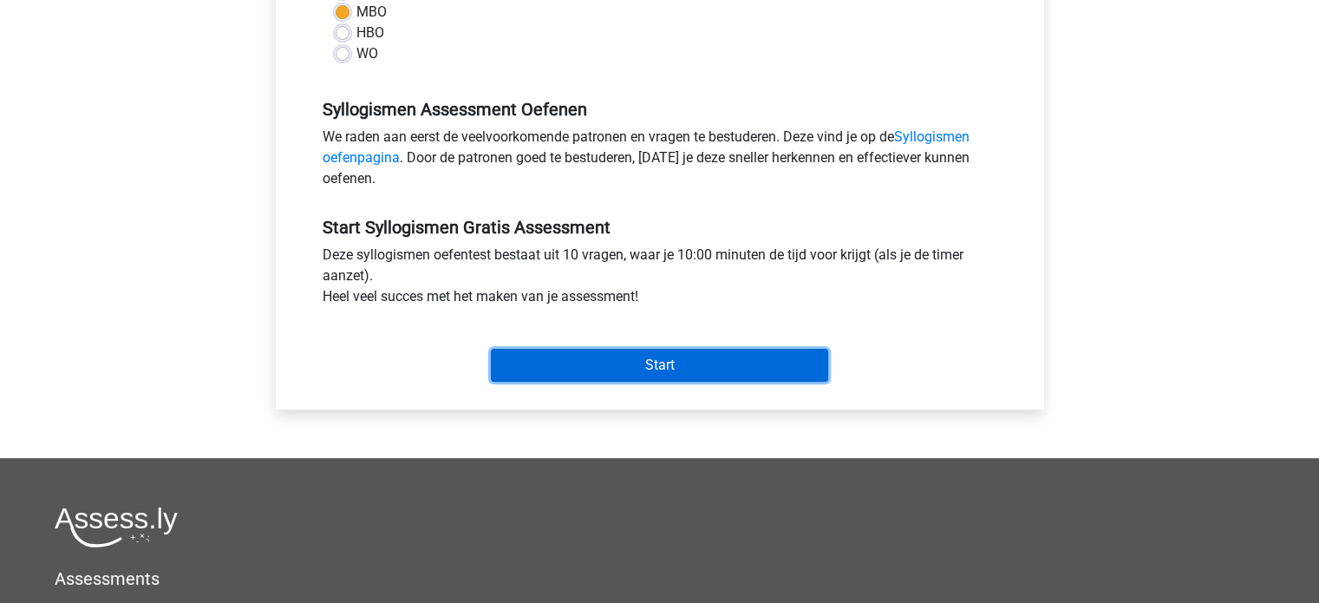
click at [715, 356] on input "Start" at bounding box center [659, 365] width 337 height 33
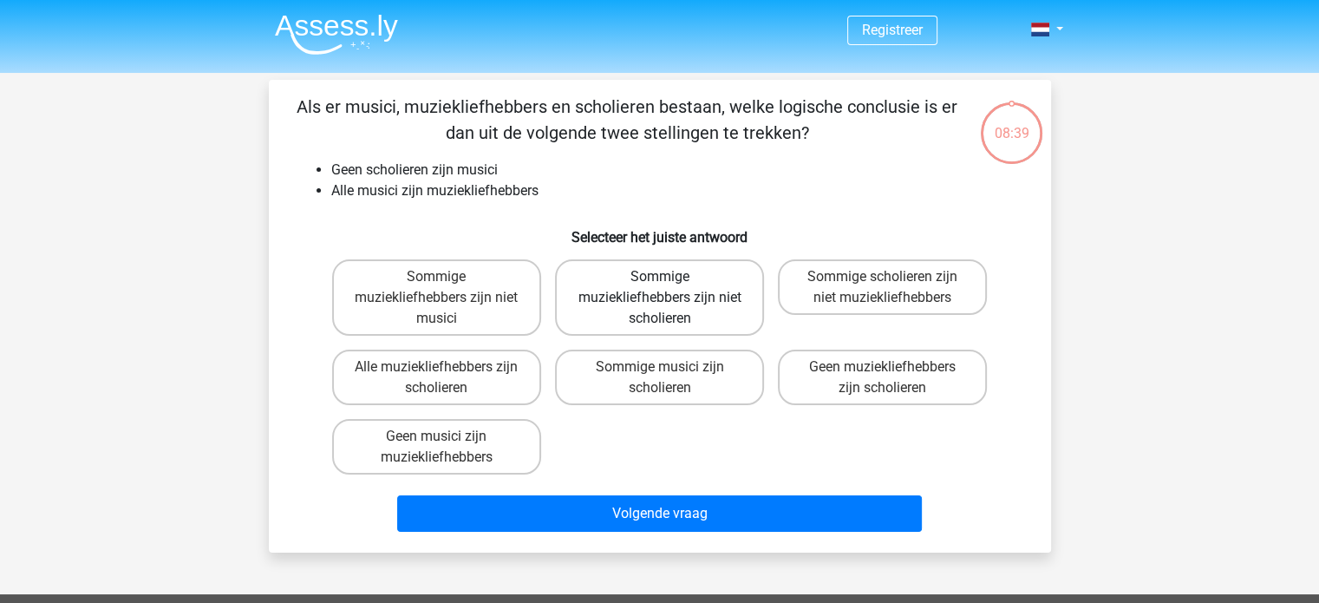
click at [679, 319] on label "Sommige muziekliefhebbers zijn niet scholieren" at bounding box center [659, 297] width 209 height 76
click at [670, 288] on input "Sommige muziekliefhebbers zijn niet scholieren" at bounding box center [664, 282] width 11 height 11
radio input "true"
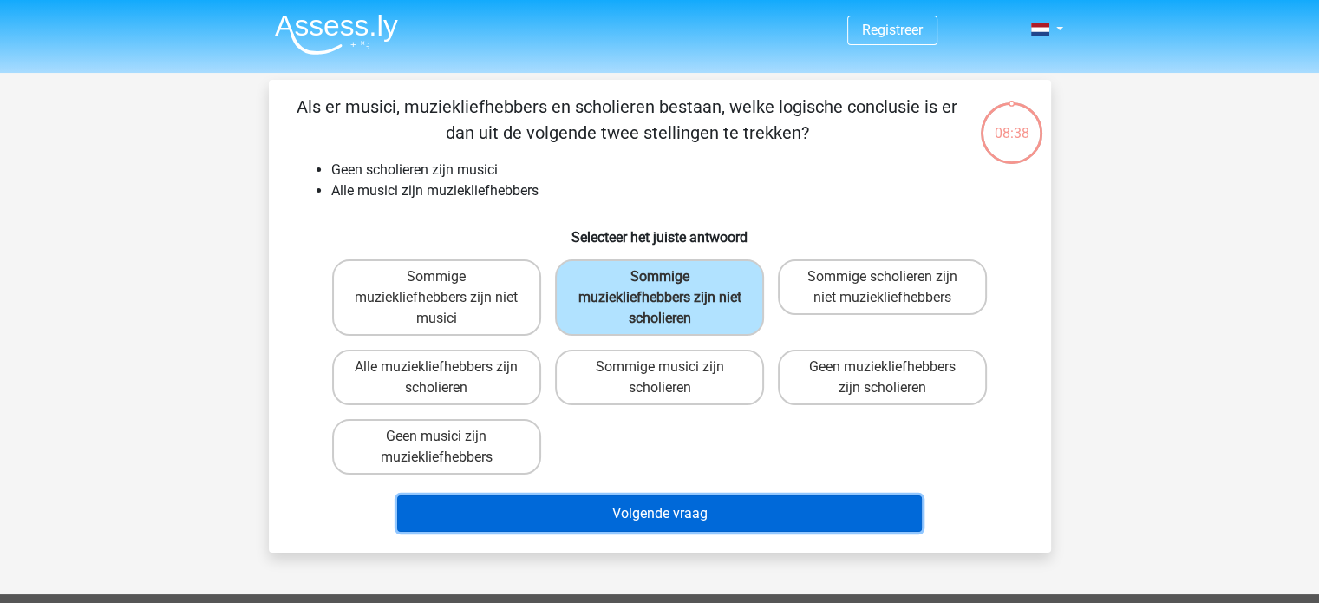
click at [717, 514] on button "Volgende vraag" at bounding box center [659, 513] width 525 height 36
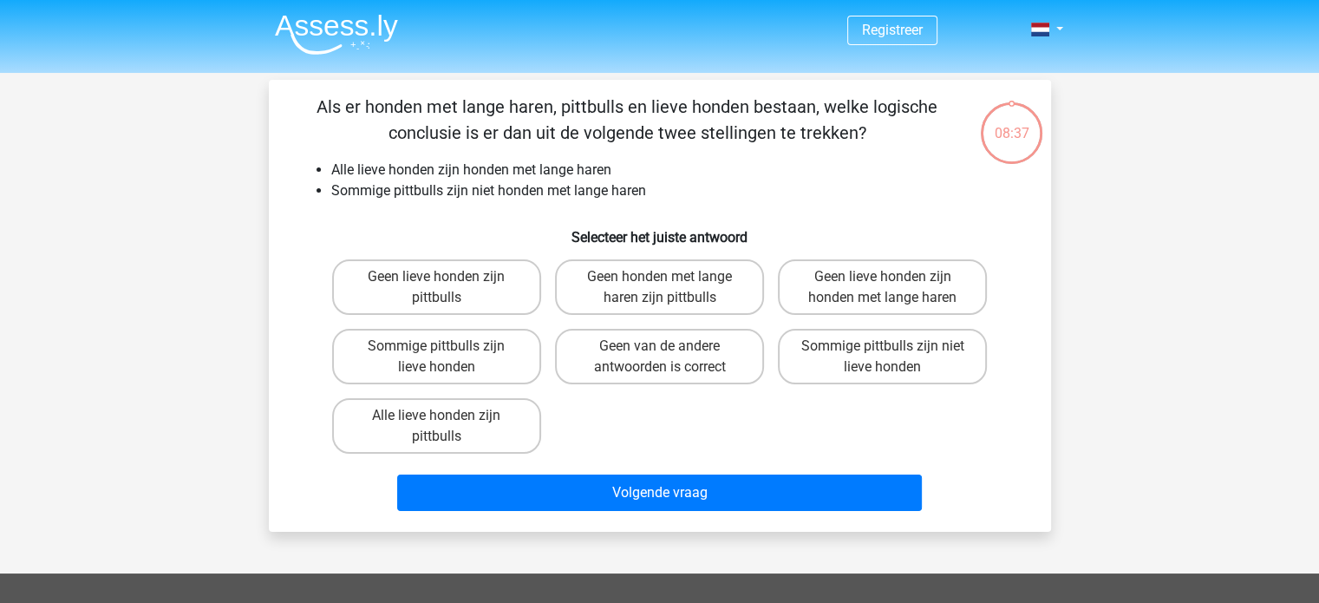
scroll to position [80, 0]
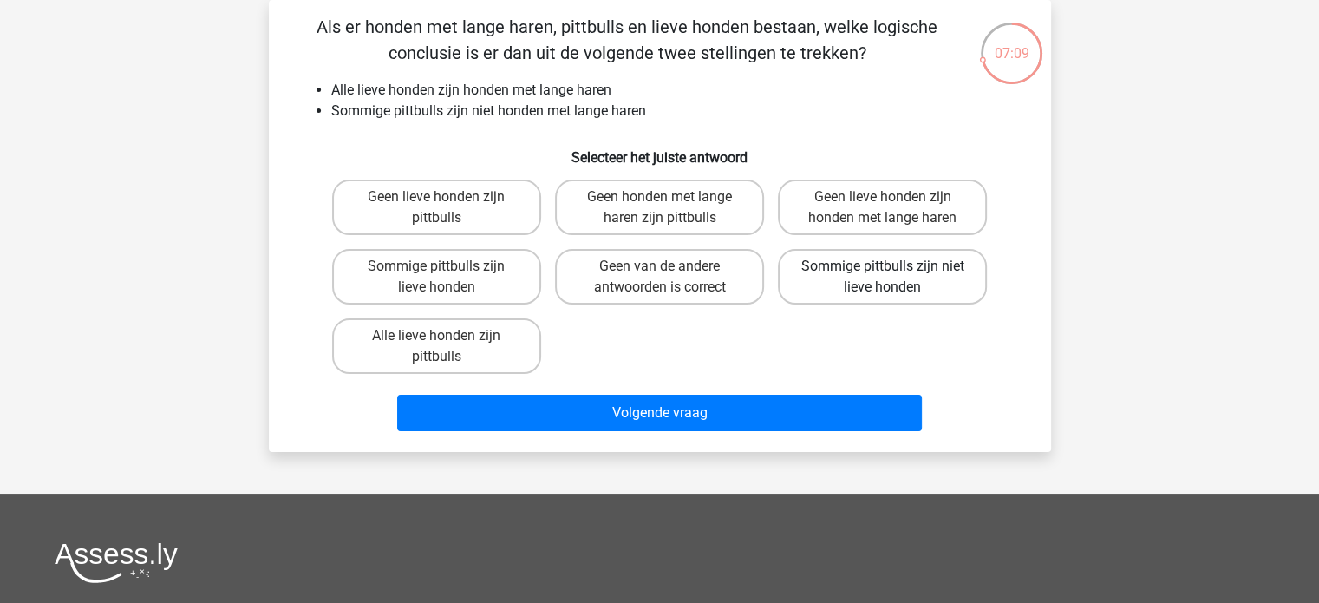
click at [892, 277] on input "Sommige pittbulls zijn niet lieve honden" at bounding box center [888, 271] width 11 height 11
radio input "true"
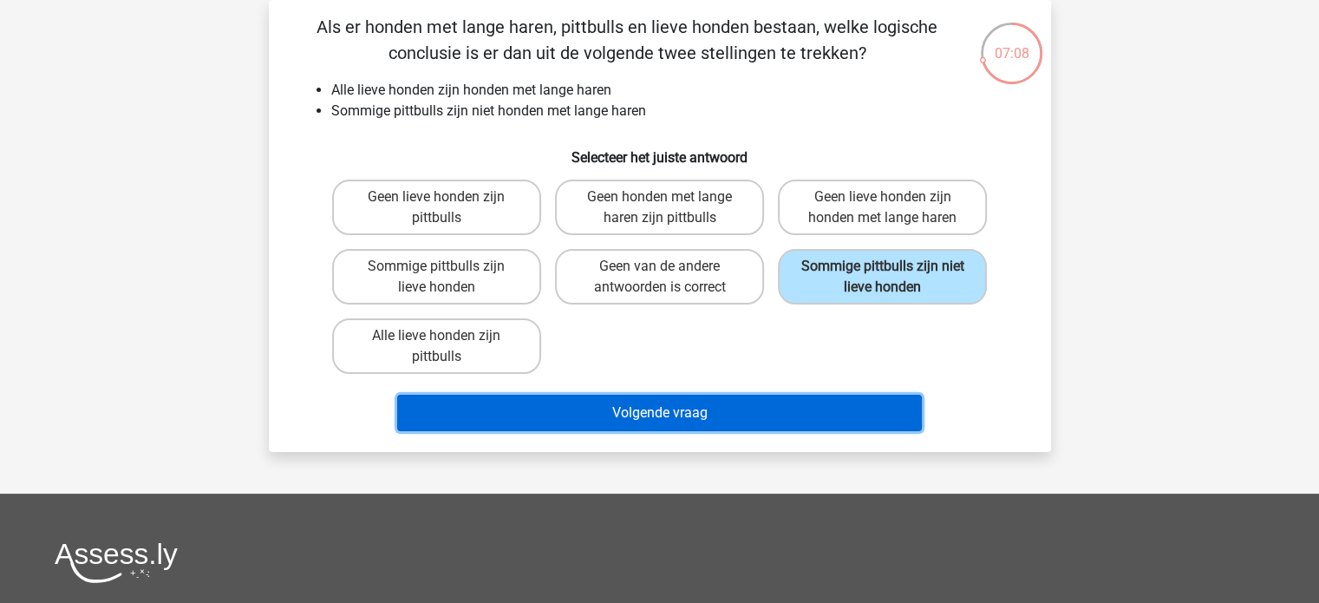
click at [823, 405] on button "Volgende vraag" at bounding box center [659, 413] width 525 height 36
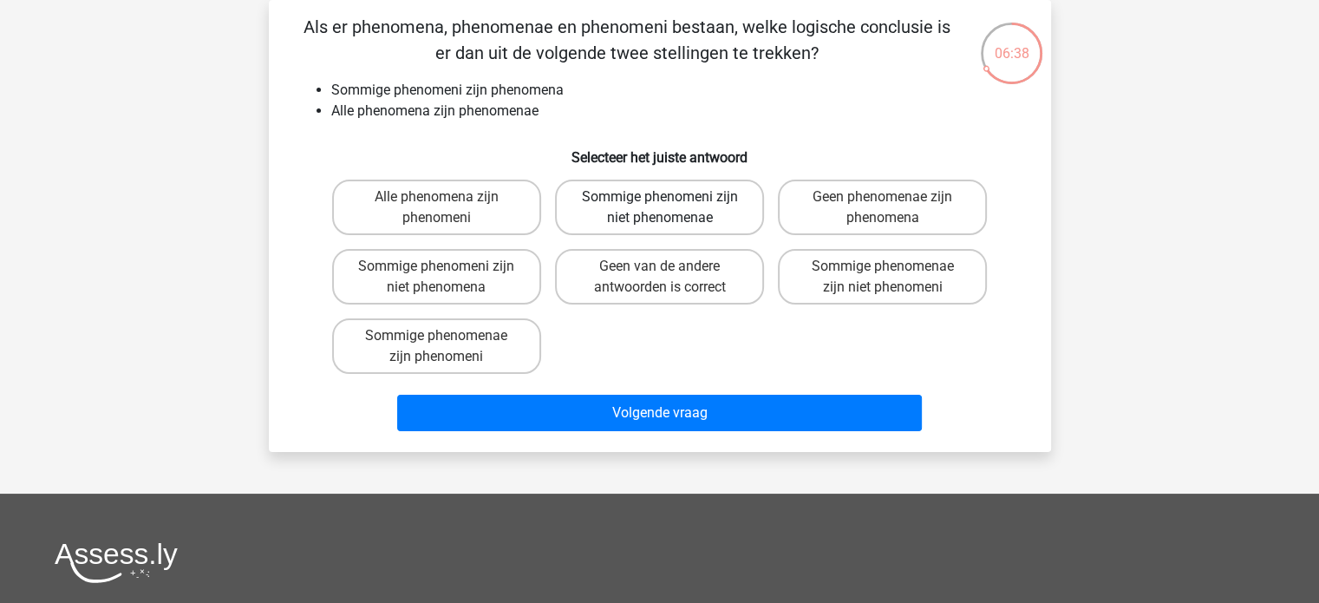
click at [723, 200] on label "Sommige phenomeni zijn niet phenomenae" at bounding box center [659, 208] width 209 height 56
click at [670, 200] on input "Sommige phenomeni zijn niet phenomenae" at bounding box center [664, 202] width 11 height 11
radio input "true"
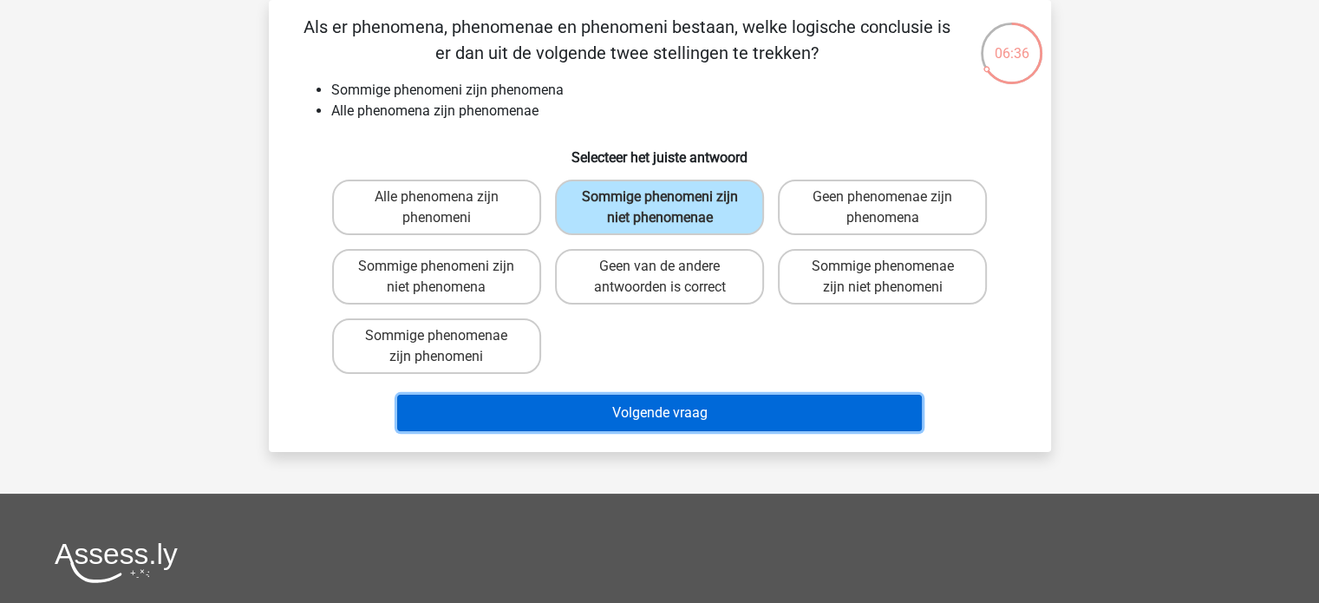
click at [699, 420] on button "Volgende vraag" at bounding box center [659, 413] width 525 height 36
